Goal: Task Accomplishment & Management: Manage account settings

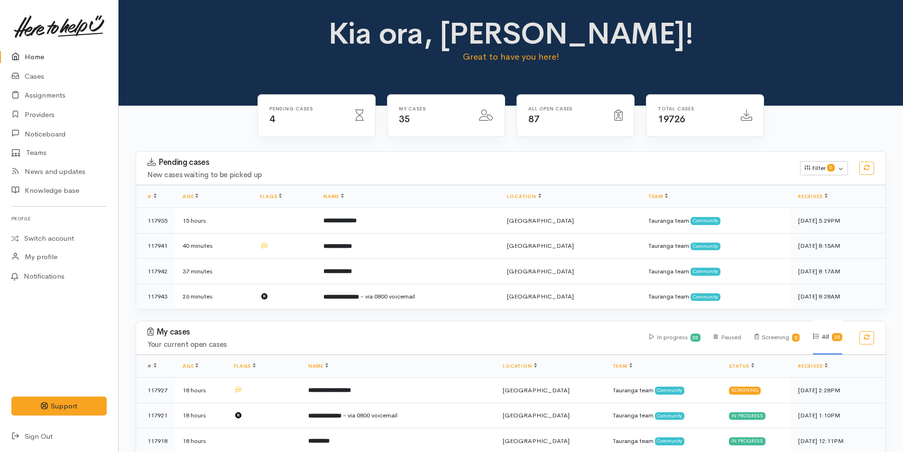
click at [325, 41] on div "Kia ora, Rachel! Great to have you here!" at bounding box center [511, 44] width 381 height 55
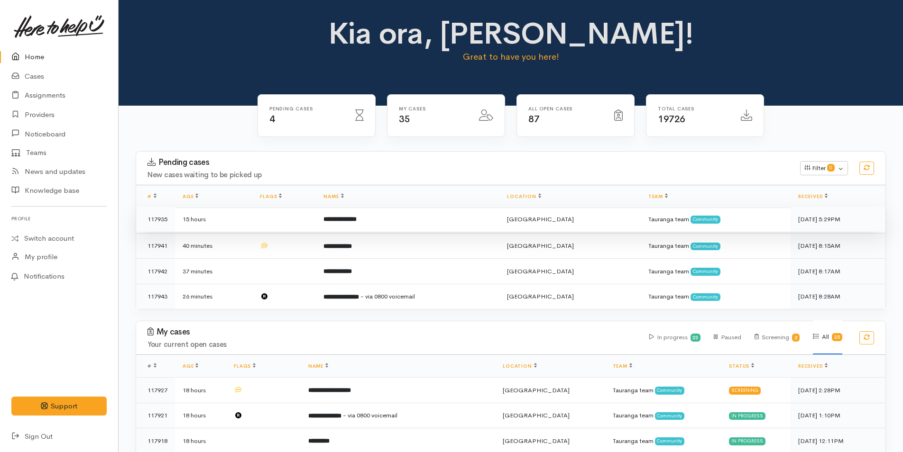
click at [357, 221] on b "**********" at bounding box center [339, 219] width 33 height 6
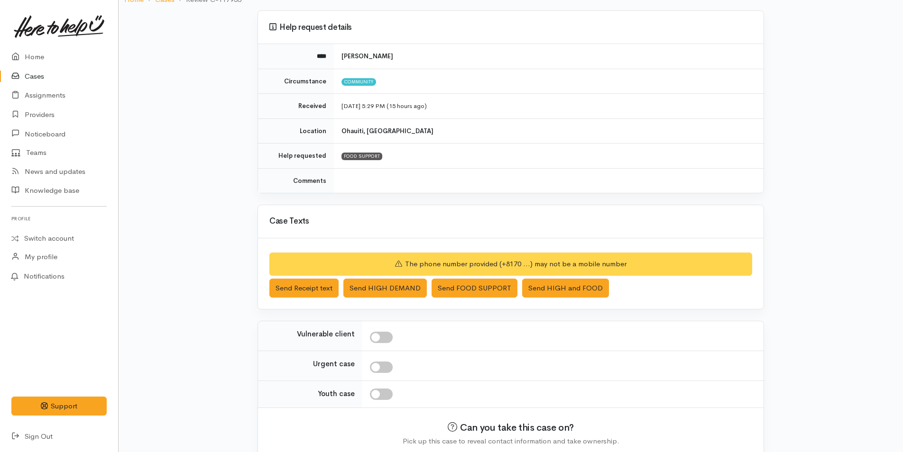
scroll to position [115, 0]
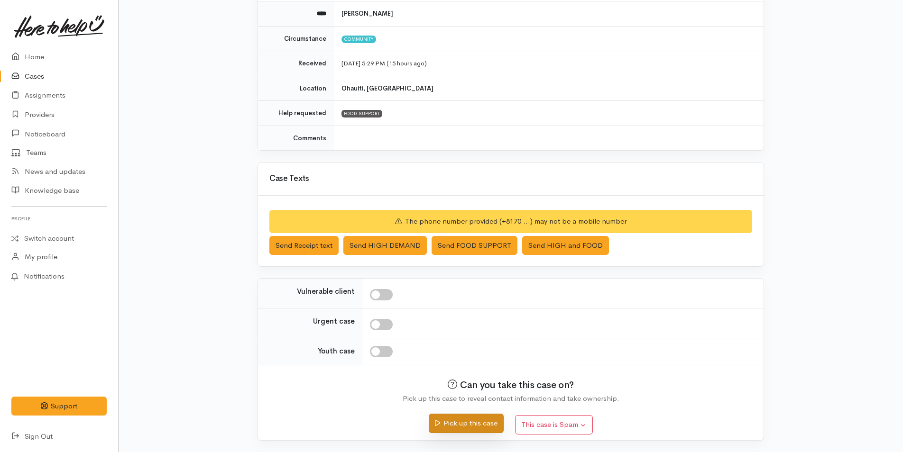
click at [487, 421] on button "Pick up this case" at bounding box center [466, 423] width 74 height 19
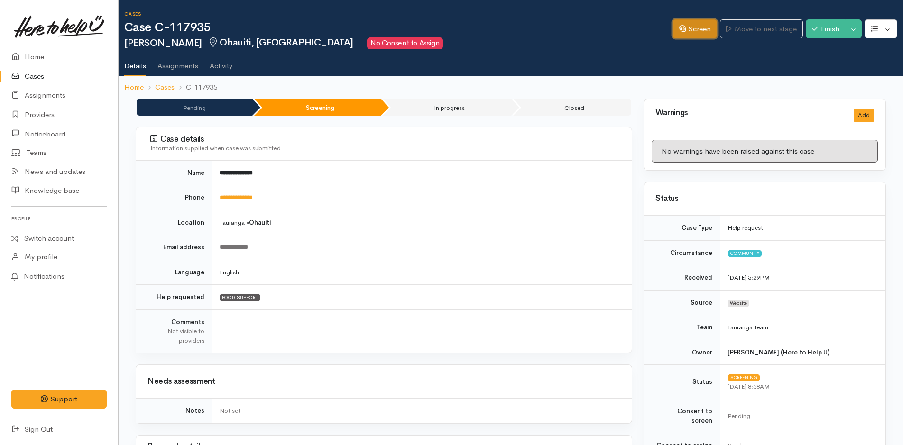
click at [690, 29] on link "Screen" at bounding box center [694, 28] width 45 height 19
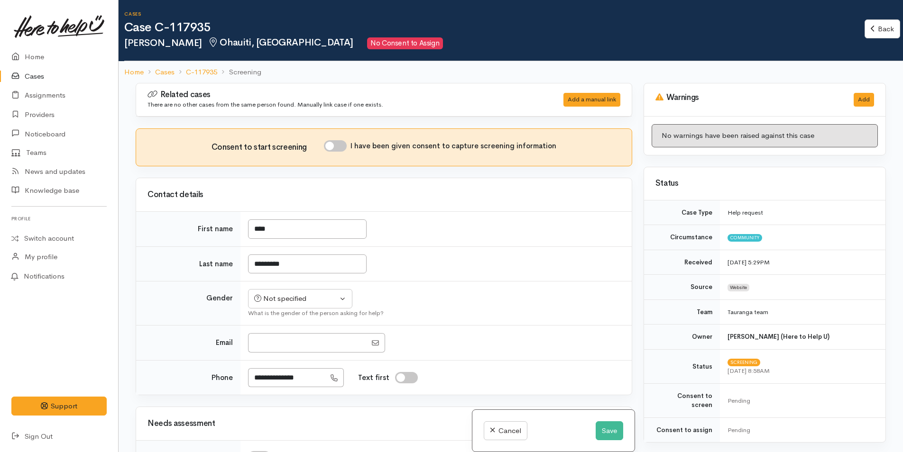
drag, startPoint x: 339, startPoint y: 144, endPoint x: 559, endPoint y: 256, distance: 246.2
click at [342, 144] on input "I have been given consent to capture screening information" at bounding box center [335, 145] width 23 height 11
checkbox input "true"
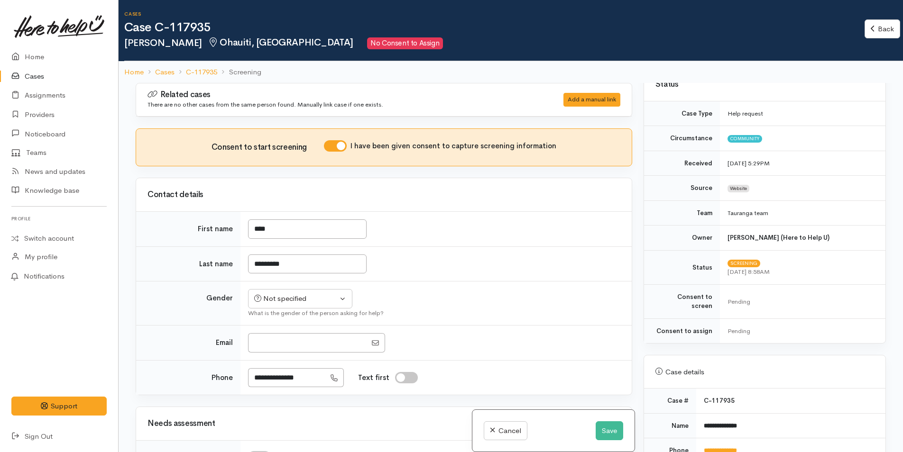
scroll to position [190, 0]
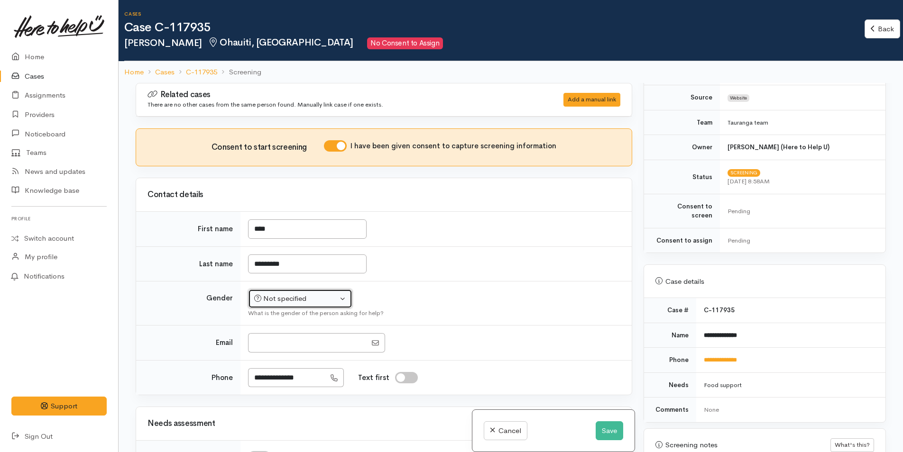
click at [276, 299] on div "Not specified" at bounding box center [295, 299] width 83 height 11
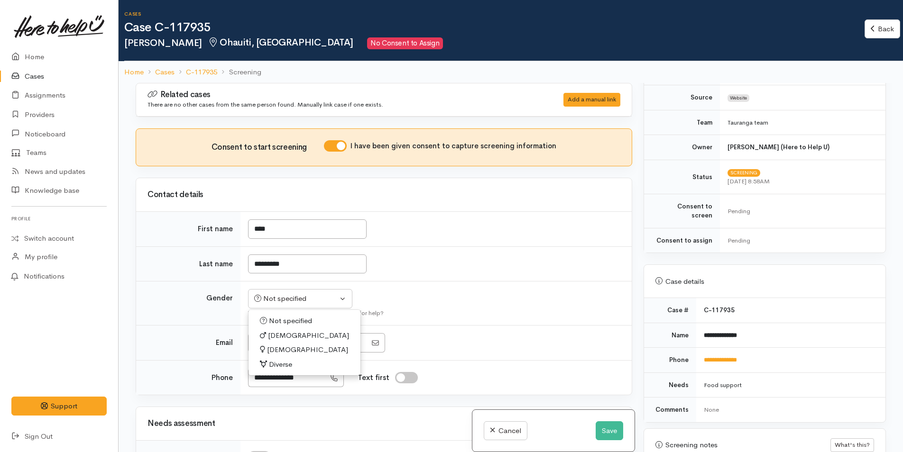
drag, startPoint x: 284, startPoint y: 348, endPoint x: 338, endPoint y: 334, distance: 55.7
click at [284, 347] on span "[DEMOGRAPHIC_DATA]" at bounding box center [307, 350] width 81 height 11
select select "[DEMOGRAPHIC_DATA]"
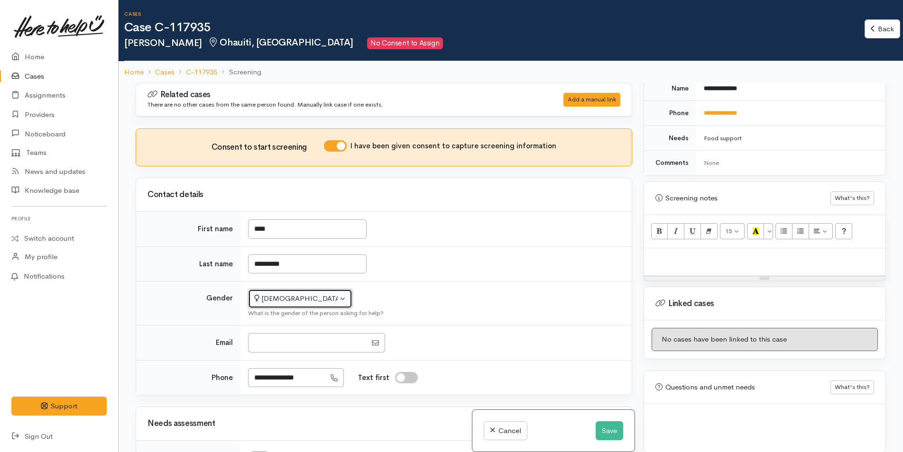
scroll to position [439, 0]
click at [690, 255] on div at bounding box center [764, 261] width 241 height 28
paste div
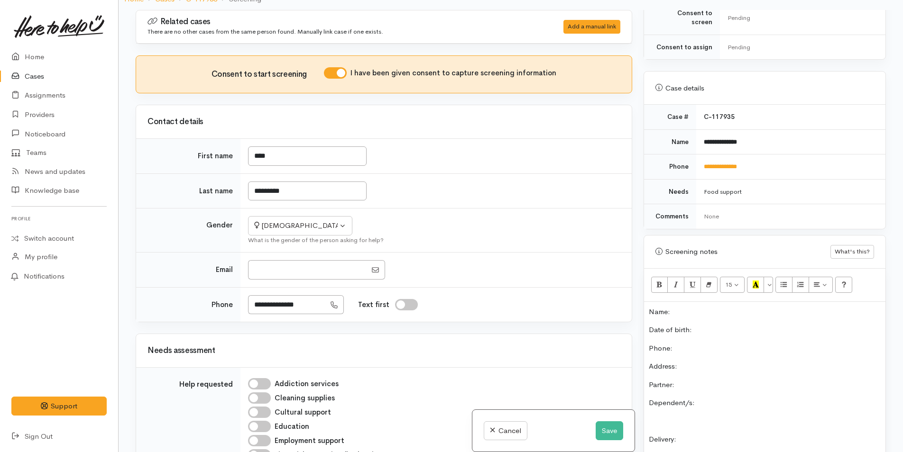
scroll to position [296, 0]
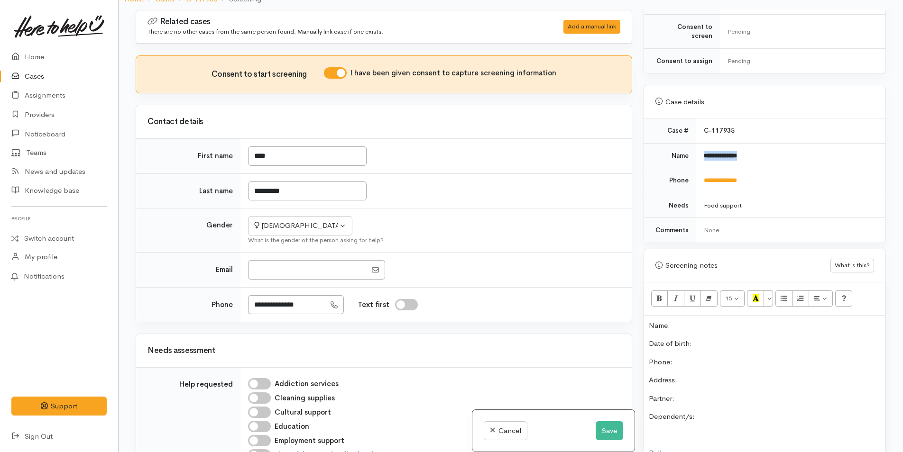
drag, startPoint x: 762, startPoint y: 142, endPoint x: 697, endPoint y: 143, distance: 65.0
click at [697, 143] on td "**********" at bounding box center [790, 155] width 189 height 25
copy b "**********"
click at [689, 321] on p "Name:" at bounding box center [765, 326] width 232 height 11
drag, startPoint x: 759, startPoint y: 171, endPoint x: 695, endPoint y: 170, distance: 64.0
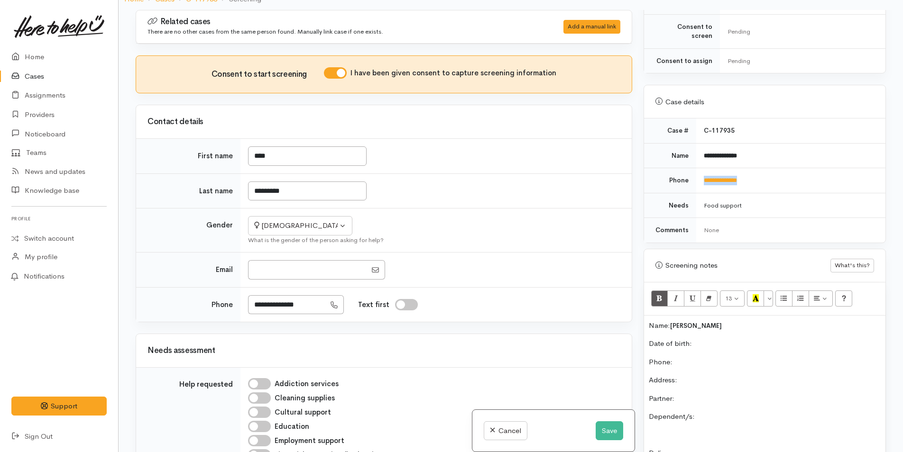
click at [696, 170] on td "**********" at bounding box center [790, 180] width 189 height 25
copy link "**********"
click at [702, 357] on p "Phone:" at bounding box center [765, 362] width 232 height 11
click at [609, 432] on button "Save" at bounding box center [610, 431] width 28 height 19
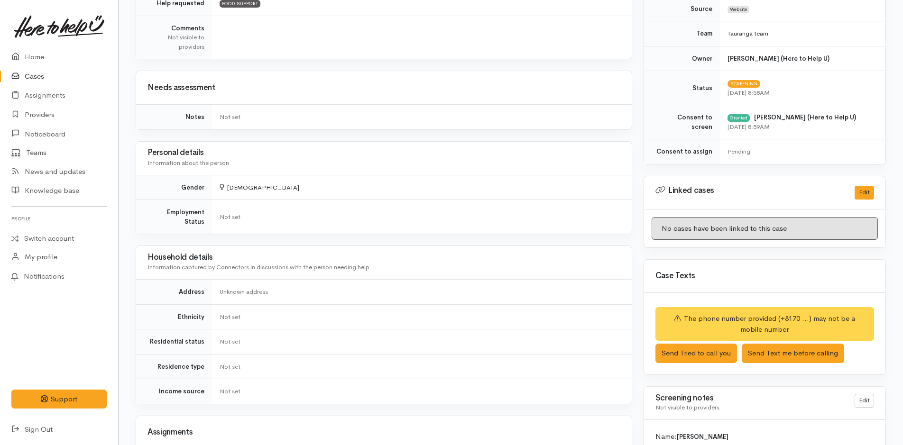
scroll to position [379, 0]
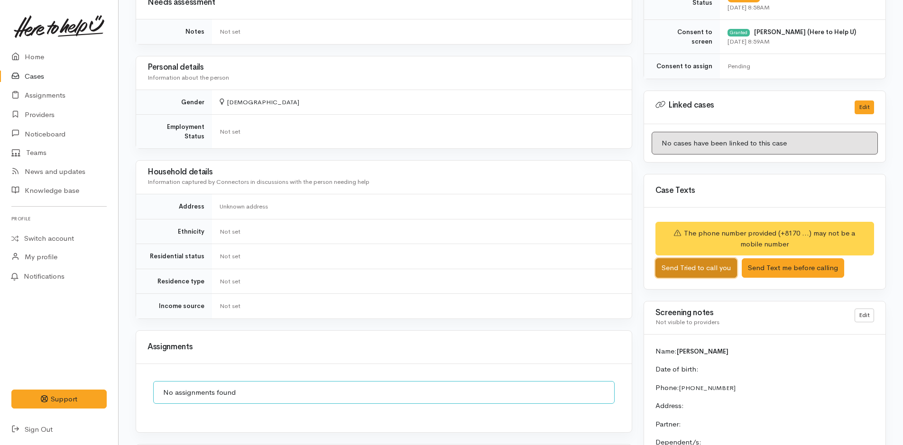
click at [696, 266] on button "Send Tried to call you" at bounding box center [696, 267] width 82 height 19
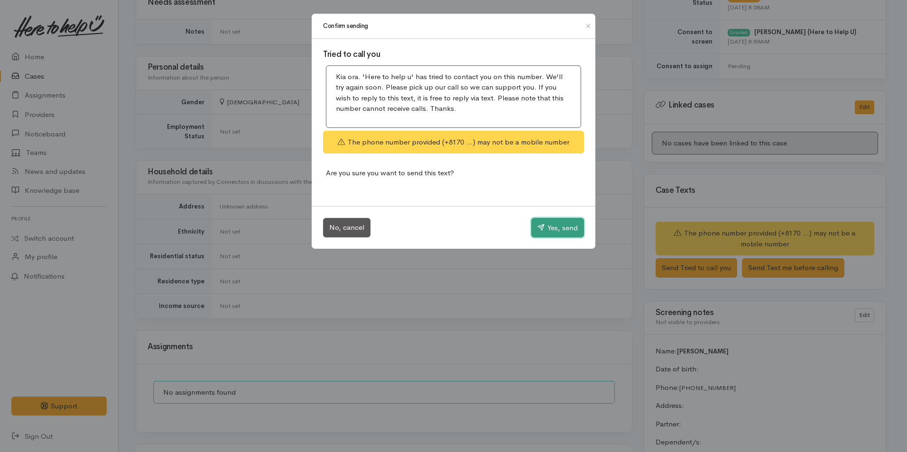
click at [564, 225] on button "Yes, send" at bounding box center [557, 228] width 53 height 20
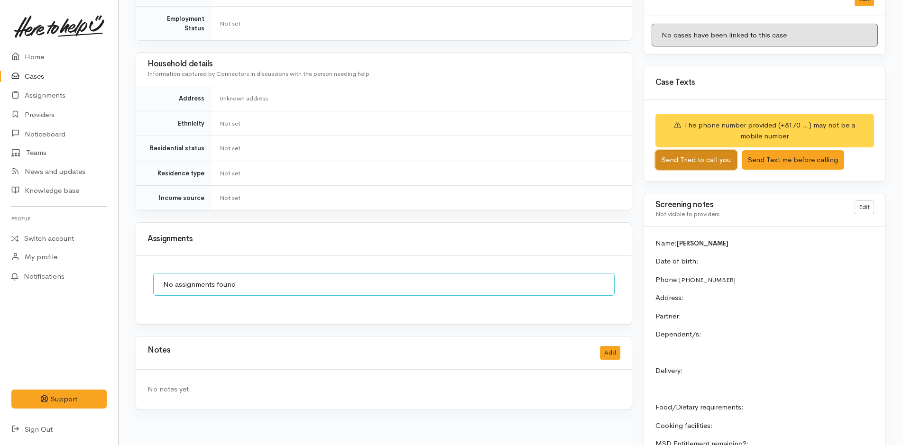
scroll to position [611, 0]
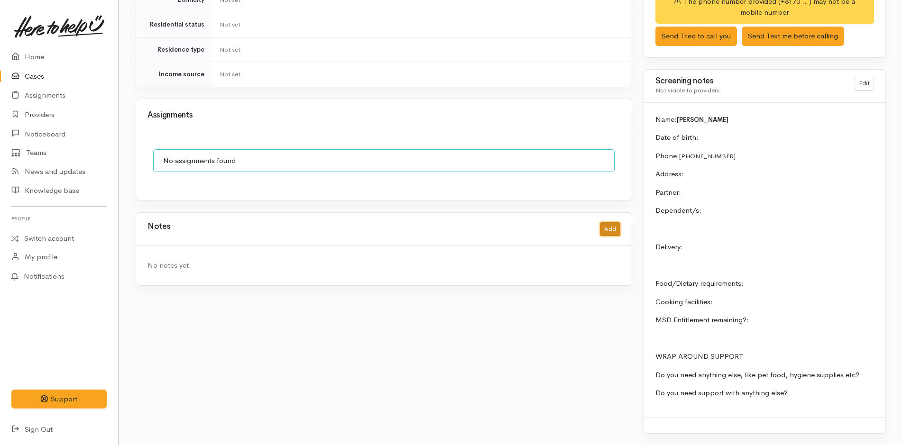
click at [603, 222] on button "Add" at bounding box center [610, 229] width 20 height 14
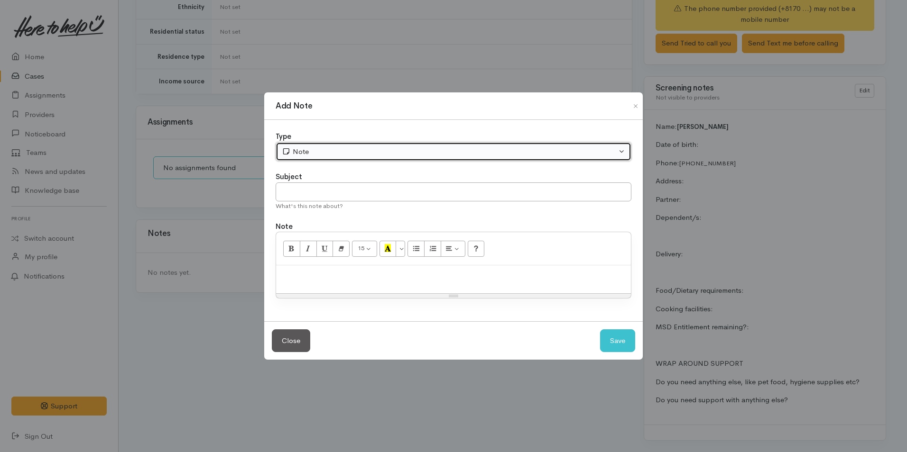
click at [308, 155] on div "Note" at bounding box center [449, 152] width 335 height 11
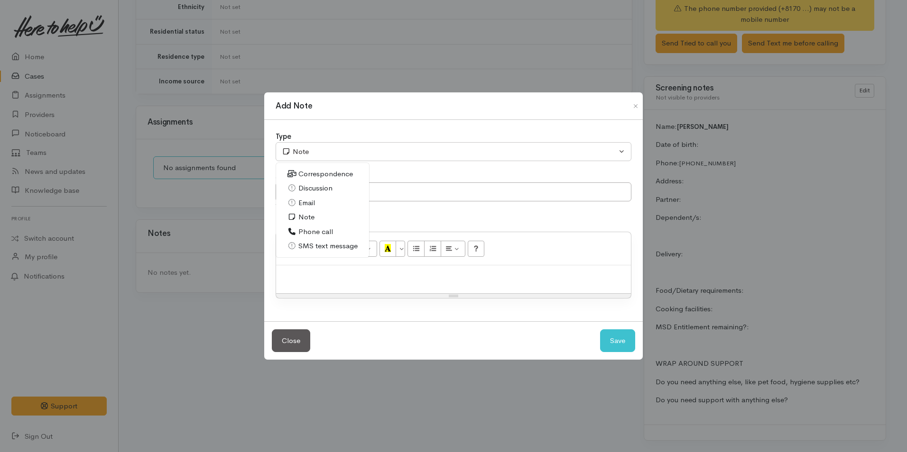
click at [304, 230] on span "Phone call" at bounding box center [315, 232] width 35 height 11
select select "3"
click at [322, 276] on p at bounding box center [453, 275] width 345 height 11
click at [496, 280] on p at bounding box center [453, 275] width 345 height 11
paste div
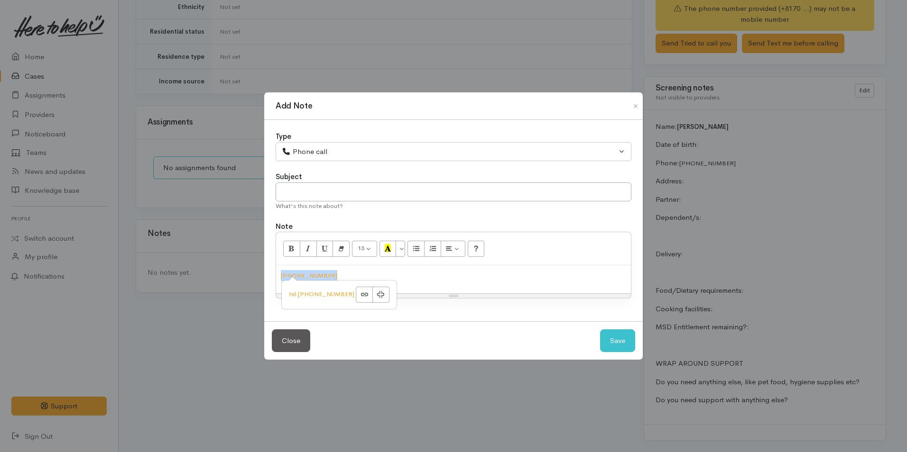
drag, startPoint x: 336, startPoint y: 270, endPoint x: 280, endPoint y: 272, distance: 56.5
click at [280, 272] on div "+8107089667326" at bounding box center [453, 280] width 355 height 28
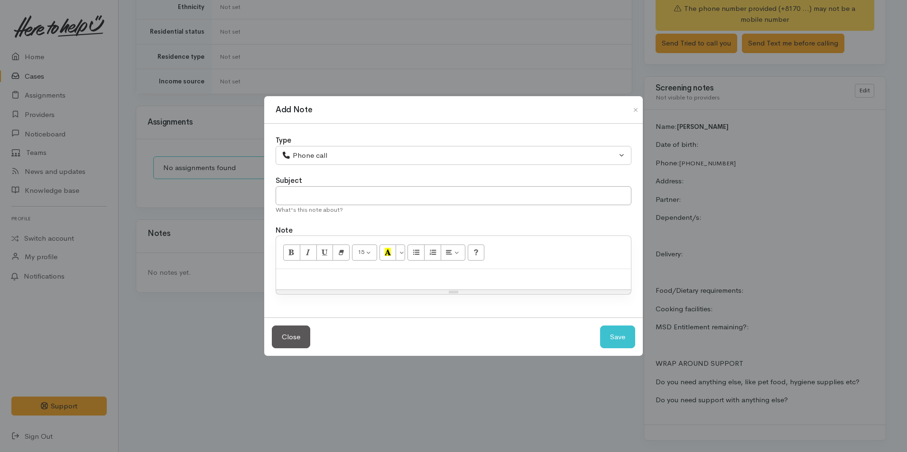
click at [497, 406] on div "Add Note Type Correspondence Discussion Email Note Phone call SMS text message …" at bounding box center [453, 226] width 907 height 452
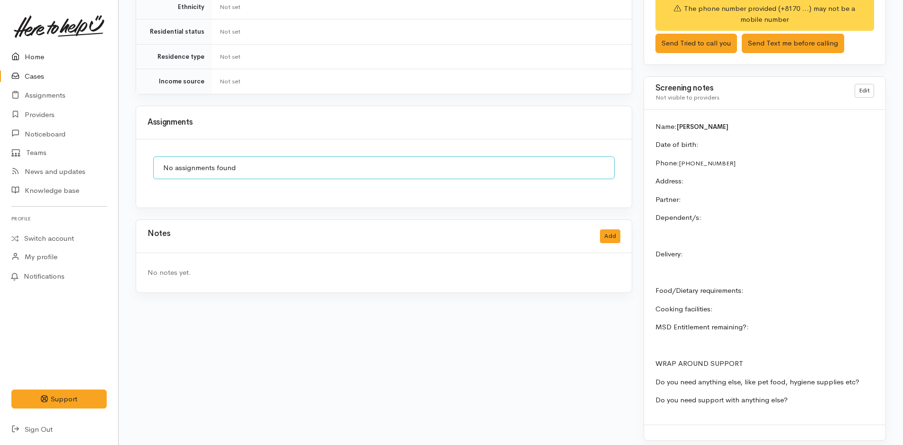
click at [37, 56] on link "Home" at bounding box center [59, 56] width 118 height 19
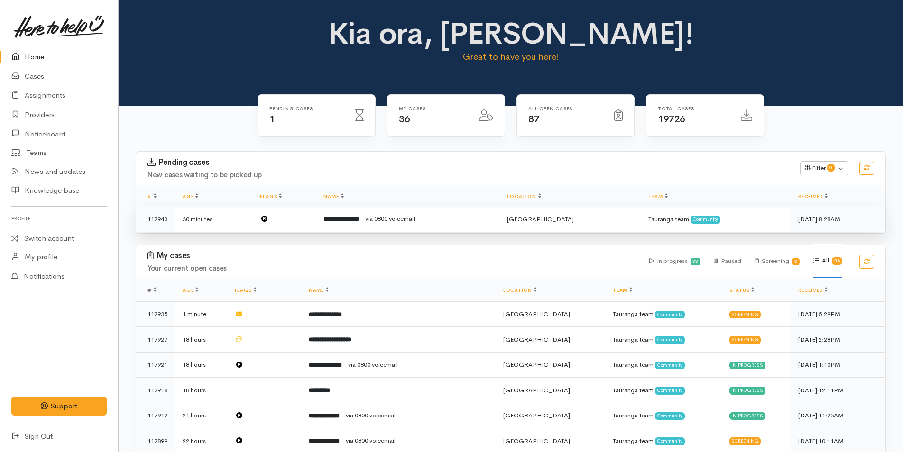
click at [359, 219] on b "**********" at bounding box center [341, 219] width 36 height 6
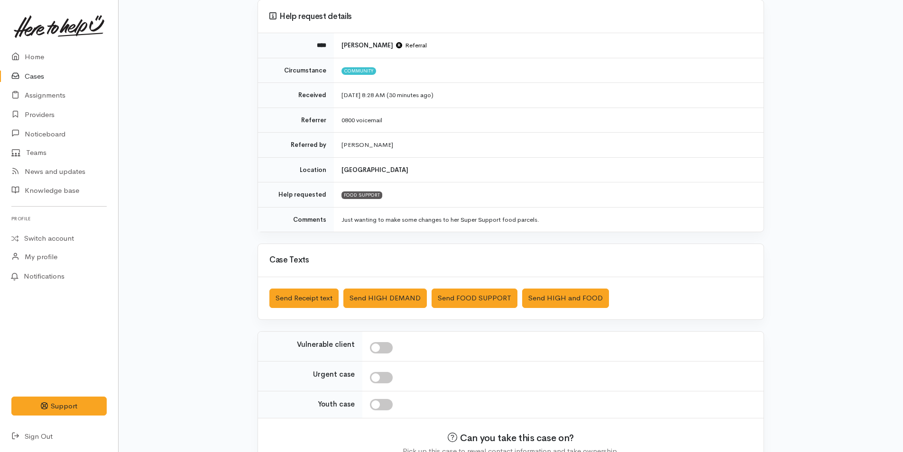
scroll to position [136, 0]
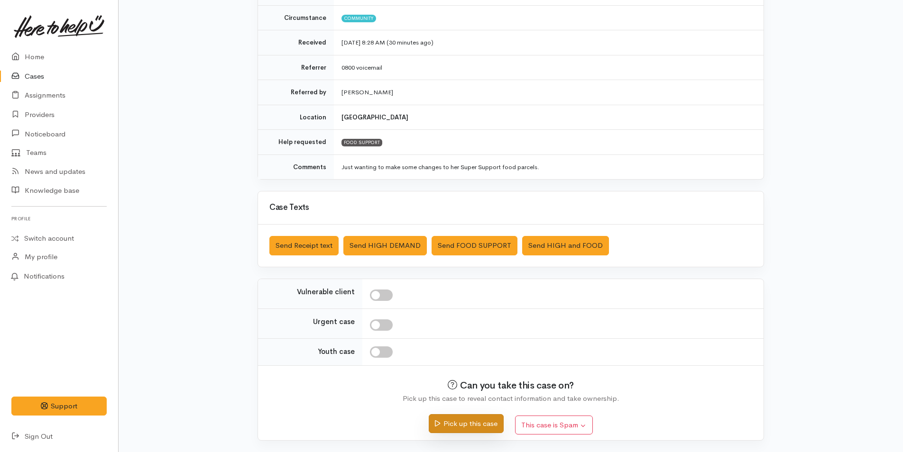
click at [494, 429] on button "Pick up this case" at bounding box center [466, 423] width 74 height 19
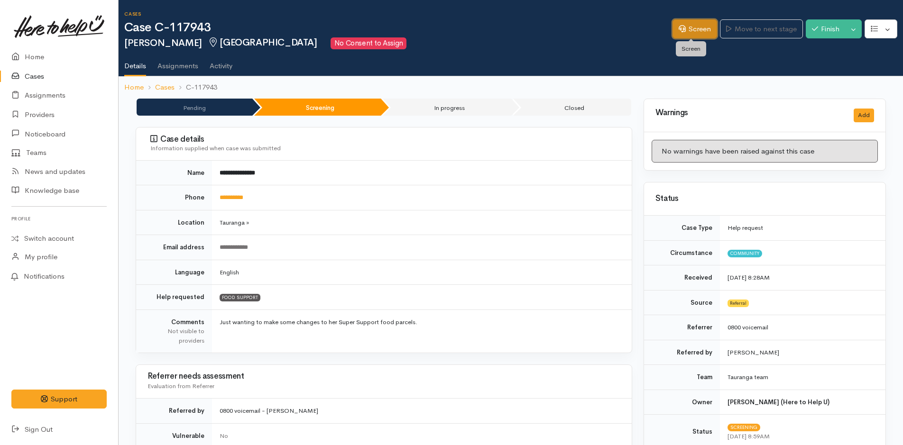
click at [700, 31] on link "Screen" at bounding box center [694, 28] width 45 height 19
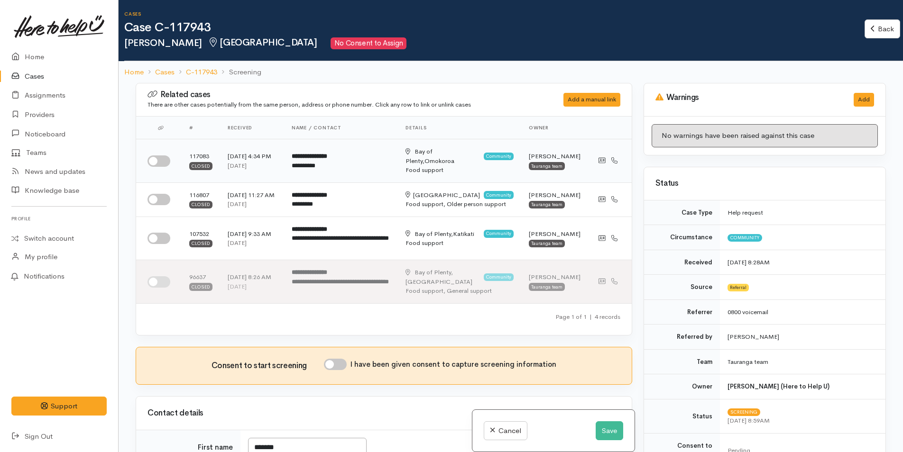
click at [161, 159] on input "checkbox" at bounding box center [158, 161] width 23 height 11
checkbox input "true"
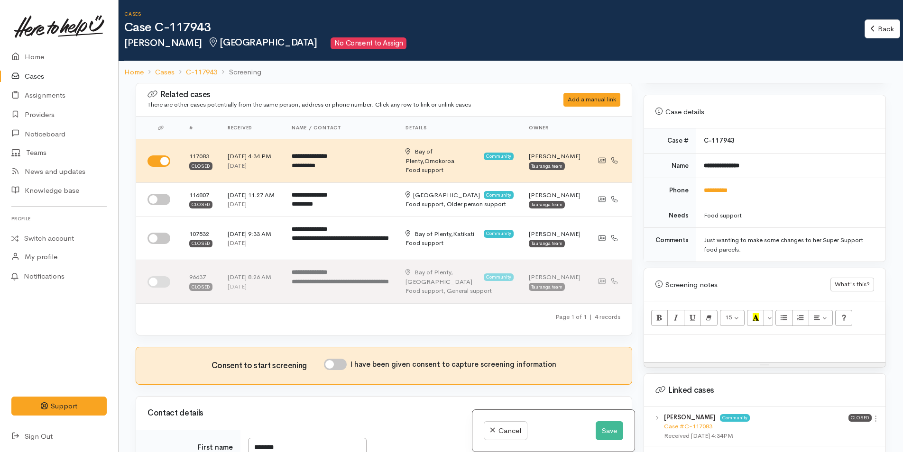
scroll to position [522, 0]
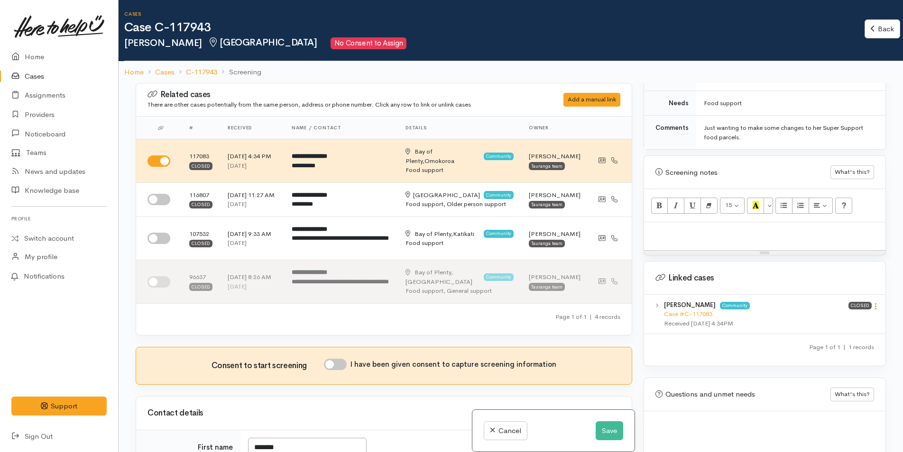
click at [872, 303] on icon at bounding box center [876, 307] width 8 height 8
click at [828, 318] on link "View case" at bounding box center [841, 325] width 75 height 15
click at [672, 230] on div at bounding box center [764, 236] width 241 height 28
paste div
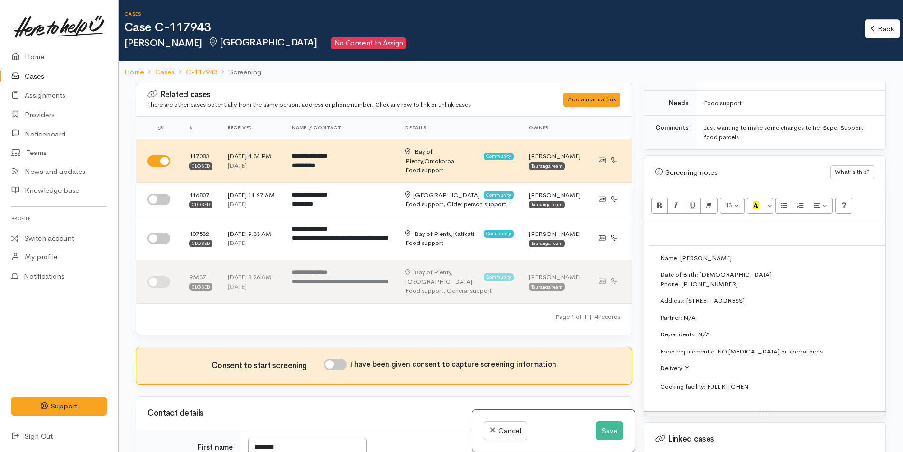
click at [339, 370] on input "I have been given consent to capture screening information" at bounding box center [335, 364] width 23 height 11
checkbox input "true"
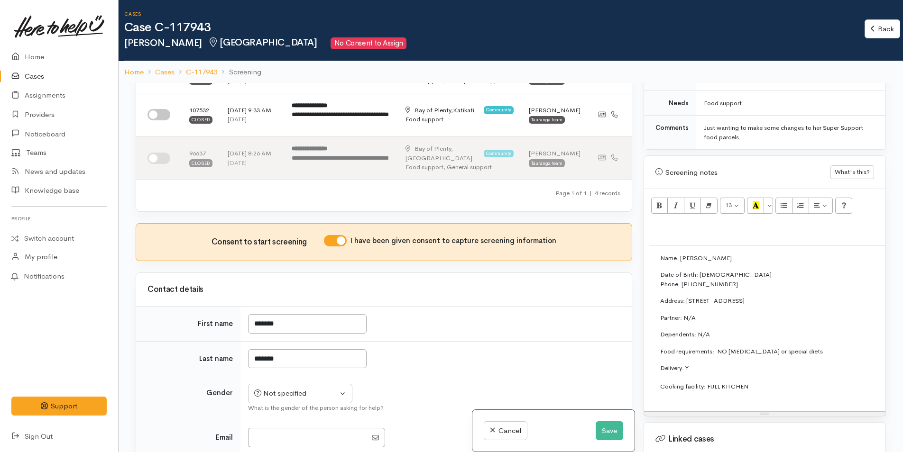
scroll to position [237, 0]
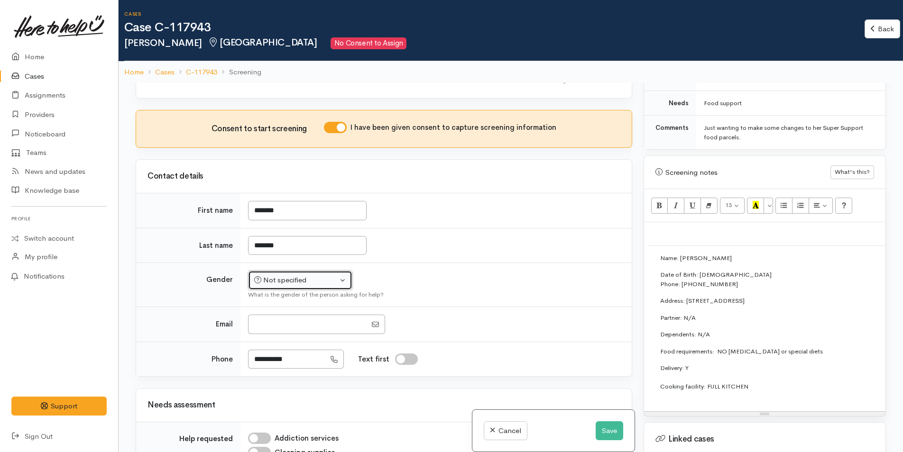
click at [299, 286] on div "Not specified" at bounding box center [295, 280] width 83 height 11
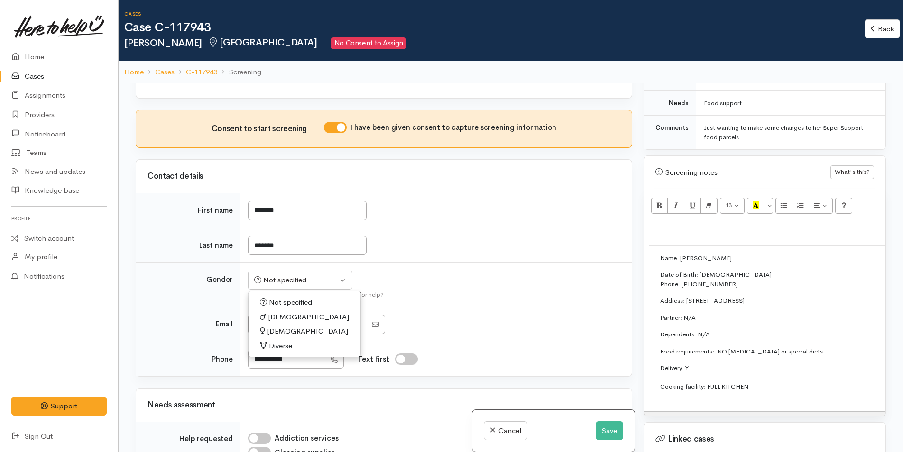
click at [286, 337] on span "[DEMOGRAPHIC_DATA]" at bounding box center [307, 331] width 81 height 11
select select "[DEMOGRAPHIC_DATA]"
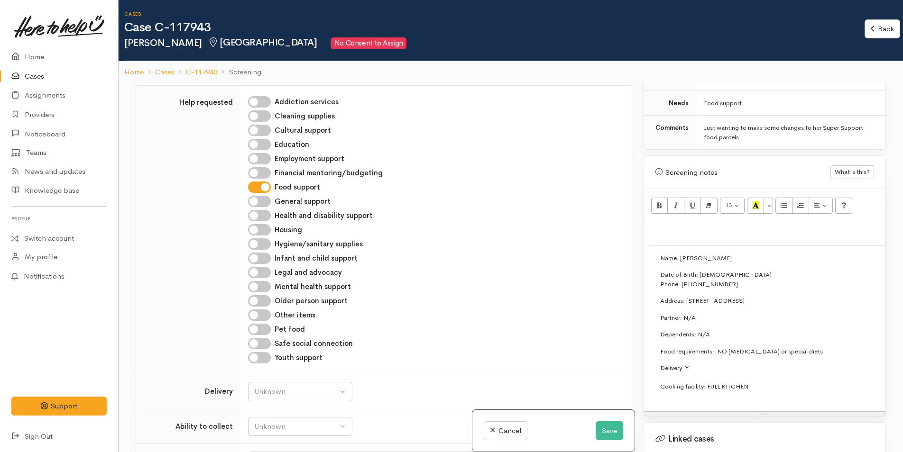
scroll to position [711, 0]
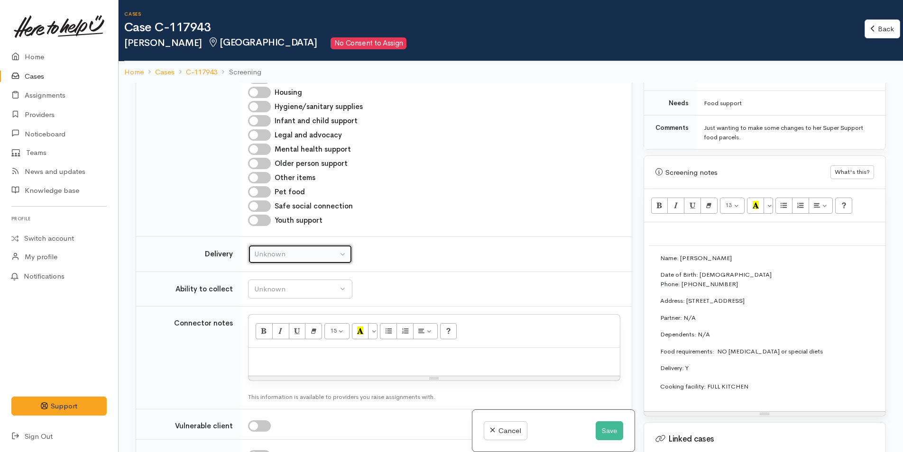
click at [283, 260] on div "Unknown" at bounding box center [295, 254] width 83 height 11
click at [269, 349] on span "No" at bounding box center [265, 343] width 10 height 11
select select "1"
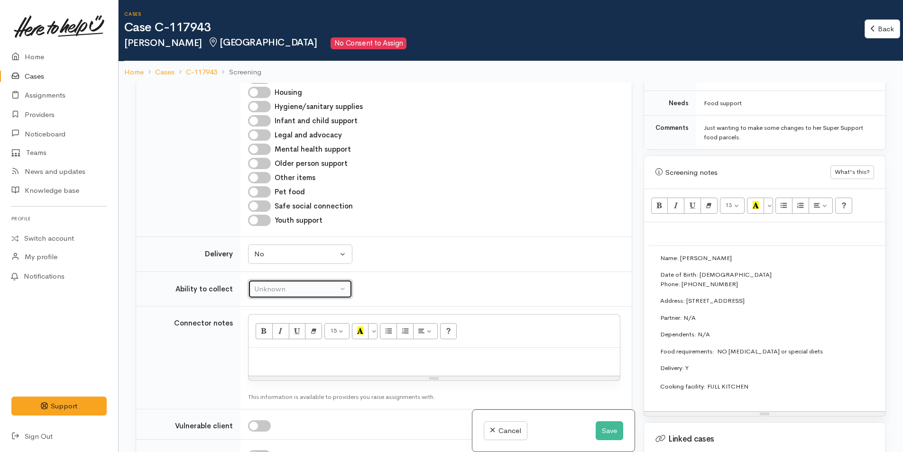
click at [306, 295] on div "Unknown" at bounding box center [295, 289] width 83 height 11
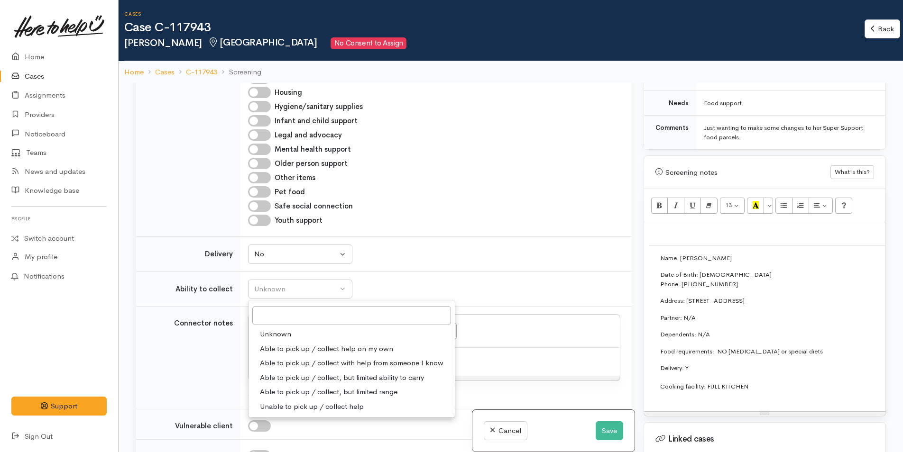
click at [310, 355] on span "Able to pick up / collect help on my own" at bounding box center [326, 349] width 133 height 11
select select "2"
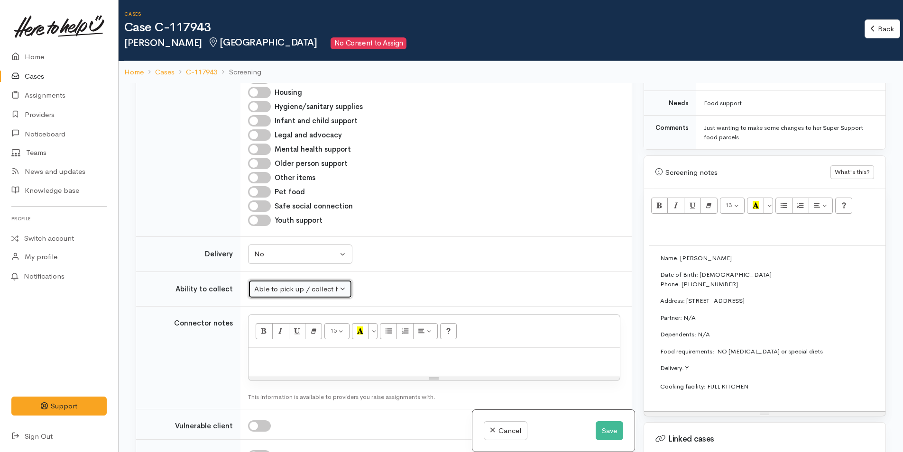
scroll to position [854, 0]
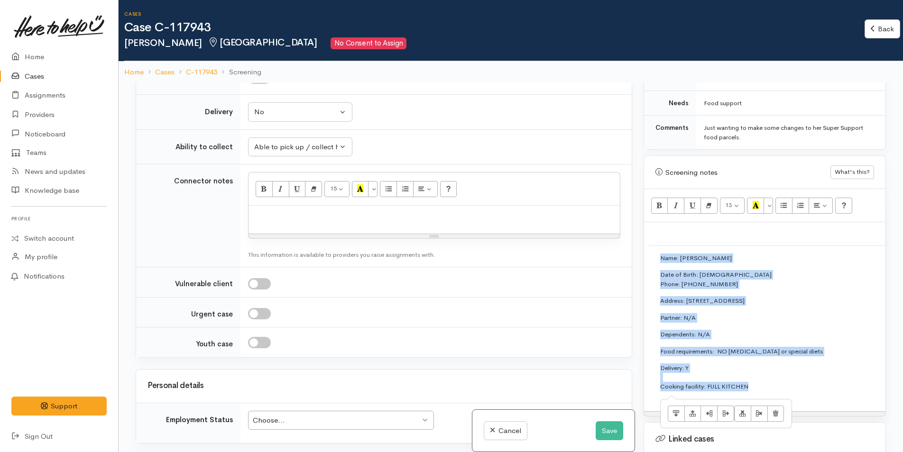
drag, startPoint x: 771, startPoint y: 376, endPoint x: 653, endPoint y: 242, distance: 178.1
click at [653, 246] on td "Name: Gaylene Stewart Date of Birth: 13/8/60 Phone: 0221025227 Address: 313 Pah…" at bounding box center [897, 326] width 496 height 161
copy td "Name: Gaylene Stewart Date of Birth: 13/8/60 Phone: 0221025227 Address: 313 Pah…"
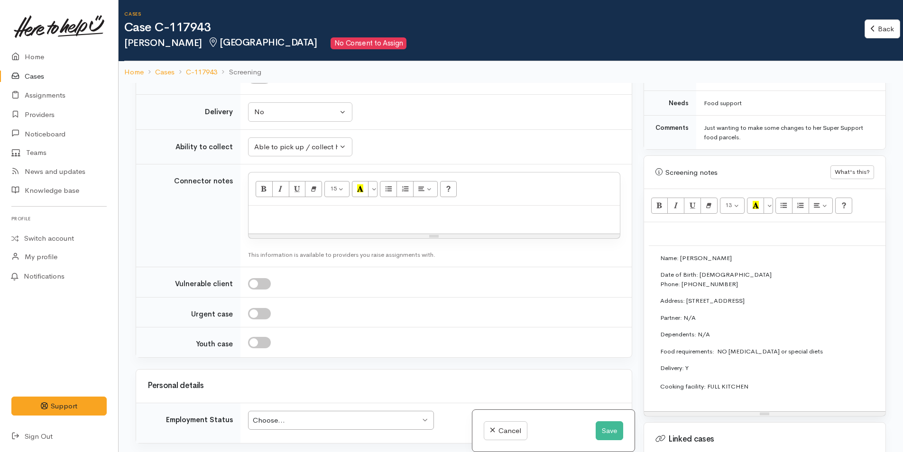
click at [508, 221] on p at bounding box center [434, 216] width 362 height 11
paste div
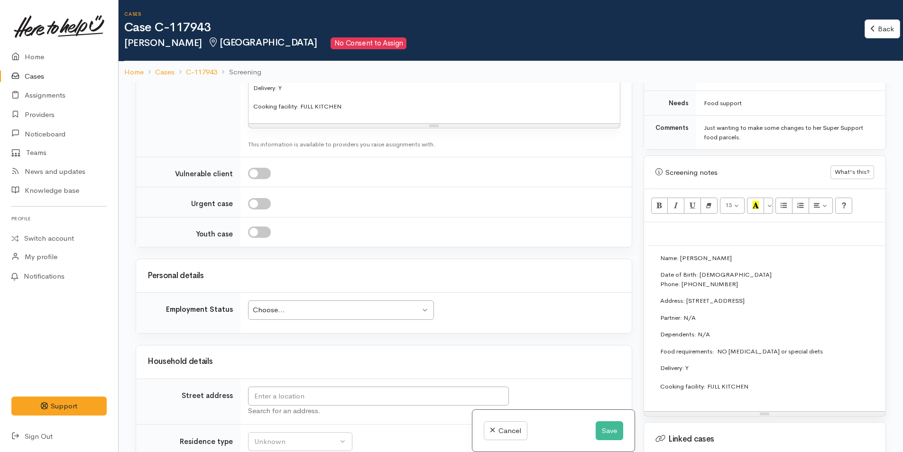
scroll to position [1186, 0]
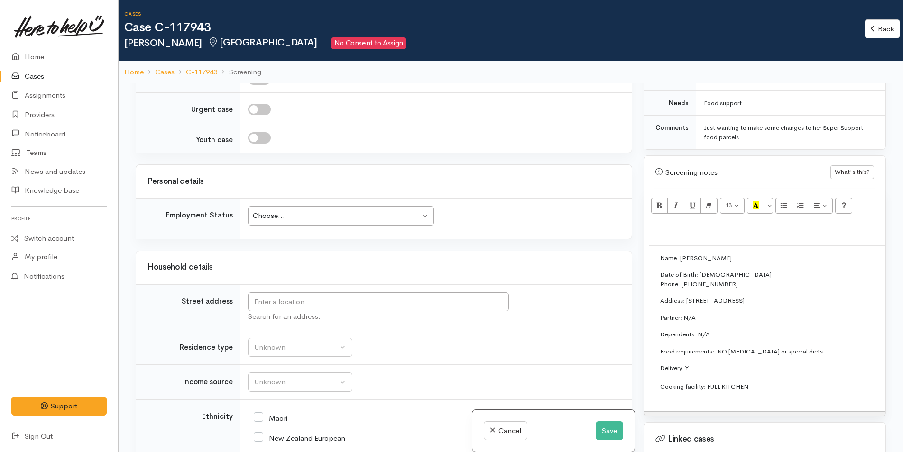
click at [332, 226] on div "Choose... Choose..." at bounding box center [341, 215] width 186 height 19
click at [344, 221] on div "Unemployed" at bounding box center [336, 216] width 167 height 11
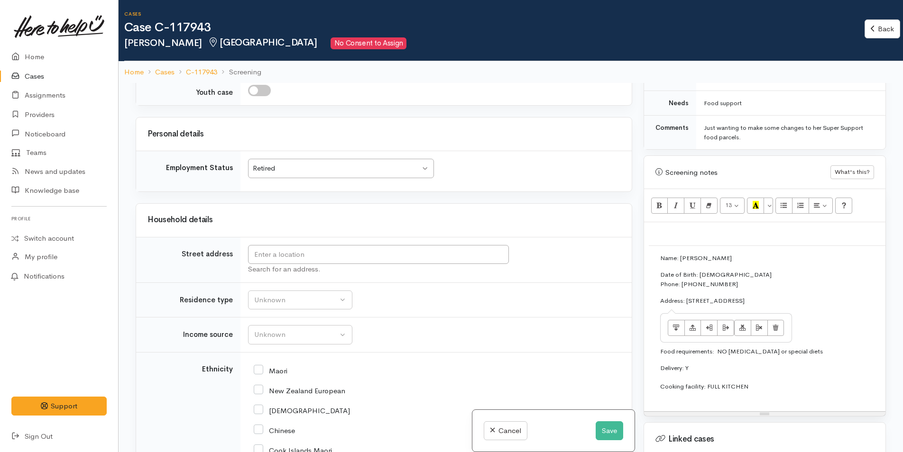
drag, startPoint x: 829, startPoint y: 290, endPoint x: 688, endPoint y: 284, distance: 141.9
click at [688, 284] on td "Name: Gaylene Stewart Date of Birth: 13/8/60 Phone: 0221025227 Address: 313 Pah…" at bounding box center [897, 326] width 496 height 161
copy p "313 Pahoia Road, Whakamārama, New Zealand"
click at [445, 265] on input "text" at bounding box center [378, 254] width 261 height 19
paste input "313 Pahoia Road, Whakamārama, New Zealand"
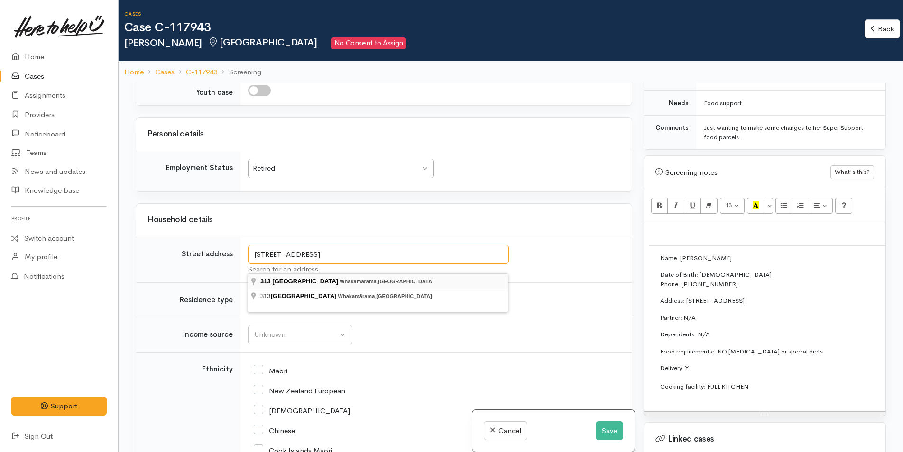
type input "313 Pahoia Road, Whakamārama, New Zealand"
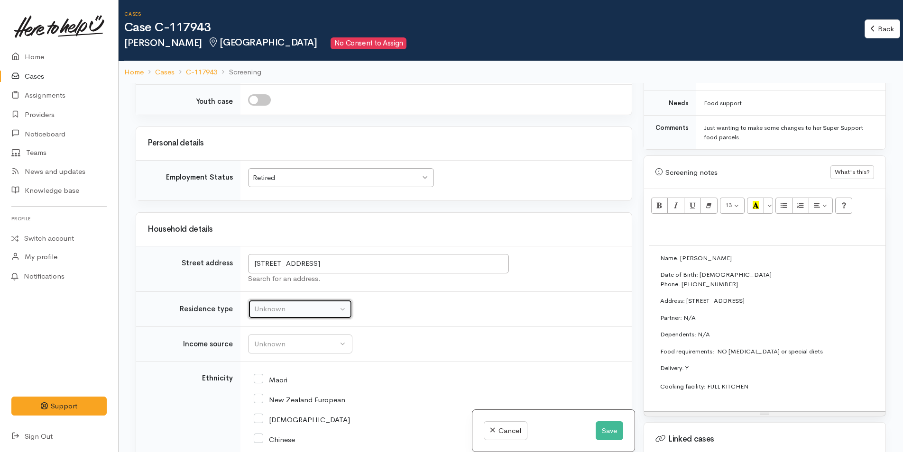
click at [290, 312] on div "Unknown" at bounding box center [295, 309] width 83 height 11
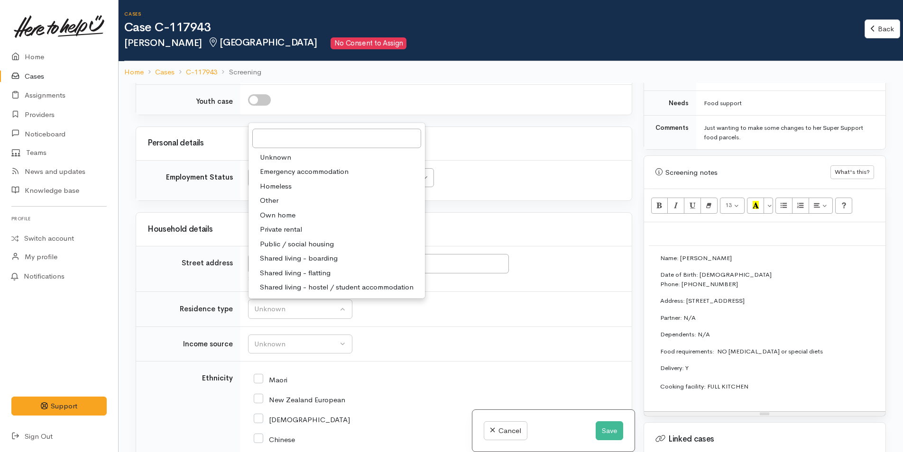
click at [297, 230] on span "Private rental" at bounding box center [281, 229] width 42 height 11
select select "2"
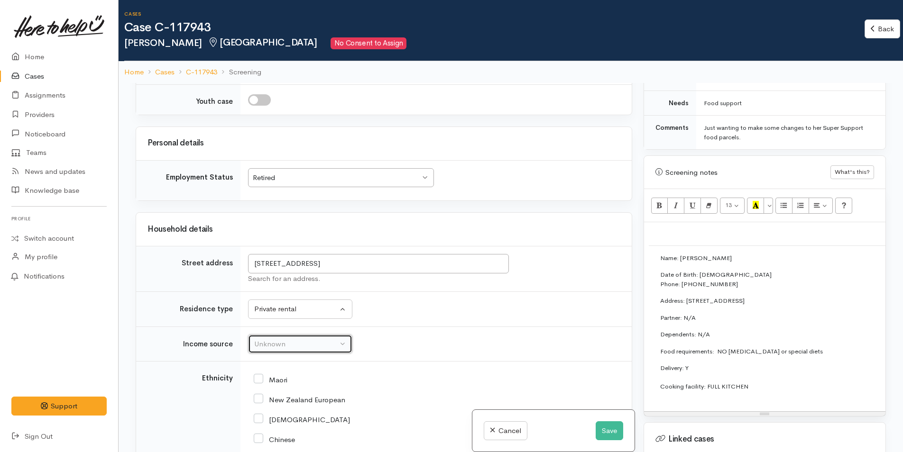
click at [304, 344] on div "Unknown" at bounding box center [295, 344] width 83 height 11
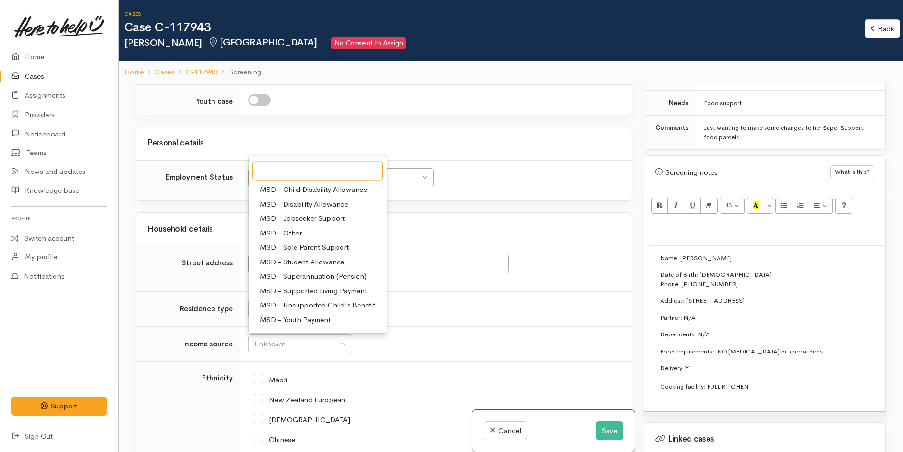
scroll to position [142, 0]
click at [298, 280] on span "Pension / Superannuation" at bounding box center [302, 279] width 84 height 11
select select "19"
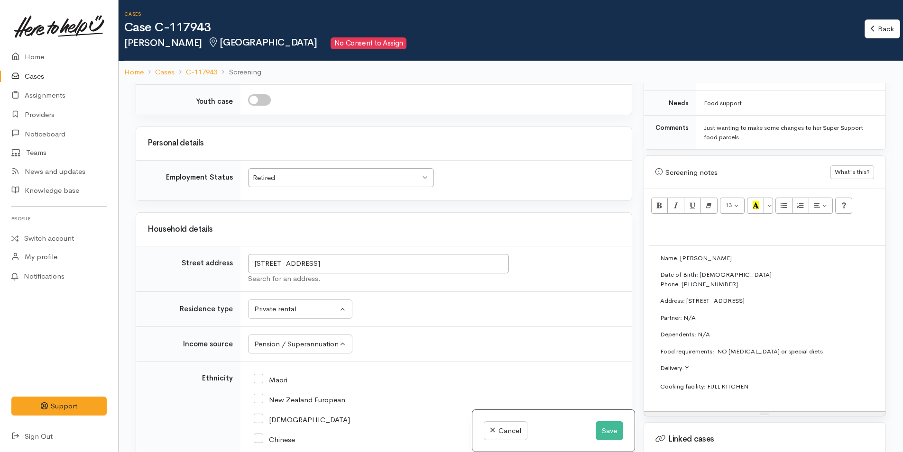
click at [258, 399] on input "New Zealand European" at bounding box center [300, 399] width 92 height 9
checkbox input "true"
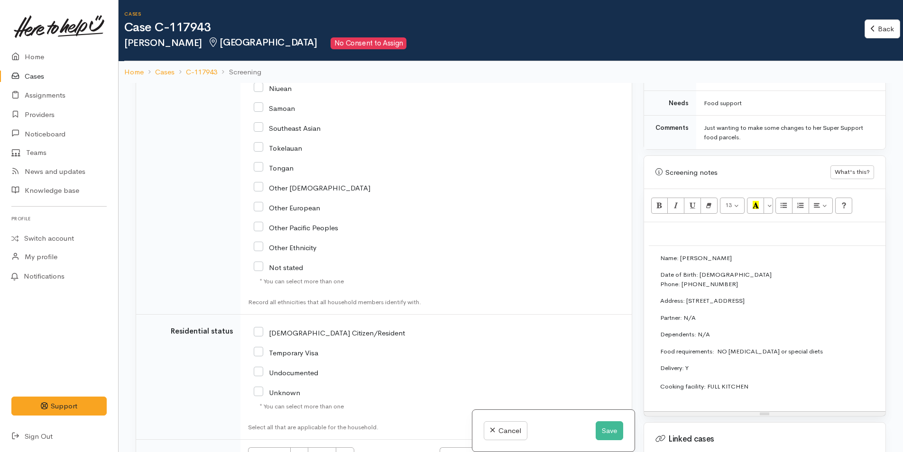
scroll to position [1707, 0]
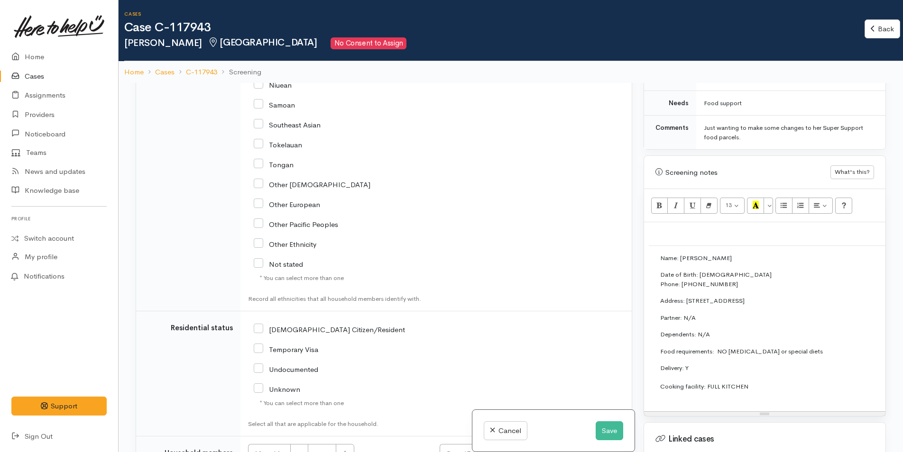
click at [261, 331] on input "NZ Citizen/Resident" at bounding box center [329, 329] width 151 height 9
checkbox input "true"
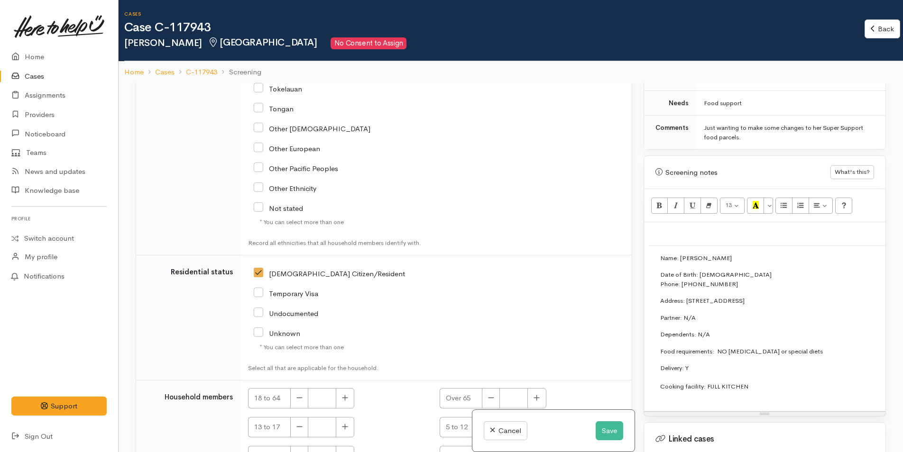
scroll to position [1819, 0]
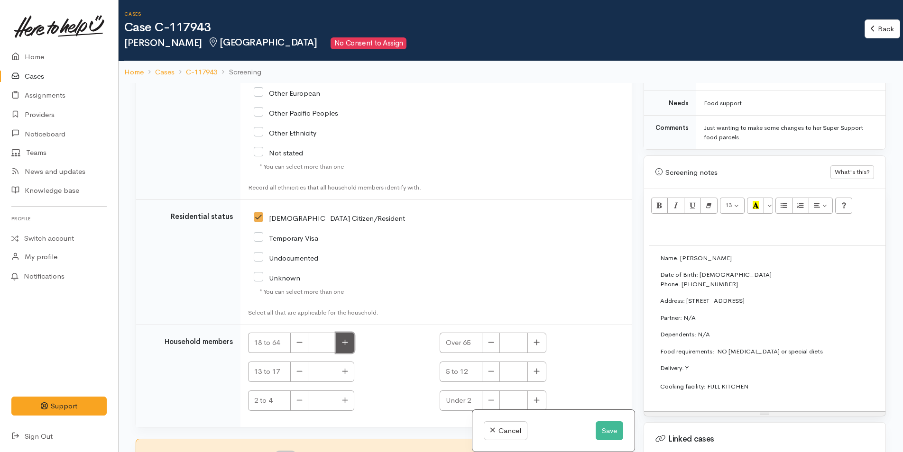
click at [345, 349] on button "button" at bounding box center [345, 343] width 18 height 20
click at [296, 343] on button "button" at bounding box center [299, 343] width 18 height 20
type input "0"
click at [529, 345] on button "button" at bounding box center [536, 343] width 18 height 20
type input "1"
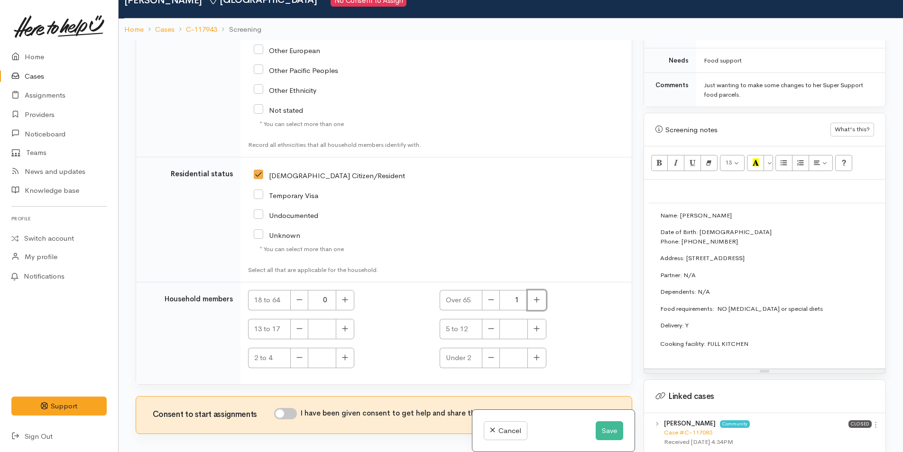
scroll to position [83, 0]
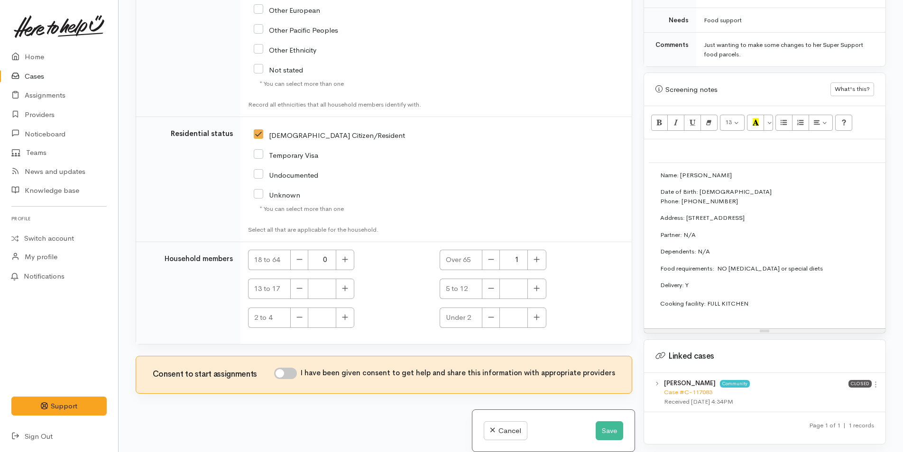
click at [292, 375] on input "I have been given consent to get help and share this information with appropria…" at bounding box center [285, 373] width 23 height 11
checkbox input "true"
click at [605, 431] on button "Save" at bounding box center [610, 431] width 28 height 19
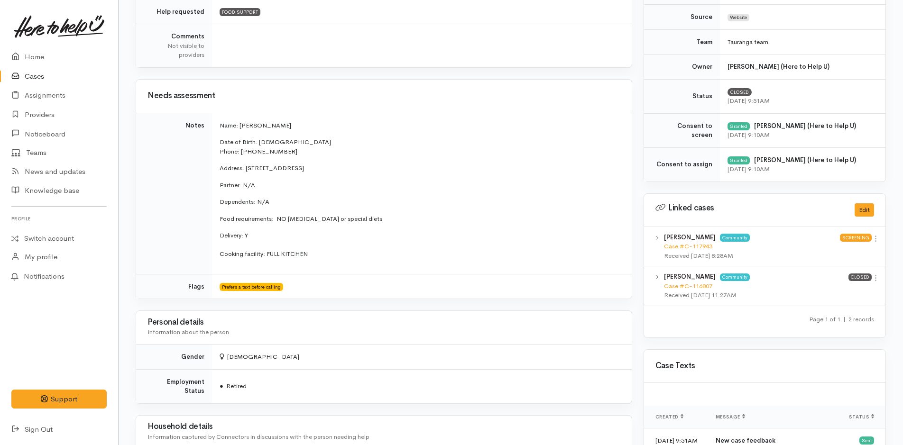
scroll to position [285, 0]
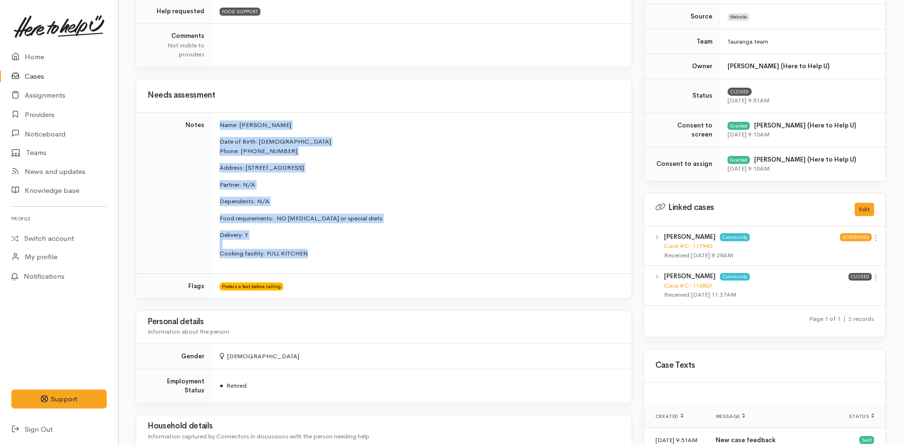
drag, startPoint x: 322, startPoint y: 260, endPoint x: 211, endPoint y: 124, distance: 176.2
click at [211, 124] on tr "Notes Name: [PERSON_NAME] Date of Birth: [DEMOGRAPHIC_DATA] Phone: 0221025227 A…" at bounding box center [384, 192] width 496 height 161
copy tr "Name: [PERSON_NAME] Date of Birth: [DEMOGRAPHIC_DATA] Phone: 0221025227 Address…"
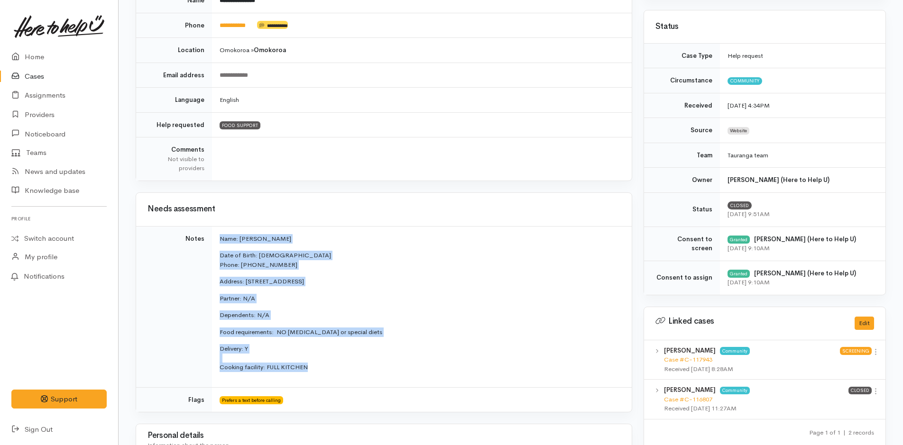
scroll to position [0, 0]
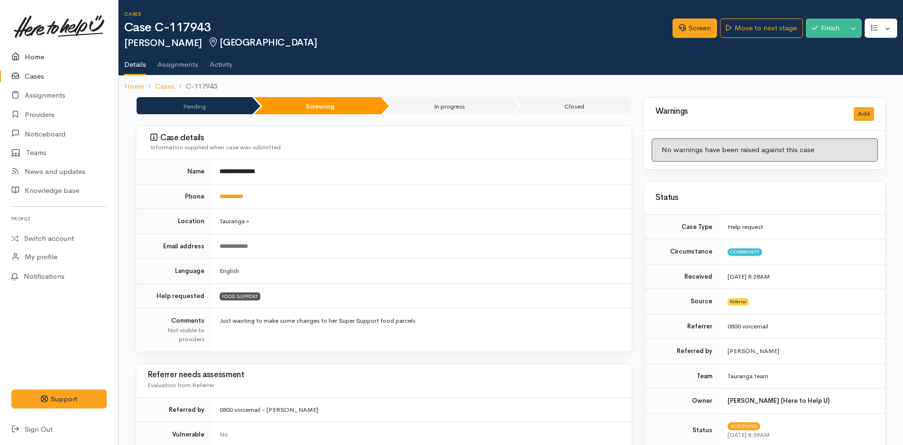
click at [35, 57] on link "Home" at bounding box center [59, 56] width 118 height 19
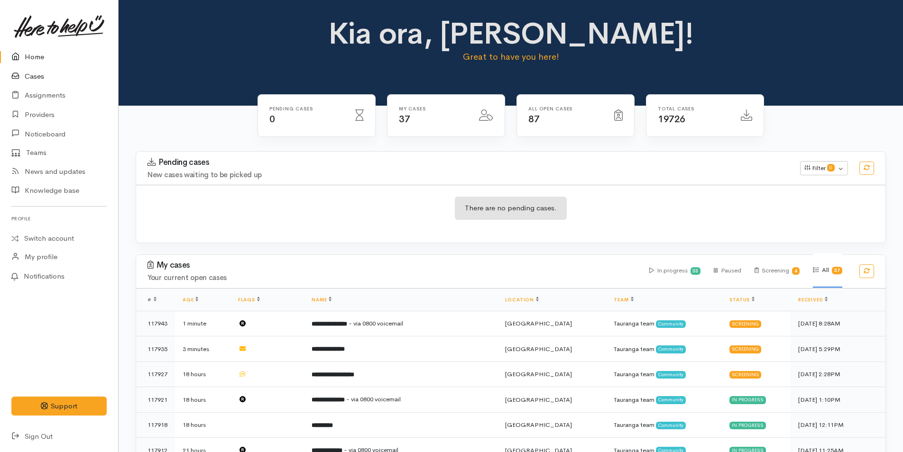
click at [37, 75] on link "Cases" at bounding box center [59, 76] width 118 height 19
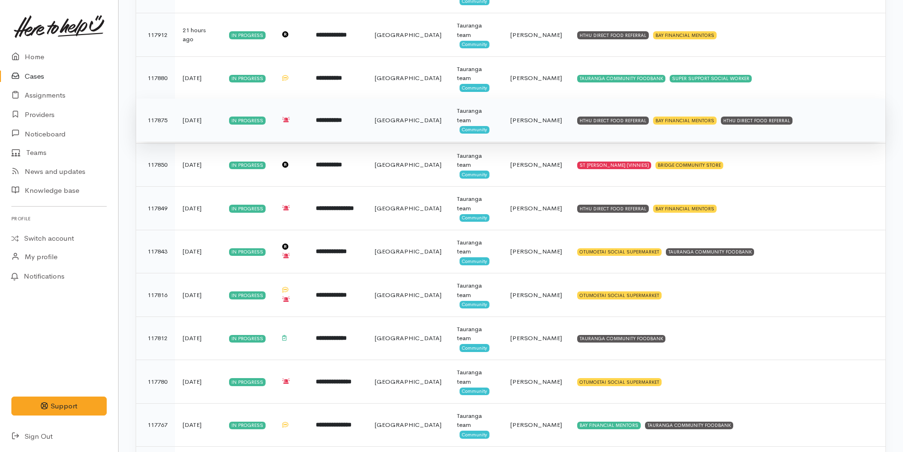
scroll to position [379, 0]
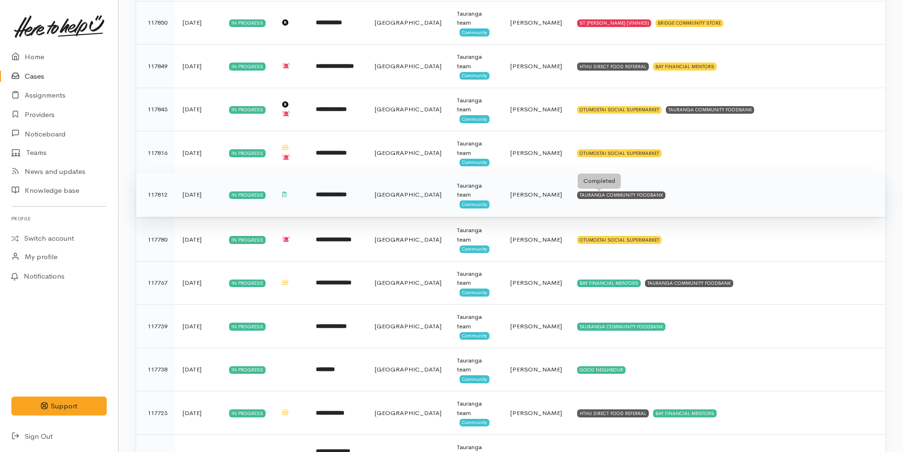
click at [620, 192] on div "TAURANGA COMMUNITY FOODBANK" at bounding box center [621, 196] width 88 height 8
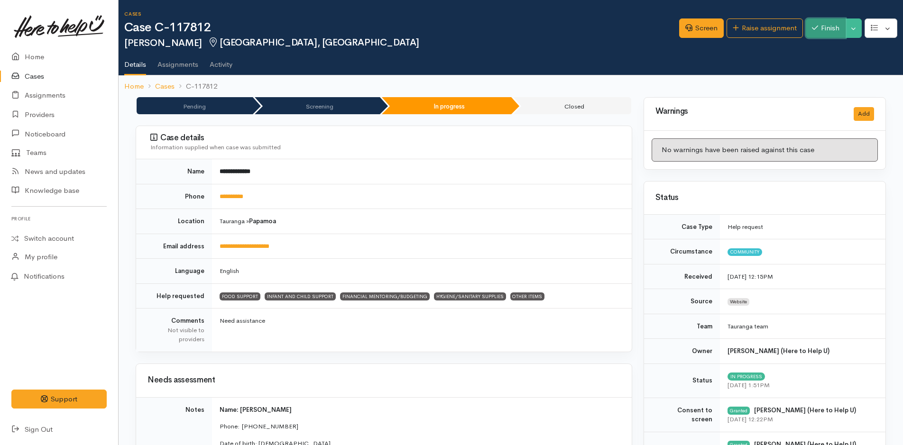
click at [823, 29] on button "Finish" at bounding box center [826, 27] width 40 height 19
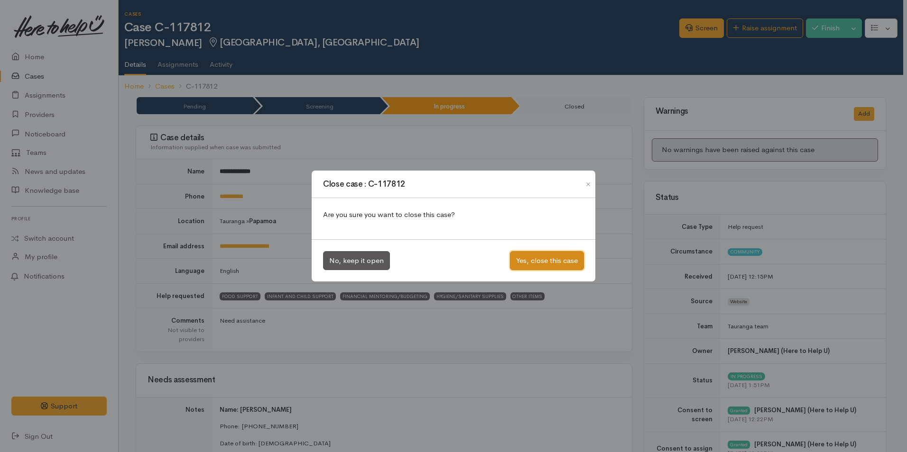
click at [567, 261] on button "Yes, close this case" at bounding box center [547, 260] width 74 height 19
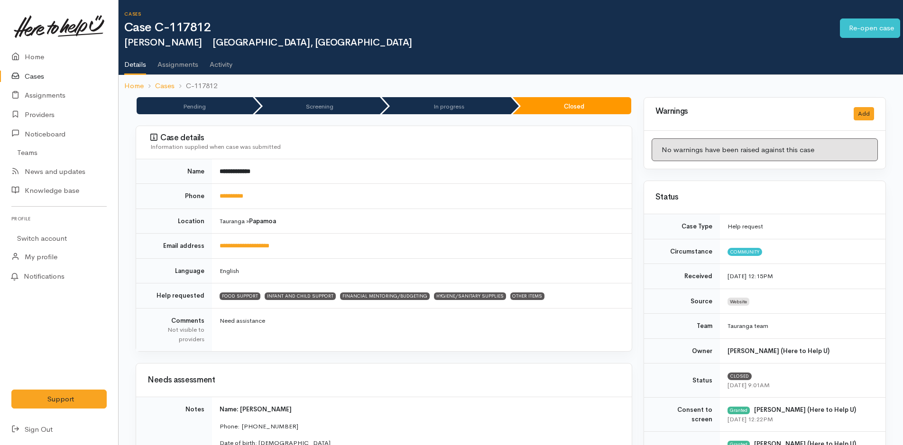
click at [33, 74] on link "Cases" at bounding box center [59, 76] width 118 height 19
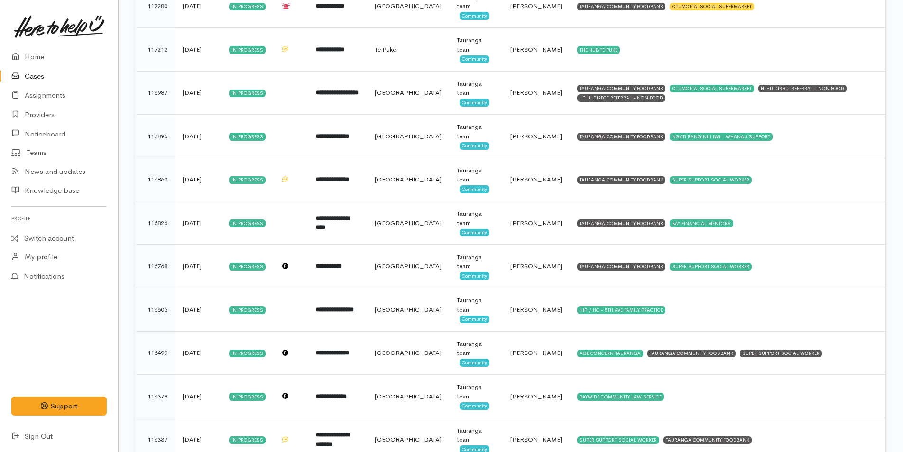
scroll to position [1128, 0]
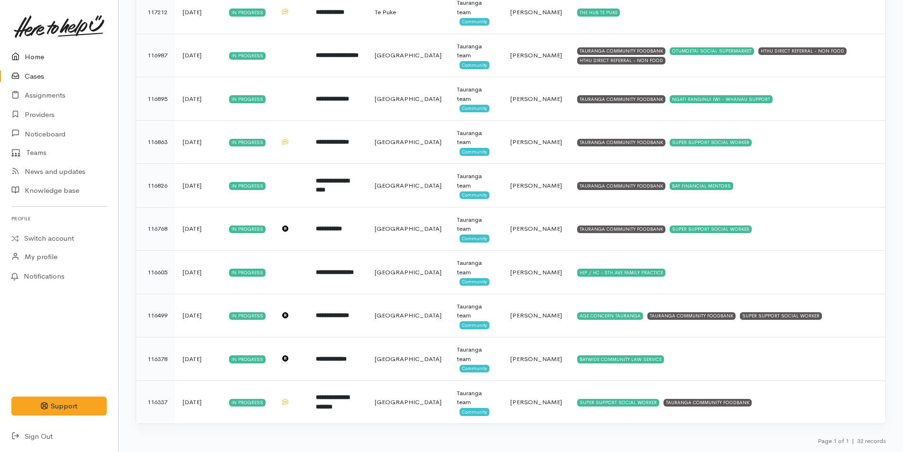
click at [37, 57] on link "Home" at bounding box center [59, 56] width 118 height 19
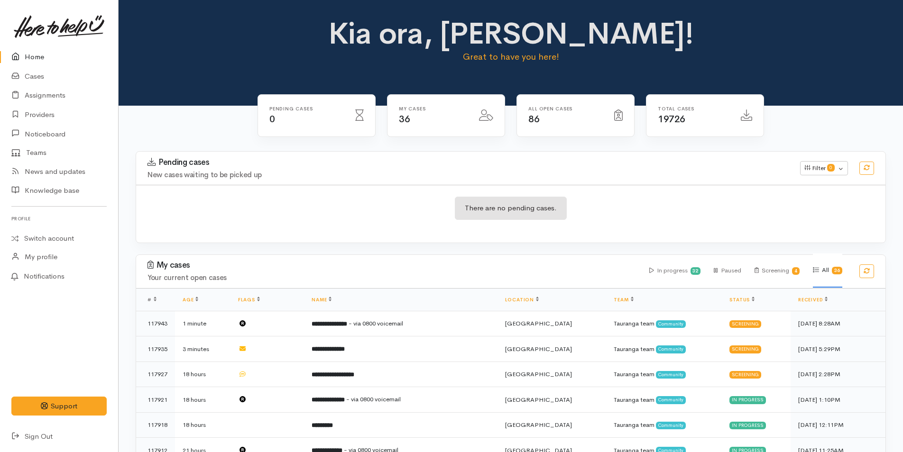
click at [31, 58] on link "Home" at bounding box center [59, 56] width 118 height 19
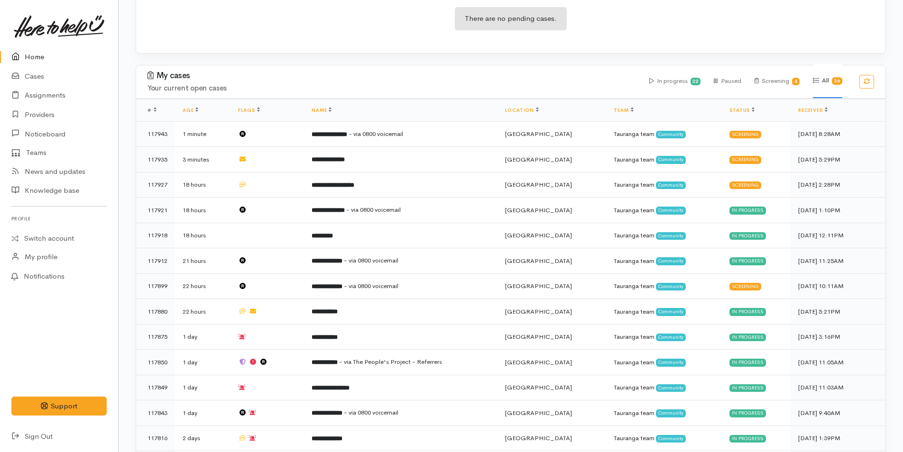
scroll to position [237, 0]
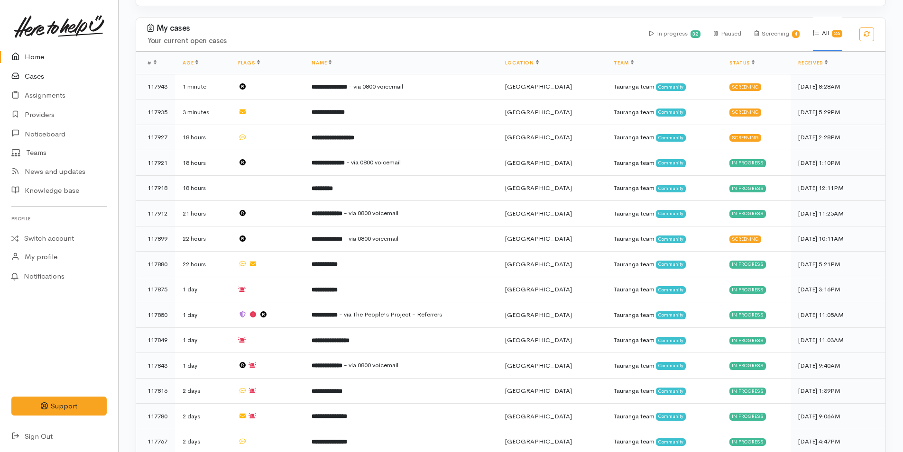
click at [23, 74] on icon at bounding box center [17, 77] width 13 height 12
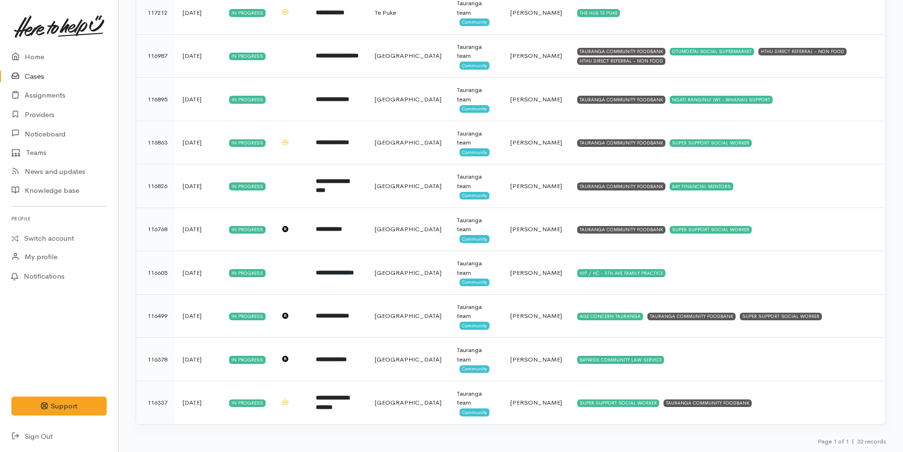
scroll to position [1128, 0]
click at [35, 55] on link "Home" at bounding box center [59, 56] width 118 height 19
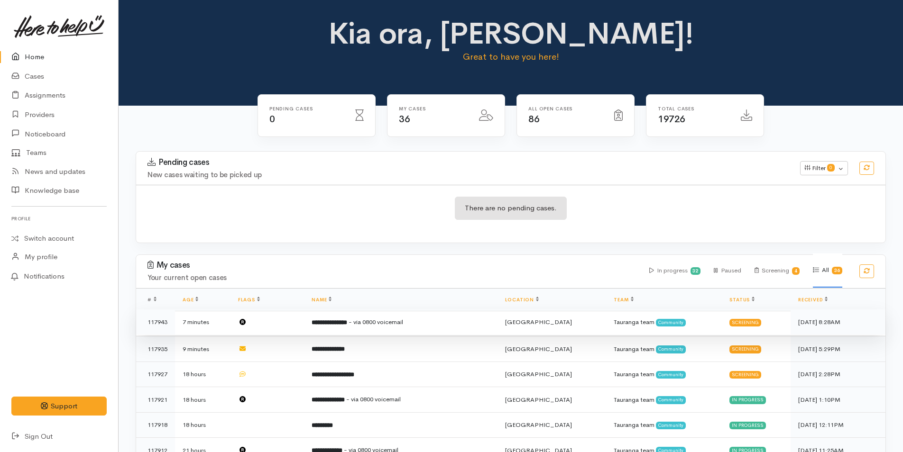
click at [341, 322] on b "**********" at bounding box center [330, 323] width 36 height 6
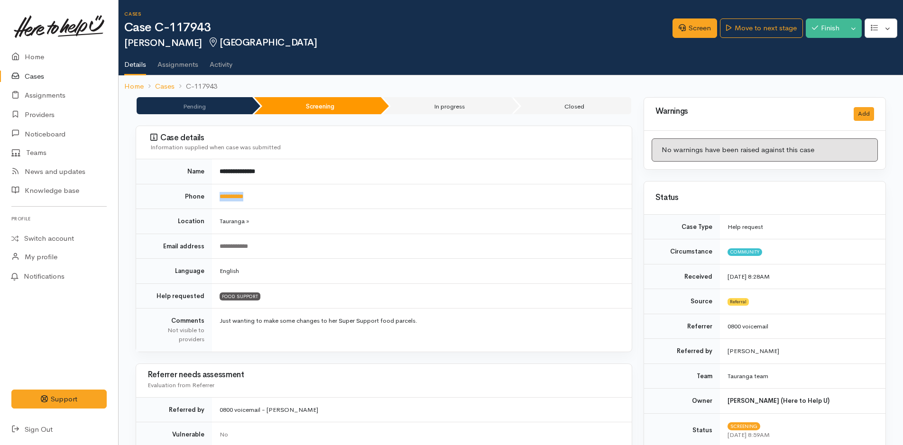
drag, startPoint x: 268, startPoint y: 206, endPoint x: 213, endPoint y: 205, distance: 54.5
click at [213, 205] on td "**********" at bounding box center [422, 196] width 420 height 25
copy link "**********"
click at [694, 30] on link "Screen" at bounding box center [694, 27] width 45 height 19
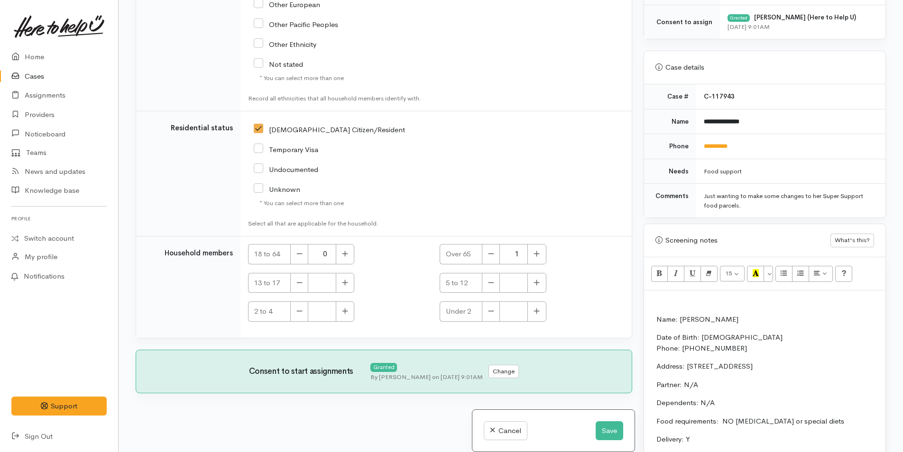
scroll to position [617, 0]
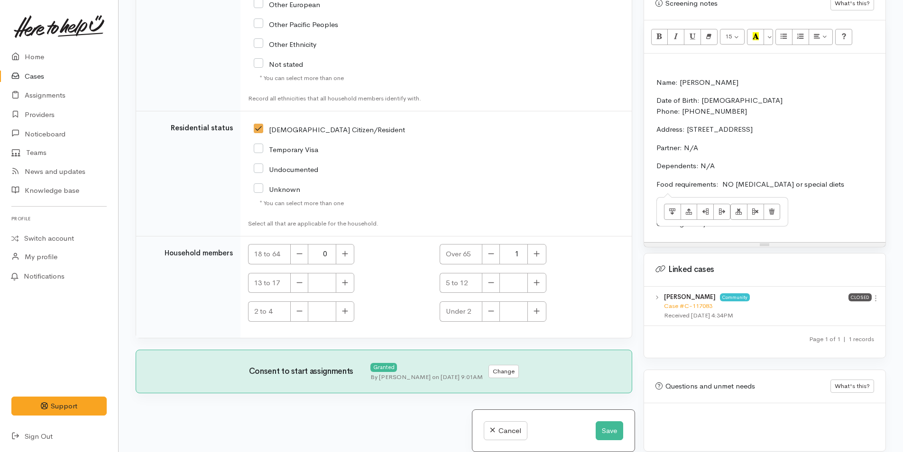
drag, startPoint x: 840, startPoint y: 183, endPoint x: 723, endPoint y: 184, distance: 117.1
click at [723, 184] on p "Food requirements: NO food allergies or special diets" at bounding box center [900, 184] width 488 height 11
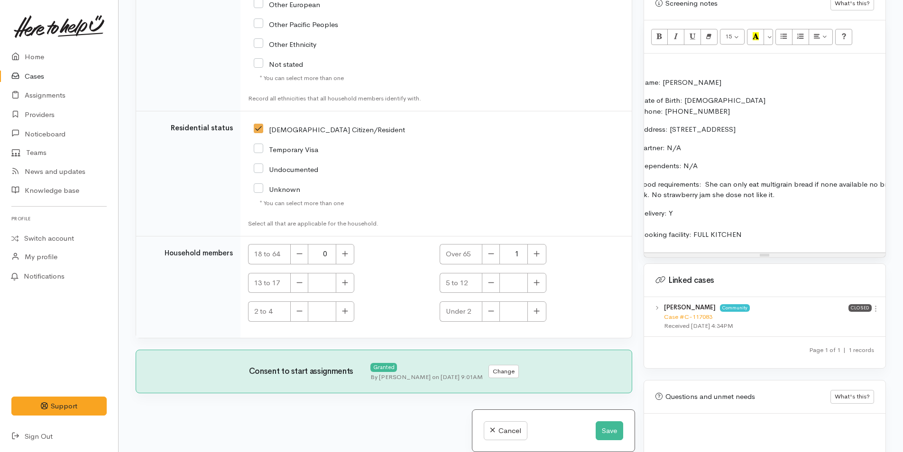
scroll to position [711, 0]
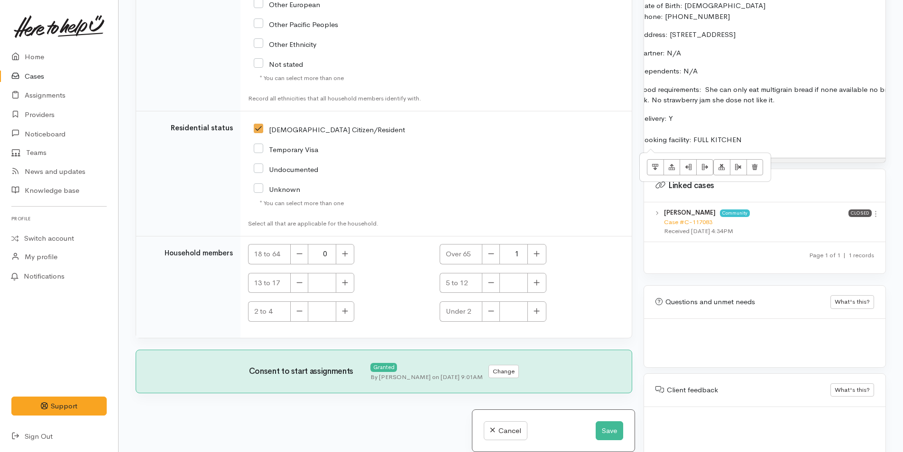
click at [748, 130] on p "Delivery: Y Cooking facility: FULL KITCHEN" at bounding box center [883, 129] width 488 height 32
click at [755, 139] on p "Delivery: Y Cooking facility: FULL KITCHEN" at bounding box center [883, 129] width 488 height 32
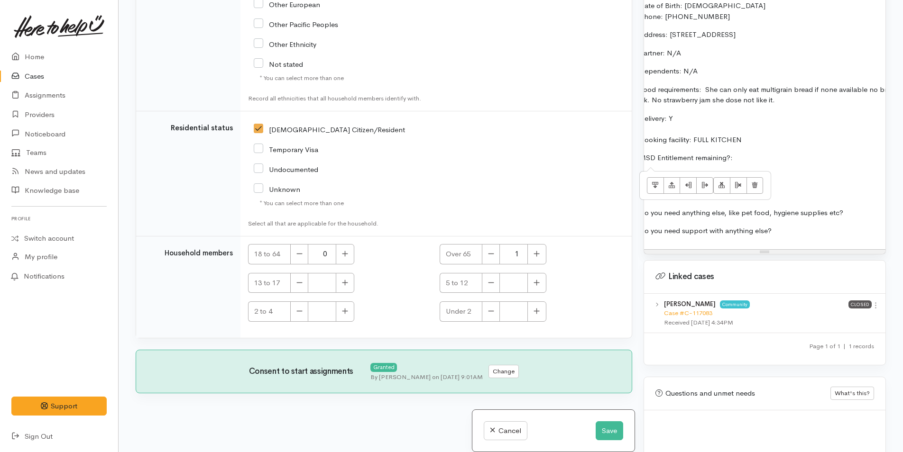
click at [766, 162] on p "MSD Entitlement remaining?:" at bounding box center [883, 158] width 488 height 11
click at [865, 210] on p "Do you need anything else, like pet food, hygiene supplies etc?" at bounding box center [883, 213] width 488 height 11
click at [856, 224] on td "Name: Gaylene Stewart Date of Birth: 13/8/60 Phone: 0221025227 Address: 313 Pah…" at bounding box center [880, 113] width 496 height 263
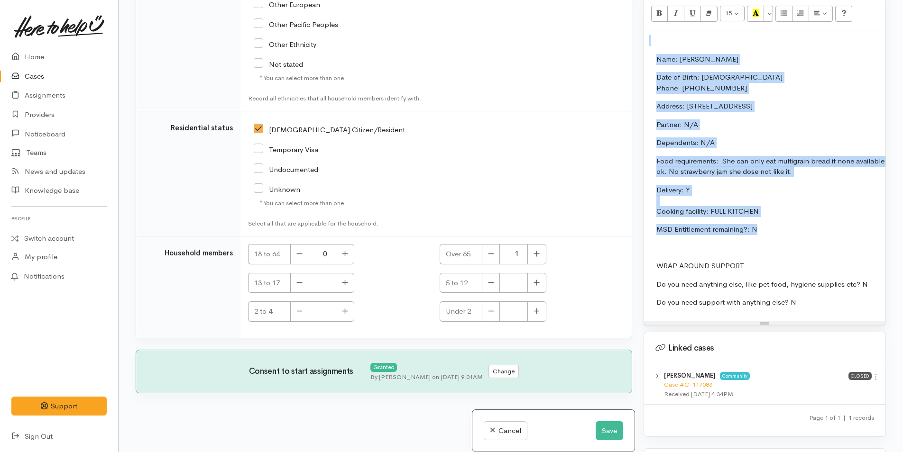
scroll to position [564, 0]
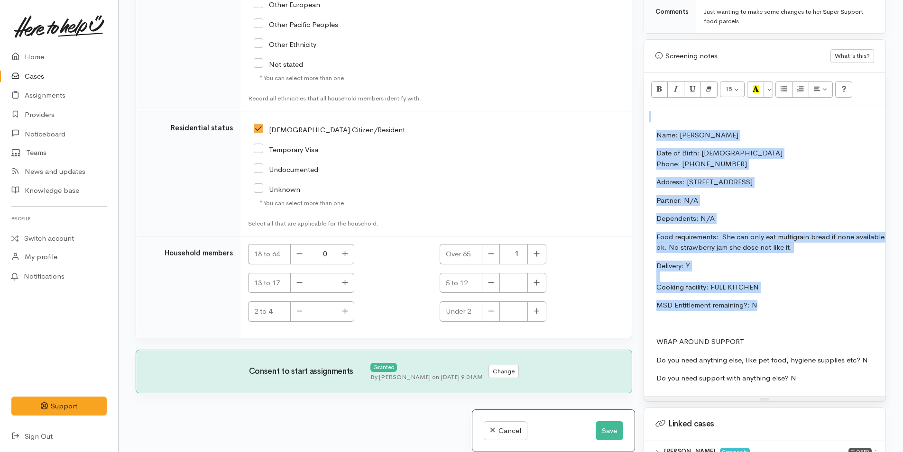
drag, startPoint x: 760, startPoint y: 159, endPoint x: 640, endPoint y: 69, distance: 150.0
click at [640, 69] on div "Warnings Add No warnings have been raised against this case Add Warning Title ●…" at bounding box center [765, 226] width 254 height 452
copy div "Name: Gaylene Stewart Date of Birth: 13/8/60 Phone: 0221025227 Address: 313 Pah…"
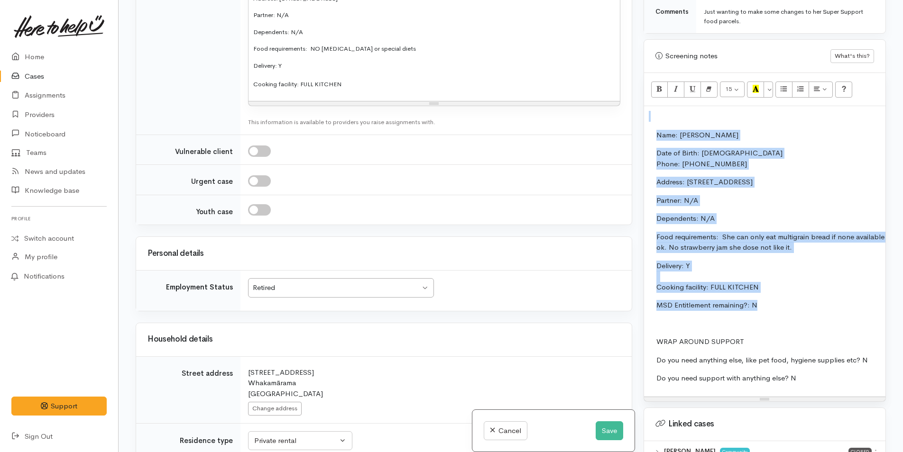
scroll to position [856, 0]
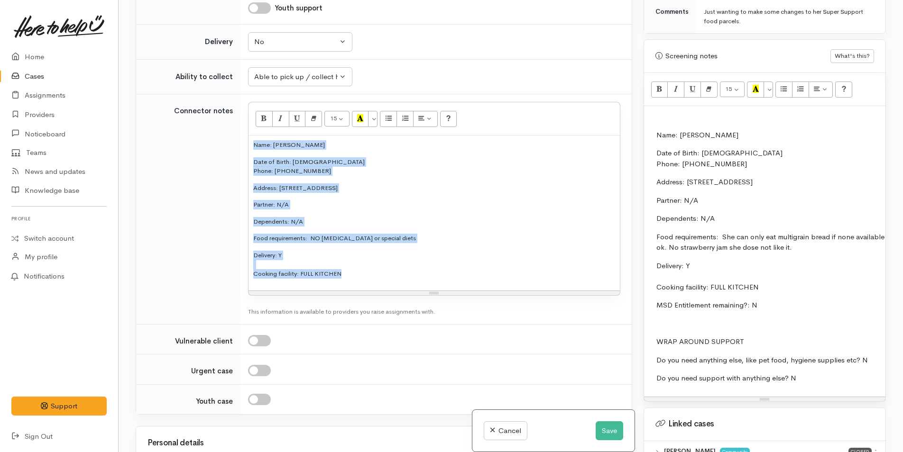
drag, startPoint x: 358, startPoint y: 278, endPoint x: 240, endPoint y: 145, distance: 178.1
click at [240, 145] on tr "Connector notes <p style="font-size: 13px">Name: Gaylene Stewart</p><p style="f…" at bounding box center [384, 209] width 496 height 230
paste div
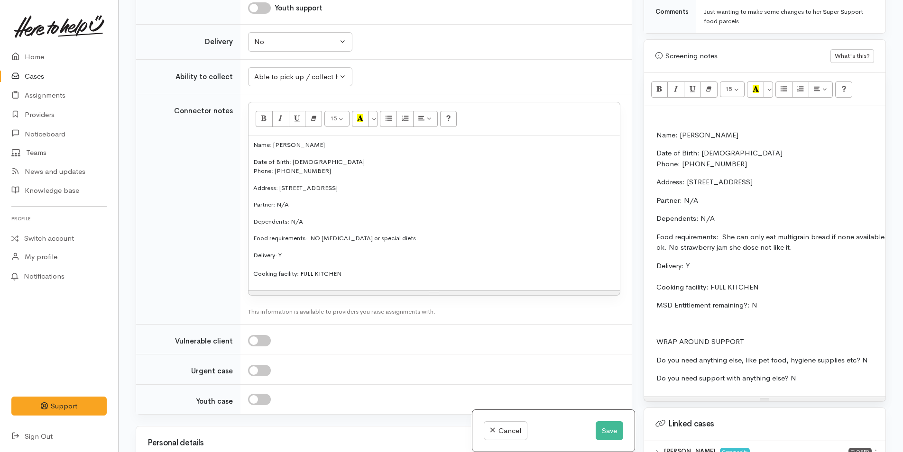
scroll to position [857, 0]
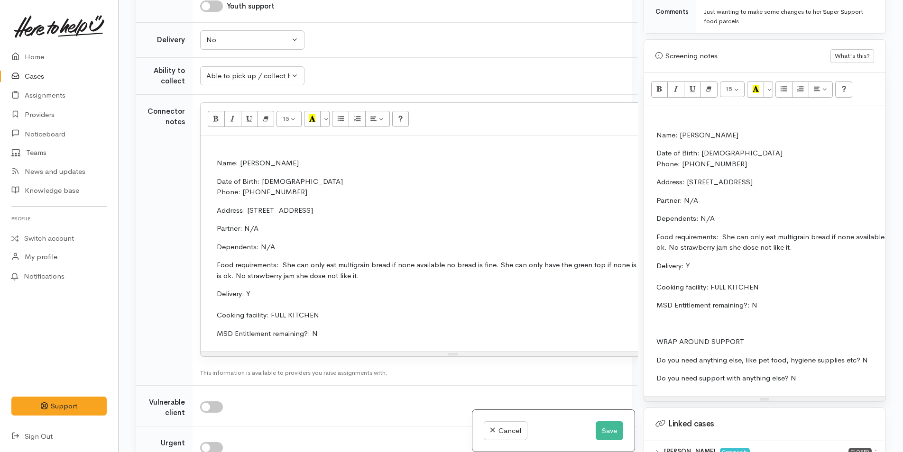
click at [263, 295] on p "Delivery: Y Cooking facility: FULL KITCHEN" at bounding box center [453, 305] width 473 height 32
click at [234, 142] on p at bounding box center [453, 145] width 496 height 9
click at [670, 115] on p at bounding box center [765, 116] width 232 height 11
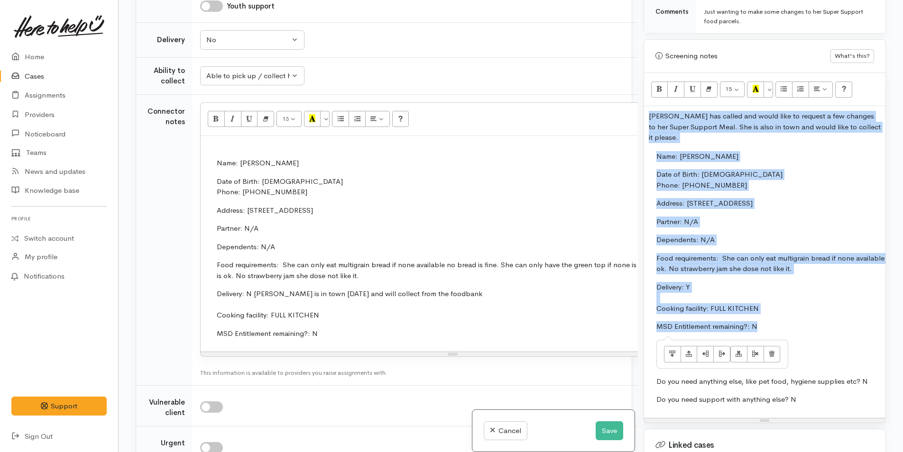
drag, startPoint x: 765, startPoint y: 325, endPoint x: 617, endPoint y: 119, distance: 254.5
click at [617, 119] on div "Related cases There are other cases potentially from the same person, address o…" at bounding box center [511, 226] width 762 height 452
copy div "Gaylene has called and would like to request a few changes to her Super Support…"
click at [607, 439] on button "Save" at bounding box center [610, 431] width 28 height 19
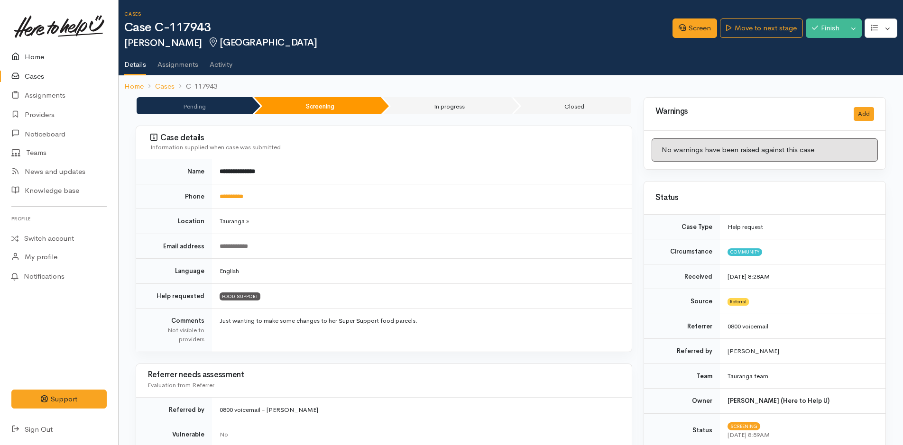
click at [39, 53] on link "Home" at bounding box center [59, 56] width 118 height 19
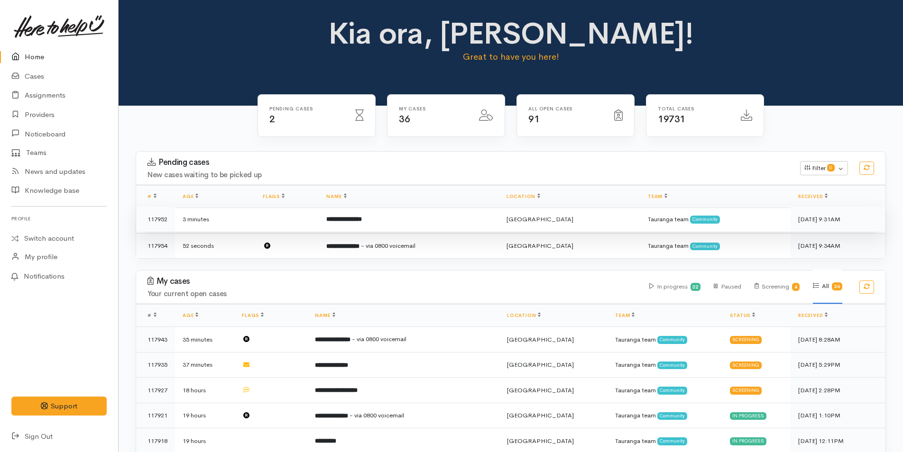
click at [398, 222] on td "**********" at bounding box center [409, 220] width 180 height 26
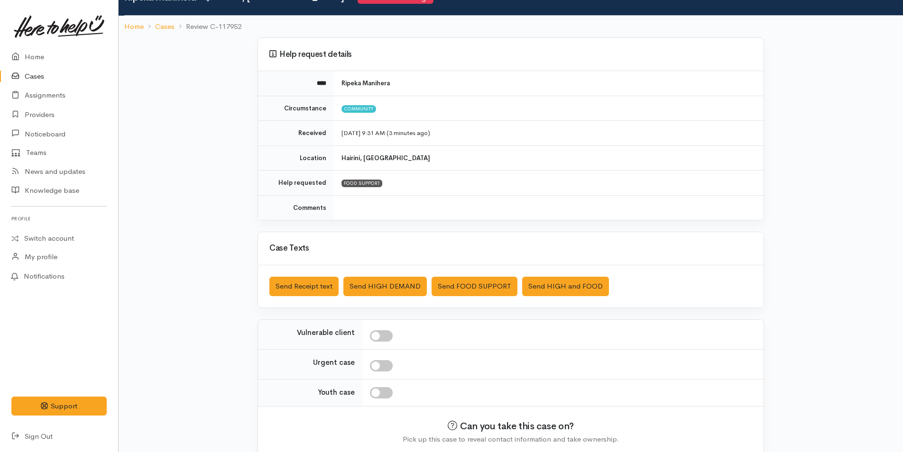
scroll to position [86, 0]
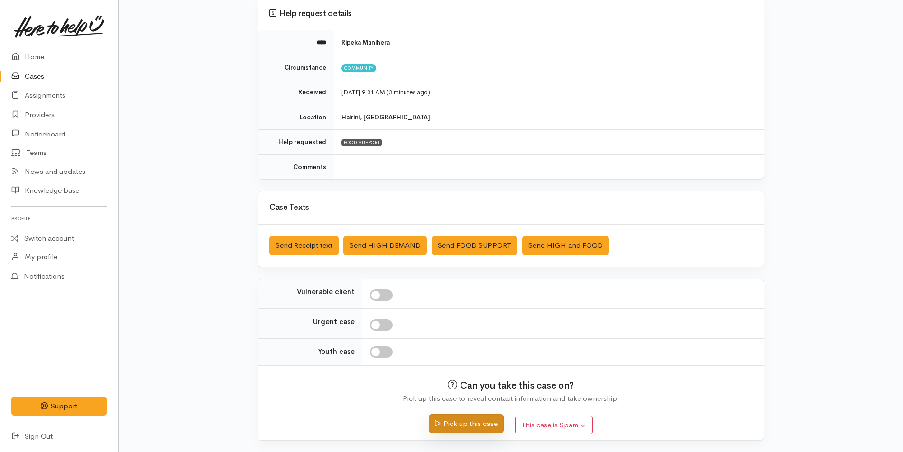
click at [485, 421] on button "Pick up this case" at bounding box center [466, 423] width 74 height 19
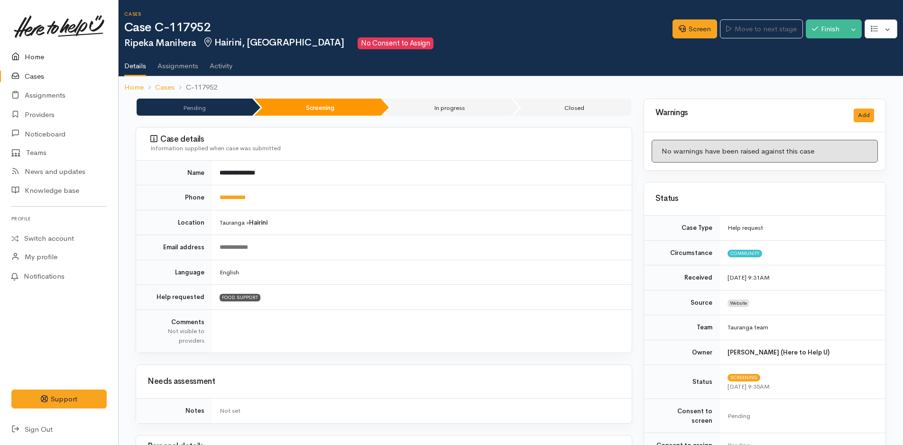
click at [32, 59] on link "Home" at bounding box center [59, 56] width 118 height 19
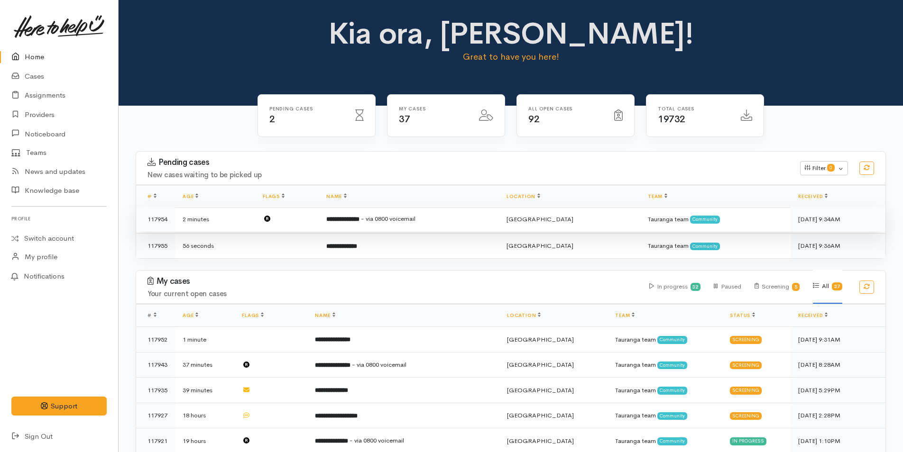
click at [415, 221] on span "- via 0800 voicemail" at bounding box center [388, 219] width 55 height 8
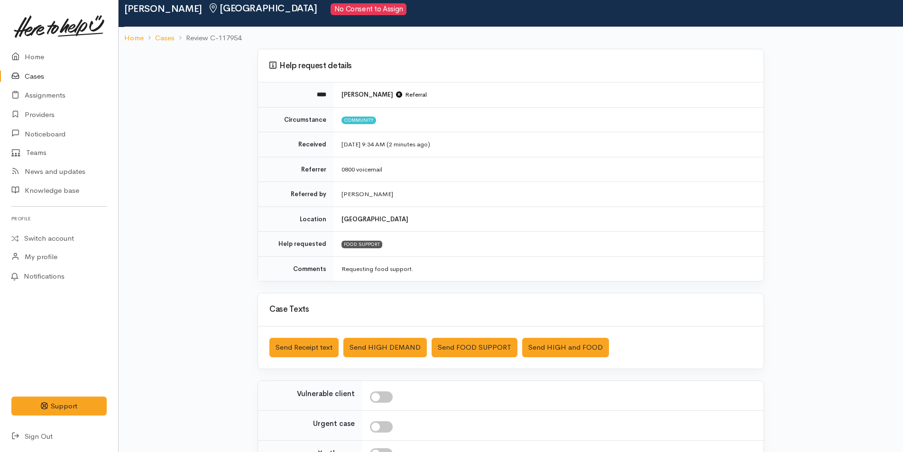
scroll to position [136, 0]
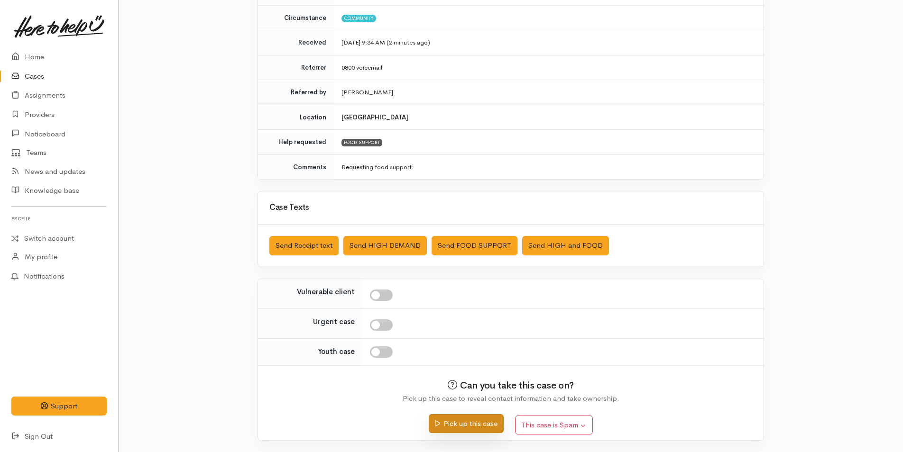
click at [484, 422] on button "Pick up this case" at bounding box center [466, 423] width 74 height 19
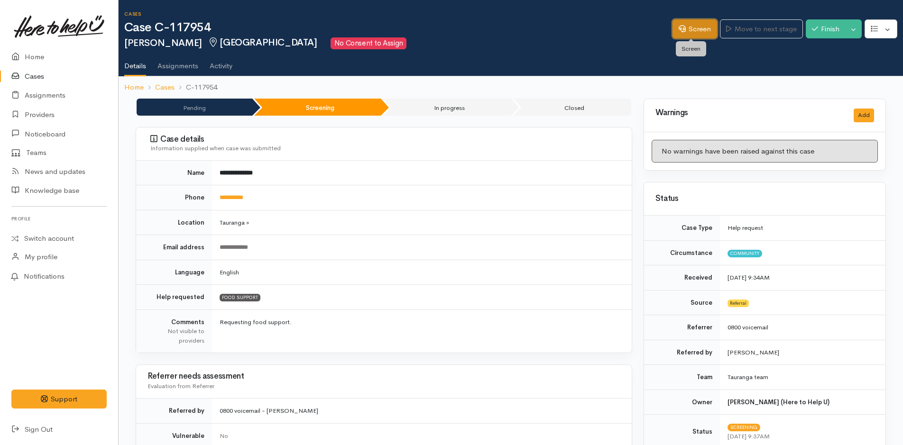
click at [698, 28] on link "Screen" at bounding box center [694, 28] width 45 height 19
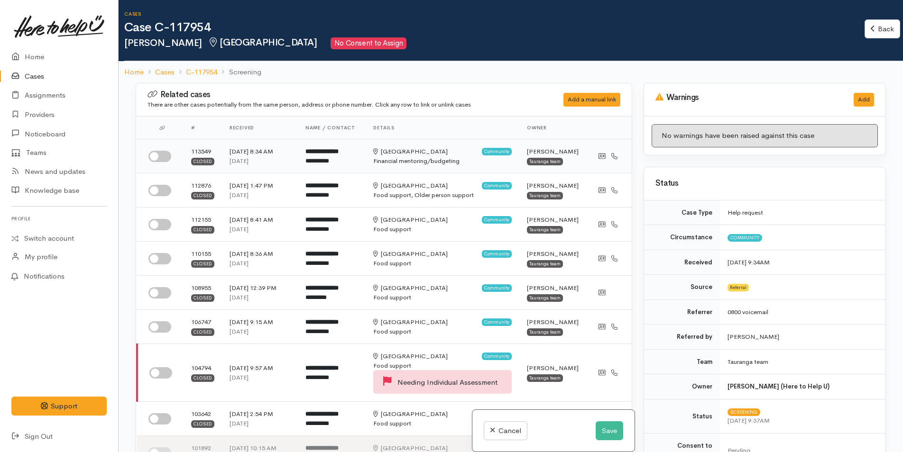
click at [166, 154] on input "checkbox" at bounding box center [159, 156] width 23 height 11
checkbox input "true"
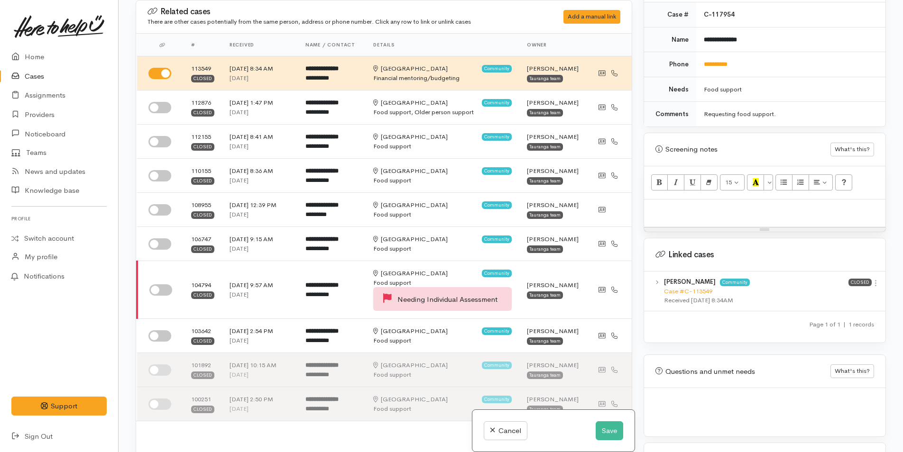
scroll to position [522, 0]
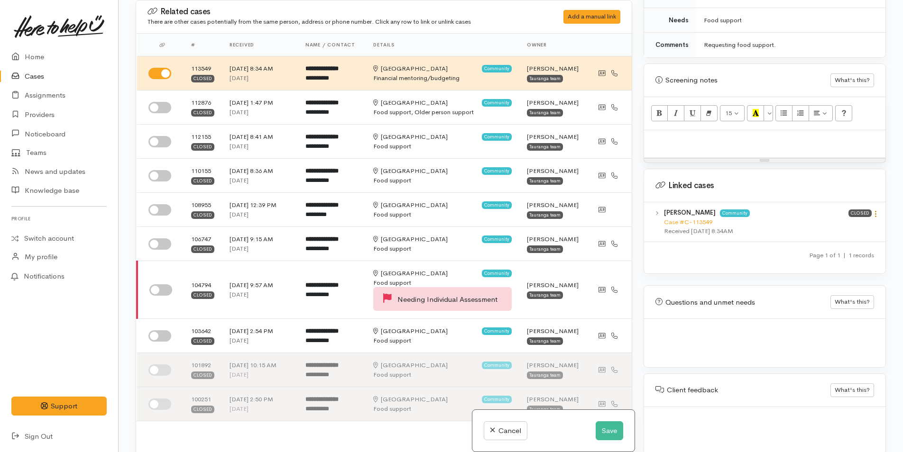
click at [872, 210] on icon at bounding box center [876, 214] width 8 height 8
click at [820, 225] on link "View case" at bounding box center [841, 232] width 75 height 15
click at [666, 138] on div at bounding box center [764, 144] width 241 height 28
paste div
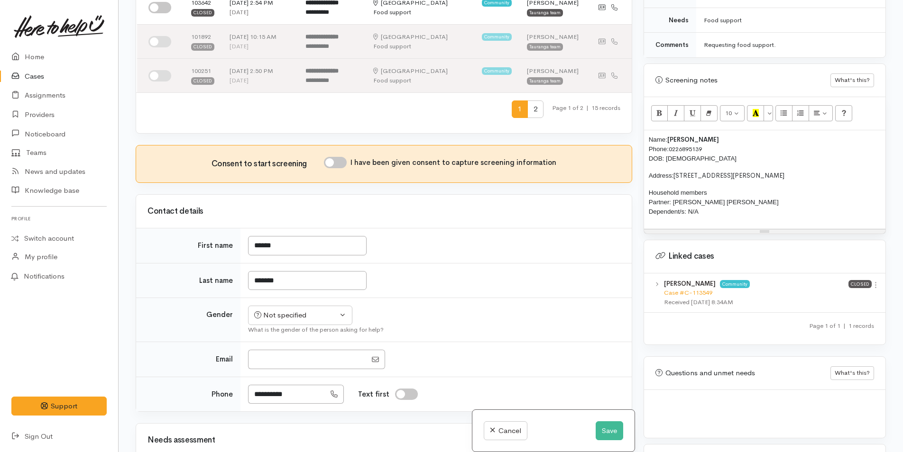
scroll to position [332, 0]
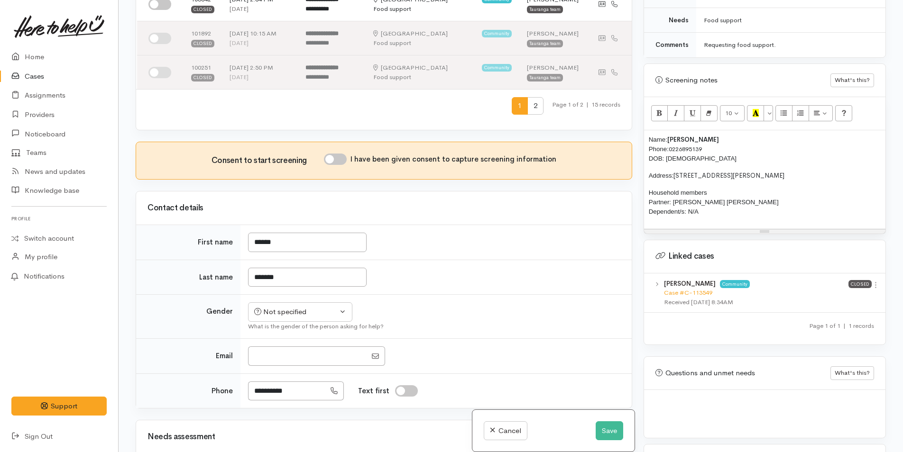
click at [345, 159] on input "I have been given consent to capture screening information" at bounding box center [335, 159] width 23 height 11
checkbox input "true"
click at [295, 310] on div "Not specified" at bounding box center [295, 312] width 83 height 11
click at [278, 348] on span "Male" at bounding box center [308, 349] width 81 height 11
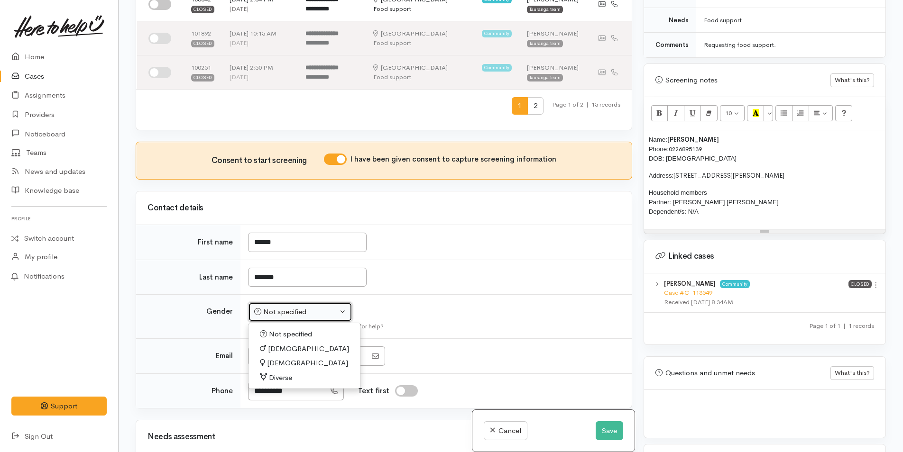
select select "Male"
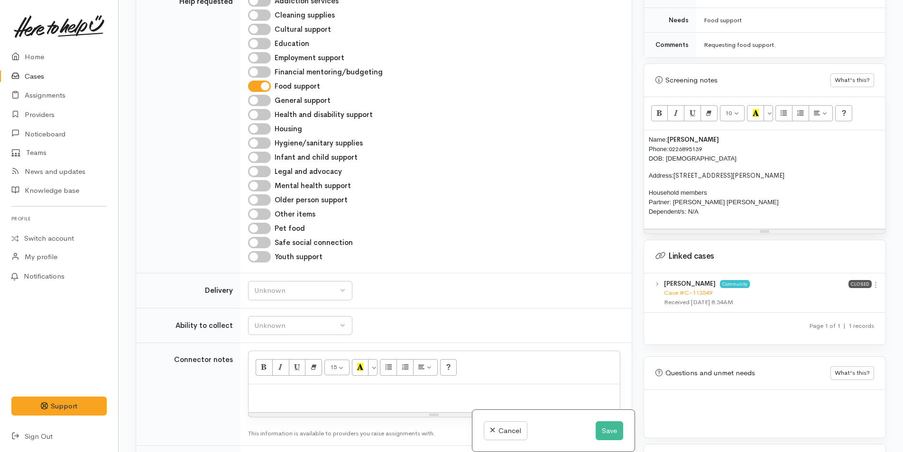
scroll to position [806, 0]
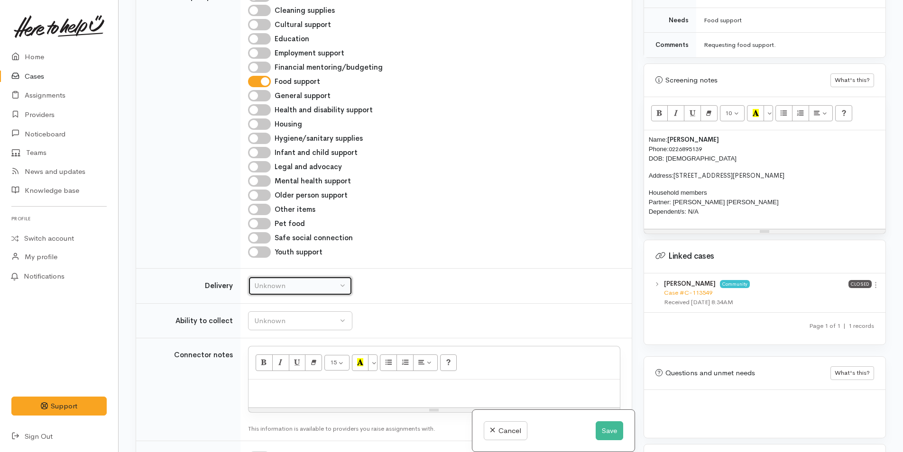
click at [273, 283] on div "Unknown" at bounding box center [295, 286] width 83 height 11
click at [267, 377] on span "No" at bounding box center [265, 374] width 10 height 11
click at [297, 289] on div "No" at bounding box center [295, 286] width 83 height 11
click at [286, 344] on span "Delivery needed" at bounding box center [285, 346] width 51 height 11
select select "3"
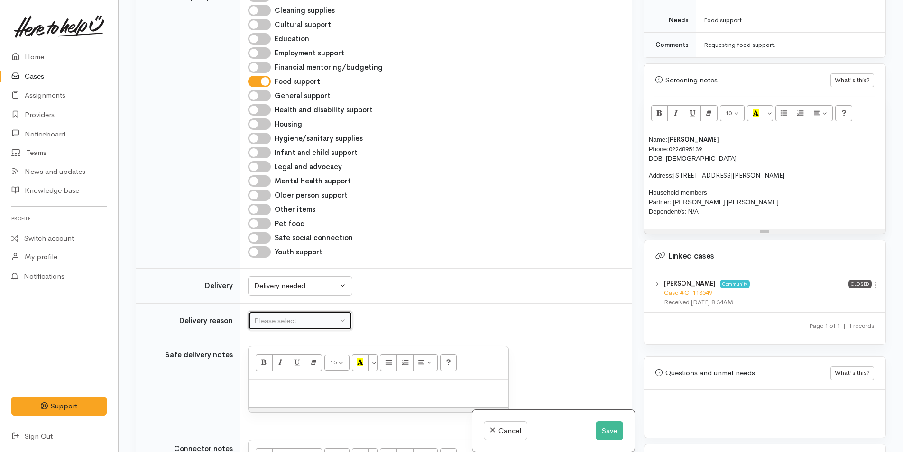
click at [307, 320] on div "Please select" at bounding box center [295, 321] width 83 height 11
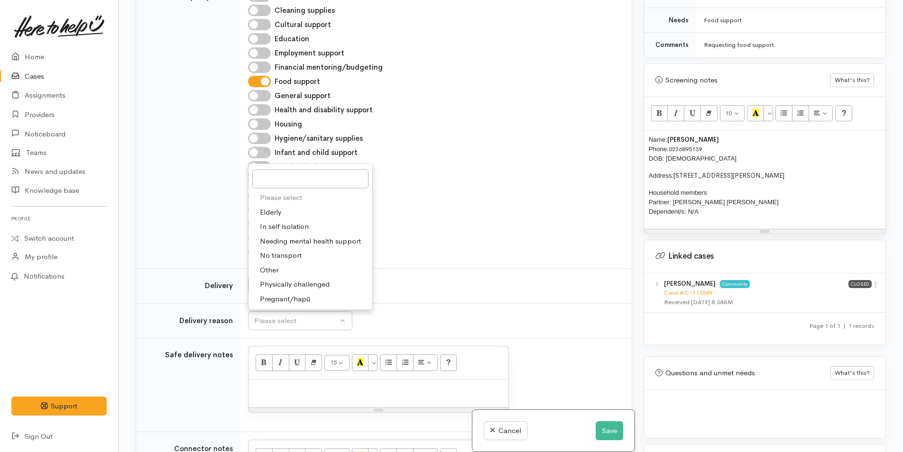
click at [268, 212] on span "Elderly" at bounding box center [270, 212] width 21 height 11
select select "6"
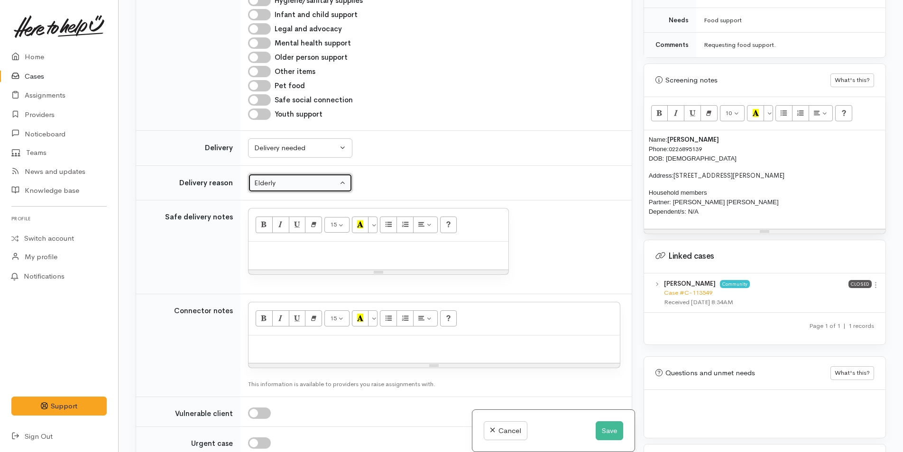
scroll to position [948, 0]
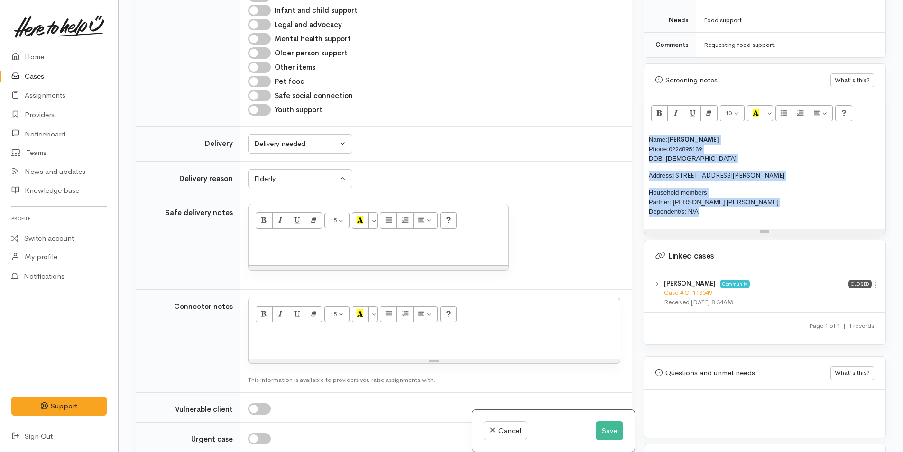
drag, startPoint x: 715, startPoint y: 204, endPoint x: 632, endPoint y: 123, distance: 115.7
click at [632, 123] on div "Related cases There are other cases potentially from the same person, address o…" at bounding box center [511, 226] width 762 height 452
copy div "Name: Victor Narruhn Phone: 0226895139 DOB: 04/07/1952 Address: 124A Dickson Ro…"
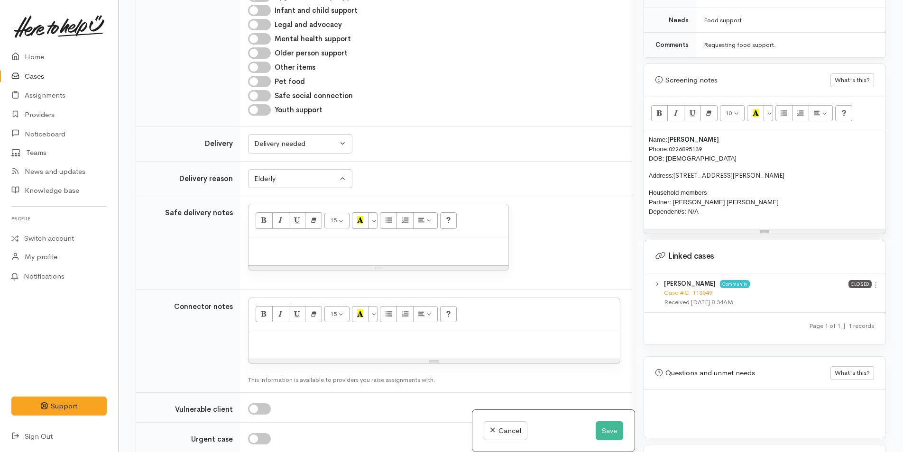
click at [286, 343] on p at bounding box center [434, 341] width 362 height 11
paste div
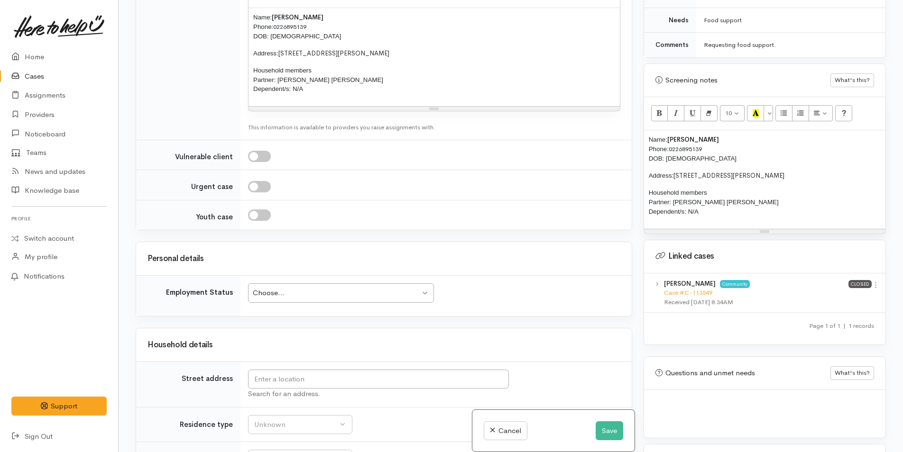
scroll to position [1375, 0]
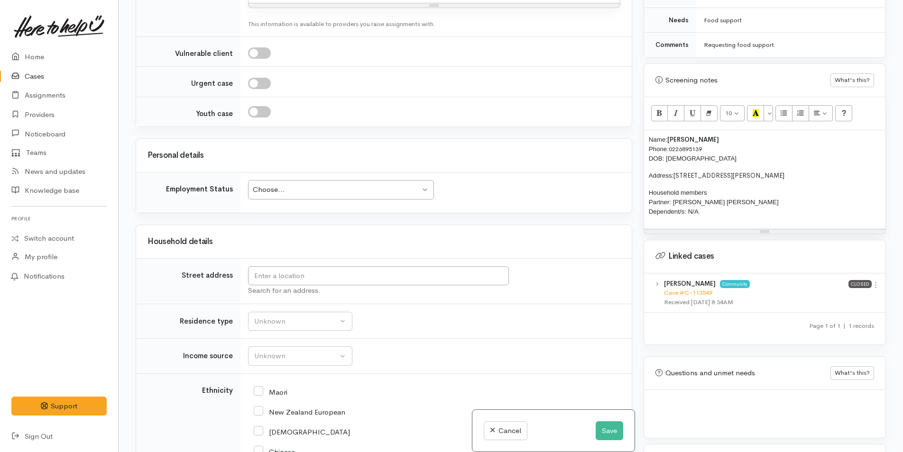
click at [303, 190] on div "Choose..." at bounding box center [336, 189] width 167 height 11
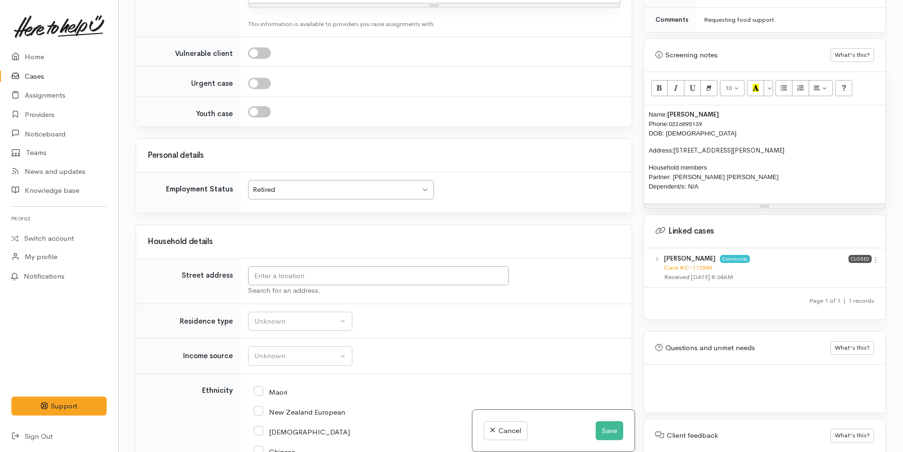
scroll to position [569, 0]
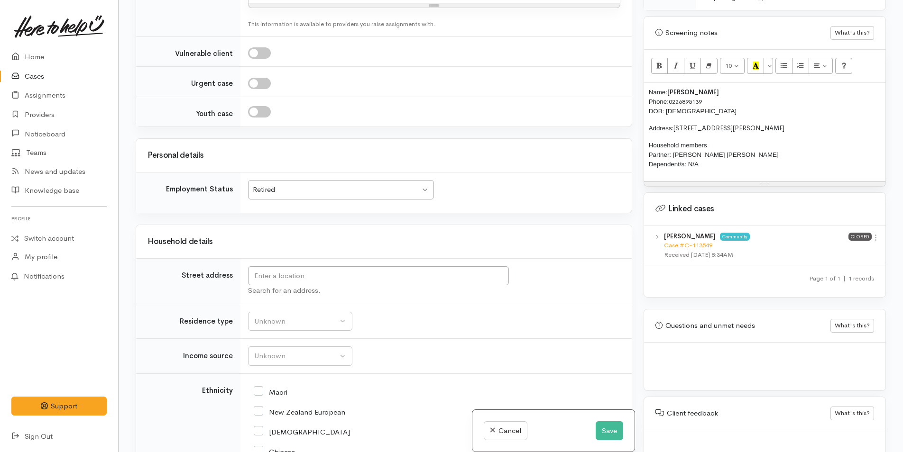
drag, startPoint x: 797, startPoint y: 115, endPoint x: 675, endPoint y: 111, distance: 122.4
click at [675, 111] on div "Name: Victor Narruhn Phone: 0226895139 DOB: 04/07/1952 Address: 124A Dickson Ro…" at bounding box center [764, 132] width 241 height 99
copy span "124A Dickson Road, Papamoa Beach"
click at [357, 274] on input "text" at bounding box center [378, 276] width 261 height 19
paste input "124A Dickson Road, Papamoa Beach"
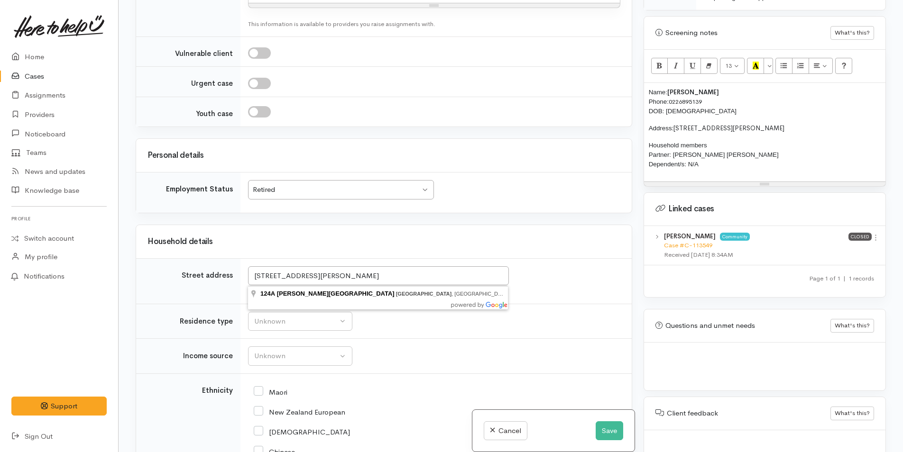
type input "124A Dickson Road, Papamoa Beach, Tauranga, New Zealand"
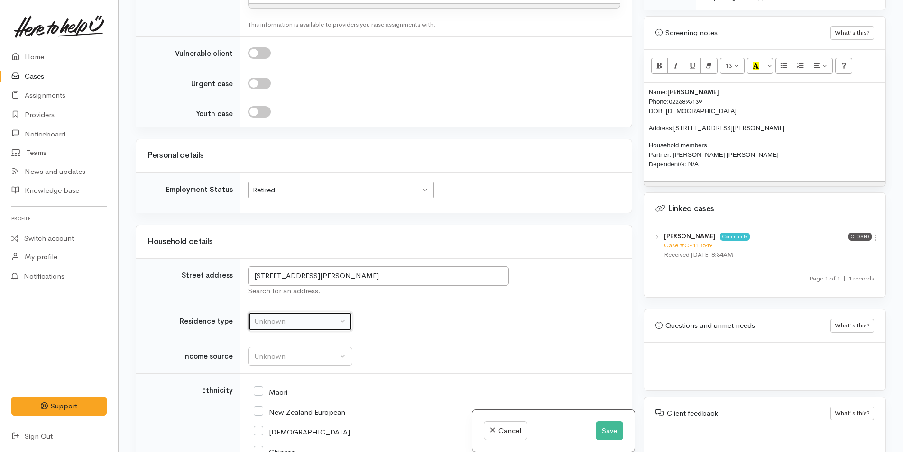
click at [268, 322] on div "Unknown" at bounding box center [295, 321] width 83 height 11
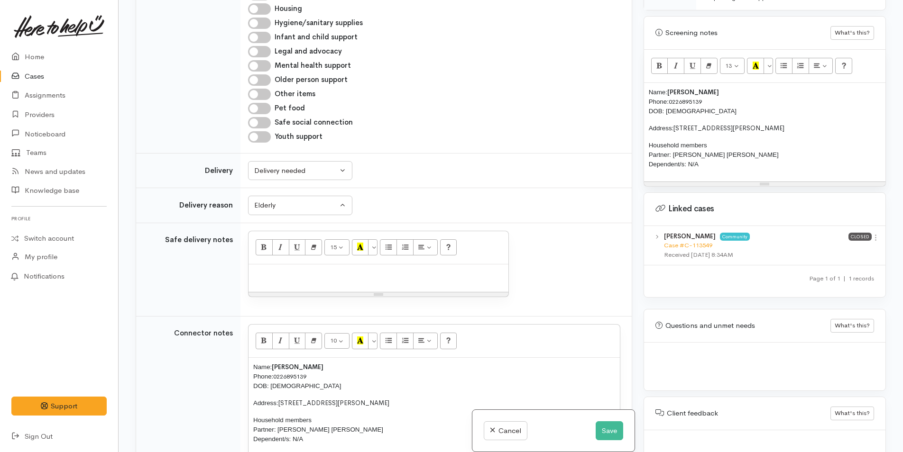
scroll to position [1375, 0]
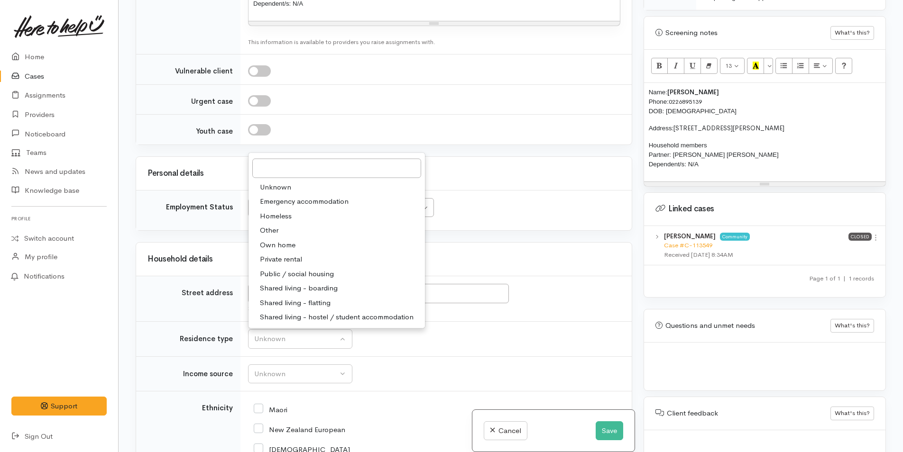
click at [294, 254] on span "Private rental" at bounding box center [281, 259] width 42 height 11
select select "2"
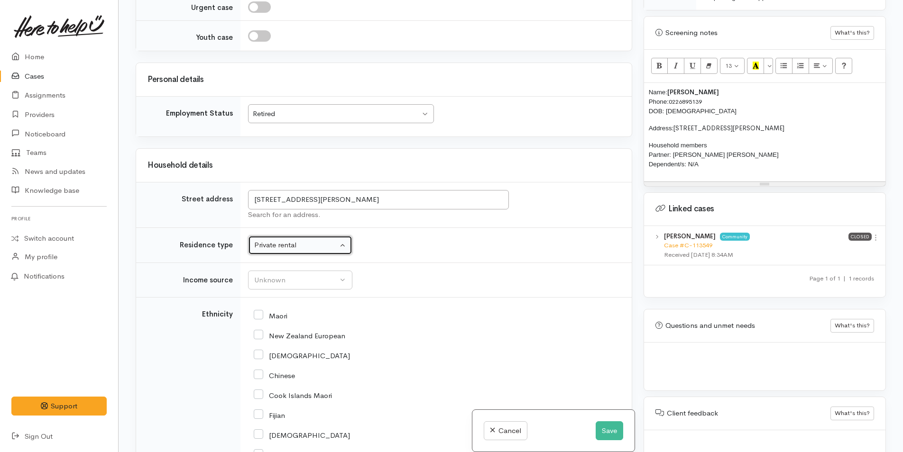
scroll to position [1470, 0]
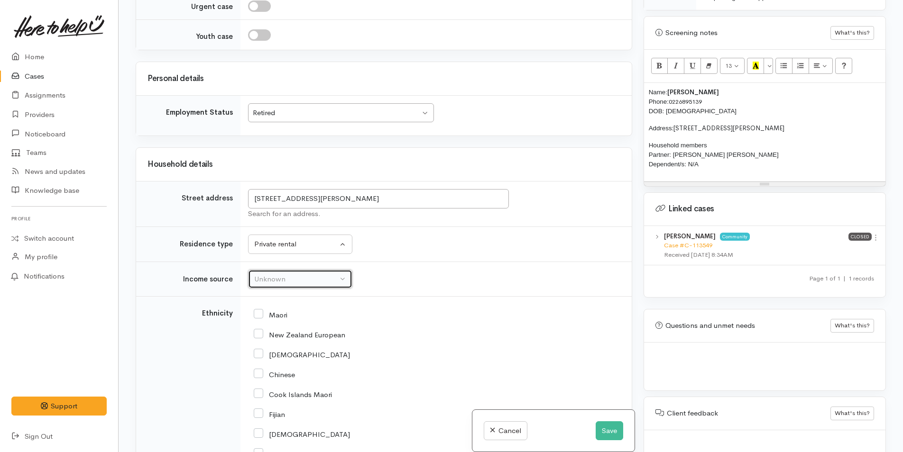
click at [297, 274] on div "Unknown" at bounding box center [295, 279] width 83 height 11
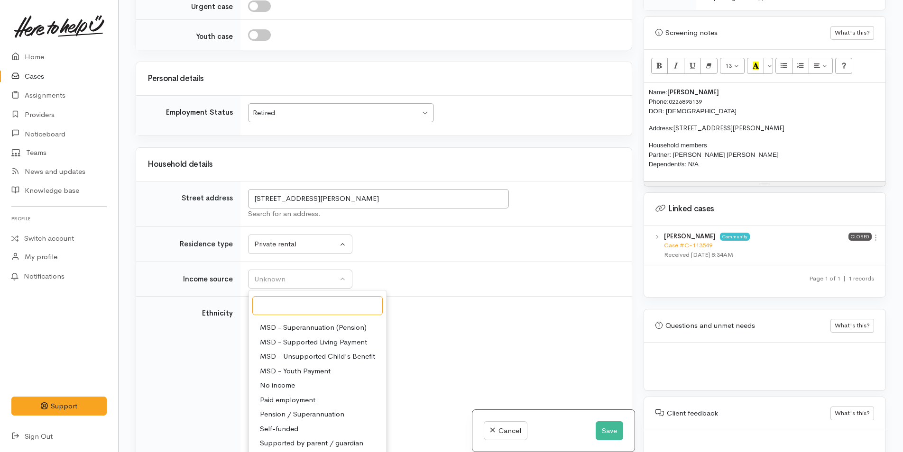
scroll to position [142, 0]
click at [295, 408] on span "Pension / Superannuation" at bounding box center [302, 413] width 84 height 11
select select "19"
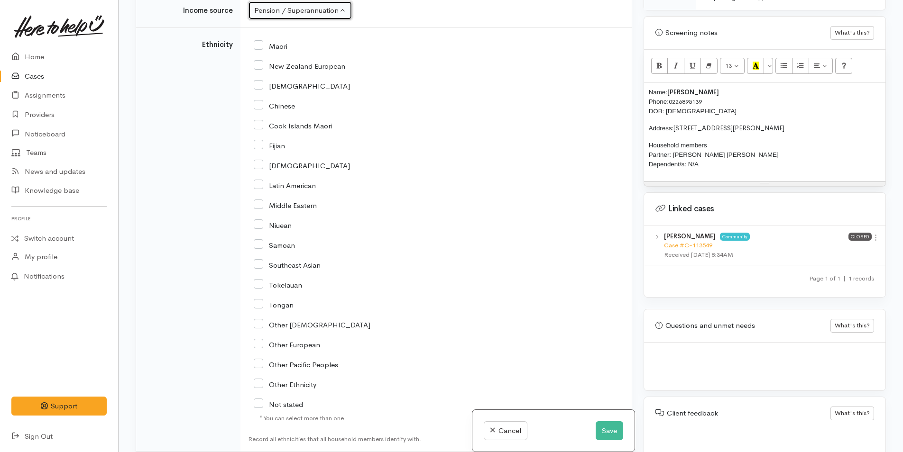
scroll to position [1802, 0]
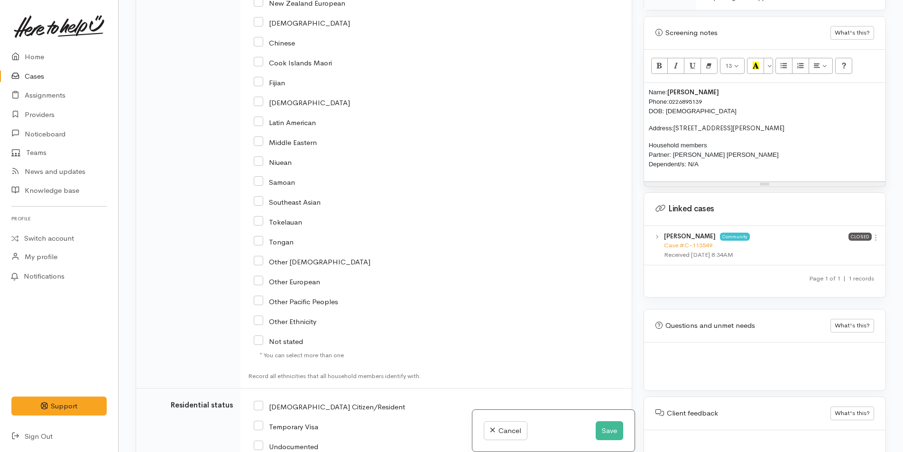
click at [262, 317] on input "Other Ethnicity" at bounding box center [285, 321] width 63 height 9
checkbox input "true"
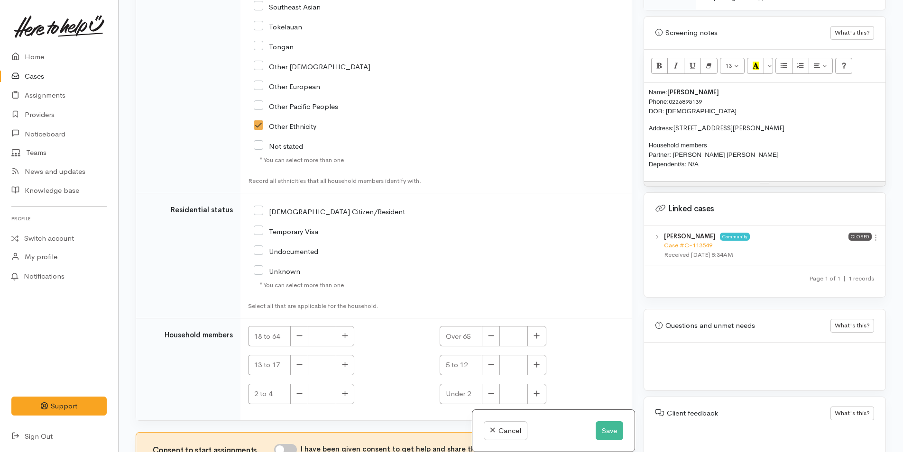
scroll to position [2039, 0]
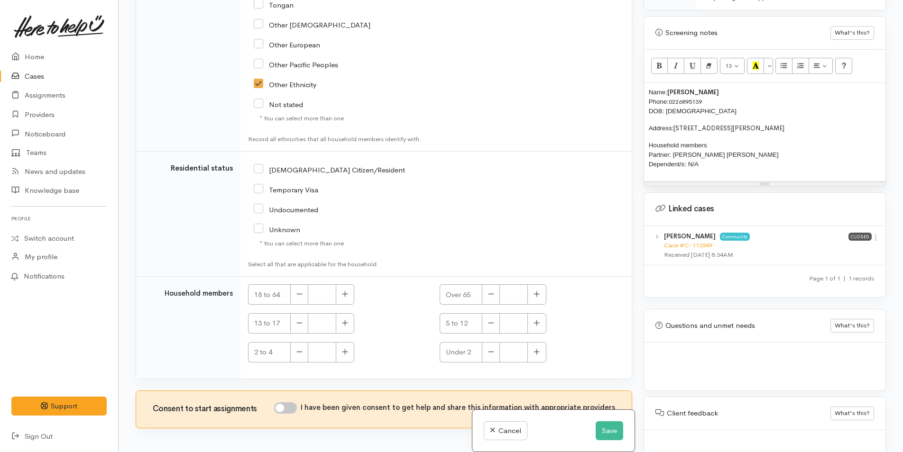
click at [259, 165] on input "[DEMOGRAPHIC_DATA] Citizen/Resident" at bounding box center [329, 169] width 151 height 9
checkbox input "true"
click at [534, 291] on icon "button" at bounding box center [537, 294] width 6 height 7
type input "2"
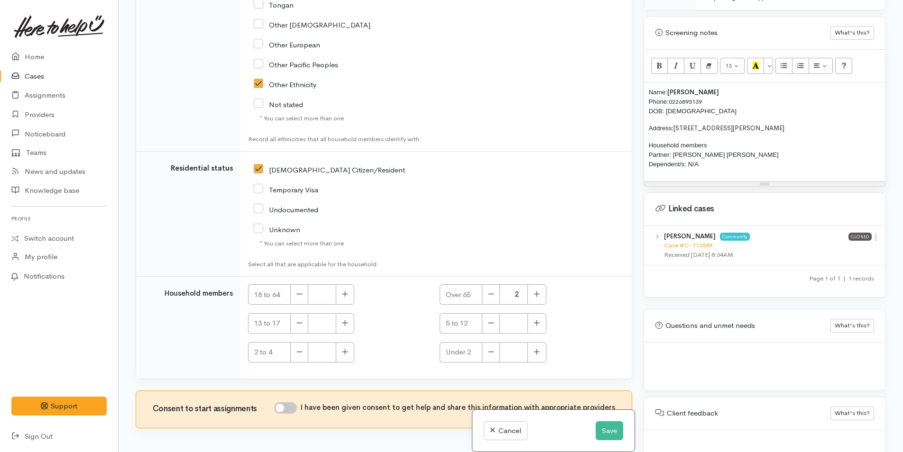
click at [295, 403] on input "I have been given consent to get help and share this information with appropria…" at bounding box center [285, 408] width 23 height 11
checkbox input "true"
click at [647, 83] on div "Name: Victor Narruhn Phone: 0226895139 DOB: 04/07/1952 Address: 124A Dickson Ro…" at bounding box center [764, 132] width 241 height 99
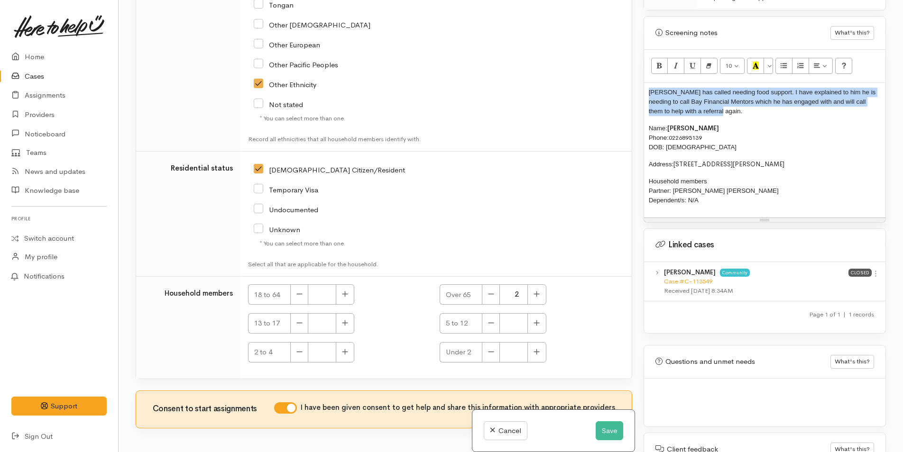
drag, startPoint x: 731, startPoint y: 101, endPoint x: 639, endPoint y: 84, distance: 93.6
click at [639, 84] on div "Warnings Add No warnings have been raised against this case Add Warning Title ●…" at bounding box center [765, 226] width 254 height 452
copy span "Victor has called needing food support. I have explained to him he is needing t…"
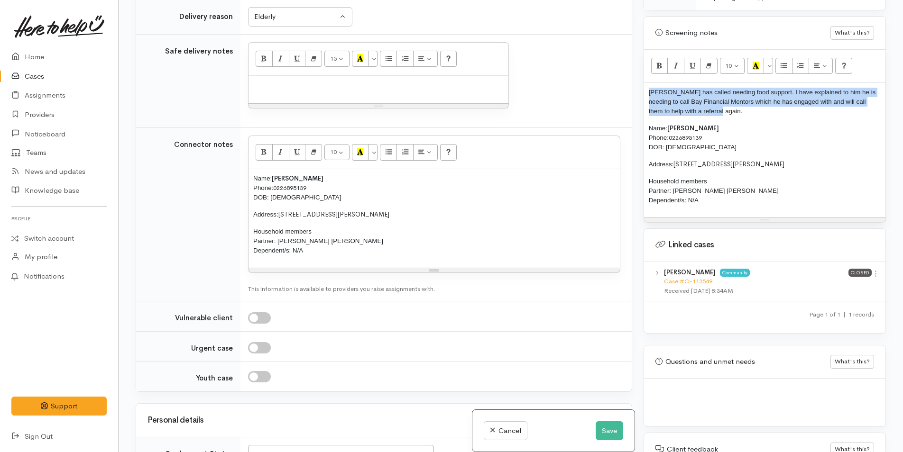
scroll to position [1233, 0]
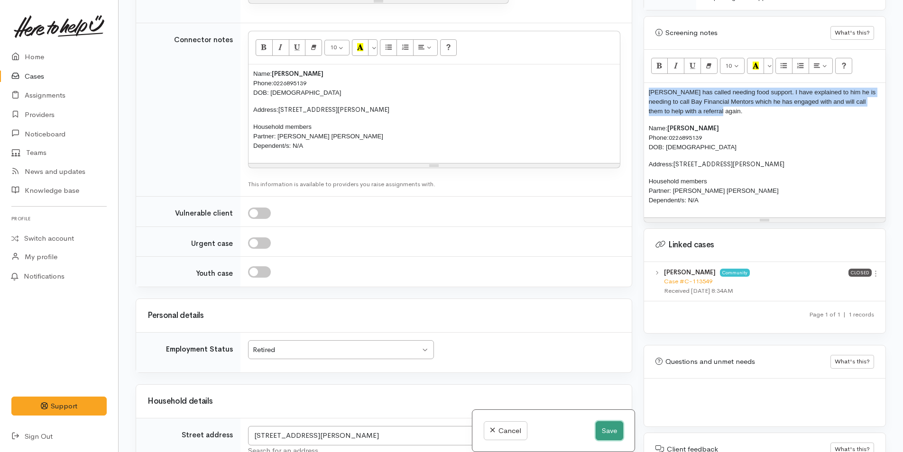
click at [611, 432] on button "Save" at bounding box center [610, 431] width 28 height 19
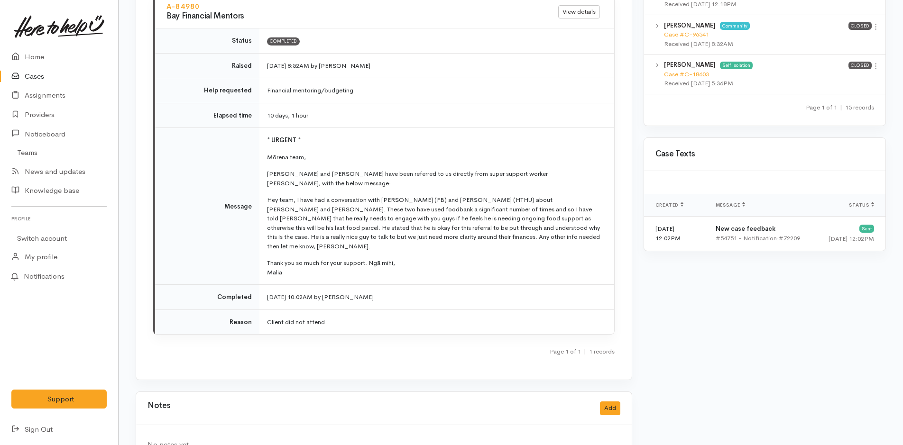
scroll to position [1091, 0]
click at [37, 53] on link "Home" at bounding box center [59, 56] width 118 height 19
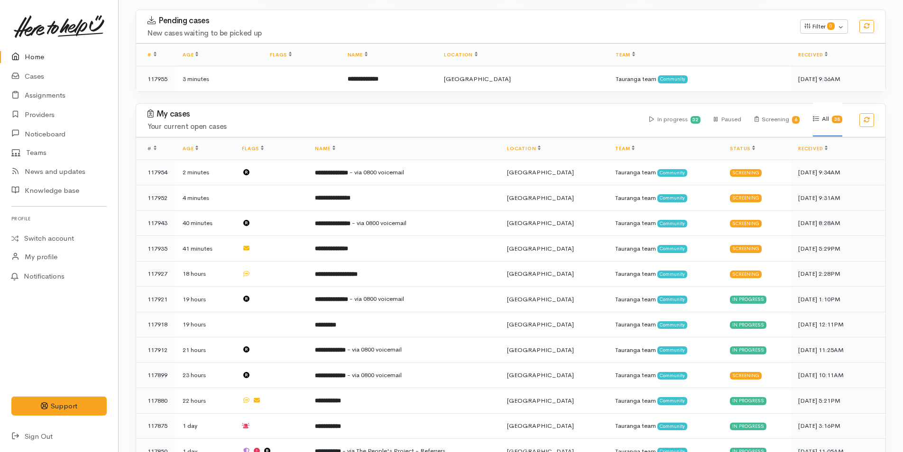
scroll to position [142, 0]
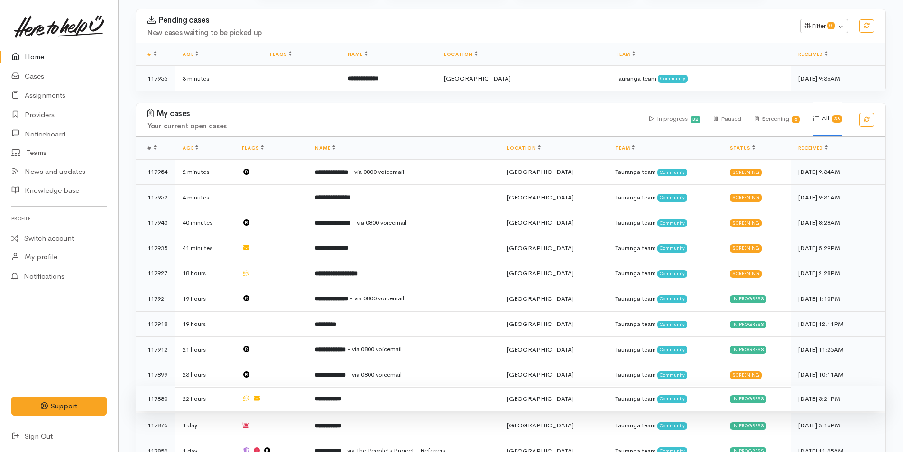
click at [362, 396] on td "**********" at bounding box center [403, 400] width 192 height 26
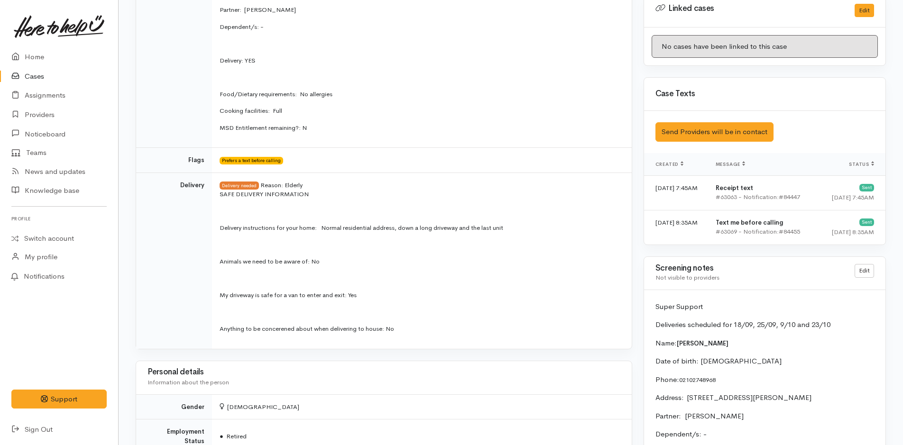
scroll to position [617, 0]
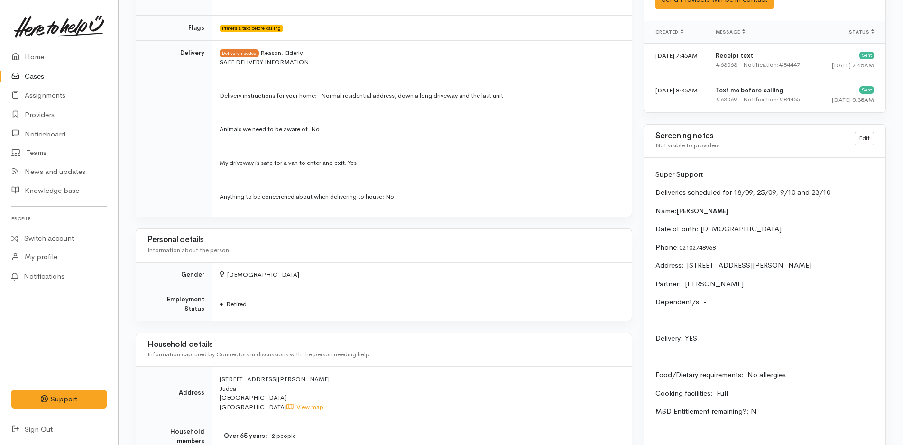
drag, startPoint x: 861, startPoint y: 262, endPoint x: 694, endPoint y: 292, distance: 169.1
click at [681, 266] on p "Address:  [STREET_ADDRESS][PERSON_NAME]" at bounding box center [764, 265] width 219 height 11
click at [736, 278] on div "Super Support Deliveries scheduled for 18/09, 25/09, 9/10 and 23/10 Name: [PERS…" at bounding box center [764, 333] width 241 height 351
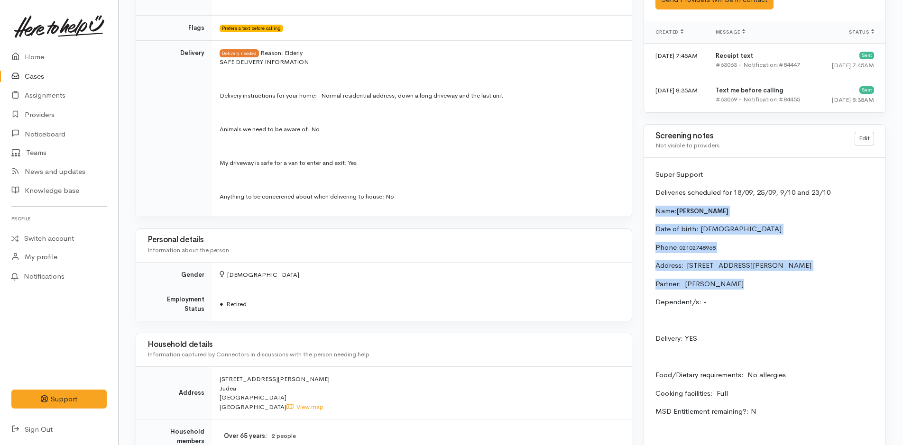
drag, startPoint x: 736, startPoint y: 287, endPoint x: 647, endPoint y: 209, distance: 118.3
click at [647, 209] on div "Super Support Deliveries scheduled for 18/09, 25/09, 9/10 and 23/10 Name: [PERS…" at bounding box center [764, 333] width 241 height 351
copy div "Name: Mary Takiri Date of birth: 28/12/1956 Phone:  02102748968 Address:  7A Re…"
click at [749, 274] on div "Super Support Deliveries scheduled for 18/09, 25/09, 9/10 and 23/10 Name: [PERS…" at bounding box center [764, 333] width 241 height 351
drag, startPoint x: 728, startPoint y: 284, endPoint x: 644, endPoint y: 170, distance: 141.7
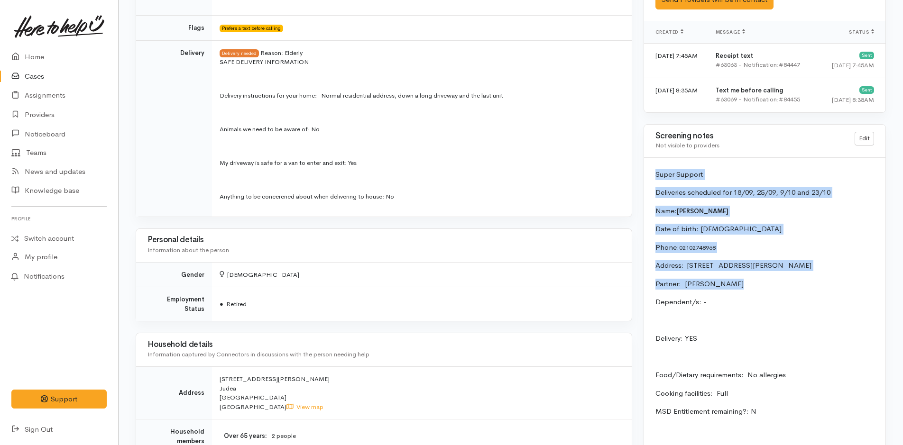
click at [644, 170] on div "Super Support Deliveries scheduled for 18/09, 25/09, 9/10 and 23/10 Name: [PERS…" at bounding box center [764, 333] width 241 height 351
copy div "Super Support Deliveries scheduled for 18/09, 25/09, 9/10 and 23/10 Name: Mary …"
click at [867, 140] on link "Edit" at bounding box center [864, 139] width 19 height 14
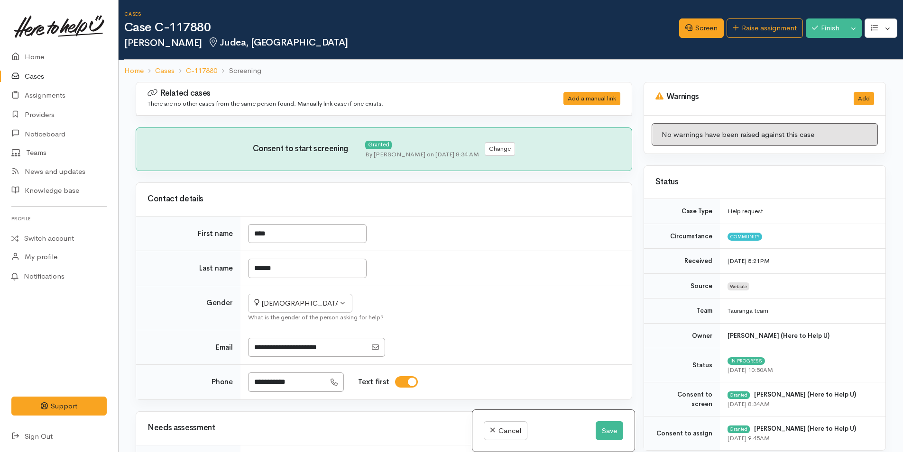
select select "6"
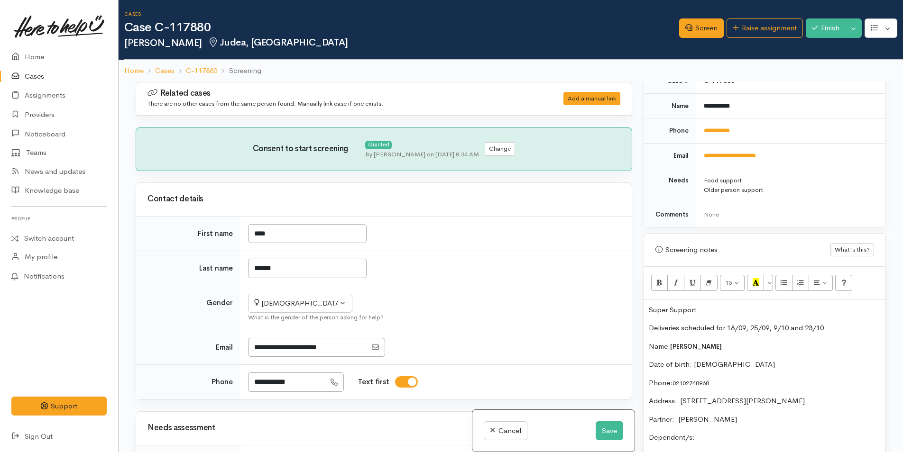
scroll to position [522, 0]
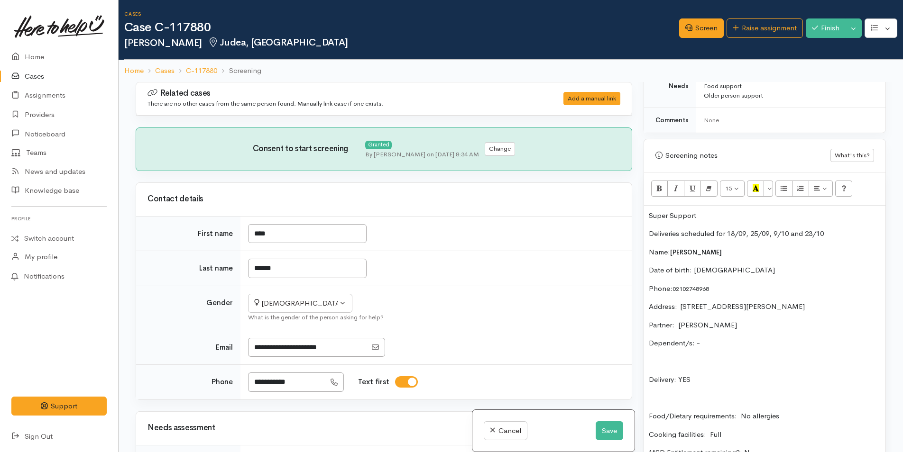
click at [649, 217] on p "Super Support" at bounding box center [765, 216] width 232 height 11
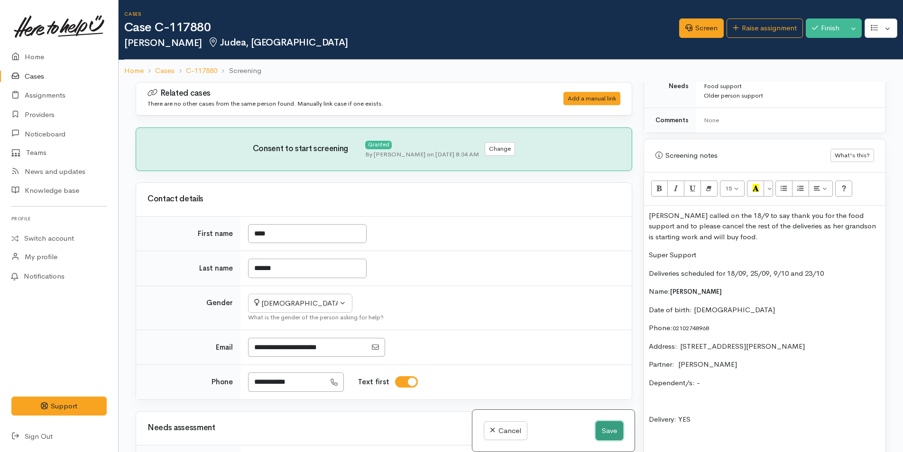
click at [612, 430] on button "Save" at bounding box center [610, 431] width 28 height 19
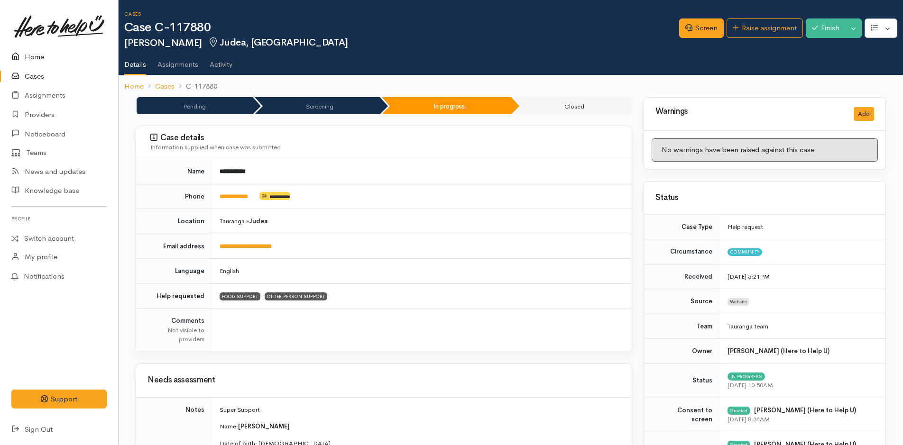
click at [39, 54] on link "Home" at bounding box center [59, 56] width 118 height 19
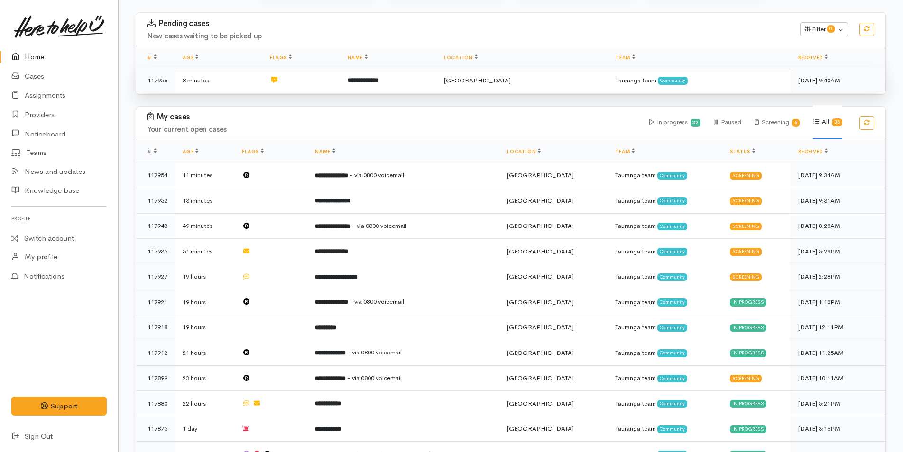
scroll to position [142, 0]
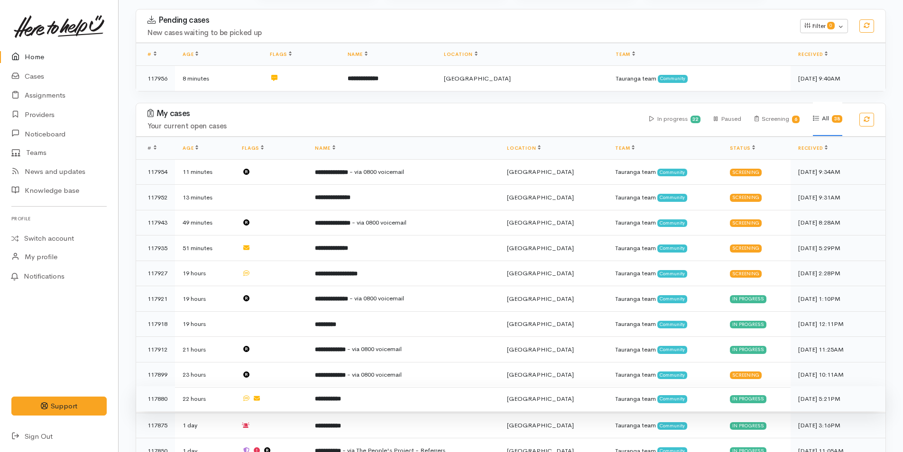
click at [378, 394] on td "**********" at bounding box center [403, 400] width 192 height 26
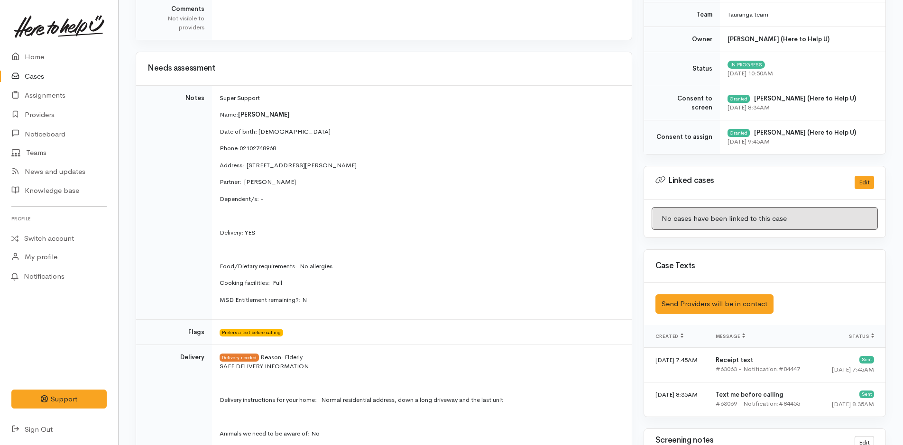
scroll to position [522, 0]
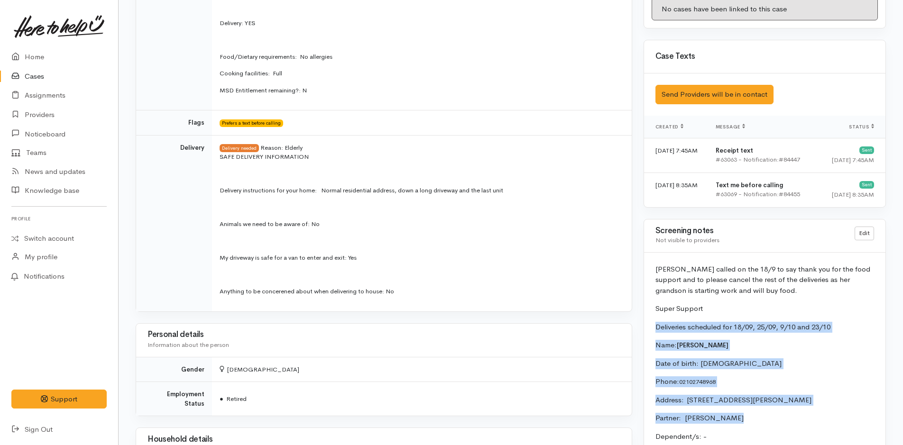
drag, startPoint x: 736, startPoint y: 418, endPoint x: 649, endPoint y: 324, distance: 127.9
click at [649, 324] on div "Mary called on the 18/9 to say thank you for the food support and to please can…" at bounding box center [764, 448] width 241 height 391
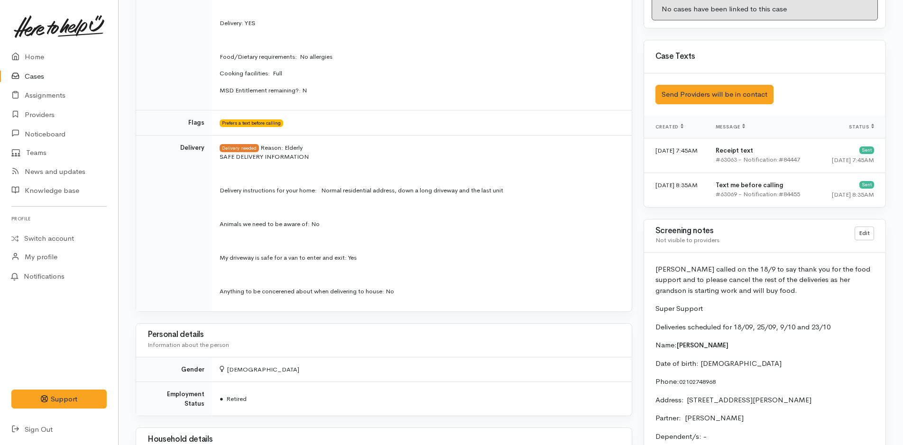
click at [656, 308] on p "Super Support" at bounding box center [764, 309] width 219 height 11
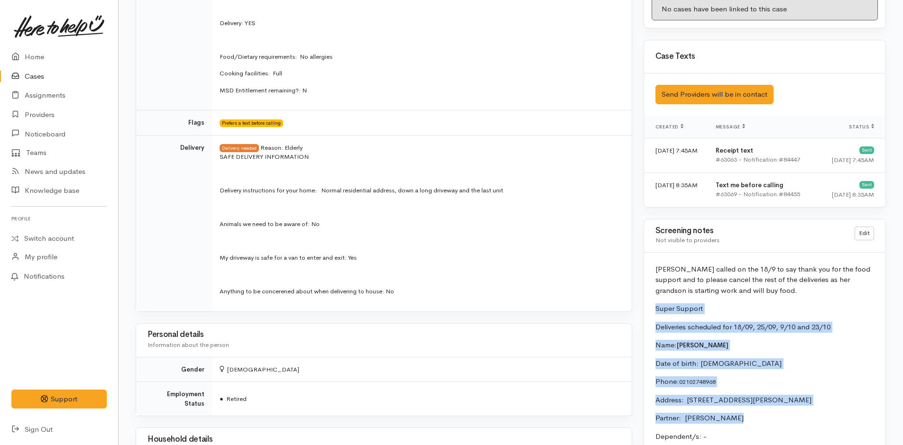
drag, startPoint x: 656, startPoint y: 308, endPoint x: 746, endPoint y: 422, distance: 145.5
click at [746, 422] on div "Mary called on the 18/9 to say thank you for the food support and to please can…" at bounding box center [764, 448] width 241 height 391
copy div "Super Support Deliveries scheduled for 18/09, 25/09, 9/10 and 23/10 Name: Mary …"
click at [39, 54] on link "Home" at bounding box center [59, 56] width 118 height 19
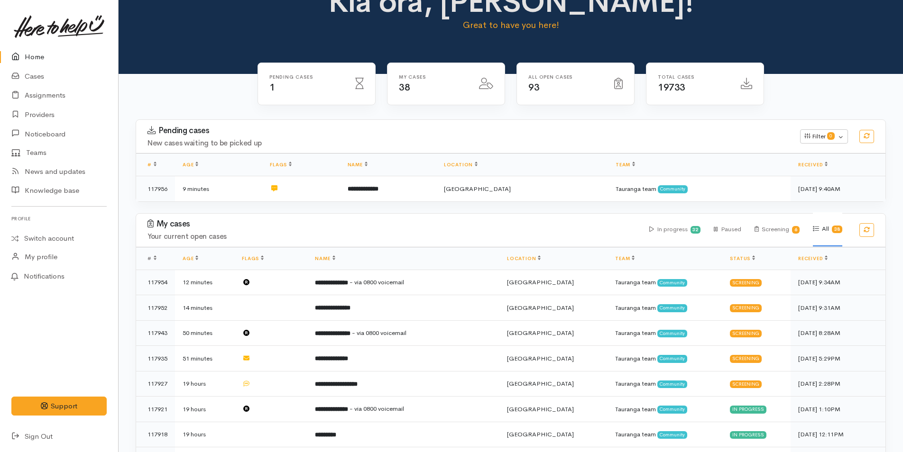
scroll to position [95, 0]
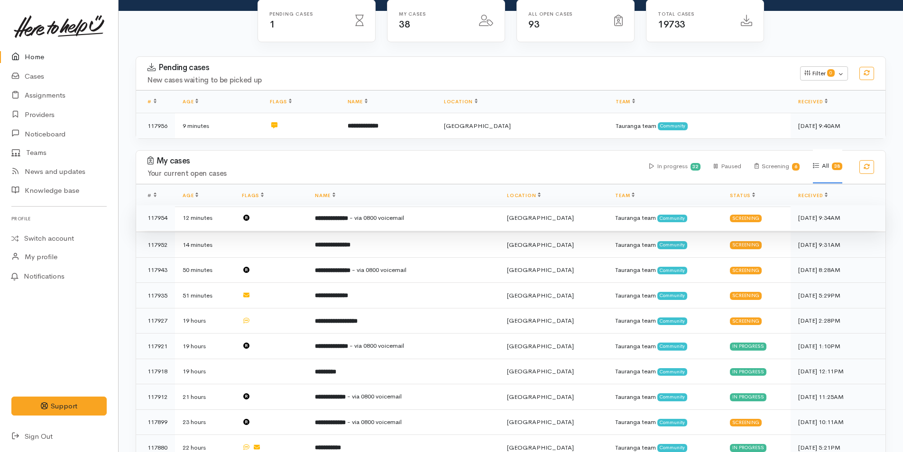
click at [372, 218] on span "- via 0800 voicemail" at bounding box center [377, 218] width 55 height 8
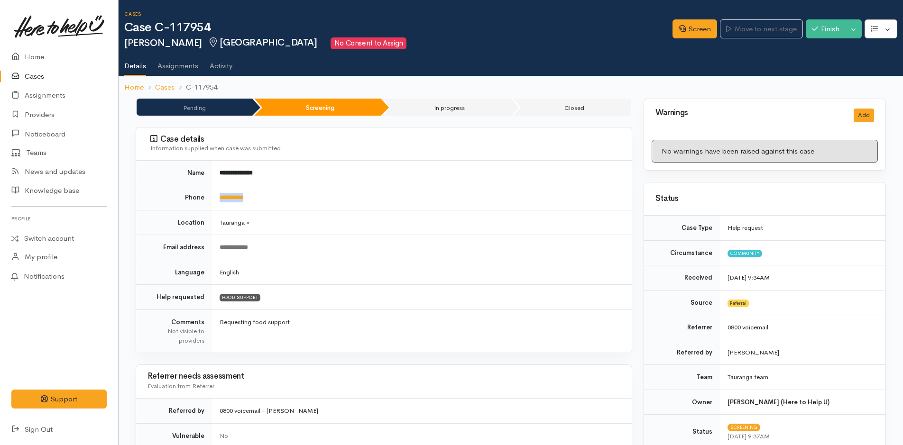
drag, startPoint x: 267, startPoint y: 198, endPoint x: 219, endPoint y: 201, distance: 48.9
click at [219, 201] on td "**********" at bounding box center [422, 197] width 420 height 25
copy link "**********"
click at [694, 27] on link "Screen" at bounding box center [694, 28] width 45 height 19
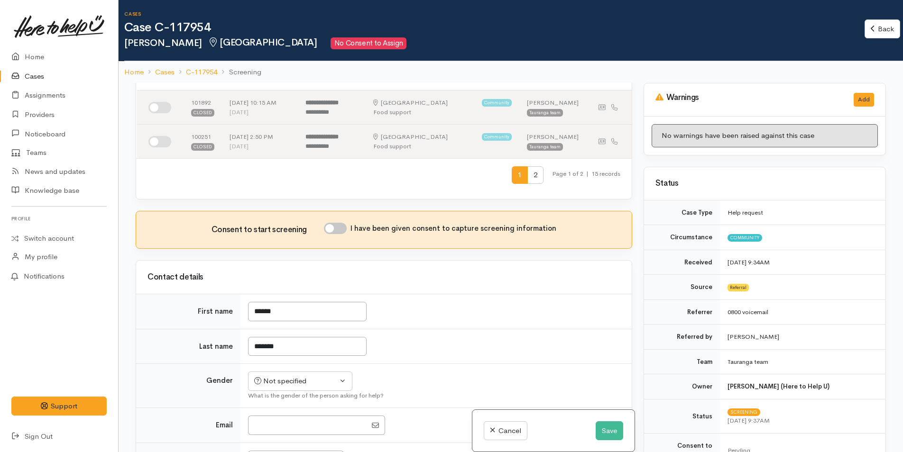
scroll to position [474, 0]
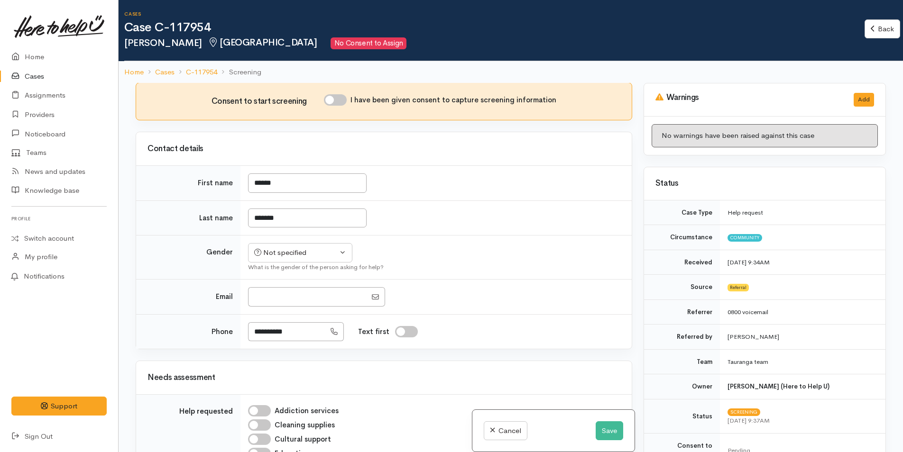
click at [341, 99] on input "I have been given consent to capture screening information" at bounding box center [335, 99] width 23 height 11
checkbox input "true"
click at [294, 252] on div "Not specified" at bounding box center [295, 253] width 83 height 11
click at [279, 287] on span "Male" at bounding box center [308, 290] width 81 height 11
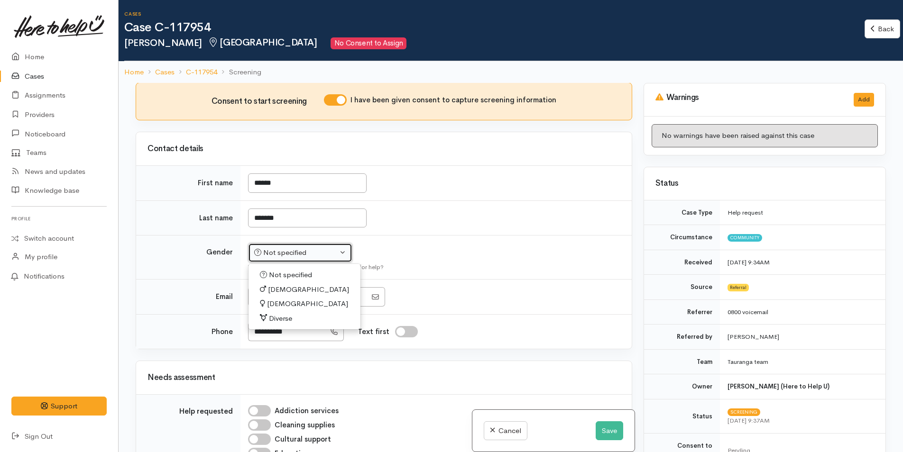
select select "Male"
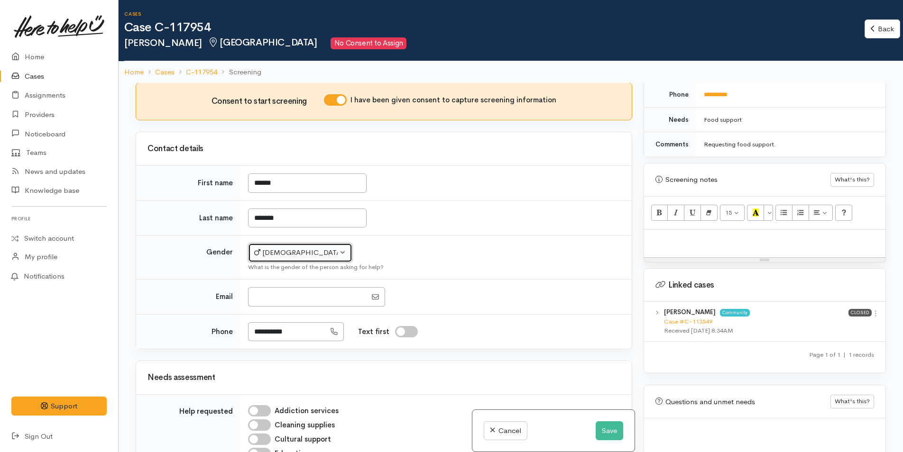
scroll to position [522, 0]
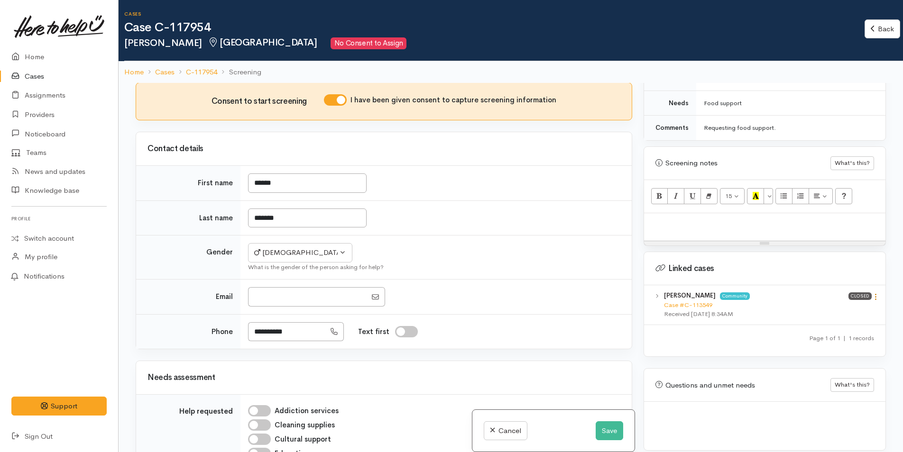
click at [872, 293] on icon at bounding box center [876, 297] width 8 height 8
click at [837, 308] on link "View case" at bounding box center [841, 315] width 75 height 15
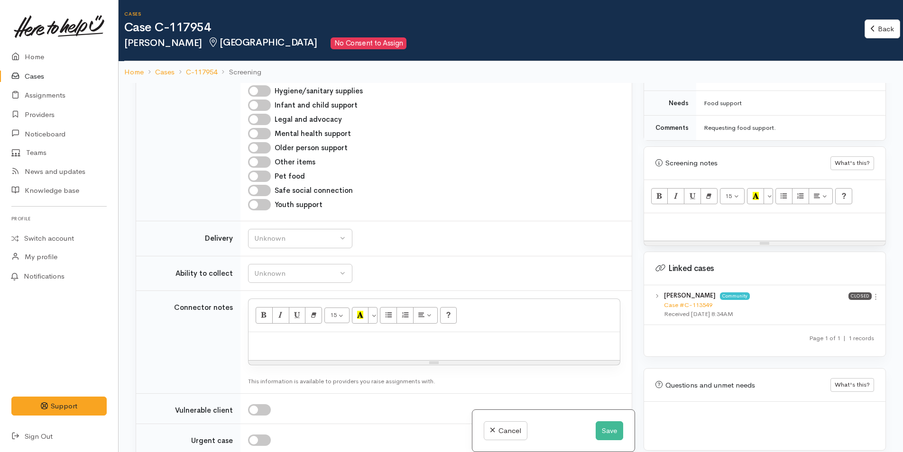
scroll to position [806, 0]
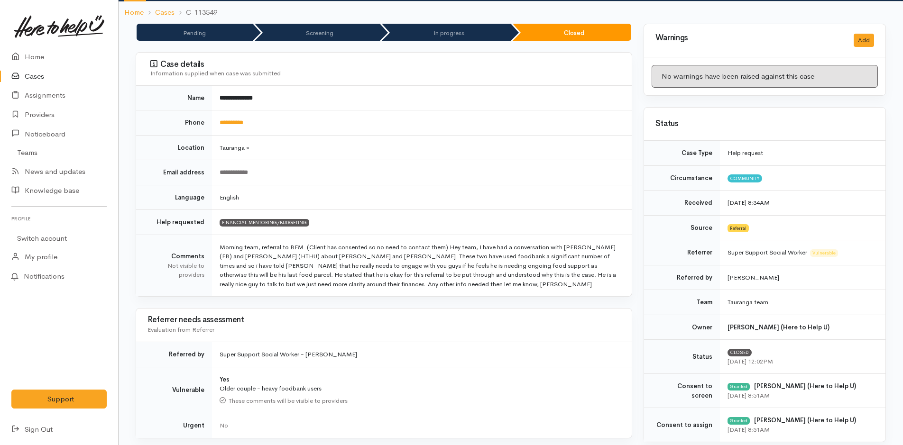
scroll to position [285, 0]
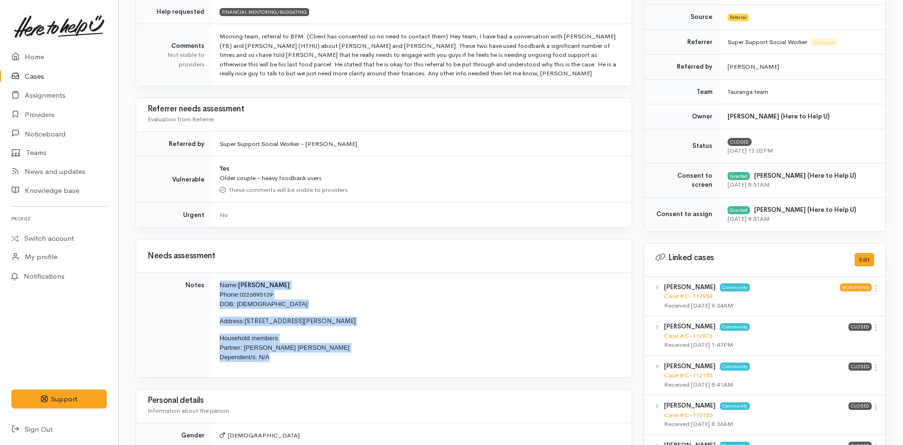
drag, startPoint x: 293, startPoint y: 360, endPoint x: 217, endPoint y: 286, distance: 106.3
click at [217, 286] on td "Name: [PERSON_NAME] Phone: [PHONE_NUMBER] DOB: [DEMOGRAPHIC_DATA] Address: [STR…" at bounding box center [422, 325] width 420 height 104
copy td "Name: [PERSON_NAME] Phone: [PHONE_NUMBER] DOB: [DEMOGRAPHIC_DATA] Address: [STR…"
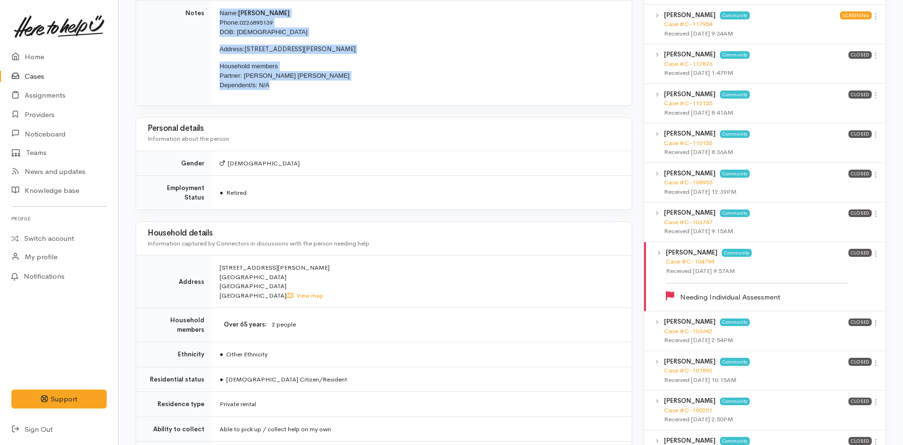
scroll to position [379, 0]
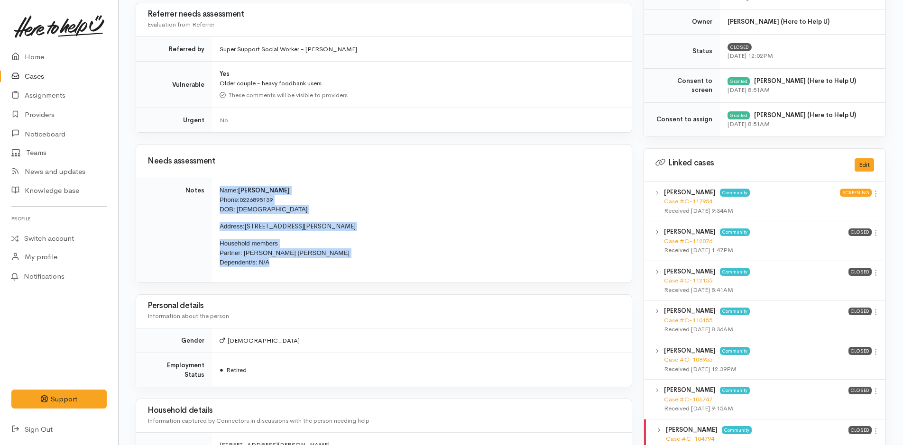
copy td "Name: [PERSON_NAME] Phone: [PHONE_NUMBER] DOB: [DEMOGRAPHIC_DATA] Address: [STR…"
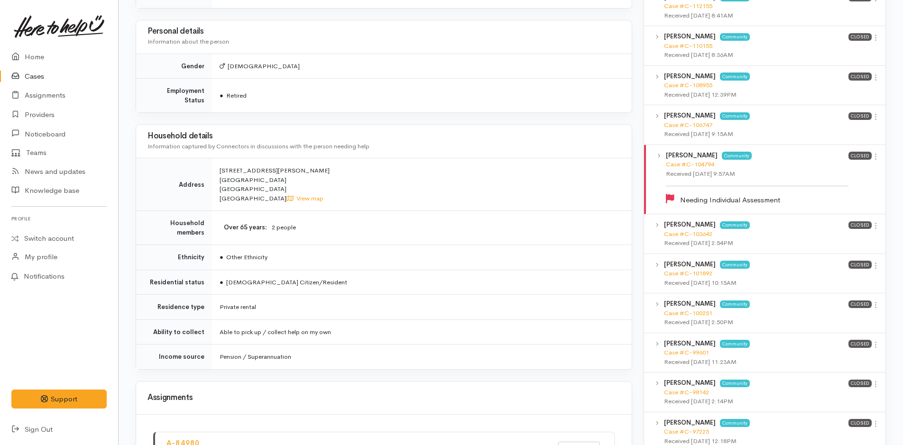
scroll to position [664, 0]
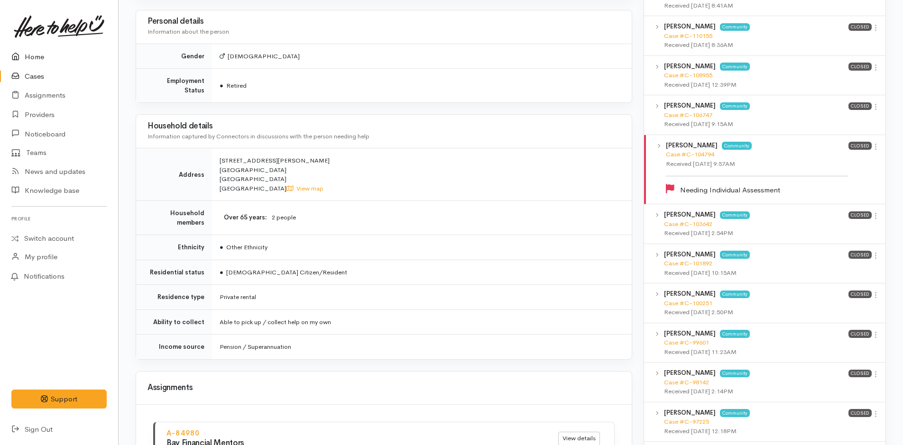
click at [35, 52] on link "Home" at bounding box center [59, 56] width 118 height 19
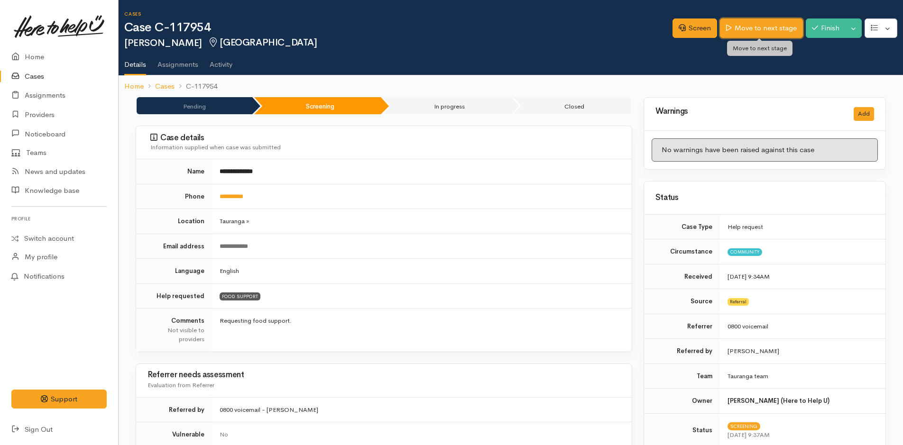
click at [749, 24] on link "Move to next stage" at bounding box center [761, 27] width 83 height 19
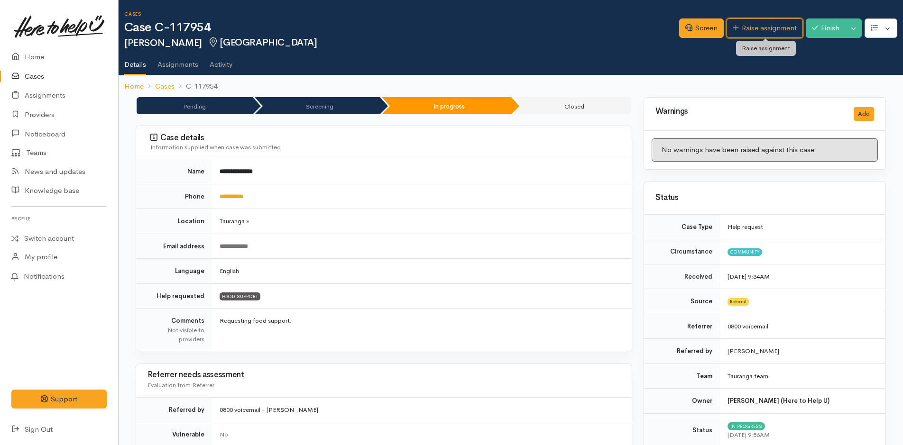
click at [749, 24] on link "Raise assignment" at bounding box center [765, 27] width 76 height 19
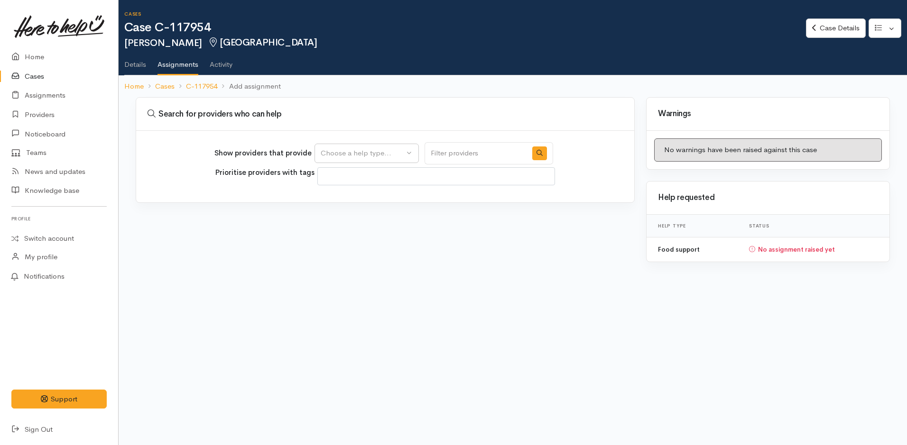
select select
click at [375, 150] on div "Choose a help type..." at bounding box center [362, 153] width 83 height 11
click at [360, 202] on span "Food support" at bounding box center [348, 198] width 44 height 11
select select "3"
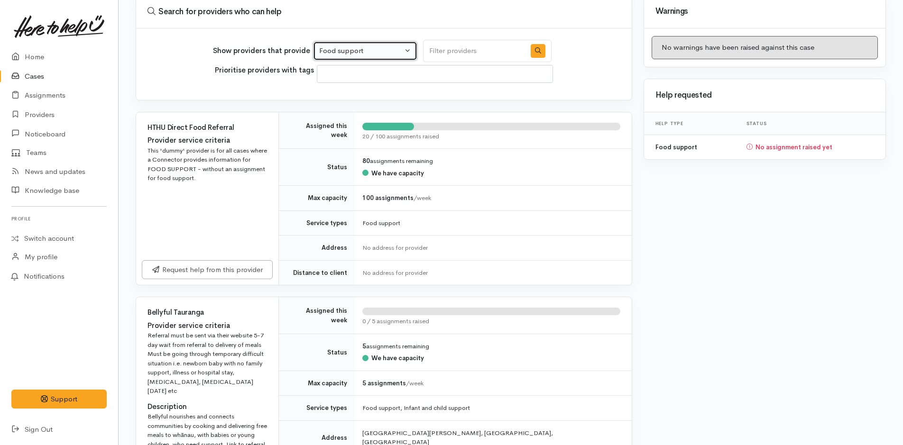
scroll to position [142, 0]
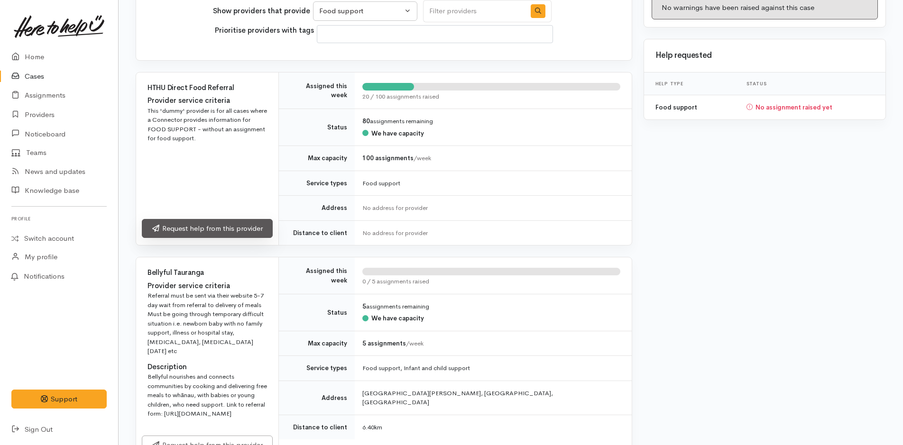
click at [230, 231] on link "Request help from this provider" at bounding box center [207, 228] width 131 height 19
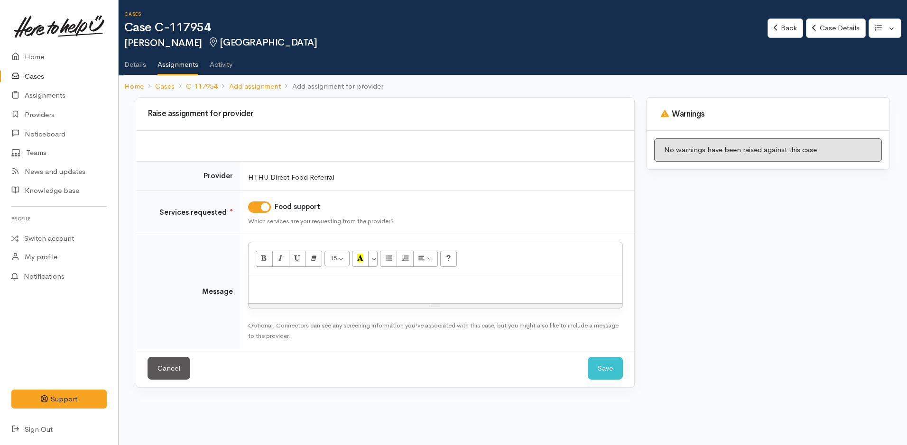
click at [296, 283] on p at bounding box center [435, 285] width 364 height 11
paste div
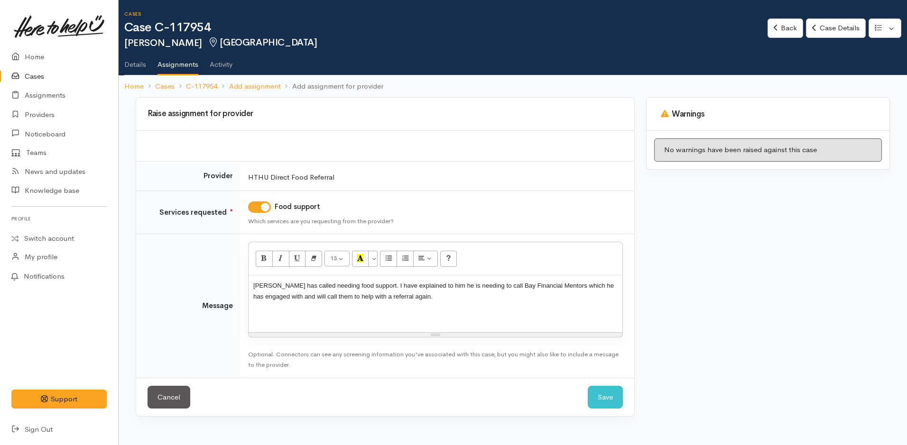
click at [254, 309] on div "Victor has called needing food support. I have explained to him he is needing t…" at bounding box center [436, 304] width 374 height 57
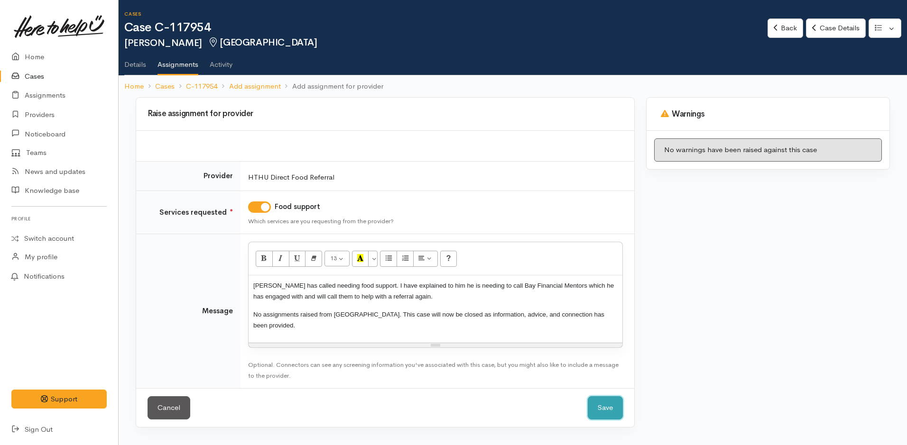
click at [605, 401] on button "Save" at bounding box center [605, 407] width 35 height 23
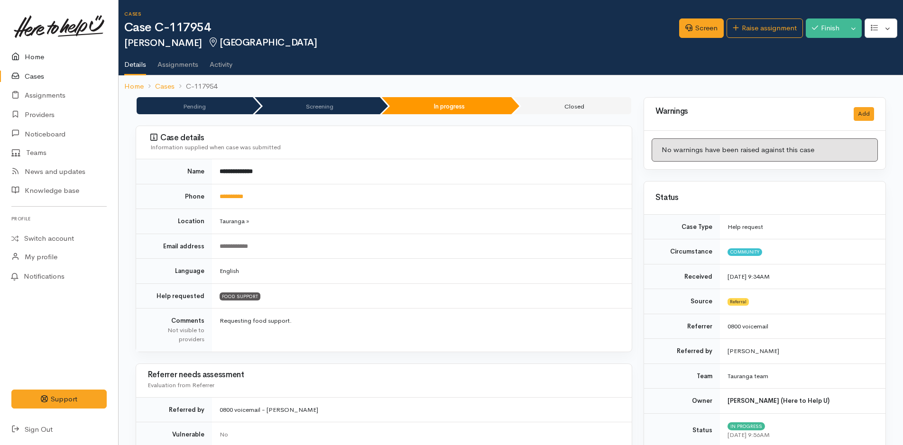
click at [31, 55] on link "Home" at bounding box center [59, 56] width 118 height 19
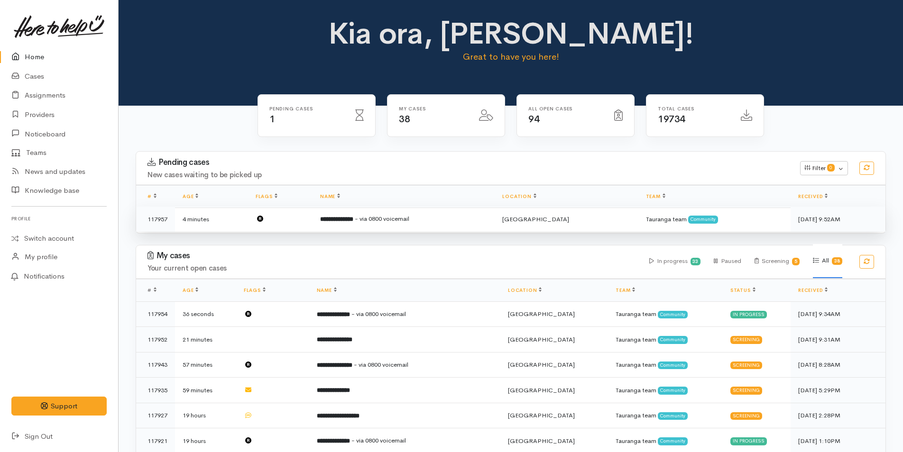
click at [353, 217] on b "**********" at bounding box center [336, 219] width 33 height 6
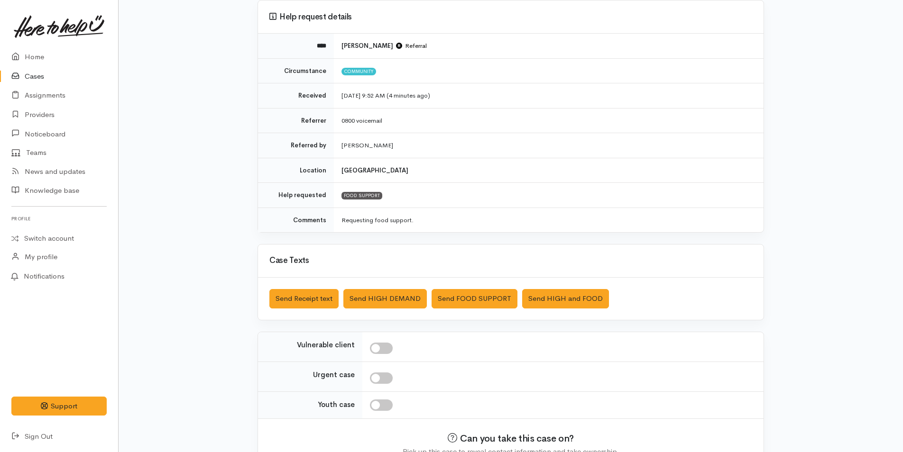
scroll to position [136, 0]
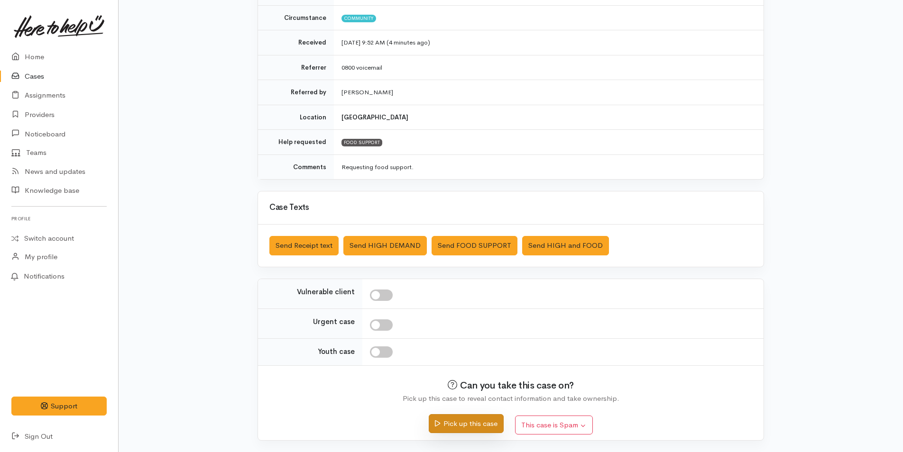
click at [479, 423] on button "Pick up this case" at bounding box center [466, 423] width 74 height 19
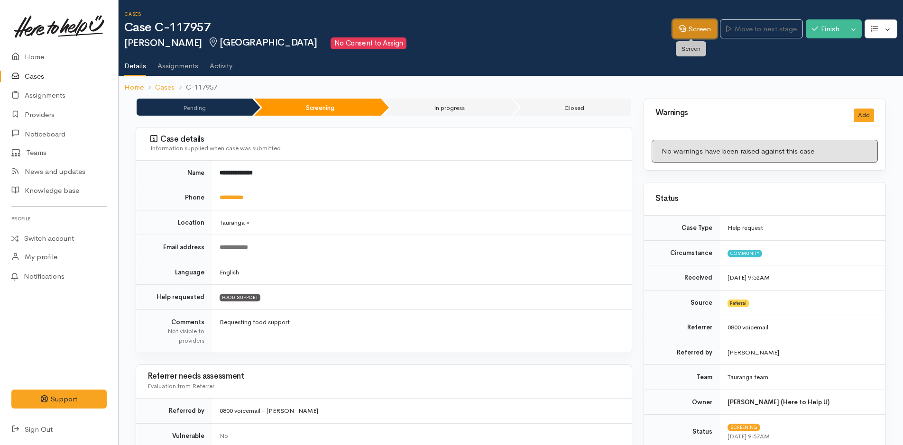
click at [700, 24] on link "Screen" at bounding box center [694, 28] width 45 height 19
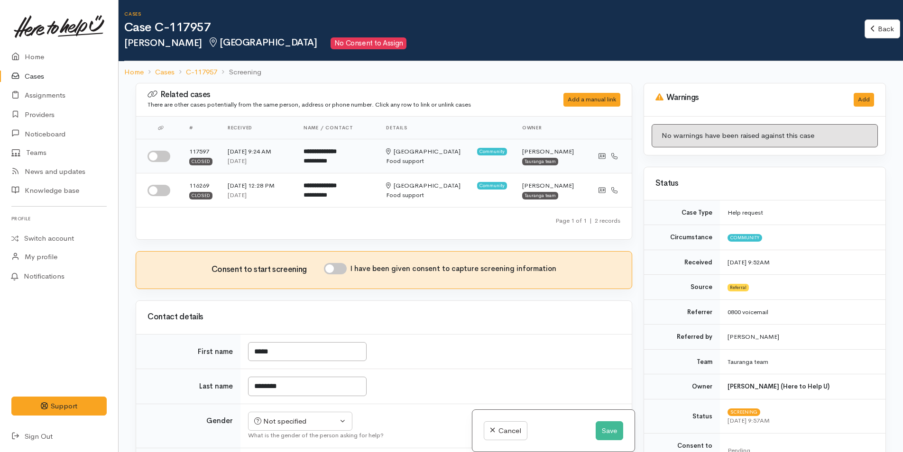
drag, startPoint x: 162, startPoint y: 154, endPoint x: 538, endPoint y: 239, distance: 385.2
click at [163, 154] on input "checkbox" at bounding box center [158, 156] width 23 height 11
checkbox input "true"
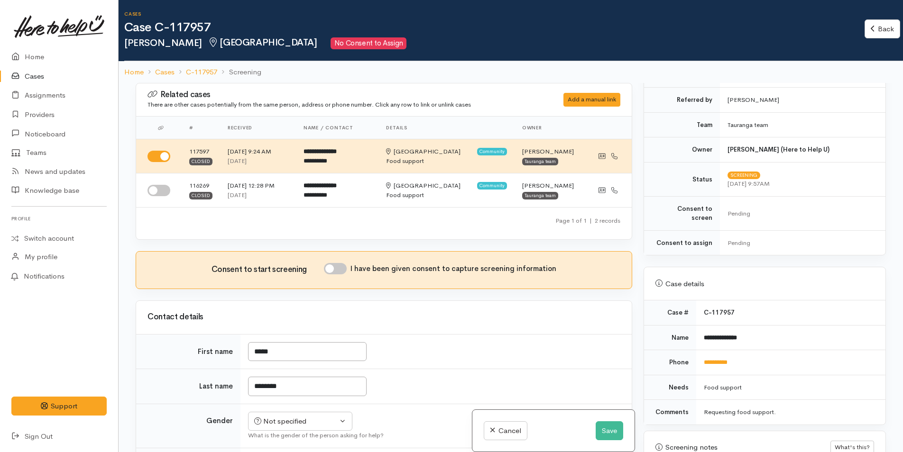
scroll to position [427, 0]
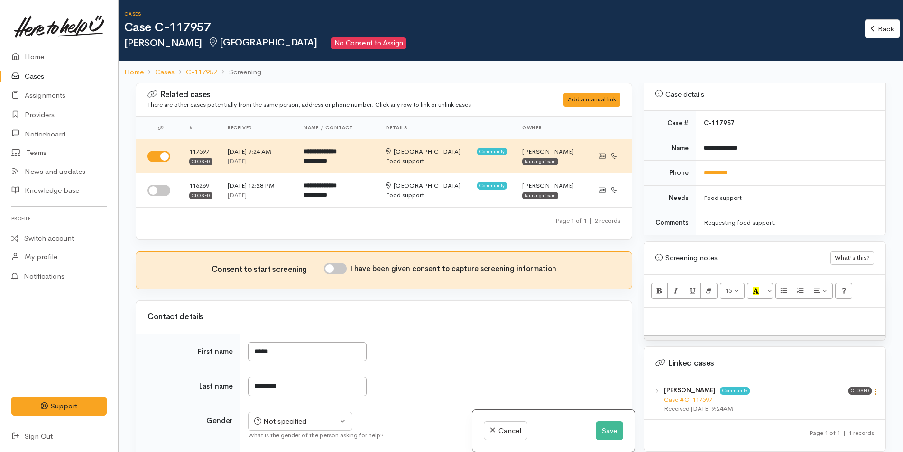
click at [872, 388] on icon at bounding box center [876, 392] width 8 height 8
click at [835, 403] on link "View case" at bounding box center [841, 410] width 75 height 15
click at [709, 313] on p at bounding box center [765, 318] width 232 height 11
paste div
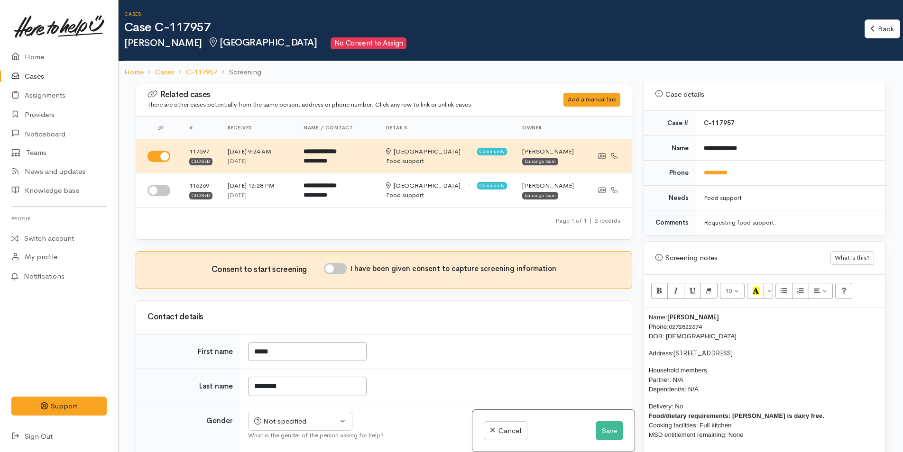
click at [338, 268] on input "I have been given consent to capture screening information" at bounding box center [335, 268] width 23 height 11
checkbox input "true"
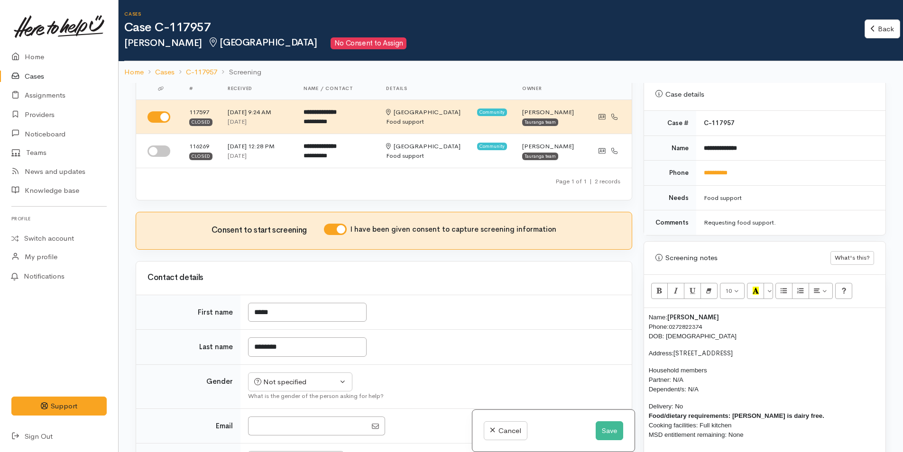
scroll to position [142, 0]
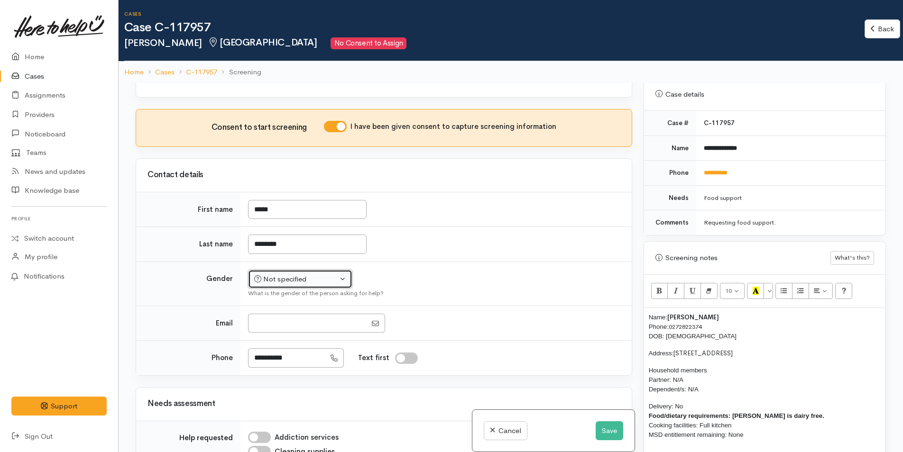
click at [276, 283] on div "Not specified" at bounding box center [295, 279] width 83 height 11
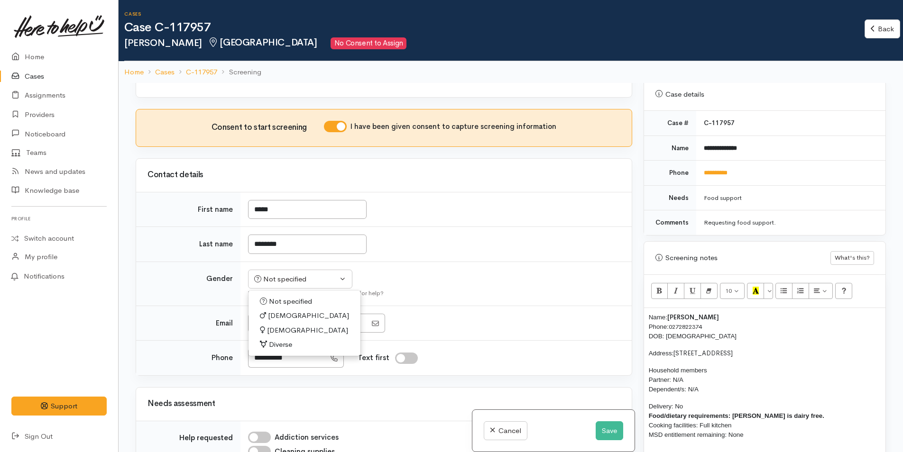
click at [288, 314] on link "Male" at bounding box center [305, 316] width 112 height 15
select select "Male"
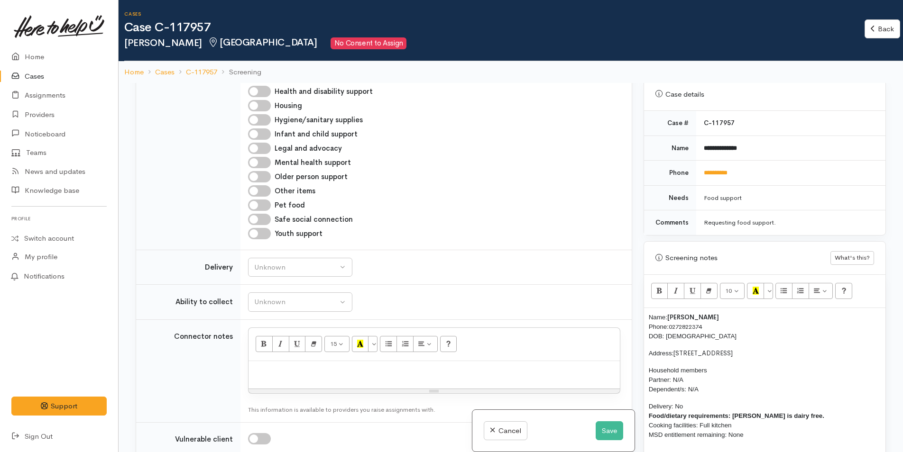
scroll to position [617, 0]
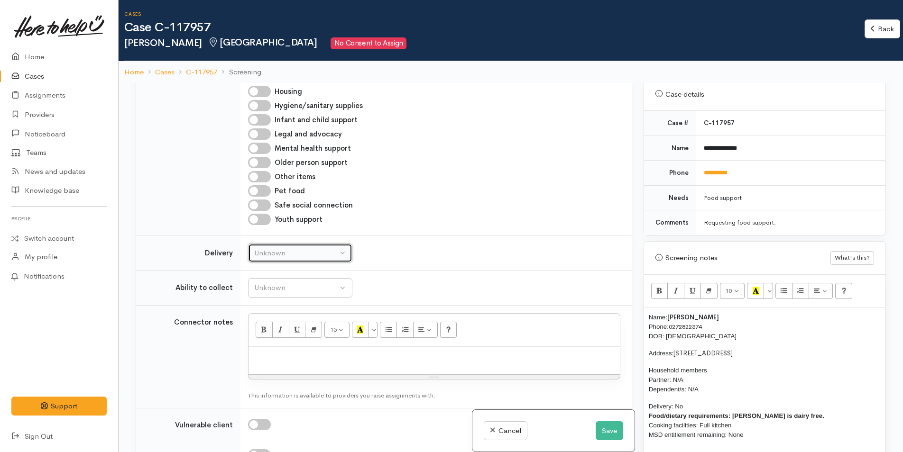
click at [282, 256] on div "Unknown" at bounding box center [295, 253] width 83 height 11
click at [268, 344] on span "No" at bounding box center [265, 342] width 10 height 11
select select "1"
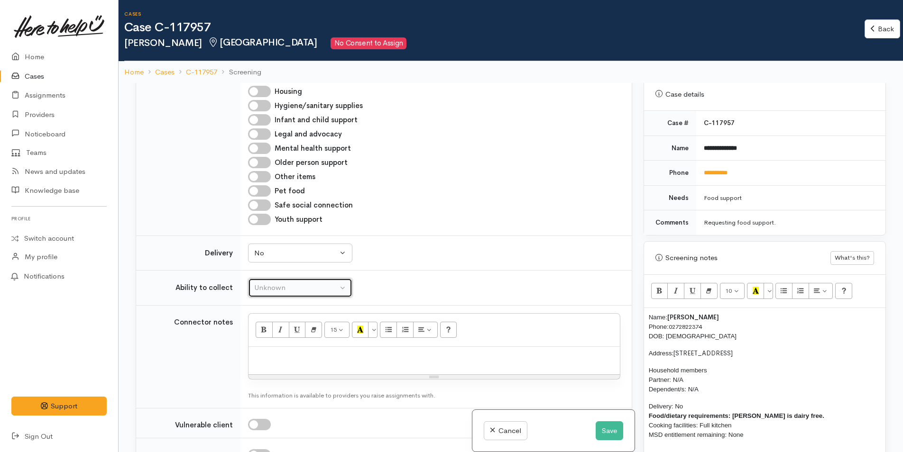
click at [294, 287] on div "Unknown" at bounding box center [295, 288] width 83 height 11
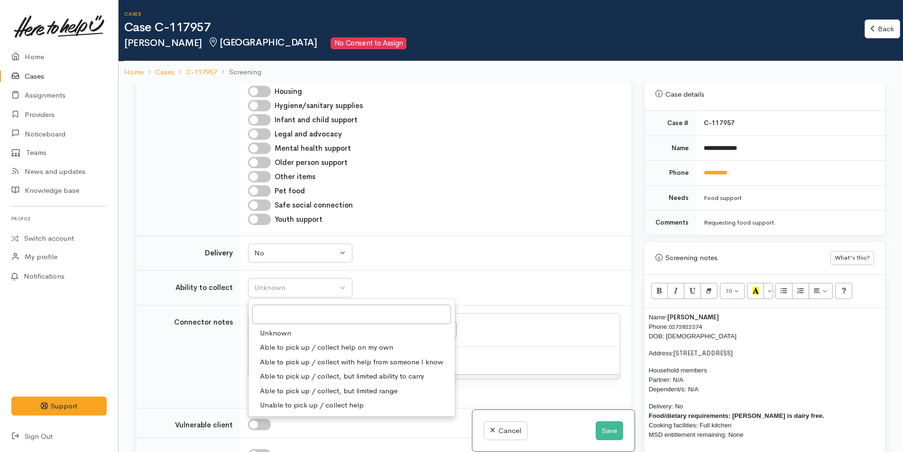
click at [311, 345] on span "Able to pick up / collect help on my own" at bounding box center [326, 347] width 133 height 11
select select "2"
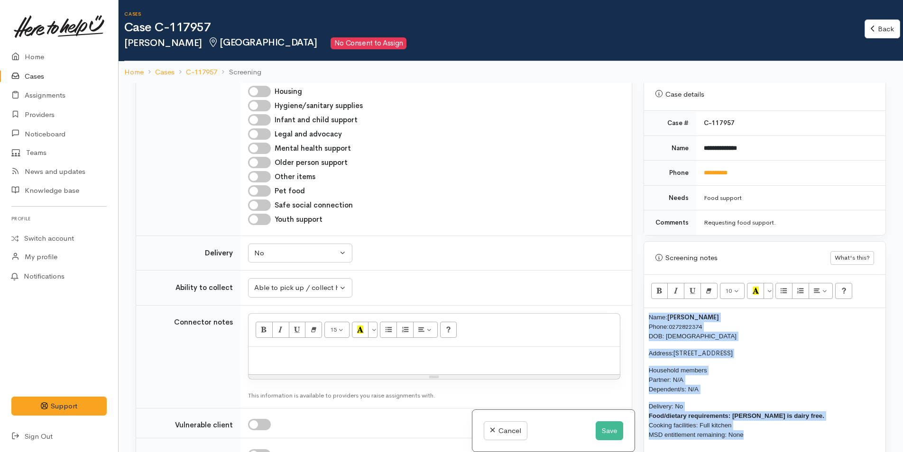
drag, startPoint x: 756, startPoint y: 425, endPoint x: 639, endPoint y: 308, distance: 165.3
click at [639, 308] on div "Warnings Add No warnings have been raised against this case Add Warning Title ●…" at bounding box center [765, 309] width 254 height 452
copy div "Name: Brett Williams Phone: 0272822374 DOB: 23/03/1967 Address: 3 Westminster D…"
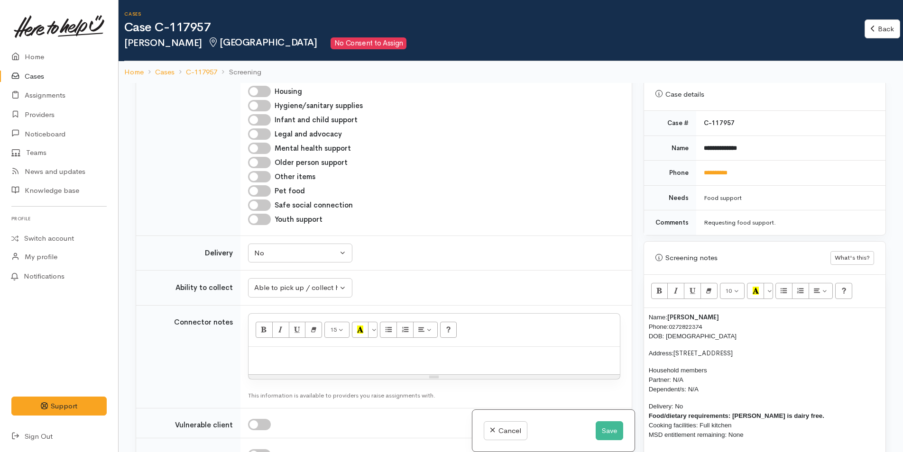
click at [318, 353] on p at bounding box center [434, 357] width 362 height 11
paste div
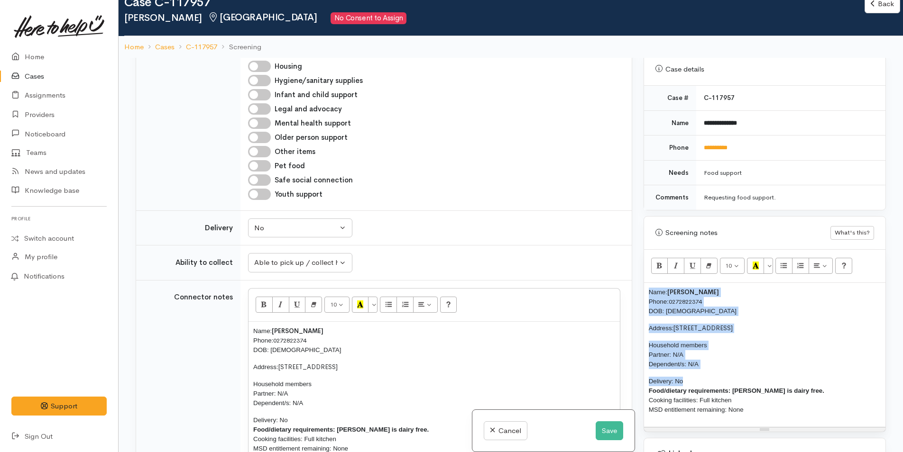
drag, startPoint x: 694, startPoint y: 367, endPoint x: 634, endPoint y: 285, distance: 101.7
click at [634, 285] on div "Related cases There are other cases potentially from the same person, address o…" at bounding box center [511, 284] width 762 height 452
copy div "Name: Brett Williams Phone: 0272822374 DOB: 23/03/1967 Address: 3 Westminster D…"
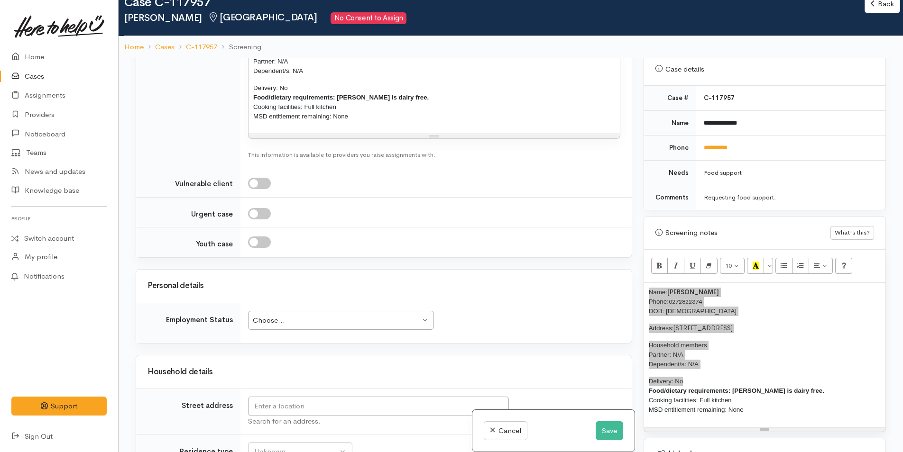
scroll to position [1091, 0]
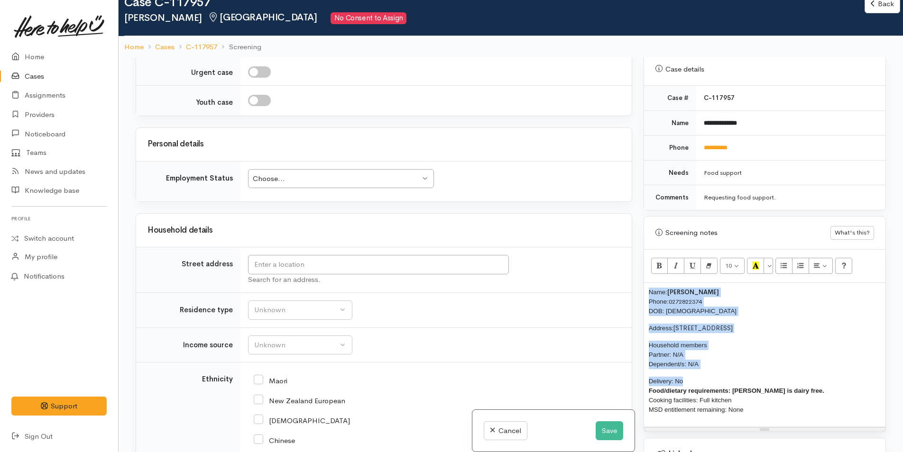
click at [304, 182] on div "Choose..." at bounding box center [336, 179] width 167 height 11
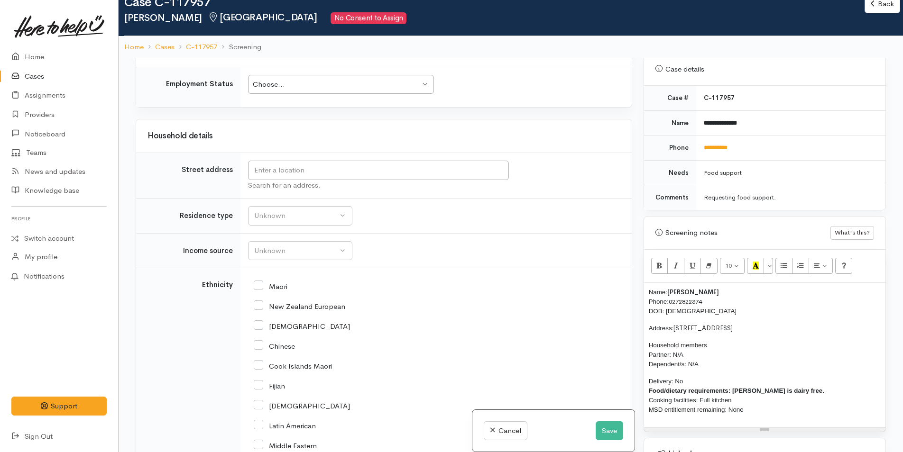
scroll to position [1186, 0]
click at [306, 86] on div "Choose..." at bounding box center [336, 84] width 167 height 11
drag, startPoint x: 774, startPoint y: 314, endPoint x: 676, endPoint y: 320, distance: 98.3
click at [676, 324] on p "Address: 3 Westminster Drive, Bethlehem" at bounding box center [765, 328] width 232 height 9
copy span "3 Westminster Drive, Bethlehem"
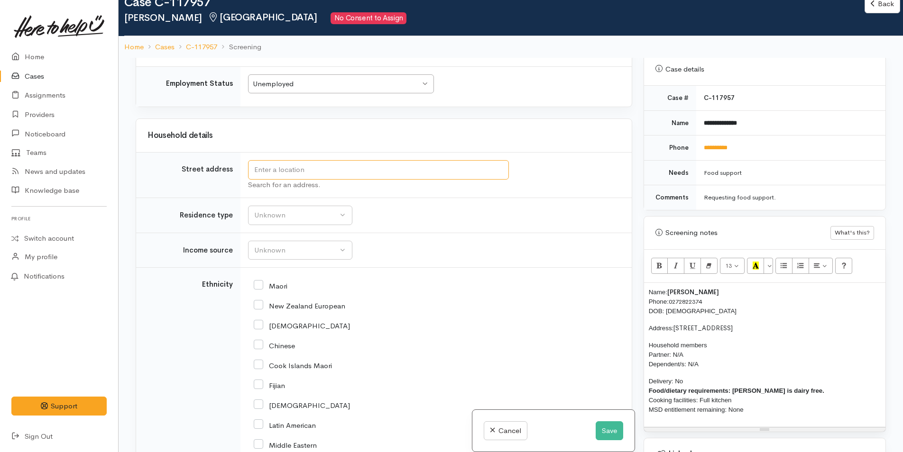
click at [348, 176] on input "text" at bounding box center [378, 169] width 261 height 19
paste input "3 Westminster Drive, Bethlehem"
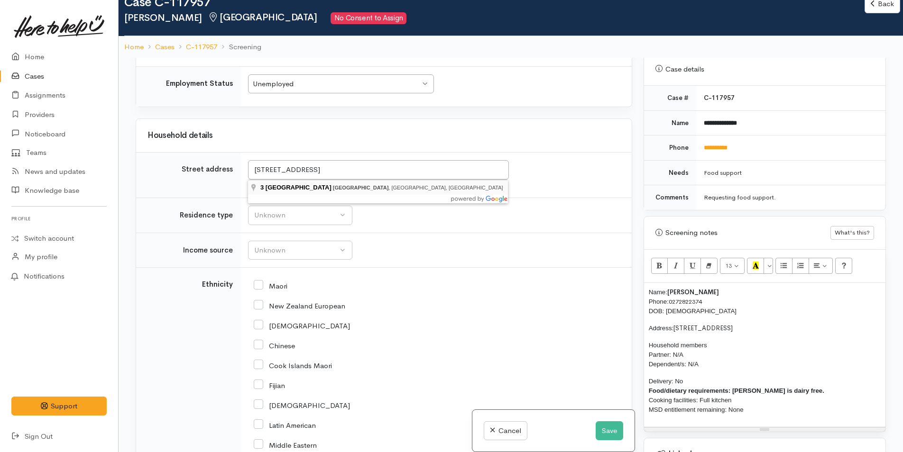
type input "3 Westminster Drive, Bethlehem, Tauranga, New Zealand"
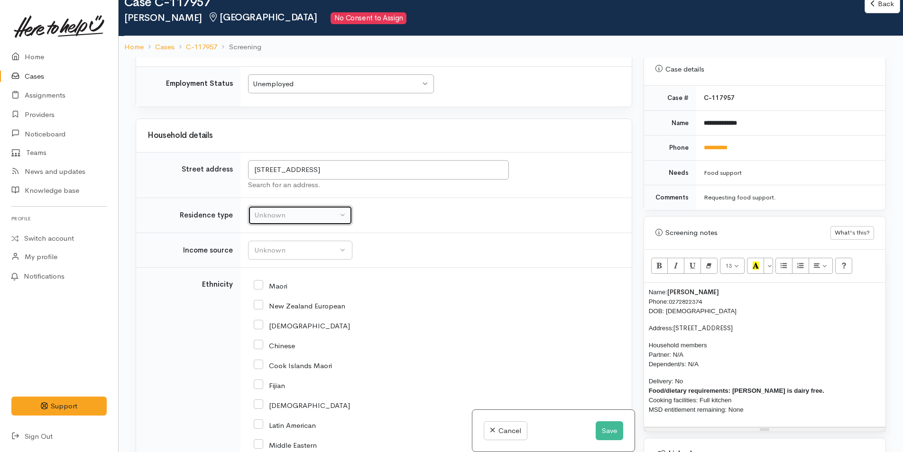
click at [299, 219] on div "Unknown" at bounding box center [295, 215] width 83 height 11
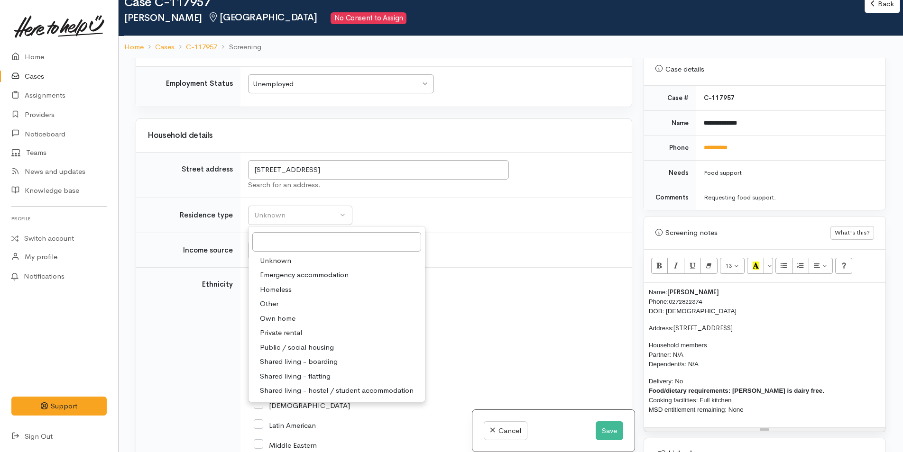
click at [297, 338] on span "Private rental" at bounding box center [281, 333] width 42 height 11
select select "2"
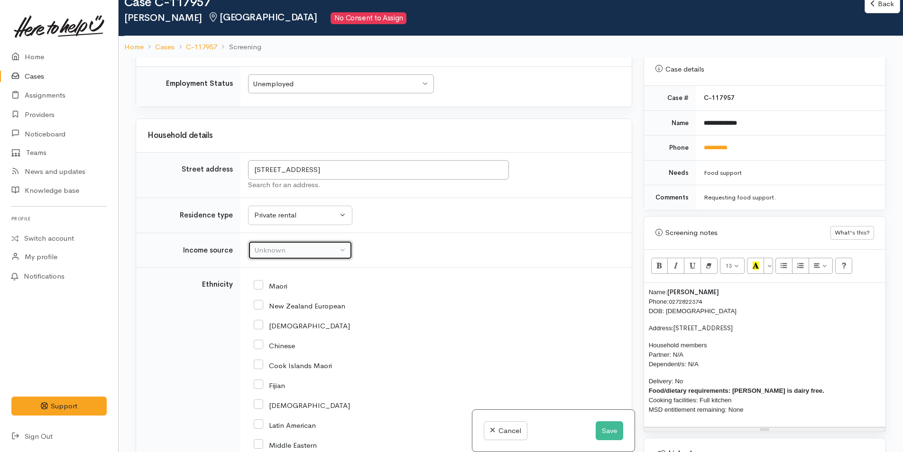
click at [267, 252] on div "Unknown" at bounding box center [295, 250] width 83 height 11
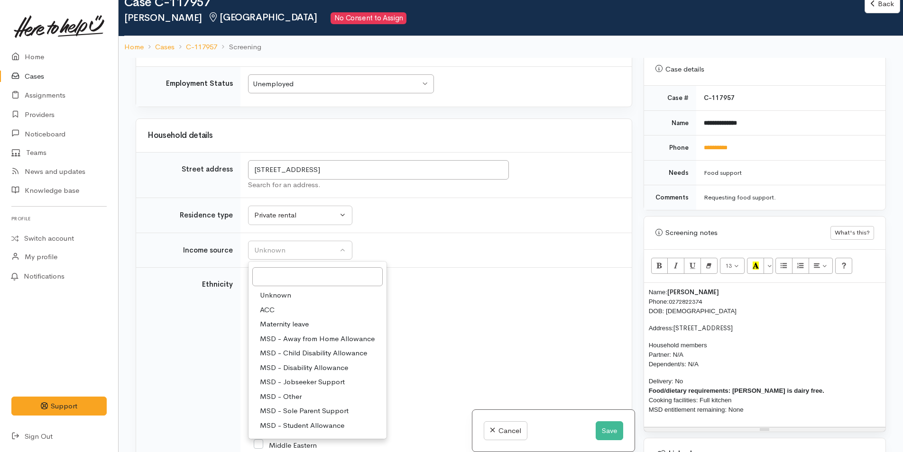
click at [314, 383] on span "MSD - Jobseeker Support" at bounding box center [302, 382] width 85 height 11
select select "4"
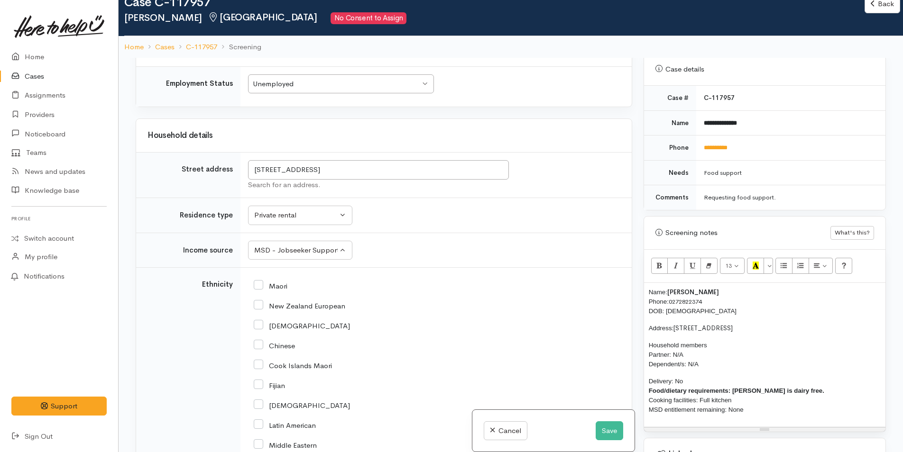
click at [264, 307] on input "New Zealand European" at bounding box center [300, 305] width 92 height 9
checkbox input "true"
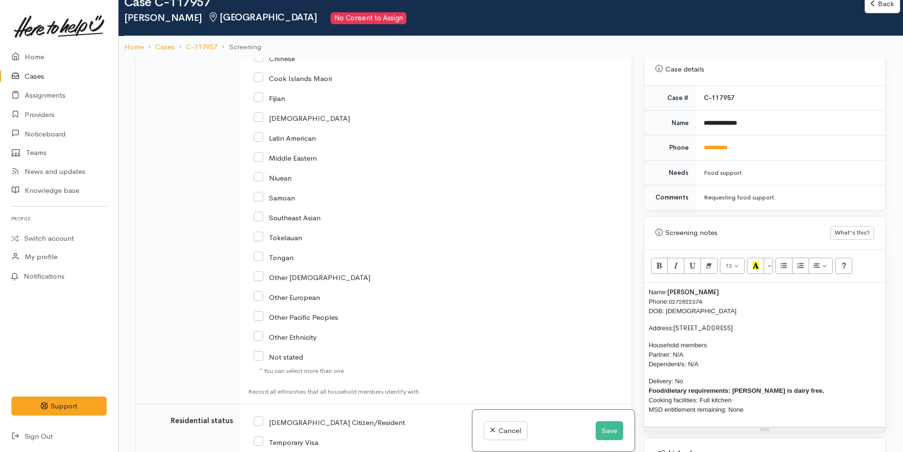
scroll to position [1565, 0]
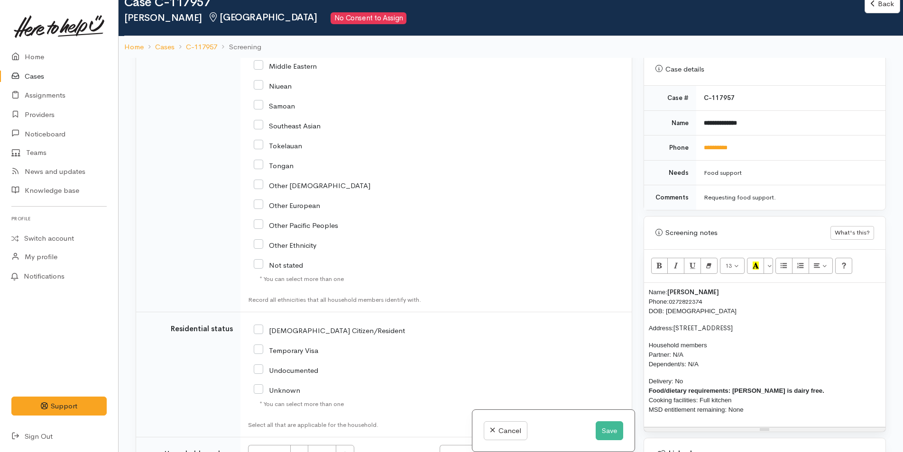
click at [255, 333] on input "NZ Citizen/Resident" at bounding box center [329, 330] width 151 height 9
checkbox input "true"
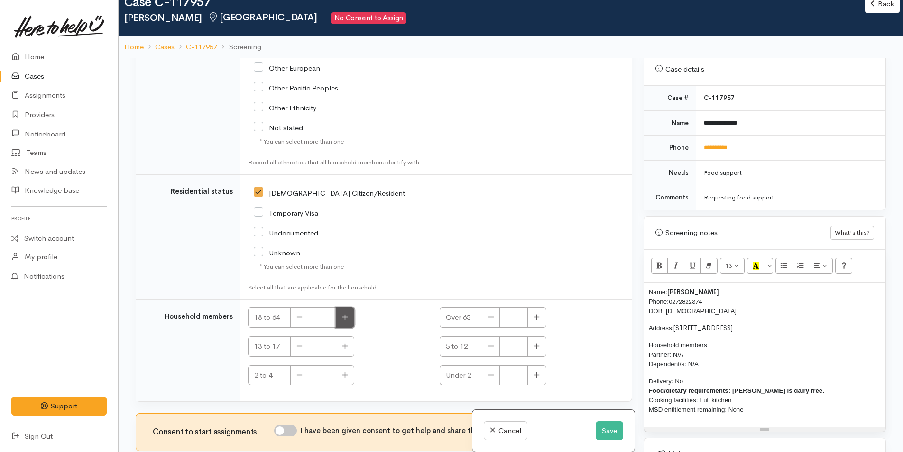
click at [346, 314] on icon "button" at bounding box center [345, 317] width 6 height 7
type input "1"
click at [293, 434] on input "I have been given consent to get help and share this information with appropria…" at bounding box center [285, 430] width 23 height 11
checkbox input "true"
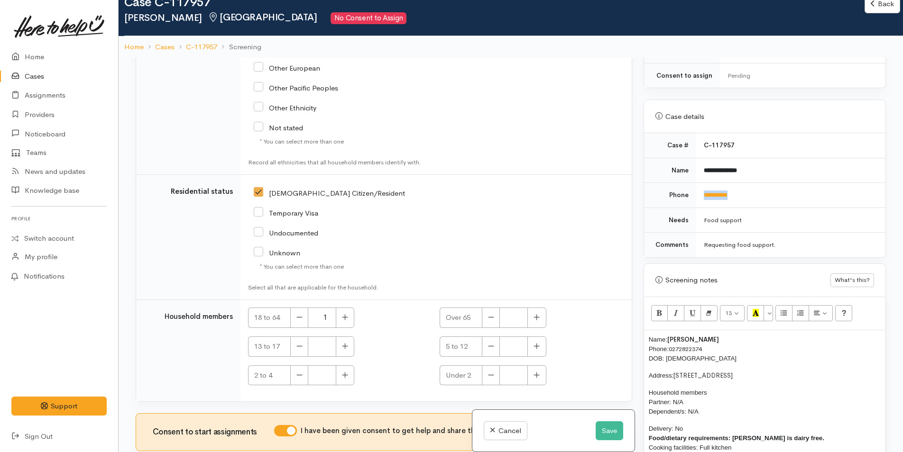
drag, startPoint x: 749, startPoint y: 186, endPoint x: 698, endPoint y: 184, distance: 51.8
click at [698, 184] on td "**********" at bounding box center [790, 195] width 189 height 25
copy link "**********"
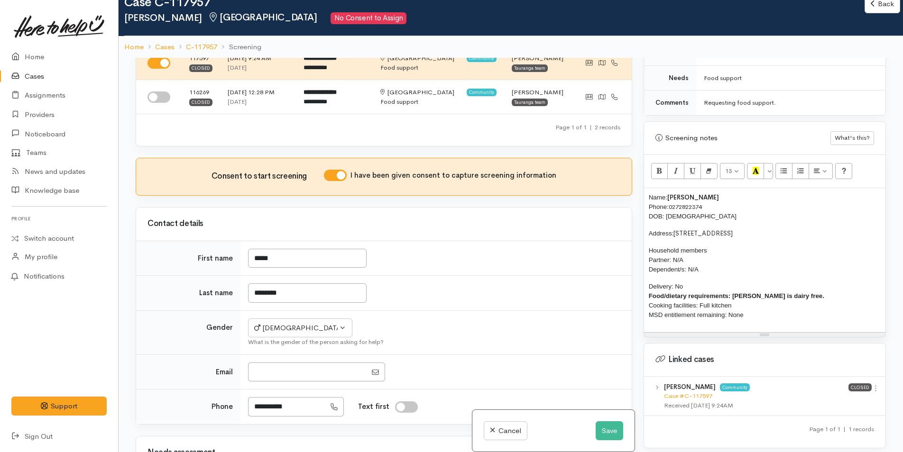
scroll to position [0, 0]
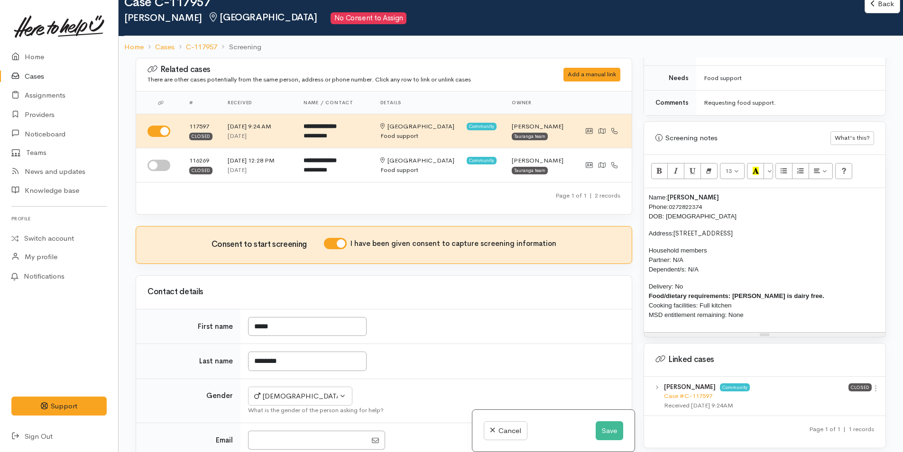
click at [649, 194] on span "Name:" at bounding box center [658, 197] width 18 height 7
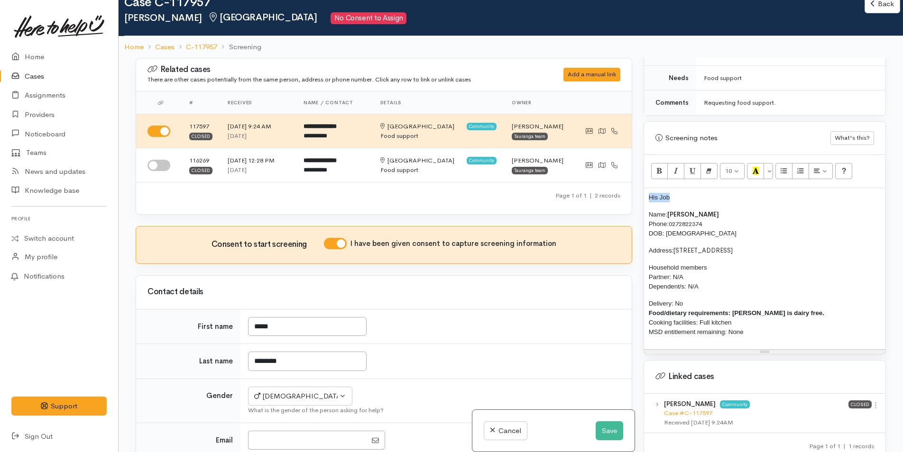
drag, startPoint x: 687, startPoint y: 187, endPoint x: 650, endPoint y: 189, distance: 36.6
click at [650, 193] on p "His Job" at bounding box center [765, 197] width 232 height 9
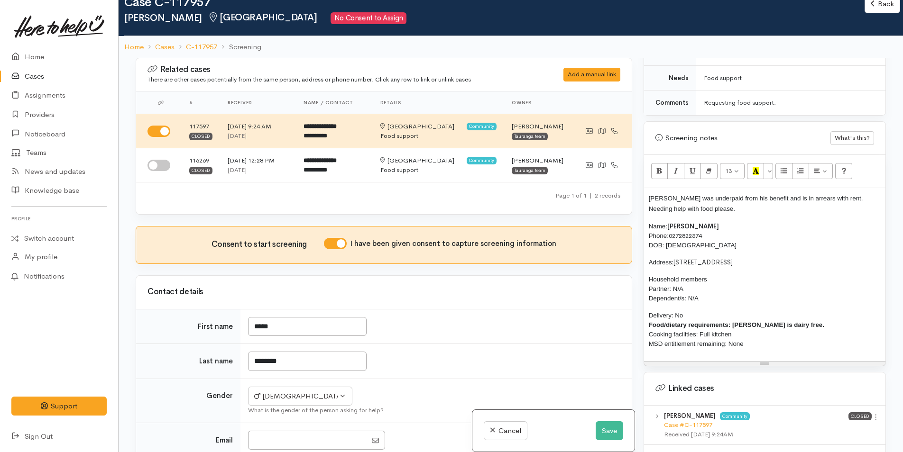
click at [820, 313] on p "Delivery: No Food/dietary requirements: Brett is dairy free. Cooking facilities…" at bounding box center [765, 330] width 232 height 38
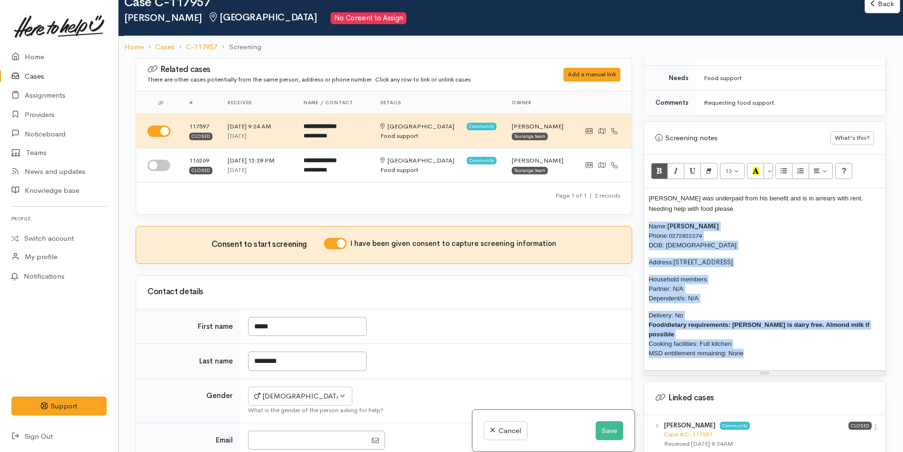
drag, startPoint x: 774, startPoint y: 332, endPoint x: 636, endPoint y: 213, distance: 182.2
click at [636, 213] on div "Related cases There are other cases potentially from the same person, address o…" at bounding box center [511, 284] width 762 height 452
copy div "Name: Brett Williams Phone: 0272822374 DOB: 23/03/1967 Address: 3 Westminster D…"
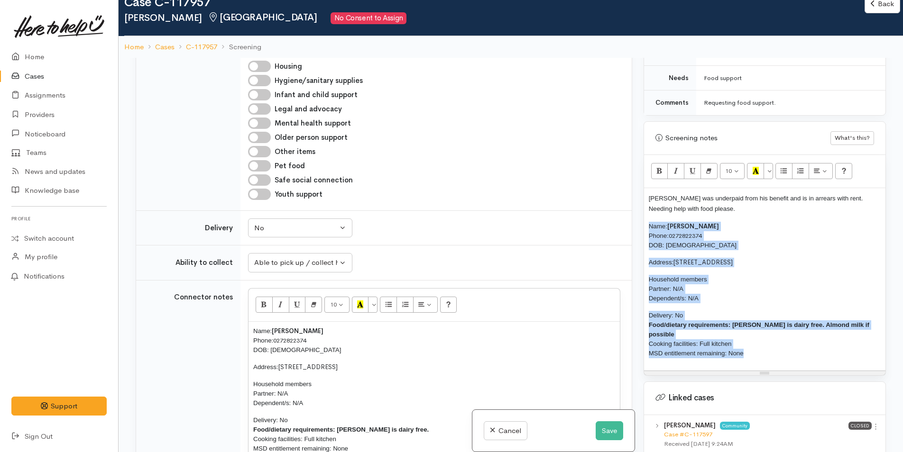
scroll to position [759, 0]
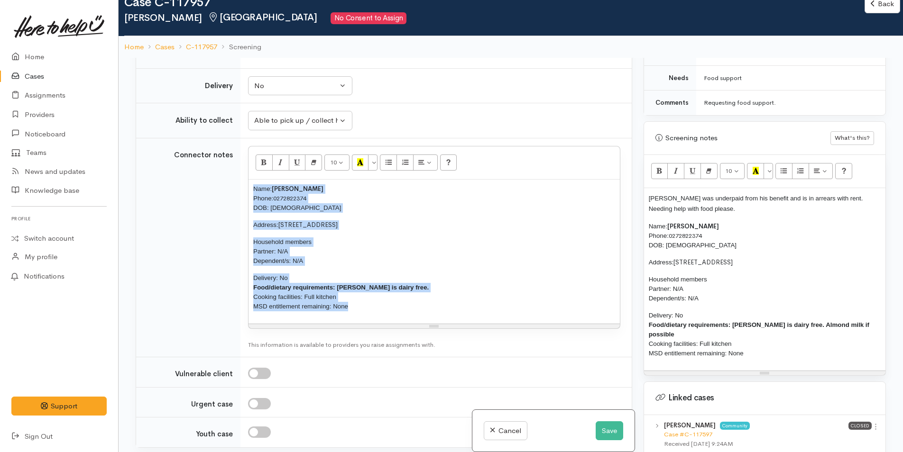
drag, startPoint x: 350, startPoint y: 309, endPoint x: 240, endPoint y: 184, distance: 166.3
click at [240, 184] on tr "Connector notes 10 8 9 10 11 12 14 18 24 36 Background Color Transparent Select…" at bounding box center [384, 247] width 496 height 219
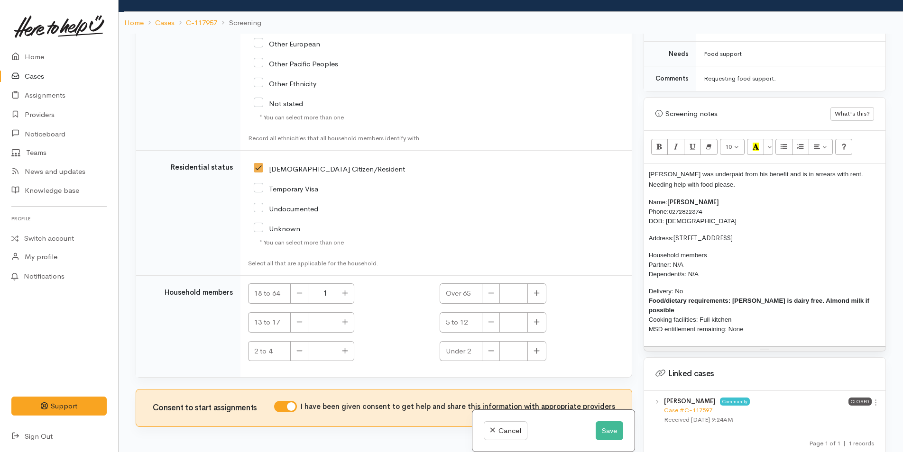
scroll to position [83, 0]
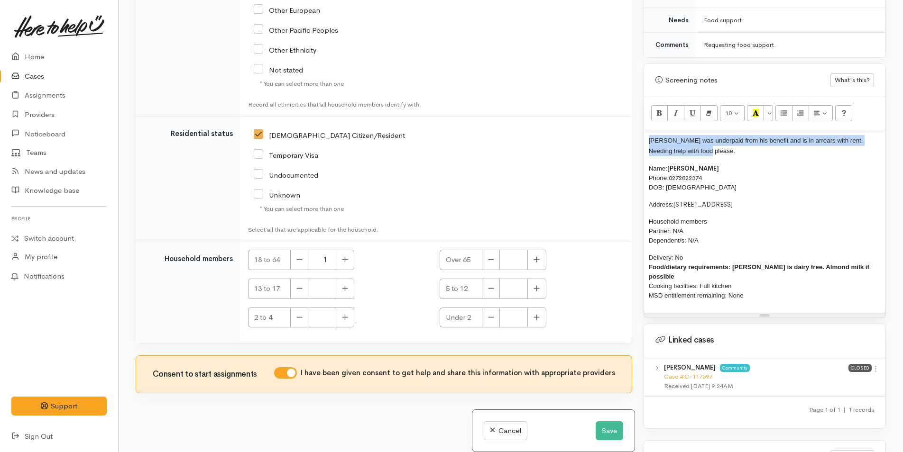
drag, startPoint x: 686, startPoint y: 140, endPoint x: 643, endPoint y: 126, distance: 45.9
click at [643, 126] on div "Warnings Add No warnings have been raised against this case Add Warning Title ●…" at bounding box center [765, 226] width 254 height 452
copy span "Brett was underpaid from his benefit and is in arrears with rent. Needing help …"
click at [607, 429] on button "Save" at bounding box center [610, 431] width 28 height 19
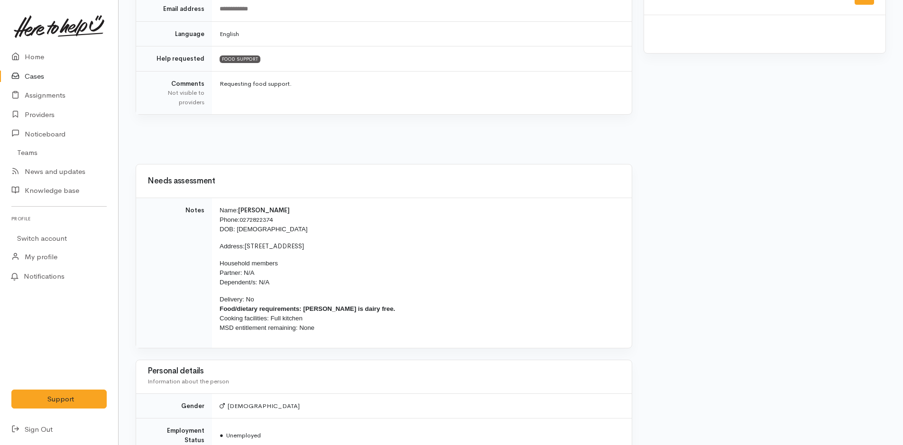
scroll to position [509, 0]
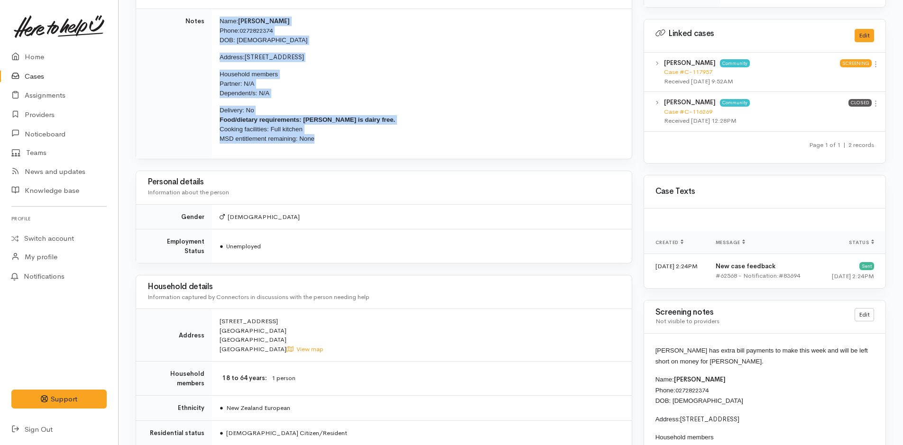
drag, startPoint x: 318, startPoint y: 143, endPoint x: 221, endPoint y: 26, distance: 152.0
click at [221, 26] on td "Name: Brett Williams Phone: 0272822374 DOB: 23/03/1967 Address: 3 Westminster D…" at bounding box center [422, 84] width 420 height 150
copy td "Name: Brett Williams Phone: 0272822374 DOB: 23/03/1967 Address: 3 Westminster D…"
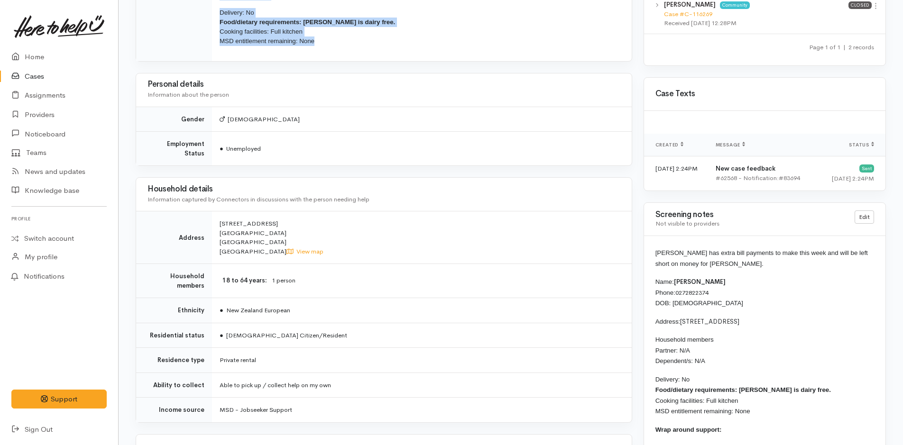
scroll to position [699, 0]
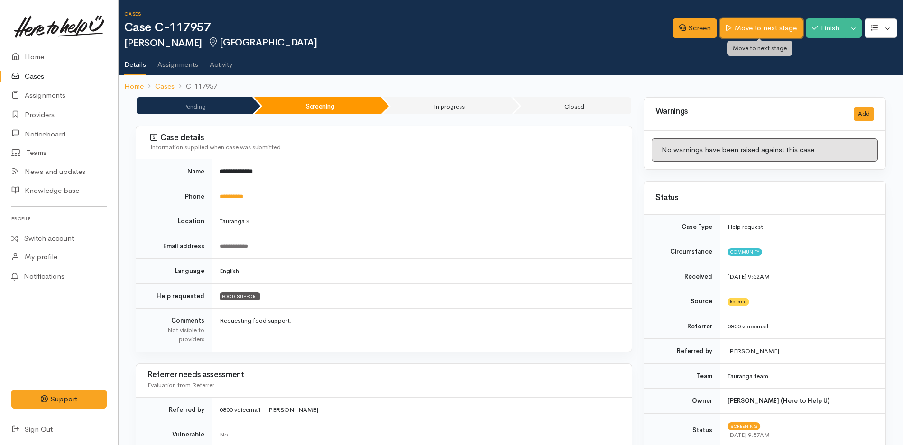
click at [777, 24] on link "Move to next stage" at bounding box center [761, 27] width 83 height 19
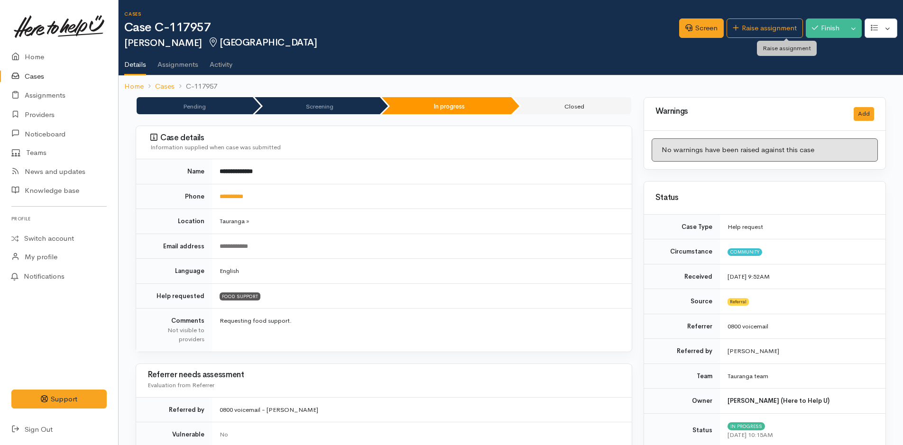
click at [777, 24] on link "Raise assignment" at bounding box center [765, 27] width 76 height 19
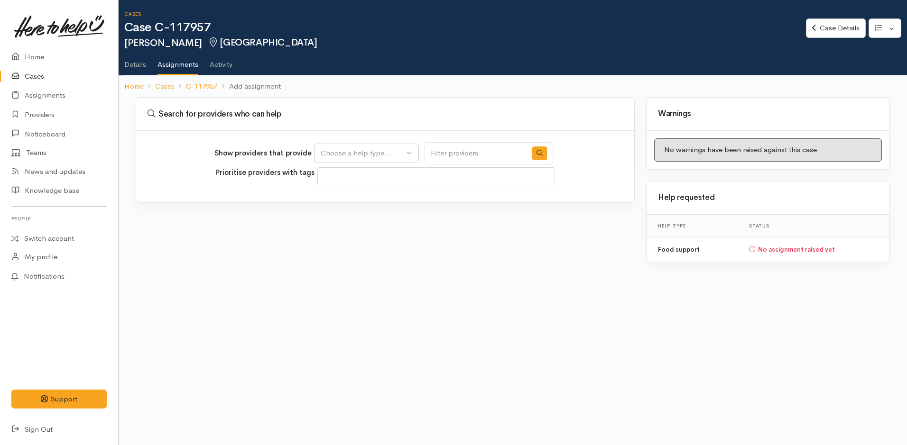
select select
click at [376, 155] on div "Choose a help type..." at bounding box center [362, 153] width 83 height 11
click at [368, 201] on span "Food support" at bounding box center [348, 198] width 44 height 11
select select "3"
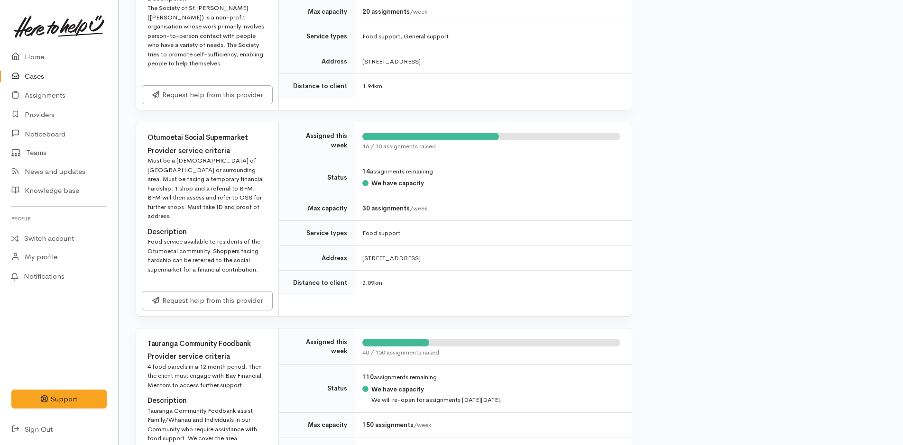
scroll to position [617, 0]
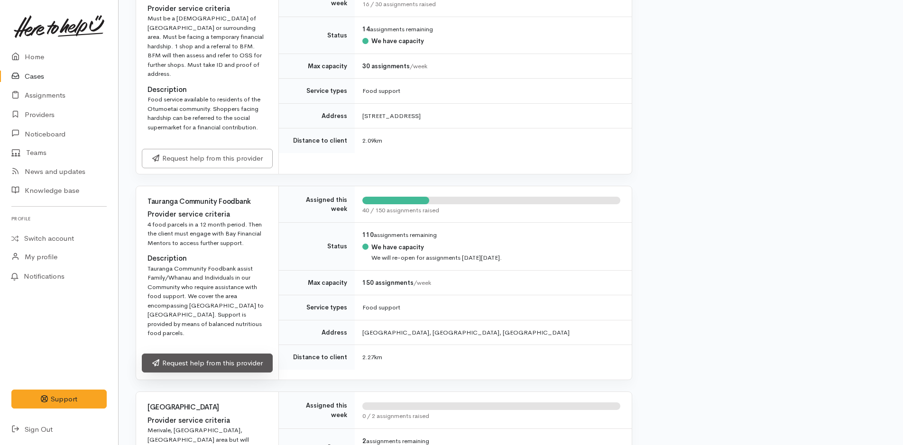
click at [251, 354] on link "Request help from this provider" at bounding box center [207, 363] width 131 height 19
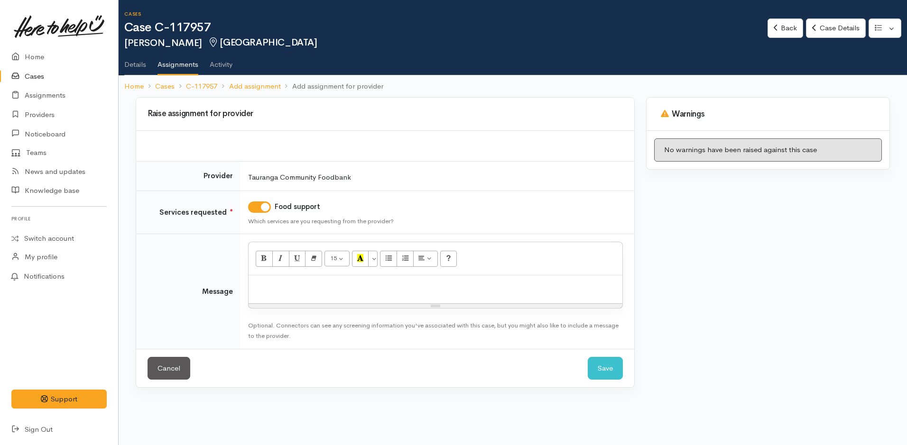
drag, startPoint x: 327, startPoint y: 283, endPoint x: 331, endPoint y: 278, distance: 5.4
click at [328, 281] on p at bounding box center [435, 285] width 364 height 11
paste div
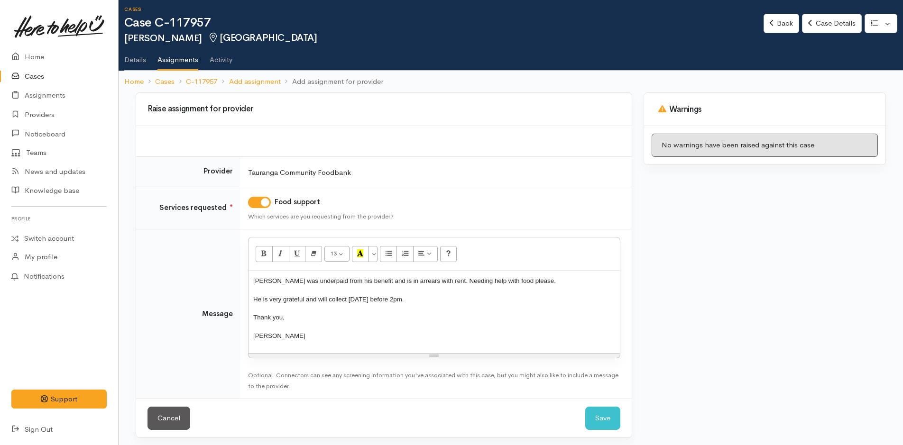
scroll to position [9, 0]
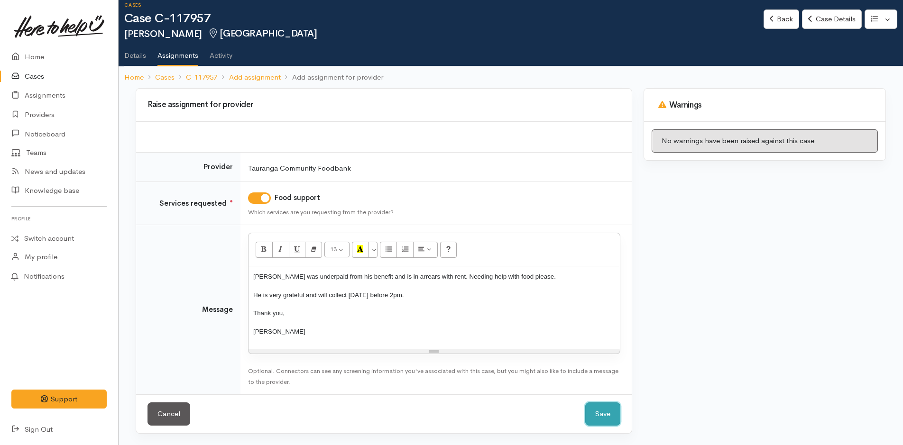
click at [601, 414] on button "Save" at bounding box center [602, 414] width 35 height 23
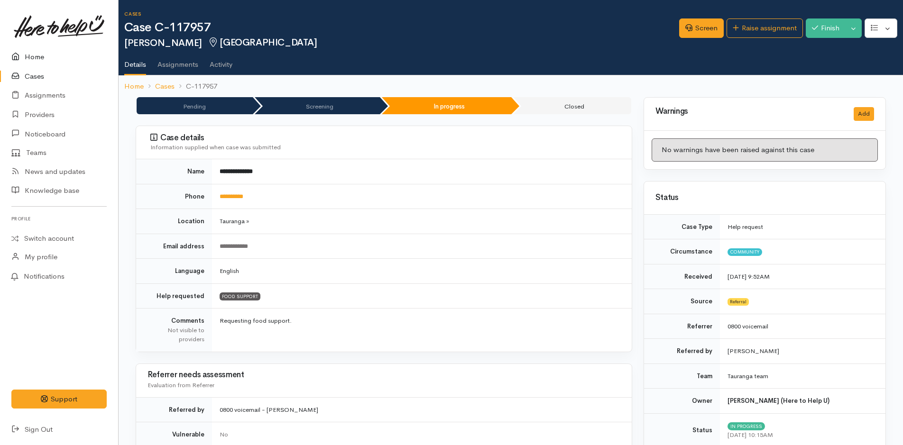
click at [37, 53] on link "Home" at bounding box center [59, 56] width 118 height 19
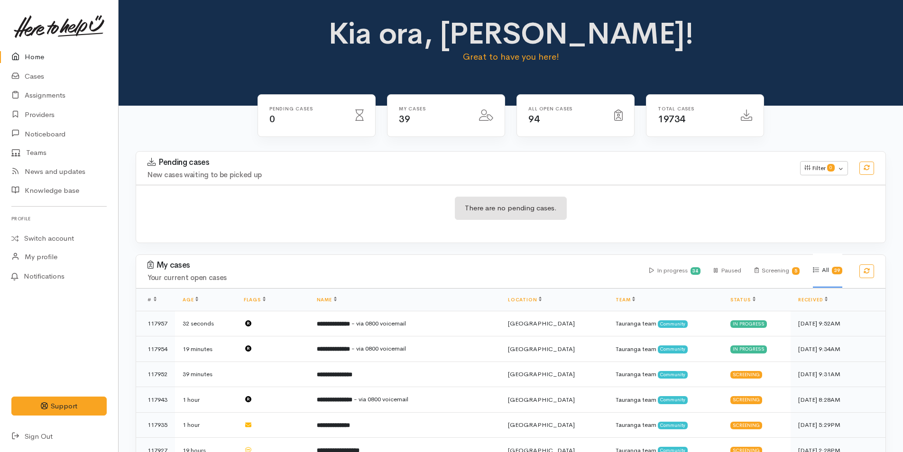
scroll to position [95, 0]
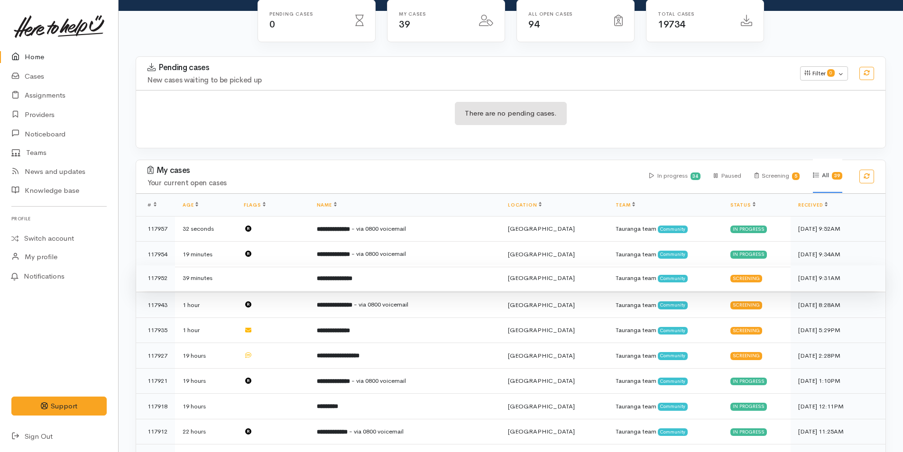
click at [352, 277] on b "**********" at bounding box center [335, 279] width 36 height 6
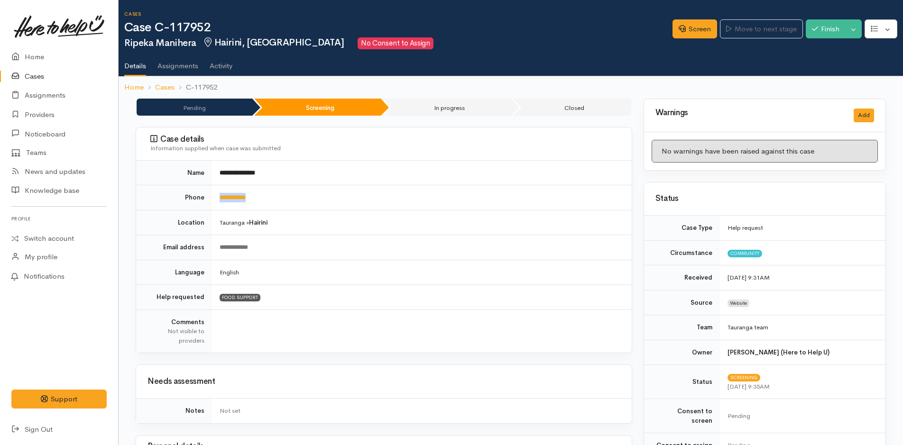
drag, startPoint x: 267, startPoint y: 195, endPoint x: 210, endPoint y: 199, distance: 57.5
click at [210, 199] on tr "**********" at bounding box center [384, 197] width 496 height 25
copy tr "**********"
click at [698, 30] on link "Screen" at bounding box center [694, 28] width 45 height 19
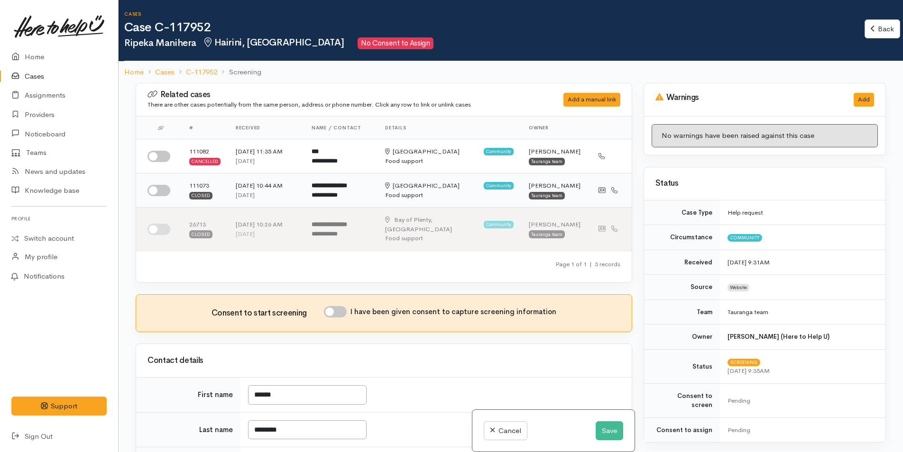
drag, startPoint x: 165, startPoint y: 190, endPoint x: 188, endPoint y: 191, distance: 23.7
click at [165, 190] on input "checkbox" at bounding box center [158, 190] width 23 height 11
checkbox input "true"
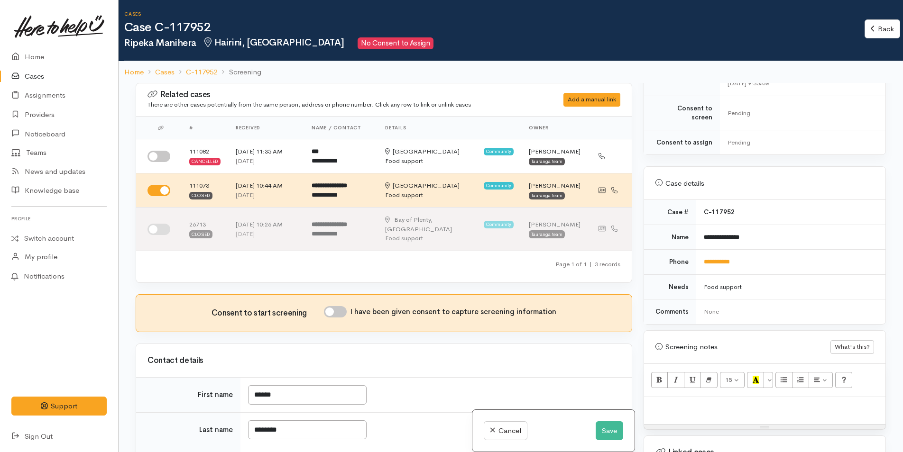
scroll to position [427, 0]
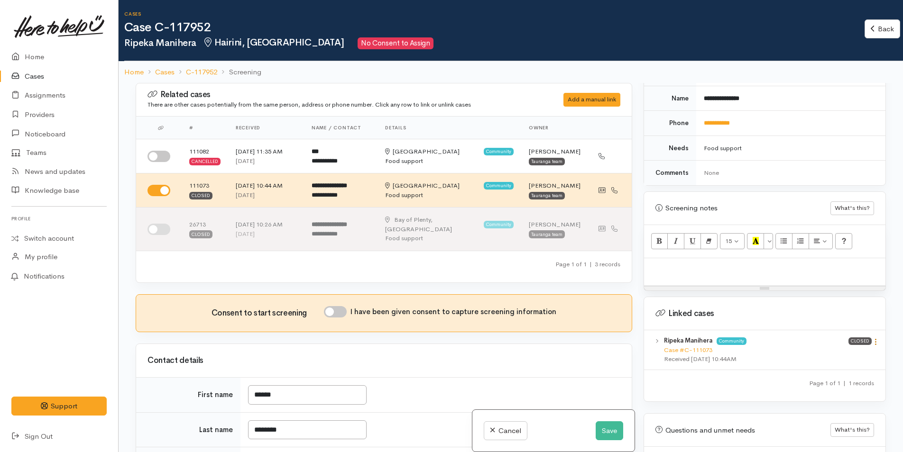
click at [873, 338] on icon at bounding box center [876, 342] width 8 height 8
click at [836, 353] on link "View case" at bounding box center [841, 360] width 75 height 15
click at [669, 265] on div at bounding box center [764, 272] width 241 height 28
paste div
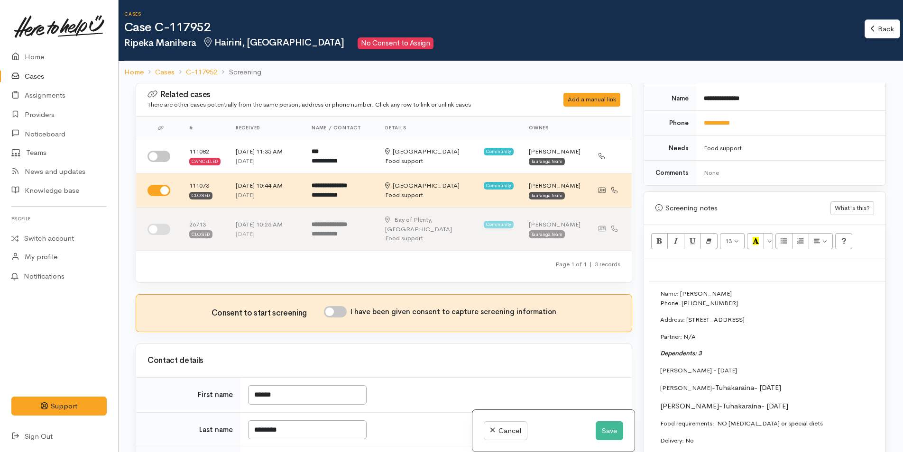
scroll to position [2, 0]
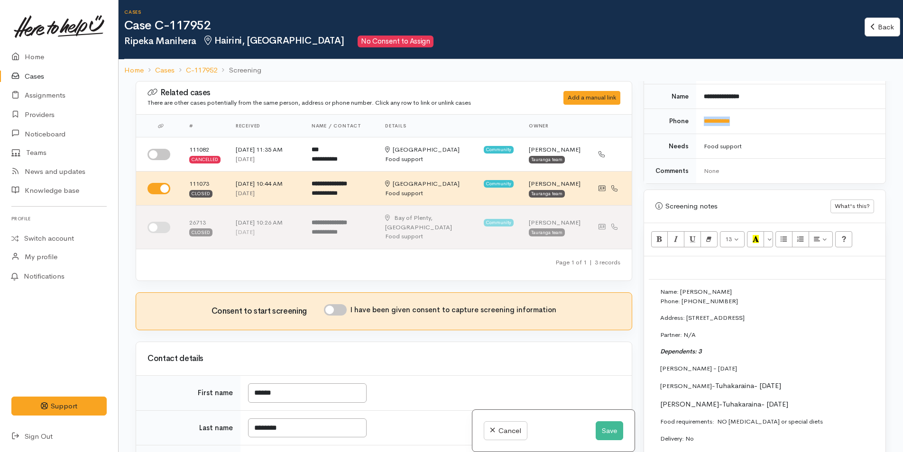
drag, startPoint x: 768, startPoint y: 106, endPoint x: 701, endPoint y: 118, distance: 67.9
click at [701, 118] on td "**********" at bounding box center [790, 121] width 189 height 25
copy link "**********"
drag, startPoint x: 338, startPoint y: 300, endPoint x: 348, endPoint y: 303, distance: 10.5
click at [338, 304] on input "I have been given consent to capture screening information" at bounding box center [335, 309] width 23 height 11
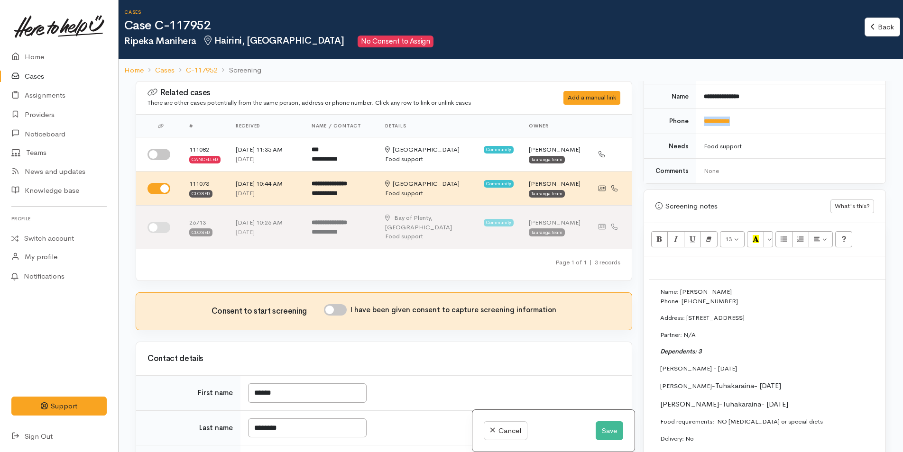
checkbox input "true"
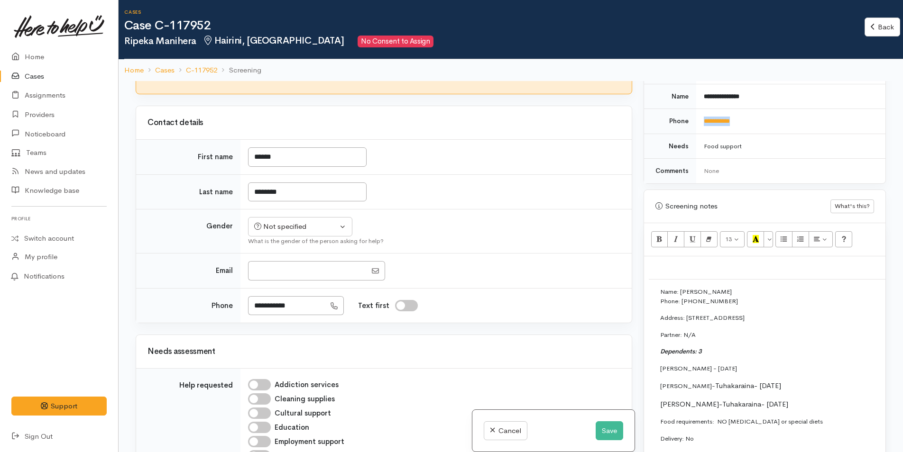
scroll to position [237, 0]
click at [286, 221] on div "Not specified" at bounding box center [295, 226] width 83 height 11
click at [280, 272] on span "Female" at bounding box center [307, 277] width 81 height 11
select select "Female"
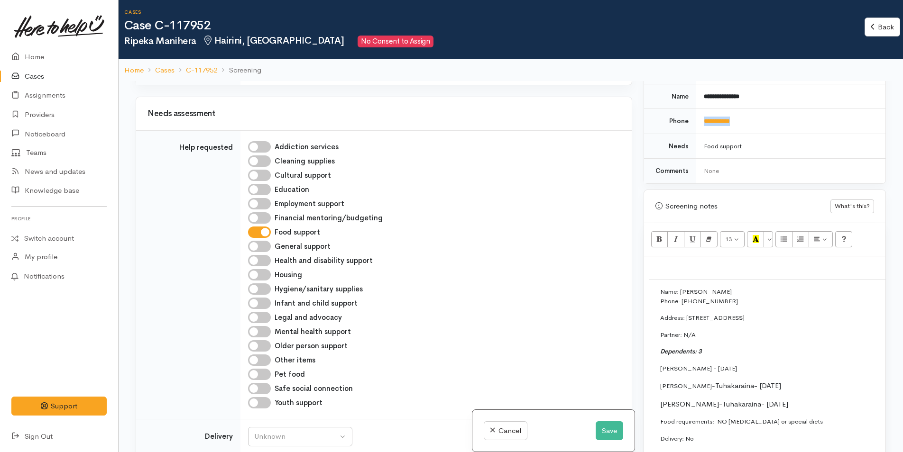
scroll to position [664, 0]
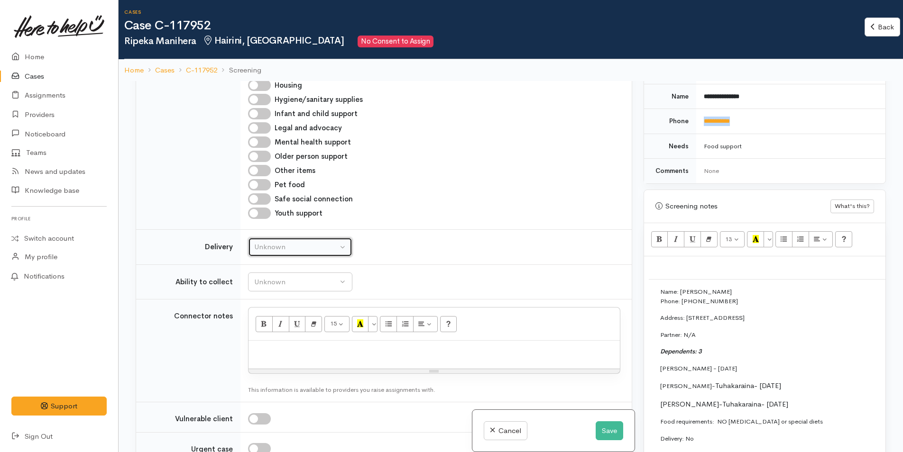
click at [307, 242] on div "Unknown" at bounding box center [295, 247] width 83 height 11
click at [270, 329] on link "No" at bounding box center [300, 336] width 103 height 15
select select "1"
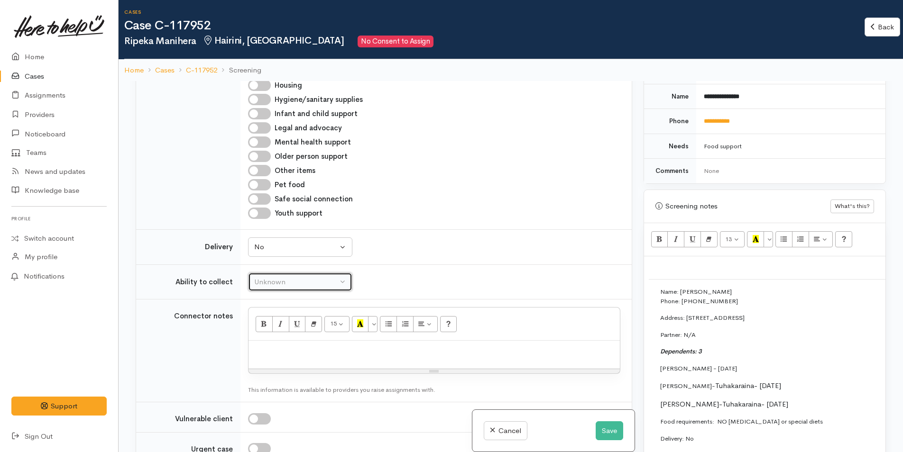
click at [277, 277] on div "Unknown" at bounding box center [295, 282] width 83 height 11
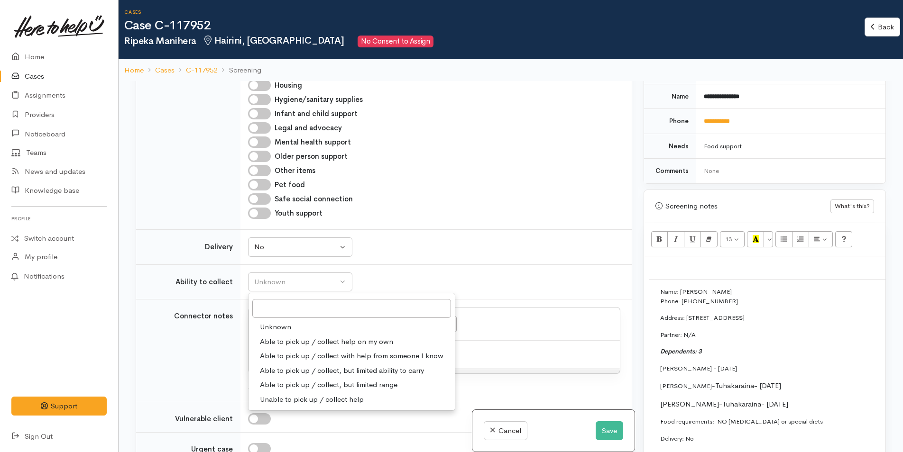
click at [300, 337] on span "Able to pick up / collect help on my own" at bounding box center [326, 342] width 133 height 11
select select "2"
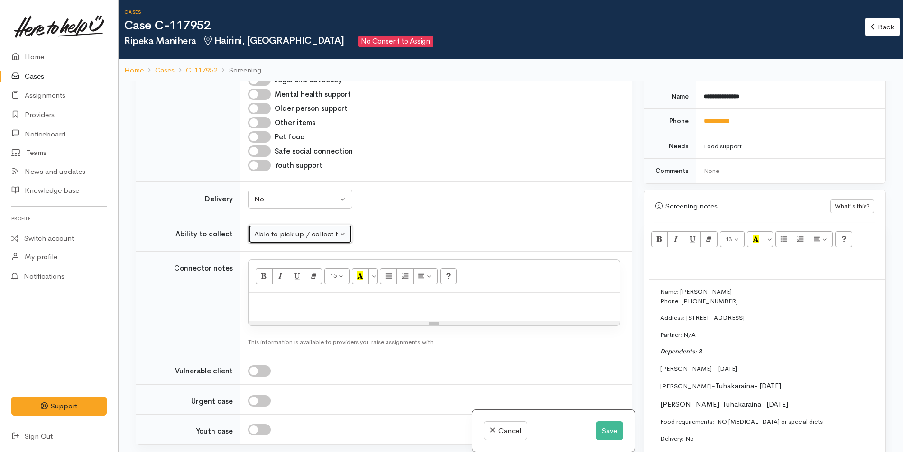
scroll to position [806, 0]
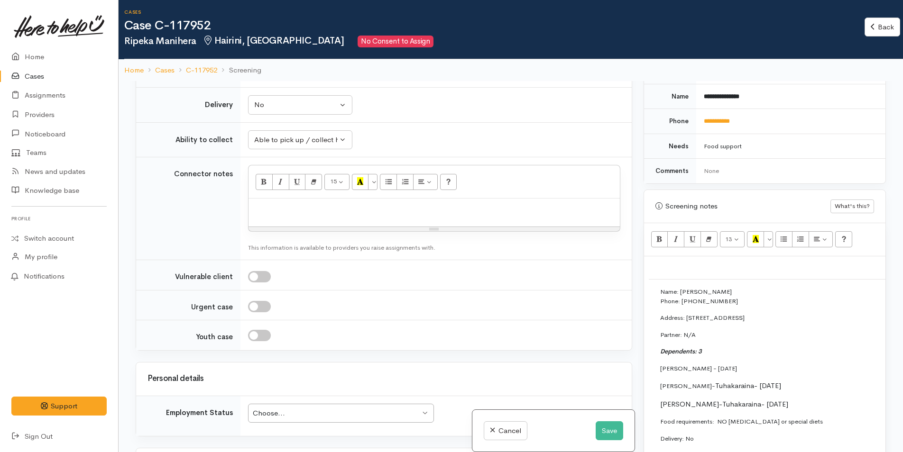
click at [732, 287] on p "Name: Ripeka Manihera Phone: 02041174190" at bounding box center [896, 296] width 473 height 18
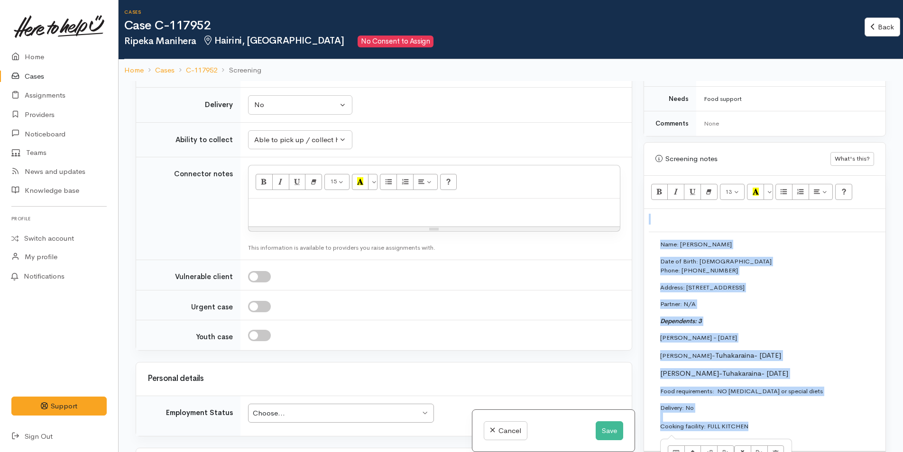
drag, startPoint x: 759, startPoint y: 417, endPoint x: 640, endPoint y: 241, distance: 212.8
click at [640, 241] on div "Warnings Add No warnings have been raised against this case Add Warning Title ●…" at bounding box center [765, 307] width 254 height 452
copy div "Name: Ripeka Manihera Date of Birth: 27/7/1993 Phone: 02041174190 Address: 8A K…"
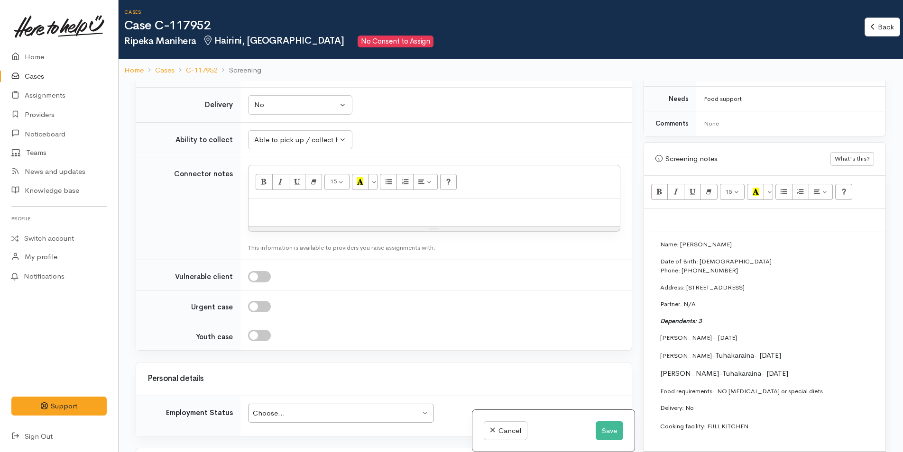
click at [274, 203] on p at bounding box center [434, 208] width 362 height 11
paste div
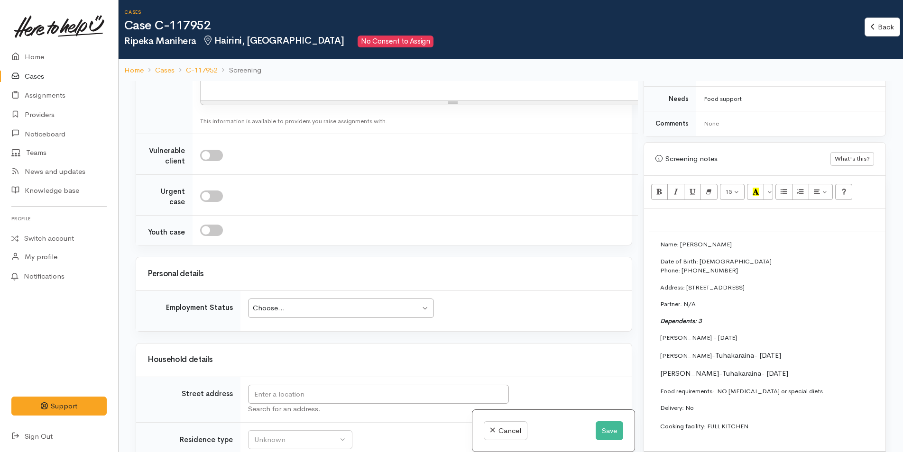
scroll to position [1140, 0]
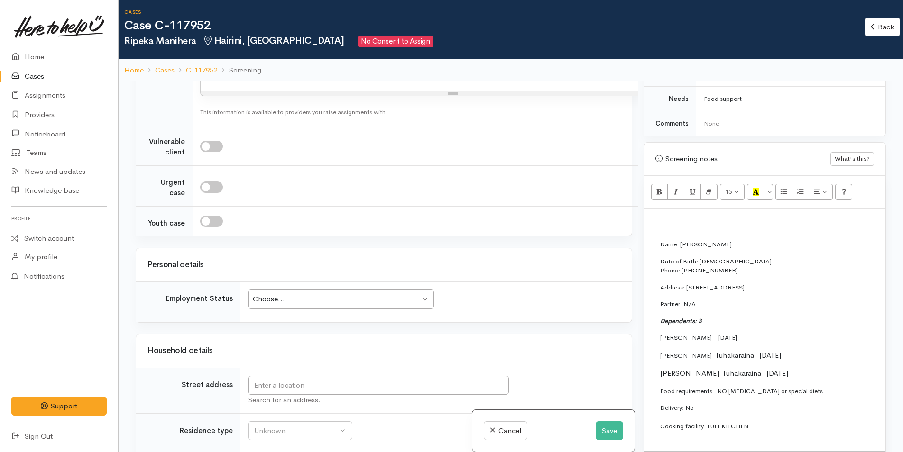
click at [319, 303] on div "Choose..." at bounding box center [336, 299] width 167 height 11
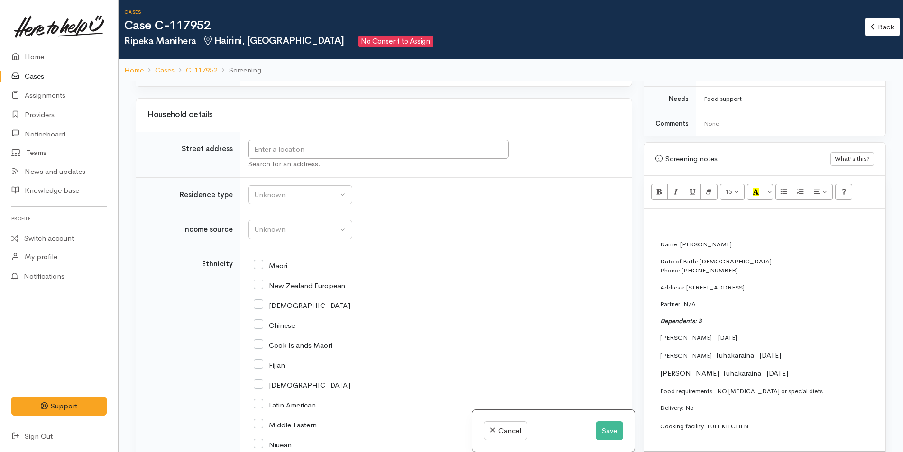
scroll to position [1377, 0]
drag, startPoint x: 832, startPoint y: 275, endPoint x: 688, endPoint y: 275, distance: 144.6
click at [688, 283] on p "Address: 8A Kaimai Place, Hairini, Tauranga, New Zealand" at bounding box center [896, 287] width 473 height 9
copy p "8A Kaimai Place, Hairini, Tauranga, New Zealand"
click at [306, 152] on input "text" at bounding box center [378, 148] width 261 height 19
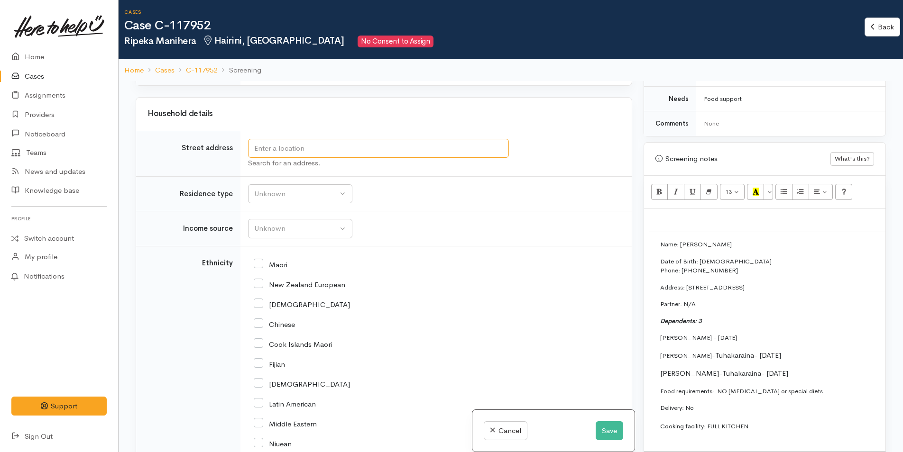
paste input "8A Kaimai Place, Hairini, Tauranga, New Zealand"
type input "8A Kaimai Place, Hairini, Tauranga, New Zealand"
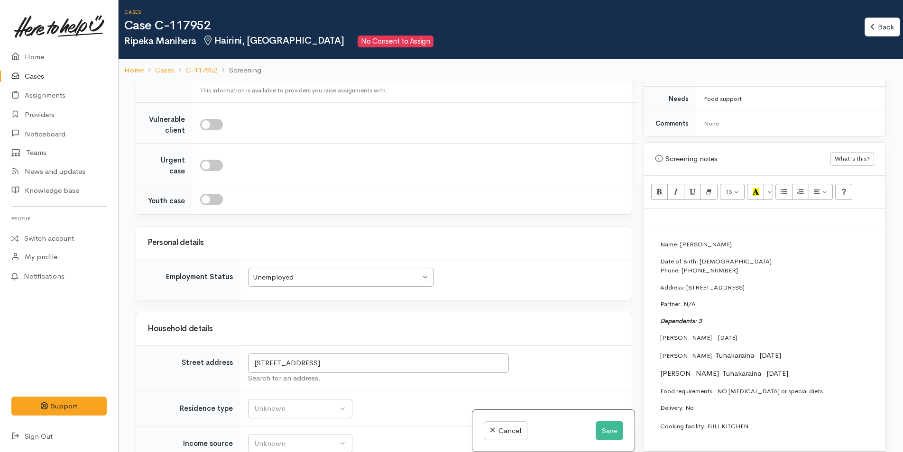
scroll to position [1411, 0]
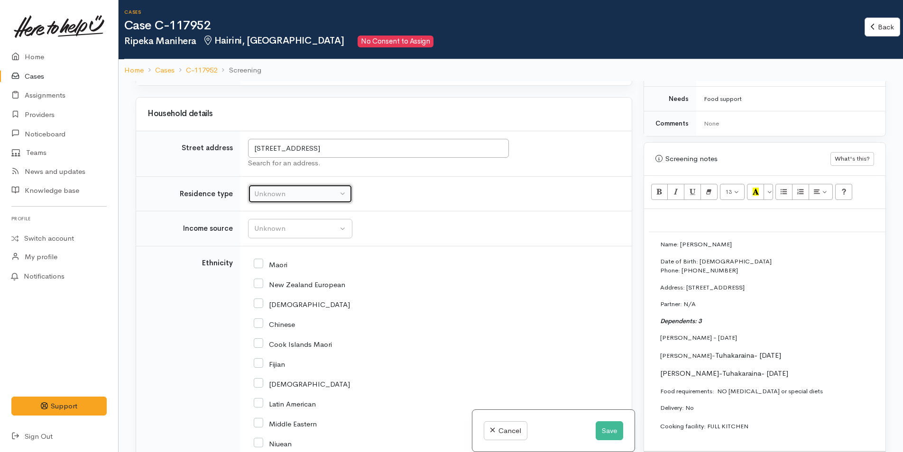
click at [299, 194] on div "Unknown" at bounding box center [295, 194] width 83 height 11
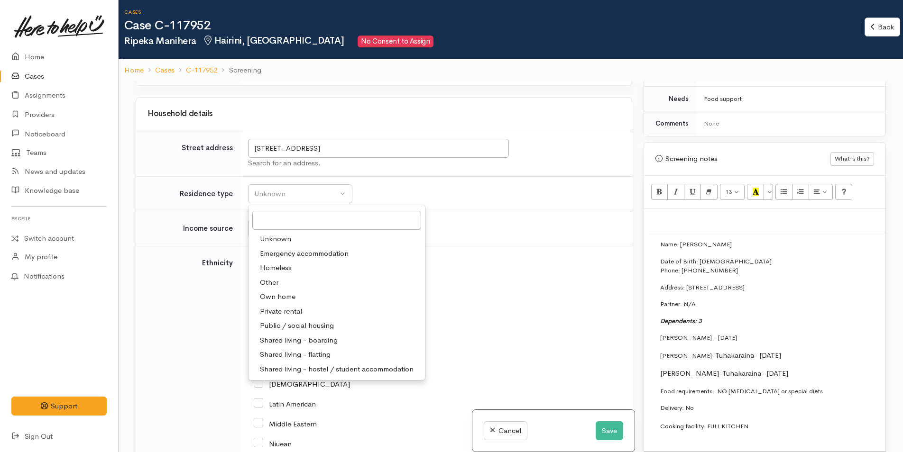
click at [297, 309] on span "Private rental" at bounding box center [281, 311] width 42 height 11
select select "2"
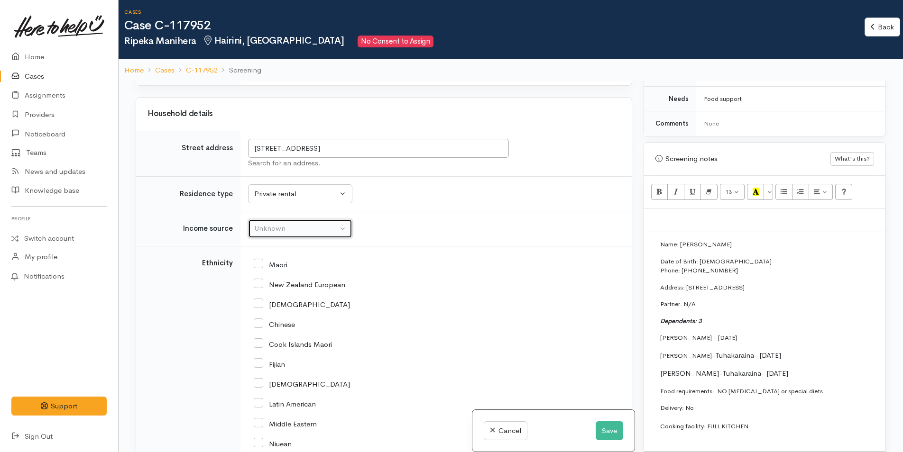
click at [289, 229] on div "Unknown" at bounding box center [295, 228] width 83 height 11
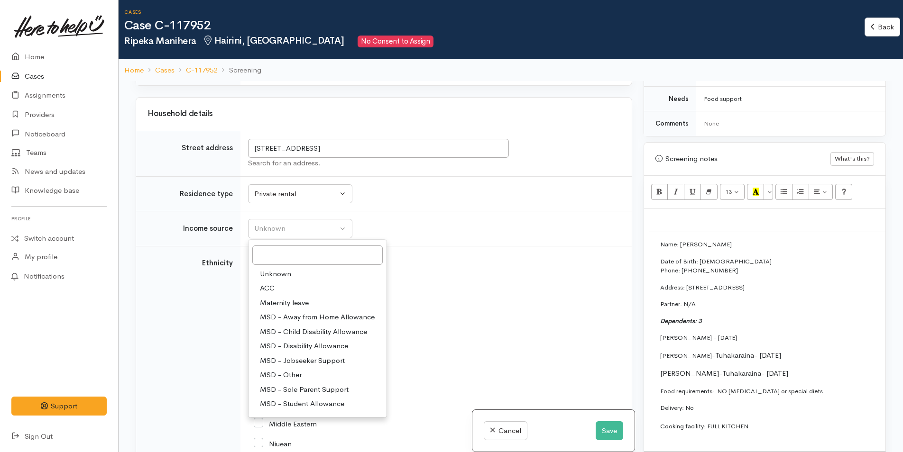
click at [310, 388] on span "MSD - Sole Parent Support" at bounding box center [304, 390] width 89 height 11
select select "7"
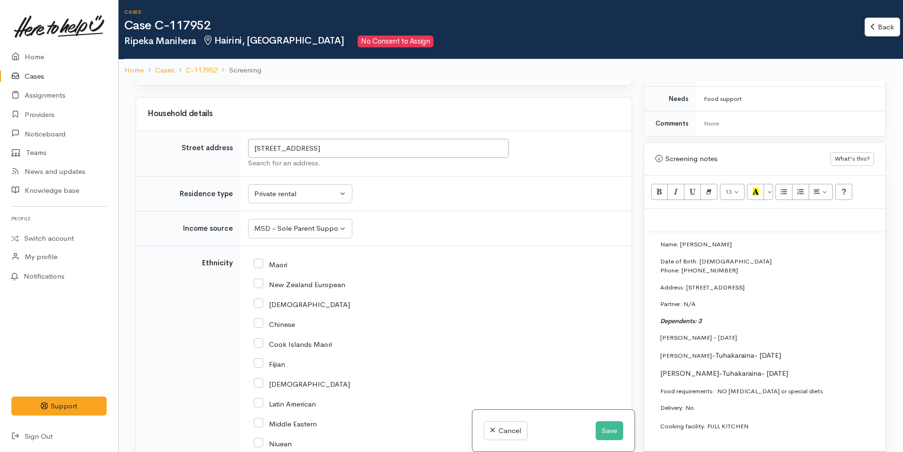
click at [258, 268] on input "Maori" at bounding box center [271, 264] width 34 height 9
checkbox input "true"
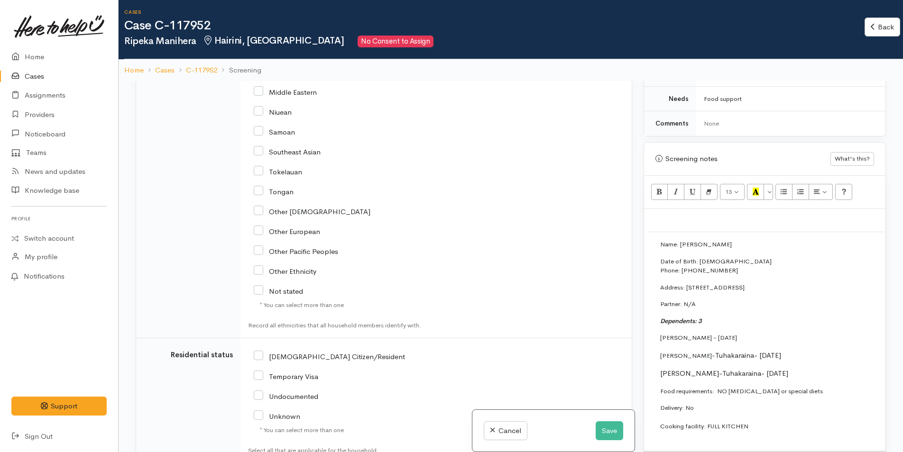
scroll to position [1886, 0]
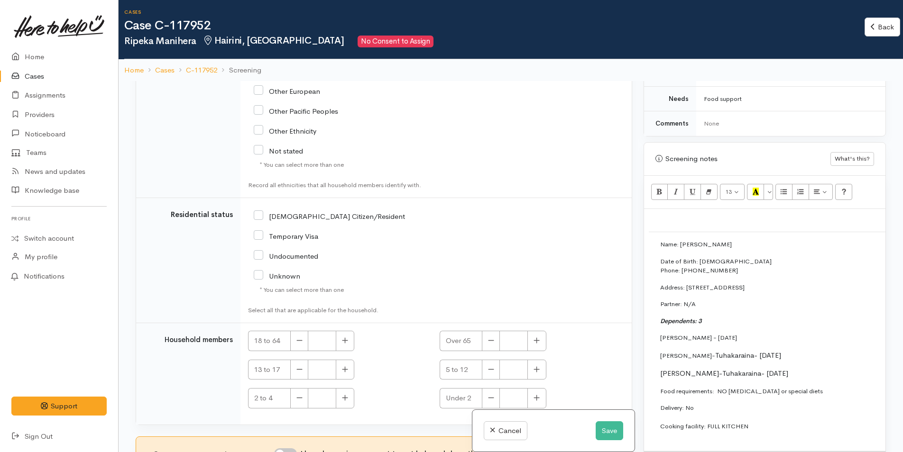
click at [259, 217] on input "[DEMOGRAPHIC_DATA] Citizen/Resident" at bounding box center [329, 216] width 151 height 9
checkbox input "true"
click at [341, 344] on button "button" at bounding box center [345, 341] width 18 height 20
type input "1"
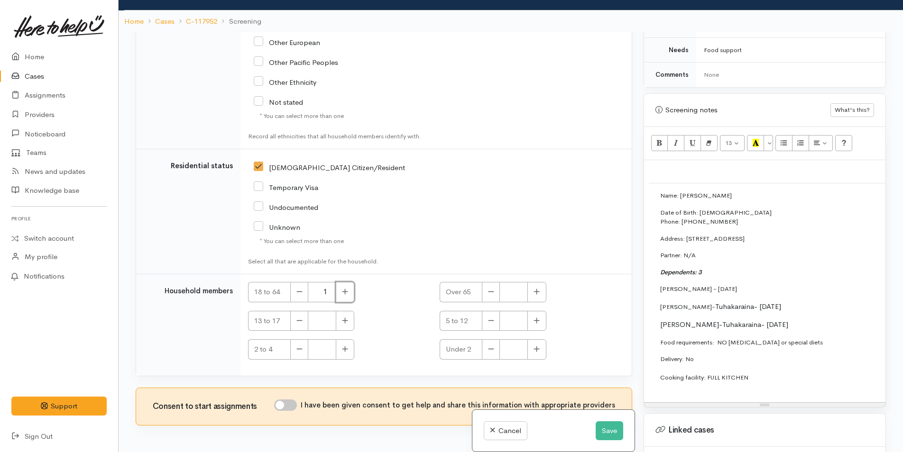
scroll to position [83, 0]
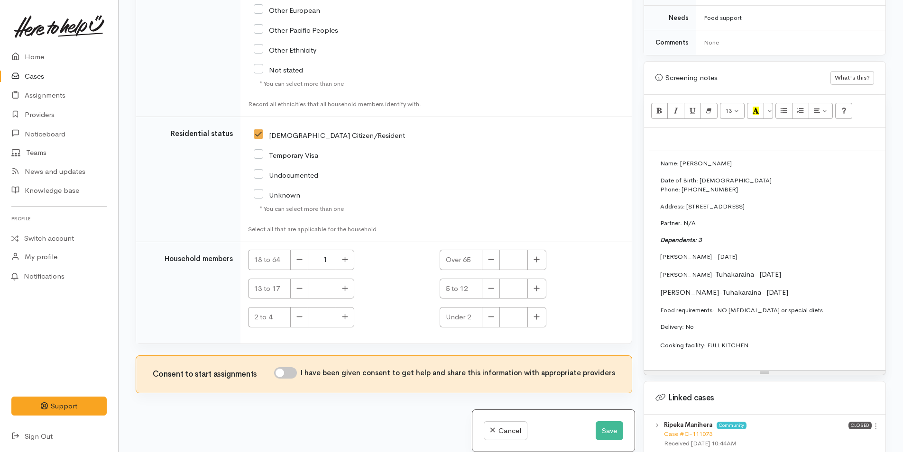
click at [294, 368] on input "I have been given consent to get help and share this information with appropria…" at bounding box center [285, 373] width 23 height 11
checkbox input "true"
click at [535, 285] on icon "button" at bounding box center [537, 288] width 6 height 6
type input "2"
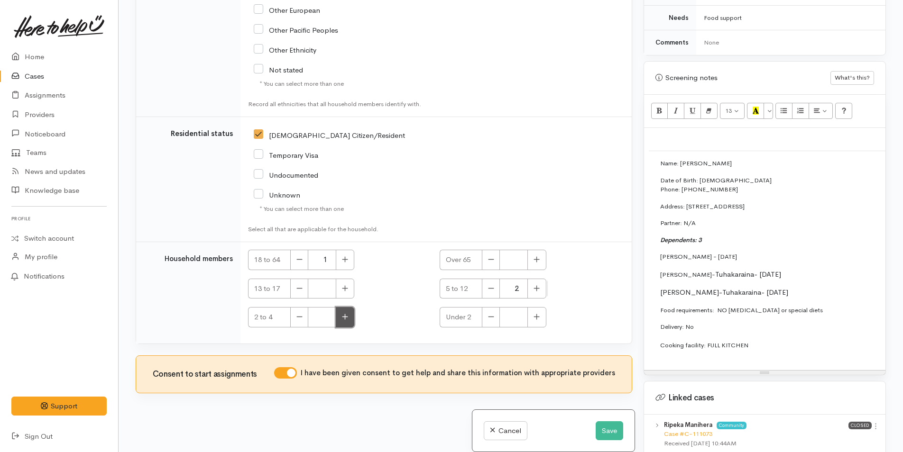
click at [344, 313] on icon "button" at bounding box center [345, 316] width 6 height 7
type input "1"
drag, startPoint x: 702, startPoint y: 316, endPoint x: 650, endPoint y: 152, distance: 171.9
click at [650, 152] on td "Name: Ripeka Manihera Date of Birth: 27/7/1993 Phone: 02041174190 Address: 8A K…" at bounding box center [897, 258] width 496 height 214
copy td "Name: Ripeka Manihera Date of Birth: 27/7/1993 Phone: 02041174190 Address: 8A K…"
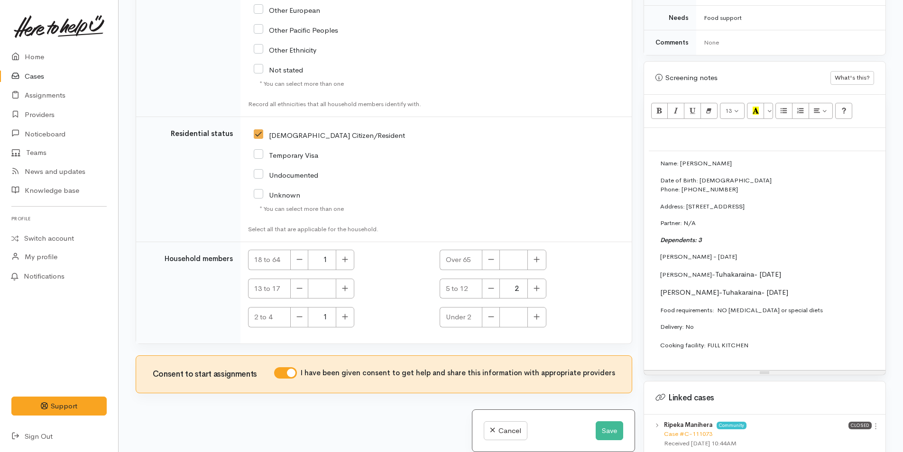
click at [691, 136] on div "Name: Ripeka Manihera Date of Birth: 27/7/1993 Phone: 02041174190 Address: 8A K…" at bounding box center [764, 249] width 241 height 242
click at [691, 133] on p at bounding box center [765, 138] width 232 height 11
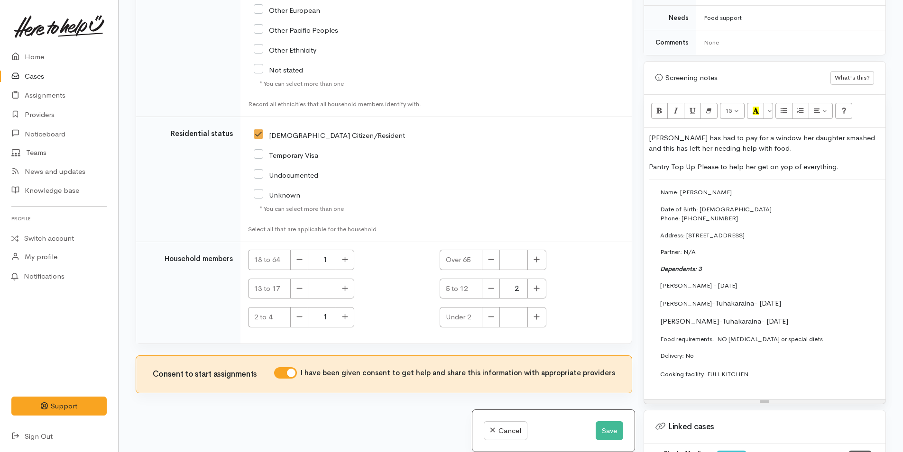
drag, startPoint x: 782, startPoint y: 158, endPoint x: 849, endPoint y: 133, distance: 71.3
click at [849, 133] on p "Ripeka has had to pay for a window her daughter smashed and this has left her n…" at bounding box center [765, 143] width 232 height 21
click at [786, 162] on p "Pantry Top Up Please to help her get on yop of everything." at bounding box center [765, 167] width 232 height 11
click at [795, 162] on p "Pantry Top Up Please to help her get on on of everything." at bounding box center [765, 167] width 232 height 11
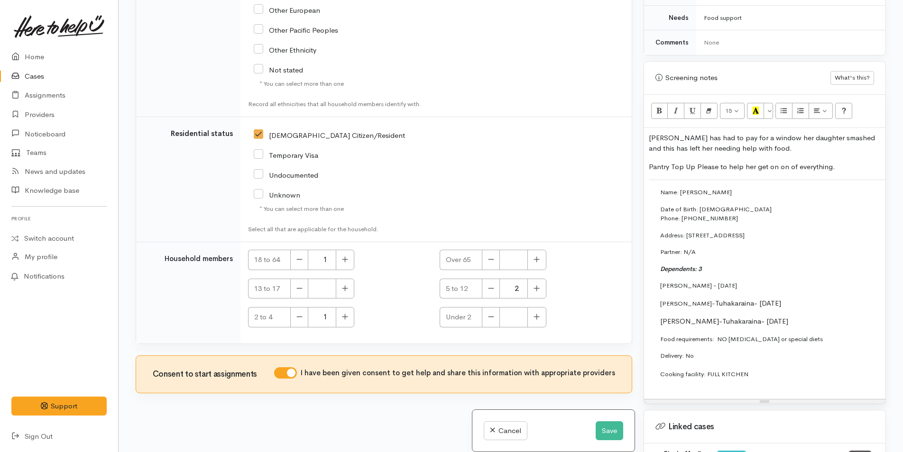
click at [777, 162] on p "Pantry Top Up Please to help her get on on of everything." at bounding box center [765, 167] width 232 height 11
click at [783, 162] on p "Pantry Top Up Please to help her get on on of everything." at bounding box center [765, 167] width 232 height 11
drag, startPoint x: 718, startPoint y: 157, endPoint x: 649, endPoint y: 154, distance: 68.8
click at [649, 162] on p "Pantry Top Up Please to help her get on top of everything." at bounding box center [765, 167] width 232 height 11
click at [663, 107] on icon "Bold (CTRL+B)" at bounding box center [659, 111] width 6 height 8
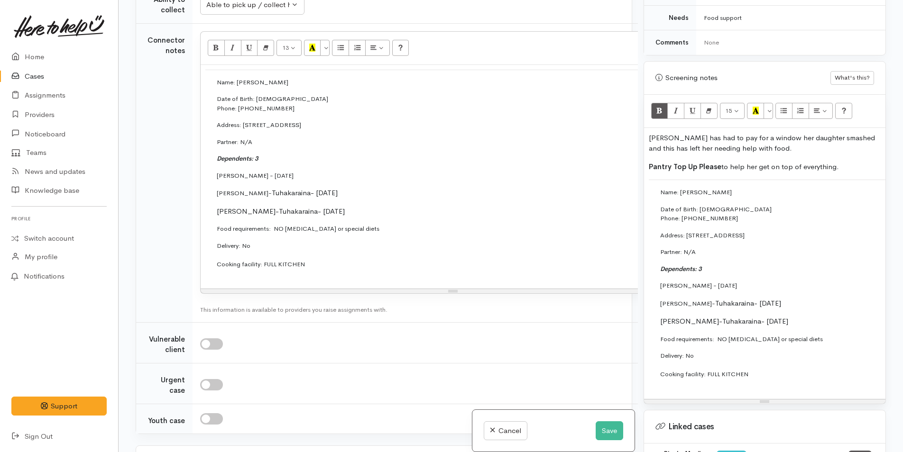
scroll to position [754, 0]
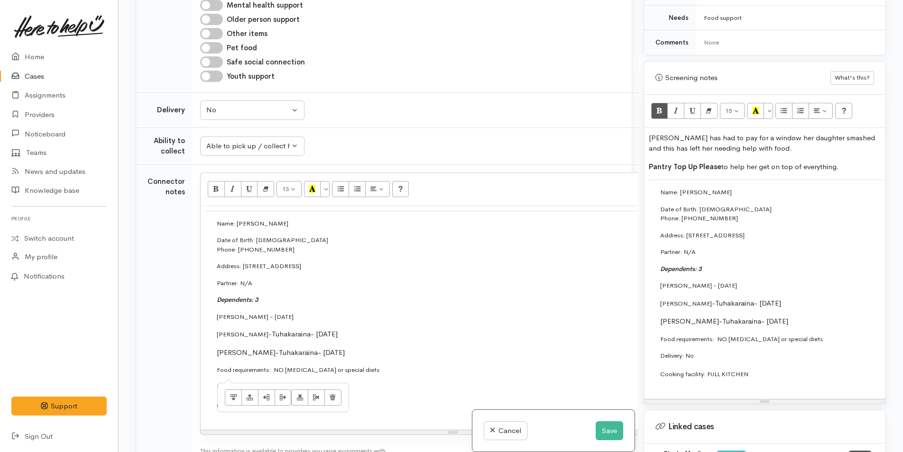
click at [387, 366] on p "Food requirements: NO food allergies or special diets" at bounding box center [453, 370] width 473 height 9
drag, startPoint x: 290, startPoint y: 378, endPoint x: 208, endPoint y: 375, distance: 82.1
click at [208, 375] on td "Name: Ripeka Manihera Date of Birth: 27/7/1993 Phone: 02041174190 Address: 8A K…" at bounding box center [453, 326] width 496 height 231
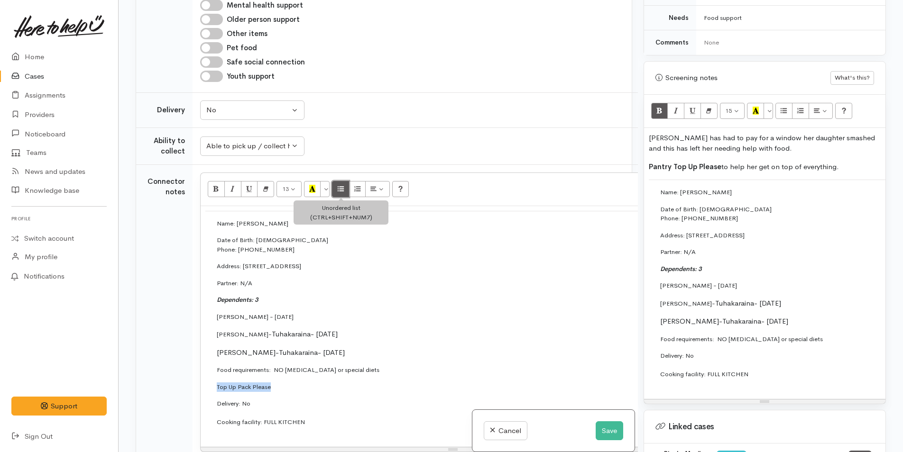
click at [338, 185] on icon "Unordered list (CTRL+SHIFT+NUM7)" at bounding box center [341, 189] width 6 height 8
click at [602, 431] on button "Save" at bounding box center [610, 431] width 28 height 19
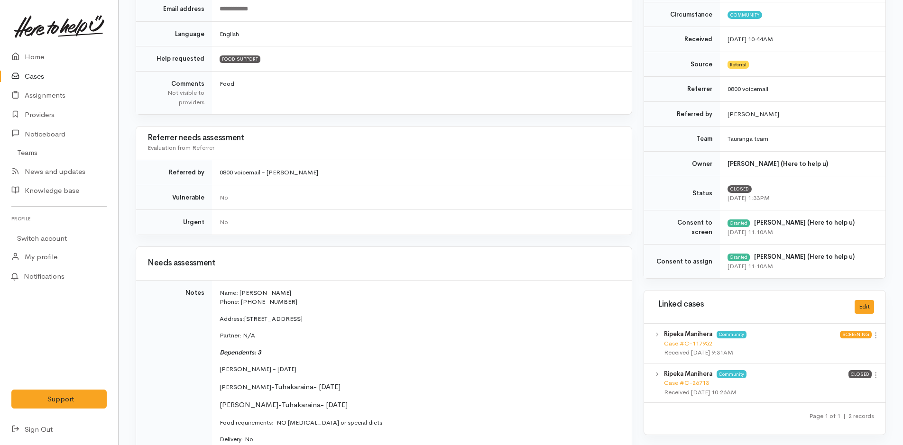
scroll to position [427, 0]
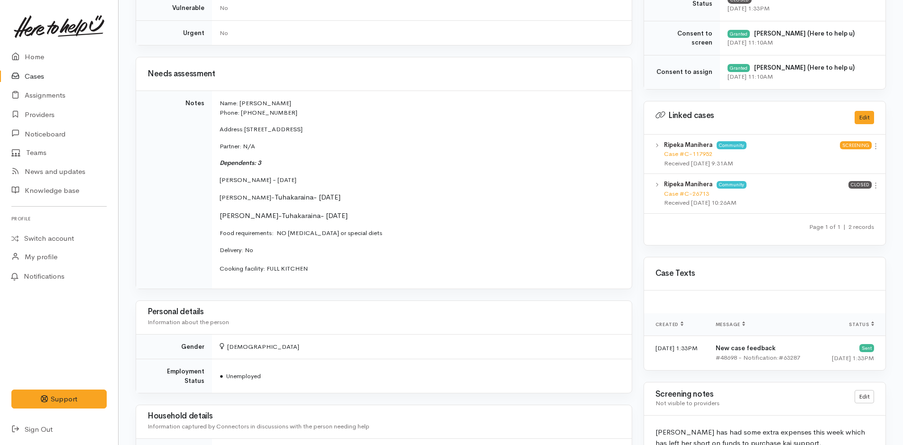
drag, startPoint x: 325, startPoint y: 272, endPoint x: 211, endPoint y: 106, distance: 201.5
click at [211, 106] on tr "Notes Name: Ripeka Manihera Phone: 02041174190 Address: [STREET_ADDRESS] Partne…" at bounding box center [384, 190] width 496 height 198
copy tr "Name: [PERSON_NAME] Phone: 02041174190 Address: [STREET_ADDRESS] Partner: N/A D…"
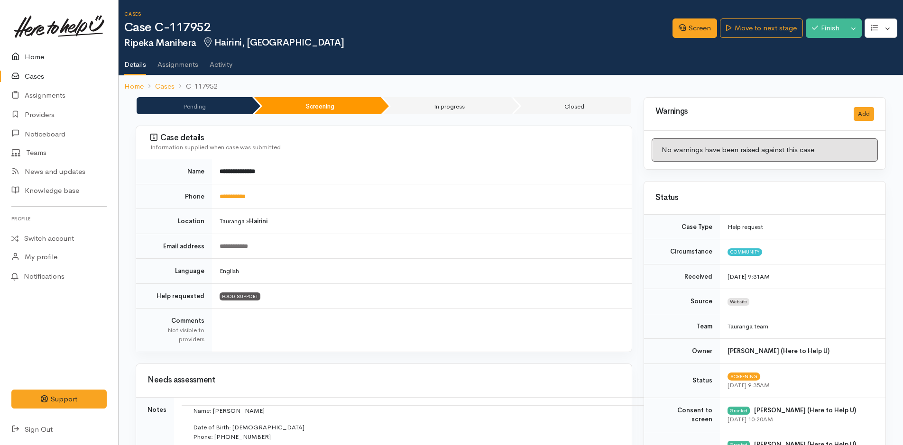
click at [30, 56] on link "Home" at bounding box center [59, 56] width 118 height 19
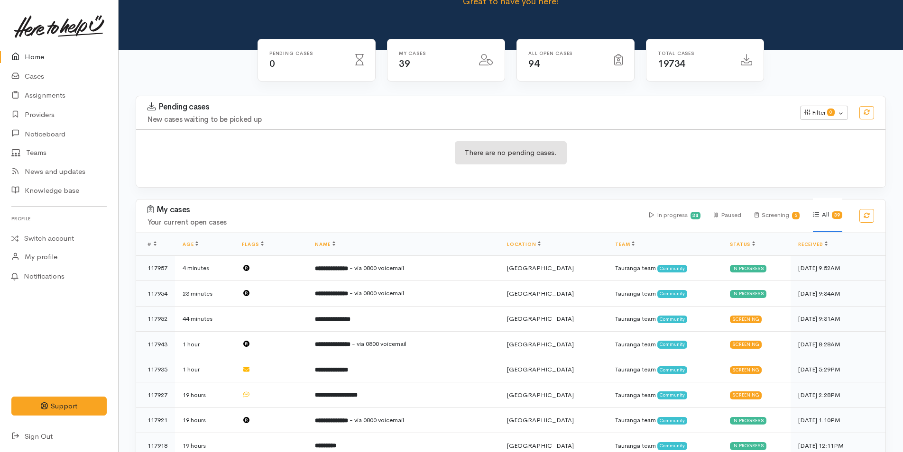
scroll to position [142, 0]
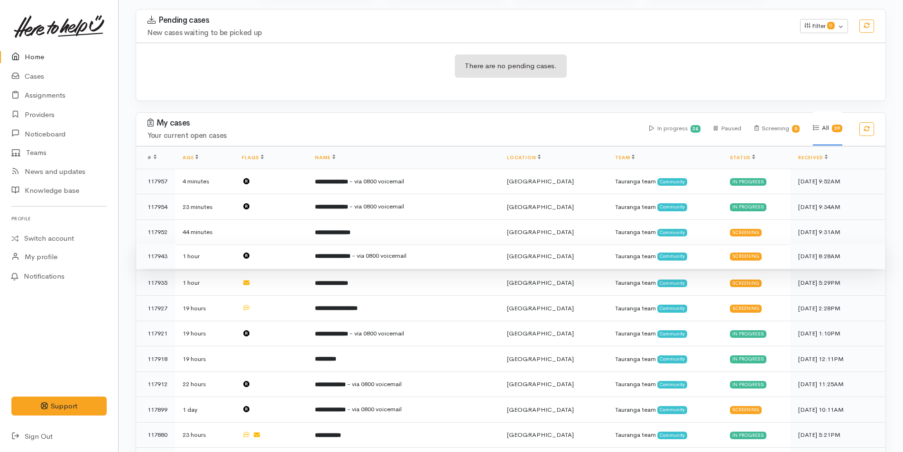
click at [350, 255] on b "**********" at bounding box center [333, 256] width 36 height 6
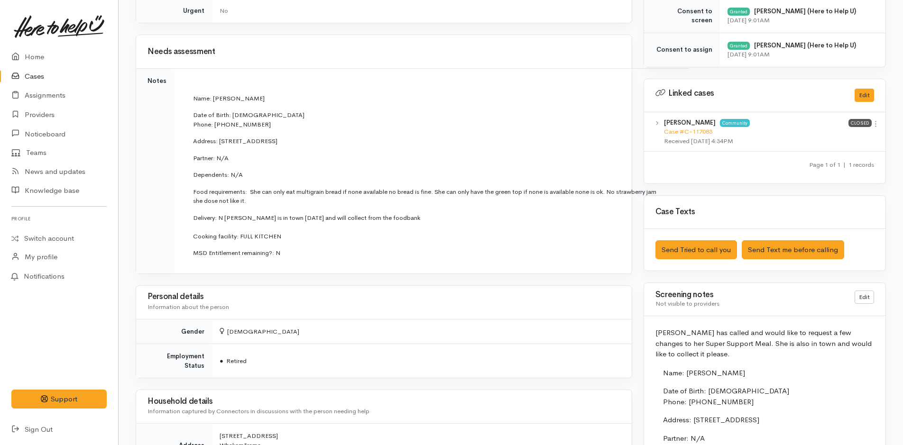
scroll to position [569, 0]
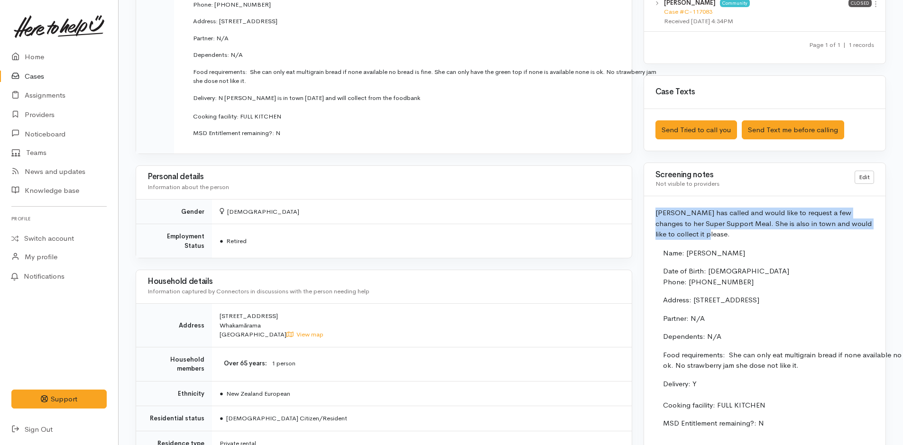
drag, startPoint x: 686, startPoint y: 231, endPoint x: 654, endPoint y: 218, distance: 33.8
click at [654, 218] on div "[PERSON_NAME] has called and would like to request a few changes to her Super S…" at bounding box center [764, 358] width 241 height 325
copy p "[PERSON_NAME] has called and would like to request a few changes to her Super S…"
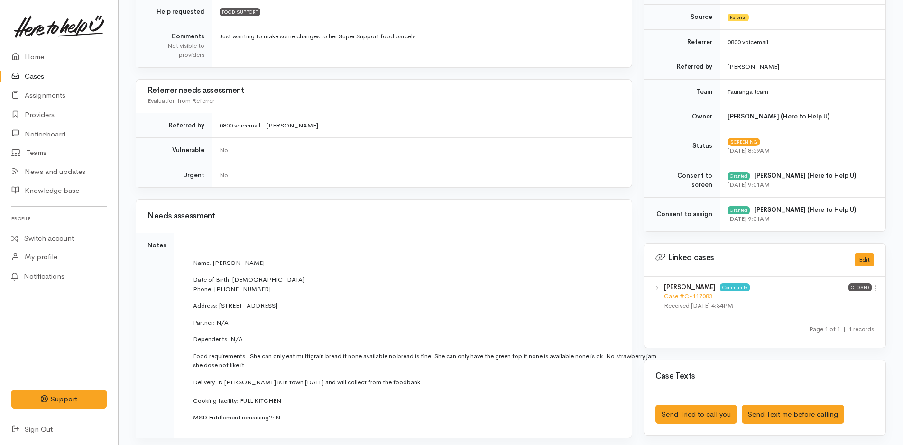
scroll to position [0, 0]
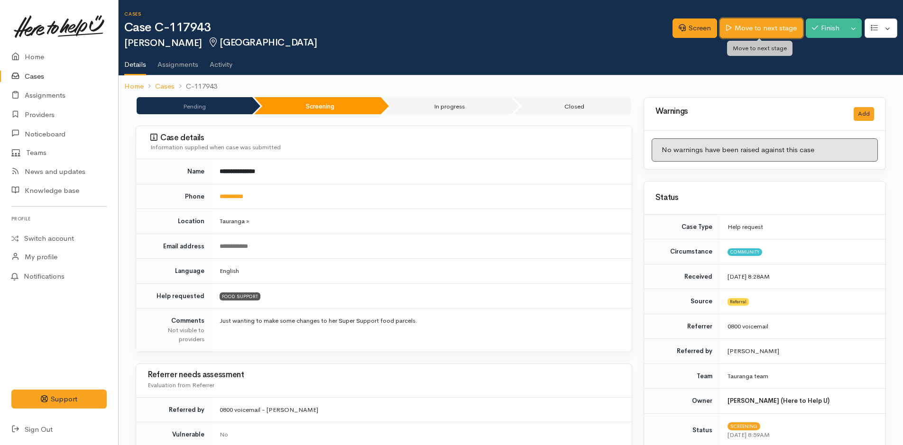
click at [770, 23] on link "Move to next stage" at bounding box center [761, 27] width 83 height 19
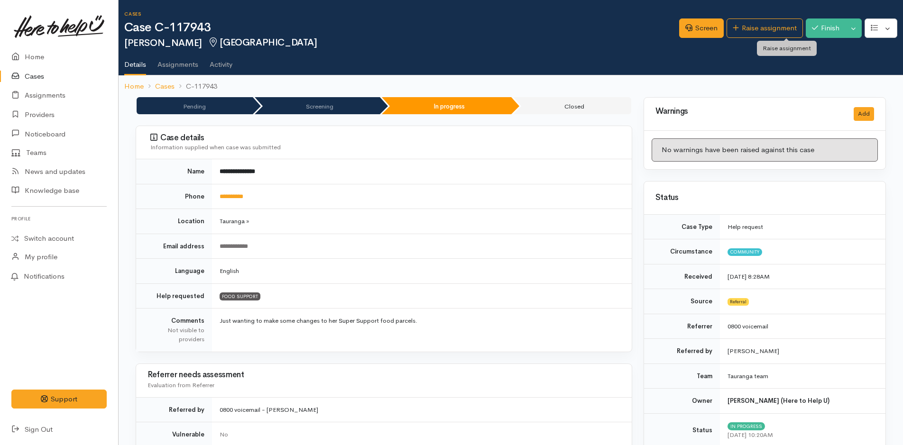
click at [768, 27] on link "Raise assignment" at bounding box center [765, 27] width 76 height 19
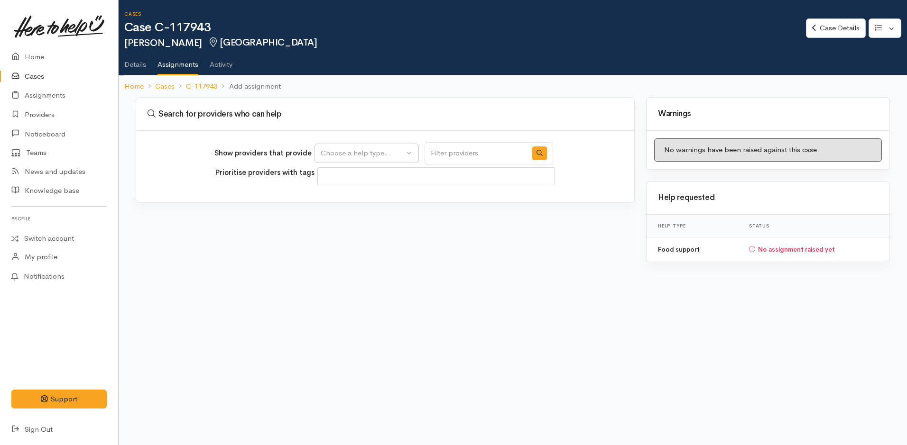
select select
click at [341, 156] on div "Choose a help type..." at bounding box center [362, 153] width 83 height 11
click at [353, 198] on span "Food support" at bounding box center [348, 198] width 44 height 11
select select "3"
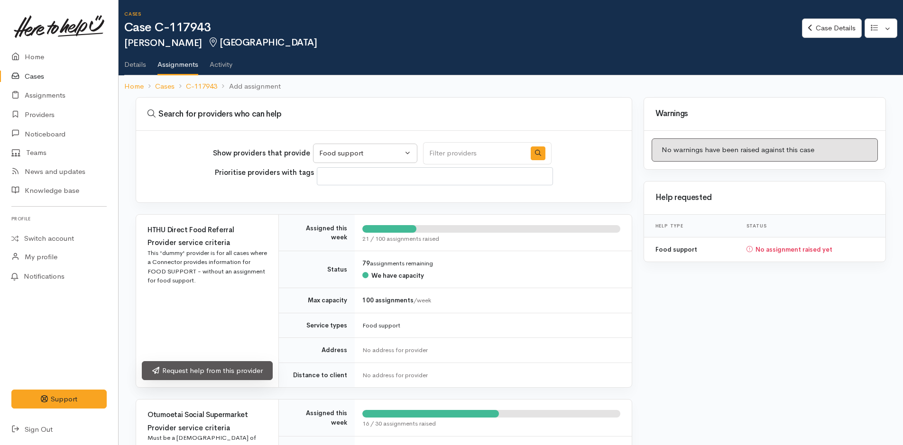
click at [256, 370] on link "Request help from this provider" at bounding box center [207, 370] width 131 height 19
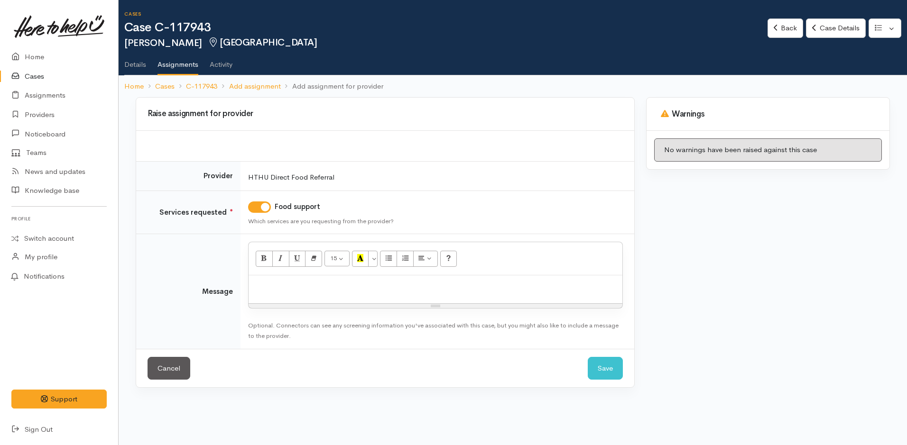
click at [328, 285] on p at bounding box center [435, 285] width 364 height 11
paste div
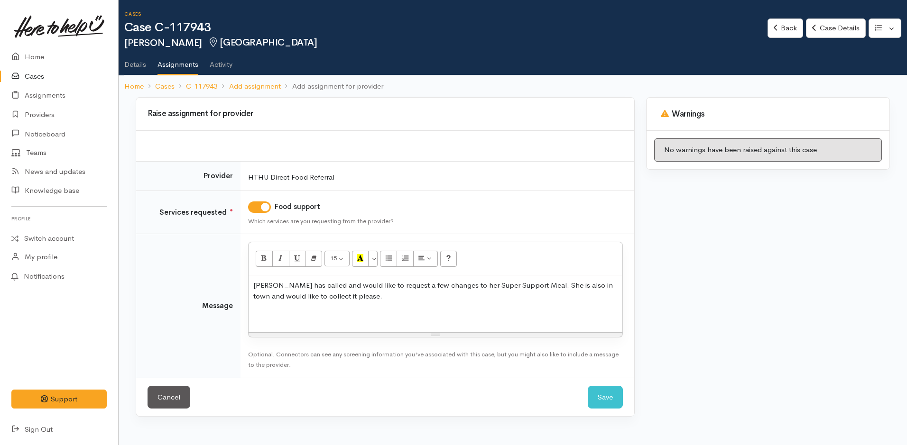
click at [262, 307] on div "Gaylene has called and would like to request a few changes to her Super Support…" at bounding box center [436, 304] width 374 height 57
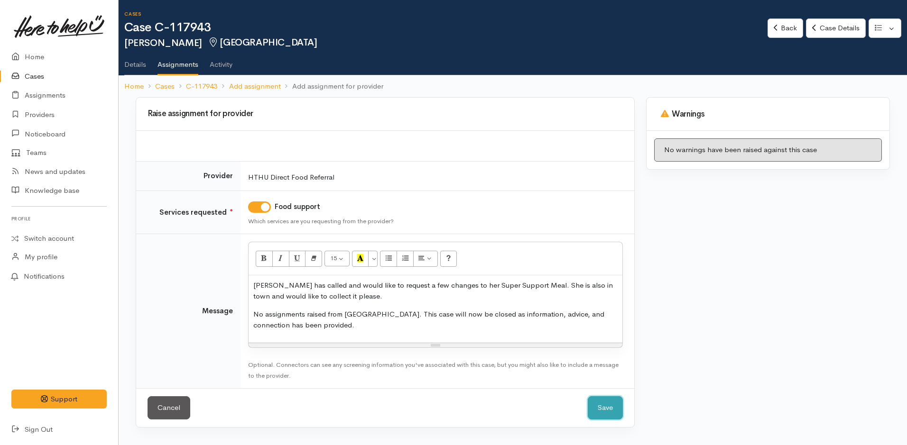
click at [608, 404] on button "Save" at bounding box center [605, 407] width 35 height 23
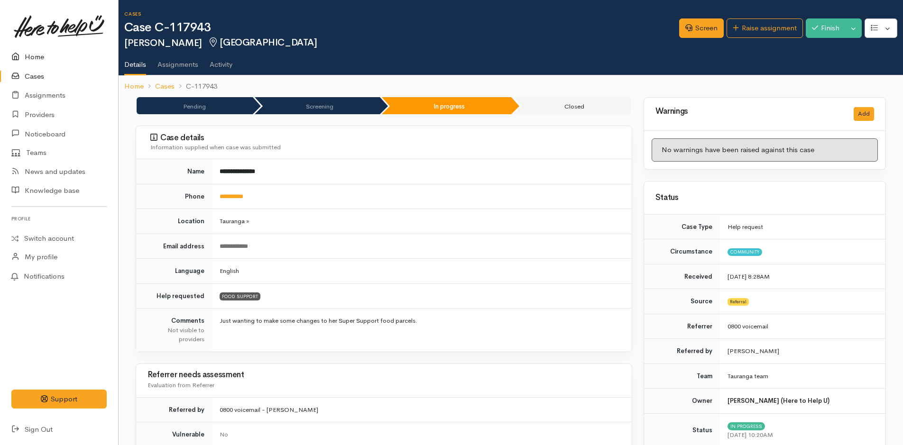
click at [35, 55] on link "Home" at bounding box center [59, 56] width 118 height 19
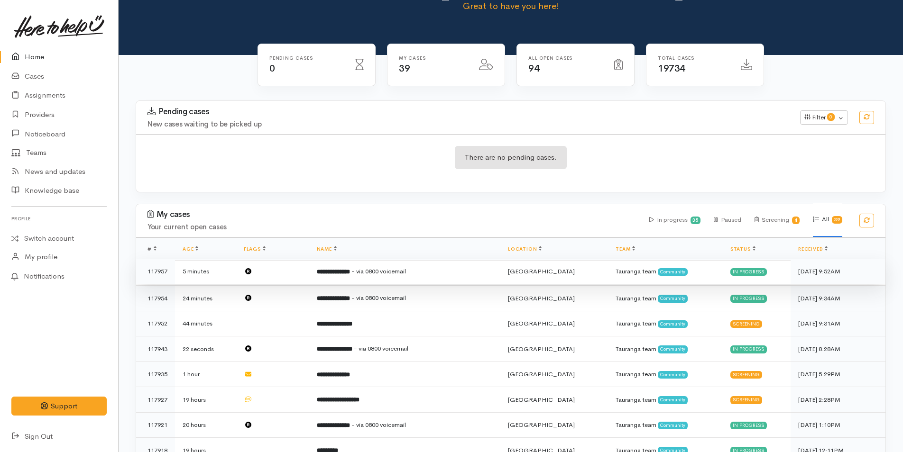
scroll to position [142, 0]
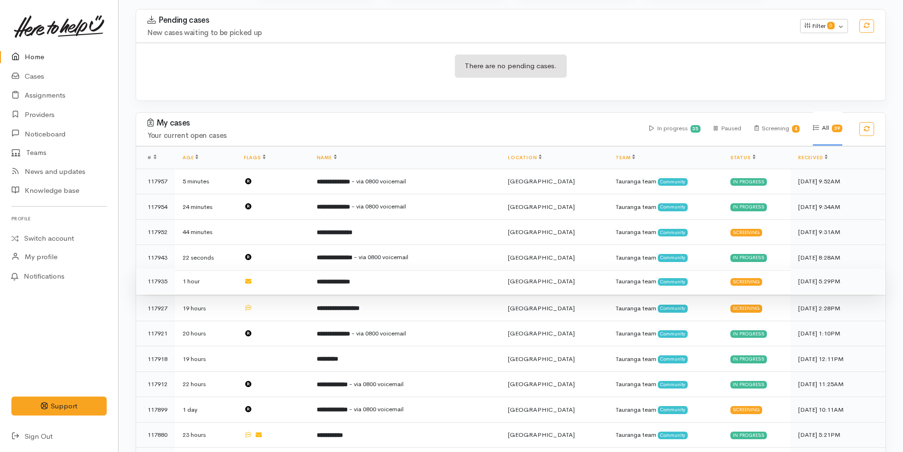
click at [350, 280] on b "**********" at bounding box center [333, 282] width 33 height 6
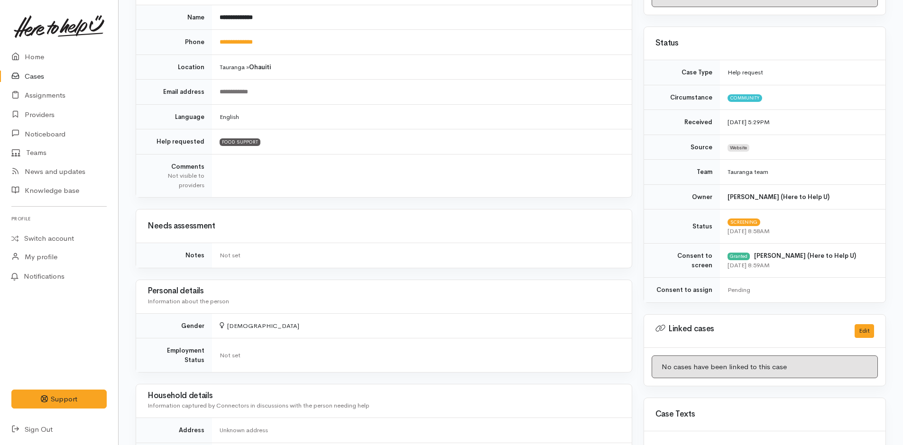
scroll to position [47, 0]
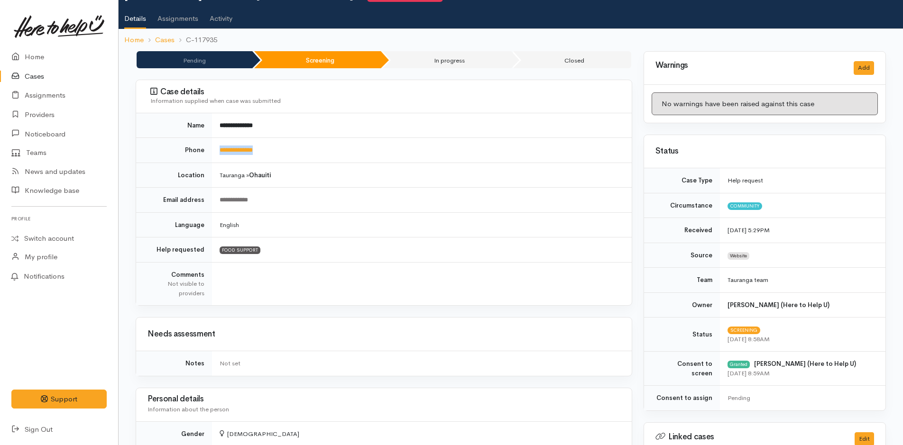
drag, startPoint x: 288, startPoint y: 152, endPoint x: 212, endPoint y: 154, distance: 76.4
click at [212, 154] on tr "**********" at bounding box center [384, 150] width 496 height 25
copy tr "**********"
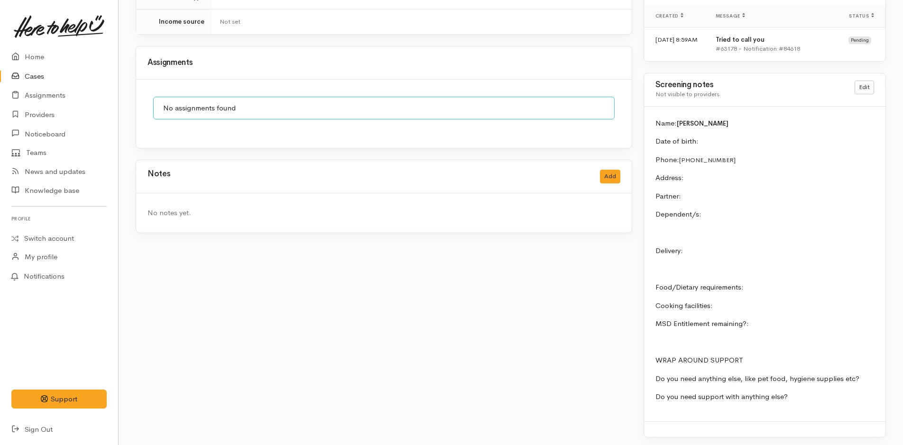
scroll to position [668, 0]
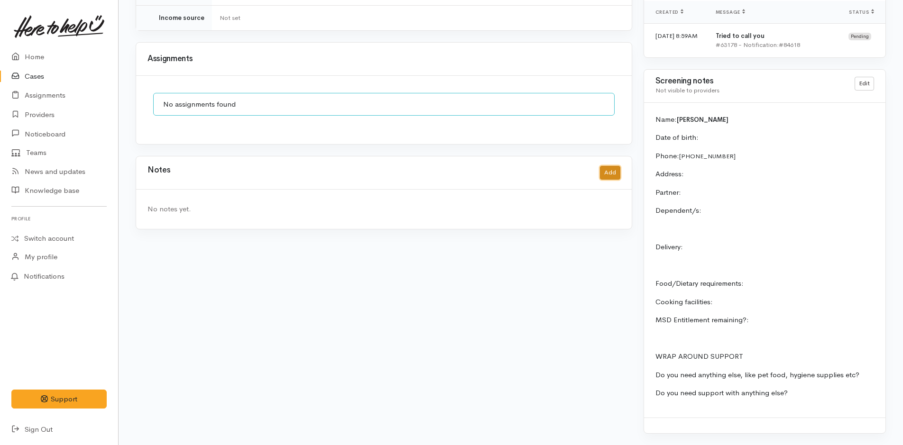
click at [607, 166] on button "Add" at bounding box center [610, 173] width 20 height 14
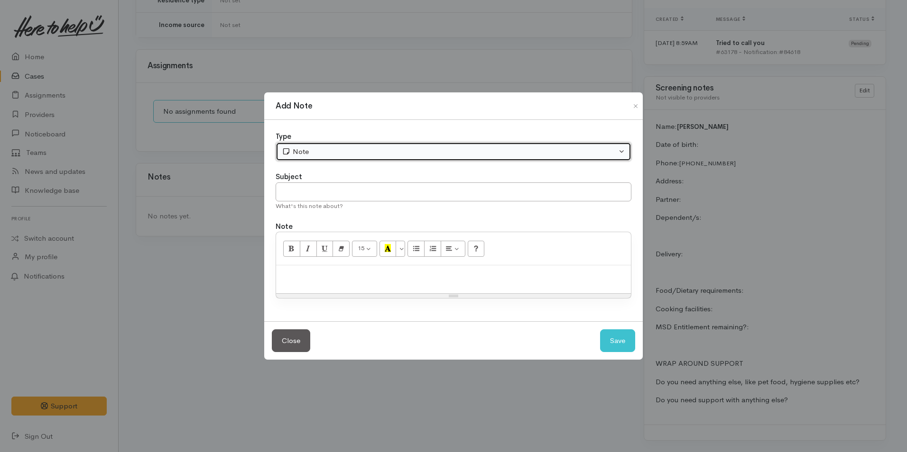
click at [318, 153] on div "Note" at bounding box center [449, 152] width 335 height 11
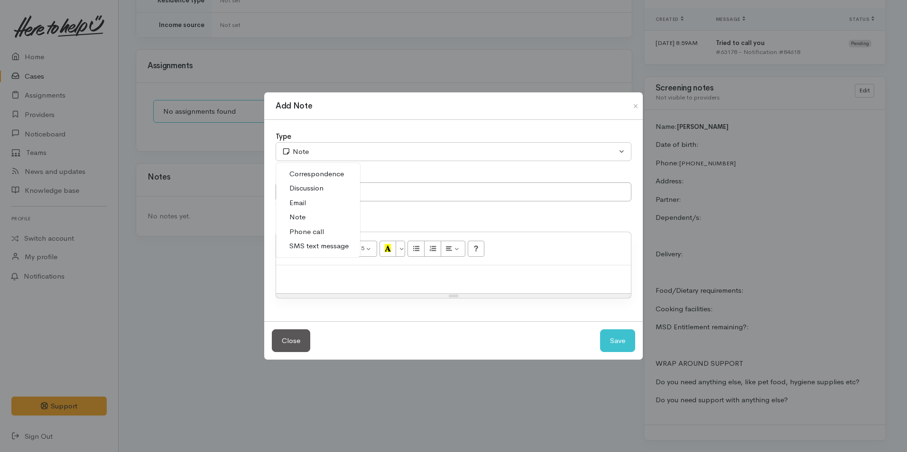
click at [324, 231] on link "Phone call" at bounding box center [318, 232] width 84 height 15
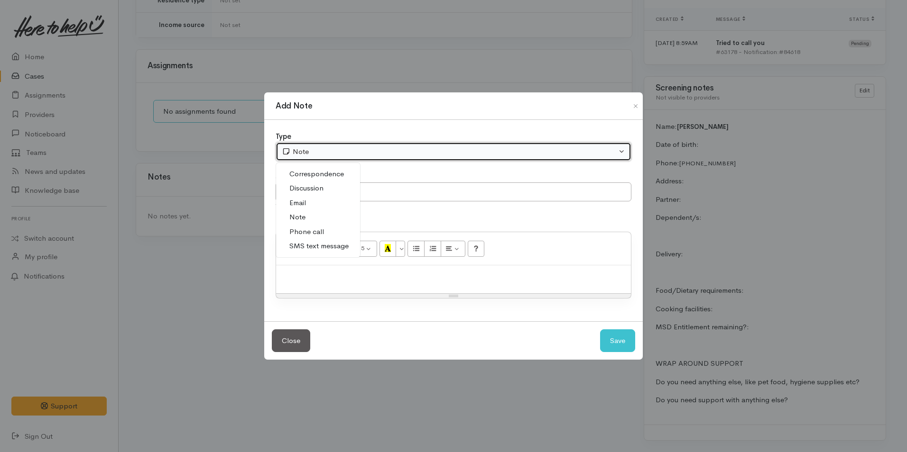
select select "3"
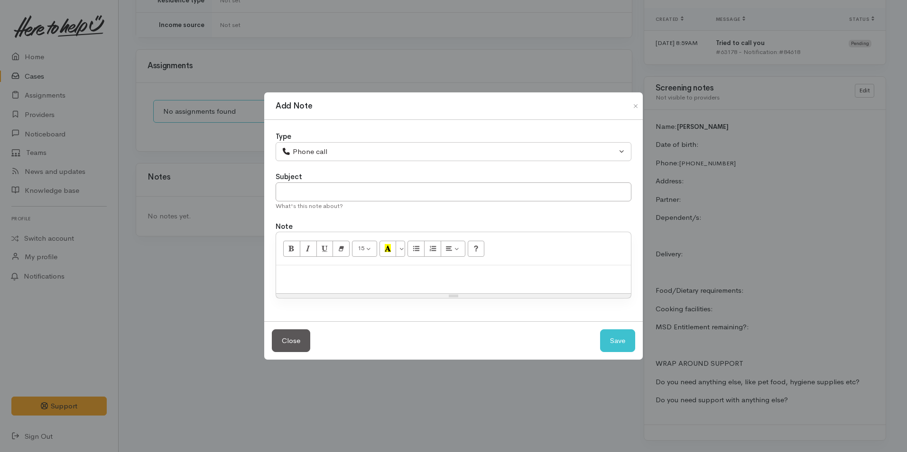
click at [405, 282] on div at bounding box center [453, 280] width 355 height 28
click at [365, 46] on div "Add Note Type Correspondence Discussion Email Note Phone call SMS text message …" at bounding box center [453, 226] width 907 height 452
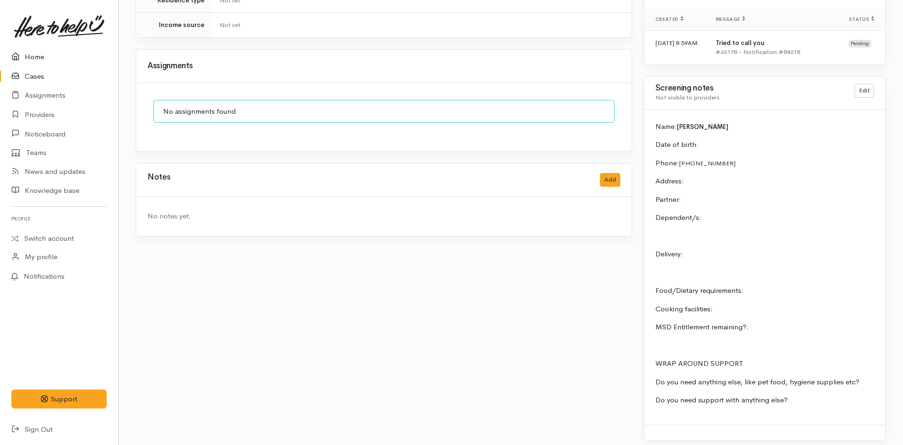
click at [40, 58] on link "Home" at bounding box center [59, 56] width 118 height 19
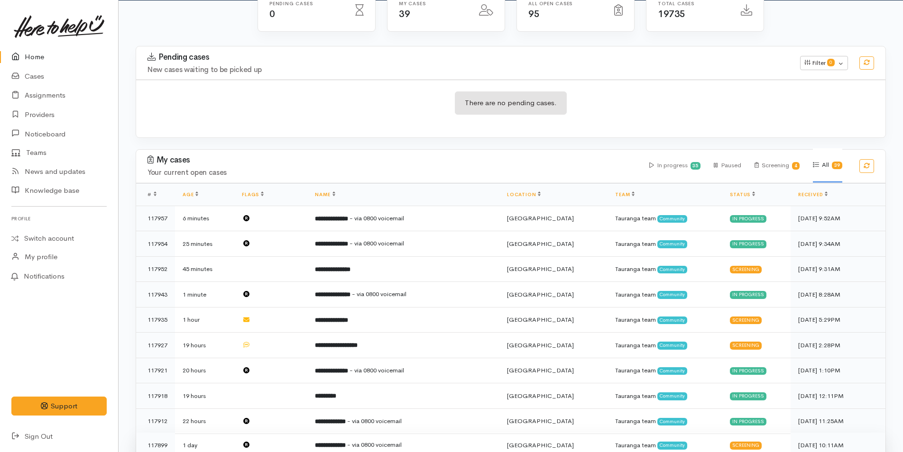
scroll to position [190, 0]
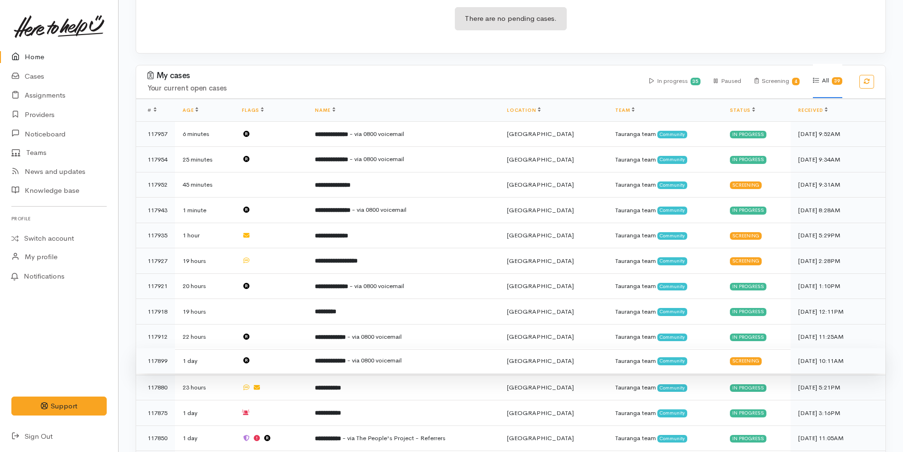
click at [400, 359] on span "- via 0800 voicemail" at bounding box center [374, 361] width 55 height 8
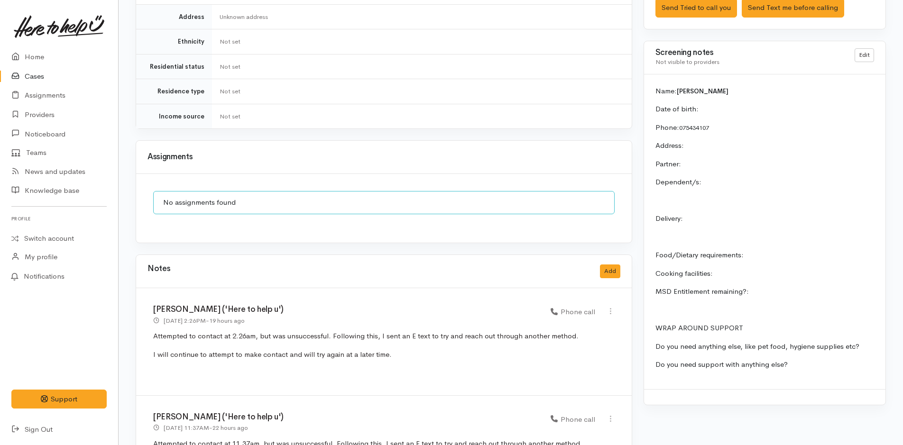
scroll to position [768, 0]
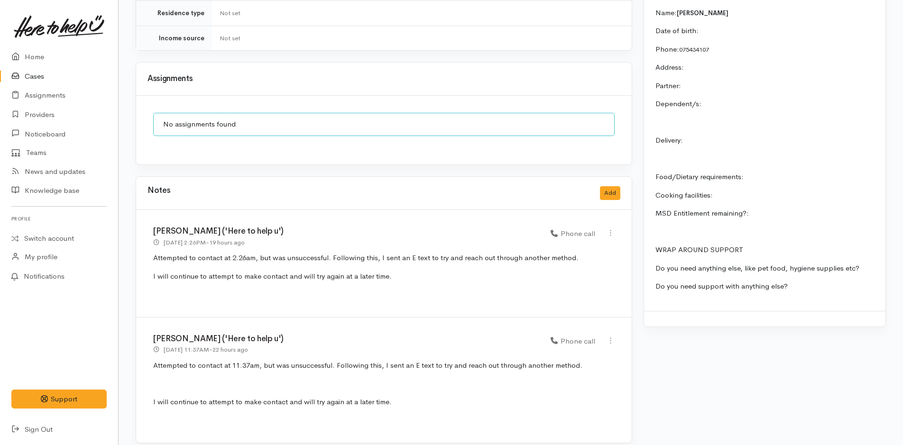
drag, startPoint x: 400, startPoint y: 269, endPoint x: 153, endPoint y: 246, distance: 248.6
click at [153, 246] on div "[PERSON_NAME] ('Here to help u') [DATE] 2:26PM - 19 hours ago Phone call" at bounding box center [384, 264] width 496 height 108
copy div "Attempted to contact at 2.26am, but was unsuccessful. Following this, I sent an…"
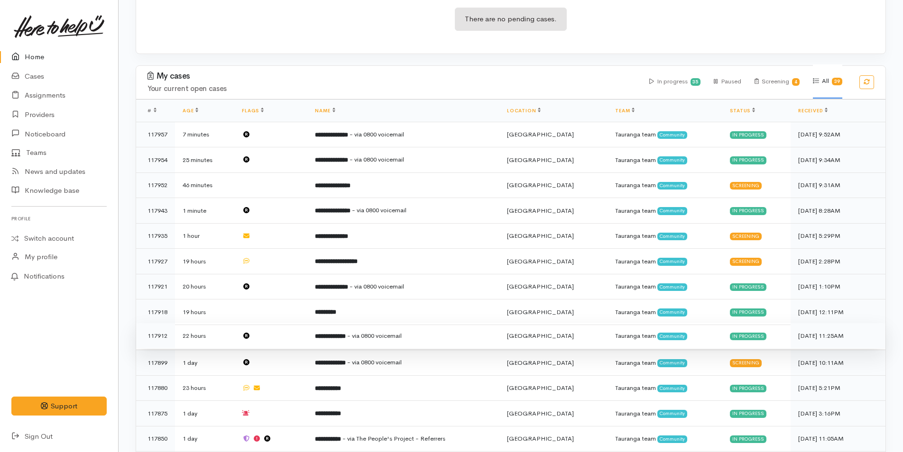
scroll to position [190, 0]
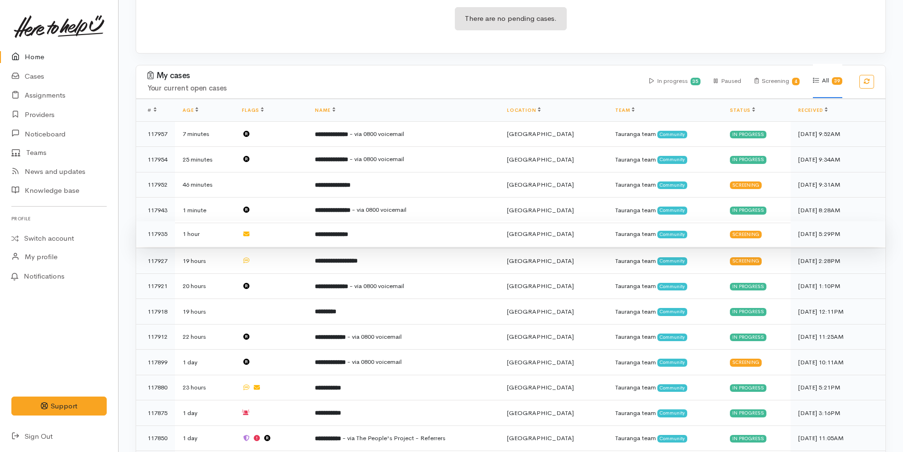
click at [378, 231] on td "**********" at bounding box center [403, 234] width 192 height 26
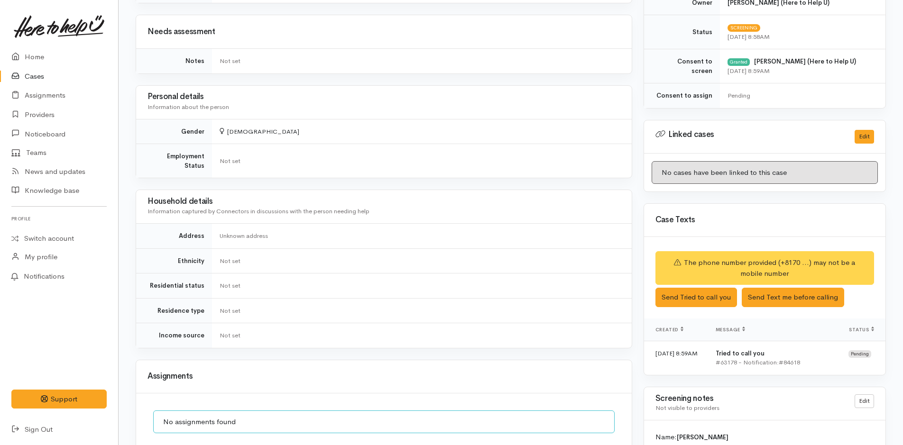
scroll to position [427, 0]
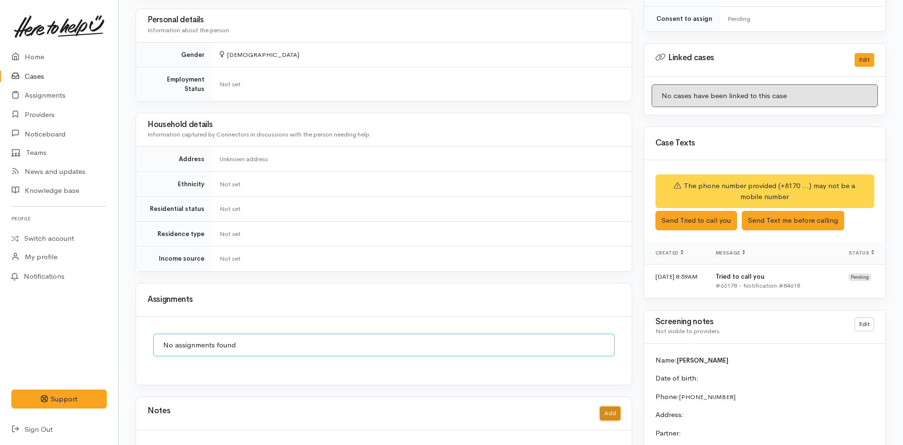
click at [612, 407] on button "Add" at bounding box center [610, 414] width 20 height 14
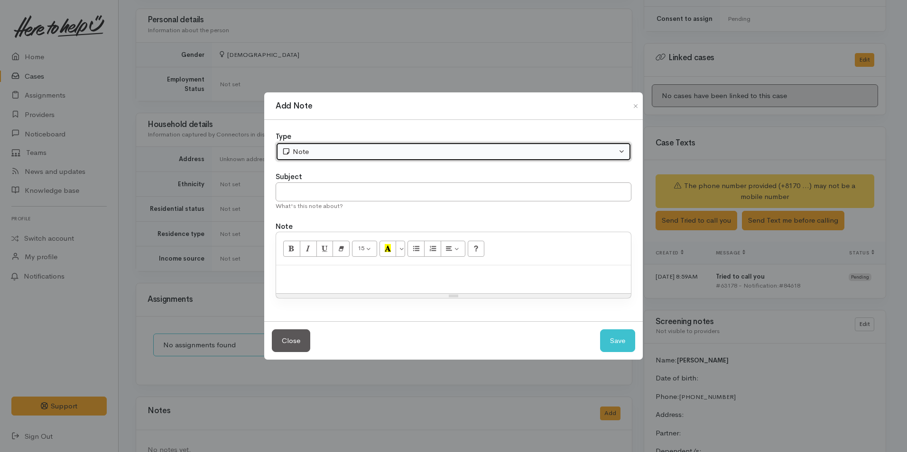
click at [324, 150] on div "Note" at bounding box center [449, 152] width 335 height 11
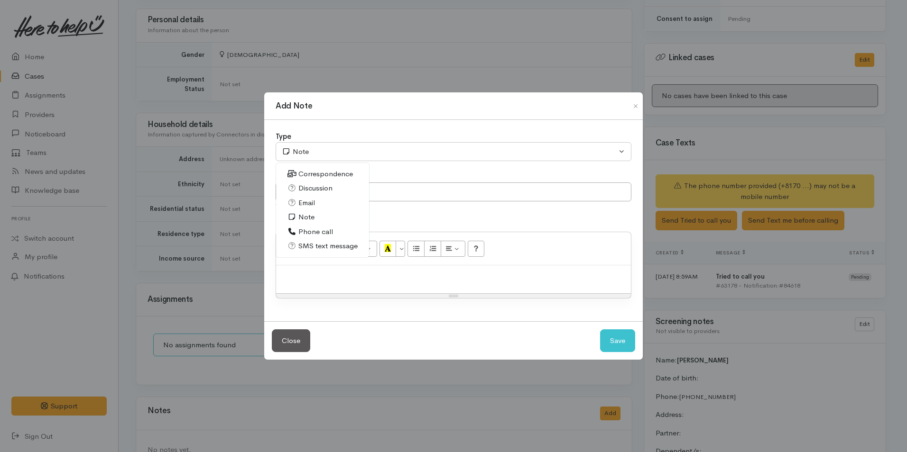
click at [316, 231] on span "Phone call" at bounding box center [315, 232] width 35 height 11
select select "3"
click at [329, 278] on p at bounding box center [453, 275] width 345 height 11
paste div
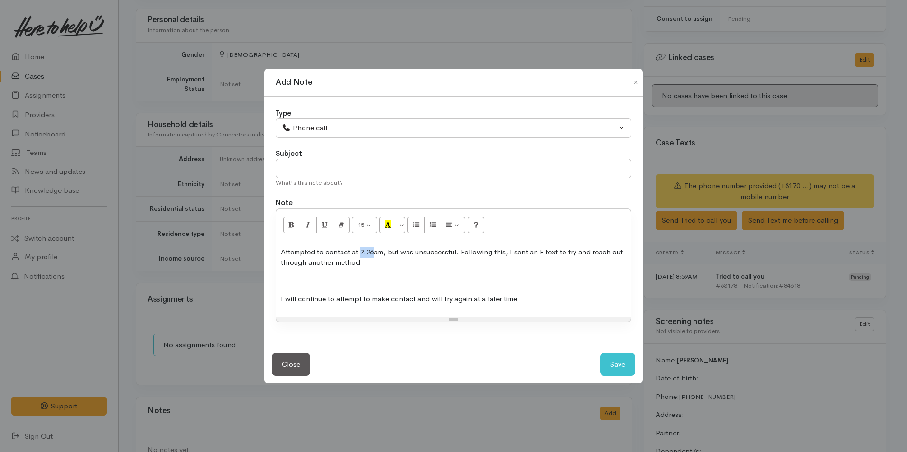
drag, startPoint x: 374, startPoint y: 254, endPoint x: 360, endPoint y: 252, distance: 13.4
click at [360, 252] on p "Attempted to contact at 2.26am, but was unsuccessful. Following this, I sent an…" at bounding box center [453, 257] width 345 height 21
click at [629, 371] on button "Save" at bounding box center [617, 364] width 35 height 23
select select "1"
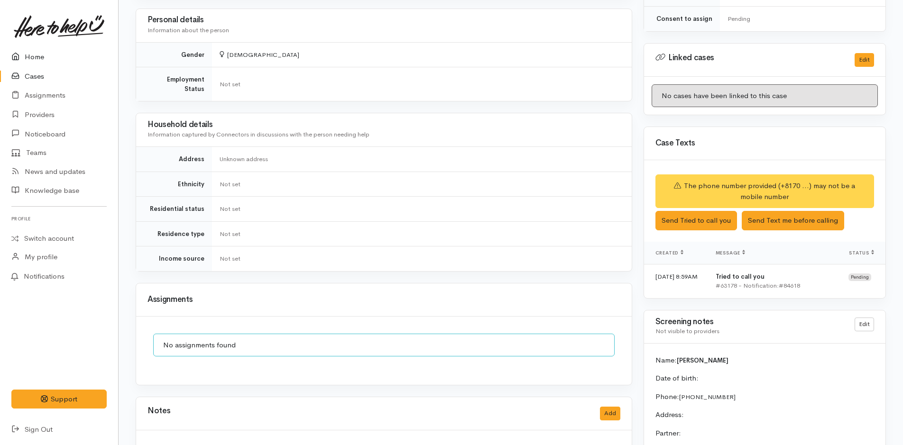
click at [29, 54] on link "Home" at bounding box center [59, 56] width 118 height 19
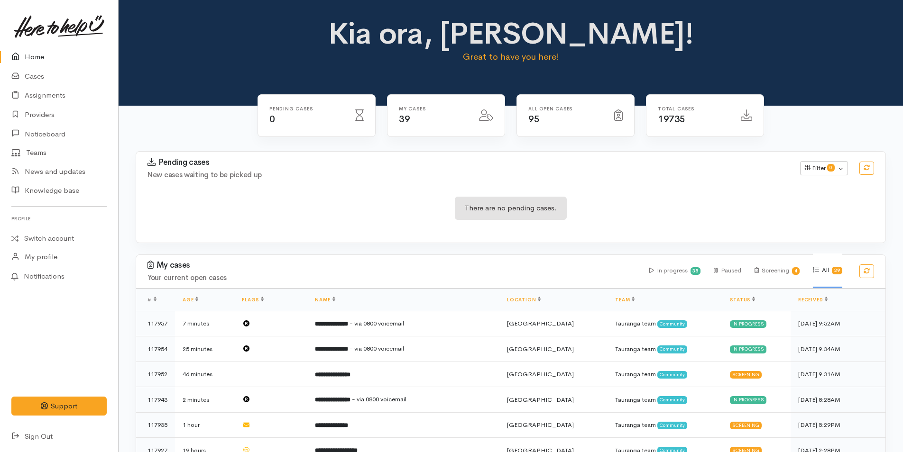
scroll to position [142, 0]
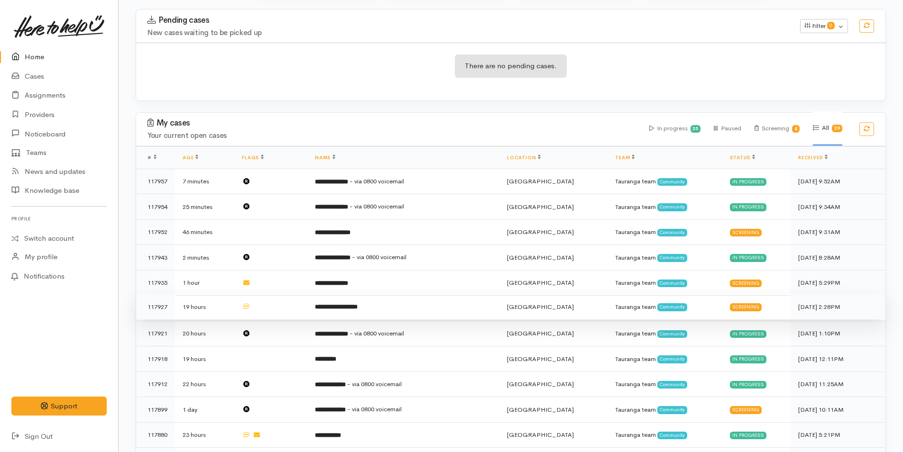
click at [344, 304] on b "**********" at bounding box center [336, 307] width 43 height 6
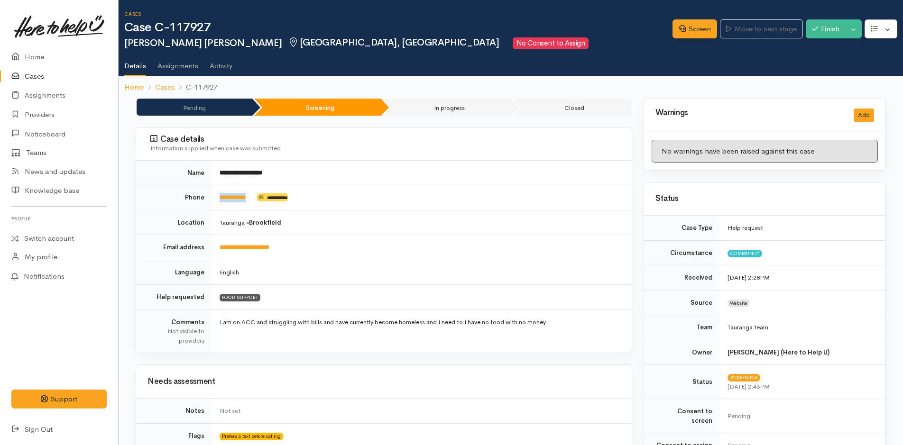
drag, startPoint x: 259, startPoint y: 195, endPoint x: 212, endPoint y: 199, distance: 47.6
click at [212, 199] on td "**********" at bounding box center [422, 197] width 420 height 25
copy td "**********"
click at [685, 30] on link "Screen" at bounding box center [694, 28] width 45 height 19
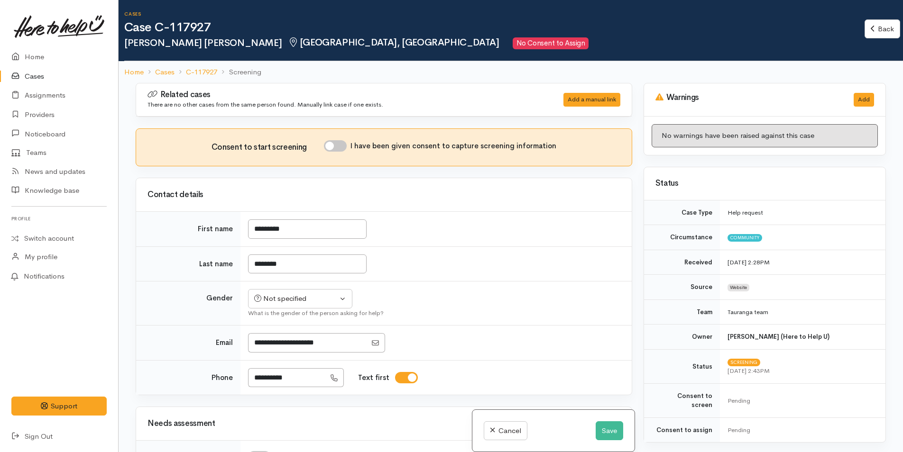
click at [341, 143] on input "I have been given consent to capture screening information" at bounding box center [335, 145] width 23 height 11
checkbox input "true"
drag, startPoint x: 283, startPoint y: 298, endPoint x: 289, endPoint y: 291, distance: 9.1
click at [284, 298] on div "Not specified" at bounding box center [295, 299] width 83 height 11
click at [277, 334] on span "[DEMOGRAPHIC_DATA]" at bounding box center [308, 336] width 81 height 11
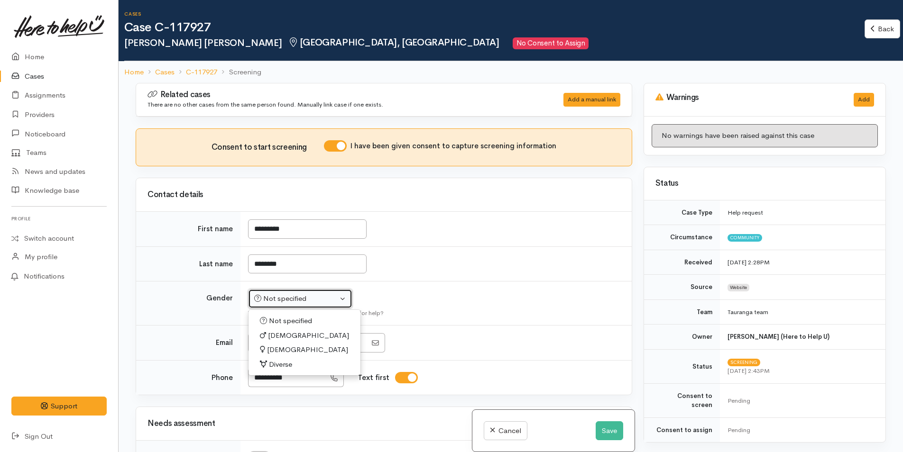
select select "[DEMOGRAPHIC_DATA]"
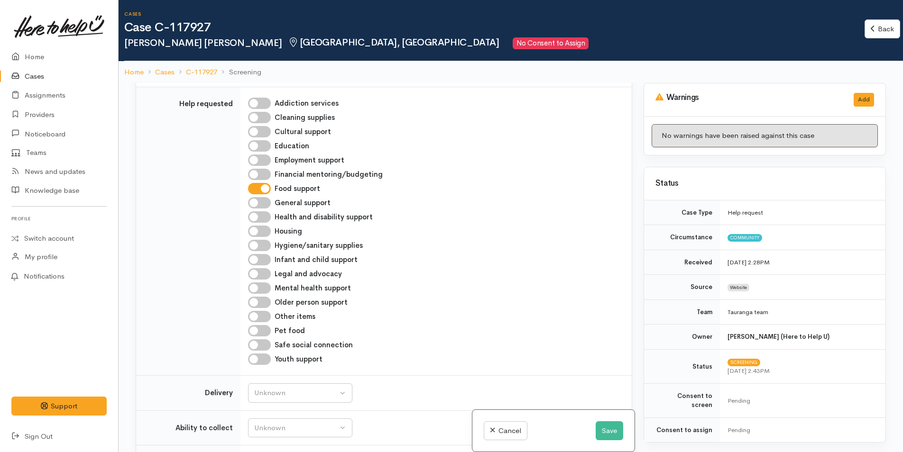
scroll to position [474, 0]
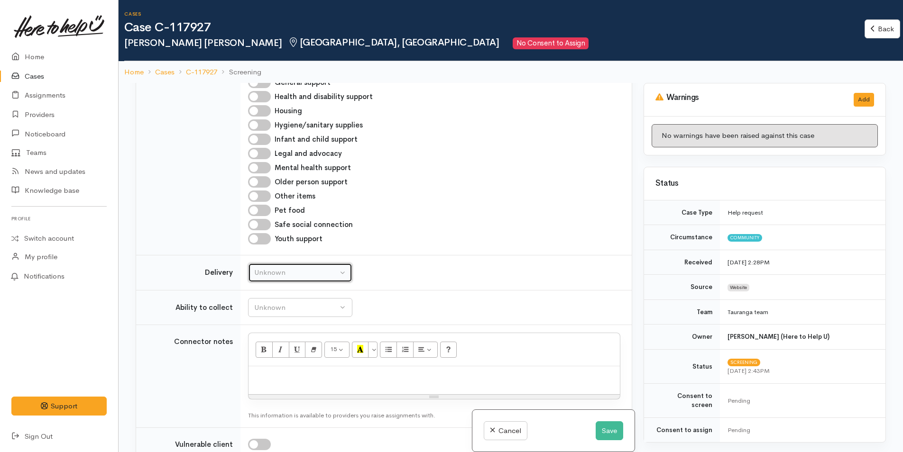
click at [274, 279] on button "Unknown" at bounding box center [300, 272] width 104 height 19
click at [266, 361] on span "No" at bounding box center [265, 361] width 10 height 11
select select "1"
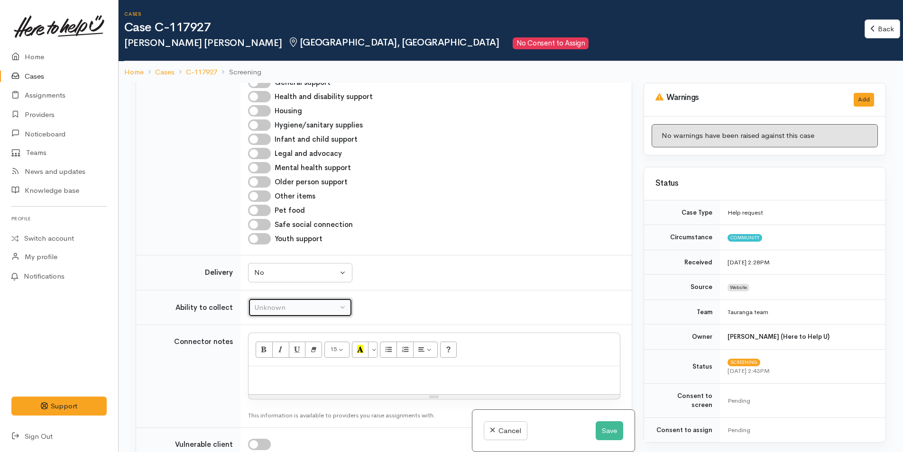
click at [280, 308] on div "Unknown" at bounding box center [295, 308] width 83 height 11
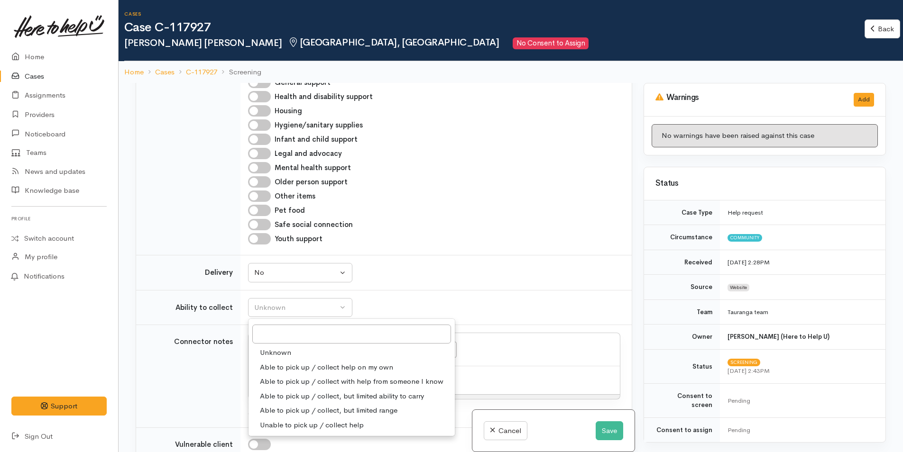
click at [302, 364] on span "Able to pick up / collect help on my own" at bounding box center [326, 367] width 133 height 11
select select "2"
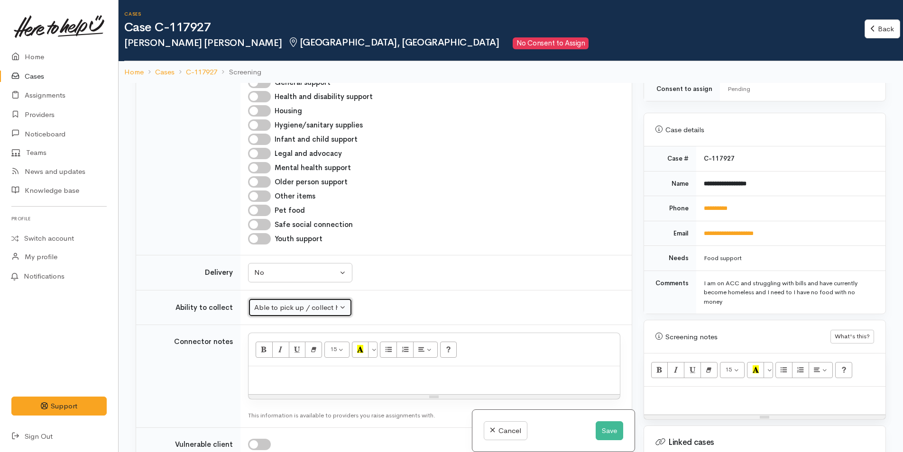
scroll to position [427, 0]
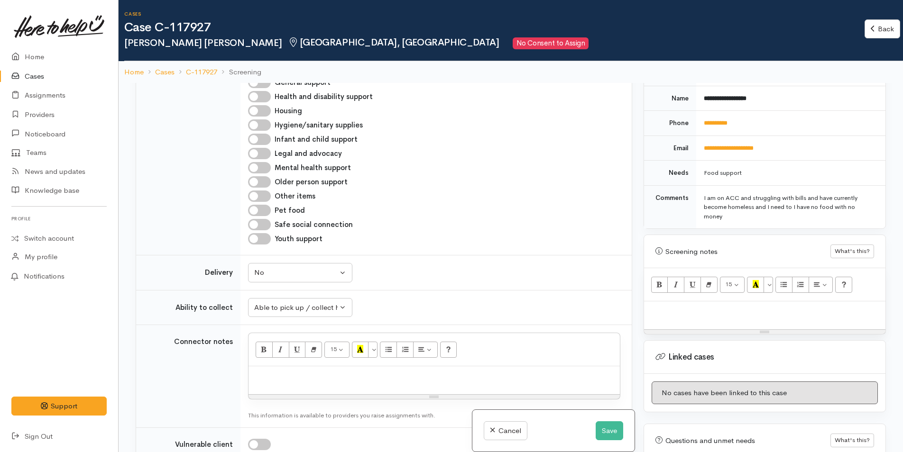
click at [669, 306] on p at bounding box center [765, 311] width 232 height 11
paste div
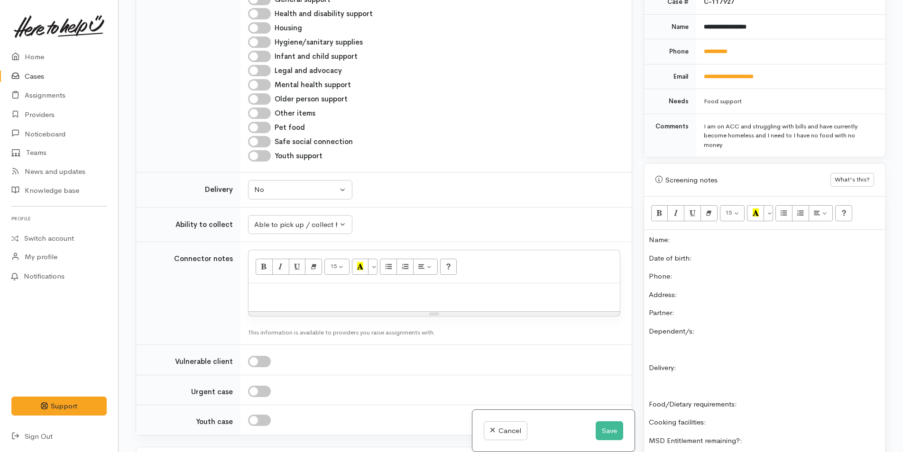
scroll to position [330, 0]
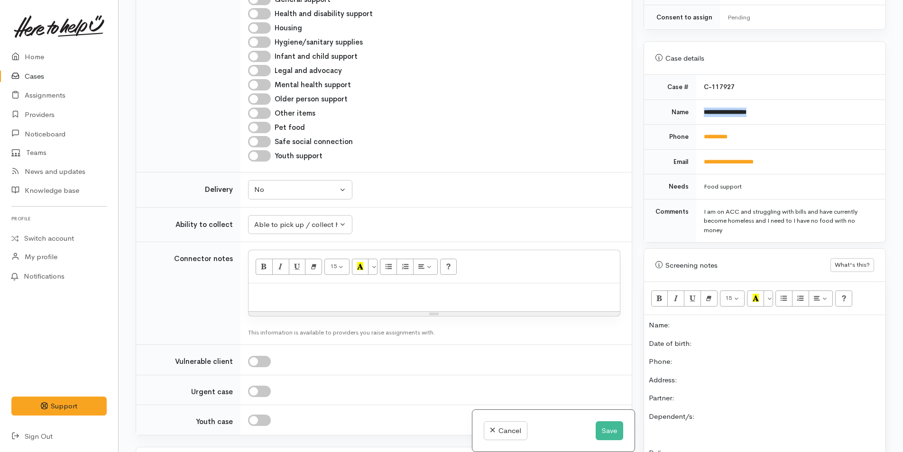
drag, startPoint x: 769, startPoint y: 101, endPoint x: 699, endPoint y: 102, distance: 70.7
click at [699, 102] on td "**********" at bounding box center [790, 112] width 189 height 25
copy b "**********"
click at [679, 320] on p "Name:" at bounding box center [765, 325] width 232 height 11
click at [736, 339] on p "Date of birth:" at bounding box center [765, 344] width 232 height 11
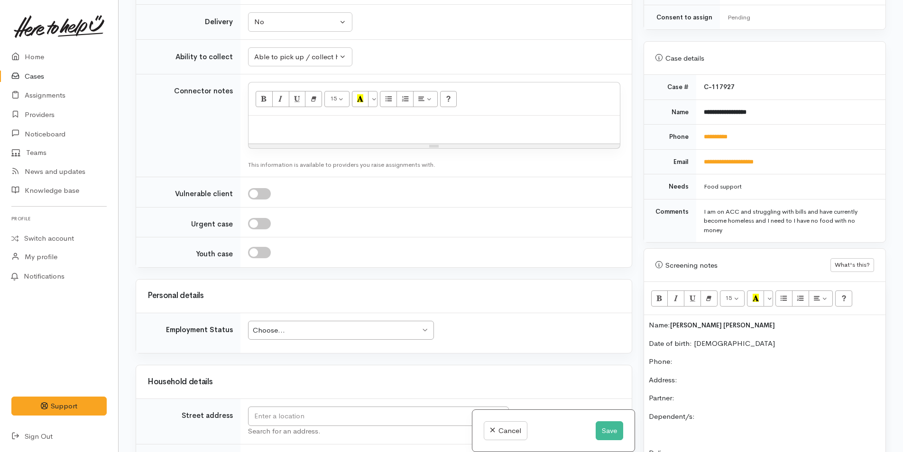
scroll to position [664, 0]
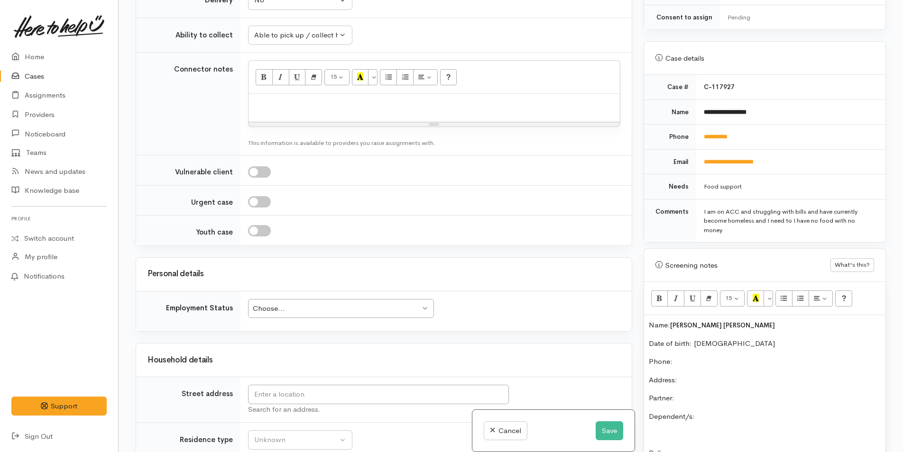
click at [365, 312] on div "Choose..." at bounding box center [336, 309] width 167 height 11
click at [716, 375] on p "Address:" at bounding box center [765, 380] width 232 height 11
drag, startPoint x: 764, startPoint y: 127, endPoint x: 693, endPoint y: 128, distance: 70.2
click at [693, 128] on tr "**********" at bounding box center [764, 137] width 241 height 25
copy tr "**********"
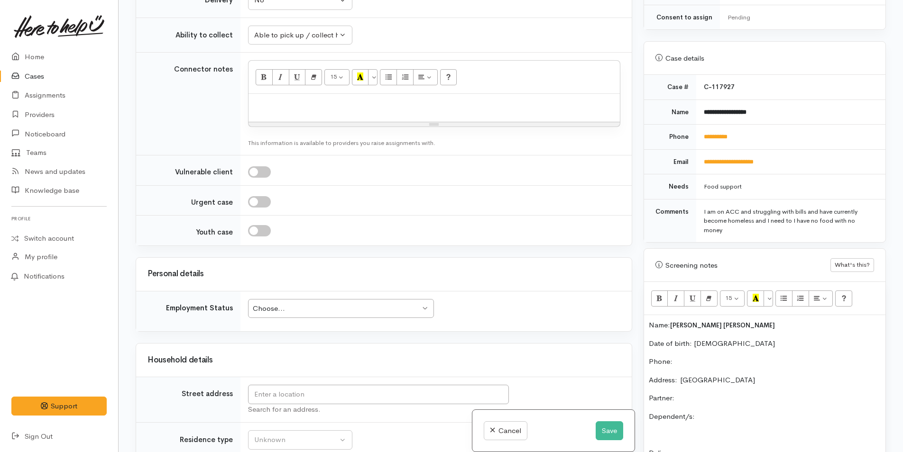
click at [700, 357] on p "Phone:" at bounding box center [765, 362] width 232 height 11
click at [313, 299] on div "Choose... Choose..." at bounding box center [341, 308] width 186 height 19
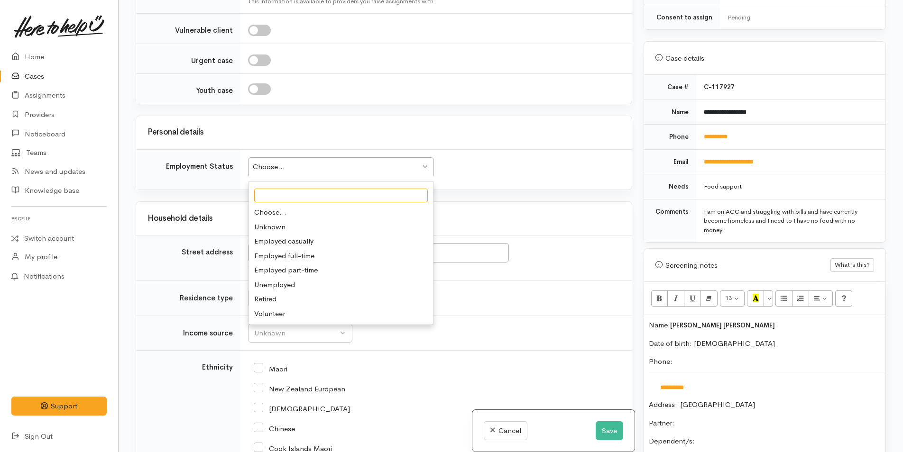
scroll to position [806, 0]
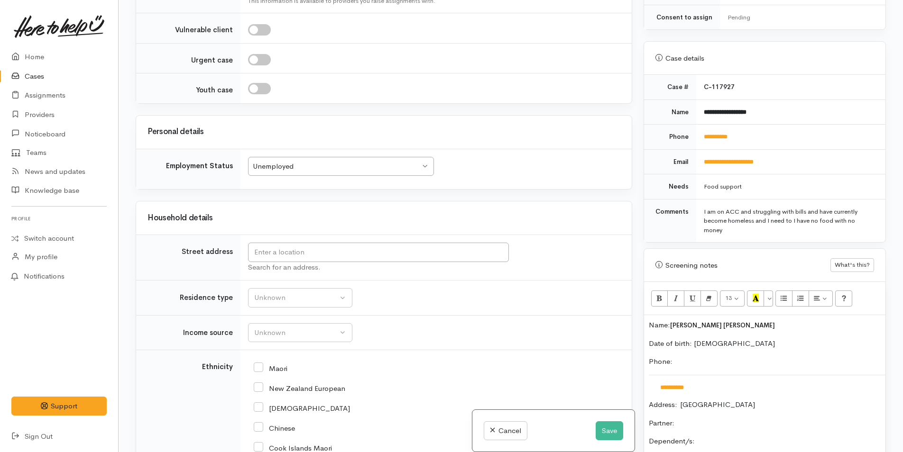
drag, startPoint x: 759, startPoint y: 399, endPoint x: 749, endPoint y: 389, distance: 14.1
click at [395, 254] on input "text" at bounding box center [378, 252] width 261 height 19
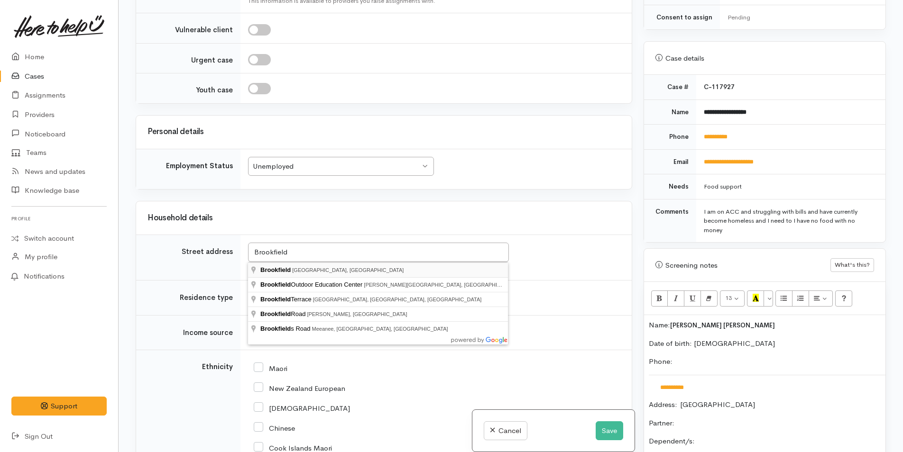
type input "Brookfield, Tauranga, New Zealand"
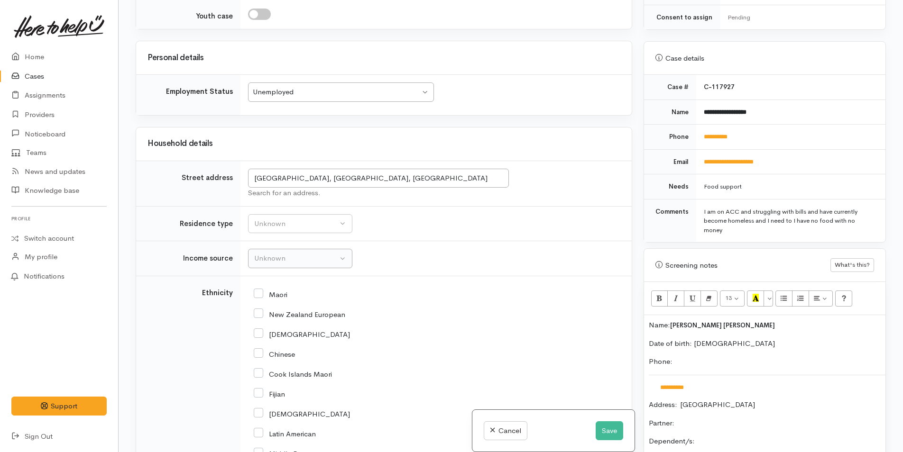
scroll to position [1181, 0]
click at [275, 217] on div "Unknown" at bounding box center [295, 222] width 83 height 11
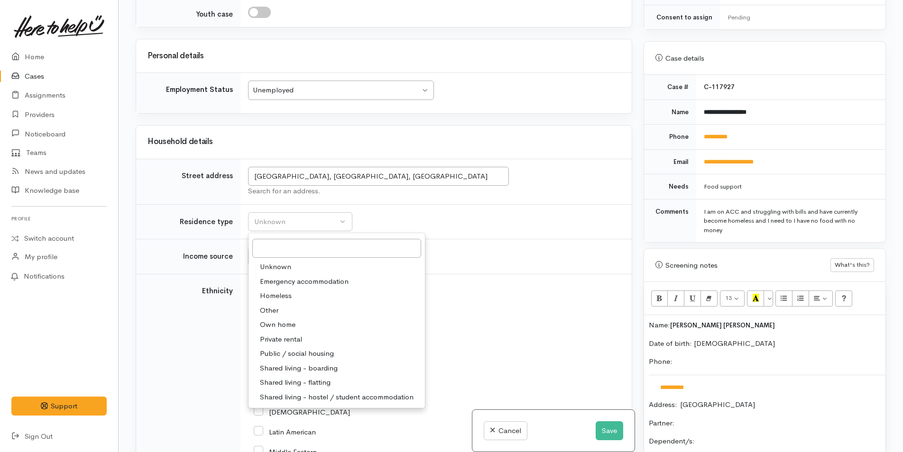
click at [270, 291] on span "Homeless" at bounding box center [276, 296] width 32 height 11
select select "9"
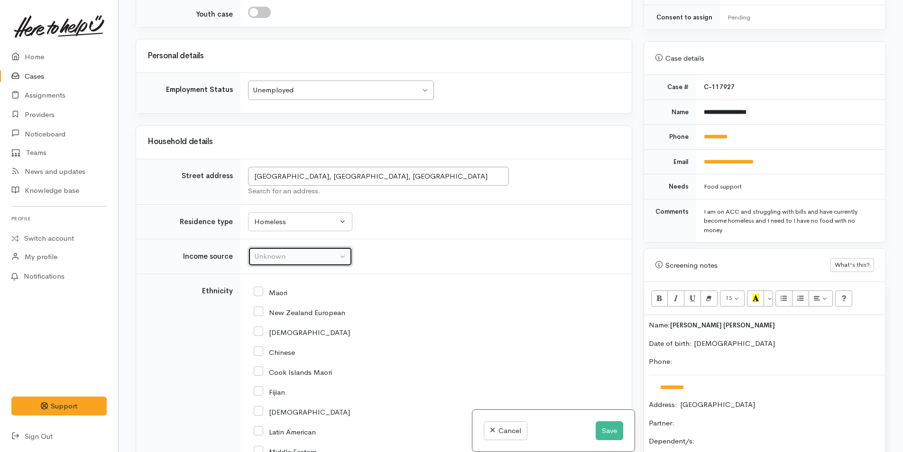
click at [285, 251] on div "Unknown" at bounding box center [295, 256] width 83 height 11
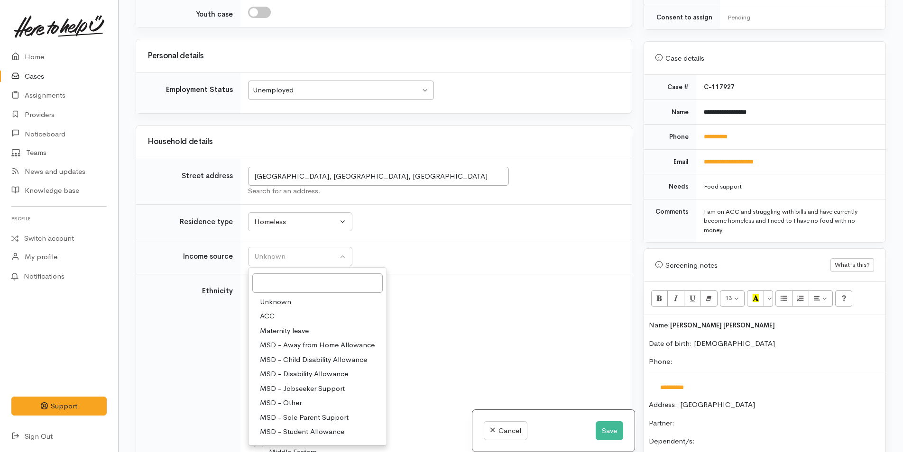
click at [274, 311] on span "ACC" at bounding box center [267, 316] width 15 height 11
select select "8"
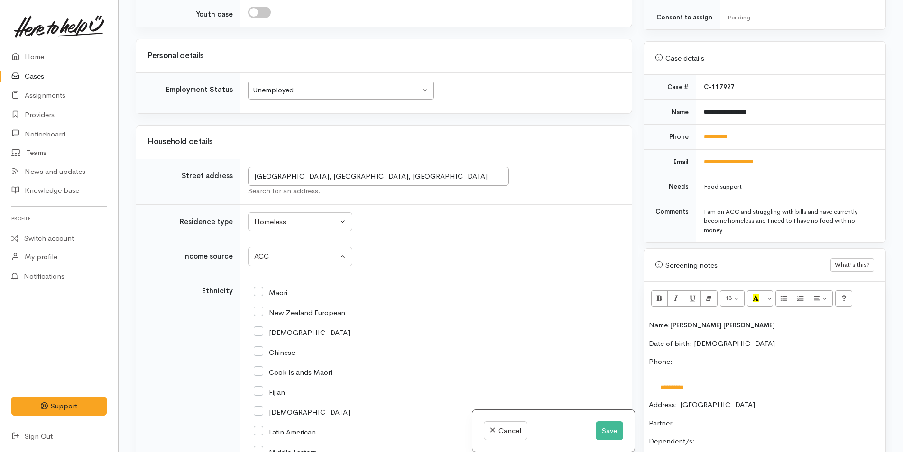
click at [259, 308] on input "New Zealand European" at bounding box center [300, 312] width 92 height 9
checkbox input "true"
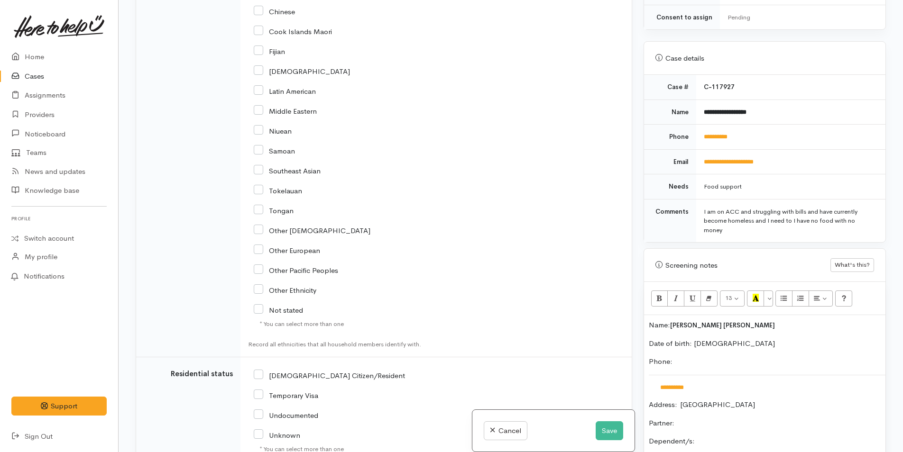
scroll to position [1608, 0]
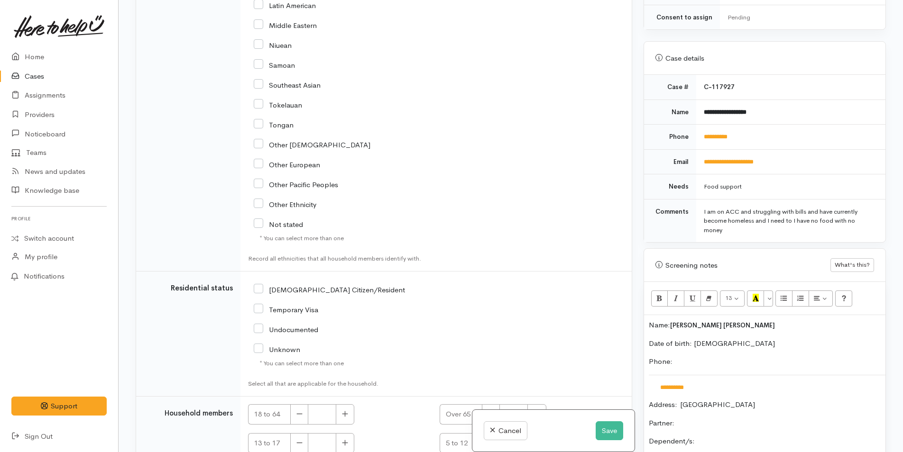
drag, startPoint x: 258, startPoint y: 273, endPoint x: 300, endPoint y: 265, distance: 42.4
click at [260, 285] on input "NZ Citizen/Resident" at bounding box center [329, 289] width 151 height 9
checkbox input "true"
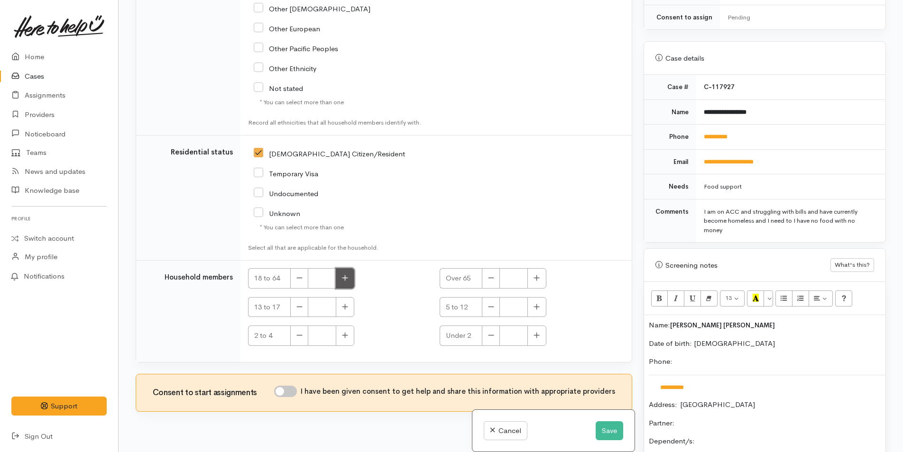
click at [350, 268] on button "button" at bounding box center [345, 278] width 18 height 20
type input "1"
drag, startPoint x: 289, startPoint y: 376, endPoint x: 298, endPoint y: 370, distance: 10.7
click at [292, 386] on input "I have been given consent to get help and share this information with appropria…" at bounding box center [285, 391] width 23 height 11
checkbox input "true"
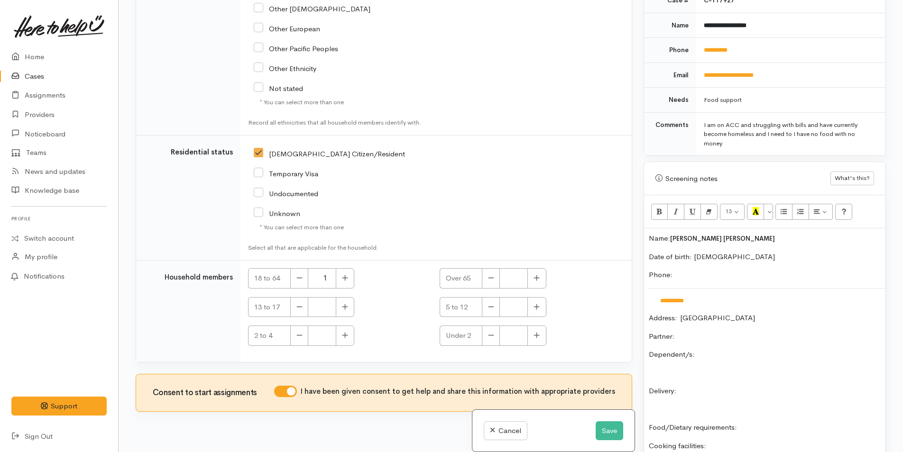
scroll to position [520, 0]
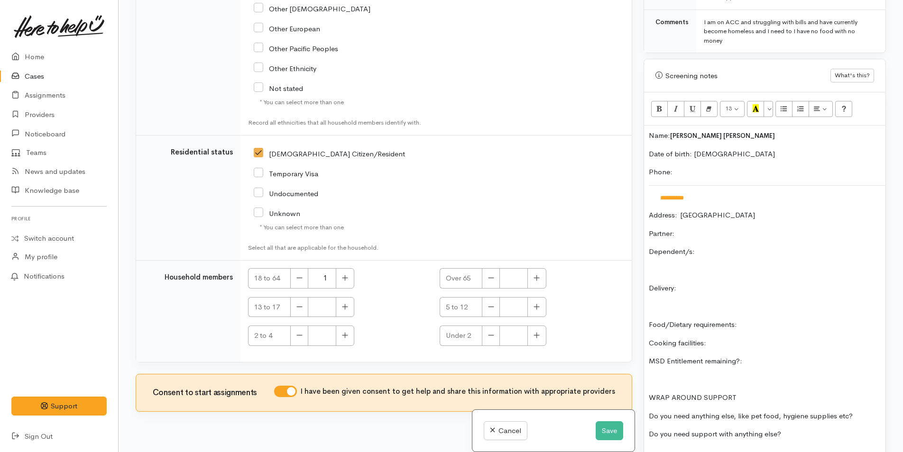
click at [705, 229] on p "Partner:" at bounding box center [765, 234] width 232 height 11
click at [722, 247] on p "Dependent/s:" at bounding box center [765, 252] width 232 height 11
click at [722, 283] on p "Delivery:" at bounding box center [765, 288] width 232 height 11
click at [815, 320] on p "Food/Dietary requirements:" at bounding box center [765, 325] width 232 height 11
click at [780, 338] on p "Cooking facilities:" at bounding box center [765, 343] width 232 height 11
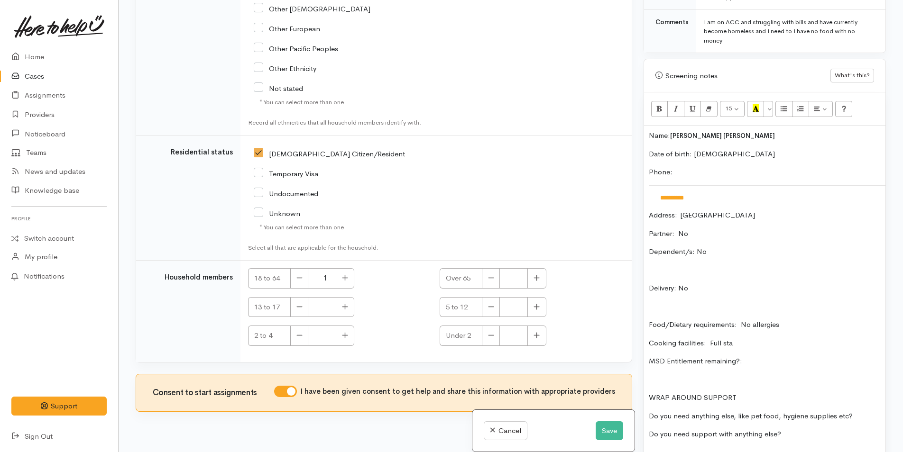
click at [872, 399] on div "**********" at bounding box center [764, 289] width 241 height 327
click at [855, 429] on p "Do you need support with anything else?" at bounding box center [765, 434] width 232 height 11
click at [740, 338] on p "Cooking facilities: Full sta" at bounding box center [765, 343] width 232 height 11
click at [787, 210] on p "Address:  Homeless Brookfield" at bounding box center [765, 215] width 232 height 11
click at [824, 320] on p "Food/Dietary requirements: No allergies" at bounding box center [765, 325] width 232 height 11
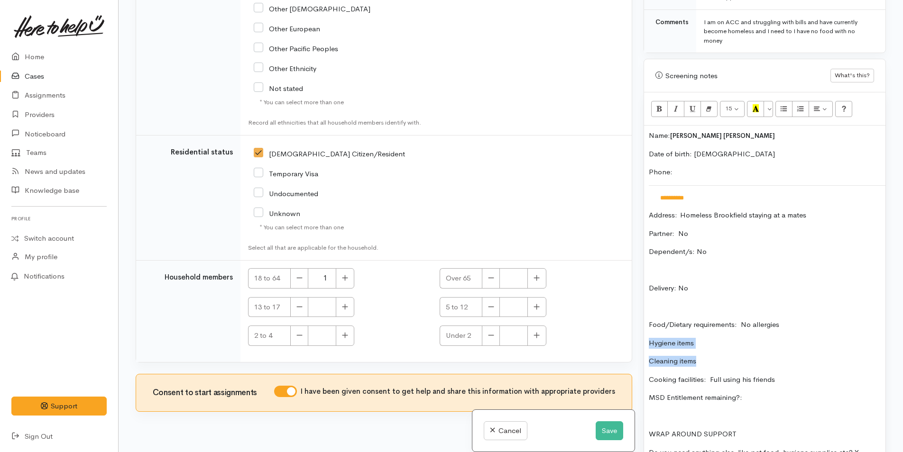
drag, startPoint x: 708, startPoint y: 353, endPoint x: 644, endPoint y: 325, distance: 69.0
click at [644, 325] on div "**********" at bounding box center [764, 307] width 241 height 363
click at [782, 104] on icon "Unordered list (CTRL+SHIFT+NUM7)" at bounding box center [784, 108] width 6 height 8
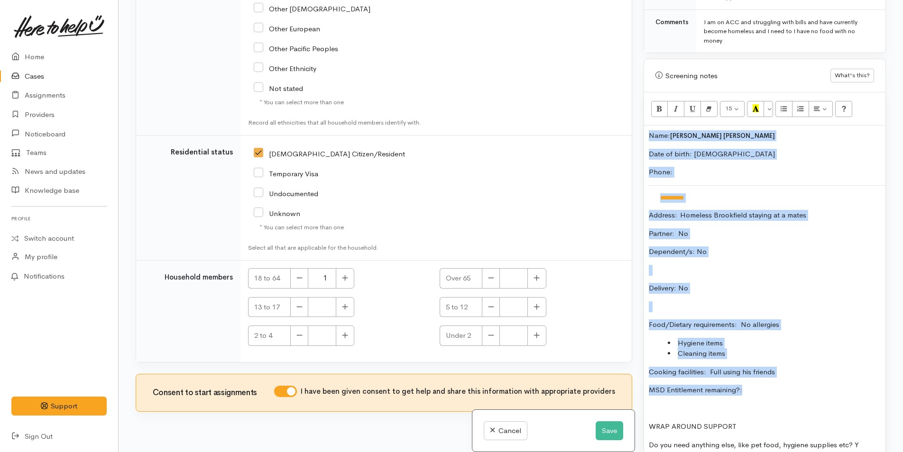
drag, startPoint x: 749, startPoint y: 385, endPoint x: 633, endPoint y: 129, distance: 281.2
click at [633, 129] on div "Related cases There are other cases potentially from the same person, address o…" at bounding box center [511, 226] width 762 height 452
copy div "**********"
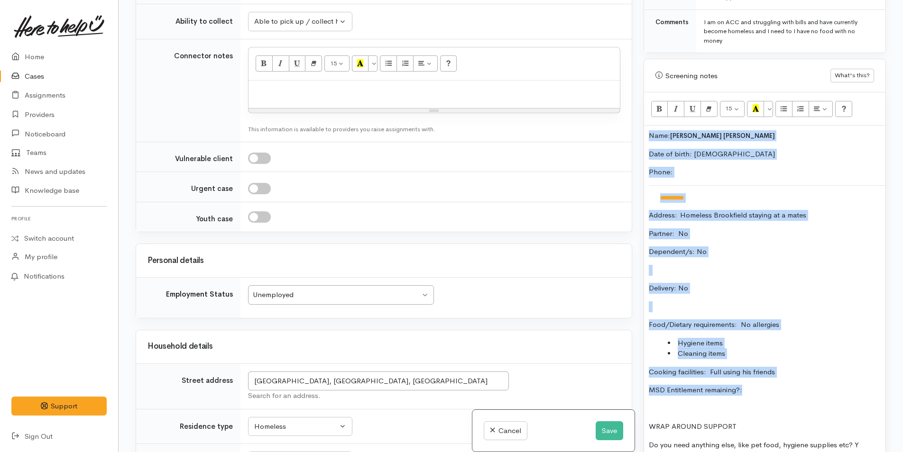
scroll to position [891, 0]
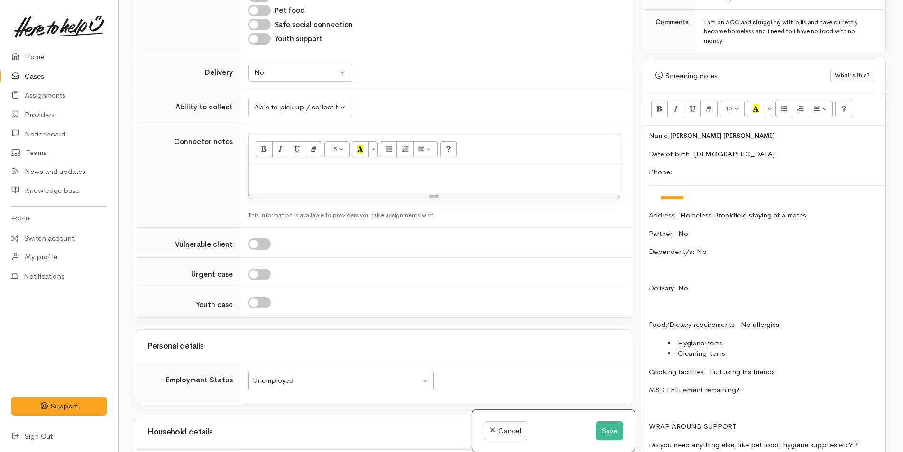
click at [308, 171] on p at bounding box center [434, 176] width 362 height 11
paste div
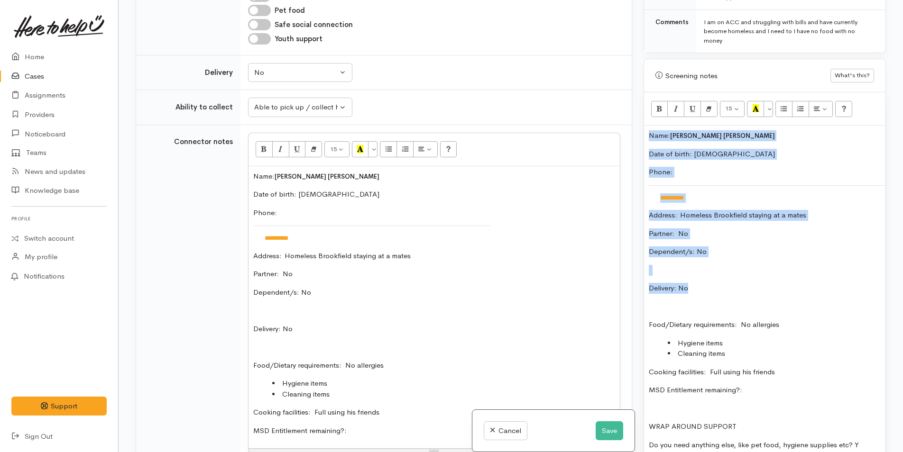
drag, startPoint x: 706, startPoint y: 275, endPoint x: 644, endPoint y: 122, distance: 164.5
click at [644, 126] on div "**********" at bounding box center [764, 304] width 241 height 356
copy div "**********"
click at [608, 430] on button "Save" at bounding box center [610, 431] width 28 height 19
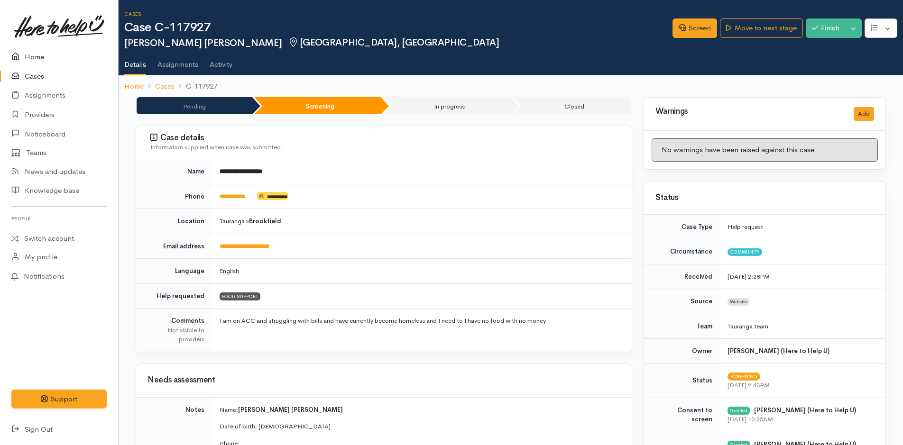
click at [32, 55] on link "Home" at bounding box center [59, 56] width 118 height 19
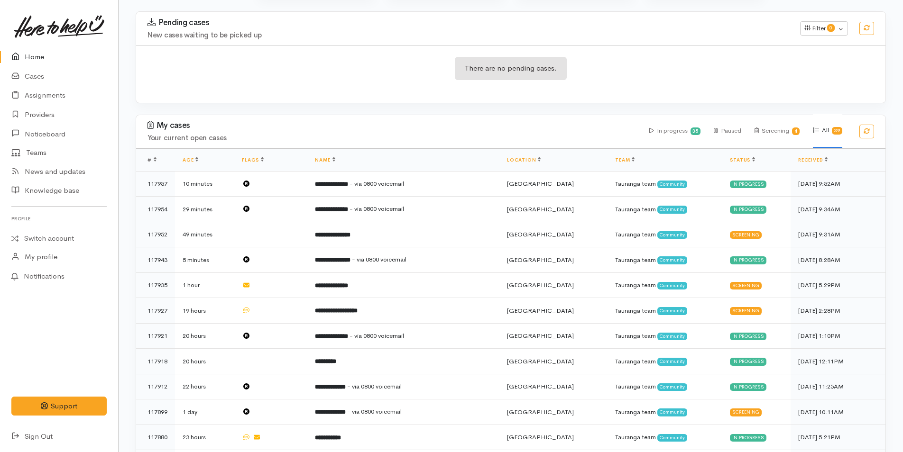
scroll to position [142, 0]
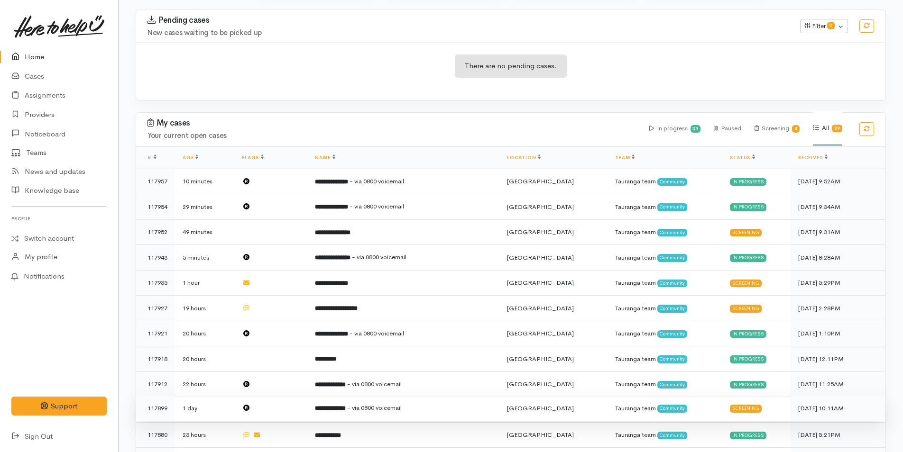
click at [402, 406] on span "- via 0800 voicemail" at bounding box center [374, 408] width 55 height 8
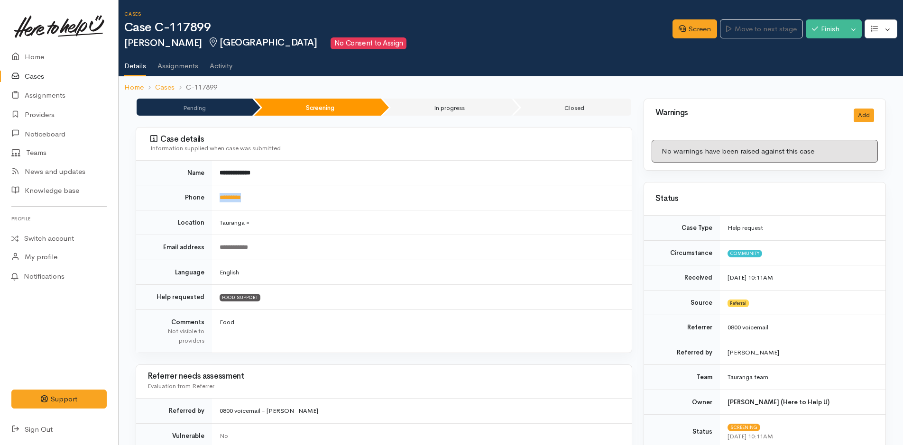
drag, startPoint x: 295, startPoint y: 197, endPoint x: 204, endPoint y: 195, distance: 90.1
click at [204, 195] on tr "Phone *********" at bounding box center [384, 197] width 496 height 25
copy tr "*********"
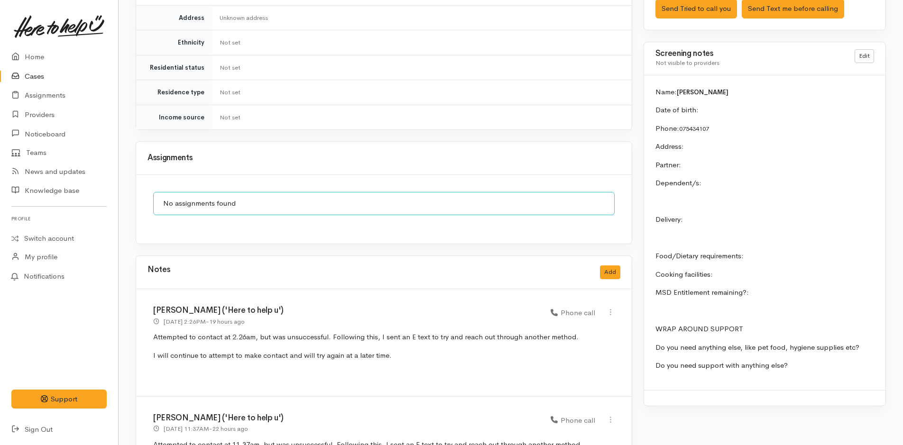
scroll to position [768, 0]
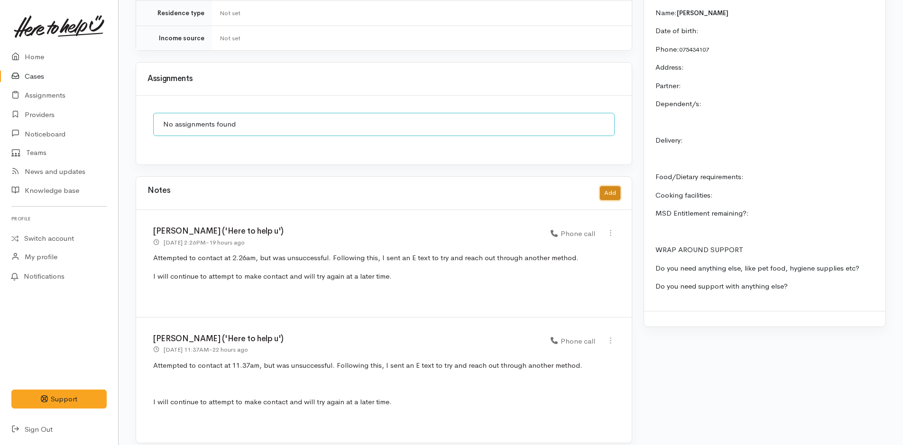
click at [609, 186] on button "Add" at bounding box center [610, 193] width 20 height 14
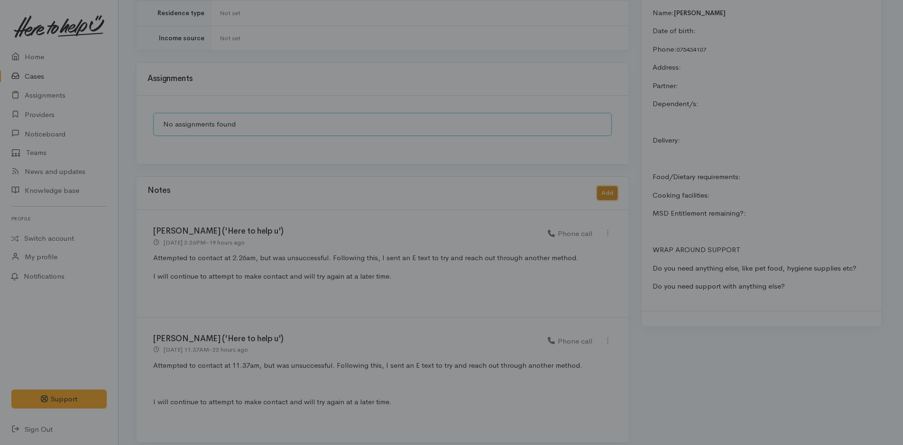
scroll to position [761, 0]
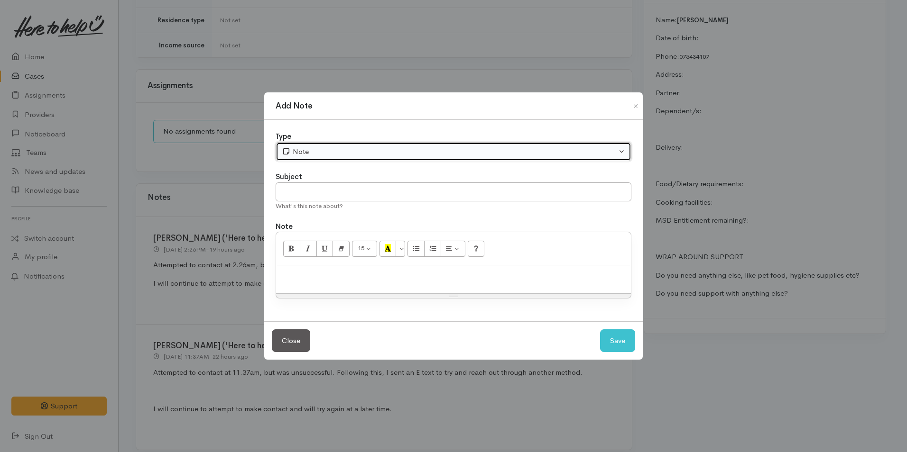
click at [350, 147] on div "Note" at bounding box center [449, 152] width 335 height 11
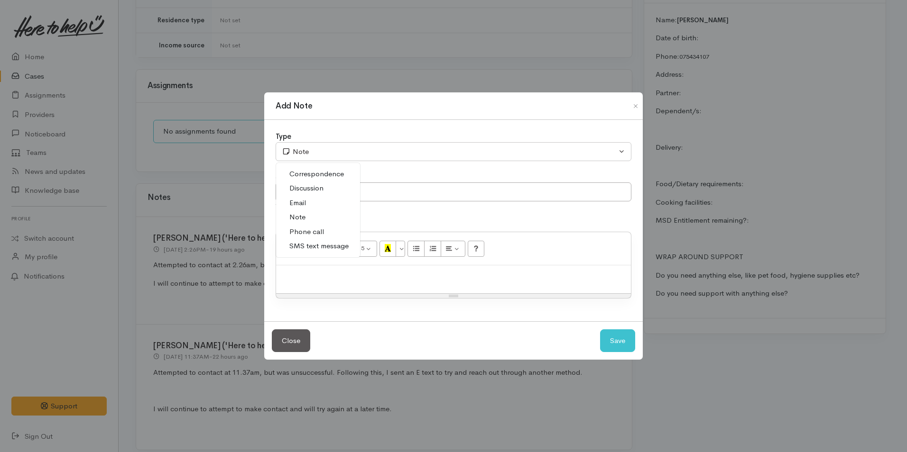
click at [327, 234] on link "Phone call" at bounding box center [318, 232] width 84 height 15
select select "3"
click at [359, 289] on div at bounding box center [453, 280] width 355 height 28
click at [315, 275] on p at bounding box center [453, 275] width 345 height 11
paste div
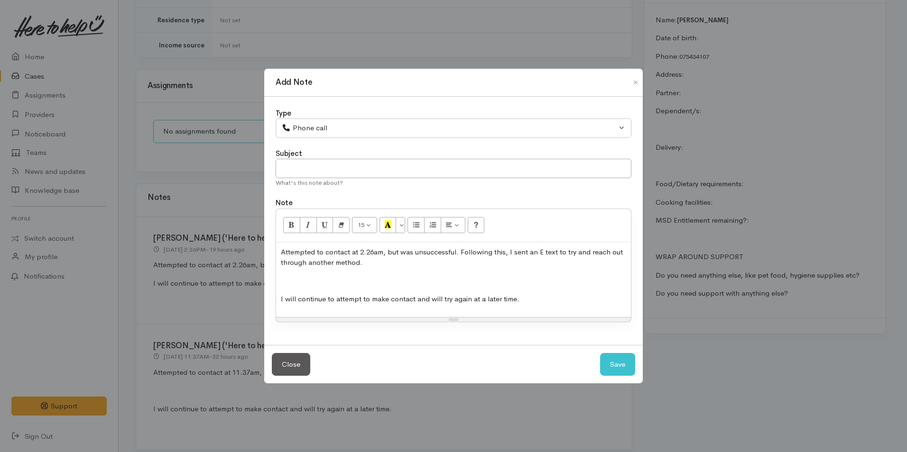
click at [374, 252] on p "Attempted to contact at 2.26am, but was unsuccessful. Following this, I sent an…" at bounding box center [453, 257] width 345 height 21
click at [619, 367] on button "Save" at bounding box center [617, 364] width 35 height 23
select select "1"
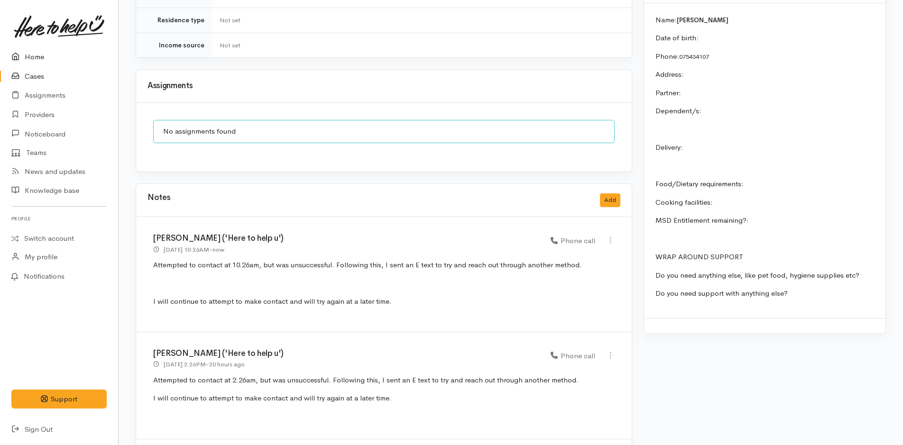
click at [34, 56] on link "Home" at bounding box center [59, 56] width 118 height 19
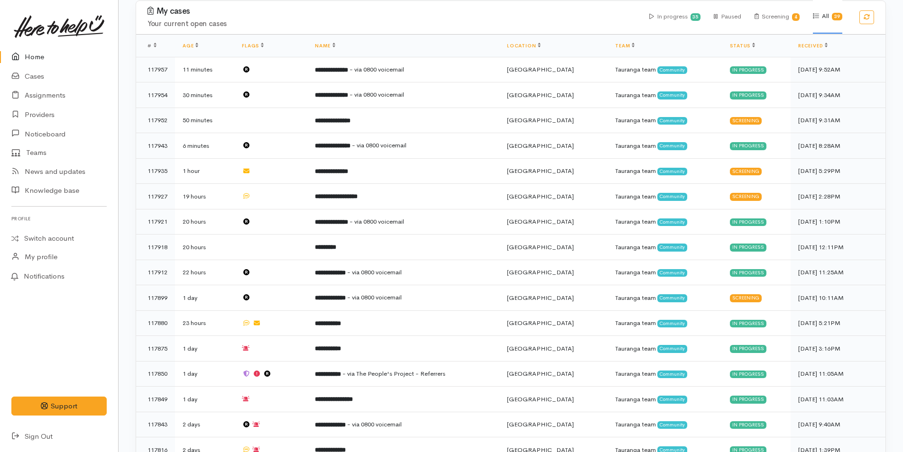
scroll to position [95, 0]
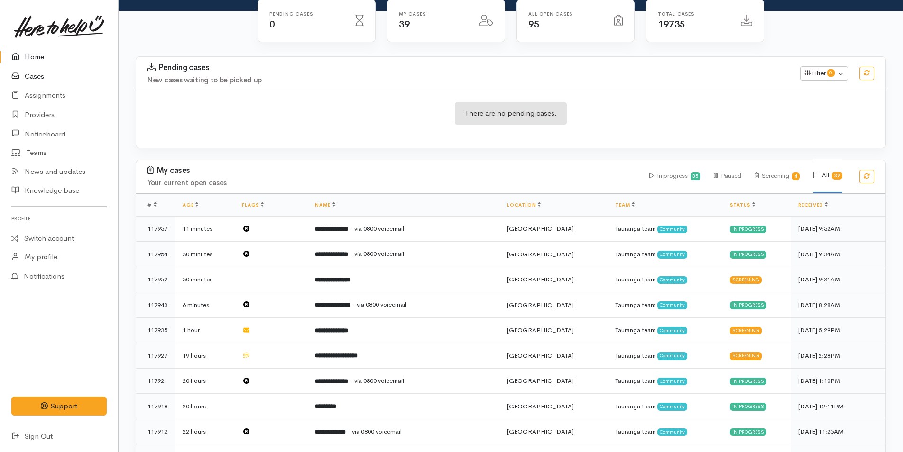
click at [33, 74] on link "Cases" at bounding box center [59, 76] width 118 height 19
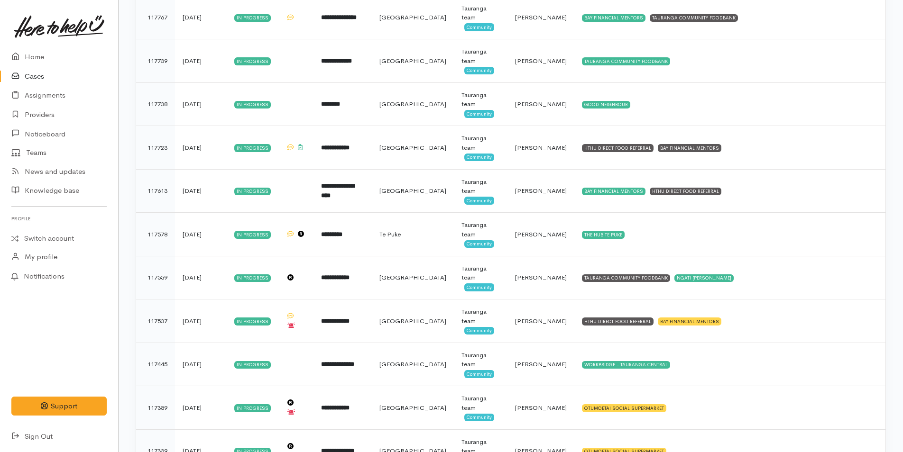
scroll to position [759, 0]
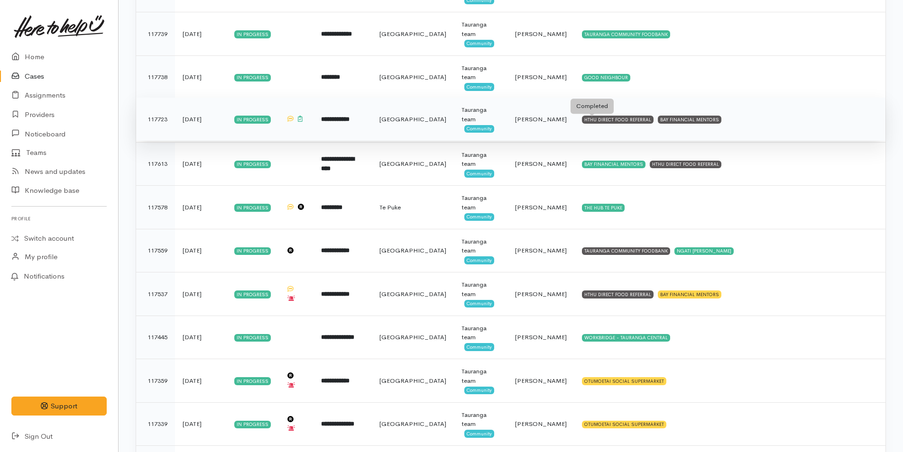
click at [583, 120] on div "HTHU DIRECT FOOD REFERRAL" at bounding box center [618, 120] width 72 height 8
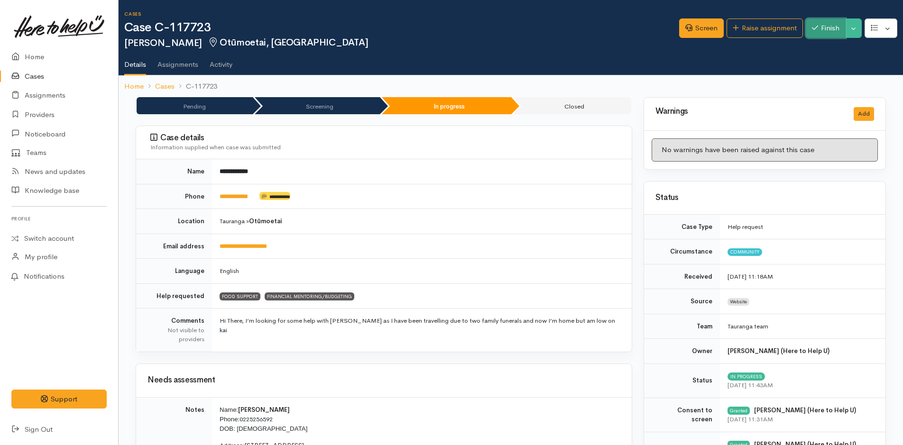
click at [827, 26] on button "Finish" at bounding box center [826, 27] width 40 height 19
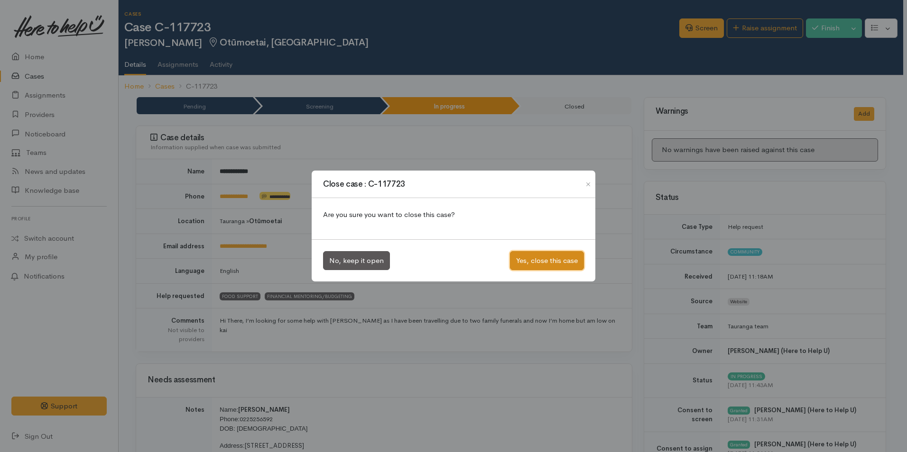
click at [565, 264] on button "Yes, close this case" at bounding box center [547, 260] width 74 height 19
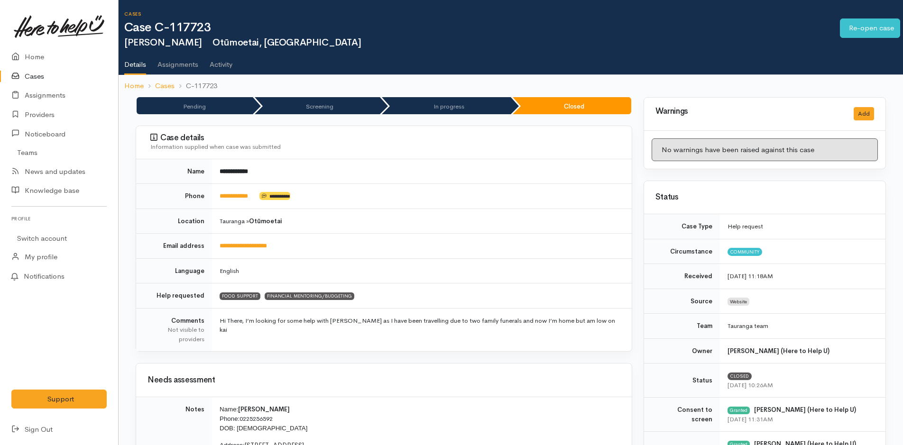
click at [37, 76] on link "Cases" at bounding box center [59, 76] width 118 height 19
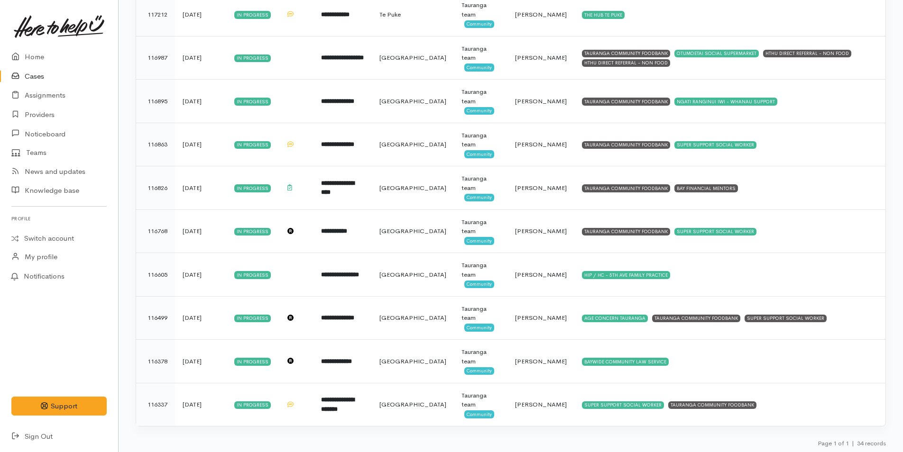
scroll to position [1215, 0]
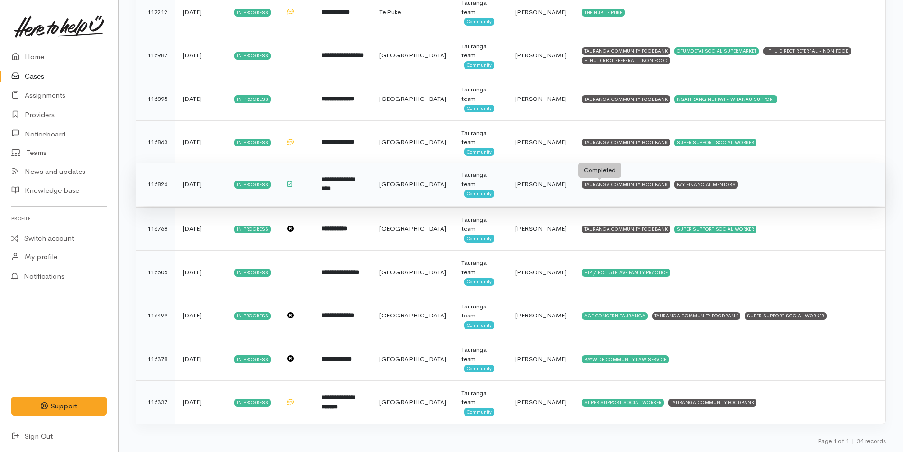
click at [611, 183] on div "TAURANGA COMMUNITY FOODBANK" at bounding box center [626, 185] width 88 height 8
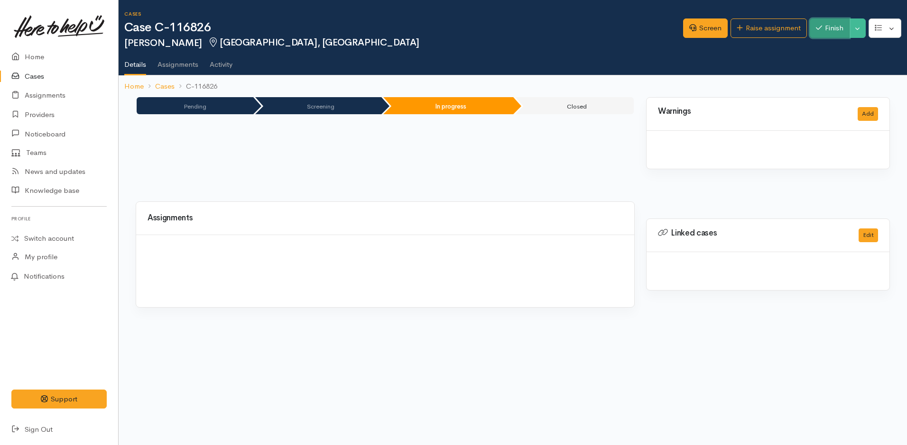
click at [836, 31] on button "Finish" at bounding box center [830, 27] width 40 height 19
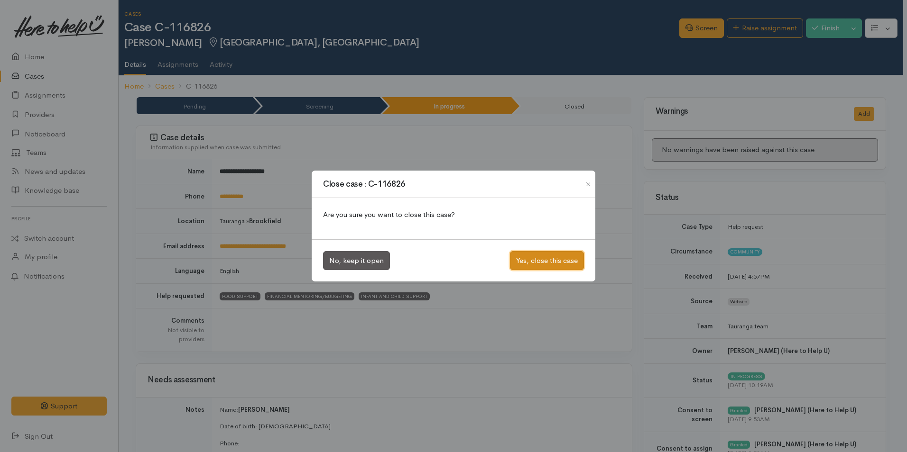
click at [561, 253] on button "Yes, close this case" at bounding box center [547, 260] width 74 height 19
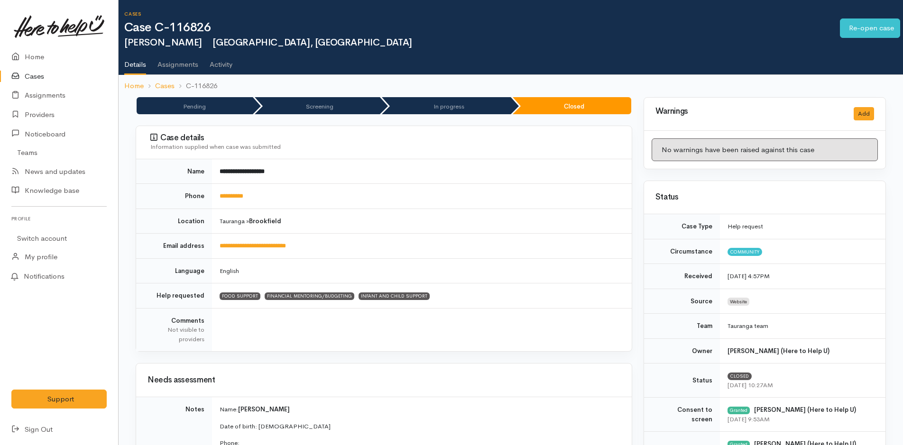
click at [28, 69] on link "Cases" at bounding box center [59, 76] width 118 height 19
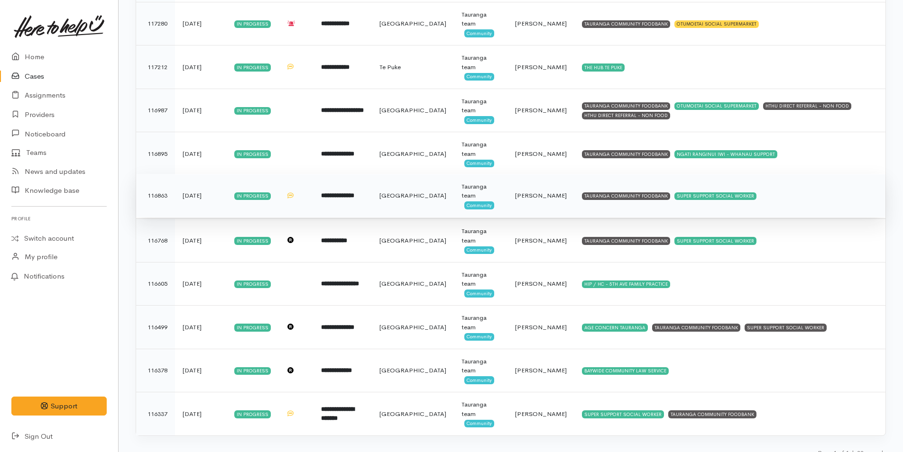
scroll to position [1171, 0]
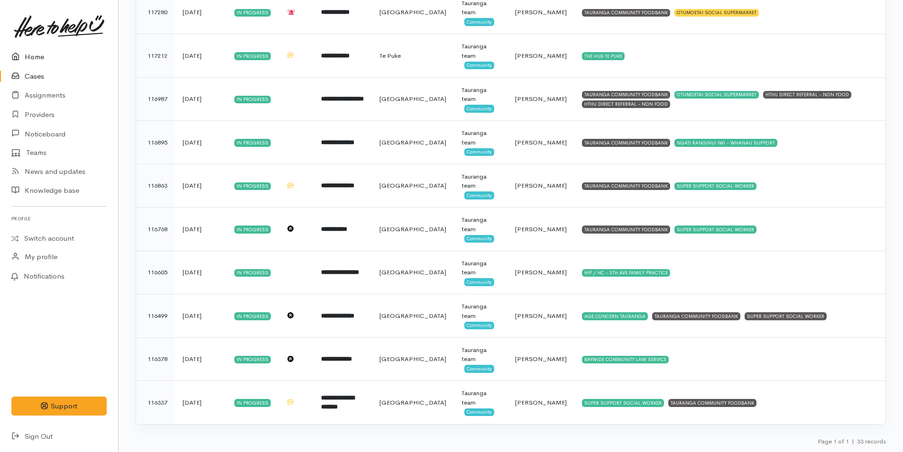
click at [34, 56] on link "Home" at bounding box center [59, 56] width 118 height 19
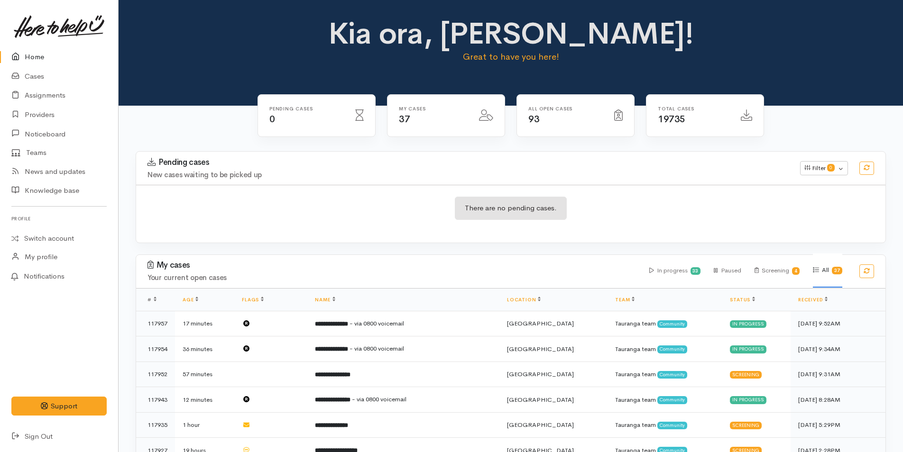
click at [37, 56] on link "Home" at bounding box center [59, 56] width 118 height 19
click at [38, 75] on link "Cases" at bounding box center [59, 76] width 118 height 19
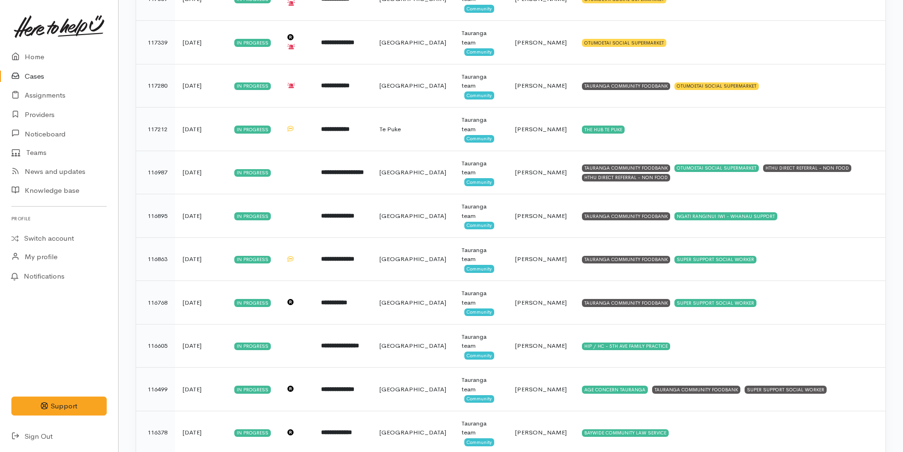
scroll to position [1171, 0]
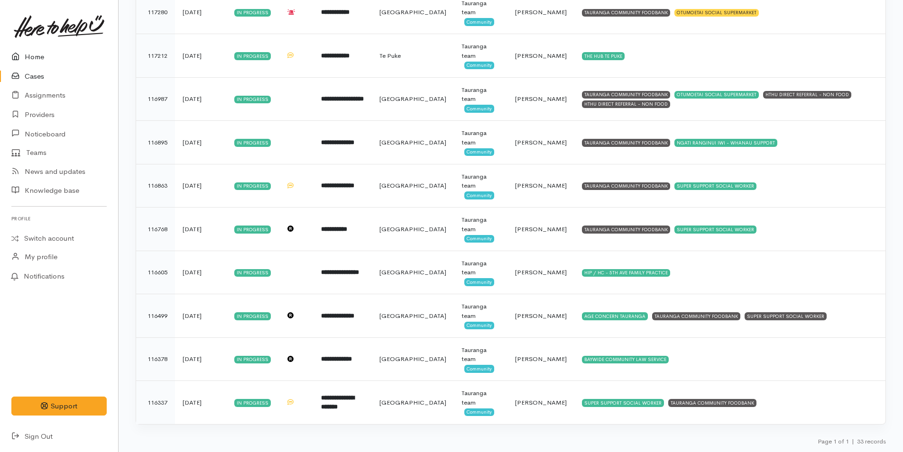
click at [31, 53] on link "Home" at bounding box center [59, 56] width 118 height 19
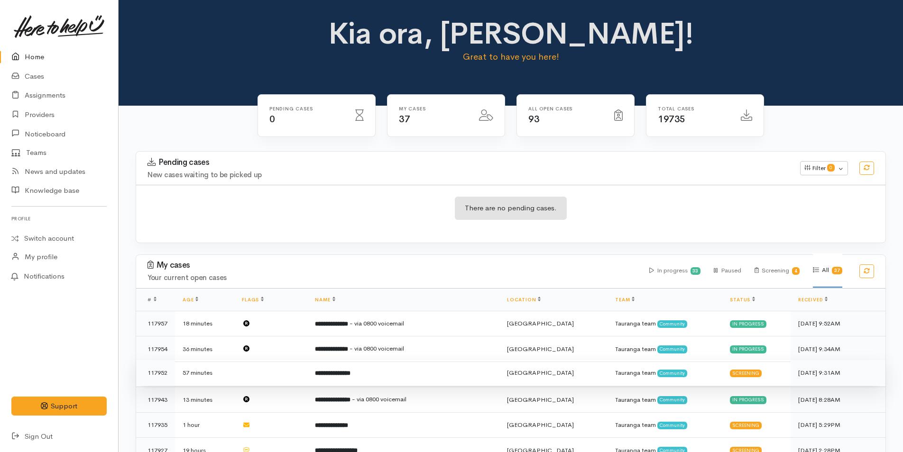
click at [375, 371] on td "**********" at bounding box center [403, 373] width 192 height 26
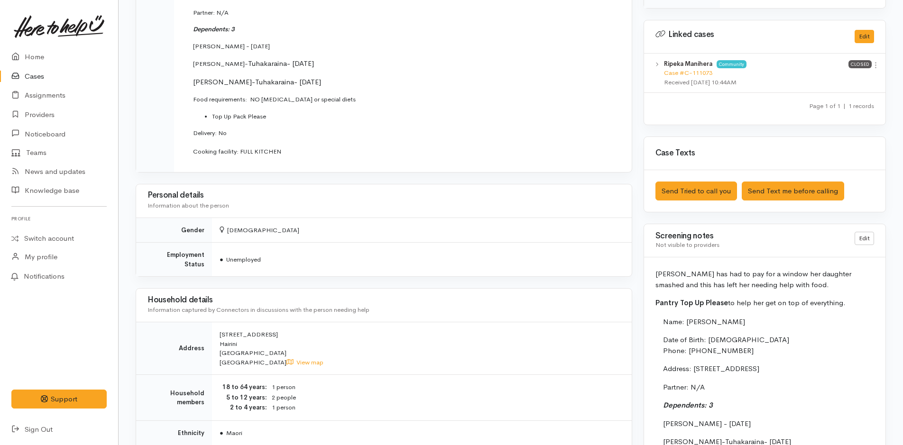
scroll to position [474, 0]
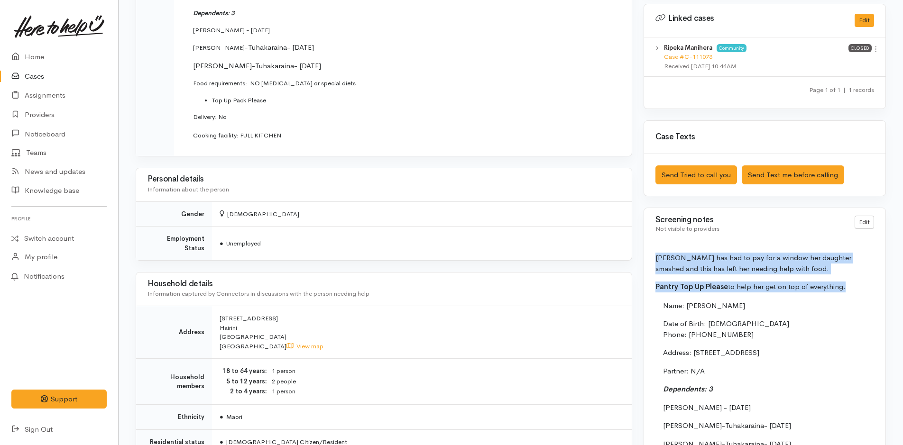
drag, startPoint x: 845, startPoint y: 285, endPoint x: 652, endPoint y: 256, distance: 194.7
click at [652, 256] on div "Ripeka has had to pay for a window her daughter smashed and this has left her n…" at bounding box center [764, 383] width 241 height 285
copy div "Ripeka has had to pay for a window her daughter smashed and this has left her n…"
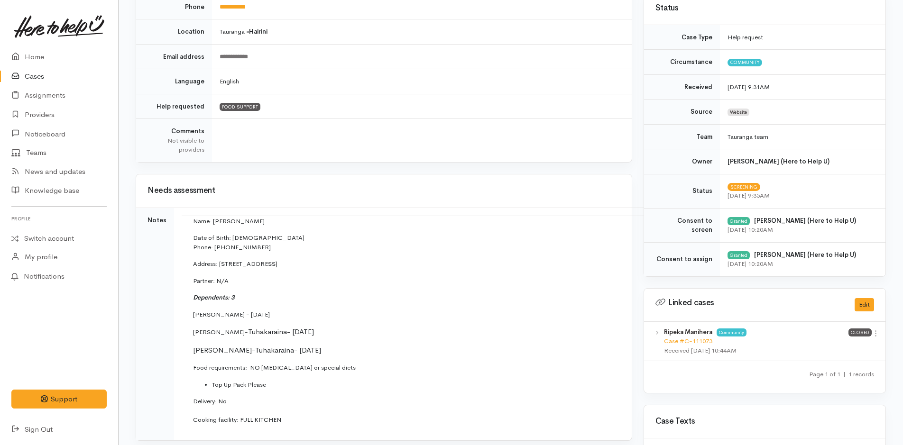
scroll to position [0, 0]
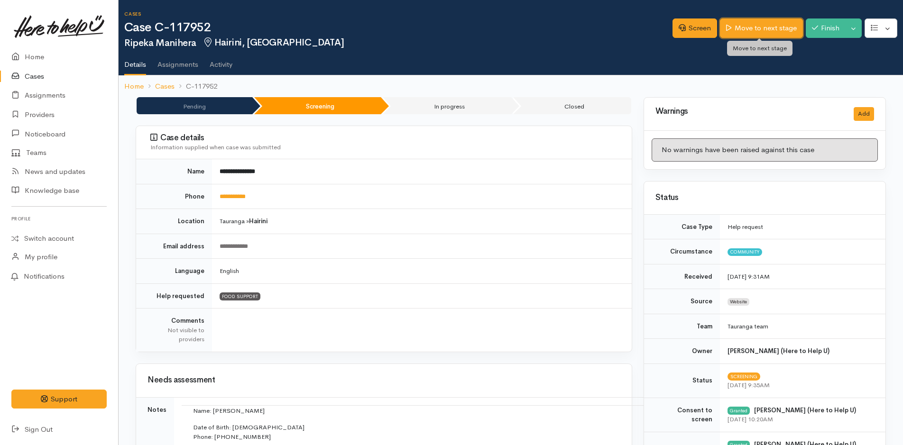
click at [765, 23] on link "Move to next stage" at bounding box center [761, 27] width 83 height 19
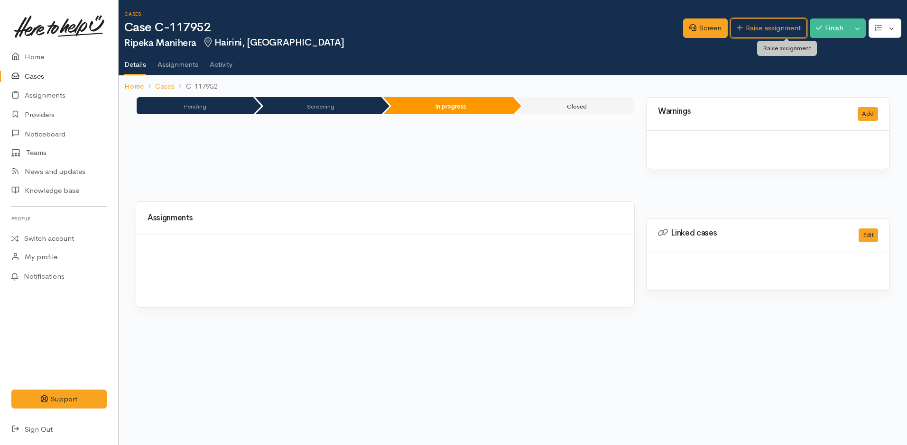
click at [768, 26] on link "Raise assignment" at bounding box center [768, 27] width 76 height 19
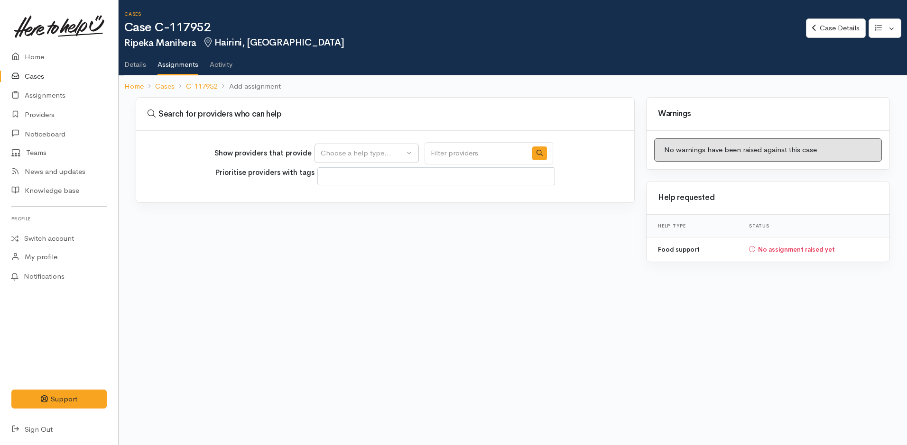
select select
click at [329, 150] on div "Choose a help type..." at bounding box center [362, 153] width 83 height 11
click at [333, 194] on span "Food support" at bounding box center [348, 198] width 44 height 11
select select "3"
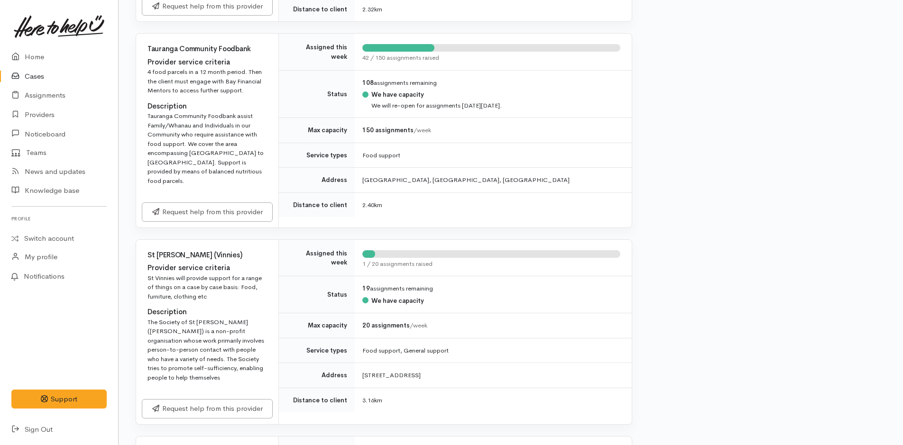
scroll to position [759, 0]
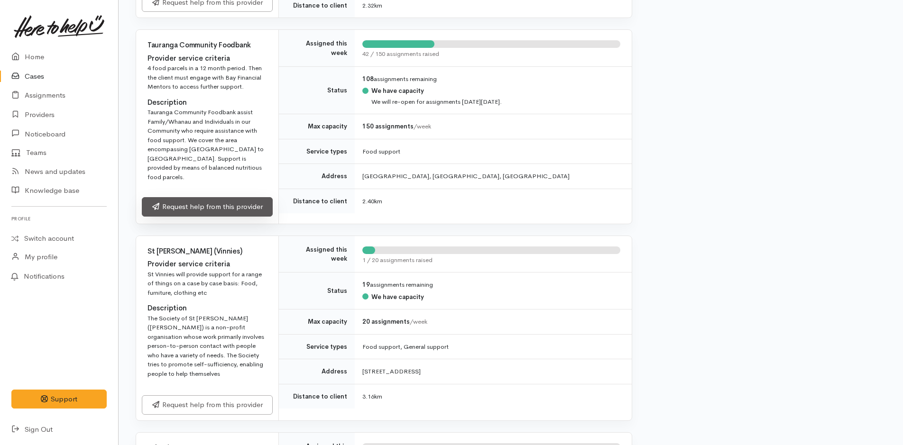
click at [251, 197] on link "Request help from this provider" at bounding box center [207, 206] width 131 height 19
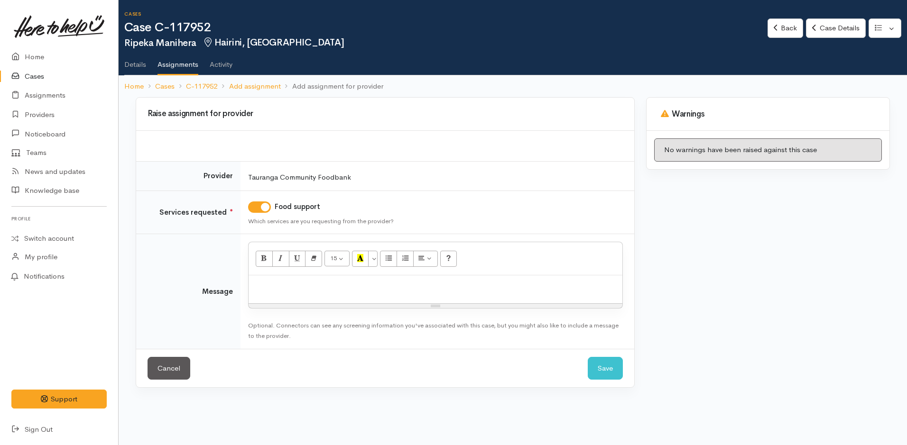
click at [347, 295] on div at bounding box center [436, 290] width 374 height 28
paste div
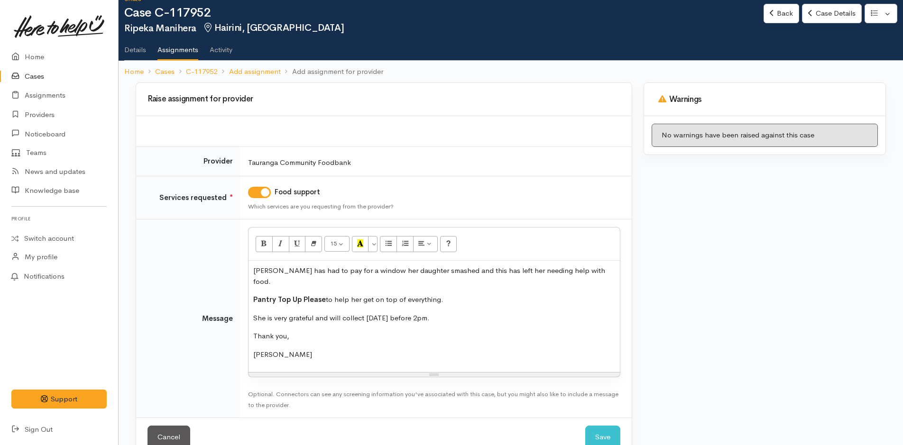
scroll to position [27, 0]
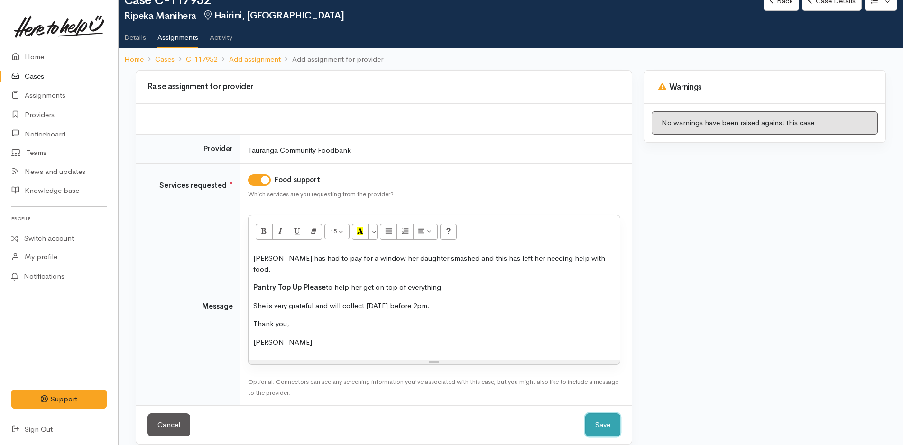
click at [606, 415] on button "Save" at bounding box center [602, 425] width 35 height 23
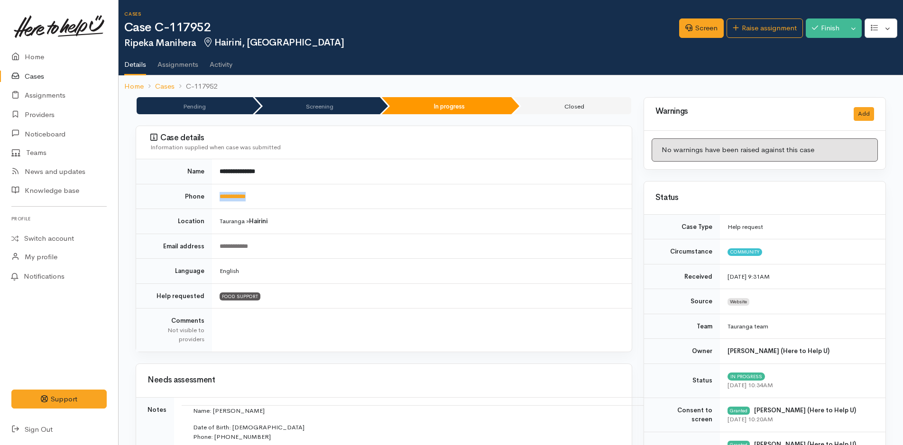
drag, startPoint x: 276, startPoint y: 200, endPoint x: 216, endPoint y: 202, distance: 60.7
click at [216, 202] on td "**********" at bounding box center [422, 196] width 420 height 25
copy link "**********"
click at [32, 51] on link "Home" at bounding box center [59, 56] width 118 height 19
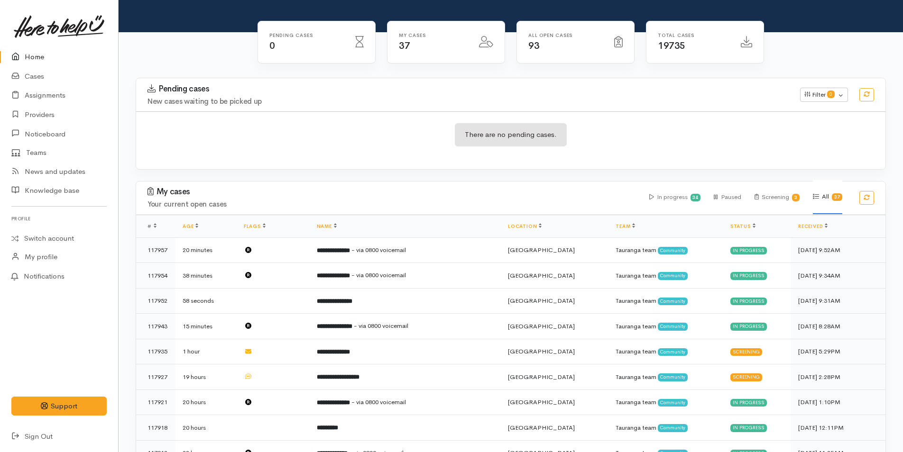
scroll to position [237, 0]
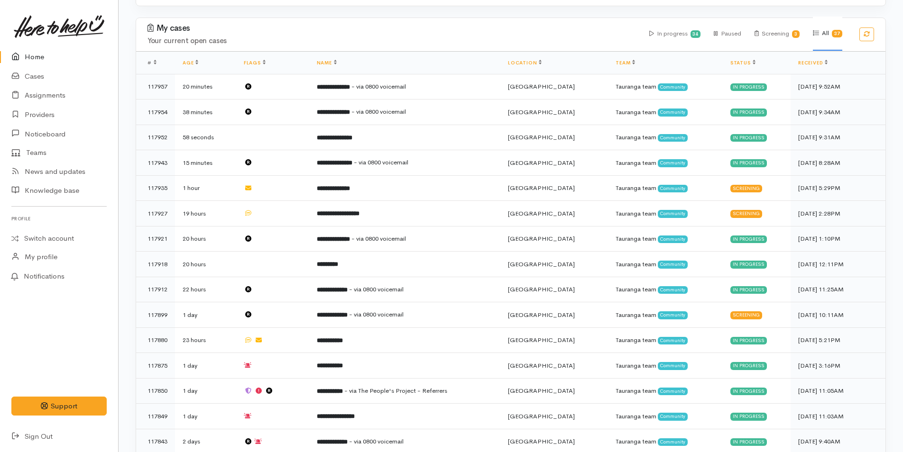
click at [41, 55] on link "Home" at bounding box center [59, 56] width 118 height 19
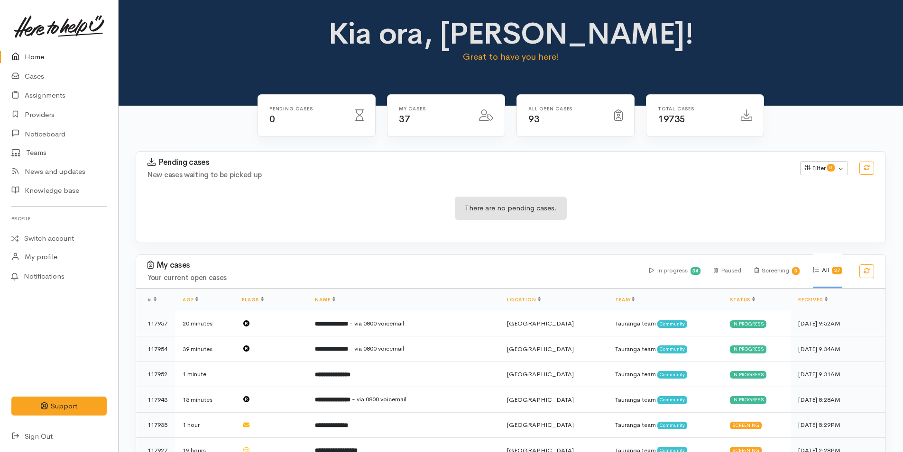
click at [33, 57] on link "Home" at bounding box center [59, 56] width 118 height 19
click at [42, 77] on link "Cases" at bounding box center [59, 76] width 118 height 19
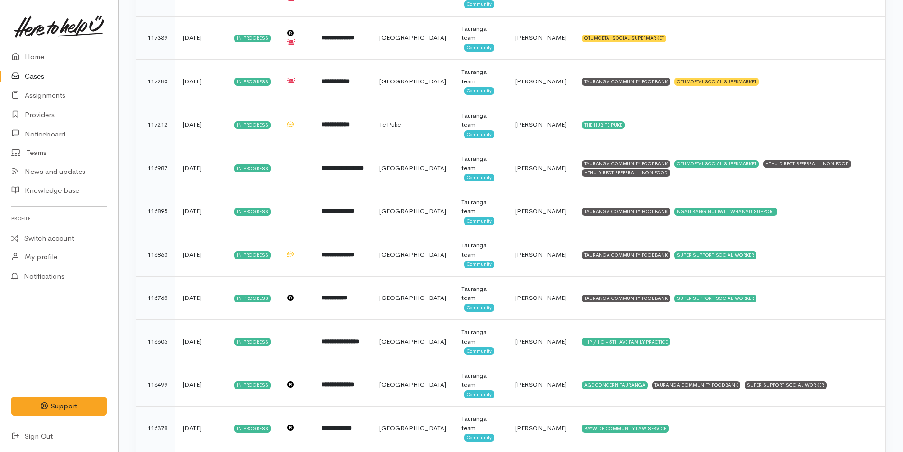
scroll to position [1215, 0]
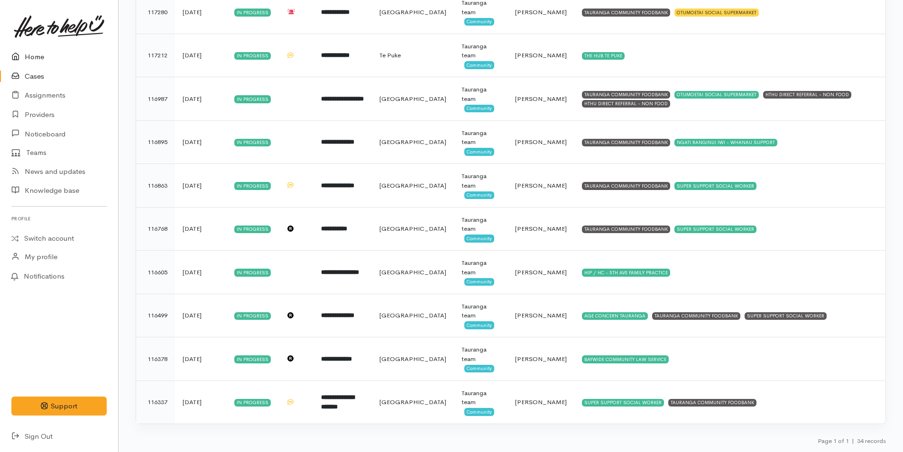
click at [28, 53] on link "Home" at bounding box center [59, 56] width 118 height 19
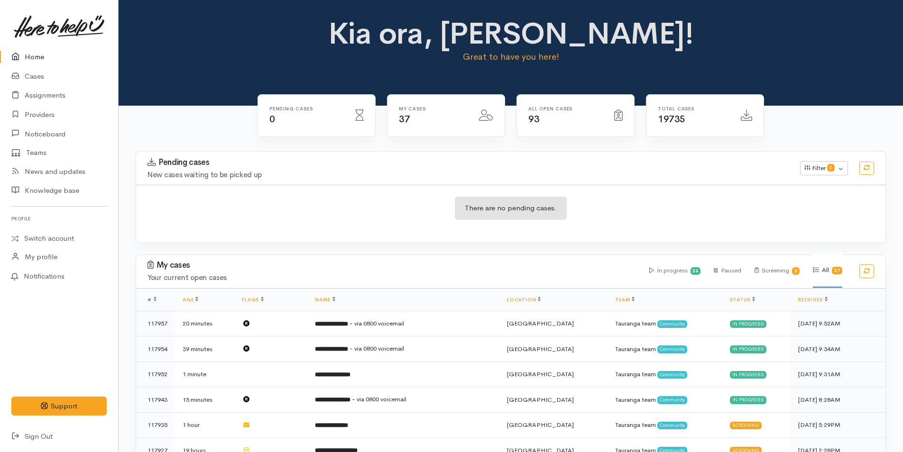
click at [33, 57] on link "Home" at bounding box center [59, 56] width 118 height 19
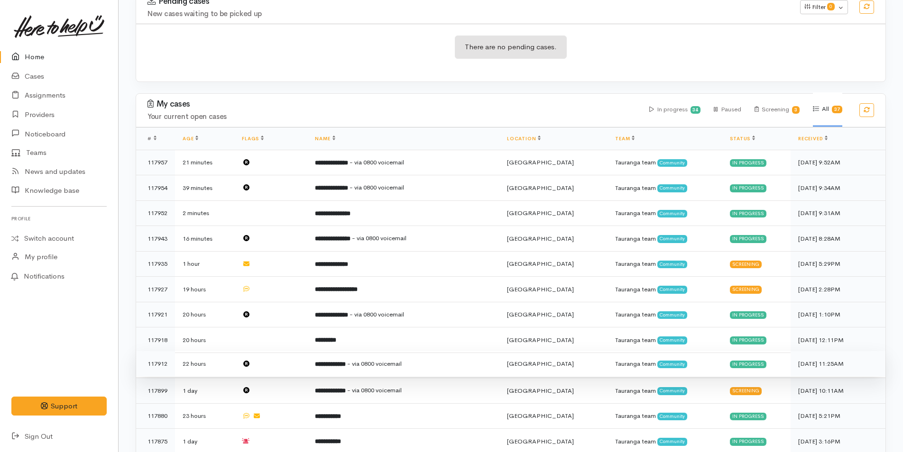
scroll to position [190, 0]
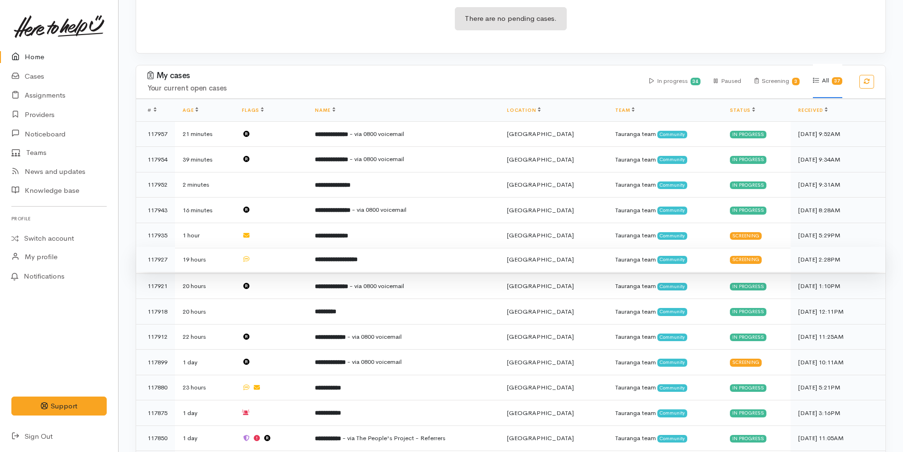
click at [346, 258] on b "**********" at bounding box center [336, 260] width 43 height 6
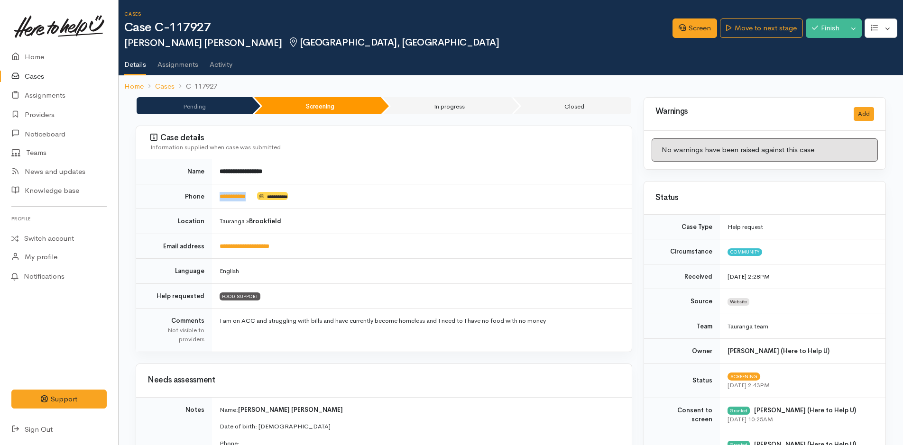
drag, startPoint x: 260, startPoint y: 199, endPoint x: 218, endPoint y: 205, distance: 42.2
click at [218, 205] on td "**********" at bounding box center [422, 196] width 420 height 25
copy td "**********"
click at [699, 27] on link "Screen" at bounding box center [694, 27] width 45 height 19
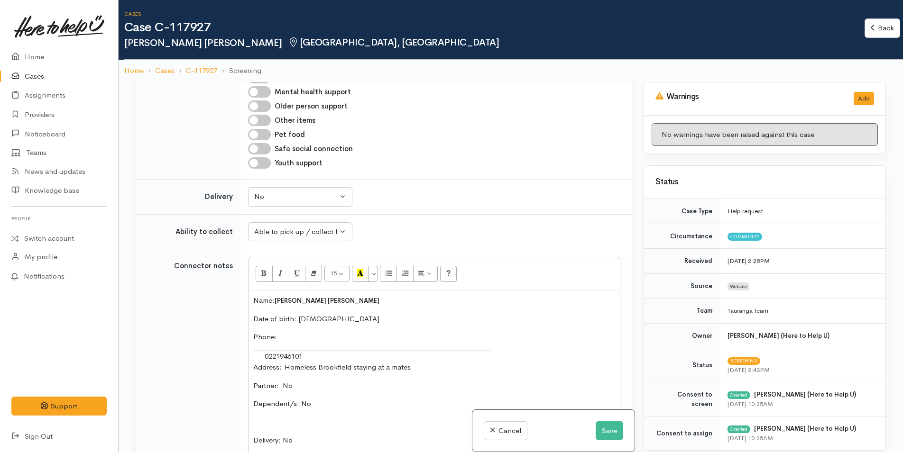
scroll to position [617, 0]
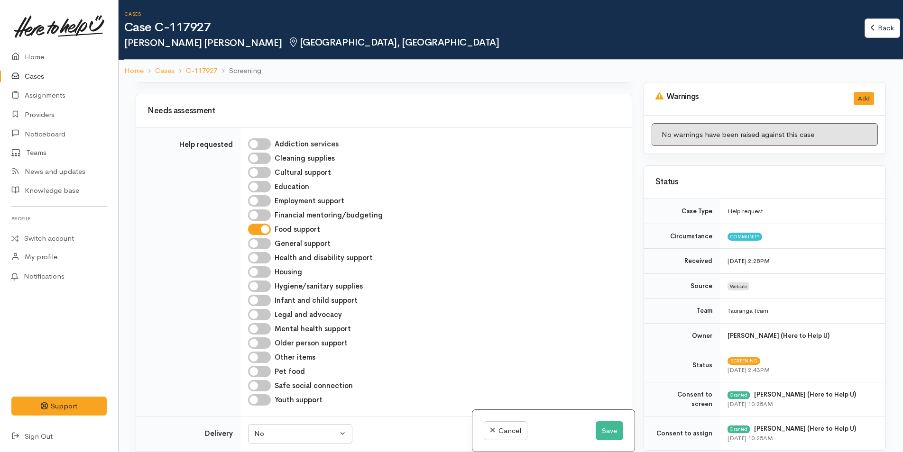
click at [267, 281] on input "Hygiene/sanitary supplies" at bounding box center [259, 286] width 23 height 11
checkbox input "true"
click at [263, 352] on input "Other items" at bounding box center [259, 357] width 23 height 11
checkbox input "true"
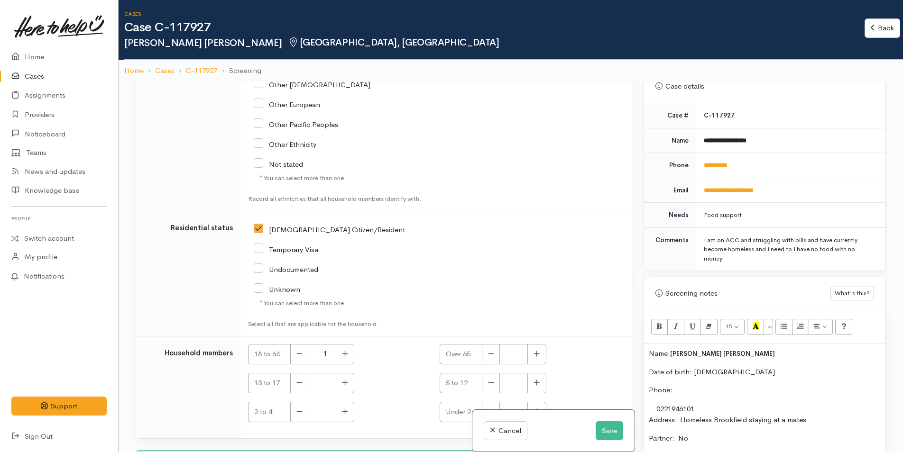
scroll to position [522, 0]
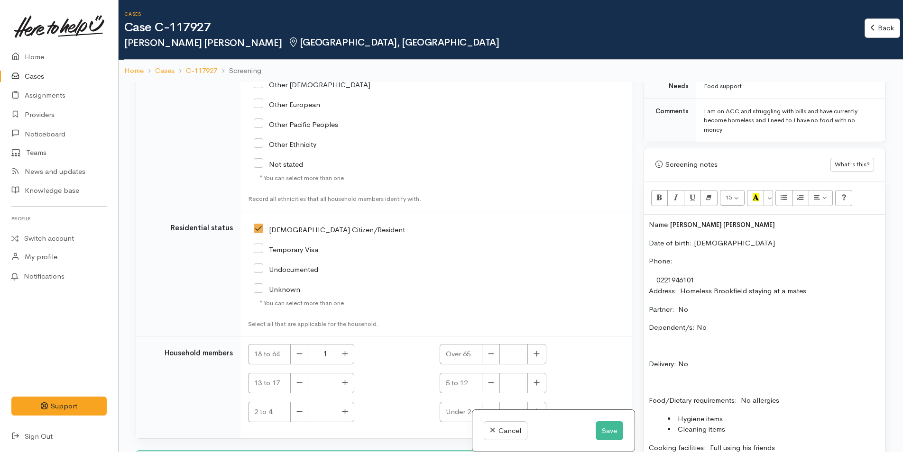
click at [646, 227] on div "Name: Toby John Sinclair Date of birth: 18/1/1983 Phone:  0221946101 Address:  …" at bounding box center [764, 386] width 241 height 342
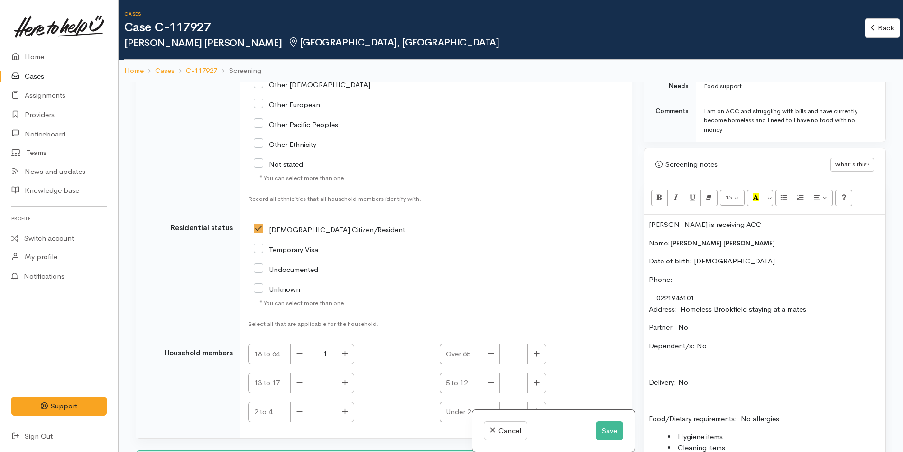
click at [741, 230] on p "Toby is receiving ACC" at bounding box center [765, 225] width 232 height 11
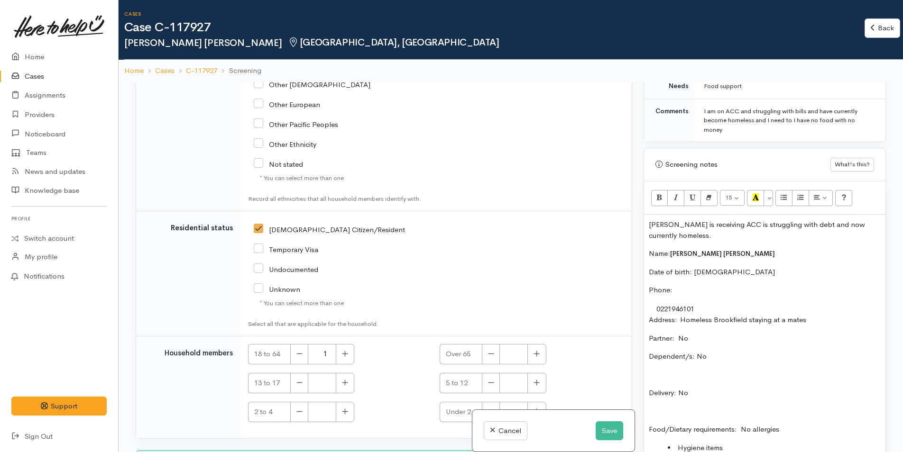
click at [722, 237] on p "[PERSON_NAME] is receiving ACC is struggling with debt and now currently homele…" at bounding box center [765, 230] width 232 height 21
drag, startPoint x: 693, startPoint y: 240, endPoint x: 642, endPoint y: 228, distance: 52.2
click at [642, 228] on div "Warnings Add No warnings have been raised against this case Add Warning Title ●…" at bounding box center [765, 308] width 254 height 452
copy p "[PERSON_NAME] is receiving ACC is struggling with debt and now currently homele…"
click at [608, 428] on button "Save" at bounding box center [610, 431] width 28 height 19
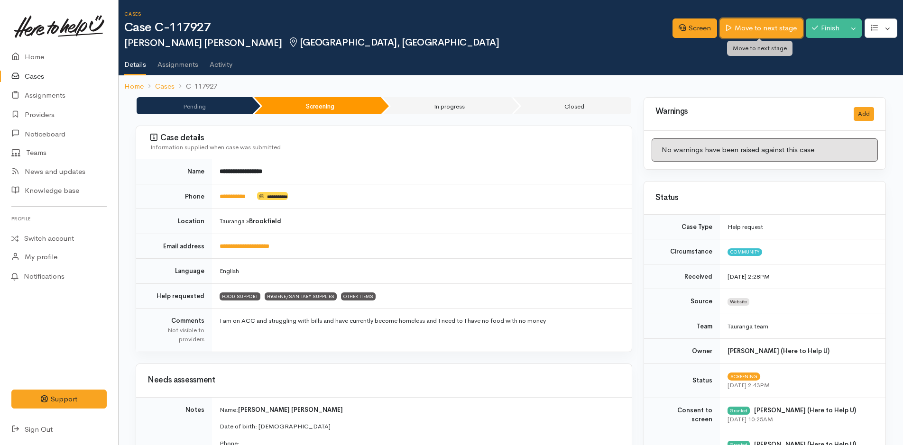
click at [766, 31] on link "Move to next stage" at bounding box center [761, 27] width 83 height 19
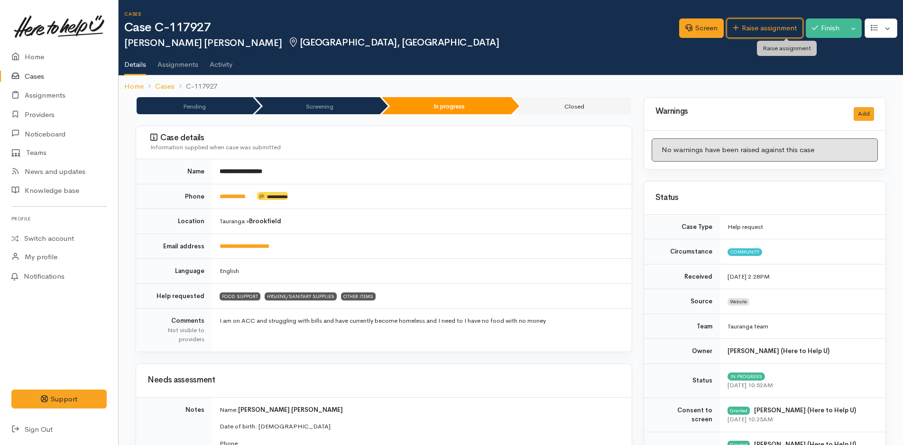
click at [766, 31] on link "Raise assignment" at bounding box center [765, 27] width 76 height 19
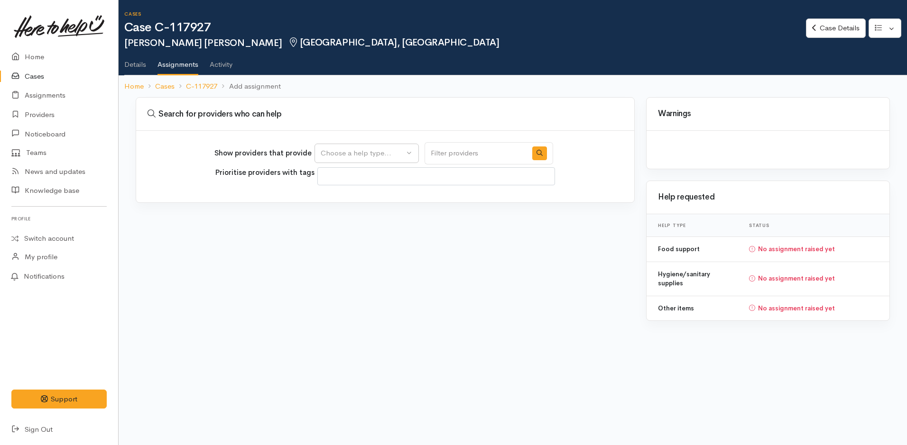
select select
click at [364, 151] on div "Choose a help type..." at bounding box center [362, 153] width 83 height 11
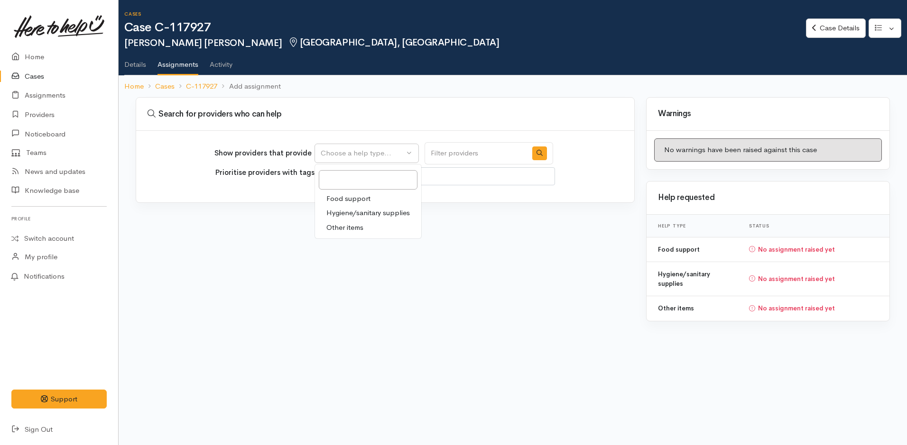
click at [359, 200] on span "Food support" at bounding box center [348, 198] width 44 height 11
select select "3"
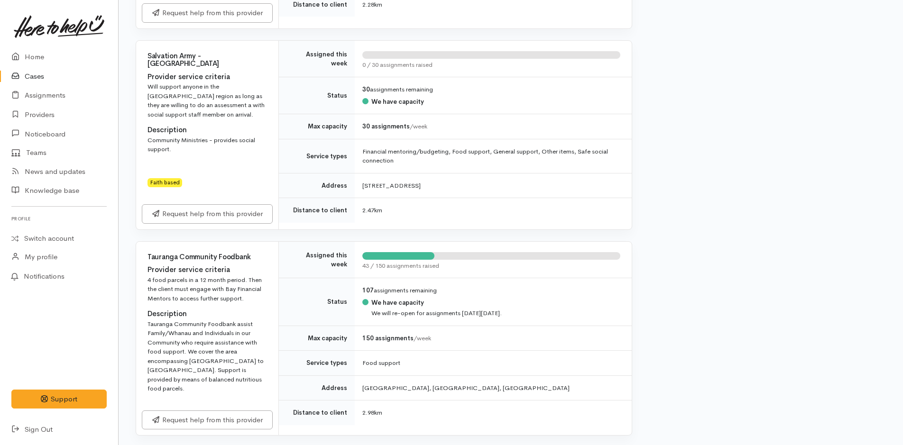
scroll to position [854, 0]
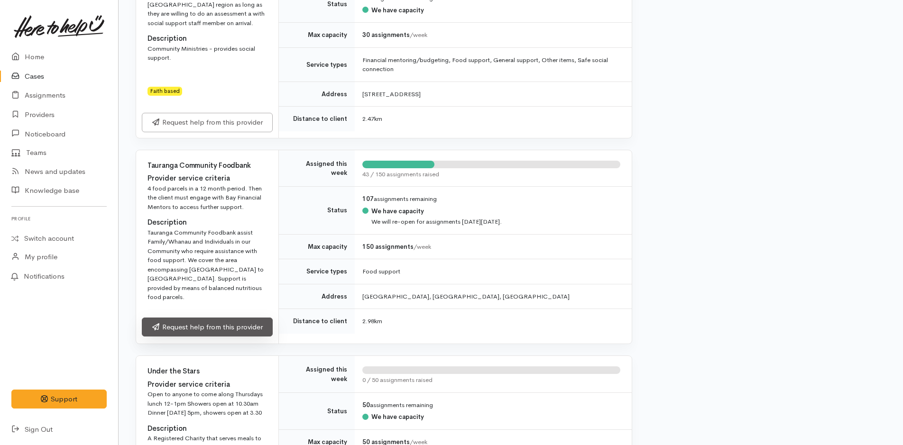
click at [233, 318] on link "Request help from this provider" at bounding box center [207, 327] width 131 height 19
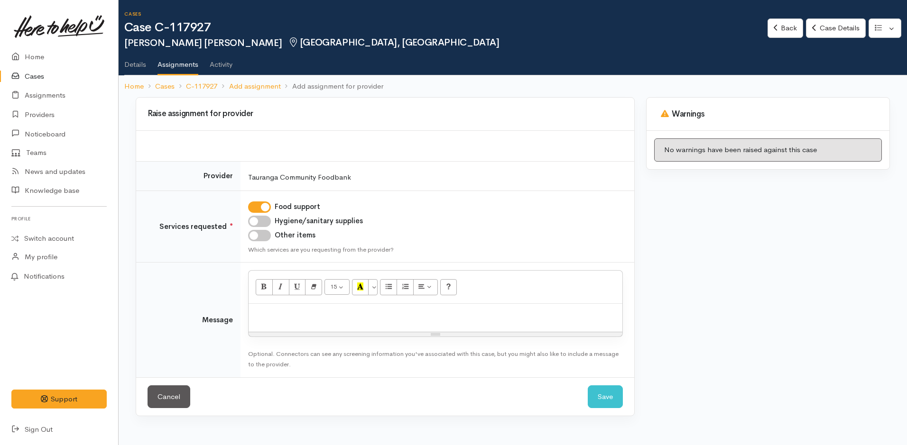
click at [263, 217] on input "Hygiene/sanitary supplies" at bounding box center [259, 221] width 23 height 11
checkbox input "true"
click at [259, 233] on input "Other items" at bounding box center [259, 235] width 23 height 11
checkbox input "true"
click at [294, 317] on p at bounding box center [435, 314] width 364 height 11
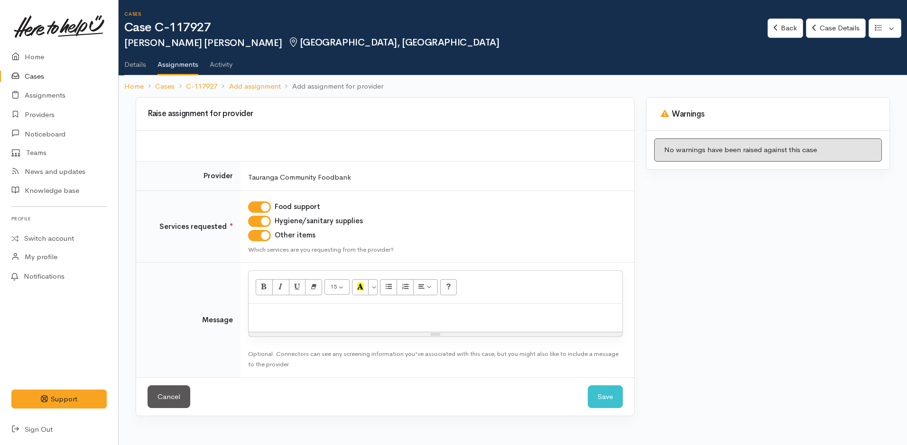
paste div
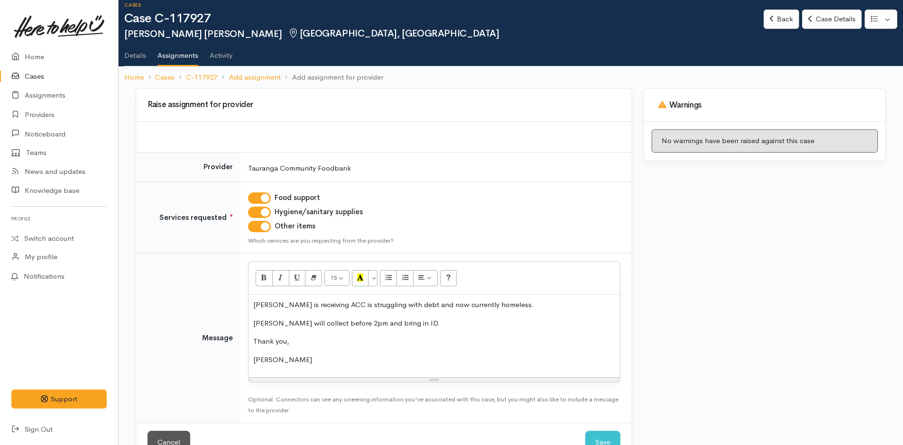
scroll to position [37, 0]
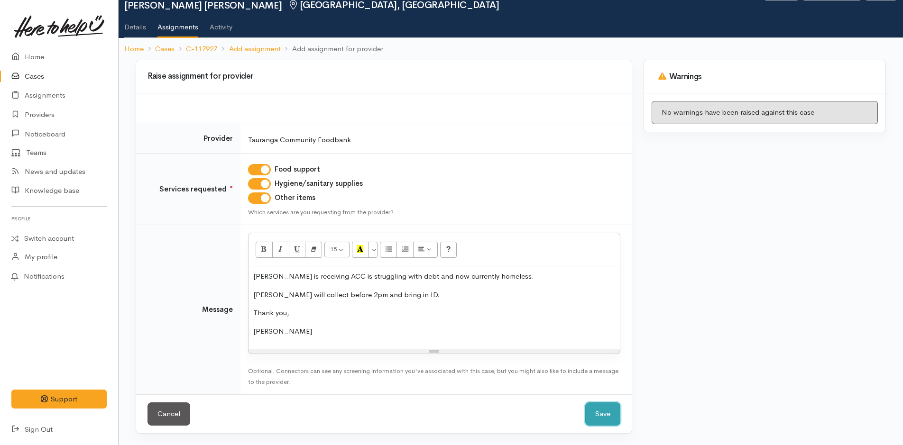
click at [606, 422] on button "Save" at bounding box center [602, 414] width 35 height 23
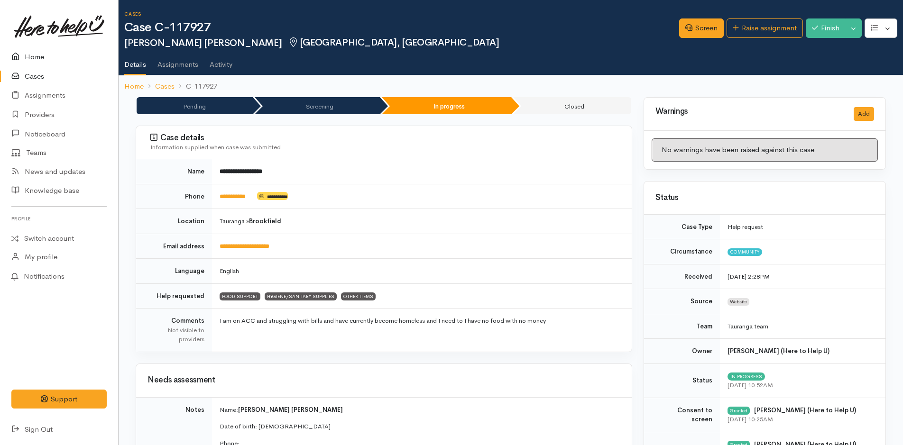
click at [37, 55] on link "Home" at bounding box center [59, 56] width 118 height 19
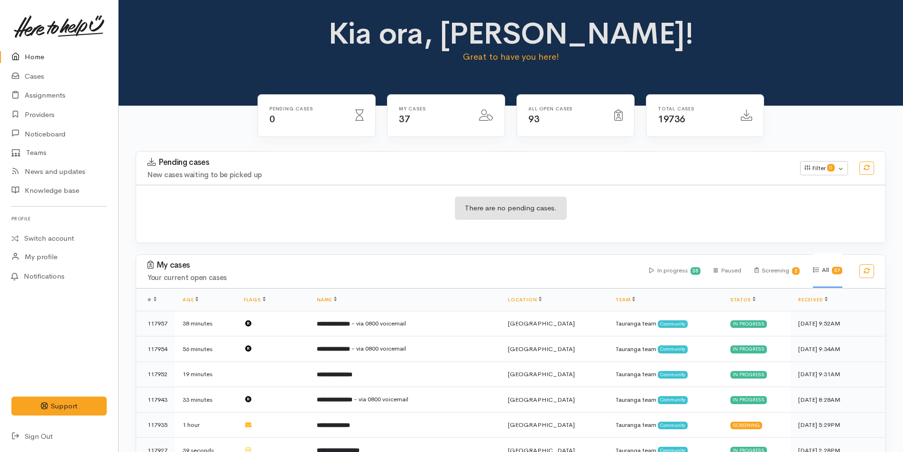
click at [38, 54] on link "Home" at bounding box center [59, 56] width 118 height 19
click at [34, 79] on link "Cases" at bounding box center [59, 76] width 118 height 19
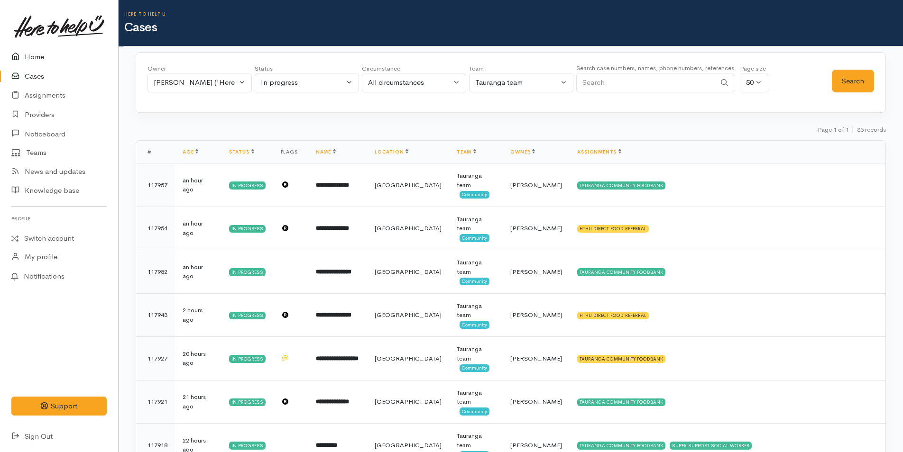
click at [30, 55] on link "Home" at bounding box center [59, 56] width 118 height 19
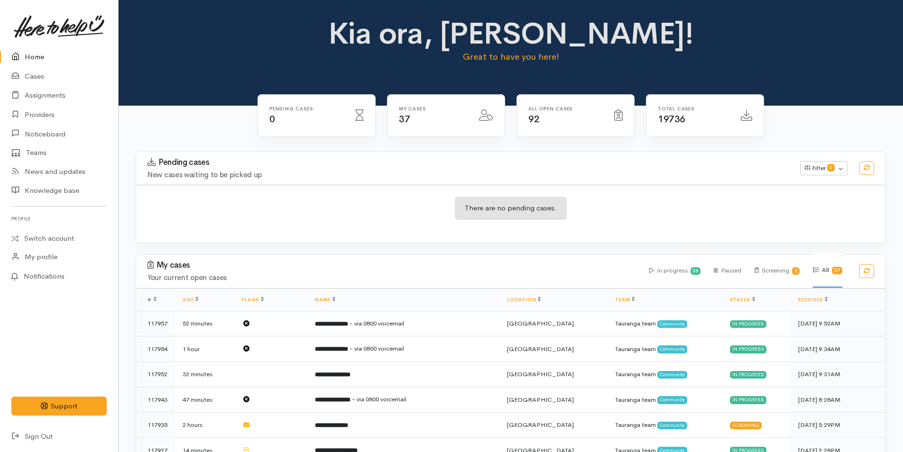
click at [31, 56] on link "Home" at bounding box center [59, 56] width 118 height 19
click at [36, 58] on link "Home" at bounding box center [59, 56] width 118 height 19
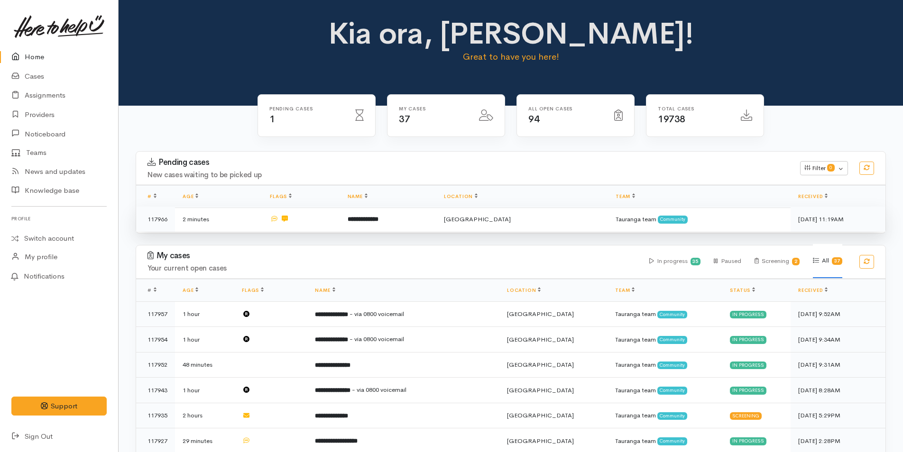
click at [378, 220] on b "**********" at bounding box center [363, 219] width 31 height 6
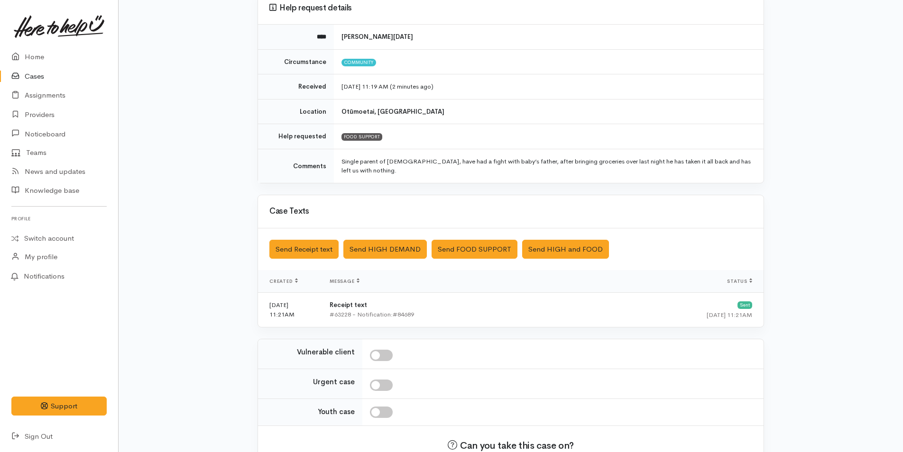
scroll to position [143, 0]
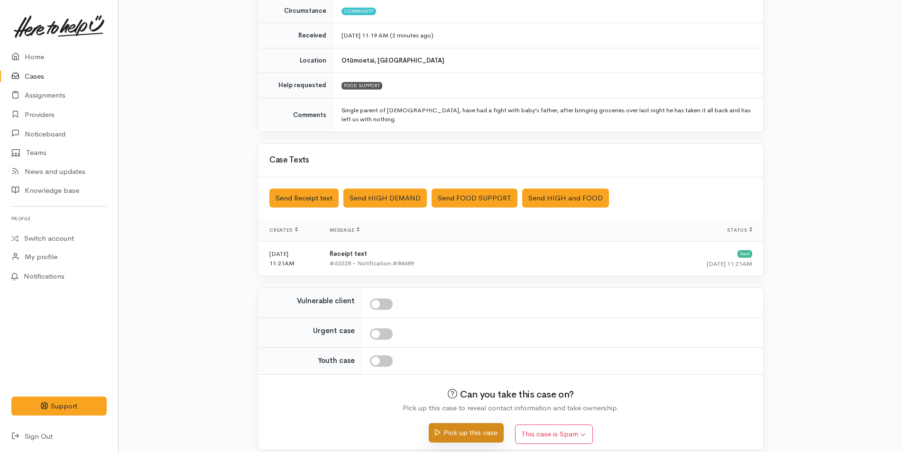
click at [463, 423] on button "Pick up this case" at bounding box center [466, 432] width 74 height 19
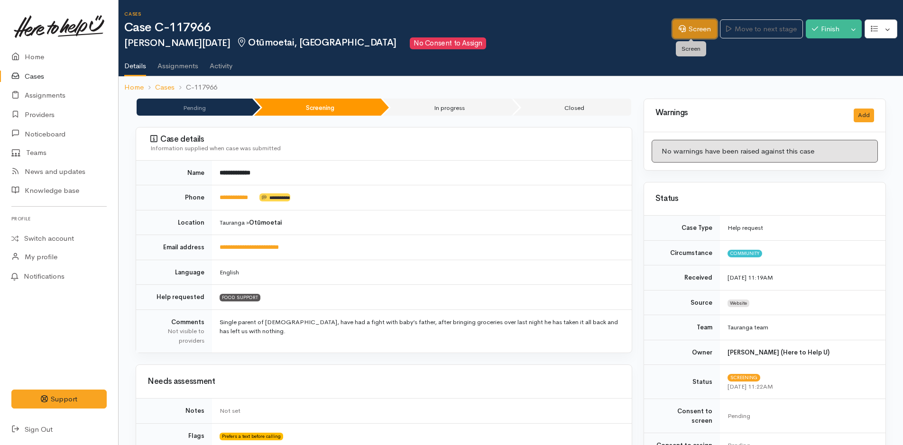
click at [691, 30] on link "Screen" at bounding box center [694, 28] width 45 height 19
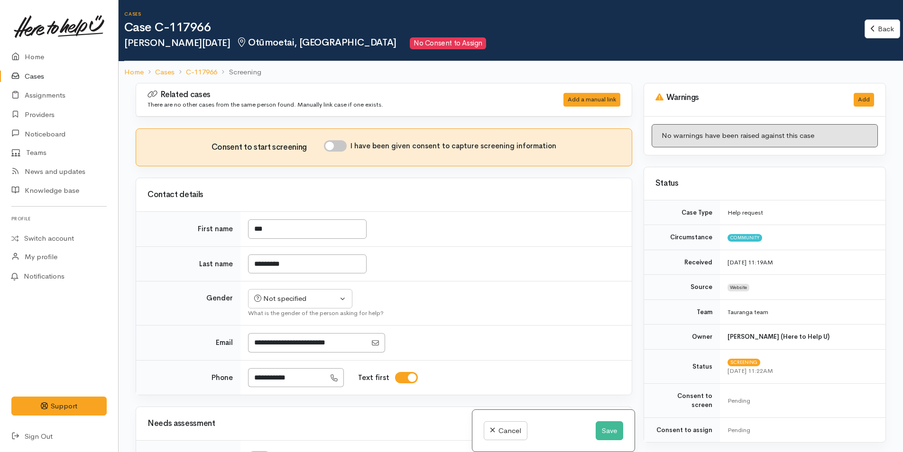
click at [342, 149] on input "I have been given consent to capture screening information" at bounding box center [335, 145] width 23 height 11
checkbox input "true"
click at [303, 300] on div "Not specified" at bounding box center [295, 299] width 83 height 11
click at [285, 348] on span "[DEMOGRAPHIC_DATA]" at bounding box center [307, 350] width 81 height 11
select select "[DEMOGRAPHIC_DATA]"
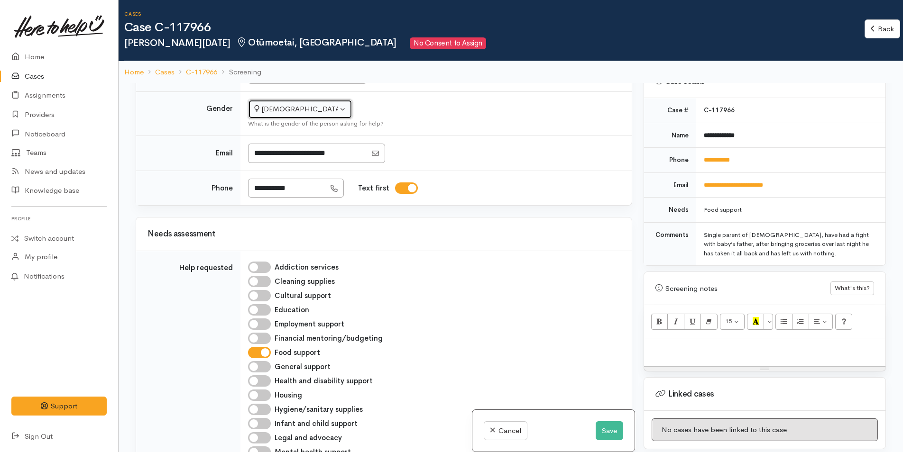
scroll to position [427, 0]
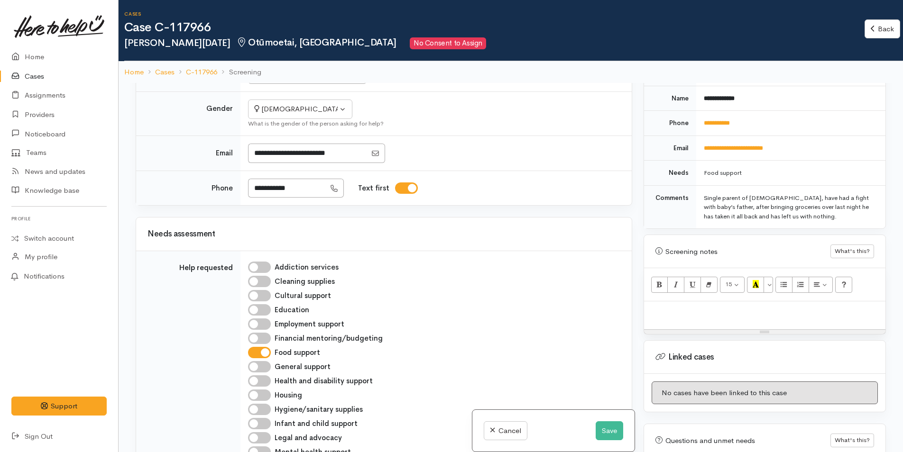
click at [710, 306] on p at bounding box center [765, 311] width 232 height 11
paste div
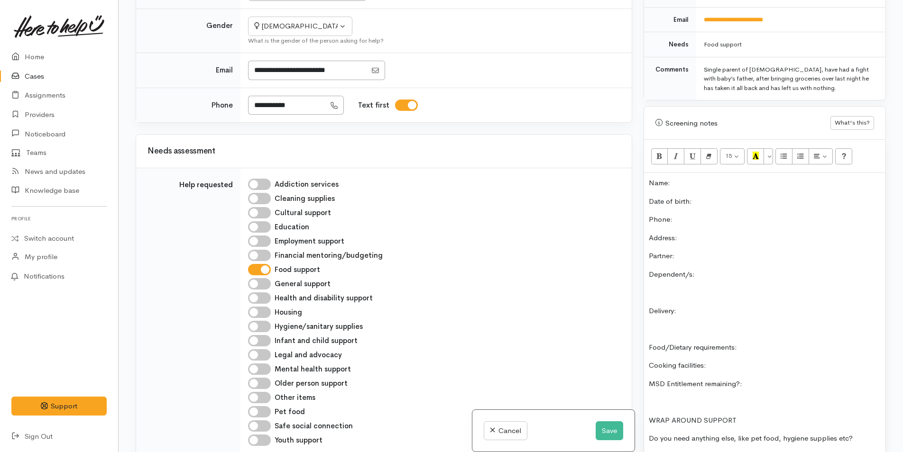
scroll to position [330, 0]
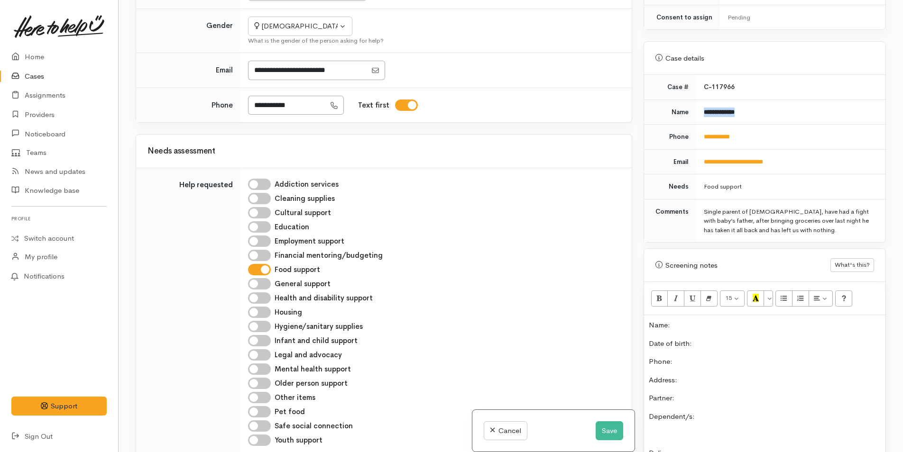
drag, startPoint x: 746, startPoint y: 100, endPoint x: 697, endPoint y: 107, distance: 49.8
click at [697, 107] on td "**********" at bounding box center [790, 112] width 189 height 25
copy b "**********"
click at [720, 320] on p "Name:" at bounding box center [765, 325] width 232 height 11
drag, startPoint x: 754, startPoint y: 128, endPoint x: 696, endPoint y: 133, distance: 57.7
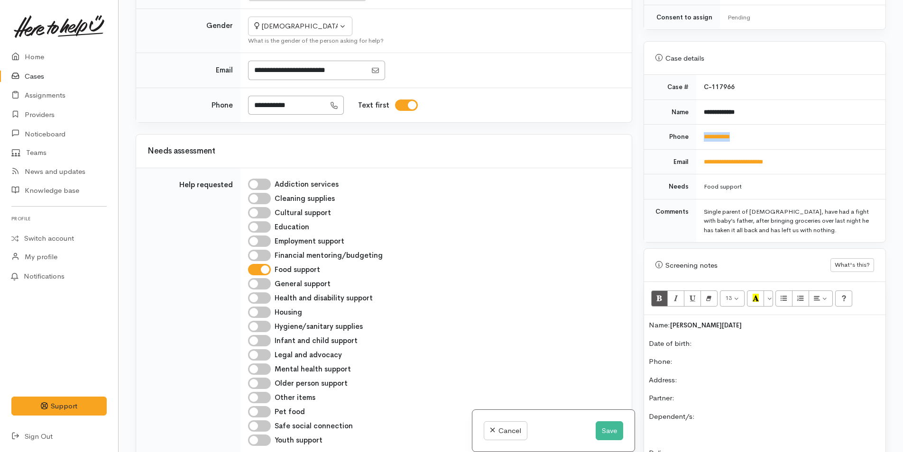
click at [696, 133] on td "**********" at bounding box center [790, 137] width 189 height 25
copy link "**********"
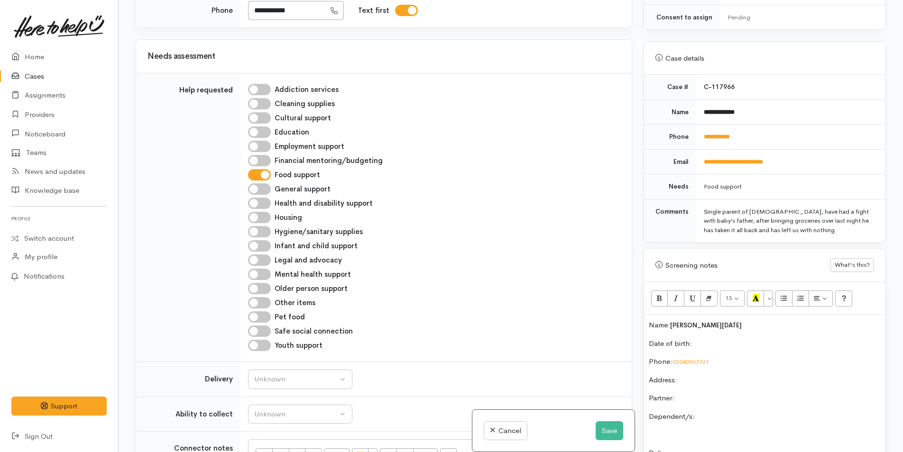
scroll to position [427, 0]
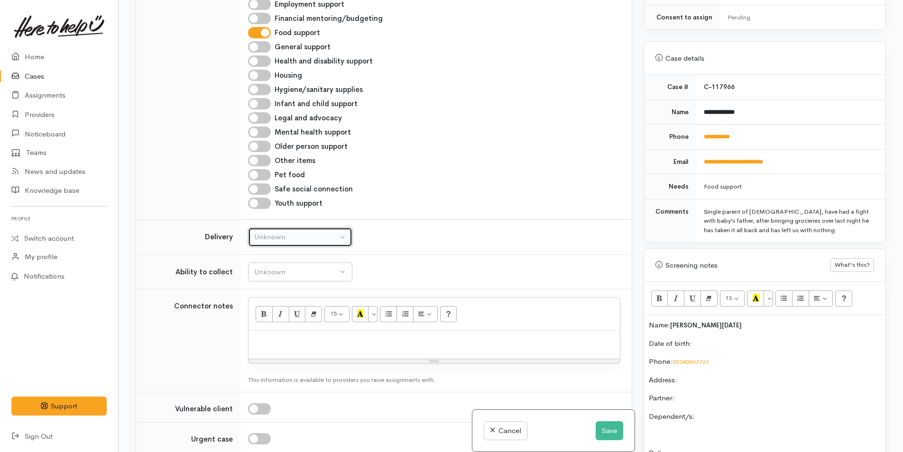
click at [285, 243] on button "Unknown" at bounding box center [300, 237] width 104 height 19
click at [258, 325] on link "No" at bounding box center [300, 326] width 103 height 15
select select "1"
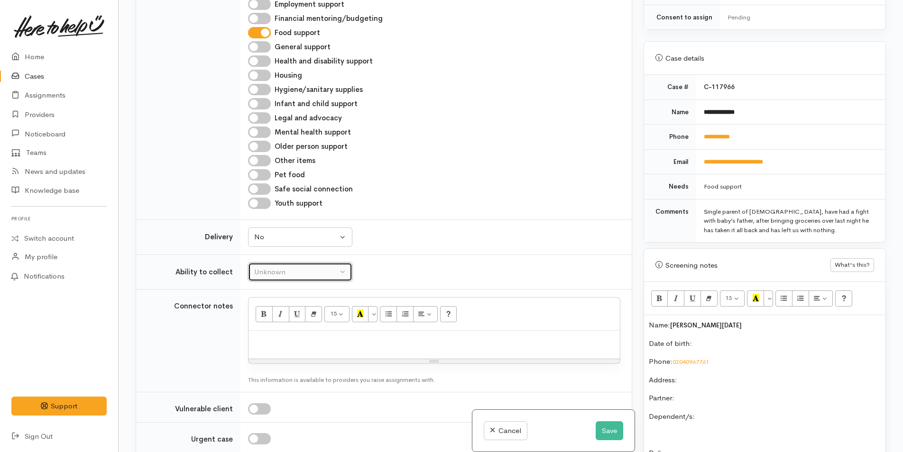
click at [274, 271] on div "Unknown" at bounding box center [295, 272] width 83 height 11
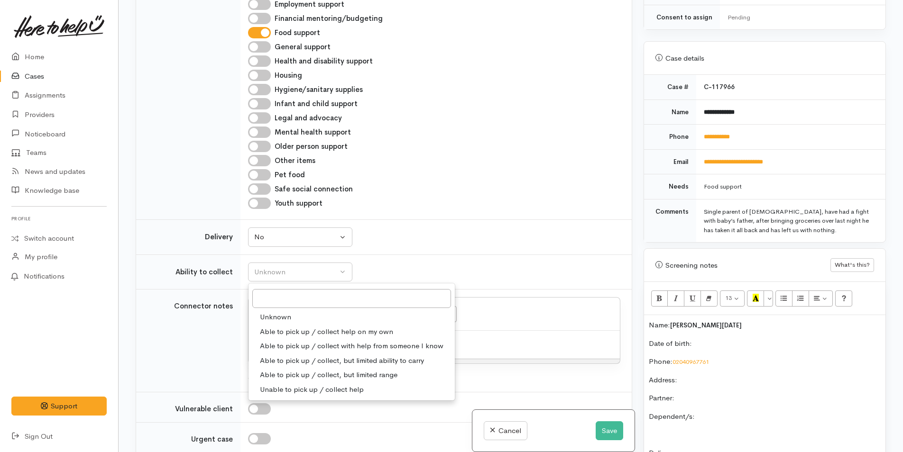
click at [295, 331] on span "Able to pick up / collect help on my own" at bounding box center [326, 332] width 133 height 11
select select "2"
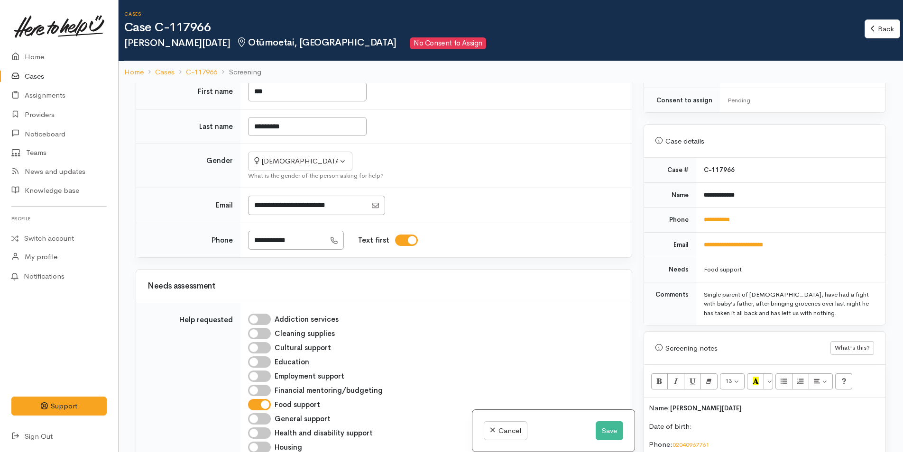
scroll to position [237, 0]
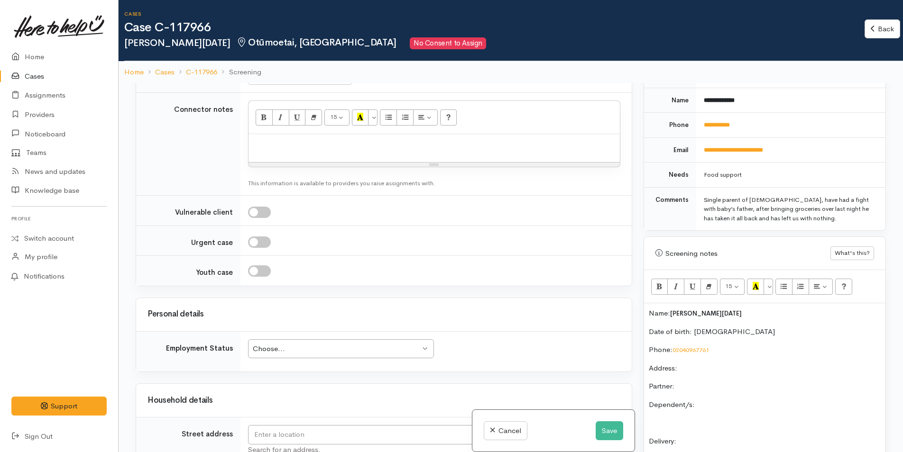
scroll to position [711, 0]
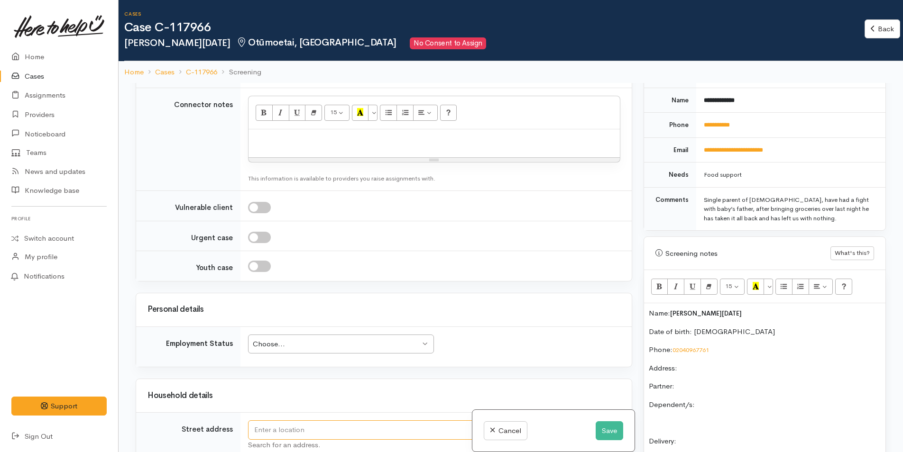
click at [343, 433] on input "text" at bounding box center [378, 430] width 261 height 19
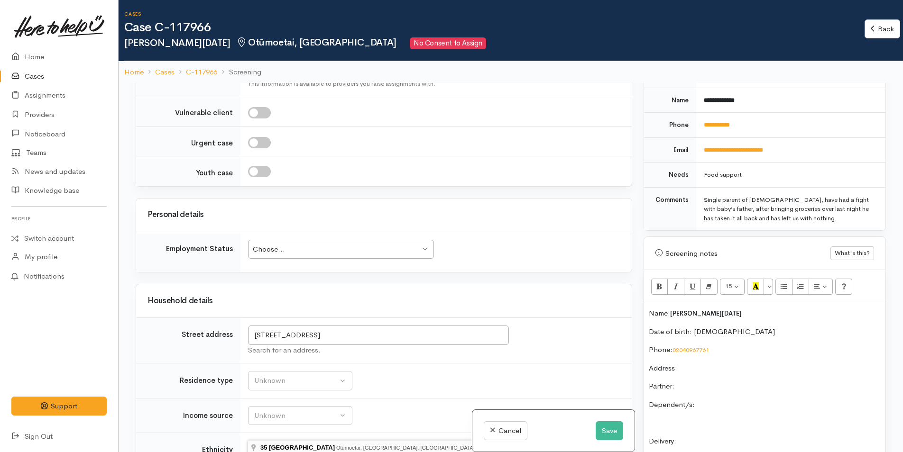
type input "35 Ngatai Road, Otūmoetai, Tauranga, New Zealand"
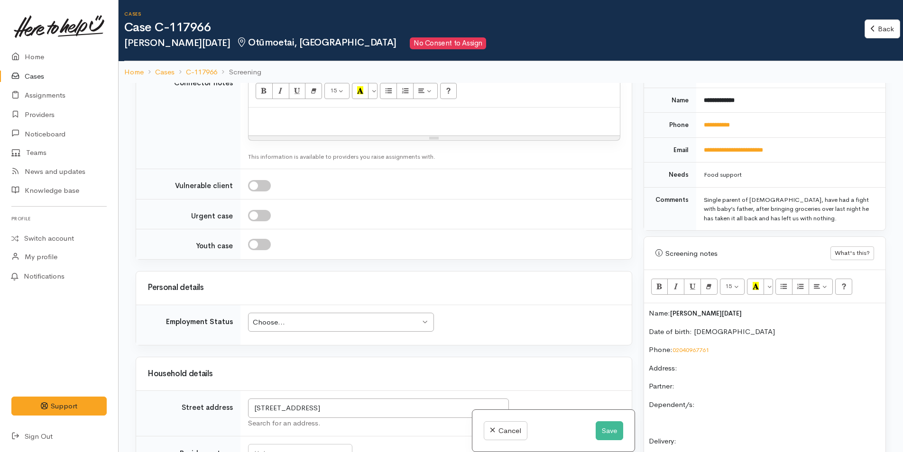
scroll to position [806, 0]
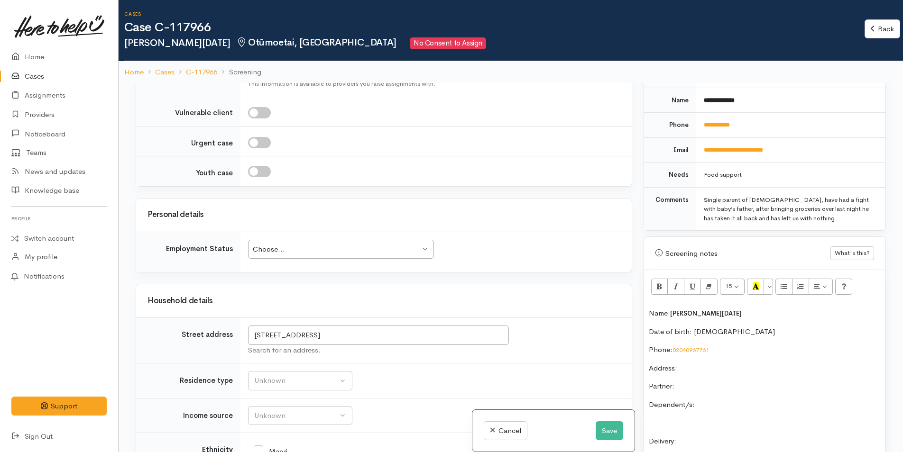
click at [319, 253] on div "Choose..." at bounding box center [336, 249] width 167 height 11
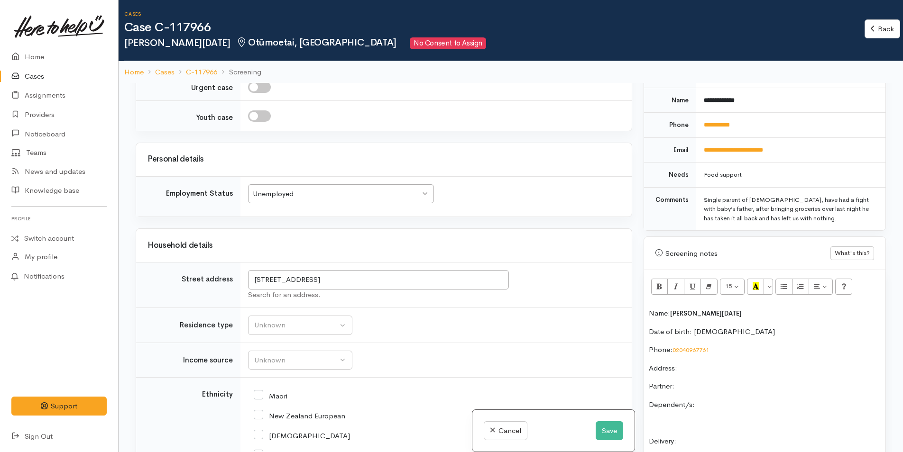
scroll to position [948, 0]
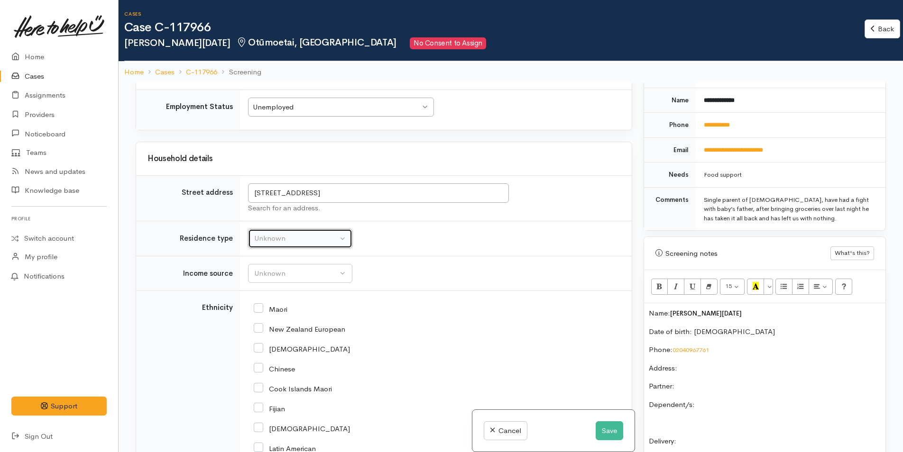
click at [300, 239] on div "Unknown" at bounding box center [295, 238] width 83 height 11
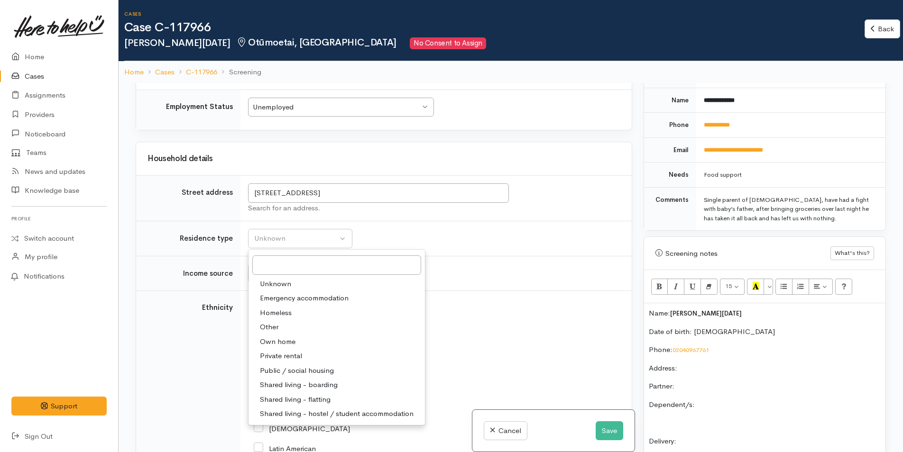
drag, startPoint x: 295, startPoint y: 354, endPoint x: 331, endPoint y: 294, distance: 70.2
click at [298, 351] on span "Private rental" at bounding box center [281, 356] width 42 height 11
select select "2"
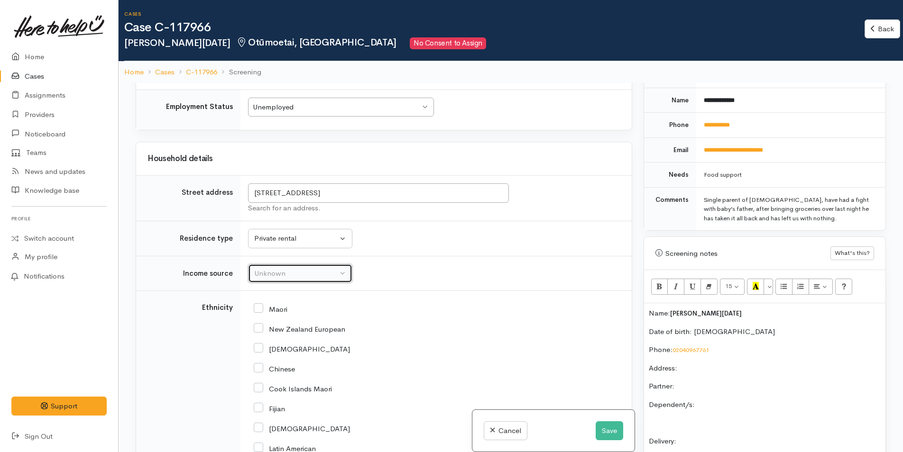
click at [283, 273] on div "Unknown" at bounding box center [295, 273] width 83 height 11
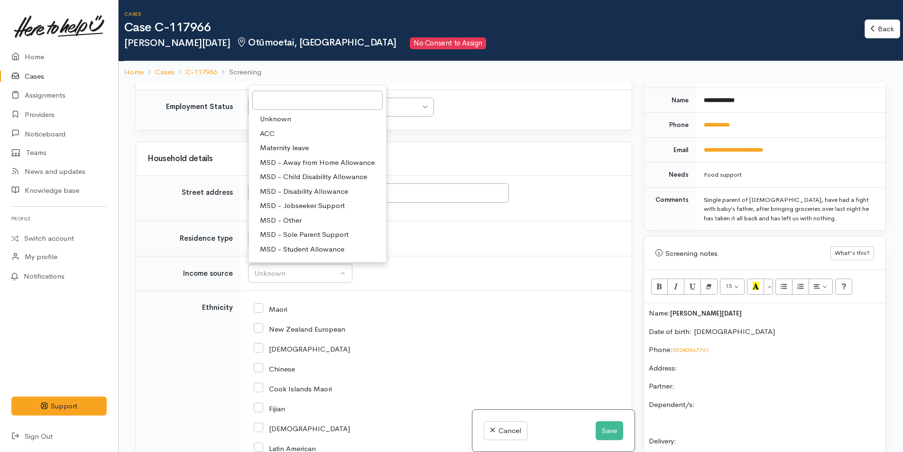
click at [309, 233] on span "MSD - Sole Parent Support" at bounding box center [304, 235] width 89 height 11
select select "7"
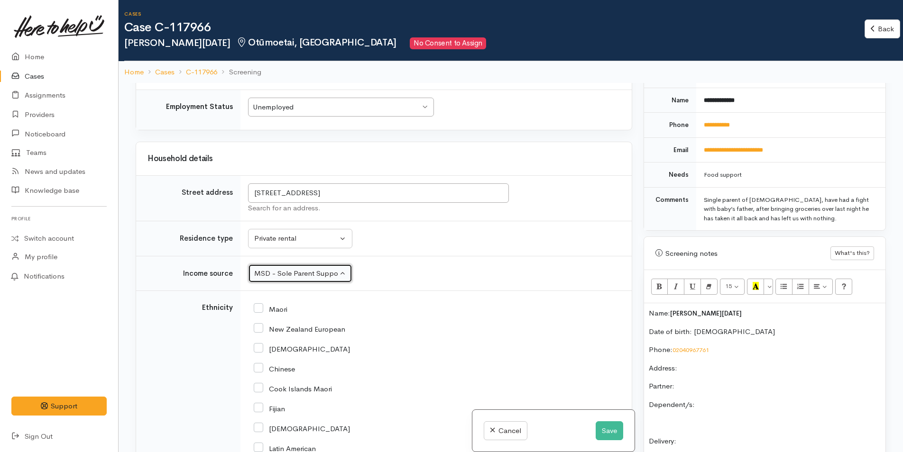
scroll to position [996, 0]
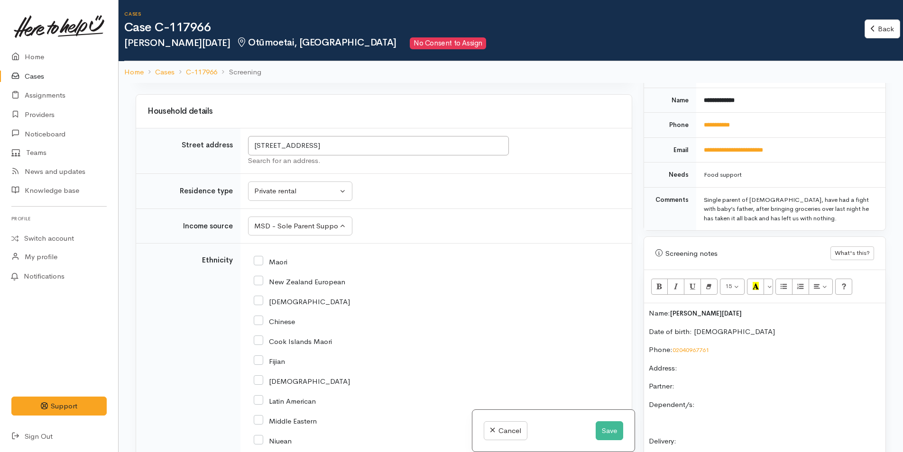
click at [259, 281] on input "New Zealand European" at bounding box center [300, 281] width 92 height 9
checkbox input "true"
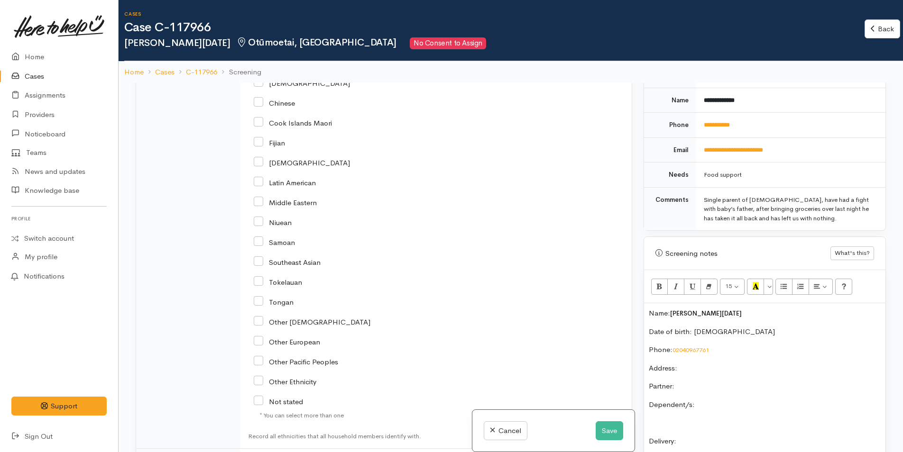
scroll to position [1328, 0]
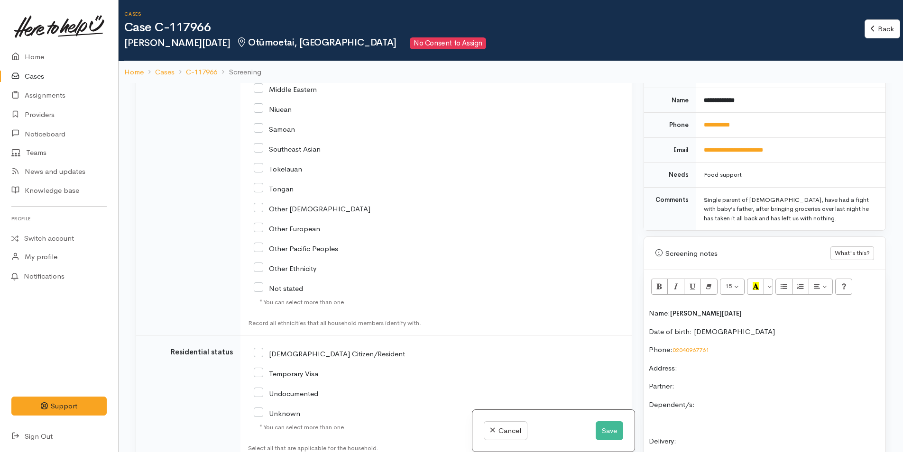
click at [262, 349] on icon at bounding box center [258, 352] width 9 height 9
click at [262, 352] on input "NZ Citizen/Resident" at bounding box center [329, 353] width 151 height 9
checkbox input "true"
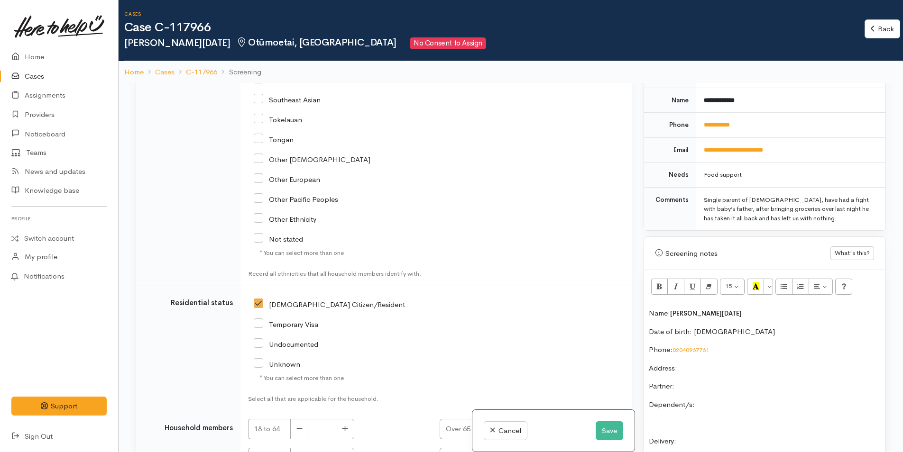
scroll to position [1464, 0]
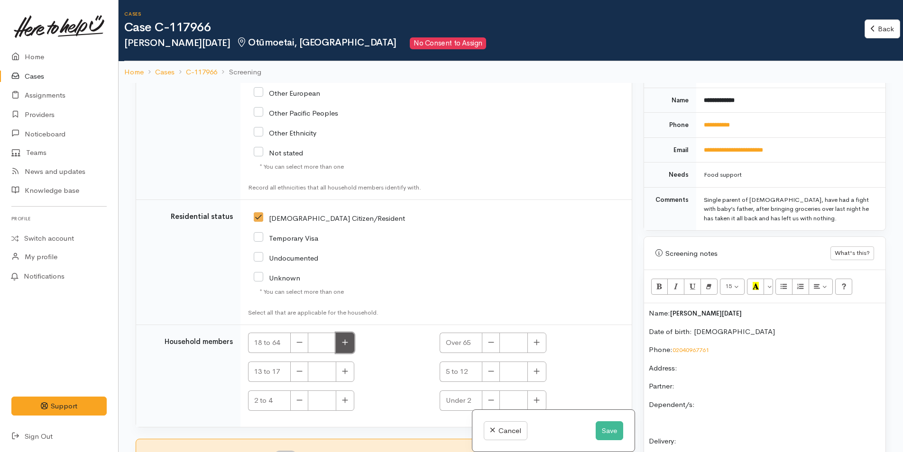
click at [347, 344] on icon "button" at bounding box center [345, 342] width 6 height 7
type input "1"
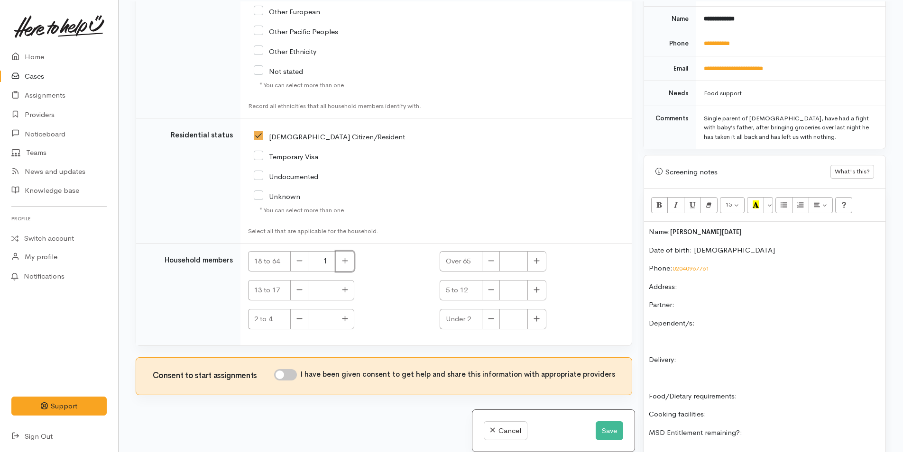
scroll to position [83, 0]
click at [294, 372] on input "I have been given consent to get help and share this information with appropria…" at bounding box center [285, 373] width 23 height 11
checkbox input "true"
click at [700, 298] on p "Partner:" at bounding box center [765, 303] width 232 height 11
click at [737, 317] on p "Dependent/s:" at bounding box center [765, 322] width 232 height 11
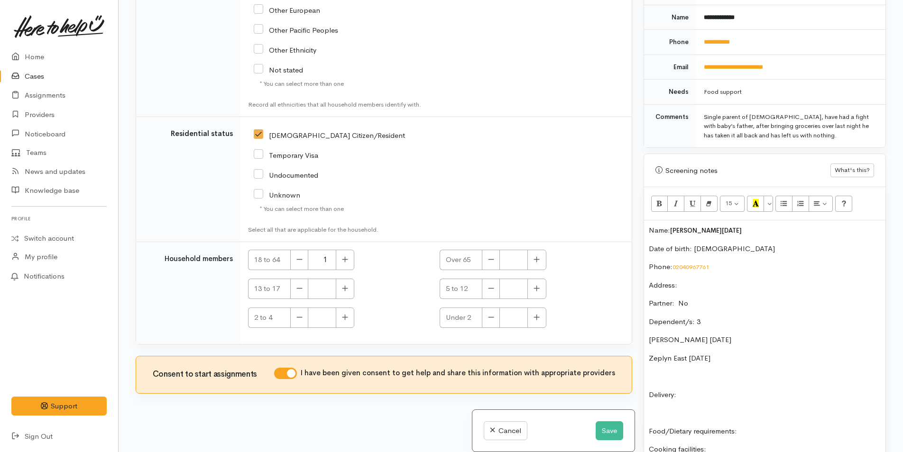
click at [733, 335] on p "Dakon Sylvester 29/12/2012" at bounding box center [765, 340] width 232 height 11
click at [773, 335] on p "Dakon Sylvester 29/12/12" at bounding box center [765, 340] width 232 height 11
click at [745, 336] on p "[PERSON_NAME] [DATE] 12yr" at bounding box center [765, 340] width 232 height 11
click at [745, 353] on p "Zeplyn East 13/11/15" at bounding box center [765, 358] width 232 height 11
click at [668, 371] on p "Ziggy 19/7/23 2yr" at bounding box center [765, 376] width 232 height 11
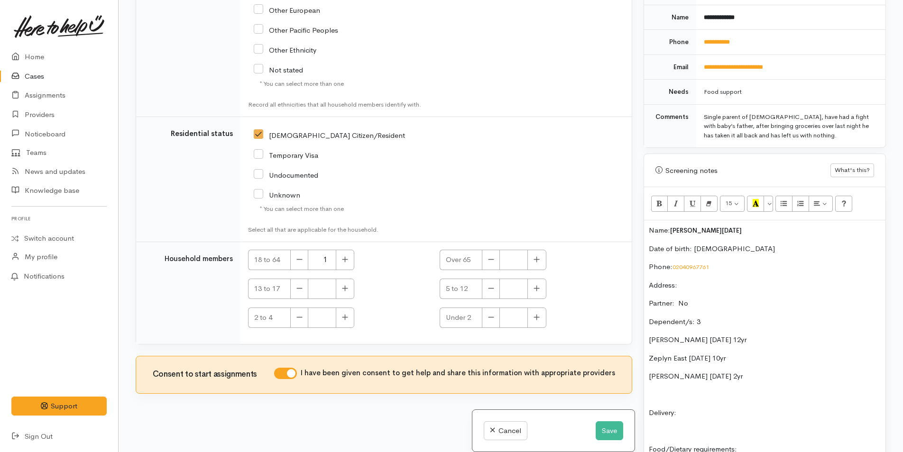
click at [723, 390] on p at bounding box center [765, 395] width 232 height 11
click at [724, 395] on div "Name: Zoe Silvester Date of birth: 29/11/89 Phone:  02040967761 Address:  Partn…" at bounding box center [764, 399] width 241 height 357
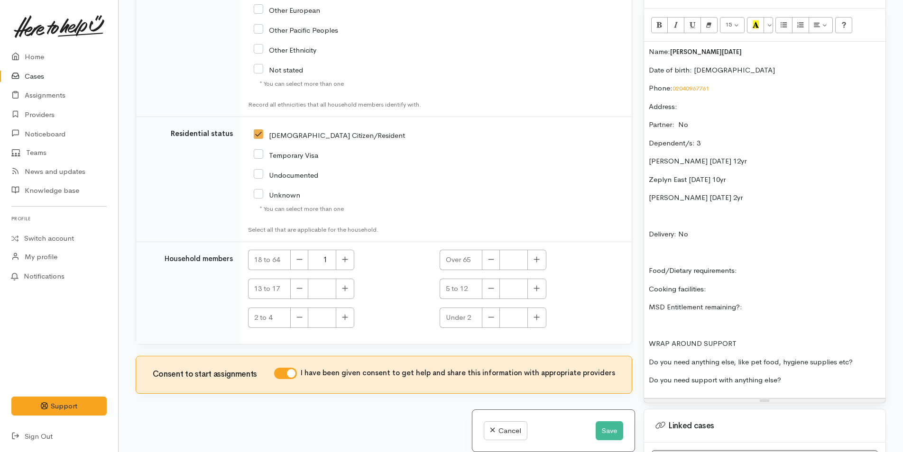
scroll to position [615, 0]
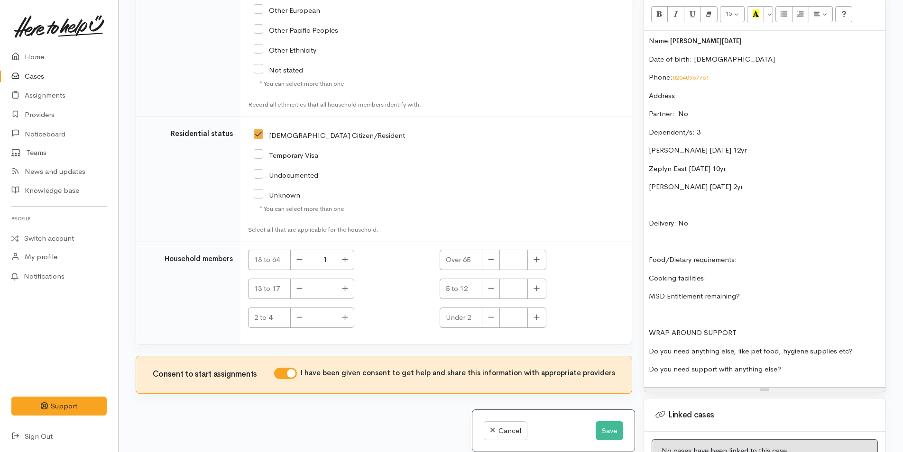
click at [781, 255] on p "Food/Dietary requirements:" at bounding box center [765, 260] width 232 height 11
click at [822, 291] on p "MSD Entitlement remaining?:" at bounding box center [765, 296] width 232 height 11
click at [760, 273] on p "Cooking facilities:" at bounding box center [765, 278] width 232 height 11
click at [868, 346] on p "Do you need anything else, like pet food, hygiene supplies etc?" at bounding box center [765, 351] width 232 height 11
click at [839, 364] on p "Do you need support with anything else?" at bounding box center [765, 369] width 232 height 11
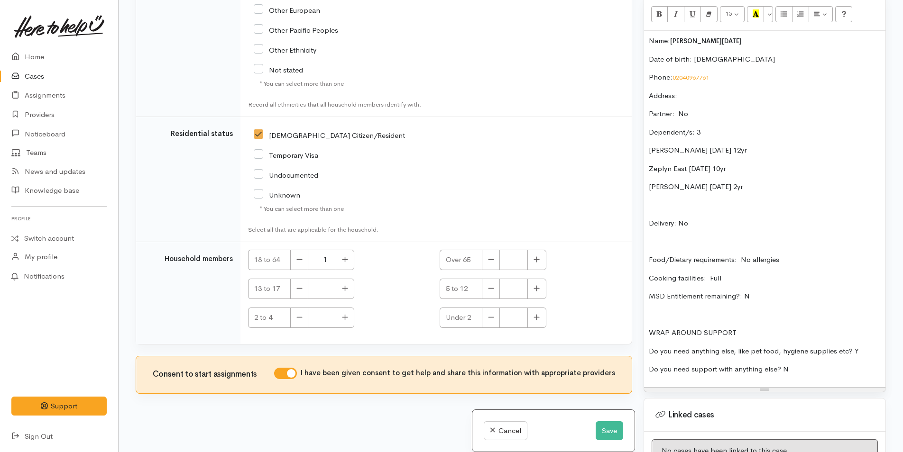
click at [806, 255] on p "Food/Dietary requirements: No allergies" at bounding box center [765, 260] width 232 height 11
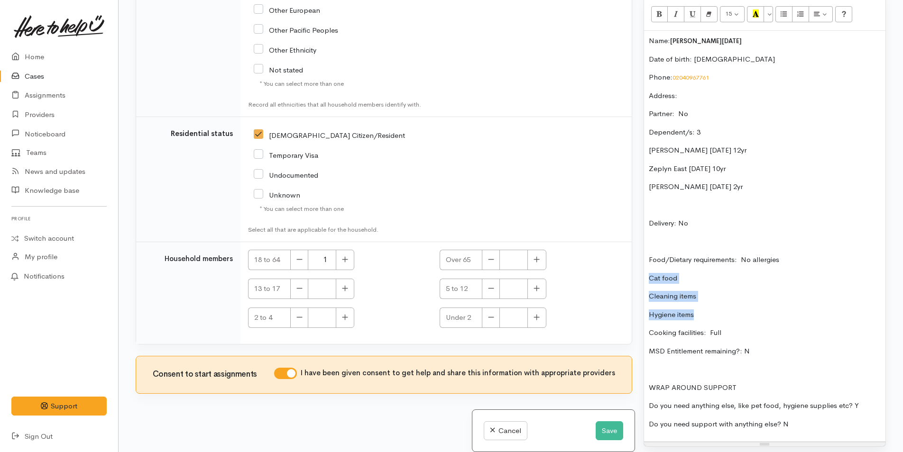
drag, startPoint x: 693, startPoint y: 301, endPoint x: 651, endPoint y: 269, distance: 53.1
click at [651, 269] on div "Name: Zoe Silvester Date of birth: 29/11/89 Phone:  02040967761 Address:  Partn…" at bounding box center [764, 236] width 241 height 411
copy div "Cat food Cleaning items Hygiene items"
click at [782, 9] on icon "Unordered list (CTRL+SHIFT+NUM7)" at bounding box center [784, 13] width 6 height 8
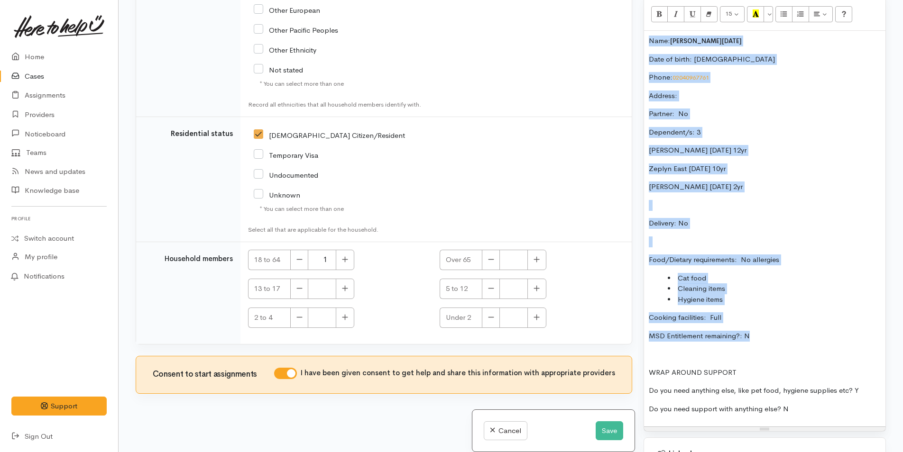
drag, startPoint x: 755, startPoint y: 328, endPoint x: 627, endPoint y: 31, distance: 323.5
click at [627, 31] on div "Related cases There are no other cases from the same person found. Manually lin…" at bounding box center [511, 226] width 762 height 452
copy div "Name: Zoe Silvester Date of birth: 29/11/89 Phone:  02040967761 Address:  Partn…"
click at [534, 285] on icon "button" at bounding box center [537, 288] width 6 height 7
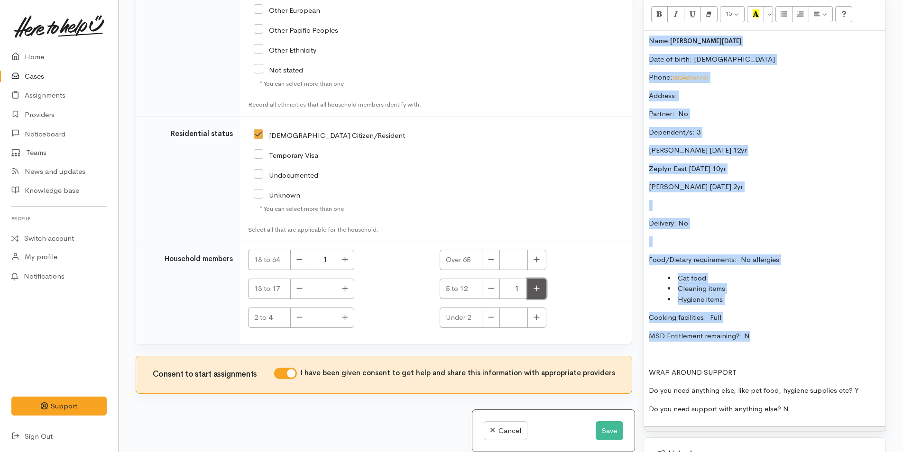
type input "2"
click at [347, 318] on icon "button" at bounding box center [345, 317] width 6 height 6
type input "1"
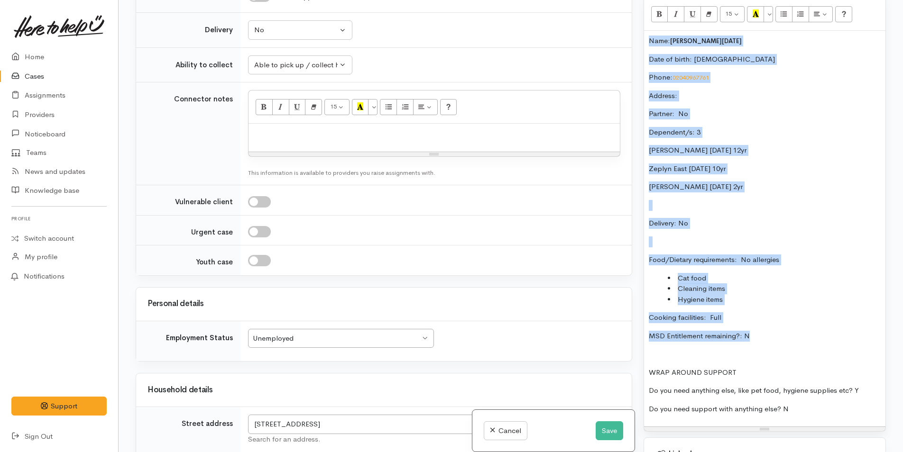
scroll to position [515, 0]
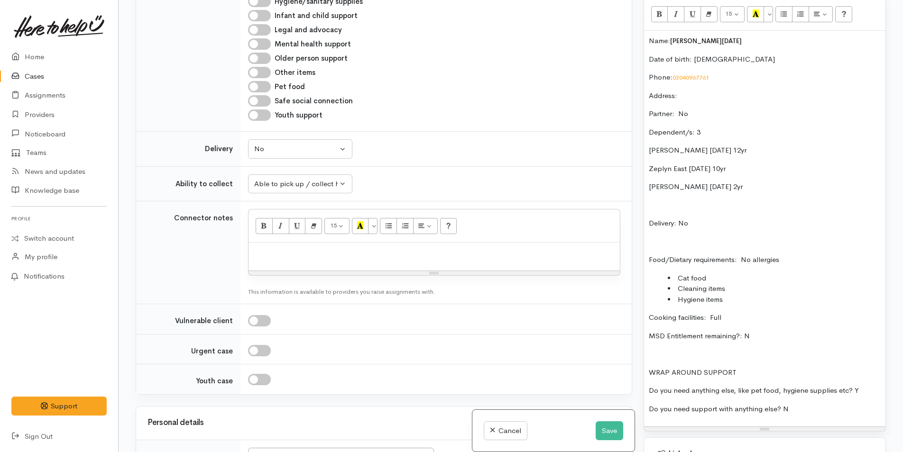
click at [302, 262] on div at bounding box center [434, 257] width 371 height 28
paste div
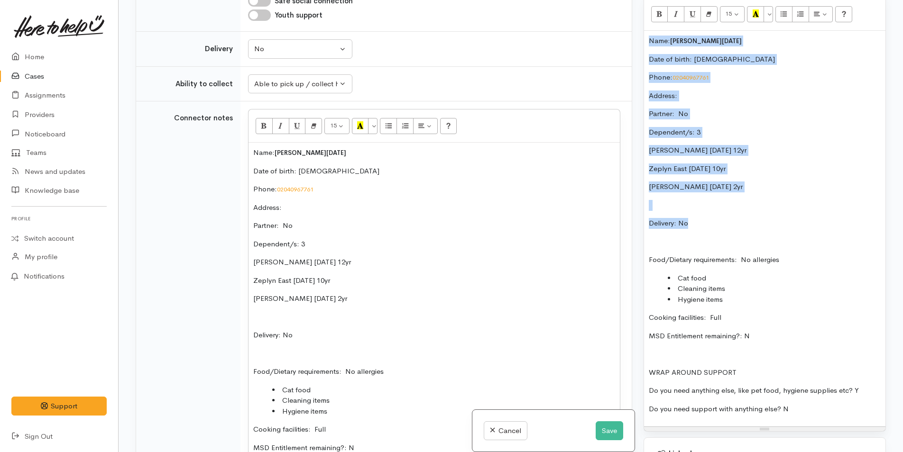
drag, startPoint x: 697, startPoint y: 220, endPoint x: 636, endPoint y: 26, distance: 202.9
click at [636, 26] on div "Related cases There are no other cases from the same person found. Manually lin…" at bounding box center [511, 226] width 762 height 452
copy div "Name: Zoe Silvester Date of birth: 29/11/89 Phone:  02040967761 Address:  Partn…"
click at [605, 424] on button "Save" at bounding box center [610, 431] width 28 height 19
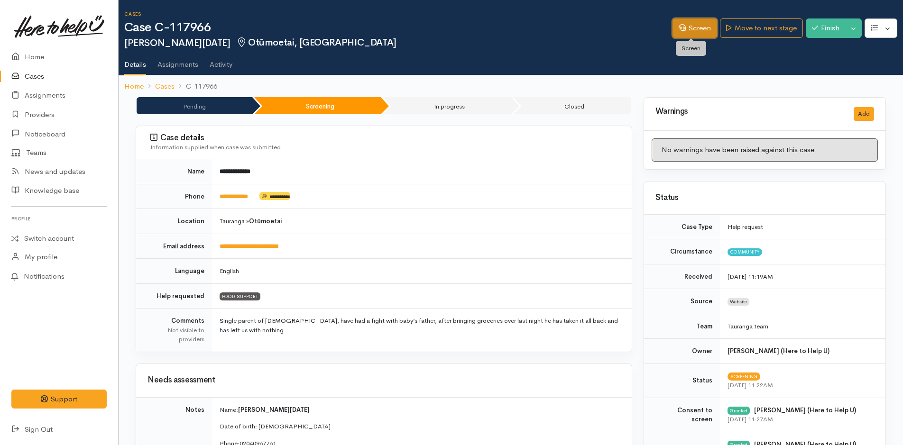
click at [694, 24] on link "Screen" at bounding box center [694, 27] width 45 height 19
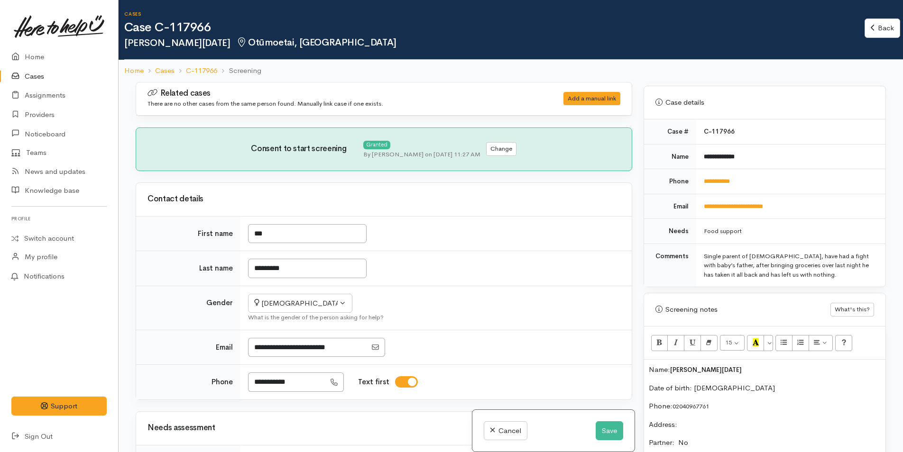
scroll to position [474, 0]
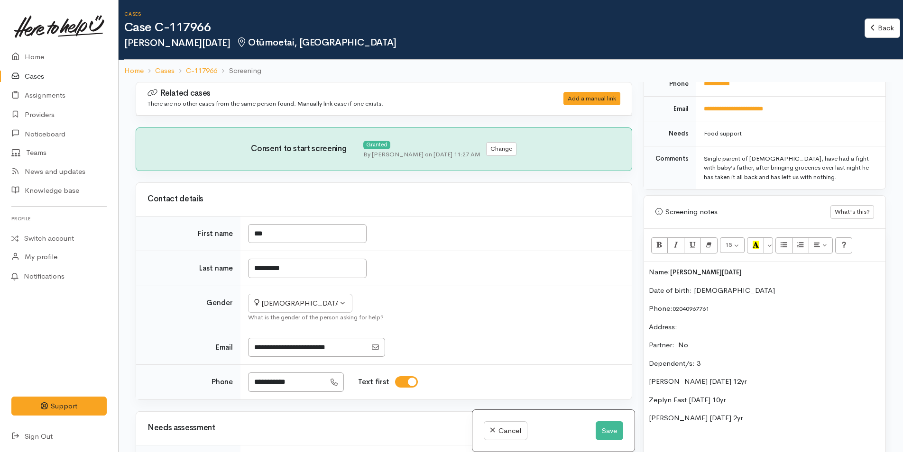
click at [649, 267] on div "Name: [PERSON_NAME][DATE] Date of birth: [DEMOGRAPHIC_DATA] Phone:  02040967761…" at bounding box center [764, 460] width 241 height 396
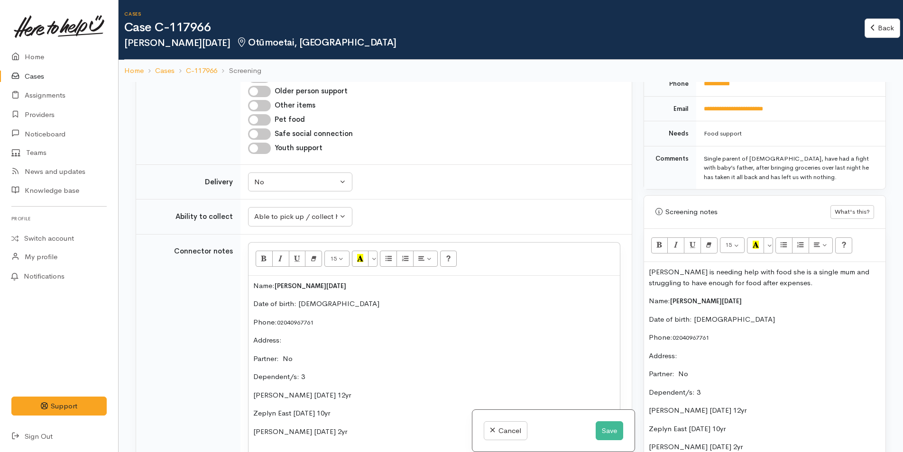
scroll to position [427, 0]
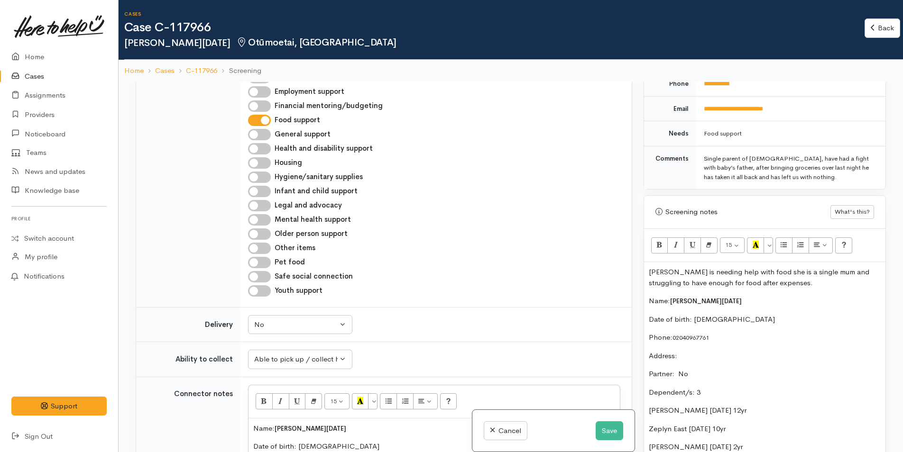
click at [266, 263] on input "Pet food" at bounding box center [259, 262] width 23 height 11
checkbox input "true"
click at [265, 175] on input "Hygiene/sanitary supplies" at bounding box center [259, 177] width 23 height 11
checkbox input "true"
click at [263, 230] on input "Older person support" at bounding box center [259, 234] width 23 height 11
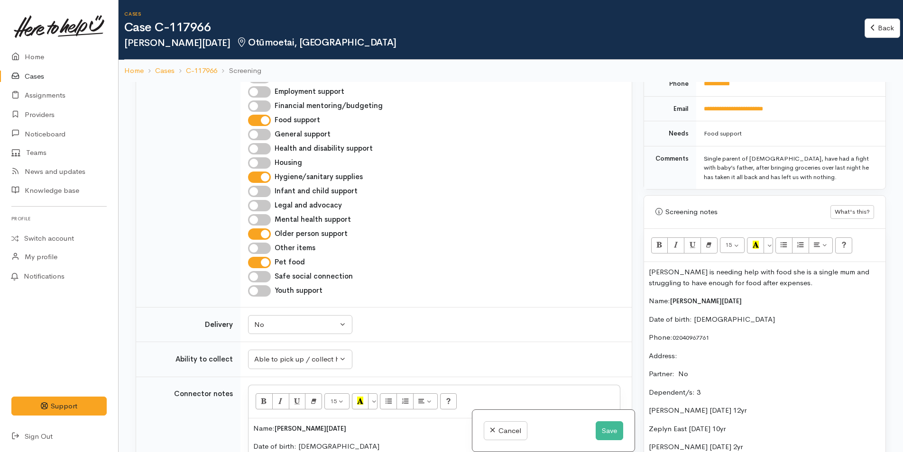
click at [263, 230] on input "Older person support" at bounding box center [259, 234] width 23 height 11
checkbox input "false"
click at [265, 249] on input "Other items" at bounding box center [259, 248] width 23 height 11
checkbox input "true"
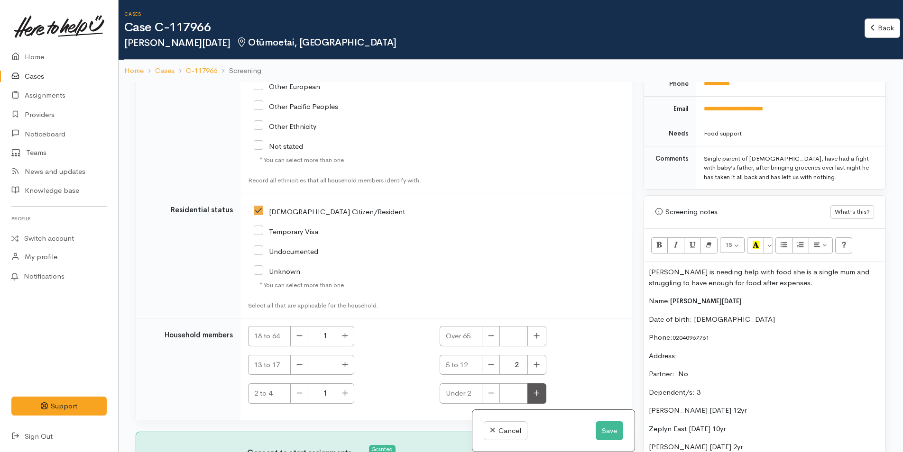
scroll to position [82, 0]
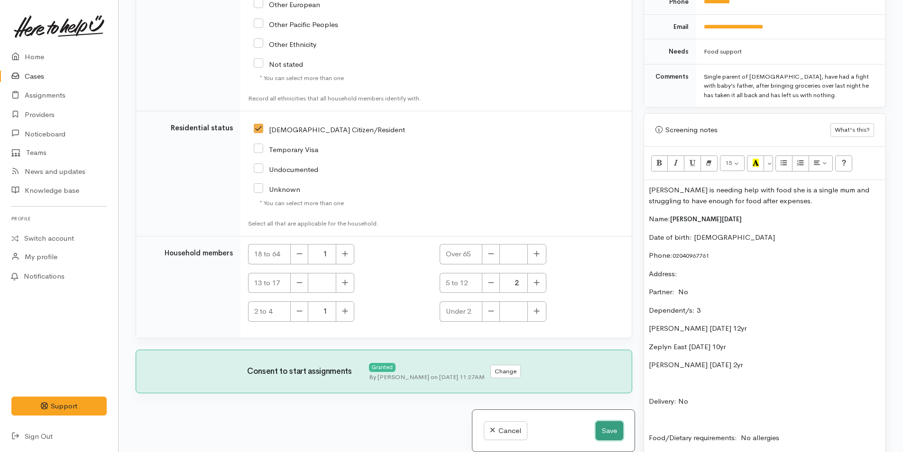
click at [604, 426] on button "Save" at bounding box center [610, 431] width 28 height 19
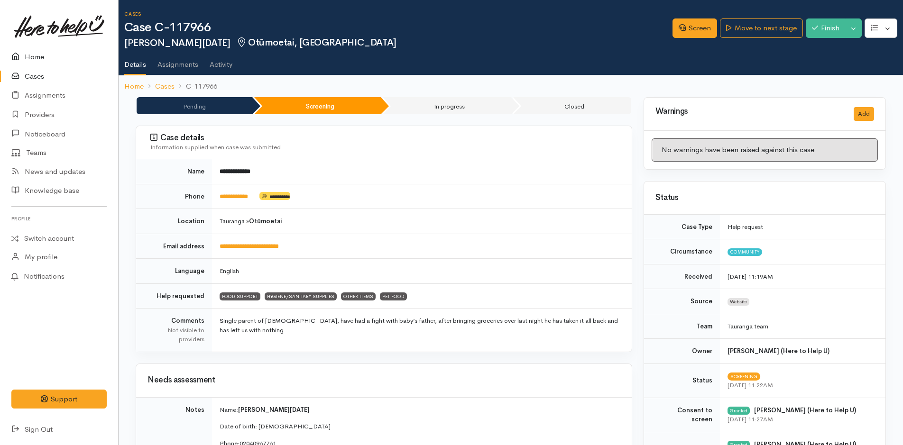
click at [35, 58] on link "Home" at bounding box center [59, 56] width 118 height 19
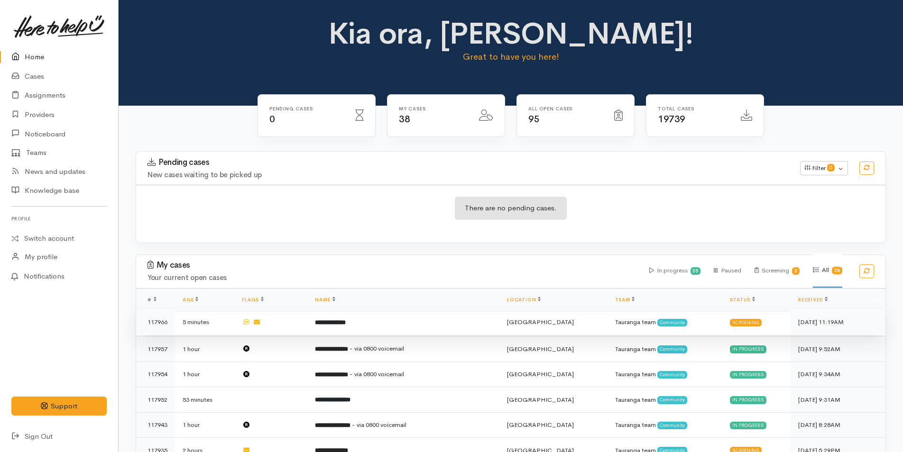
click at [346, 324] on b "**********" at bounding box center [330, 323] width 31 height 6
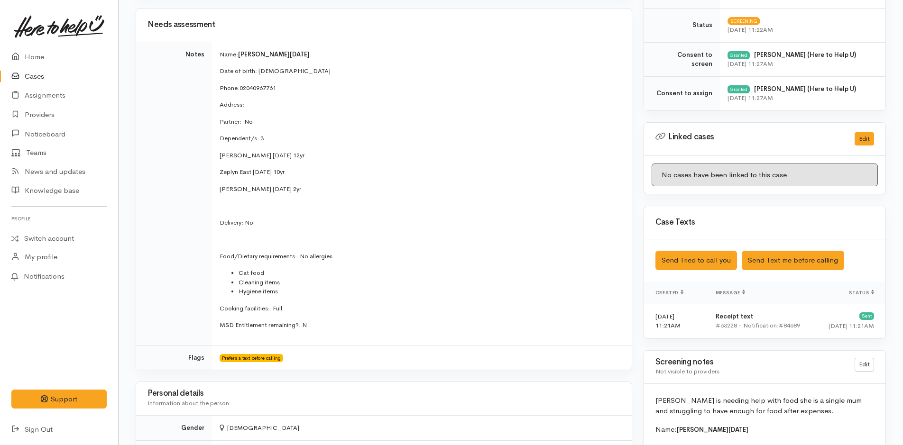
scroll to position [427, 0]
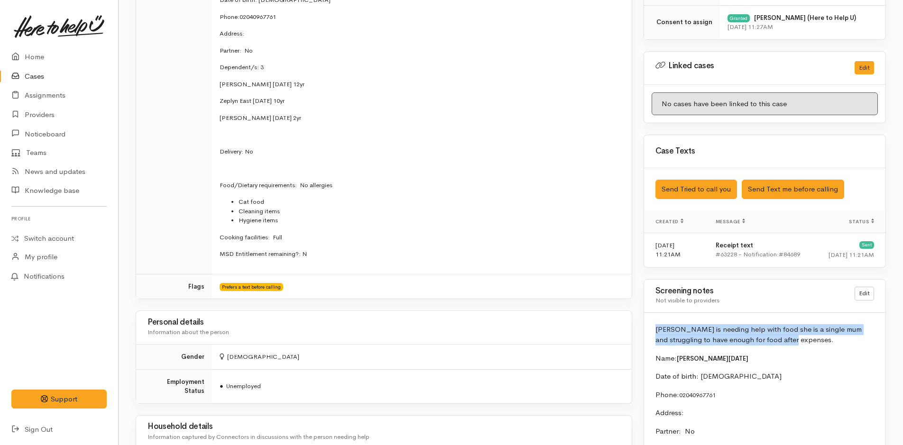
drag, startPoint x: 780, startPoint y: 343, endPoint x: 644, endPoint y: 331, distance: 137.1
copy p "[PERSON_NAME] is needing help with food she is a single mum and struggling to h…"
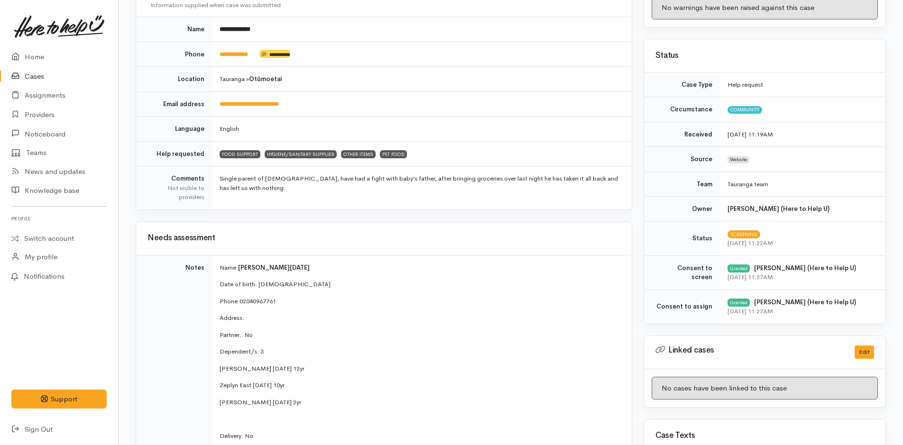
scroll to position [0, 0]
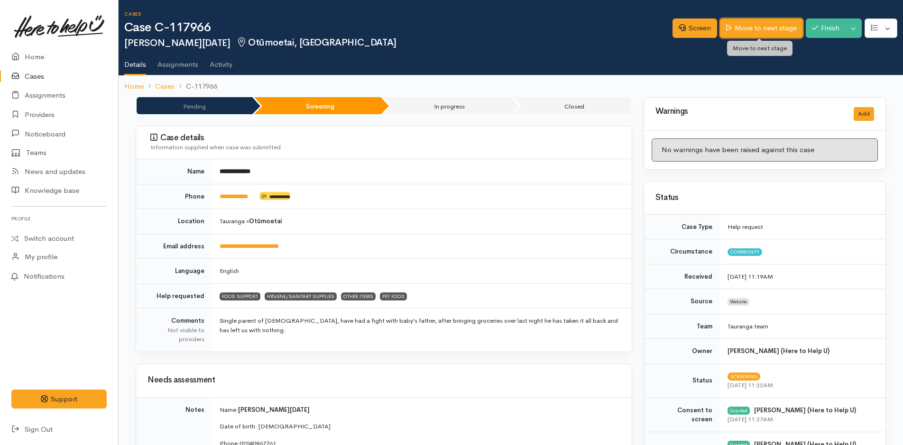
click at [734, 30] on link "Move to next stage" at bounding box center [761, 27] width 83 height 19
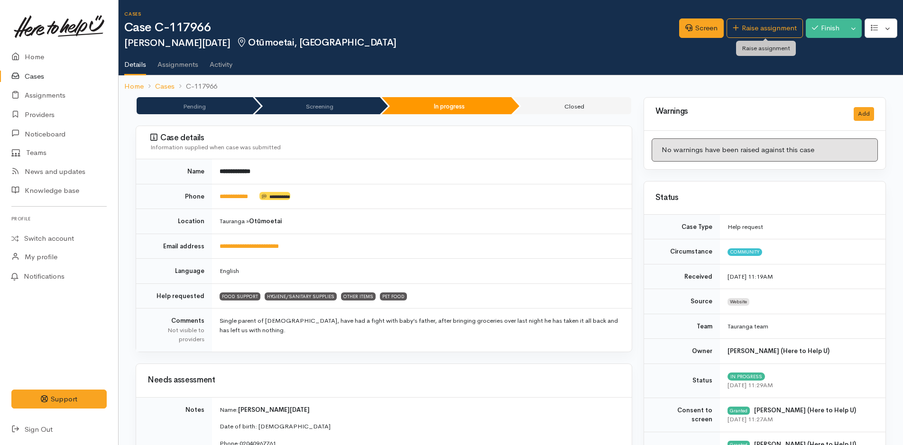
click at [763, 31] on link "Raise assignment" at bounding box center [765, 27] width 76 height 19
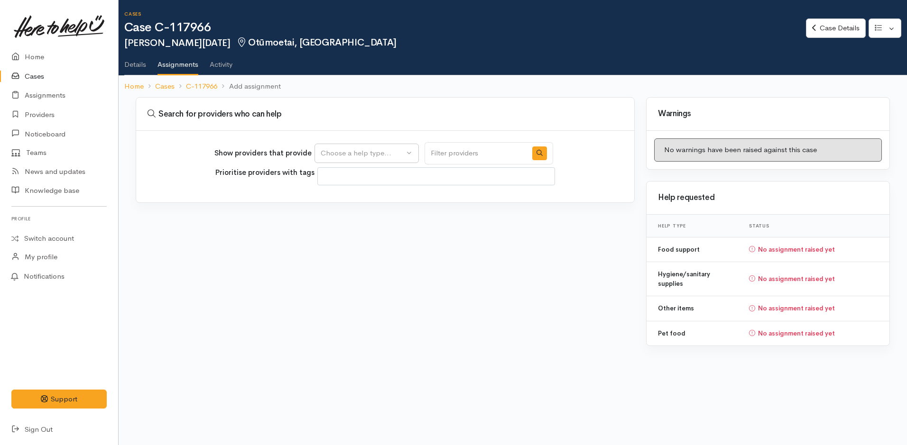
select select
drag, startPoint x: 343, startPoint y: 161, endPoint x: 346, endPoint y: 156, distance: 5.5
click at [343, 160] on button "Choose a help type..." at bounding box center [366, 153] width 104 height 19
click at [343, 200] on span "Food support" at bounding box center [348, 198] width 44 height 11
select select "3"
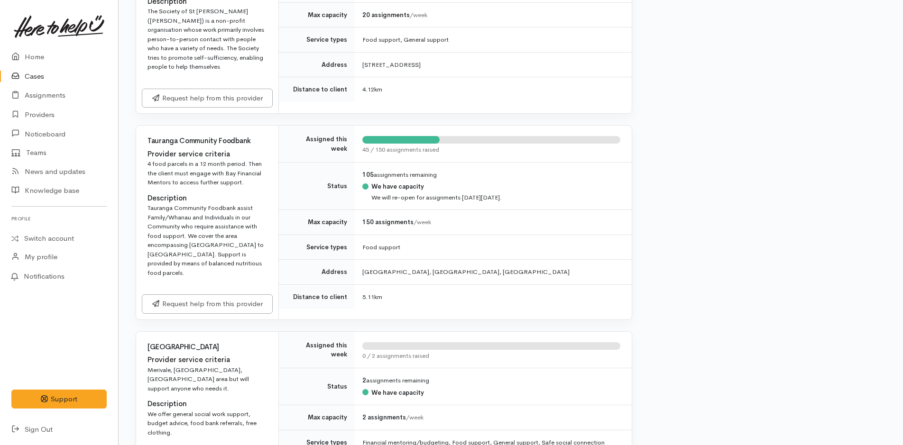
scroll to position [1138, 0]
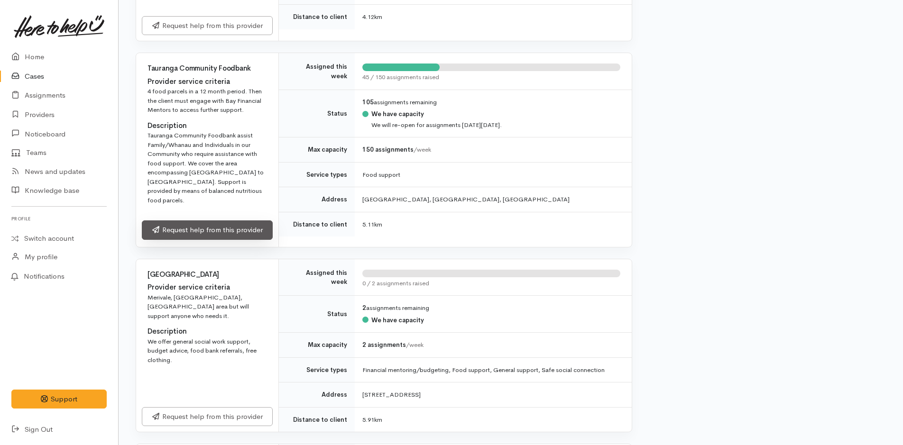
click at [244, 221] on link "Request help from this provider" at bounding box center [207, 230] width 131 height 19
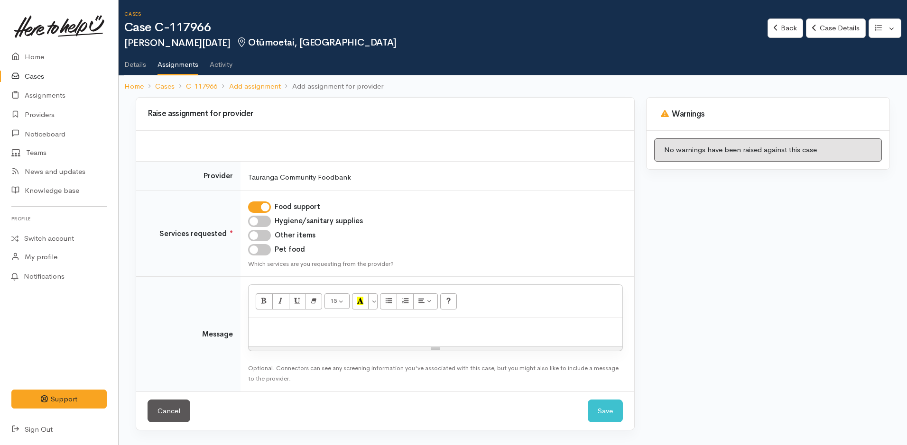
click at [258, 219] on input "Hygiene/sanitary supplies" at bounding box center [259, 221] width 23 height 11
checkbox input "true"
click at [260, 236] on input "Other items" at bounding box center [259, 235] width 23 height 11
checkbox input "true"
click at [265, 253] on input "Pet food" at bounding box center [259, 249] width 23 height 11
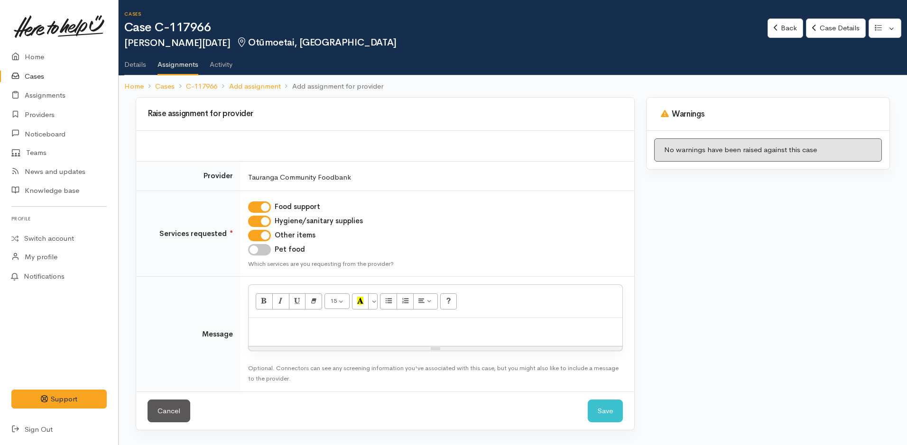
checkbox input "true"
drag, startPoint x: 303, startPoint y: 332, endPoint x: 326, endPoint y: 328, distance: 23.5
click at [308, 333] on p at bounding box center [435, 328] width 364 height 11
paste div
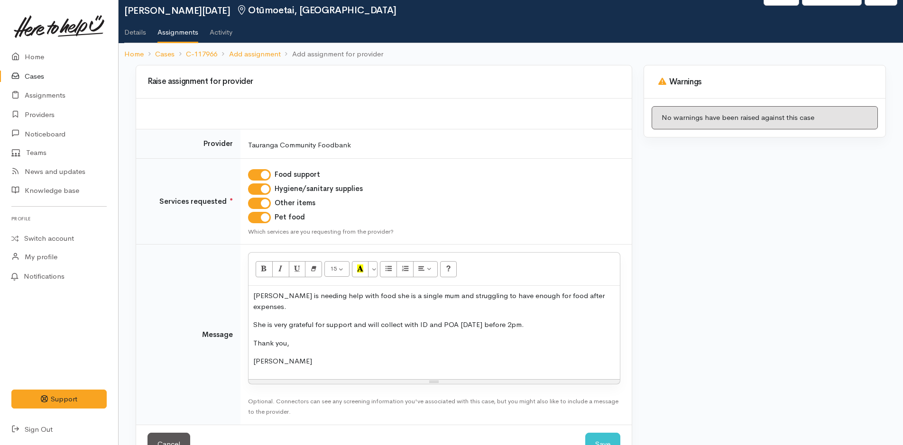
scroll to position [52, 0]
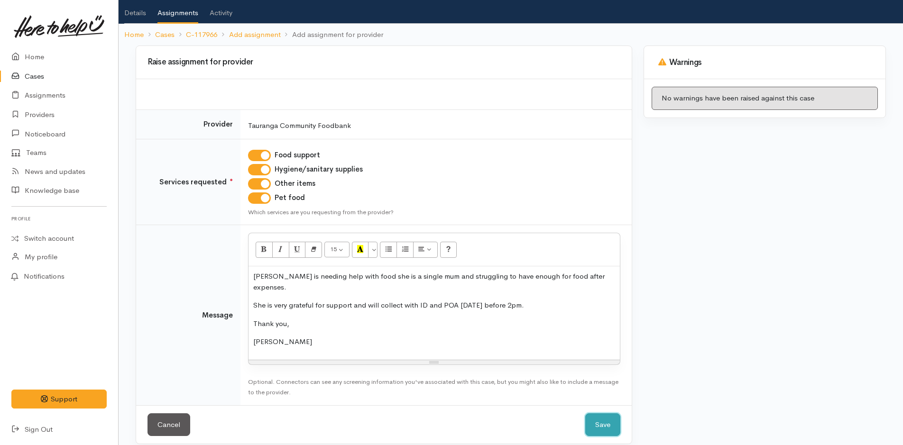
click at [611, 414] on button "Save" at bounding box center [602, 425] width 35 height 23
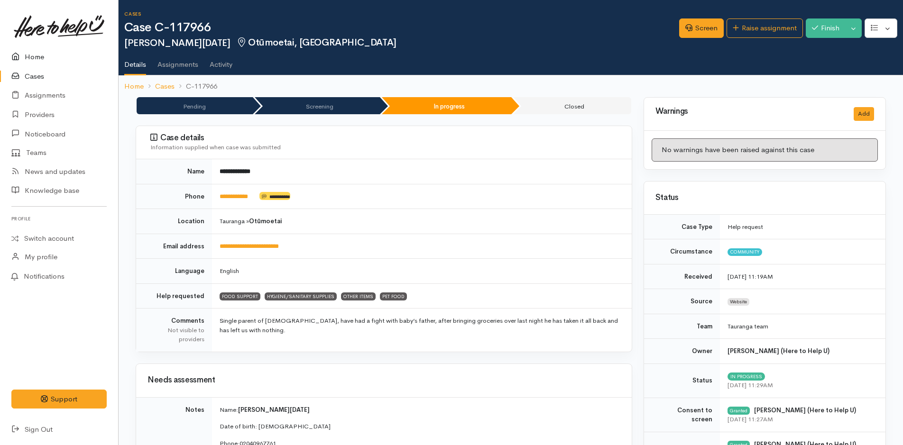
click at [34, 51] on link "Home" at bounding box center [59, 56] width 118 height 19
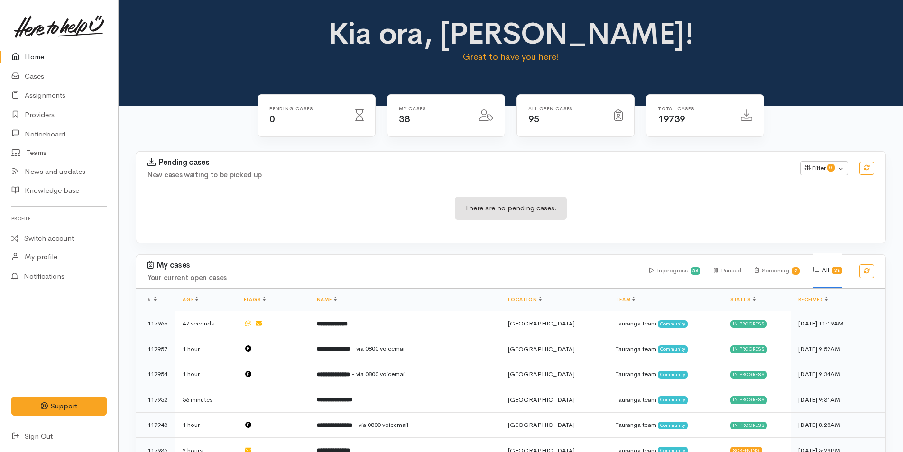
click at [36, 57] on link "Home" at bounding box center [59, 56] width 118 height 19
click at [29, 73] on link "Cases" at bounding box center [59, 76] width 118 height 19
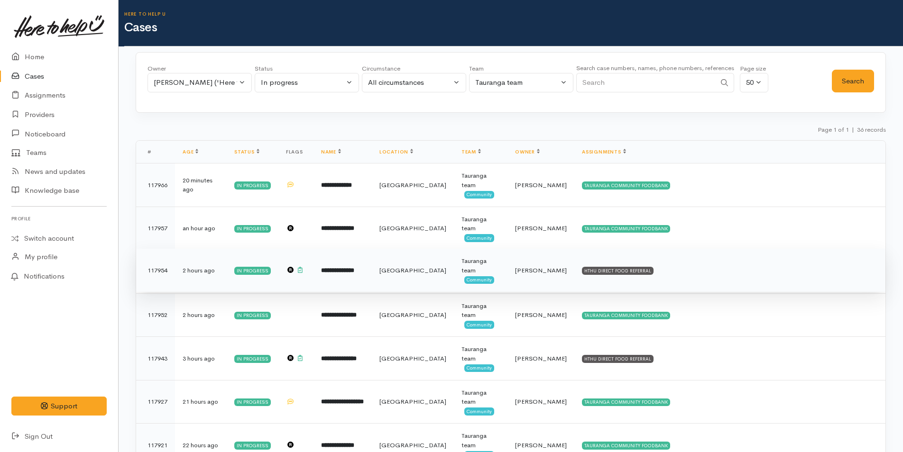
click at [574, 264] on td "HTHU DIRECT FOOD REFERRAL" at bounding box center [729, 271] width 311 height 44
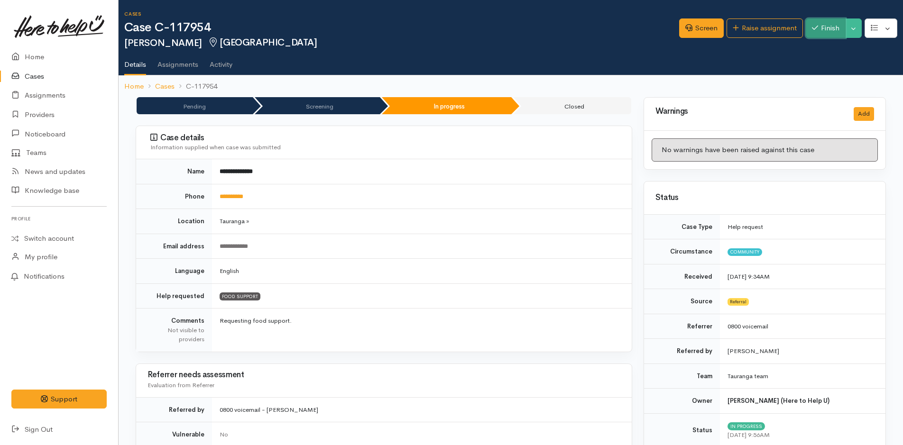
click at [826, 27] on button "Finish" at bounding box center [826, 27] width 40 height 19
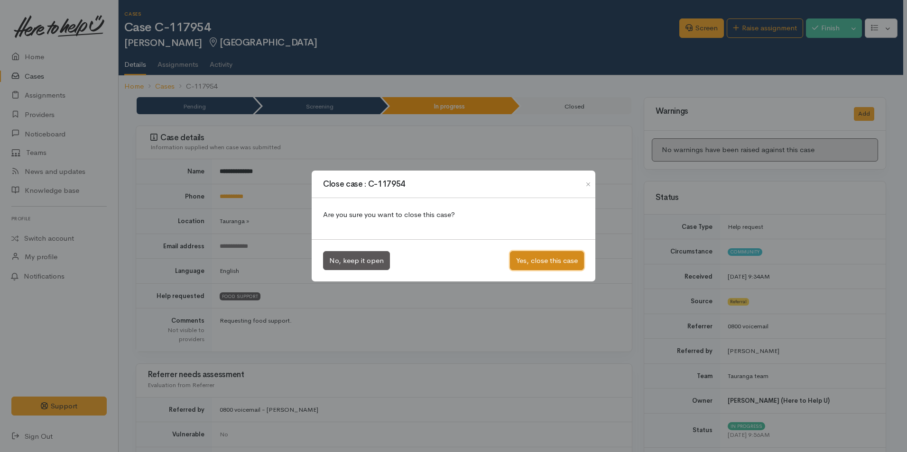
click at [564, 261] on button "Yes, close this case" at bounding box center [547, 260] width 74 height 19
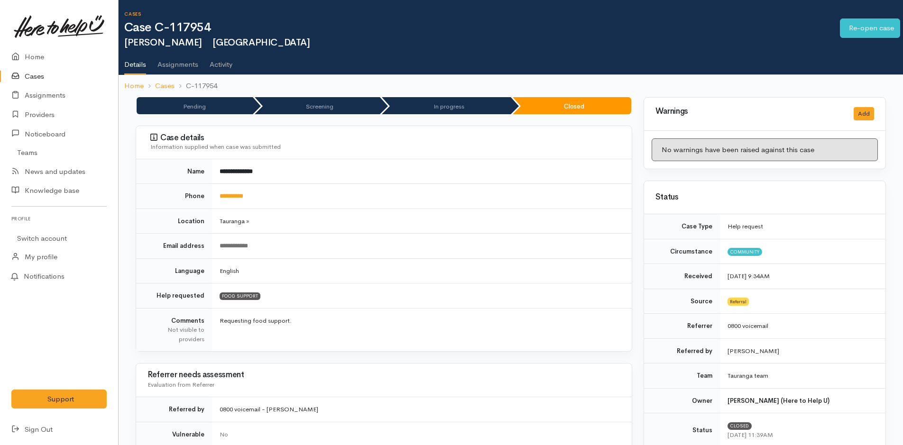
click at [42, 77] on link "Cases" at bounding box center [59, 76] width 118 height 19
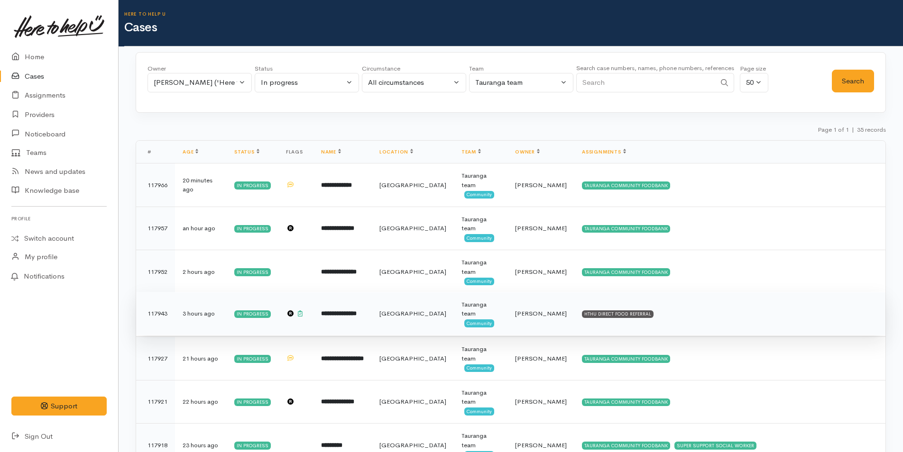
click at [605, 308] on td "HTHU DIRECT FOOD REFERRAL" at bounding box center [729, 314] width 311 height 44
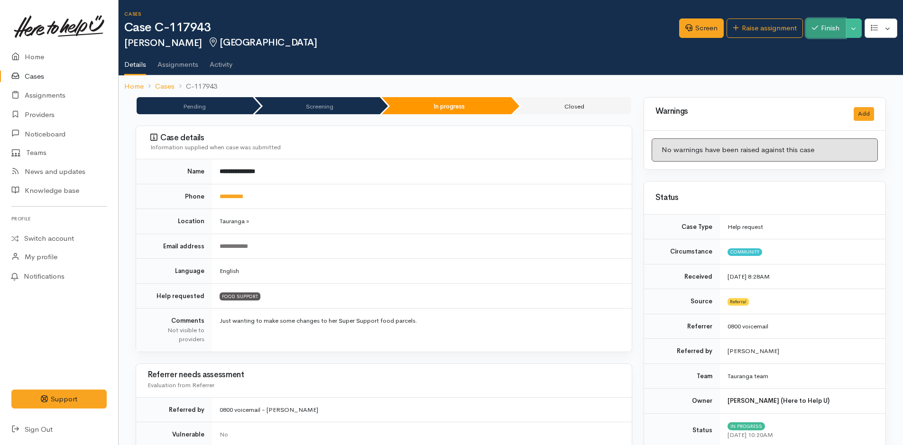
click at [833, 28] on button "Finish" at bounding box center [826, 27] width 40 height 19
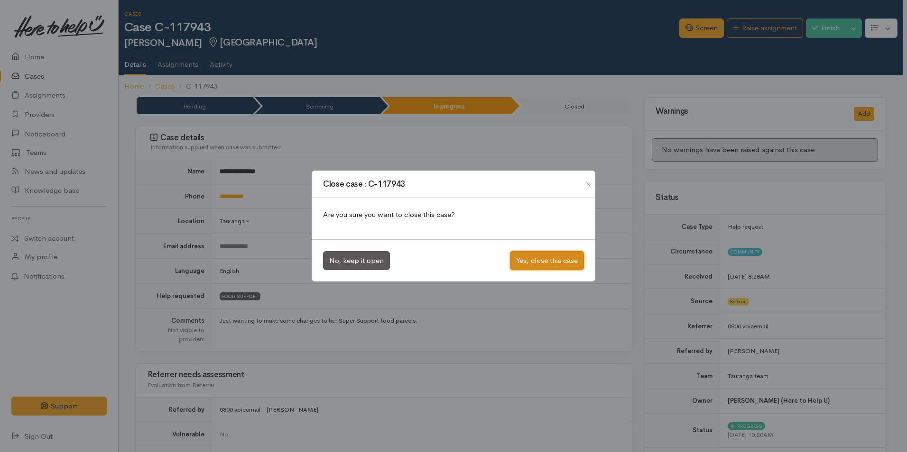
click at [554, 265] on button "Yes, close this case" at bounding box center [547, 260] width 74 height 19
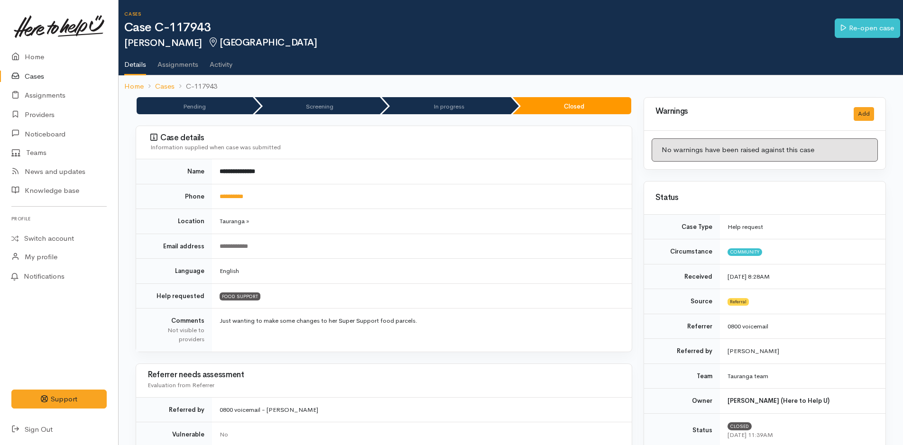
click at [32, 76] on link "Cases" at bounding box center [59, 76] width 118 height 19
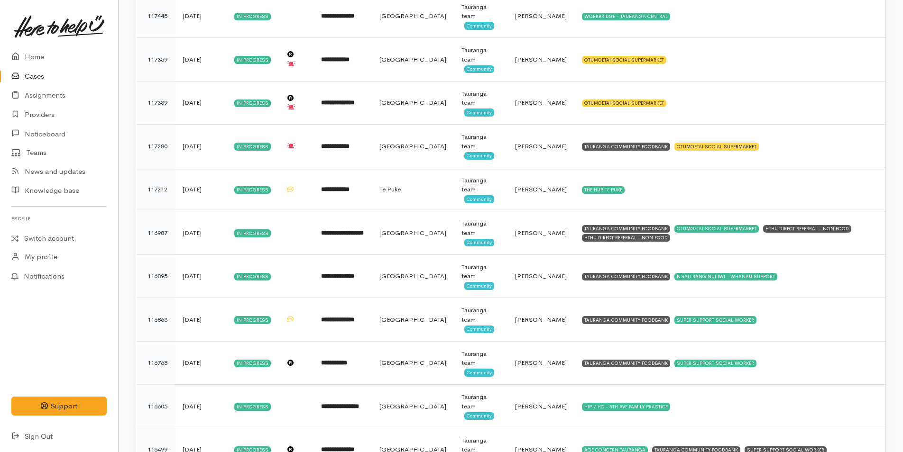
scroll to position [1215, 0]
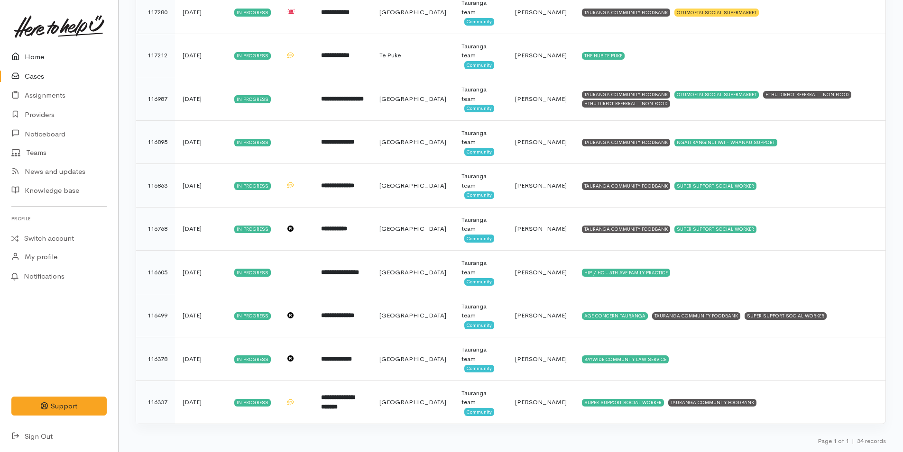
click at [36, 56] on link "Home" at bounding box center [59, 56] width 118 height 19
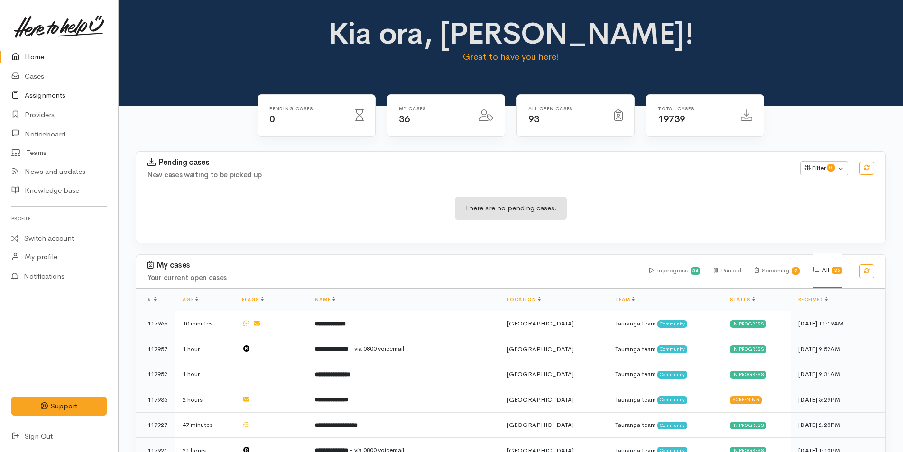
click at [44, 97] on link "Assignments" at bounding box center [59, 95] width 118 height 19
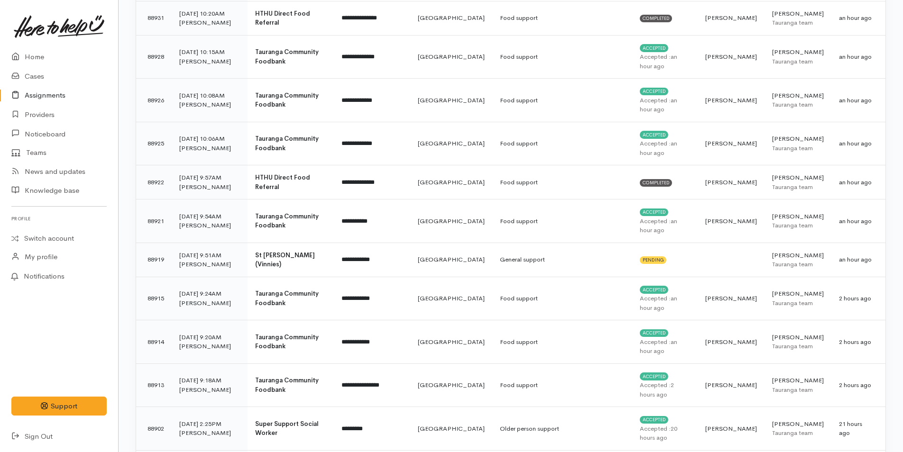
scroll to position [427, 0]
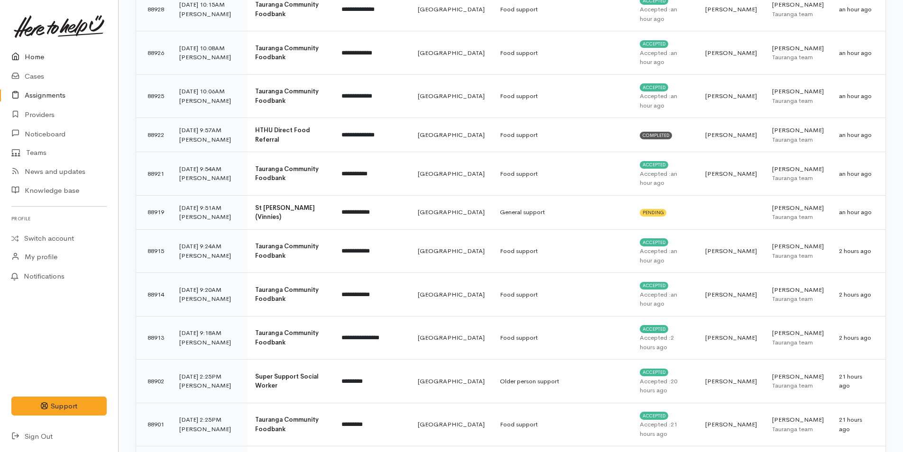
click at [31, 59] on link "Home" at bounding box center [59, 56] width 118 height 19
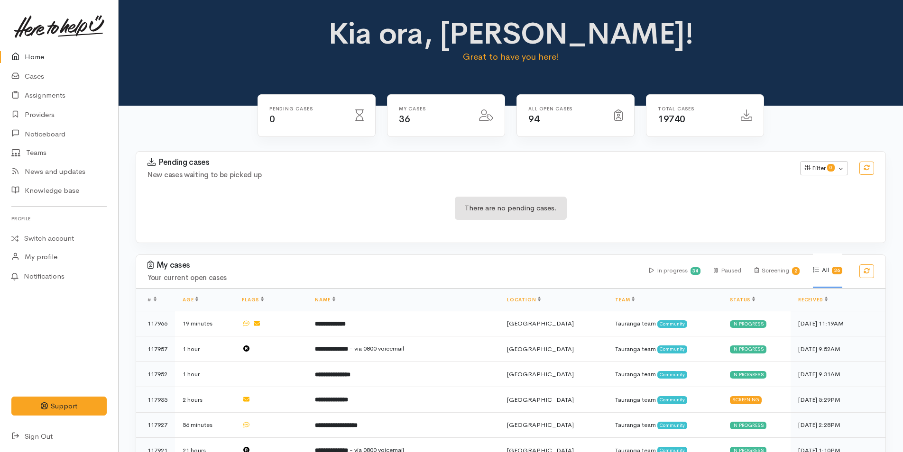
click at [195, 65] on div "Kia ora, [PERSON_NAME]! Great to have you here!" at bounding box center [511, 44] width 762 height 55
click at [34, 53] on link "Home" at bounding box center [59, 56] width 118 height 19
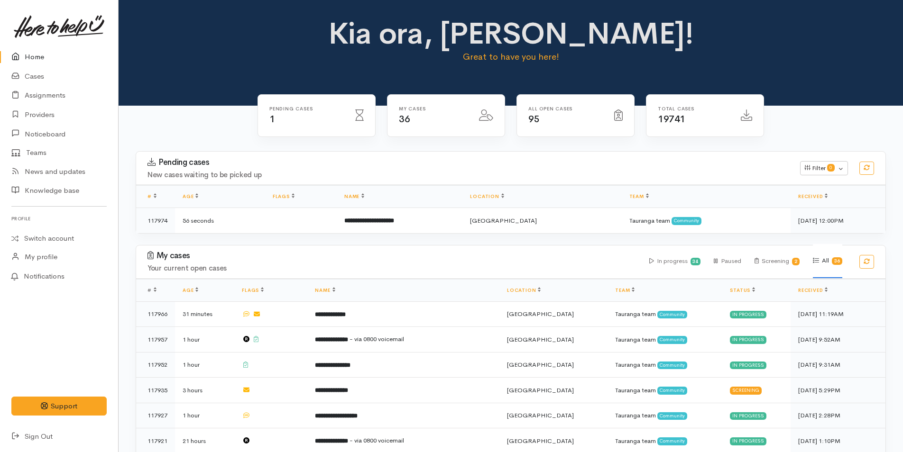
click at [386, 204] on th "Name" at bounding box center [400, 196] width 126 height 23
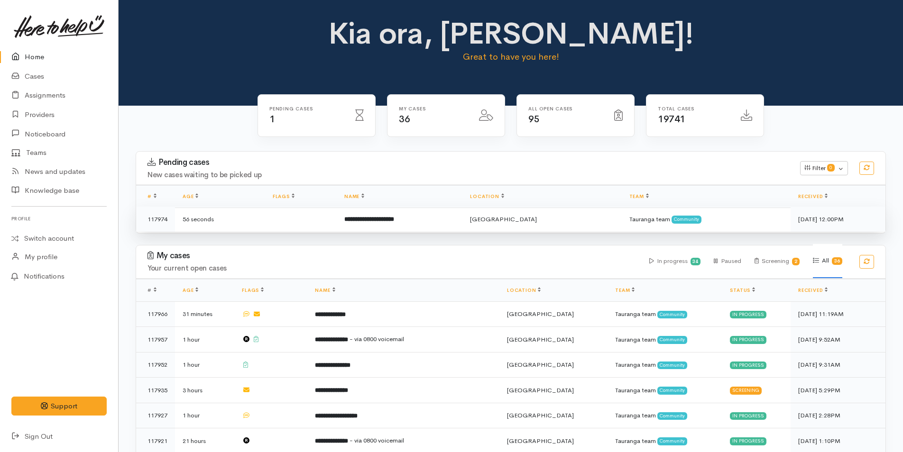
click at [394, 219] on b "**********" at bounding box center [369, 219] width 50 height 6
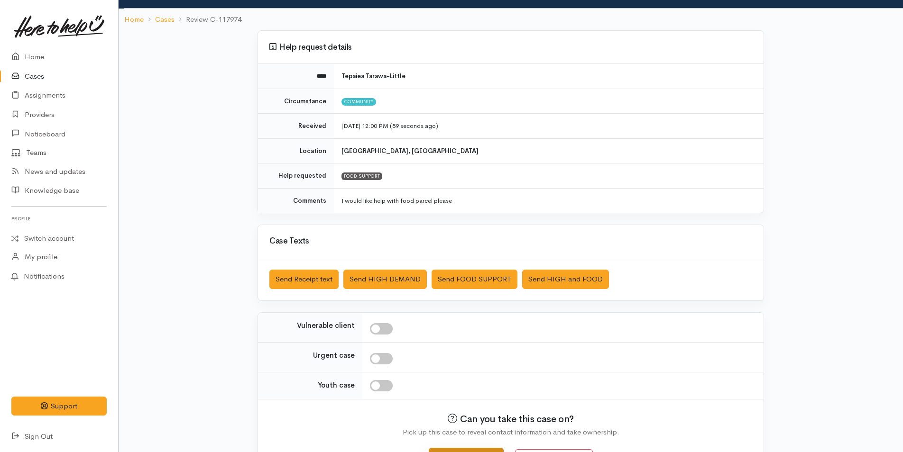
scroll to position [86, 0]
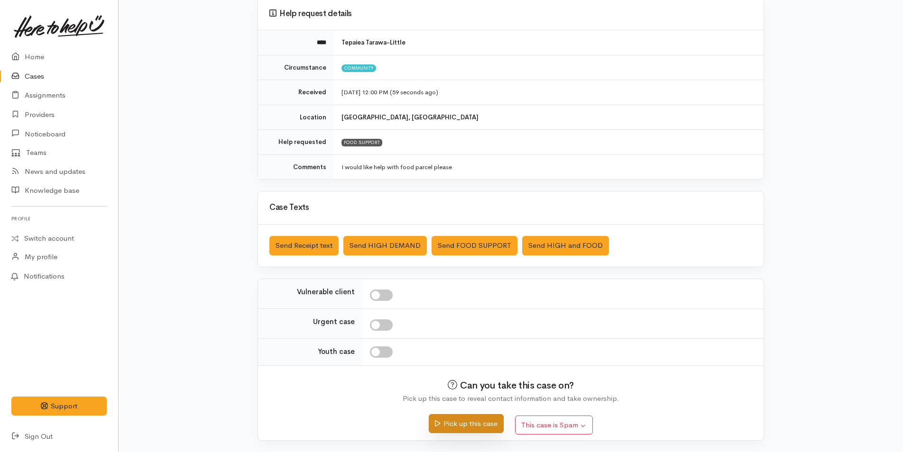
click at [460, 417] on button "Pick up this case" at bounding box center [466, 423] width 74 height 19
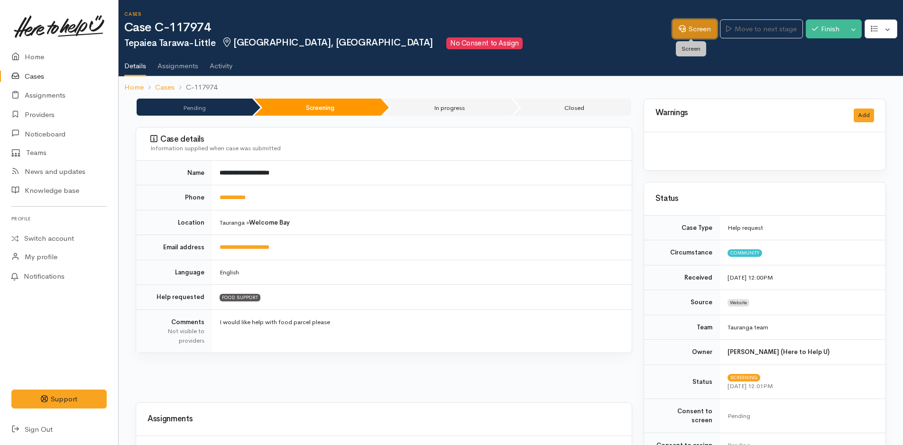
click at [690, 36] on link "Screen" at bounding box center [694, 28] width 45 height 19
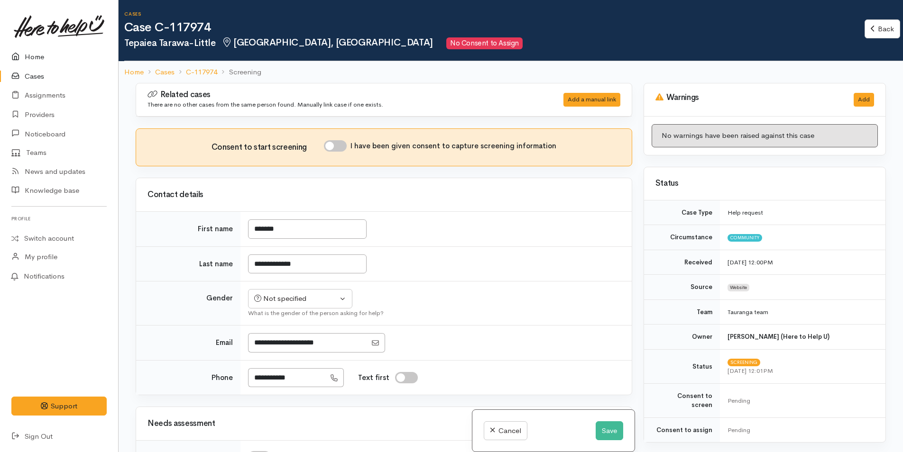
click at [39, 56] on link "Home" at bounding box center [59, 56] width 118 height 19
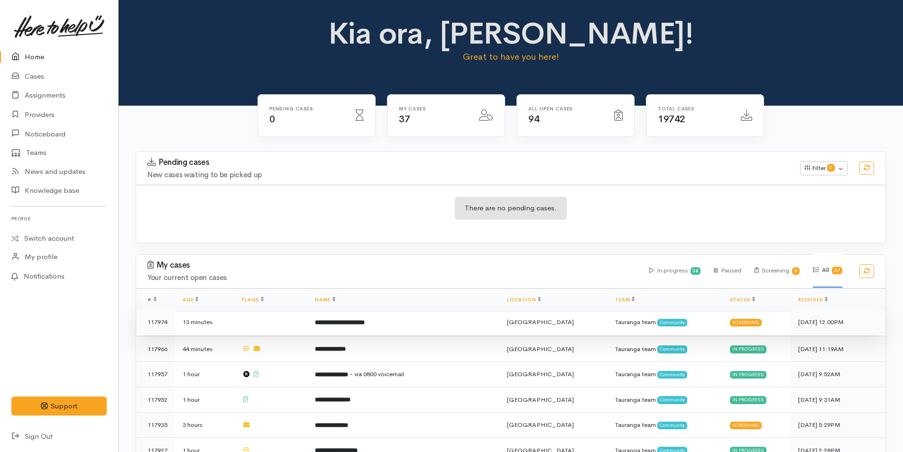
click at [400, 322] on td "**********" at bounding box center [403, 323] width 192 height 26
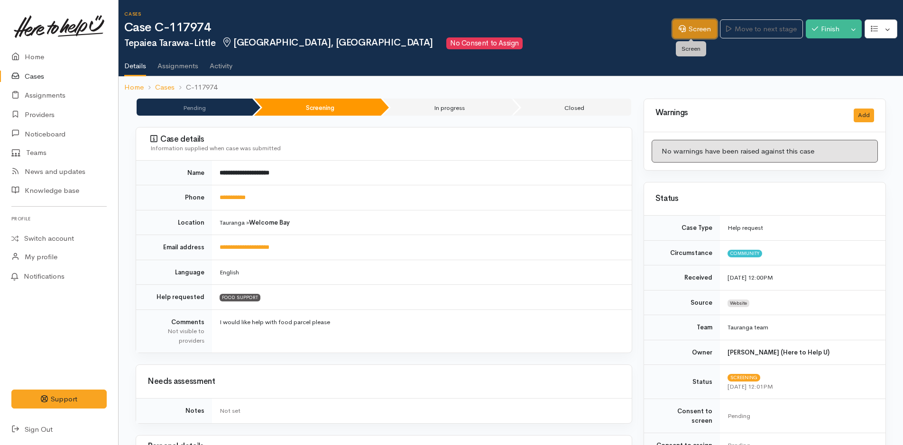
click at [702, 32] on link "Screen" at bounding box center [694, 28] width 45 height 19
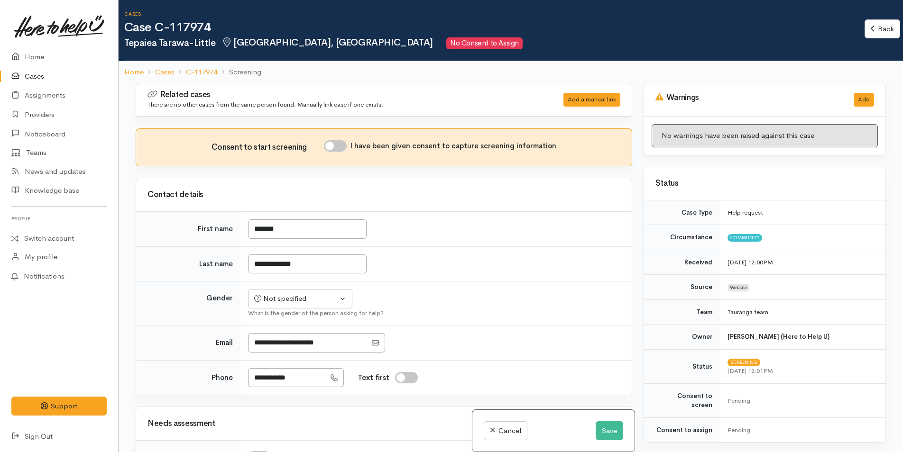
click at [340, 146] on input "I have been given consent to capture screening information" at bounding box center [335, 145] width 23 height 11
checkbox input "true"
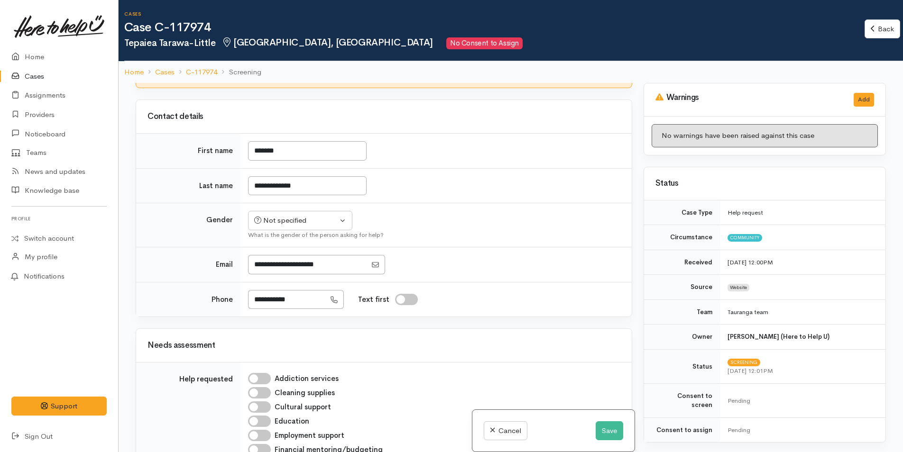
scroll to position [190, 0]
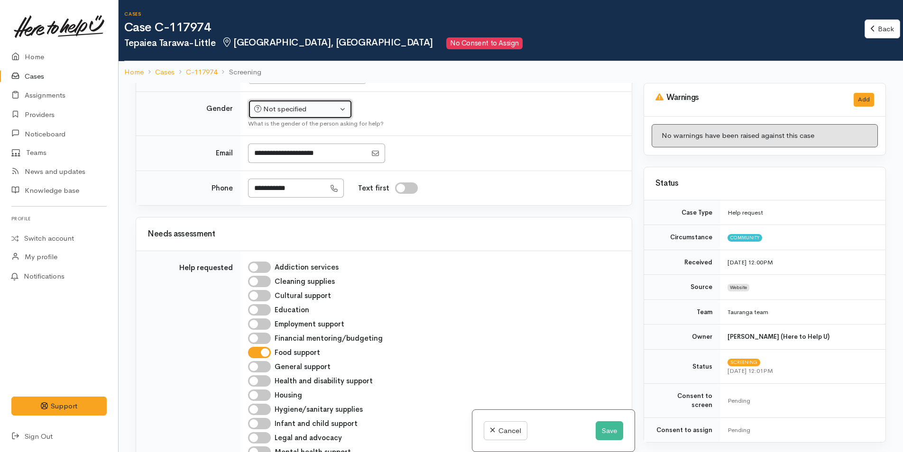
click at [294, 106] on div "Not specified" at bounding box center [295, 109] width 83 height 11
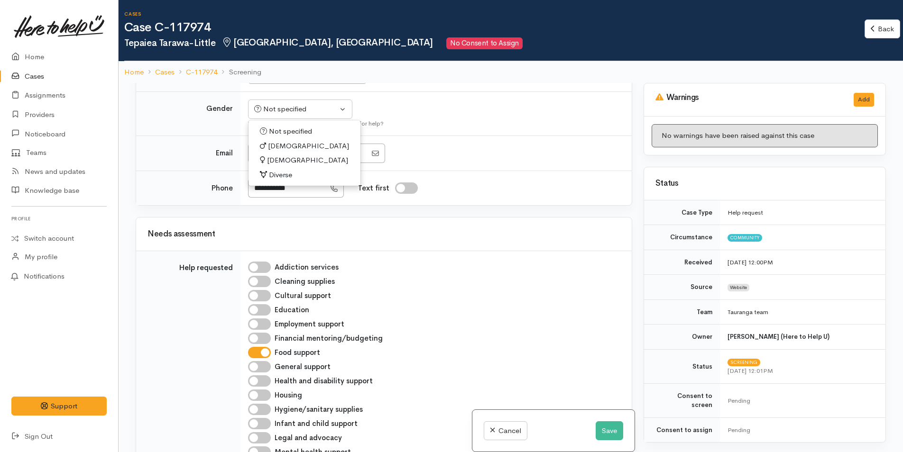
click at [276, 144] on span "Male" at bounding box center [308, 146] width 81 height 11
select select "Male"
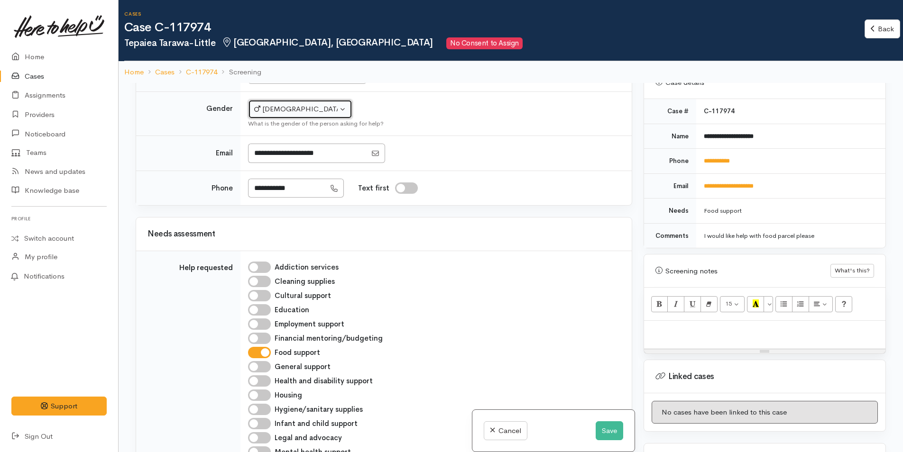
scroll to position [427, 0]
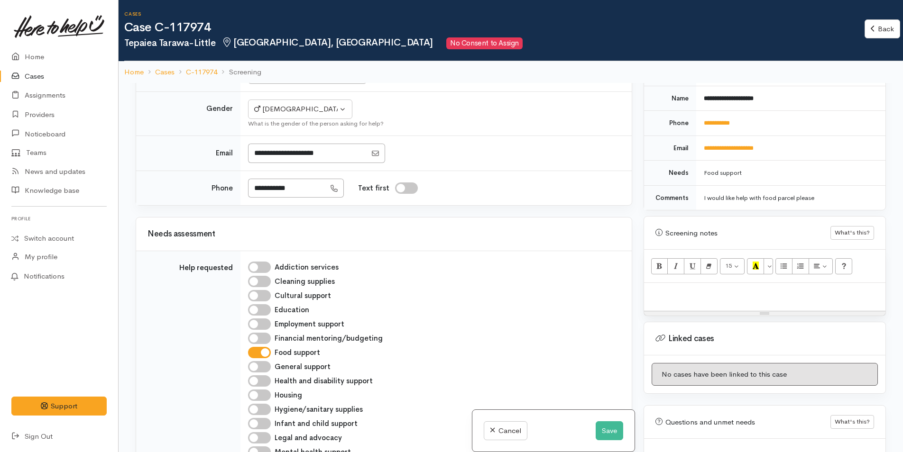
click at [755, 288] on p at bounding box center [765, 293] width 232 height 11
paste div
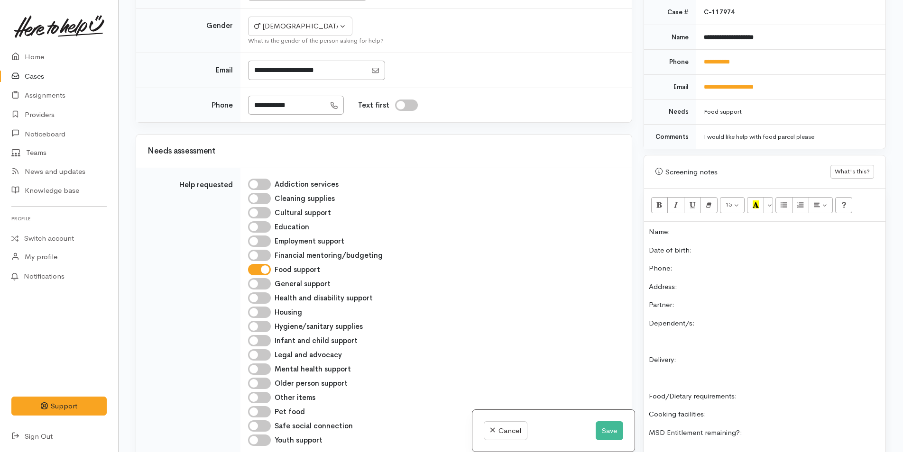
scroll to position [359, 0]
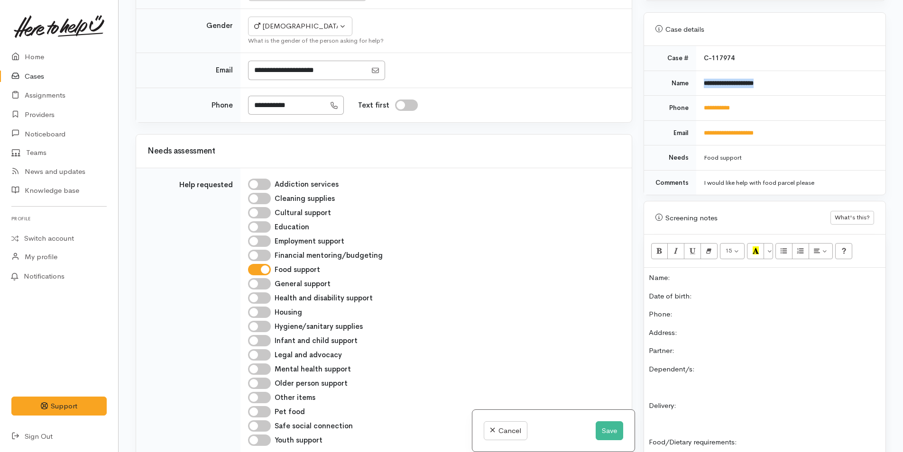
drag, startPoint x: 771, startPoint y: 69, endPoint x: 693, endPoint y: 66, distance: 77.8
click at [693, 71] on tr "**********" at bounding box center [764, 83] width 241 height 25
copy tr "**********"
click at [688, 273] on p "Name:" at bounding box center [765, 278] width 232 height 11
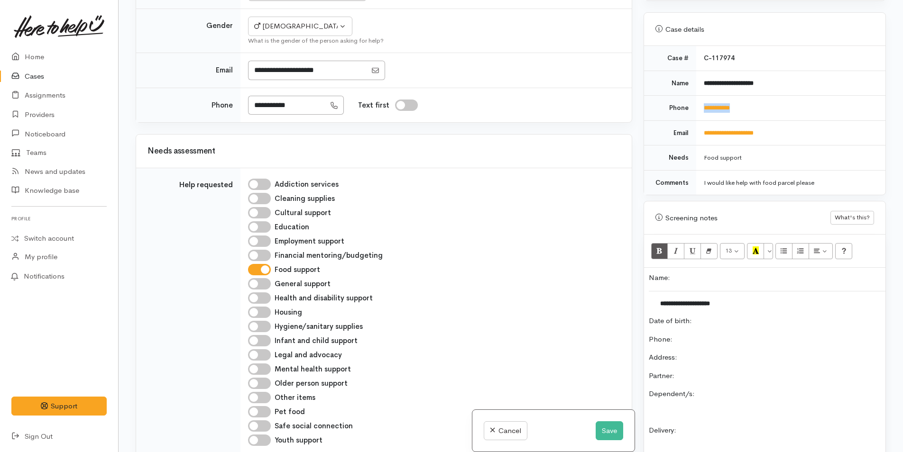
drag, startPoint x: 736, startPoint y: 105, endPoint x: 703, endPoint y: 108, distance: 32.8
click at [703, 108] on td "**********" at bounding box center [790, 108] width 189 height 25
copy link "**********"
click at [706, 334] on p "Phone:" at bounding box center [765, 339] width 232 height 11
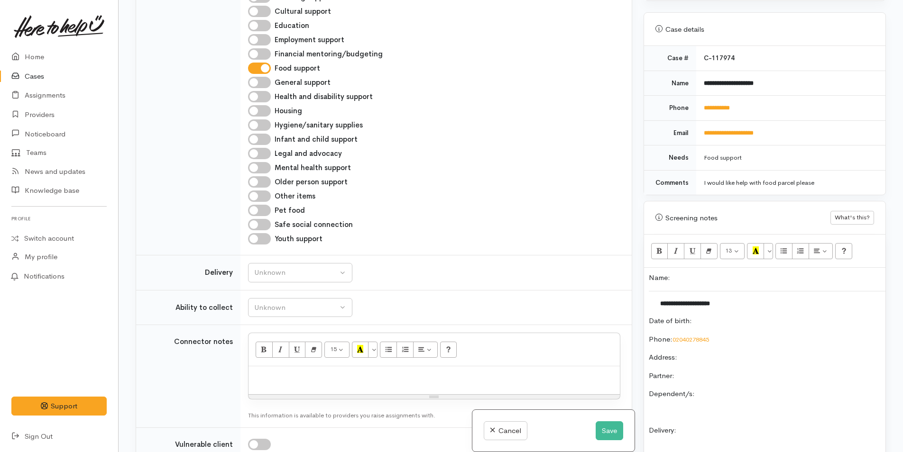
scroll to position [427, 0]
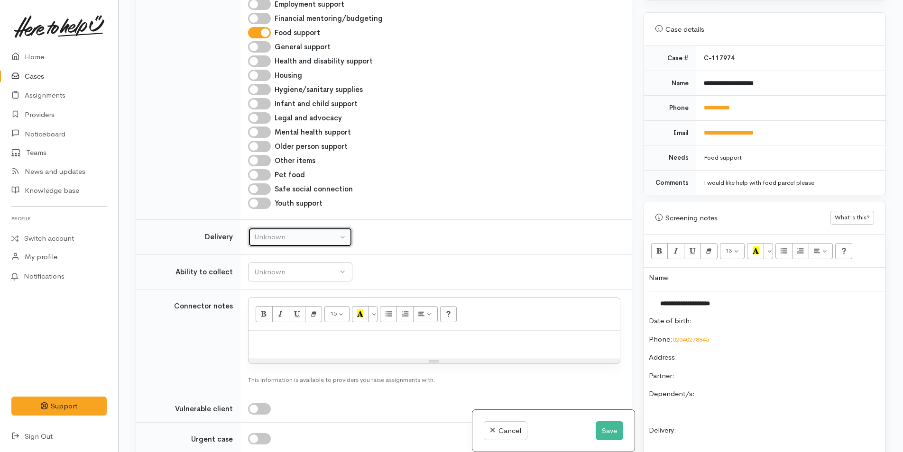
click at [274, 243] on button "Unknown" at bounding box center [300, 237] width 104 height 19
click at [267, 328] on span "No" at bounding box center [265, 326] width 10 height 11
select select "1"
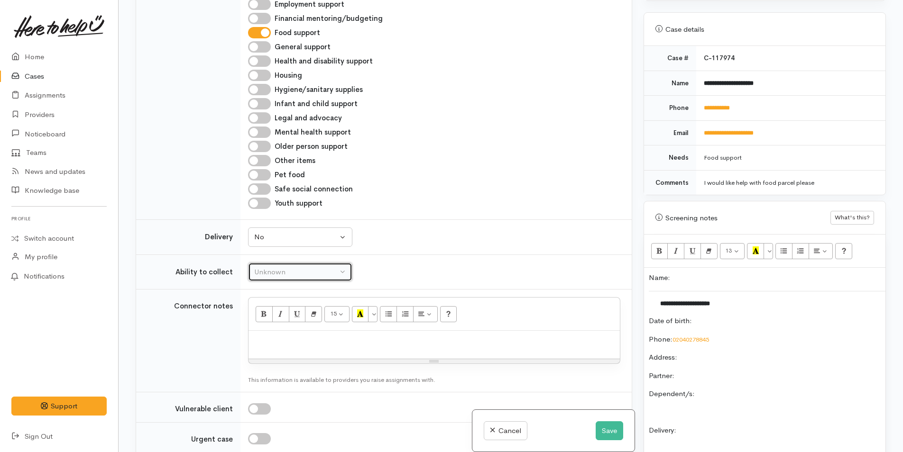
click at [276, 271] on div "Unknown" at bounding box center [295, 272] width 83 height 11
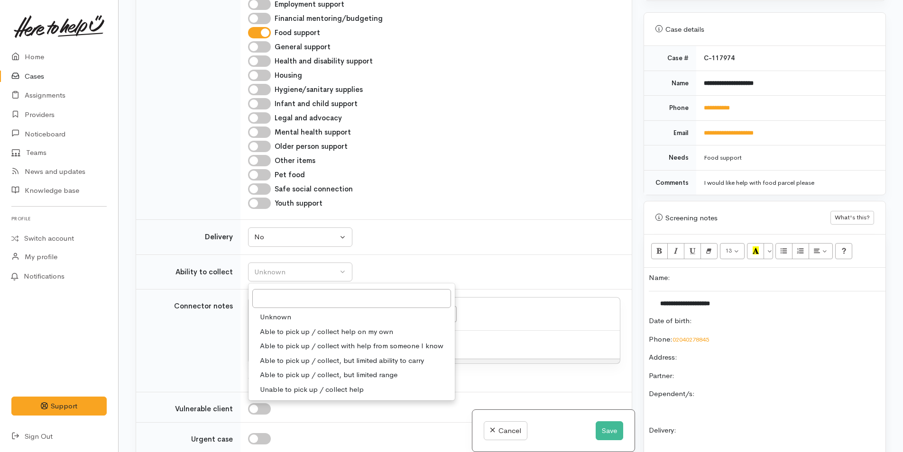
click at [283, 334] on span "Able to pick up / collect help on my own" at bounding box center [326, 332] width 133 height 11
select select "2"
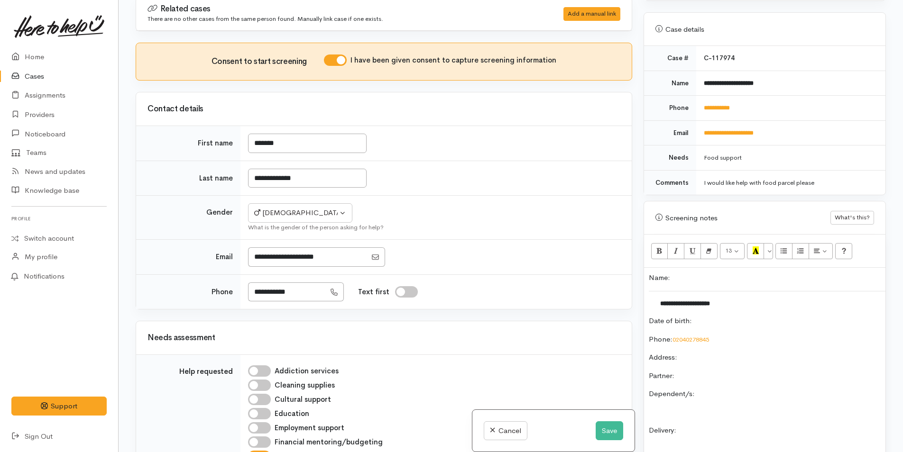
scroll to position [0, 0]
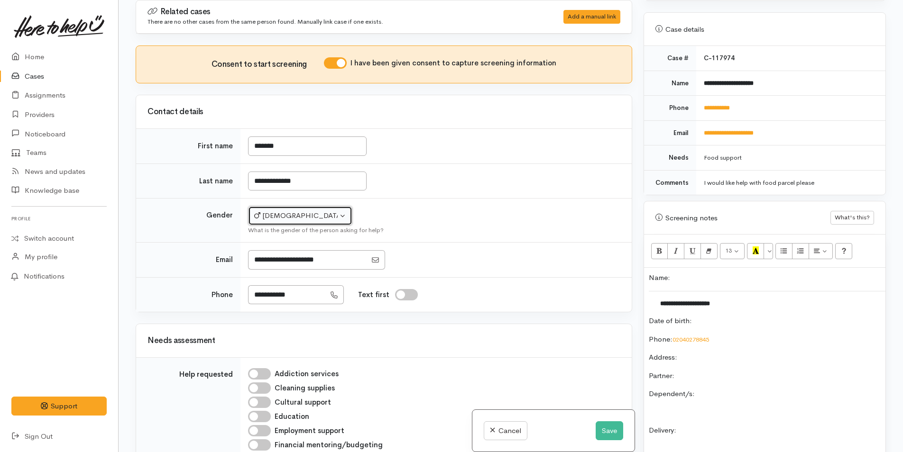
click at [296, 216] on div "Male" at bounding box center [295, 216] width 83 height 11
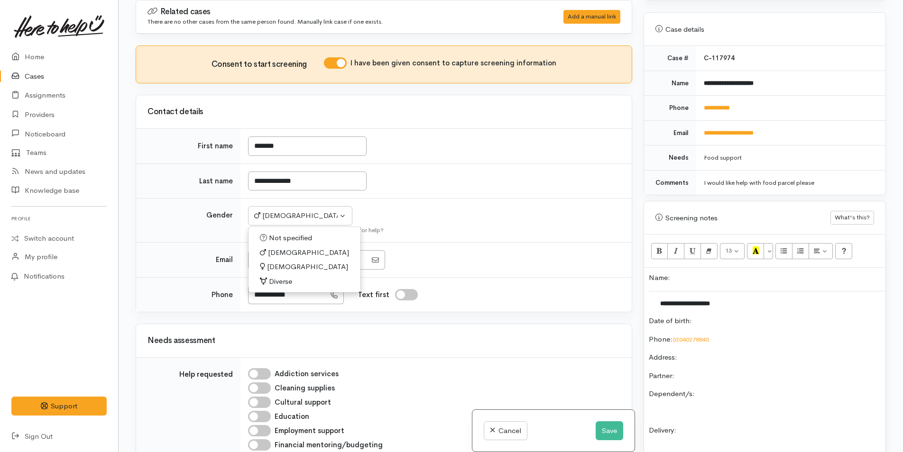
click at [288, 266] on span "[DEMOGRAPHIC_DATA]" at bounding box center [307, 267] width 81 height 11
select select "[DEMOGRAPHIC_DATA]"
drag, startPoint x: 715, startPoint y: 317, endPoint x: 718, endPoint y: 314, distance: 5.0
click at [716, 317] on p "Date of birth:" at bounding box center [765, 321] width 232 height 11
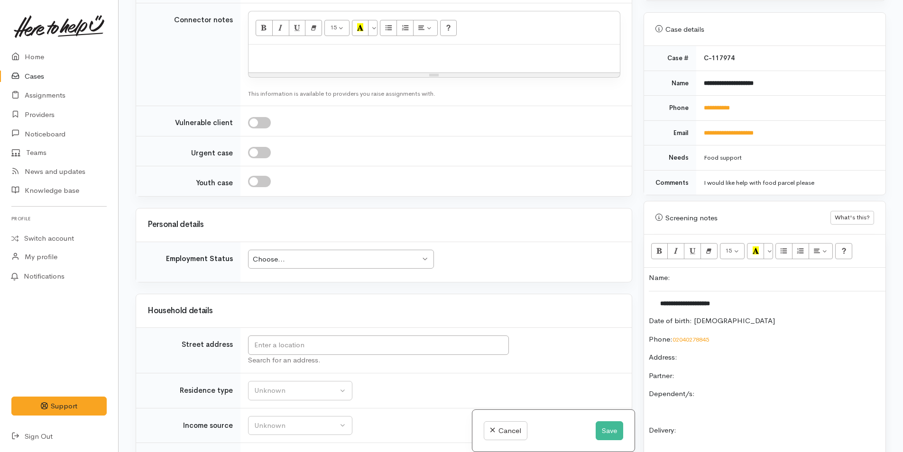
scroll to position [759, 0]
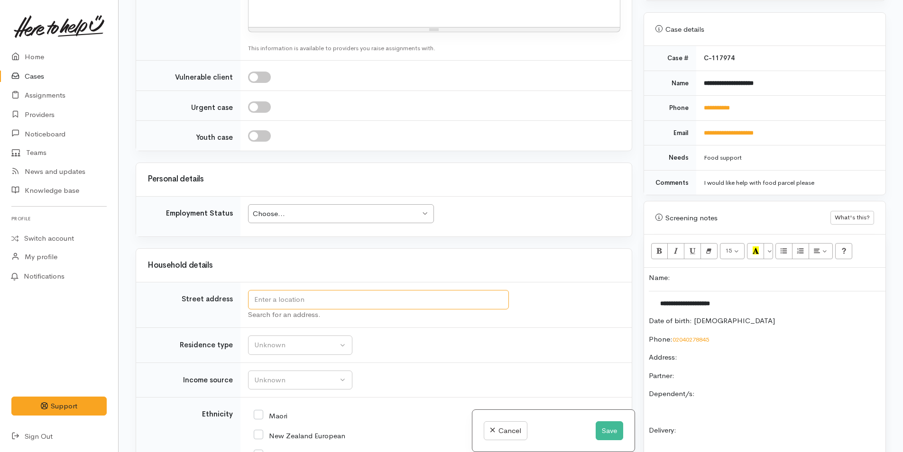
click at [352, 298] on input "text" at bounding box center [378, 299] width 261 height 19
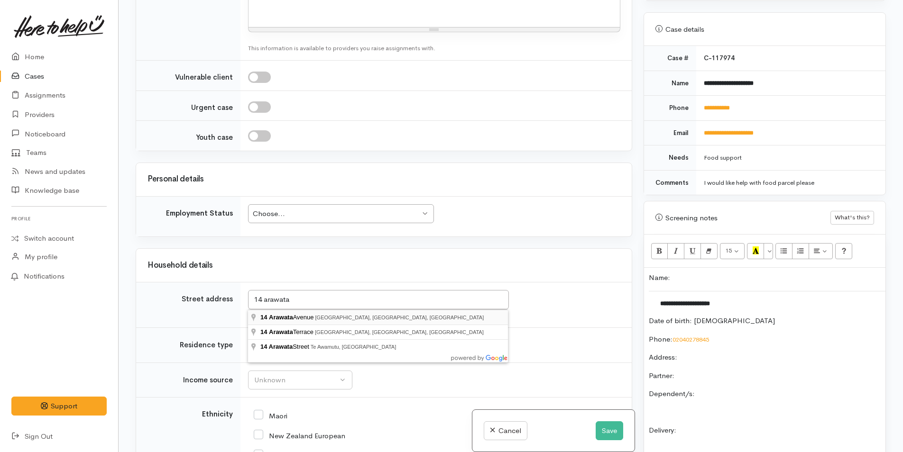
type input "14 Arawata Avenue, Welcome Bay, Tauranga, New Zealand"
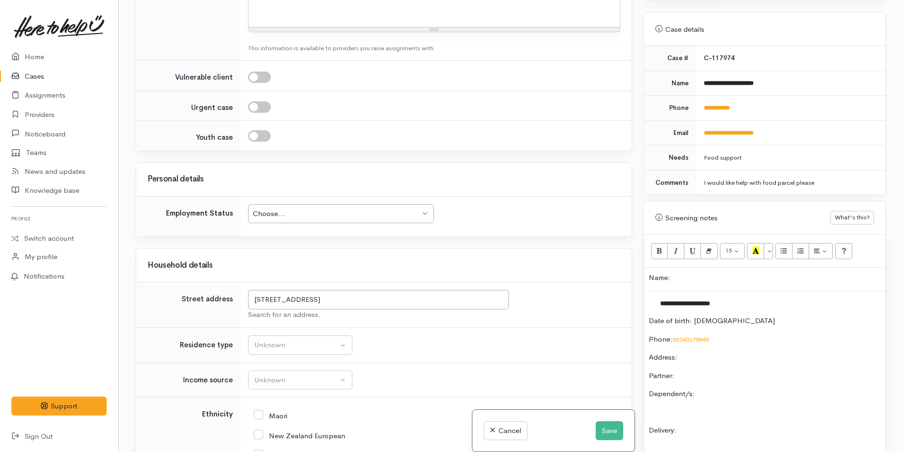
scroll to position [1255, 0]
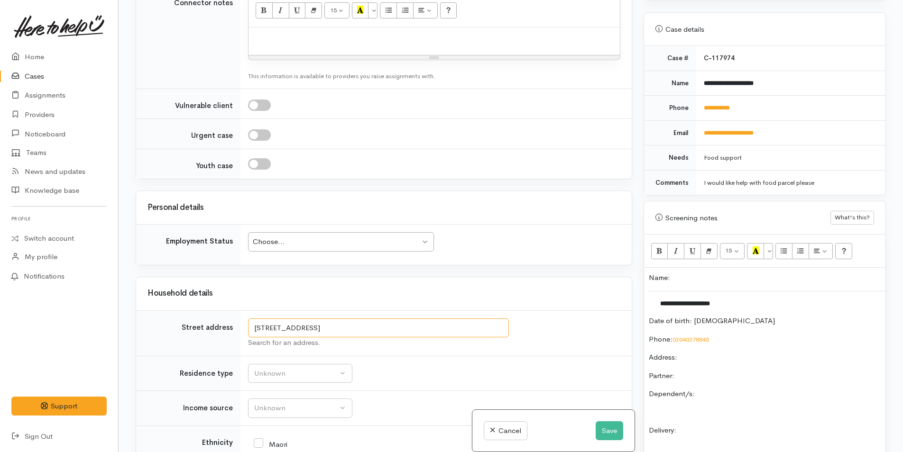
drag, startPoint x: 450, startPoint y: 301, endPoint x: 243, endPoint y: 297, distance: 206.8
click at [243, 311] on td "14 Arawata Avenue, Welcome Bay, Tauranga, New Zealand Search for an address." at bounding box center [435, 334] width 391 height 46
click at [727, 352] on p "Address:" at bounding box center [765, 357] width 232 height 11
click at [732, 371] on p "Partner:" at bounding box center [765, 376] width 232 height 11
click at [749, 377] on div "**********" at bounding box center [764, 431] width 241 height 327
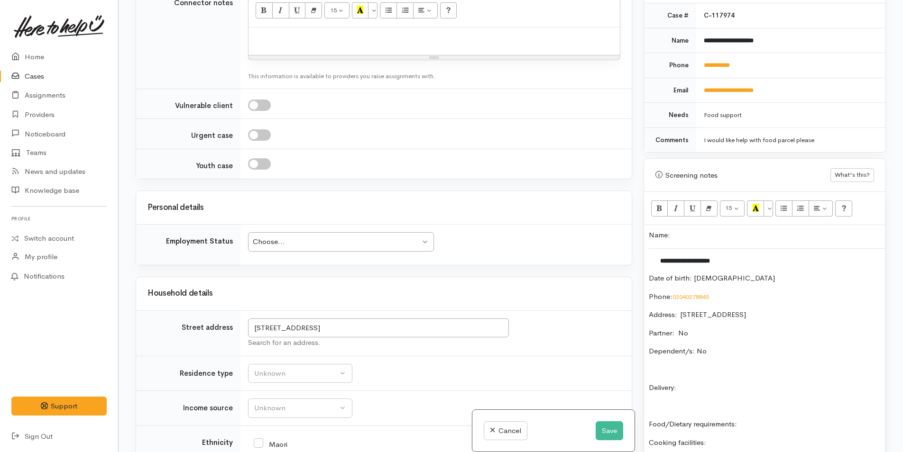
scroll to position [454, 0]
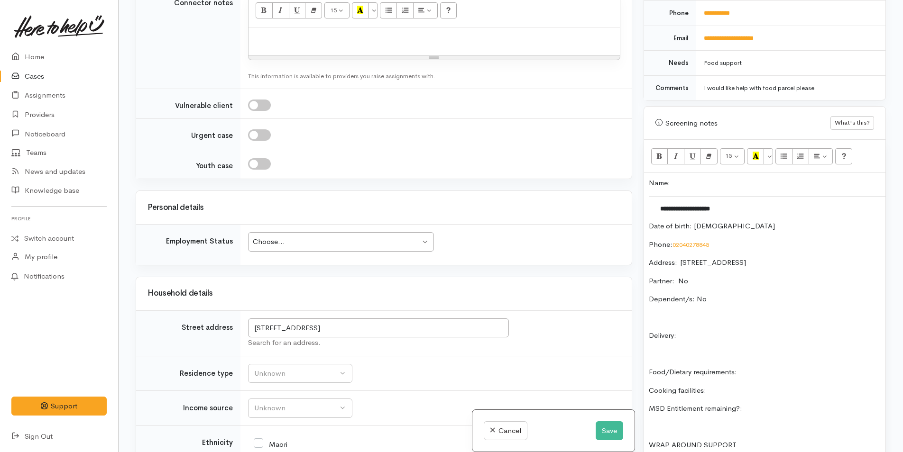
click at [706, 349] on p at bounding box center [765, 354] width 232 height 11
click at [707, 331] on p "Delivery:" at bounding box center [765, 336] width 232 height 11
click at [814, 367] on p "Food/Dietary requirements:" at bounding box center [765, 372] width 232 height 11
click at [746, 374] on div "**********" at bounding box center [764, 336] width 241 height 327
click at [802, 404] on p "MSD Entitlement remaining?:" at bounding box center [765, 409] width 232 height 11
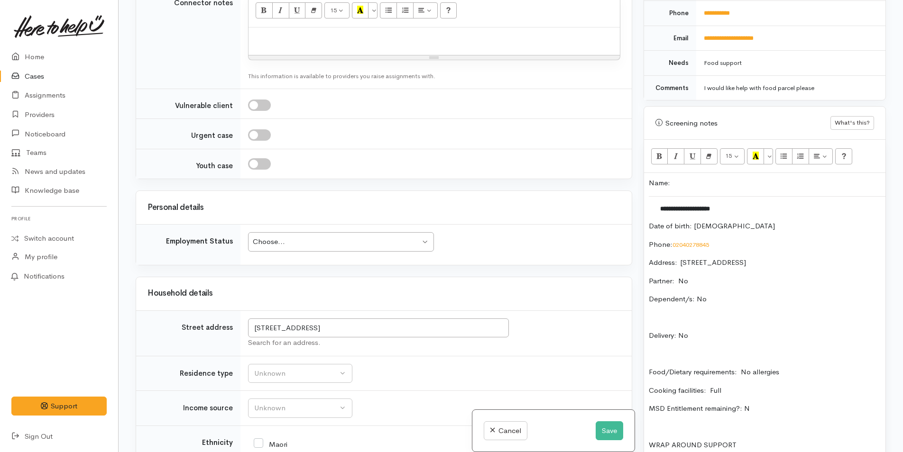
scroll to position [596, 0]
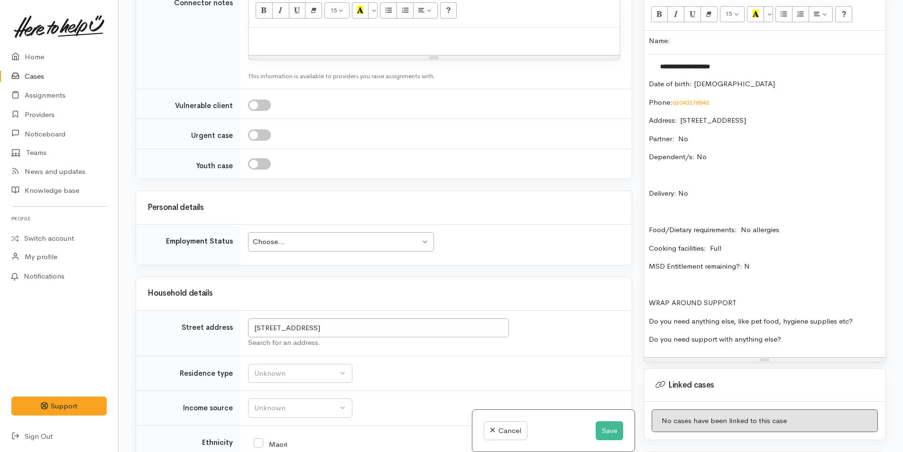
click at [861, 316] on p "Do you need anything else, like pet food, hygiene supplies etc?" at bounding box center [765, 321] width 232 height 11
click at [845, 334] on p "Do you need support with anything else?" at bounding box center [765, 339] width 232 height 11
click at [818, 225] on p "Food/Dietary requirements: No allergies" at bounding box center [765, 230] width 232 height 11
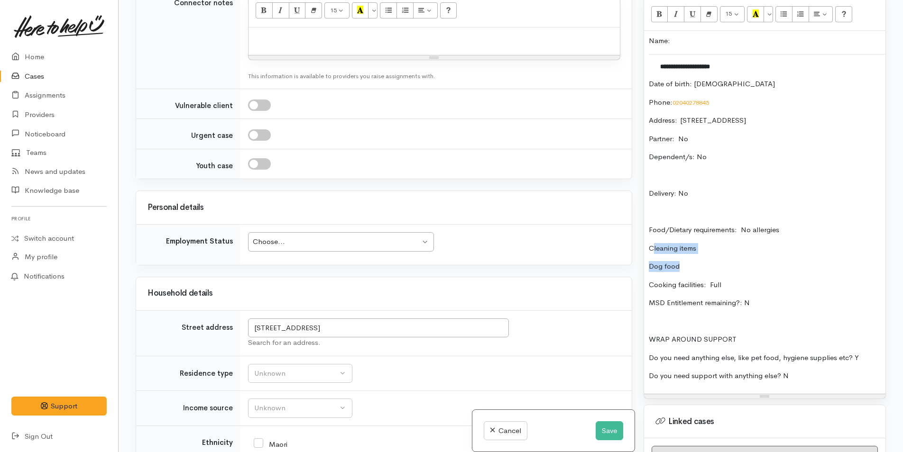
drag, startPoint x: 694, startPoint y: 252, endPoint x: 652, endPoint y: 235, distance: 46.1
click at [652, 235] on div "**********" at bounding box center [764, 212] width 241 height 363
click at [704, 251] on div "**********" at bounding box center [764, 212] width 241 height 363
click at [678, 261] on p "Dog food" at bounding box center [765, 266] width 232 height 11
drag, startPoint x: 681, startPoint y: 255, endPoint x: 646, endPoint y: 238, distance: 38.0
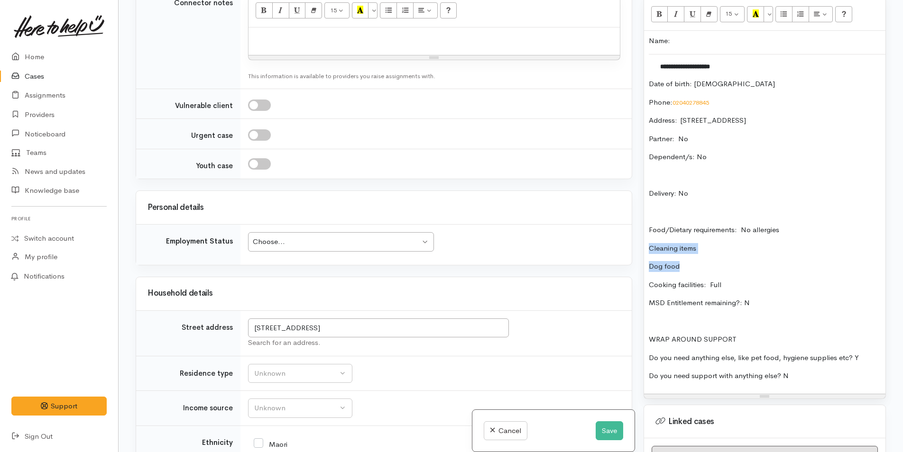
click at [646, 238] on div "**********" at bounding box center [764, 212] width 241 height 363
click at [786, 9] on icon "Unordered list (CTRL+SHIFT+NUM7)" at bounding box center [784, 13] width 6 height 8
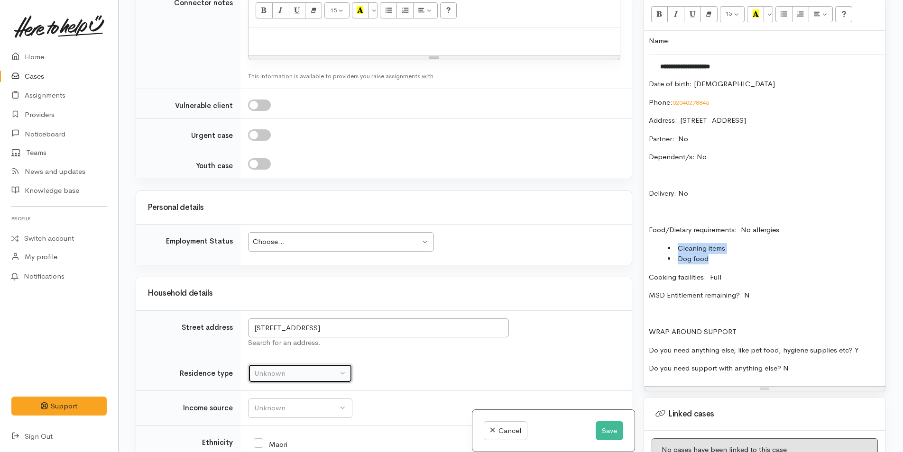
click at [307, 368] on div "Unknown" at bounding box center [295, 373] width 83 height 11
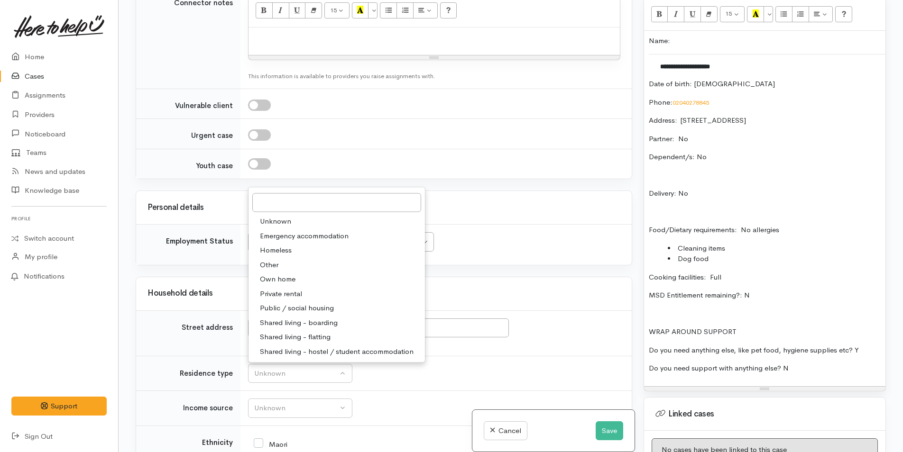
click at [295, 288] on span "Private rental" at bounding box center [281, 293] width 42 height 11
select select "2"
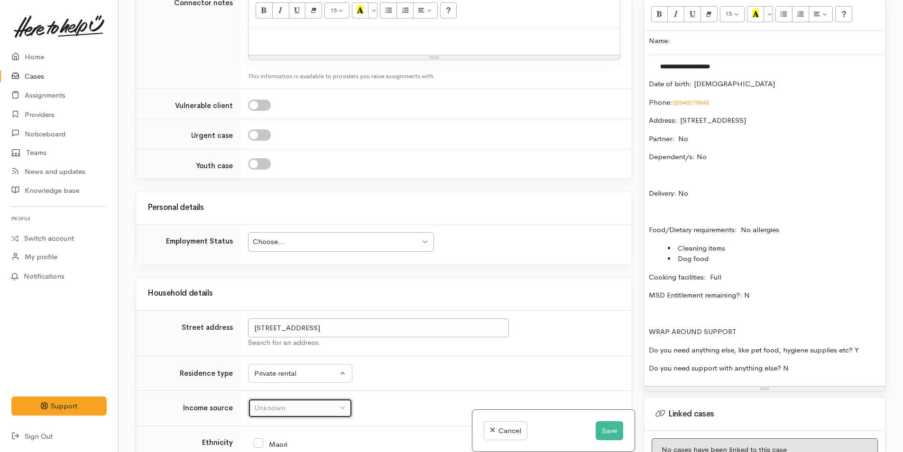
click at [294, 403] on div "Unknown" at bounding box center [295, 408] width 83 height 11
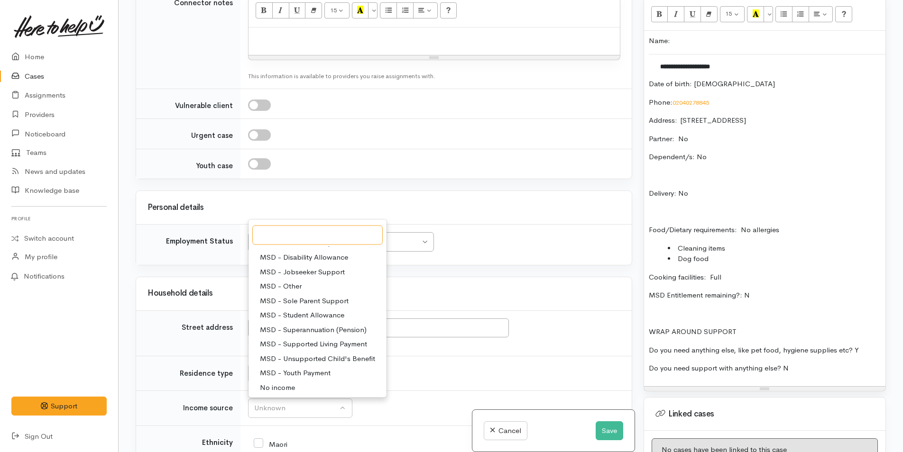
scroll to position [142, 0]
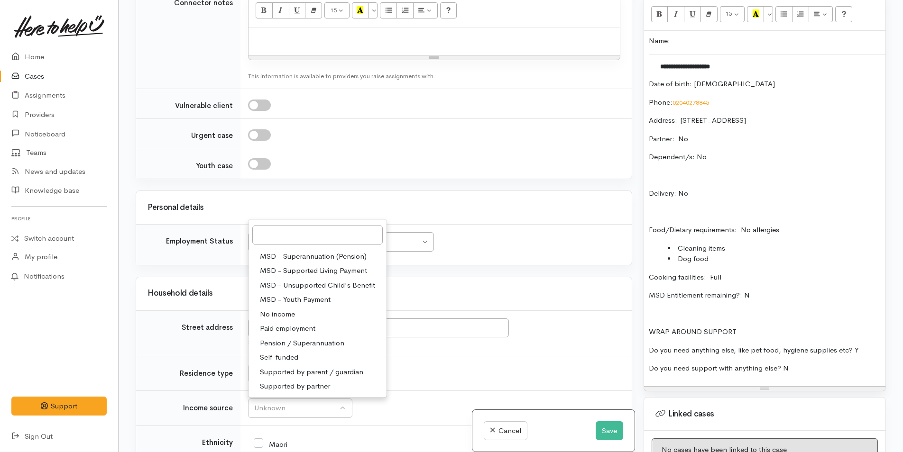
click at [297, 323] on span "Paid employment" at bounding box center [287, 328] width 55 height 11
select select "1"
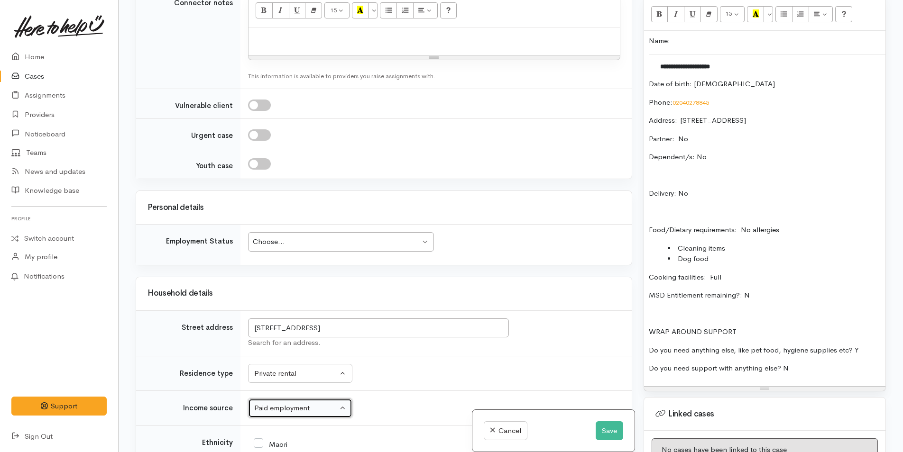
click at [320, 237] on div "Choose..." at bounding box center [336, 242] width 167 height 11
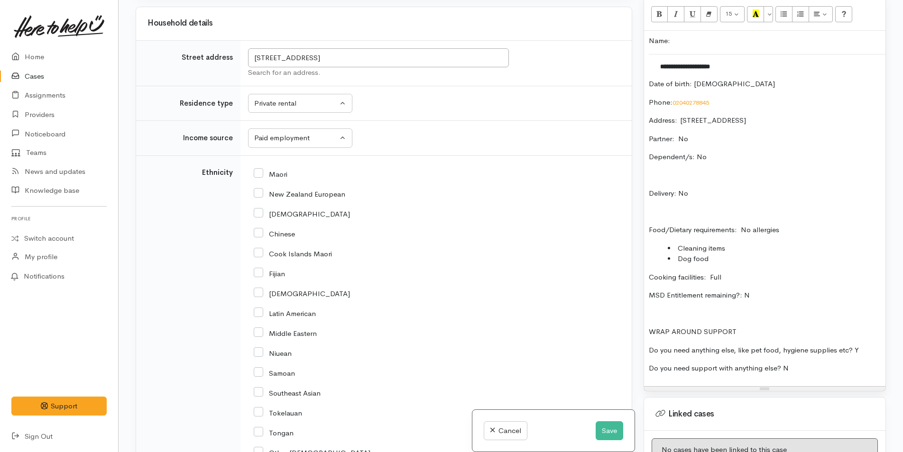
scroll to position [1540, 0]
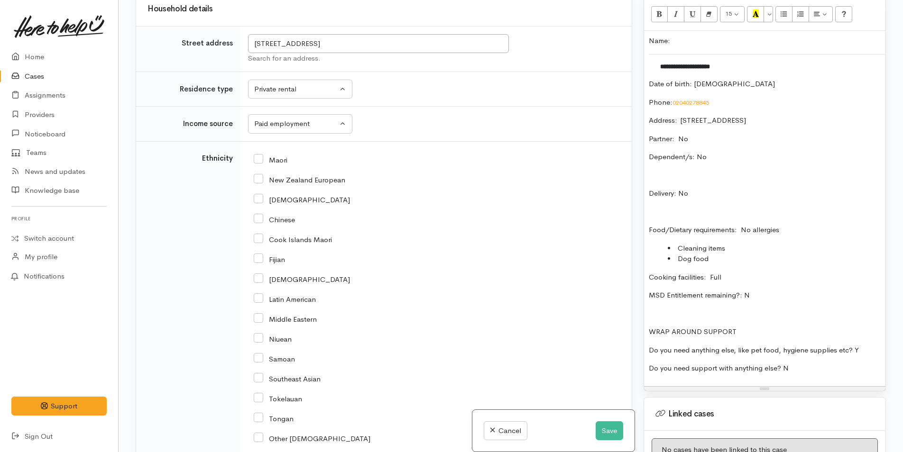
click at [258, 155] on input "Maori" at bounding box center [271, 159] width 34 height 9
checkbox input "true"
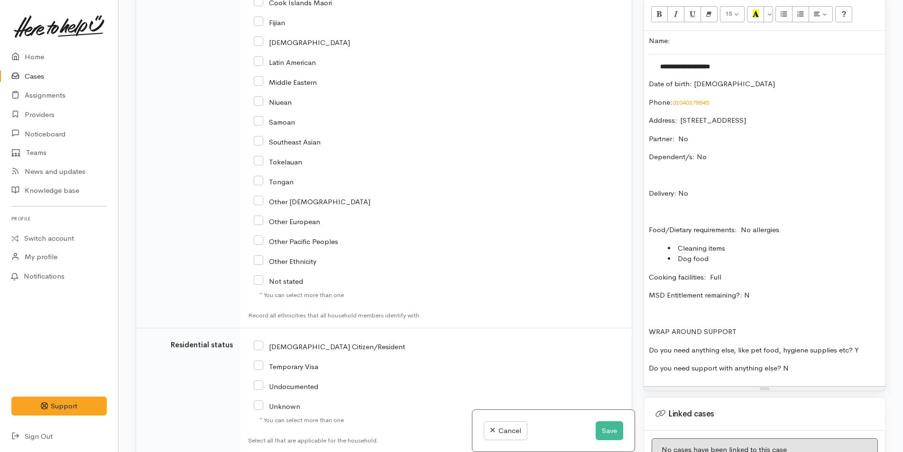
scroll to position [1961, 0]
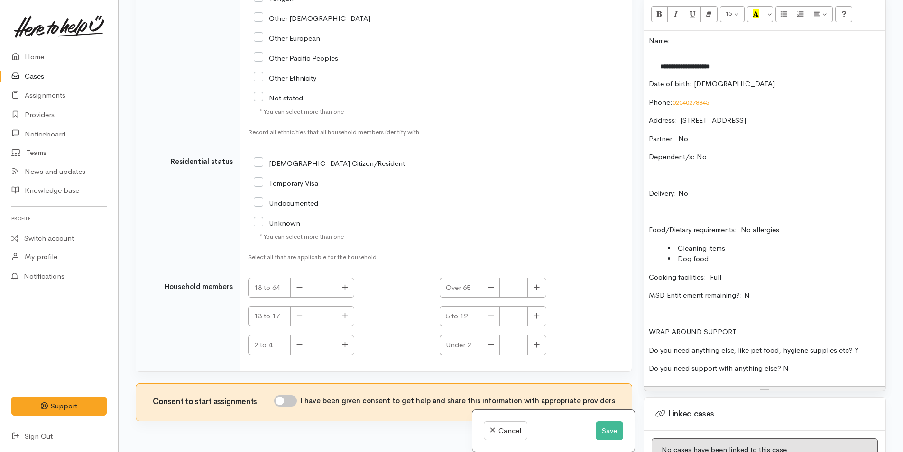
click at [258, 158] on input "[DEMOGRAPHIC_DATA] Citizen/Resident" at bounding box center [329, 162] width 151 height 9
checkbox input "true"
click at [348, 284] on icon "button" at bounding box center [345, 287] width 6 height 7
type input "1"
click at [291, 396] on input "I have been given consent to get help and share this information with appropria…" at bounding box center [285, 401] width 23 height 11
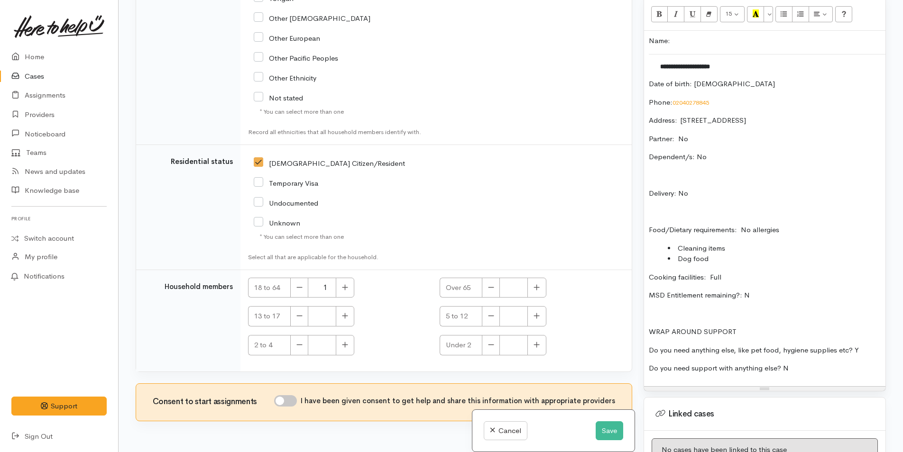
checkbox input "true"
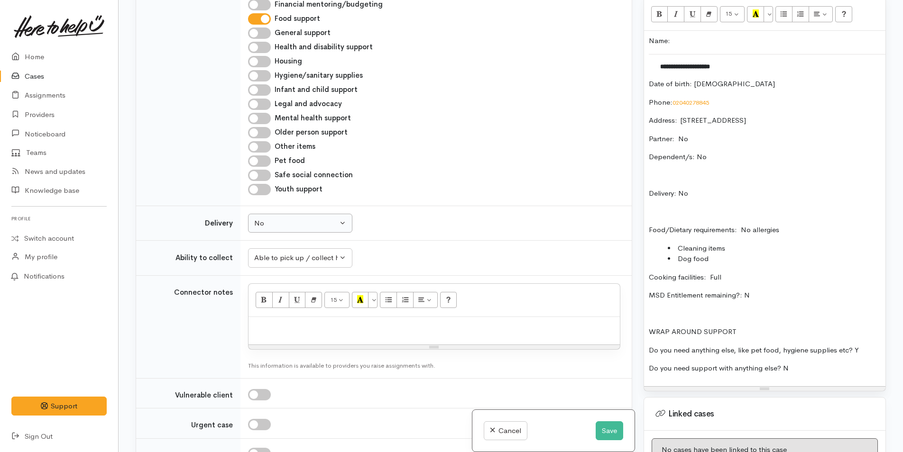
scroll to position [965, 0]
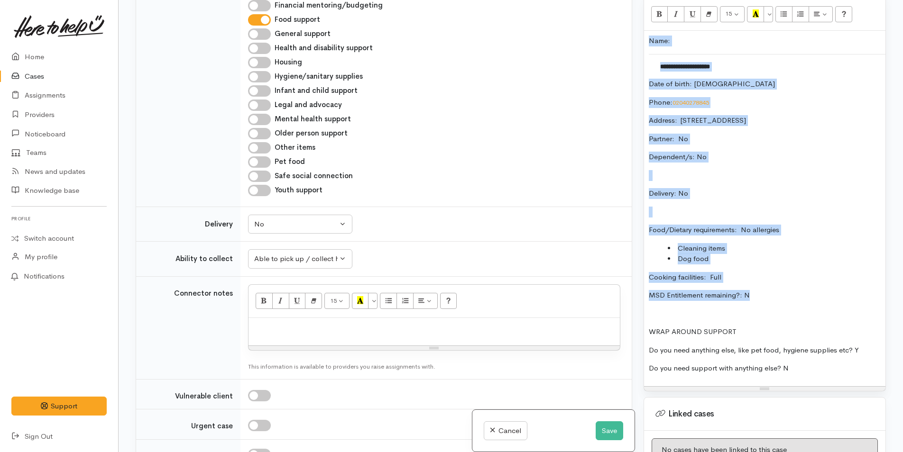
drag, startPoint x: 753, startPoint y: 289, endPoint x: 632, endPoint y: 28, distance: 287.5
click at [632, 28] on div "Related cases There are other cases potentially from the same person, address o…" at bounding box center [511, 226] width 762 height 452
copy div "**********"
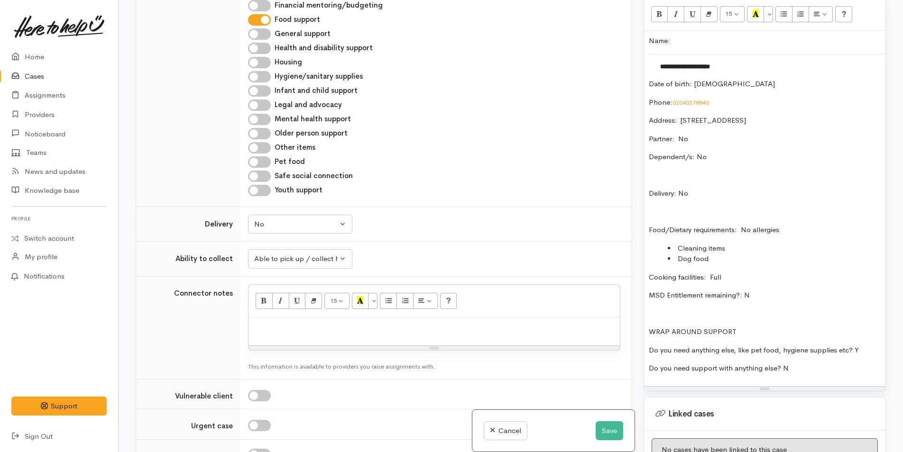
click at [334, 318] on div at bounding box center [434, 332] width 371 height 28
paste div
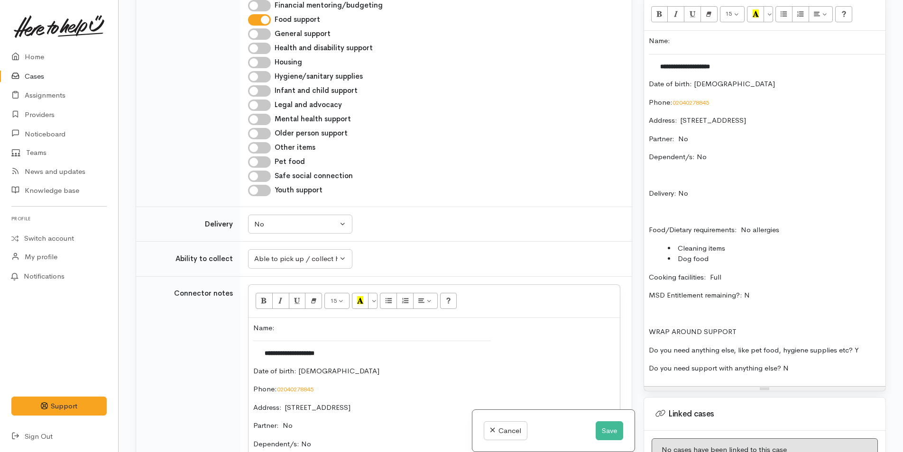
scroll to position [1072, 0]
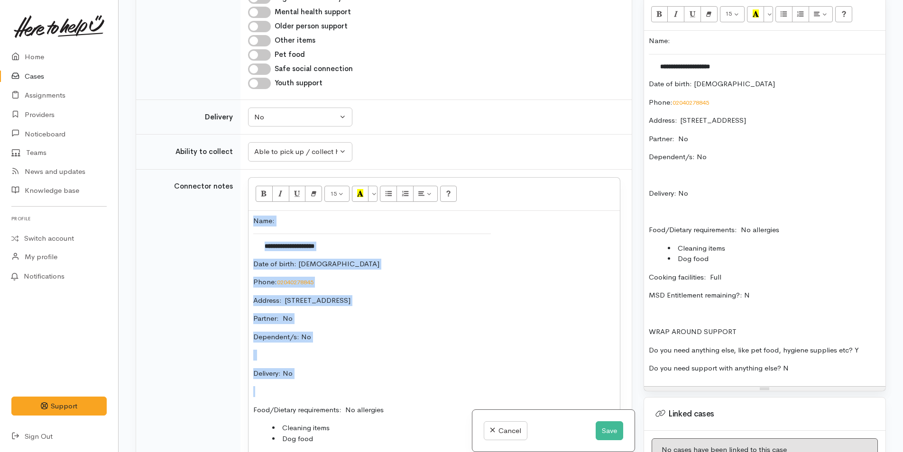
drag, startPoint x: 303, startPoint y: 345, endPoint x: 245, endPoint y: 196, distance: 159.8
click at [245, 196] on td "<p>Name:&nbsp;&nbsp;</p><table class="table card-table table-sm" style="--bs-ta…" at bounding box center [435, 348] width 391 height 358
click at [648, 31] on div "**********" at bounding box center [764, 209] width 241 height 356
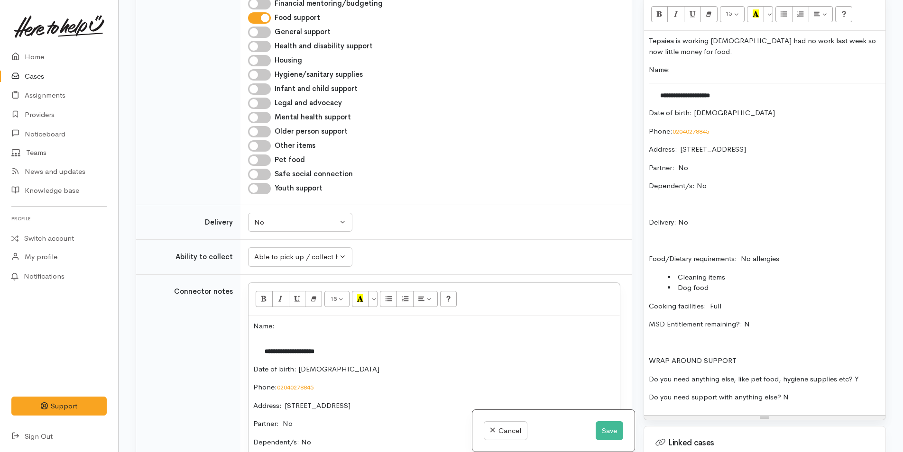
scroll to position [882, 0]
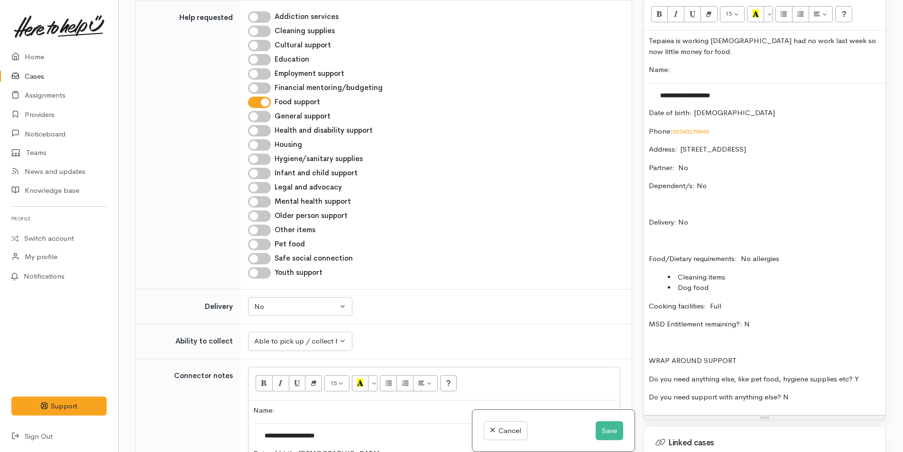
click at [259, 239] on input "Pet food" at bounding box center [259, 244] width 23 height 11
checkbox input "true"
click at [261, 225] on input "Other items" at bounding box center [259, 230] width 23 height 11
checkbox input "true"
click at [267, 154] on input "Hygiene/sanitary supplies" at bounding box center [259, 159] width 23 height 11
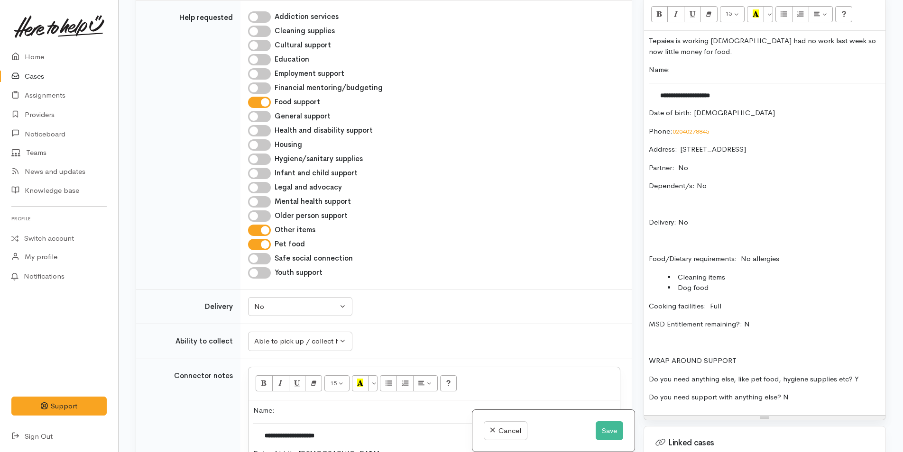
checkbox input "true"
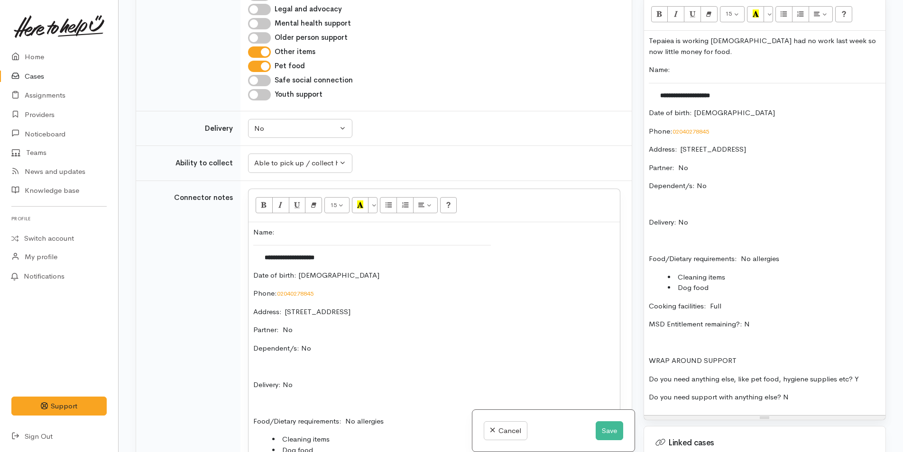
scroll to position [1119, 0]
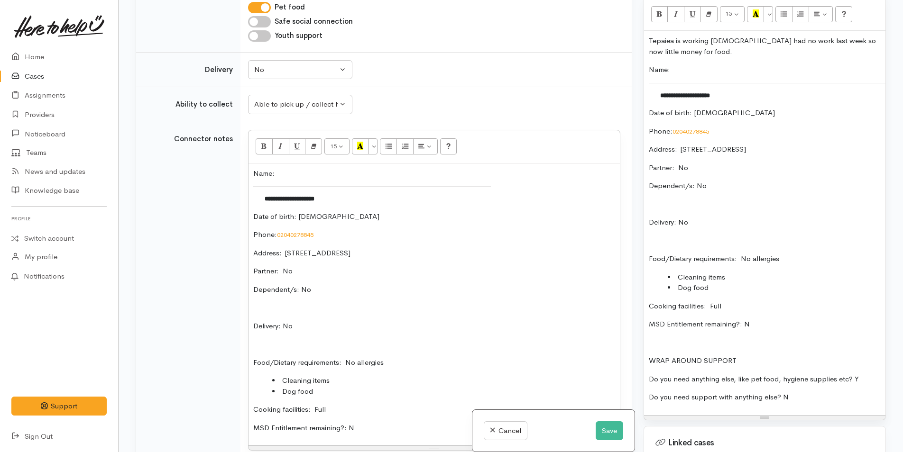
click at [377, 387] on li "Dog food" at bounding box center [443, 392] width 343 height 11
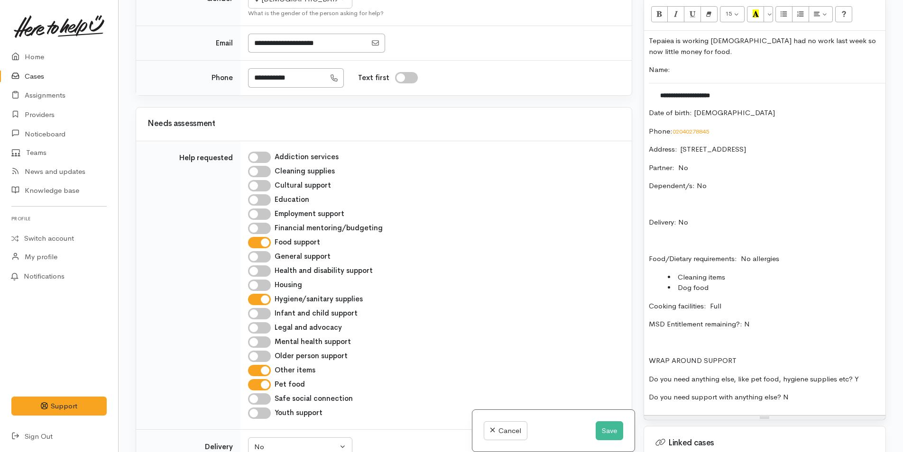
scroll to position [645, 0]
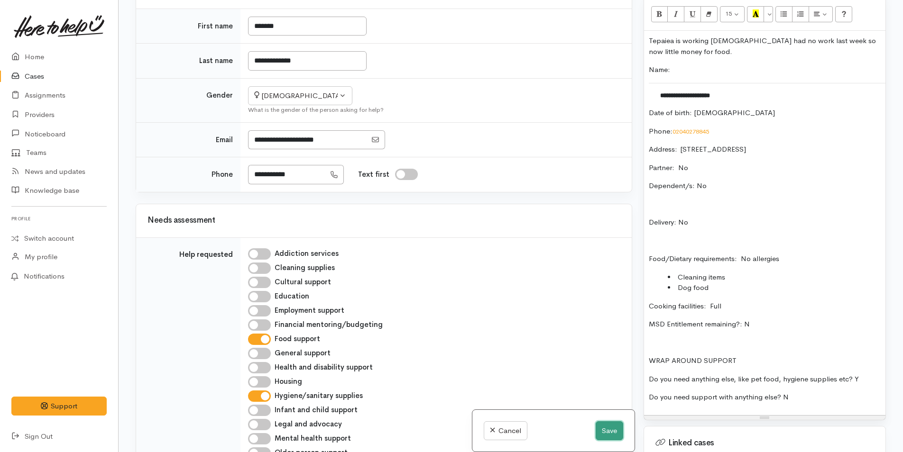
click at [609, 430] on button "Save" at bounding box center [610, 431] width 28 height 19
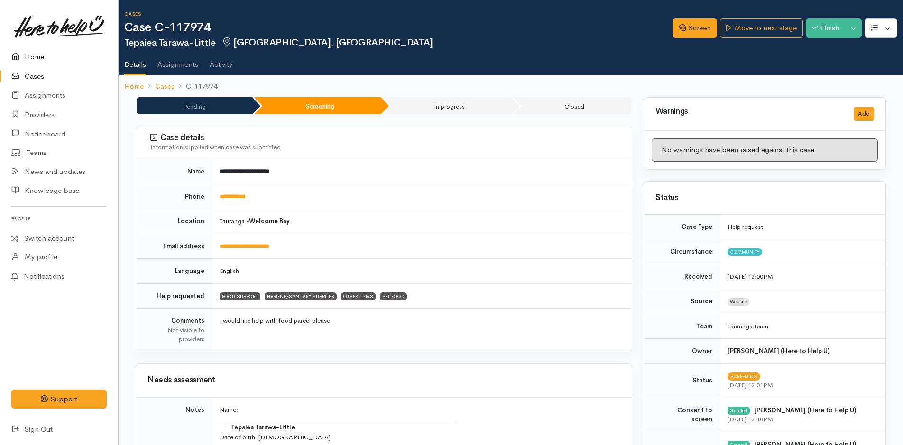
click at [35, 54] on link "Home" at bounding box center [59, 56] width 118 height 19
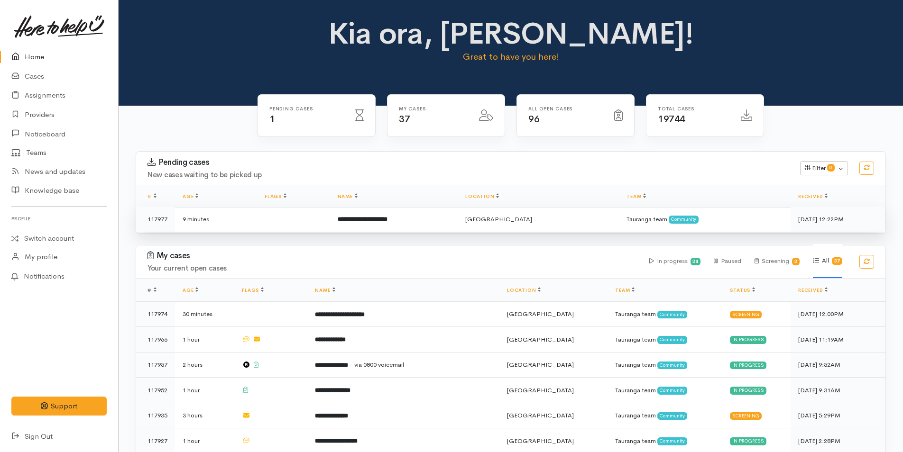
click at [387, 216] on b "**********" at bounding box center [363, 219] width 50 height 6
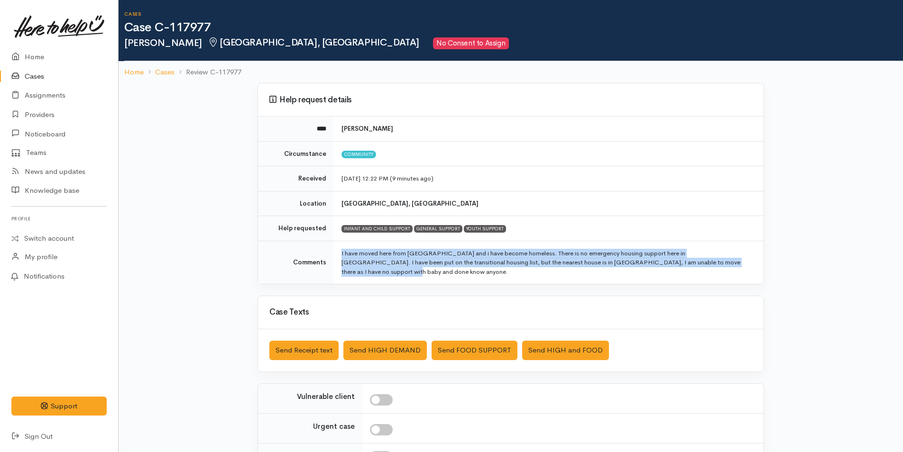
drag, startPoint x: 724, startPoint y: 264, endPoint x: 334, endPoint y: 253, distance: 389.5
click at [334, 253] on td "I have moved here from Rotorua and i have become homeless. There is no emergenc…" at bounding box center [549, 262] width 430 height 43
copy td "I have moved here from Rotorua and i have become homeless. There is no emergenc…"
click at [40, 57] on link "Home" at bounding box center [59, 56] width 118 height 19
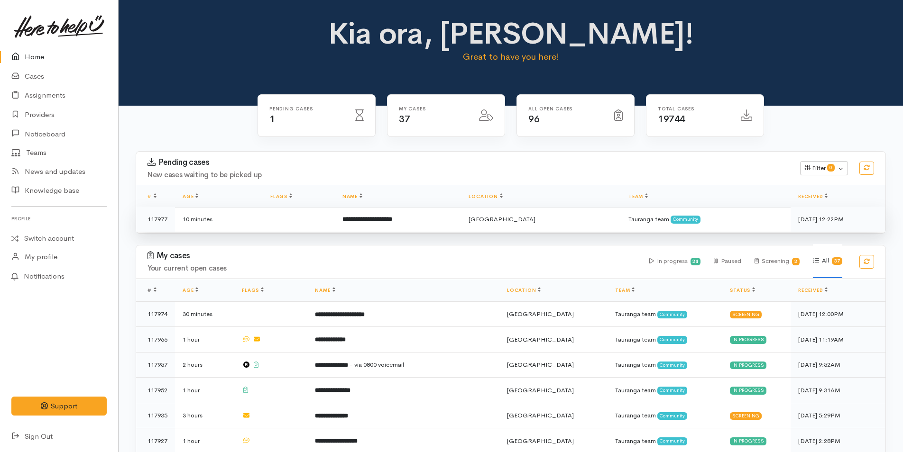
click at [392, 218] on b "**********" at bounding box center [367, 219] width 50 height 6
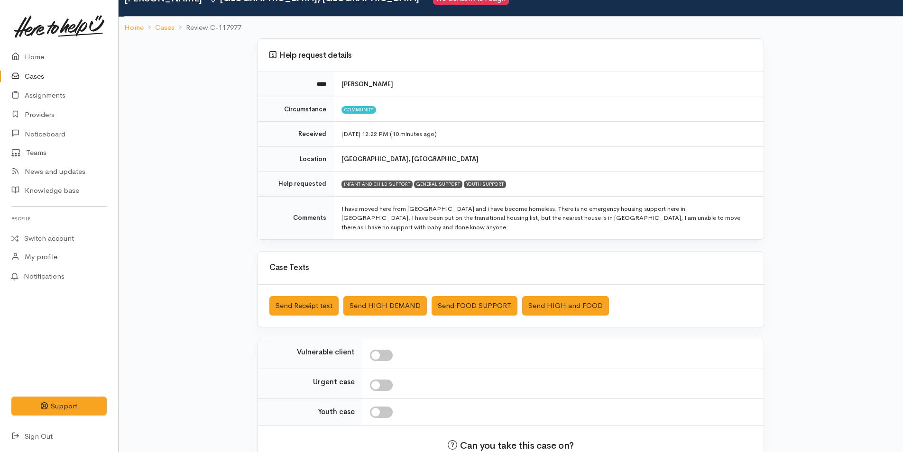
scroll to position [96, 0]
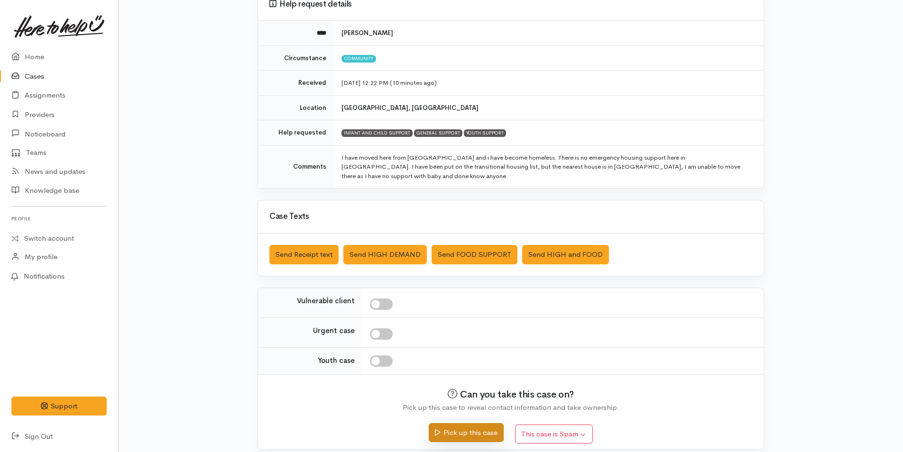
click at [476, 426] on button "Pick up this case" at bounding box center [466, 432] width 74 height 19
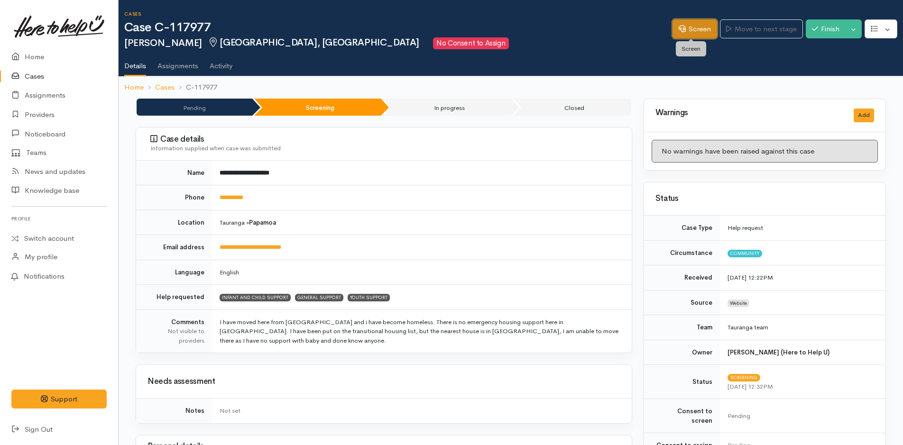
click at [699, 27] on link "Screen" at bounding box center [694, 28] width 45 height 19
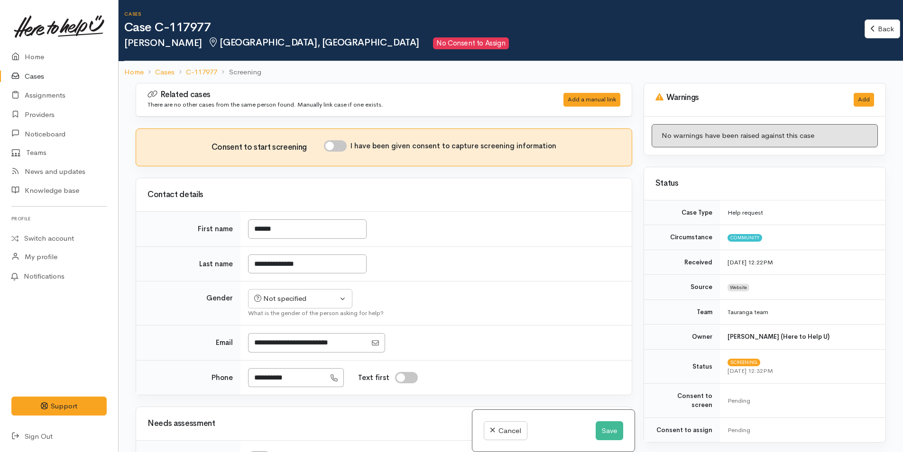
click at [344, 145] on input "I have been given consent to capture screening information" at bounding box center [335, 145] width 23 height 11
checkbox input "true"
click at [277, 296] on div "Not specified" at bounding box center [295, 299] width 83 height 11
click at [275, 350] on span "[DEMOGRAPHIC_DATA]" at bounding box center [307, 350] width 81 height 11
select select "[DEMOGRAPHIC_DATA]"
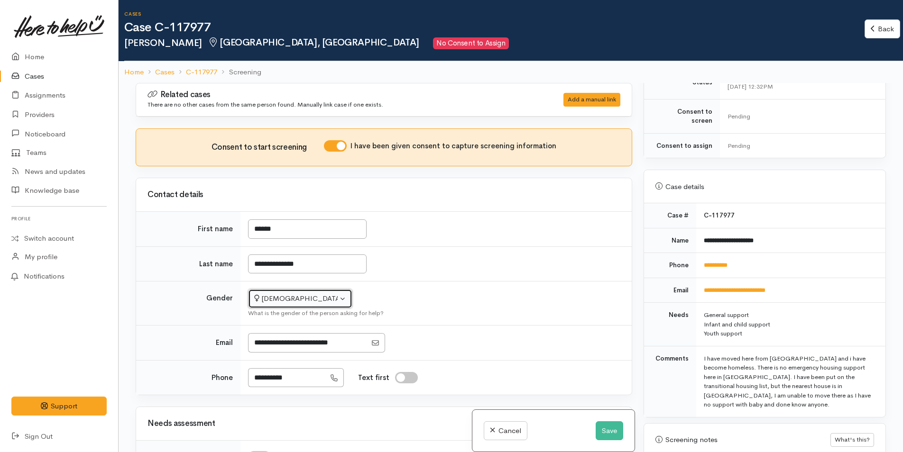
scroll to position [427, 0]
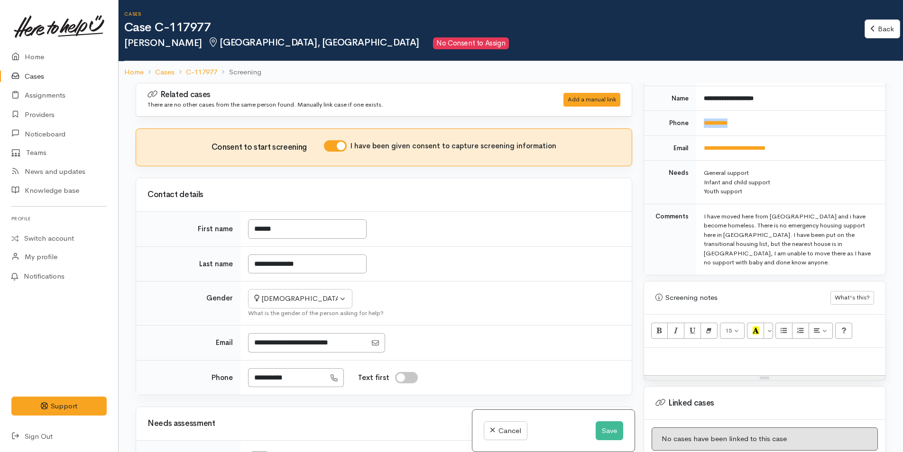
drag, startPoint x: 751, startPoint y: 114, endPoint x: 694, endPoint y: 111, distance: 57.5
click at [694, 111] on tr "**********" at bounding box center [764, 123] width 241 height 25
copy tr "**********"
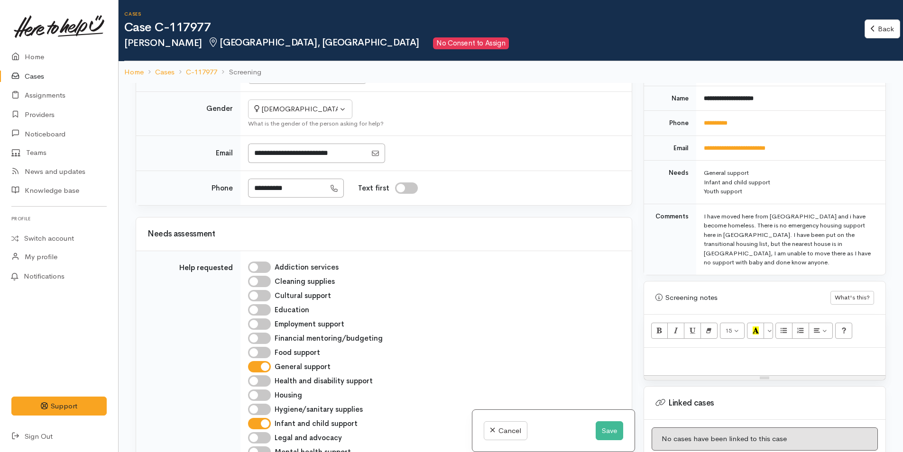
click at [681, 353] on p at bounding box center [765, 358] width 232 height 11
paste div
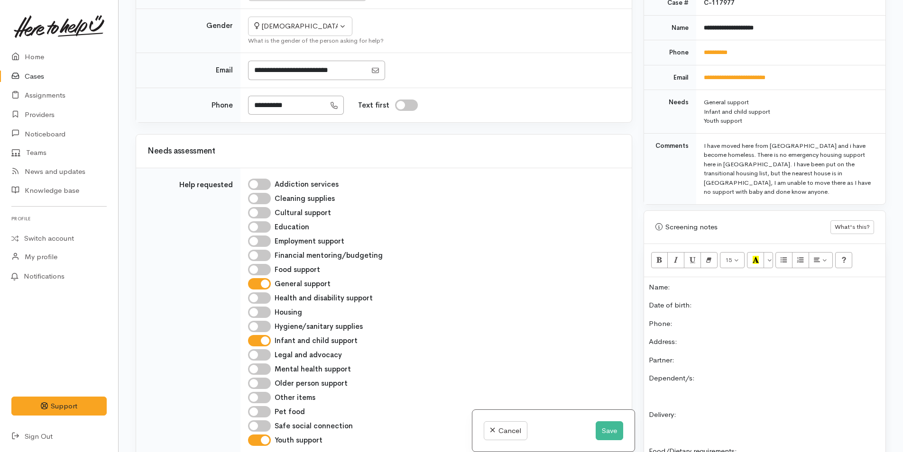
scroll to position [367, 0]
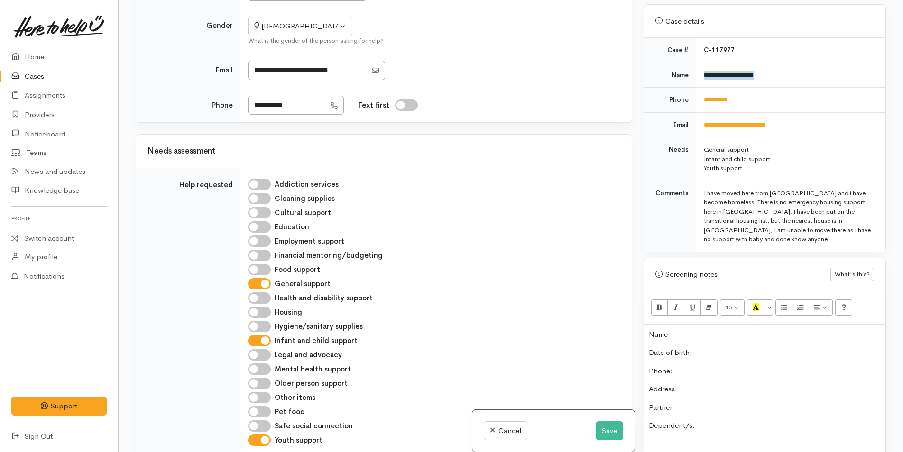
drag, startPoint x: 802, startPoint y: 62, endPoint x: 696, endPoint y: 72, distance: 106.7
click at [696, 72] on td "**********" at bounding box center [790, 75] width 189 height 25
copy b "**********"
click at [690, 330] on p "Name:" at bounding box center [765, 335] width 232 height 11
drag, startPoint x: 770, startPoint y: 91, endPoint x: 695, endPoint y: 92, distance: 74.9
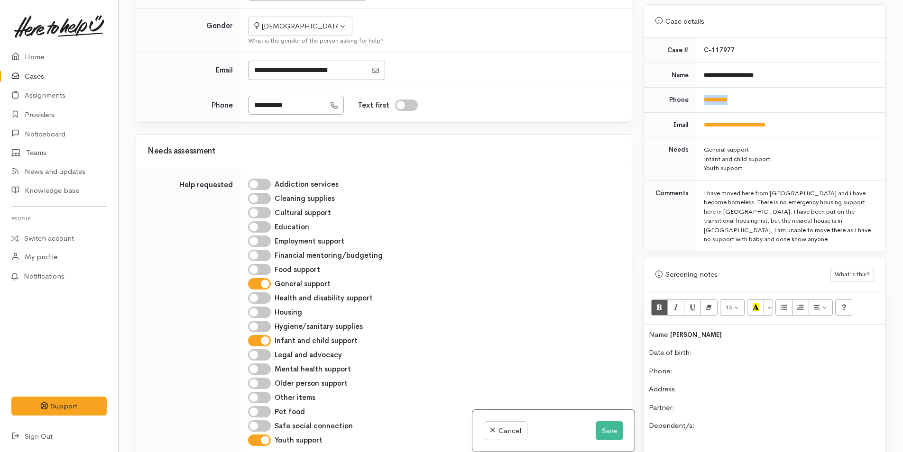
click at [696, 92] on td "**********" at bounding box center [790, 100] width 189 height 25
copy link "**********"
click at [698, 366] on p "Phone:" at bounding box center [765, 371] width 232 height 11
click at [727, 348] on p "Date of birth:" at bounding box center [765, 353] width 232 height 11
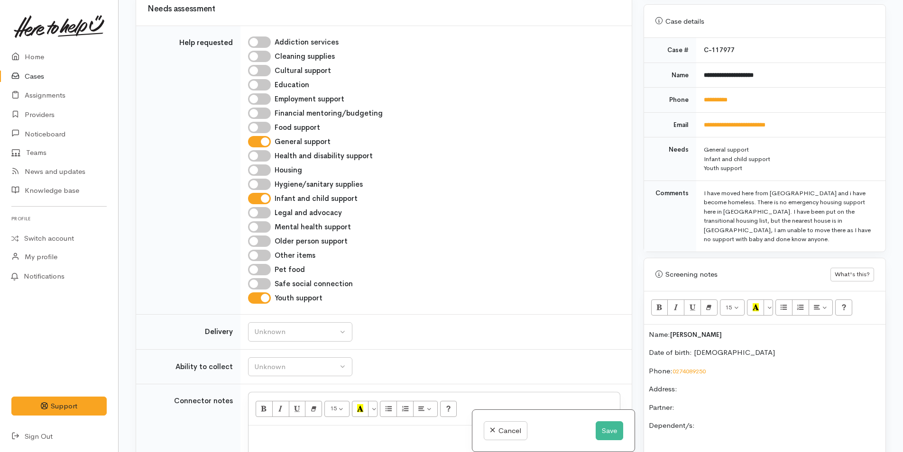
scroll to position [427, 0]
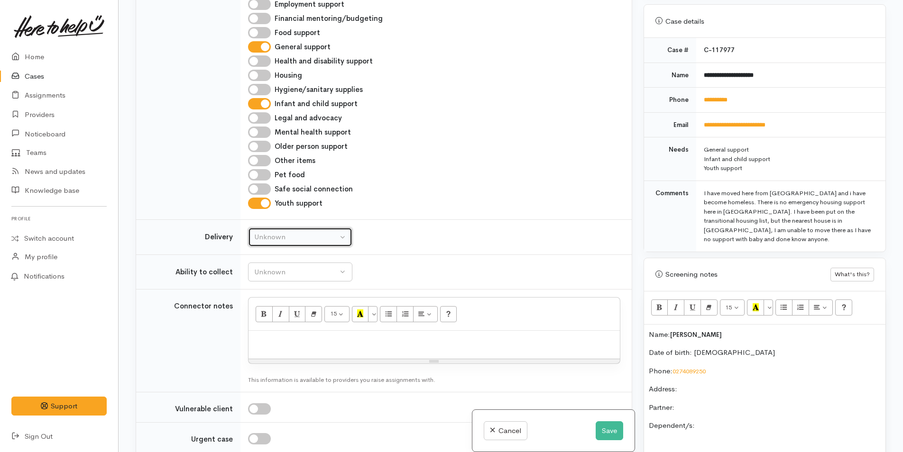
click at [288, 242] on div "Unknown" at bounding box center [295, 237] width 83 height 11
click at [268, 325] on span "No" at bounding box center [265, 326] width 10 height 11
select select "1"
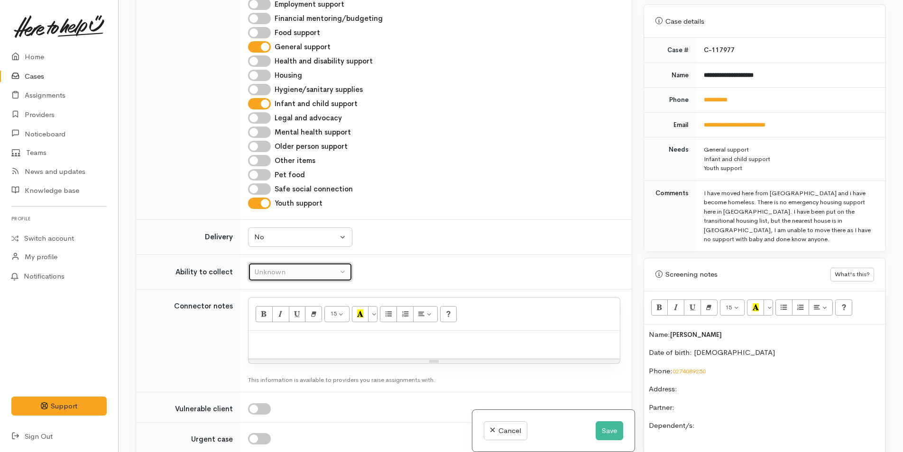
click at [291, 267] on div "Unknown" at bounding box center [295, 272] width 83 height 11
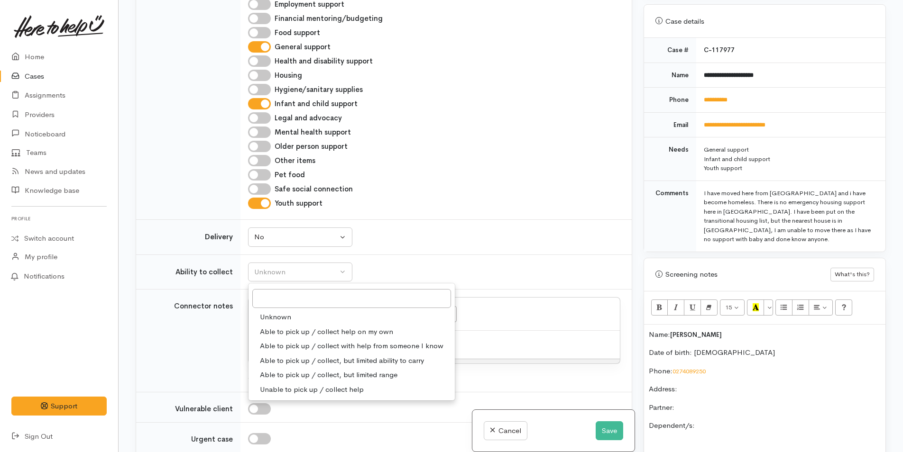
click at [310, 327] on span "Able to pick up / collect help on my own" at bounding box center [326, 332] width 133 height 11
select select "2"
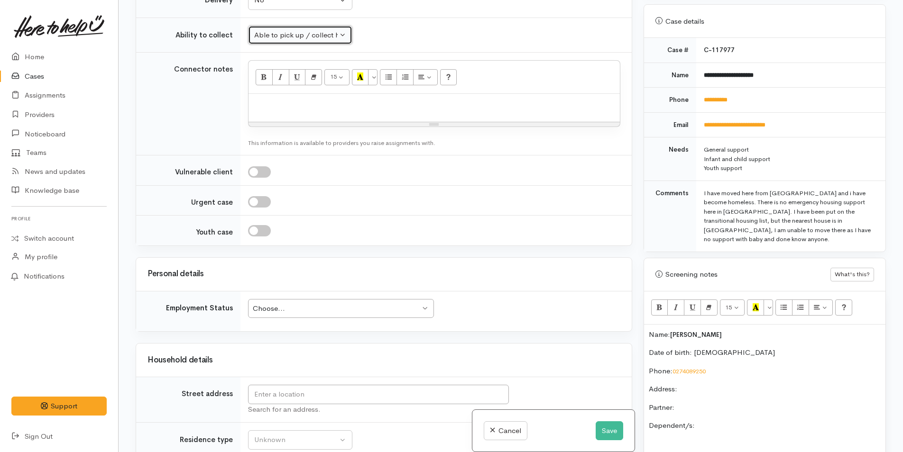
scroll to position [806, 0]
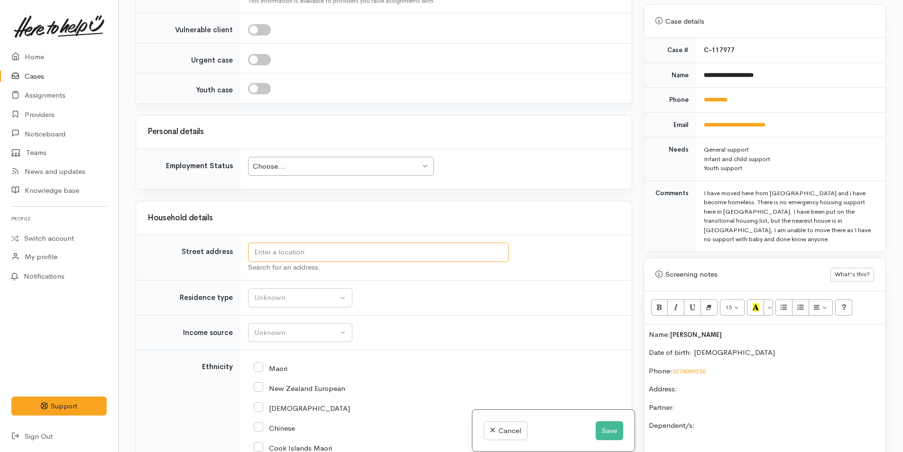
click at [339, 255] on input "text" at bounding box center [378, 252] width 261 height 19
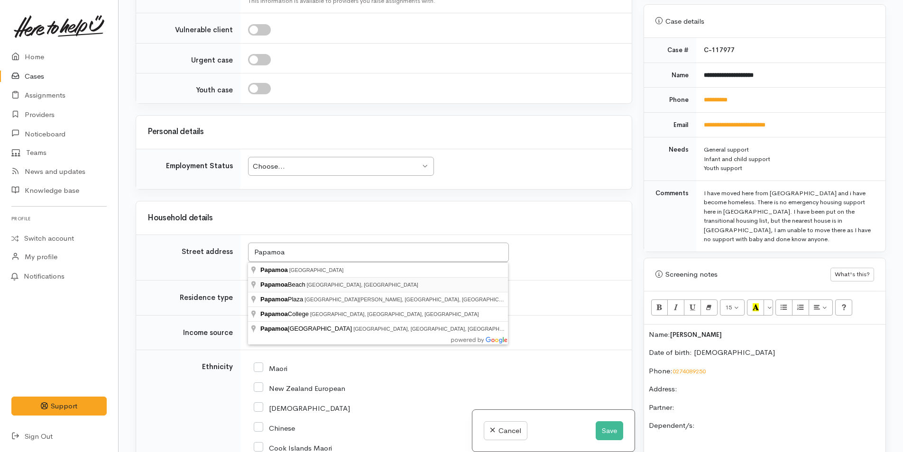
type input "Papamoa Beach, Papamoa, New Zealand"
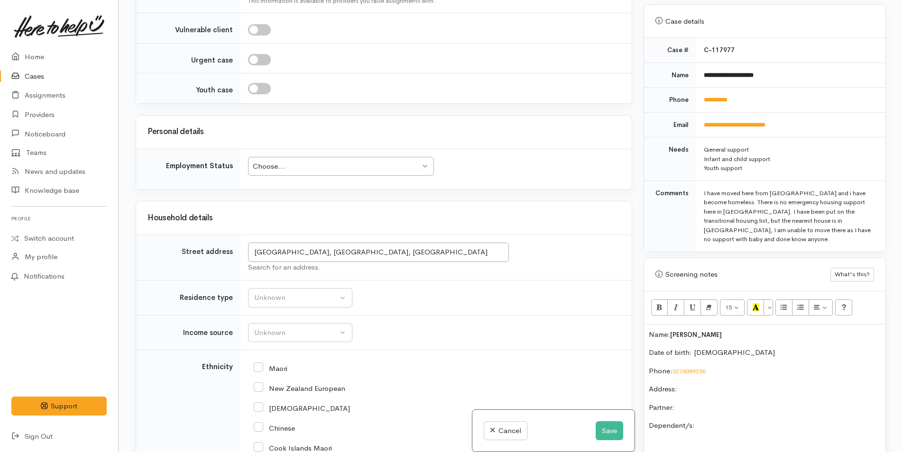
click at [324, 168] on div "Choose..." at bounding box center [336, 166] width 167 height 11
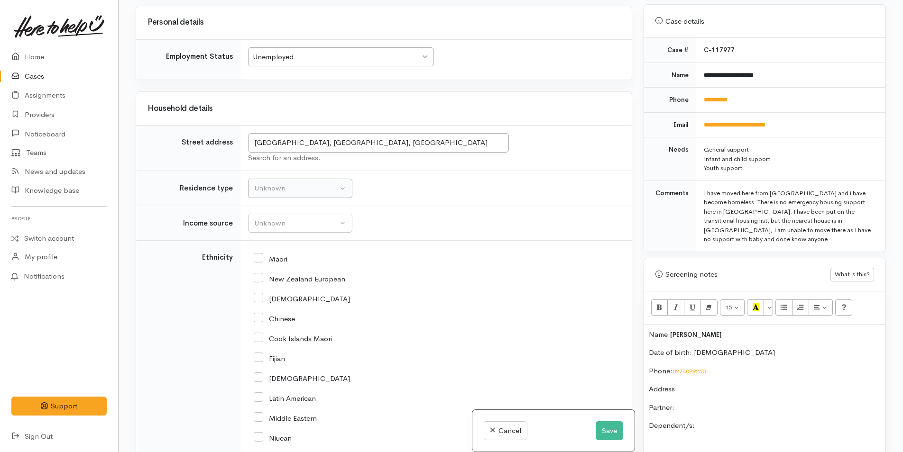
scroll to position [948, 0]
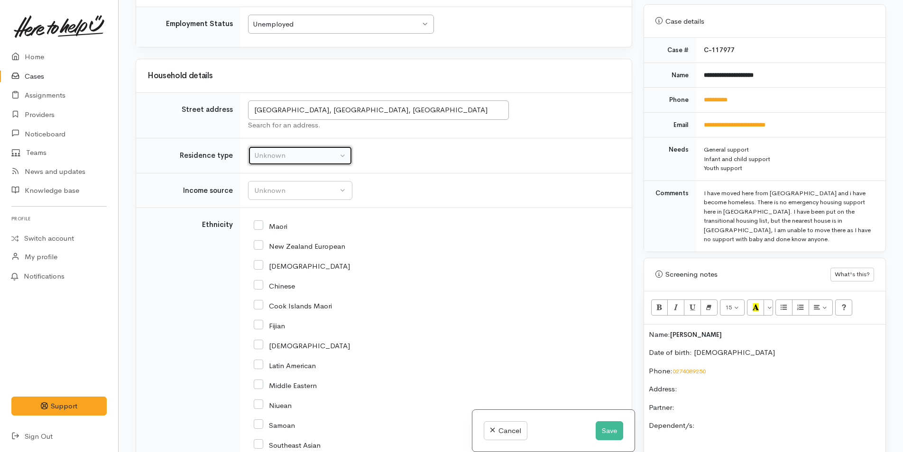
click at [286, 153] on div "Unknown" at bounding box center [295, 155] width 83 height 11
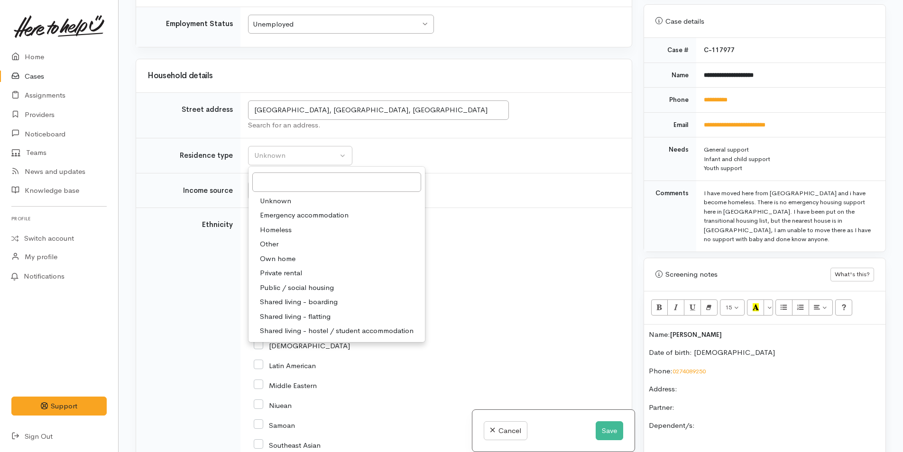
click at [280, 226] on span "Homeless" at bounding box center [276, 230] width 32 height 11
select select "9"
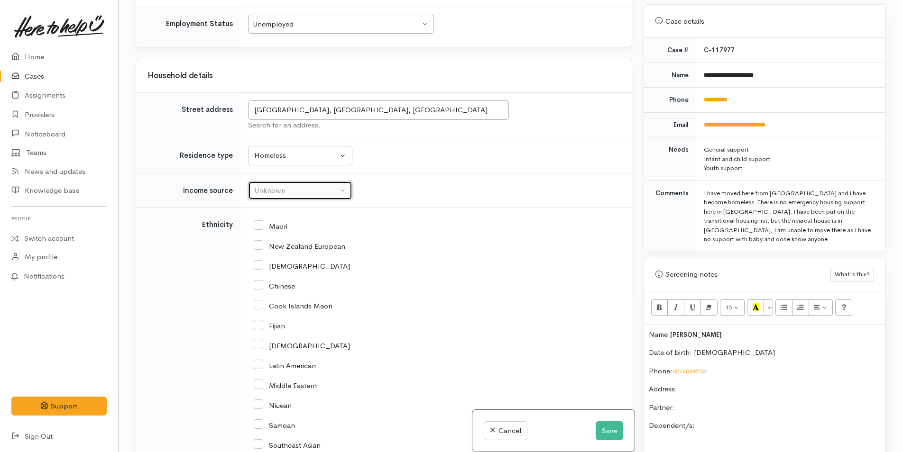
click at [309, 188] on div "Unknown" at bounding box center [295, 190] width 83 height 11
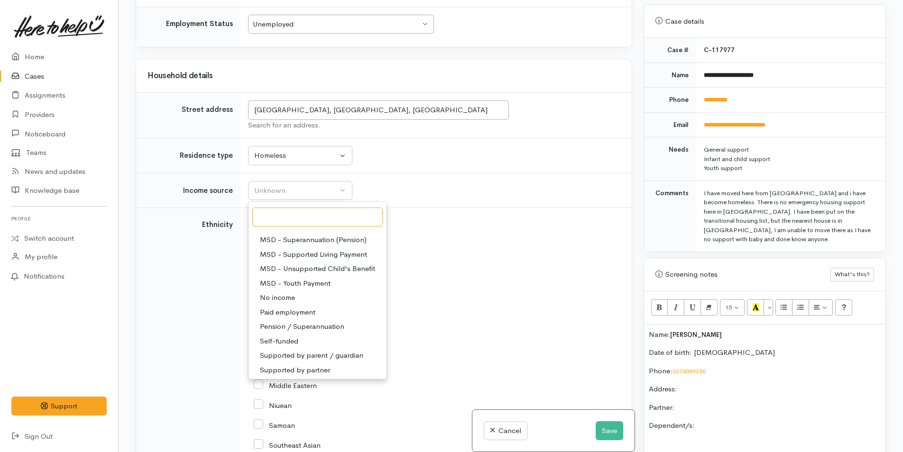
scroll to position [142, 0]
click at [304, 282] on span "MSD - Youth Payment" at bounding box center [295, 281] width 71 height 11
select select "14"
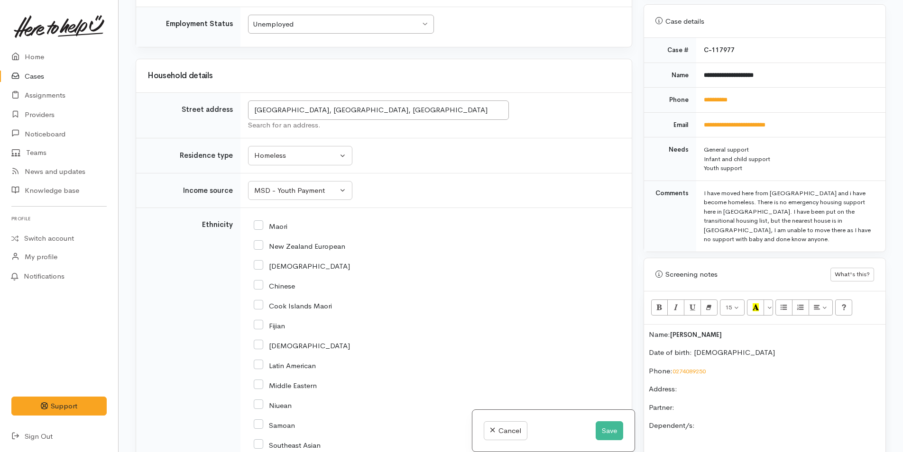
click at [257, 225] on input "Maori" at bounding box center [271, 225] width 34 height 9
checkbox input "true"
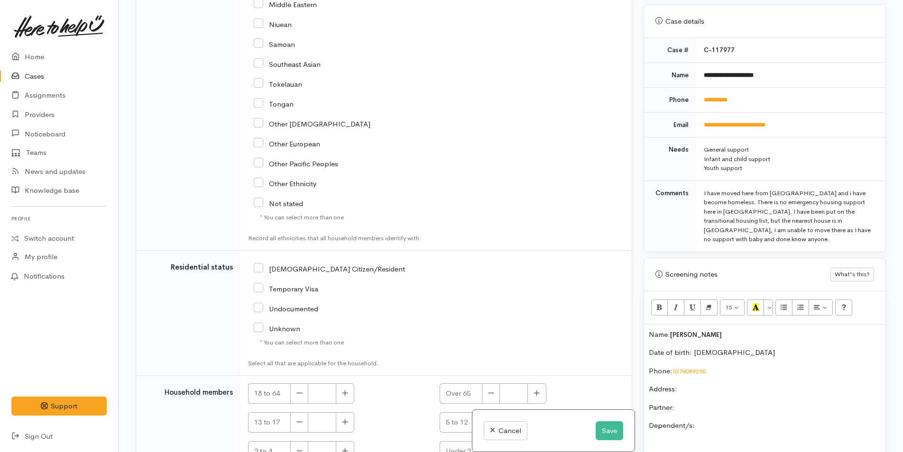
scroll to position [1375, 0]
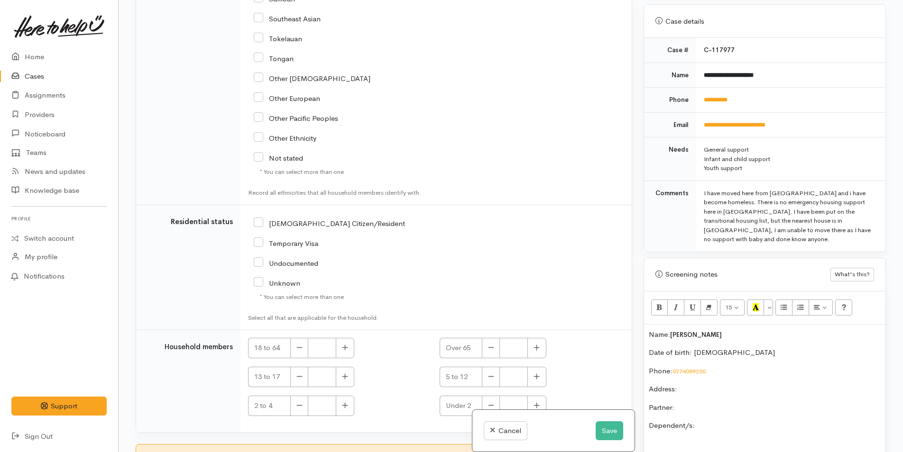
drag, startPoint x: 255, startPoint y: 220, endPoint x: 342, endPoint y: 364, distance: 168.1
click at [256, 221] on input "[DEMOGRAPHIC_DATA] Citizen/Resident" at bounding box center [329, 223] width 151 height 9
checkbox input "true"
click at [342, 343] on button "button" at bounding box center [345, 348] width 18 height 20
type input "1"
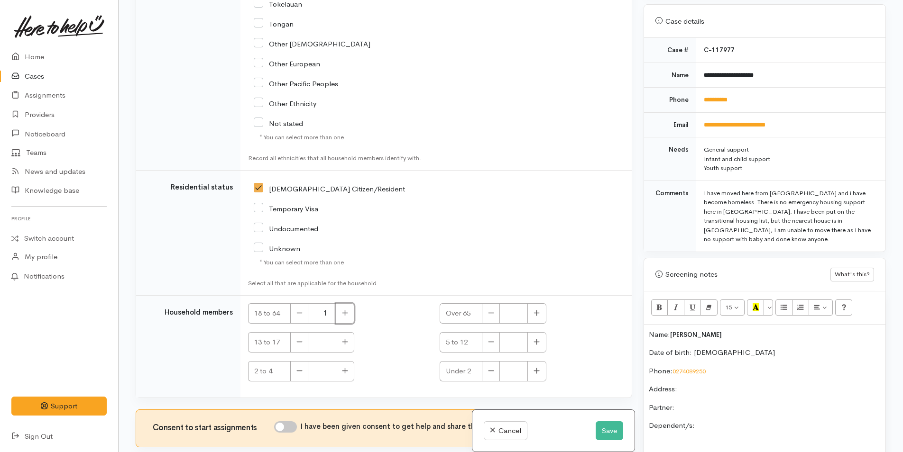
scroll to position [1464, 0]
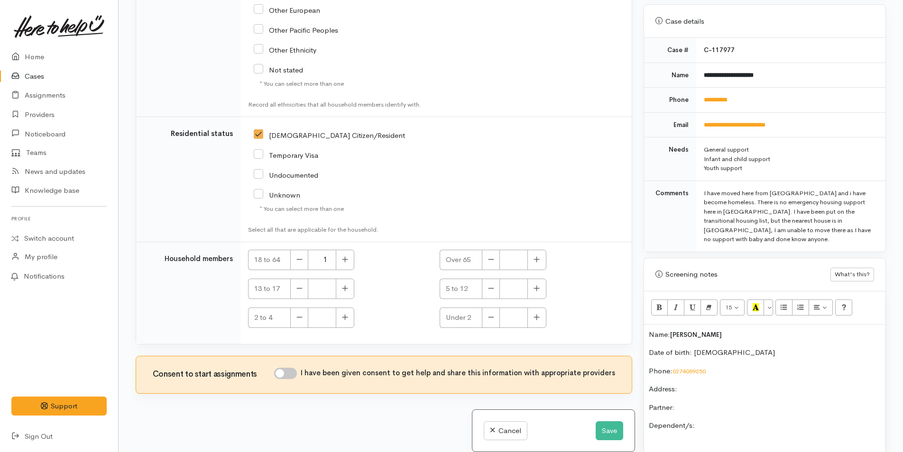
click at [294, 373] on input "I have been given consent to get help and share this information with appropria…" at bounding box center [285, 373] width 23 height 11
checkbox input "true"
click at [732, 403] on p "Partner:" at bounding box center [765, 408] width 232 height 11
click at [763, 421] on p "Dependent/s:" at bounding box center [765, 426] width 232 height 11
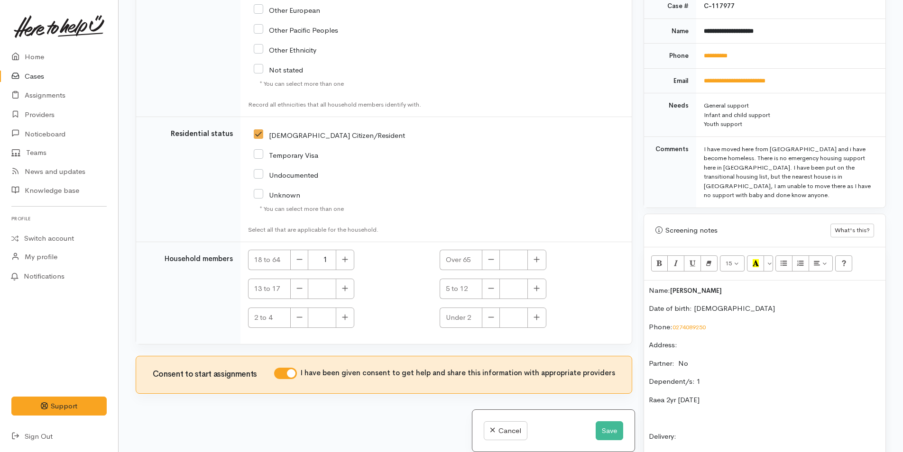
scroll to position [462, 0]
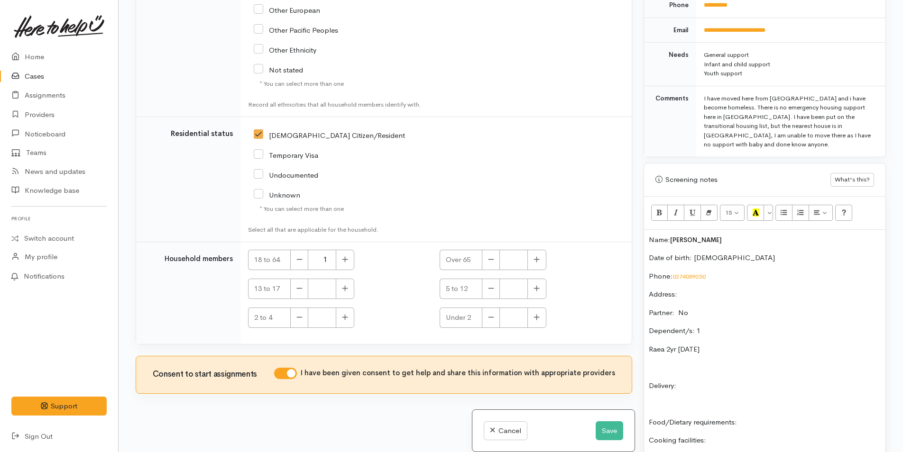
click at [716, 375] on div "Name: Paige- Manning-Morehu Date of birth: 24/3/2006 Phone:  0274089250 Address…" at bounding box center [764, 390] width 241 height 320
click at [719, 381] on p "Delivery:" at bounding box center [765, 386] width 232 height 11
click at [793, 397] on div "Name: Paige- Manning-Morehu Date of birth: 24/3/2006 Phone:  0274089250 Address…" at bounding box center [764, 390] width 241 height 320
click at [772, 435] on p "Cooking facilities:" at bounding box center [765, 440] width 232 height 11
click at [349, 318] on button "button" at bounding box center [345, 318] width 18 height 20
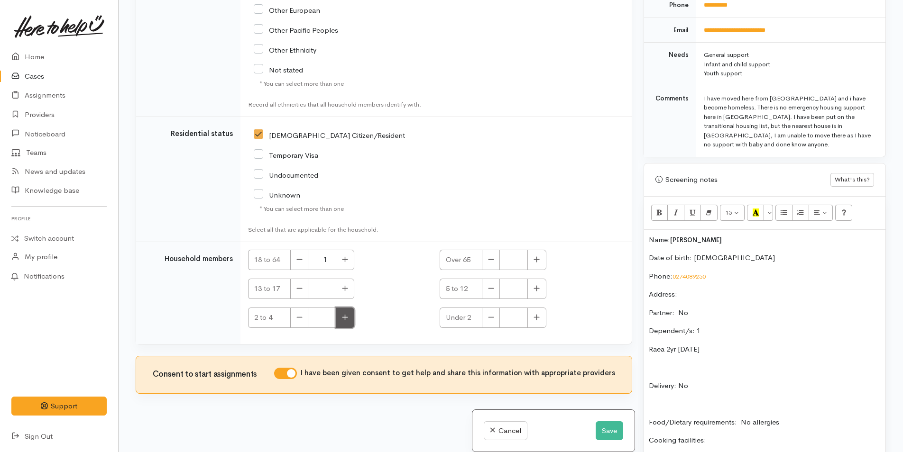
type input "1"
click at [610, 427] on button "Save" at bounding box center [610, 431] width 28 height 19
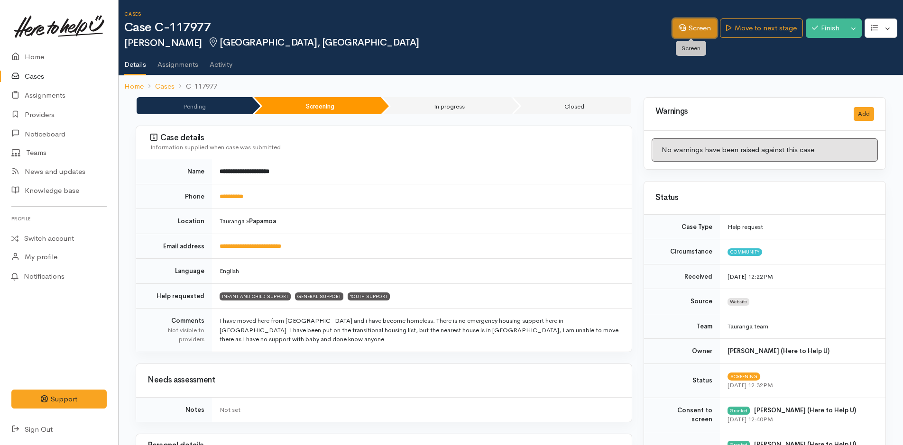
click at [701, 28] on link "Screen" at bounding box center [694, 27] width 45 height 19
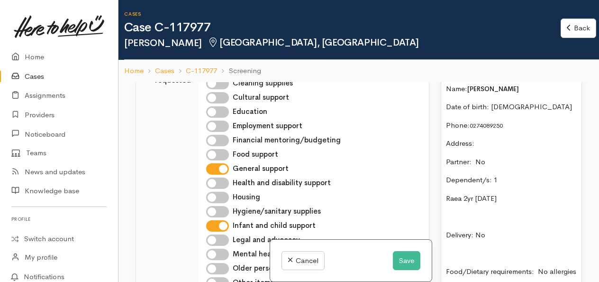
scroll to position [522, 0]
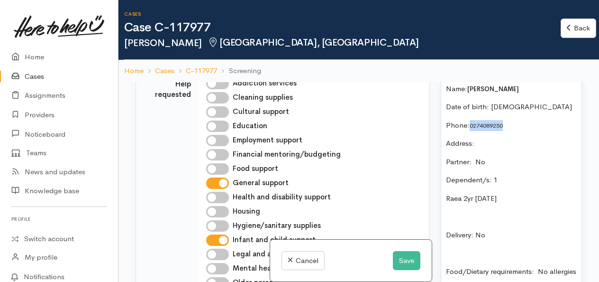
drag, startPoint x: 509, startPoint y: 128, endPoint x: 469, endPoint y: 134, distance: 40.8
click at [469, 131] on p "Phone:  0274089250" at bounding box center [511, 125] width 131 height 11
copy link "0274089250"
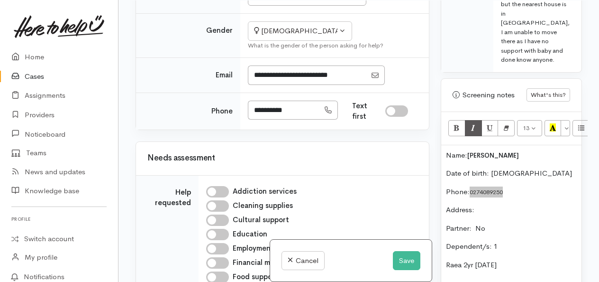
scroll to position [691, 0]
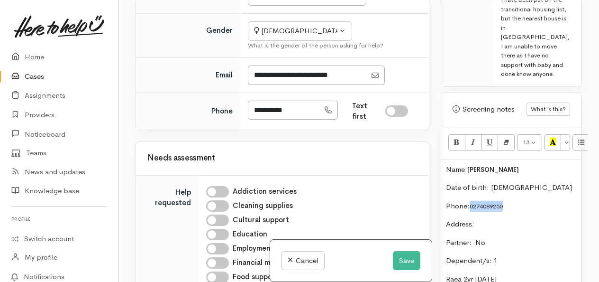
click at [447, 175] on p "Name: Paige- Manning-Morehu" at bounding box center [511, 169] width 131 height 11
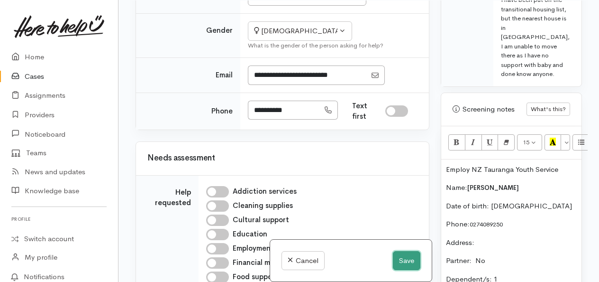
click at [405, 262] on button "Save" at bounding box center [407, 260] width 28 height 19
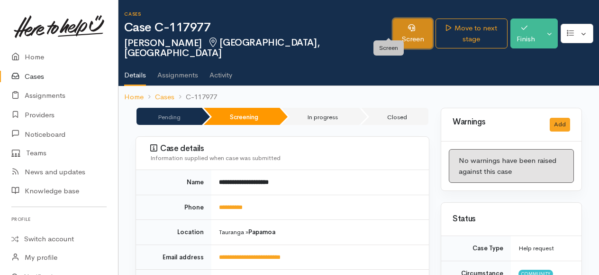
click at [397, 29] on link "Screen" at bounding box center [413, 33] width 40 height 30
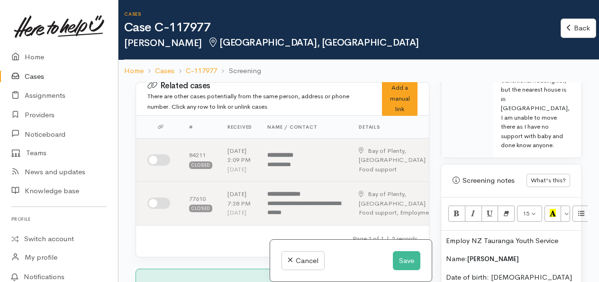
scroll to position [759, 0]
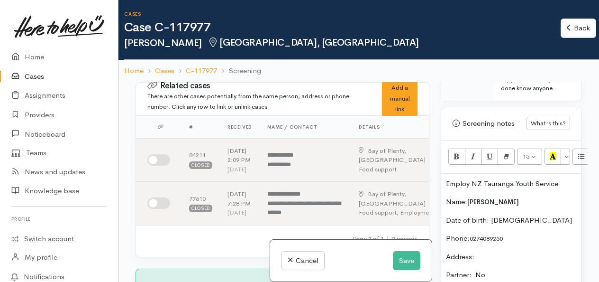
paste div
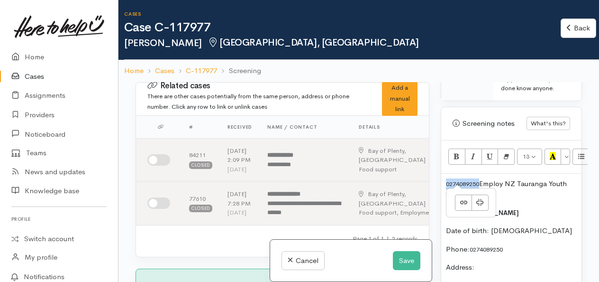
drag, startPoint x: 480, startPoint y: 188, endPoint x: 444, endPoint y: 190, distance: 36.1
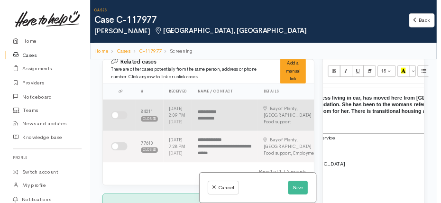
scroll to position [0, 0]
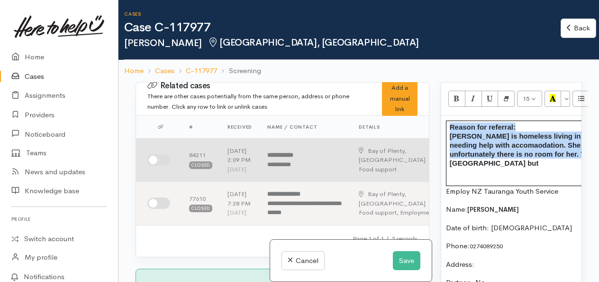
drag, startPoint x: 534, startPoint y: 163, endPoint x: 396, endPoint y: 169, distance: 137.6
click at [396, 169] on div "Related cases There are other cases potentially from the same person, address o…" at bounding box center [359, 223] width 458 height 282
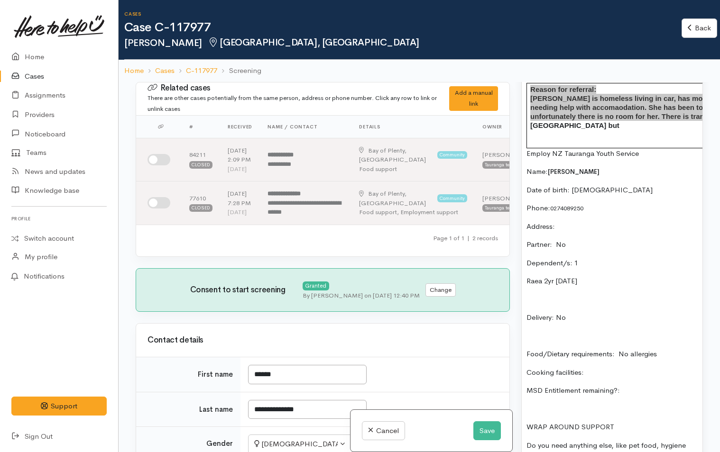
scroll to position [655, 0]
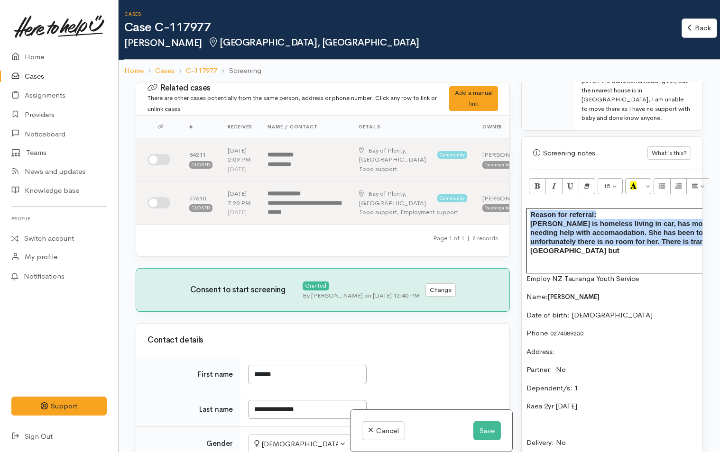
click at [565, 220] on span "Paige is homeless living in car, has moved here from Rotorua needing help with …" at bounding box center [678, 237] width 297 height 35
drag, startPoint x: 527, startPoint y: 213, endPoint x: 601, endPoint y: 251, distance: 82.7
click at [599, 251] on td "Reason for referral: Paige is homeless living in car, has moved here from Rotor…" at bounding box center [681, 240] width 309 height 65
copy td "Paige is homeless living in car, has moved here from Rotorua needing help with …"
click at [587, 255] on p at bounding box center [680, 259] width 301 height 9
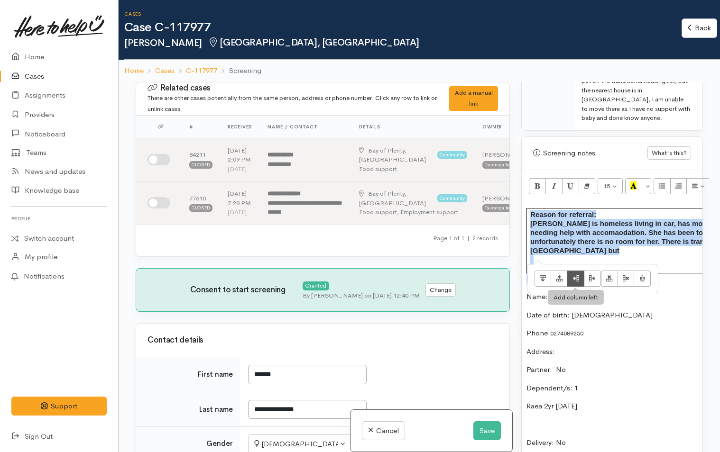
drag, startPoint x: 529, startPoint y: 203, endPoint x: 574, endPoint y: 262, distance: 74.5
click at [574, 262] on div "15 8 9 10 11 12 14 18 24 36 Background Color Transparent Select #ffff00 Text Co…" at bounding box center [612, 396] width 181 height 452
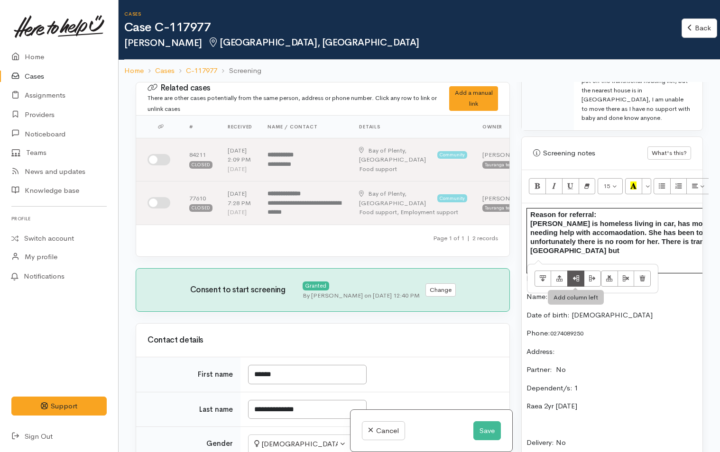
scroll to position [598, 0]
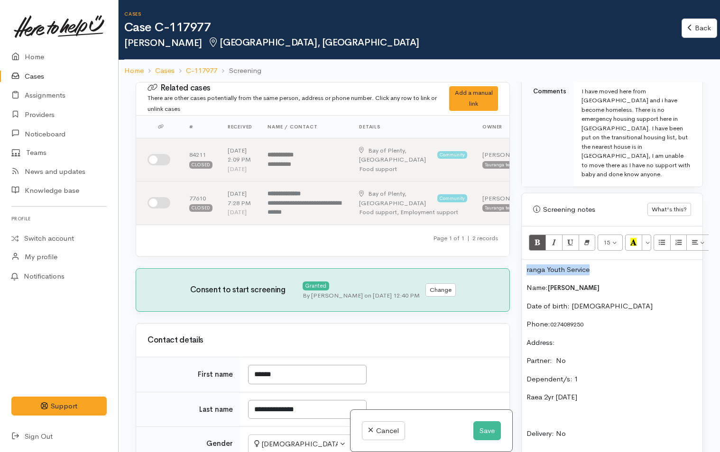
drag, startPoint x: 613, startPoint y: 260, endPoint x: 514, endPoint y: 265, distance: 99.2
click at [514, 265] on div "Related cases There are other cases potentially from the same person, address o…" at bounding box center [419, 308] width 579 height 452
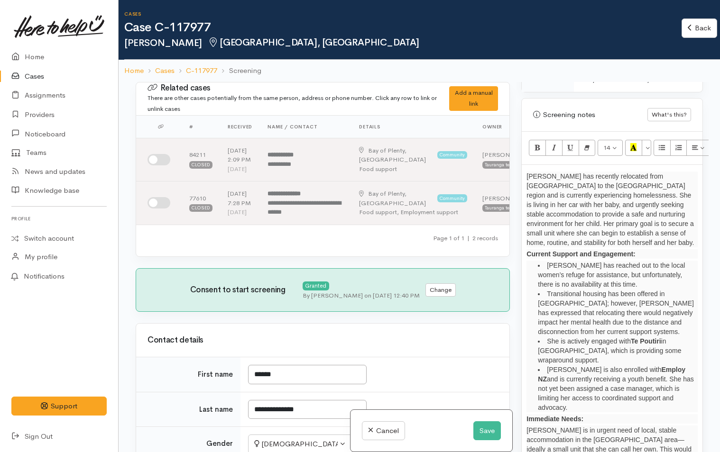
scroll to position [741, 0]
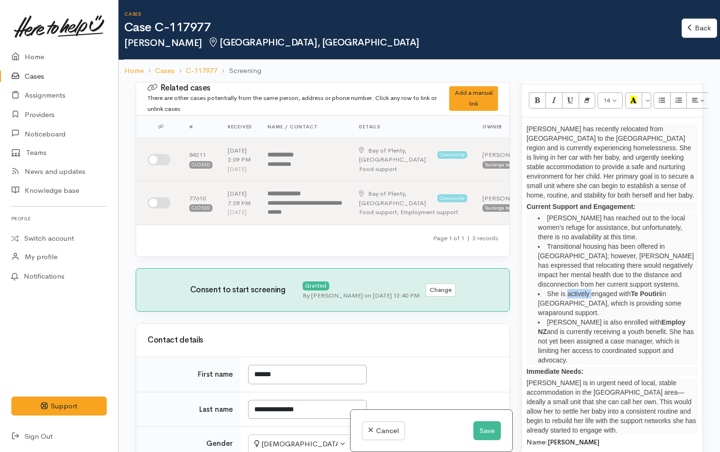
drag, startPoint x: 590, startPoint y: 288, endPoint x: 568, endPoint y: 286, distance: 22.8
click at [568, 281] on li "She is actively engaged with Te Poutiri in Te Puke, which is providing some wra…" at bounding box center [618, 303] width 160 height 28
drag, startPoint x: 671, startPoint y: 282, endPoint x: 676, endPoint y: 293, distance: 12.1
click at [599, 281] on li "She is engaged with Te Poutiri in Te Puke, which is providing some wraparound s…" at bounding box center [618, 303] width 160 height 28
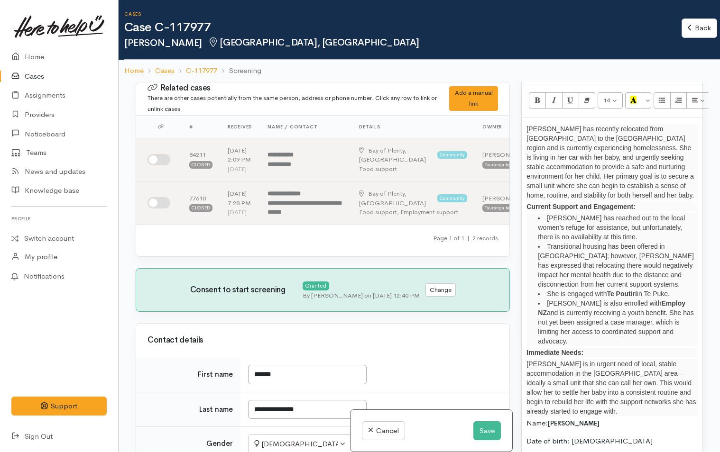
drag, startPoint x: 627, startPoint y: 313, endPoint x: 674, endPoint y: 325, distance: 48.4
click at [599, 281] on li "Paige is also enrolled with Employ NZ and is currently receiving a youth benefi…" at bounding box center [618, 322] width 160 height 47
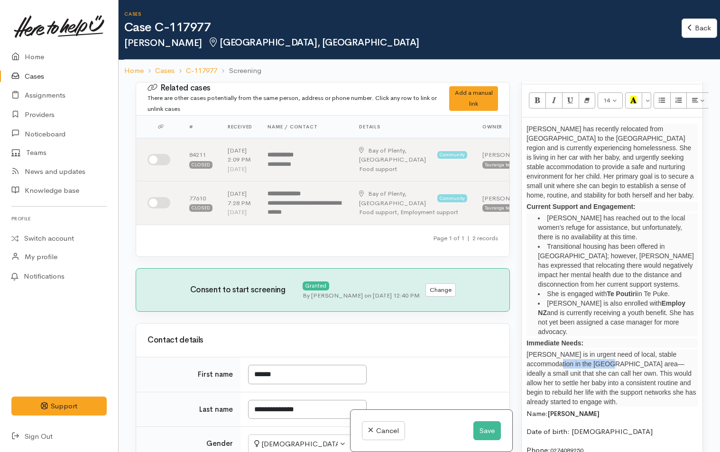
drag, startPoint x: 584, startPoint y: 345, endPoint x: 534, endPoint y: 346, distance: 49.3
click at [534, 281] on p "Paige is in urgent need of local, stable accommodation in the Bay of Plenty are…" at bounding box center [611, 378] width 171 height 57
drag, startPoint x: 576, startPoint y: 346, endPoint x: 562, endPoint y: 346, distance: 13.8
click at [562, 281] on p "Paige is in urgent need of local, stable accommodation in Tauranga area—ideally…" at bounding box center [611, 378] width 171 height 57
click at [569, 281] on p "Paige is in urgent need of local, stable accommodation in Tauranga —ideally a s…" at bounding box center [611, 378] width 171 height 57
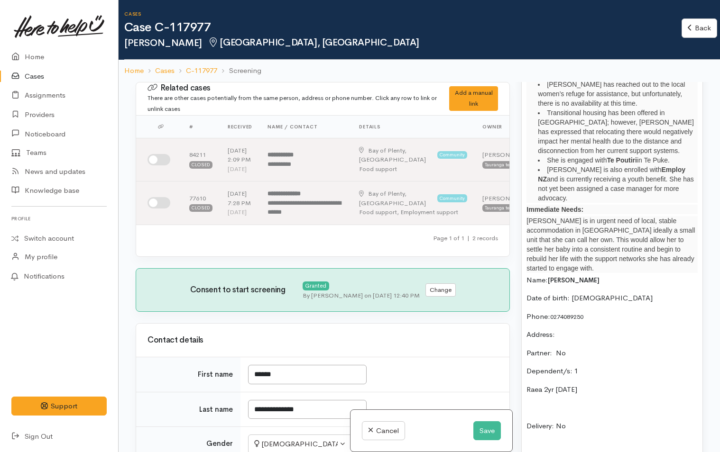
scroll to position [930, 0]
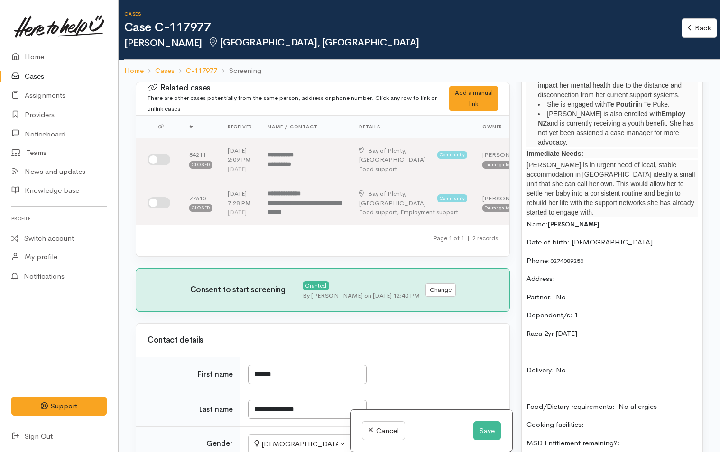
click at [564, 274] on p "Address:" at bounding box center [611, 279] width 171 height 11
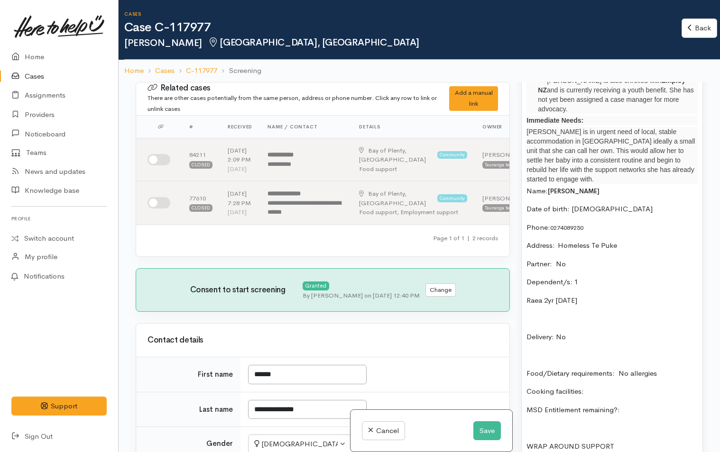
scroll to position [978, 0]
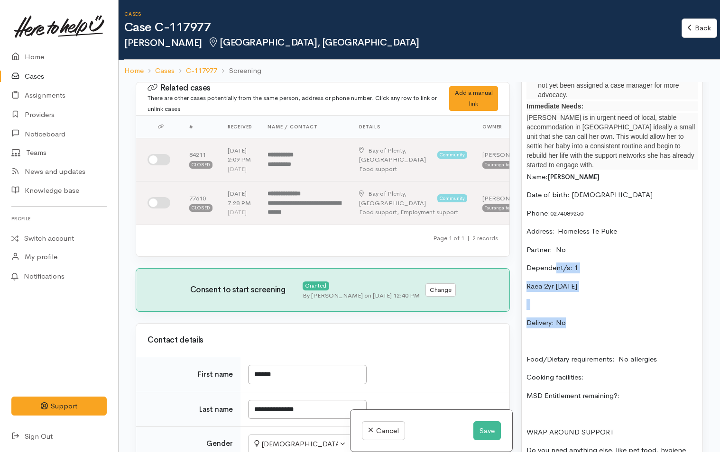
drag, startPoint x: 584, startPoint y: 298, endPoint x: 556, endPoint y: 245, distance: 60.0
click at [556, 245] on div "Paige has recently relocated from Rotorua to the Bay of Plenty region and is cu…" at bounding box center [612, 188] width 181 height 617
click at [599, 281] on p "Cooking facilities:" at bounding box center [611, 377] width 171 height 11
click at [599, 281] on p "MSD Entitlement remaining?:" at bounding box center [611, 396] width 171 height 11
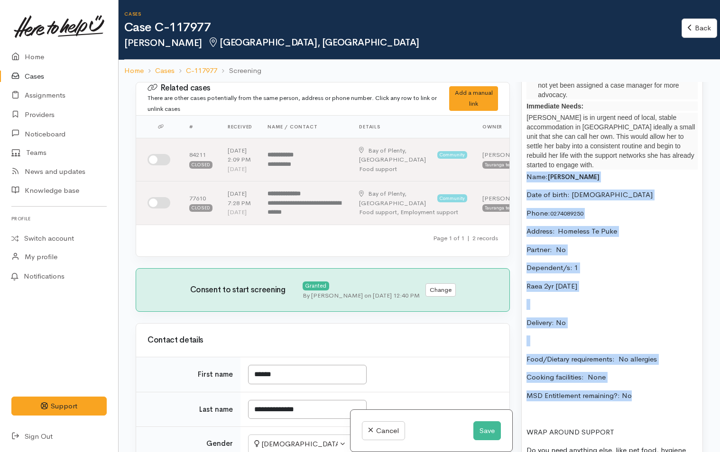
drag, startPoint x: 656, startPoint y: 369, endPoint x: 507, endPoint y: 149, distance: 265.8
click at [507, 149] on div "Related cases There are other cases potentially from the same person, address o…" at bounding box center [419, 308] width 579 height 452
copy div "Name: Paige- Manning-Morehu Date of birth: 24/3/2006 Phone:  0274089250 Address…"
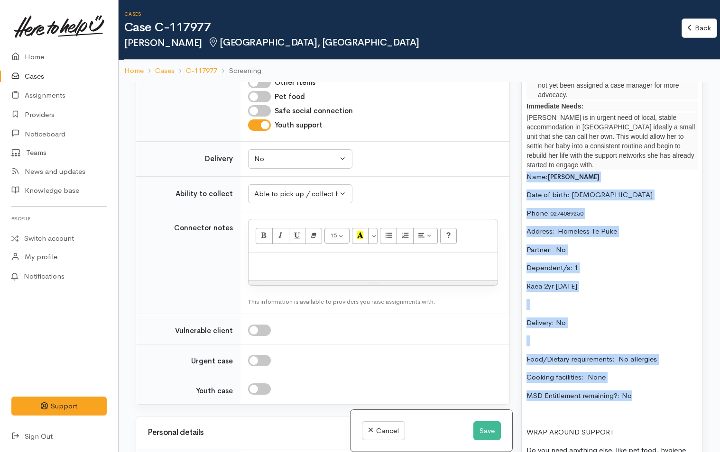
scroll to position [806, 0]
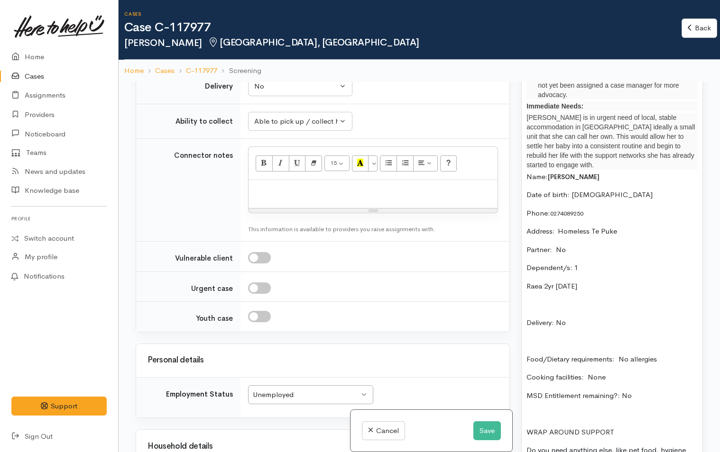
click at [308, 196] on p at bounding box center [372, 190] width 239 height 11
paste div
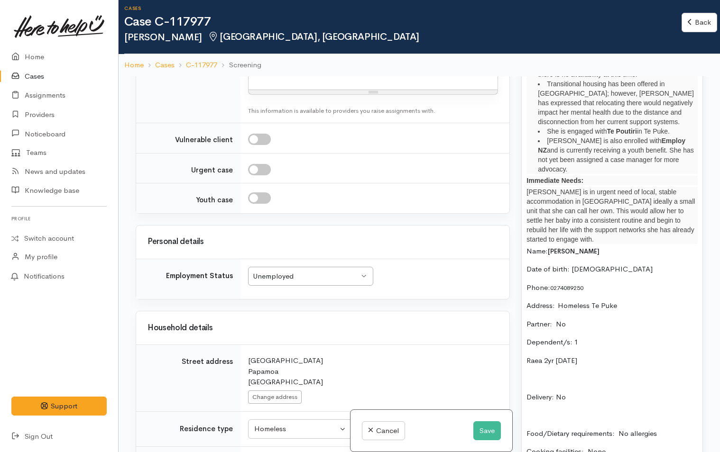
scroll to position [788, 0]
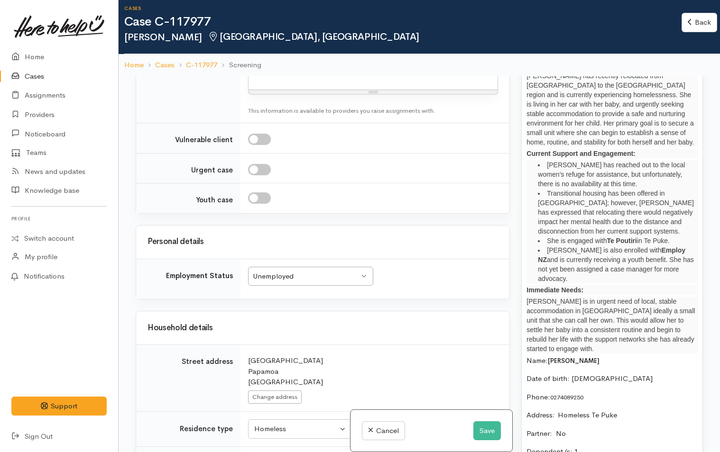
click at [547, 160] on li "Paige has reached out to the local women’s refuge for assistance, but unfortuna…" at bounding box center [618, 174] width 160 height 28
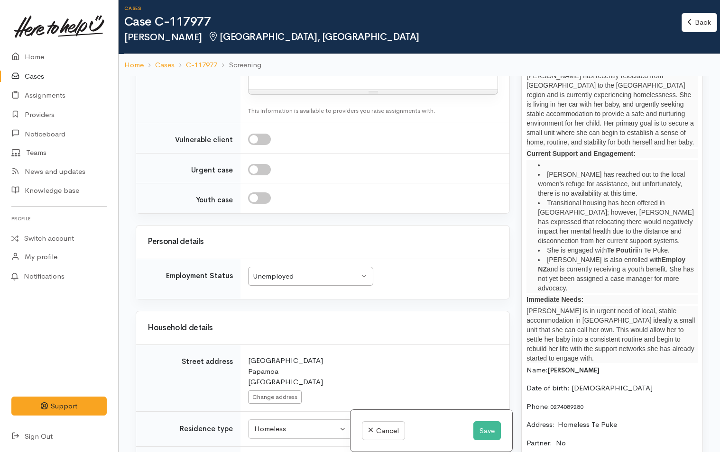
click at [553, 160] on li at bounding box center [618, 164] width 160 height 9
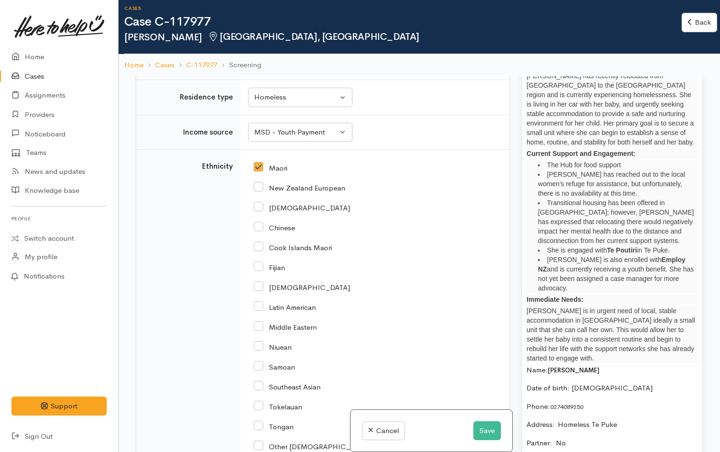
scroll to position [1375, 0]
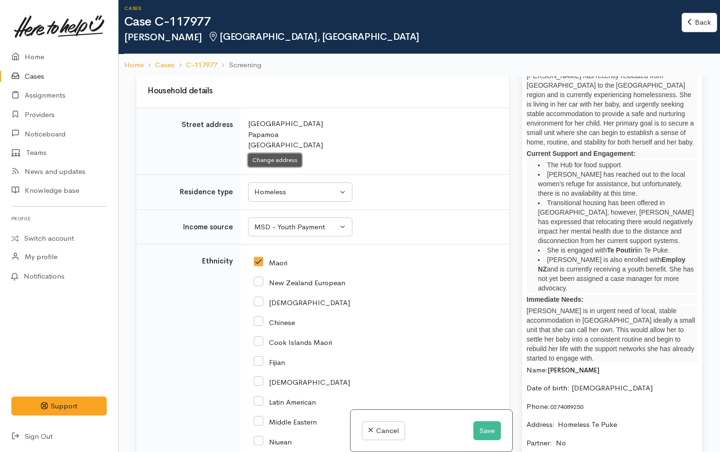
click at [273, 167] on button "Change address" at bounding box center [275, 161] width 54 height 14
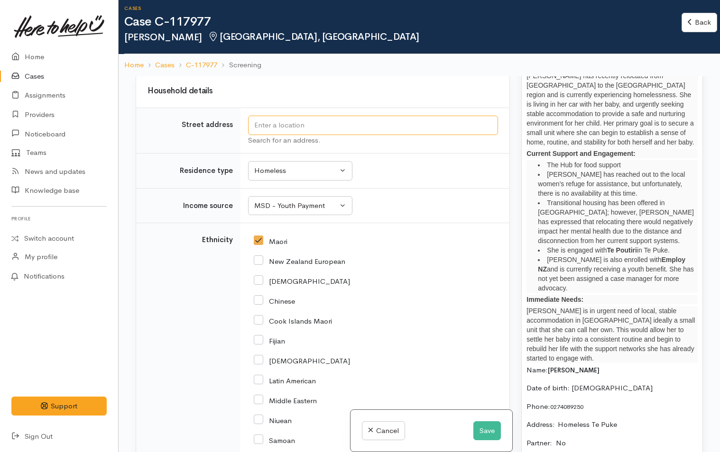
click at [327, 135] on input "text" at bounding box center [373, 125] width 250 height 19
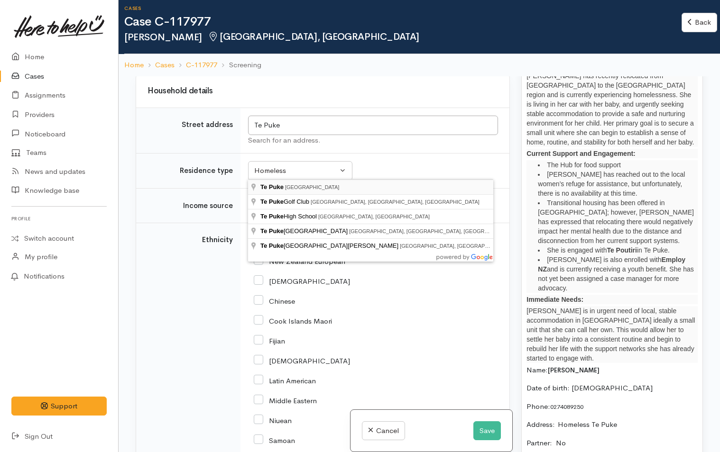
type input "Te Puke, New Zealand"
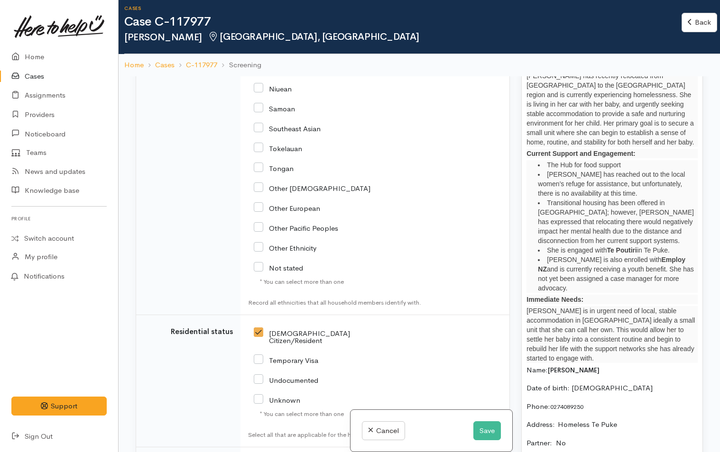
scroll to position [1879, 0]
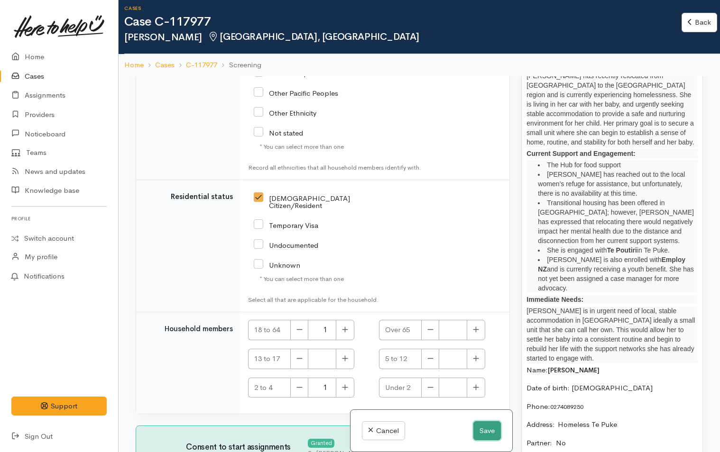
click at [485, 281] on button "Save" at bounding box center [487, 431] width 28 height 19
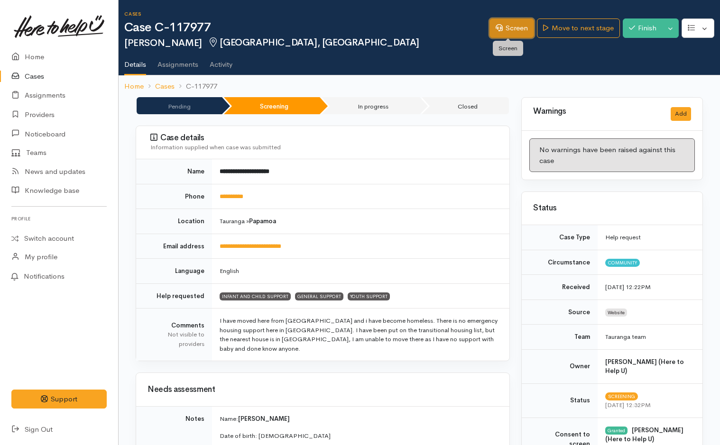
click at [509, 29] on link "Screen" at bounding box center [511, 27] width 45 height 19
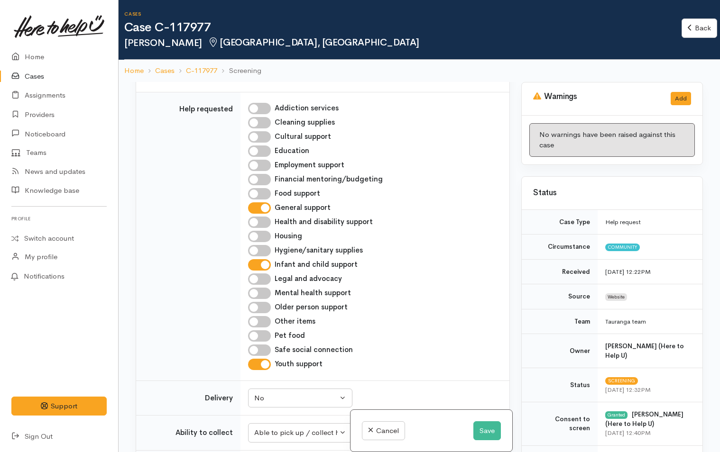
scroll to position [1043, 0]
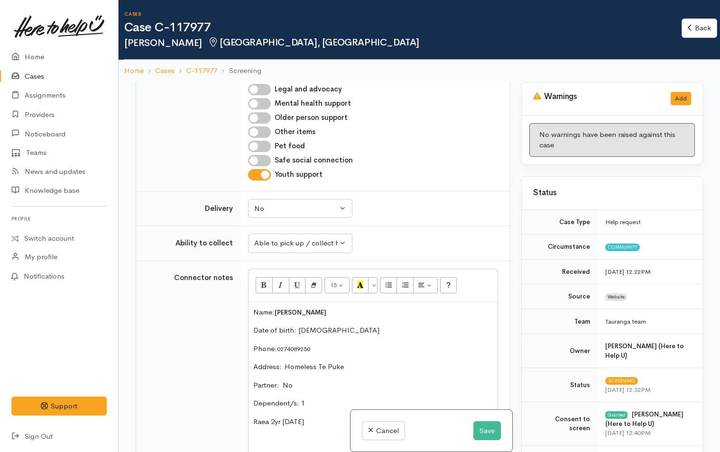
click at [265, 181] on input "Youth support" at bounding box center [259, 174] width 23 height 11
checkbox input "false"
click at [266, 53] on input "Housing" at bounding box center [259, 46] width 23 height 11
checkbox input "true"
click at [268, 24] on input "General support" at bounding box center [259, 18] width 23 height 11
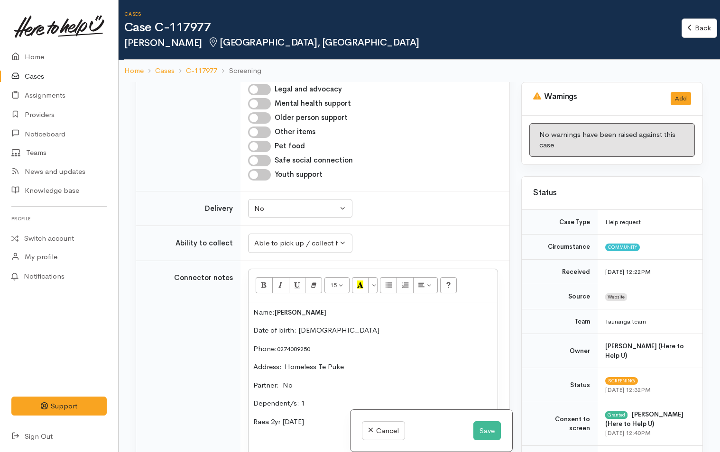
checkbox input "false"
click at [265, 10] on input "Food support" at bounding box center [259, 4] width 23 height 11
checkbox input "true"
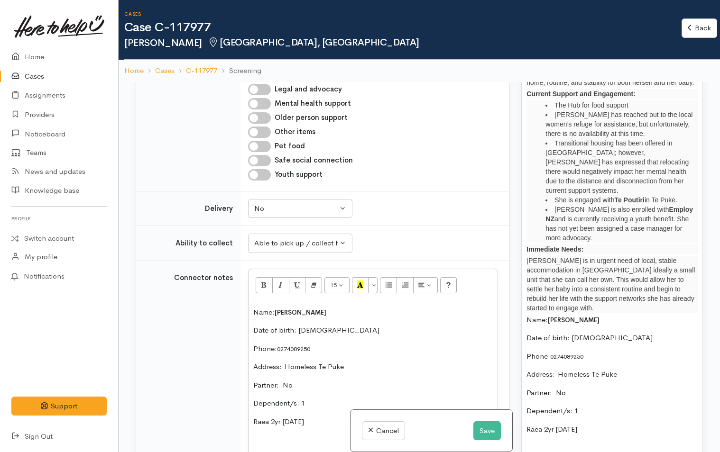
scroll to position [806, 0]
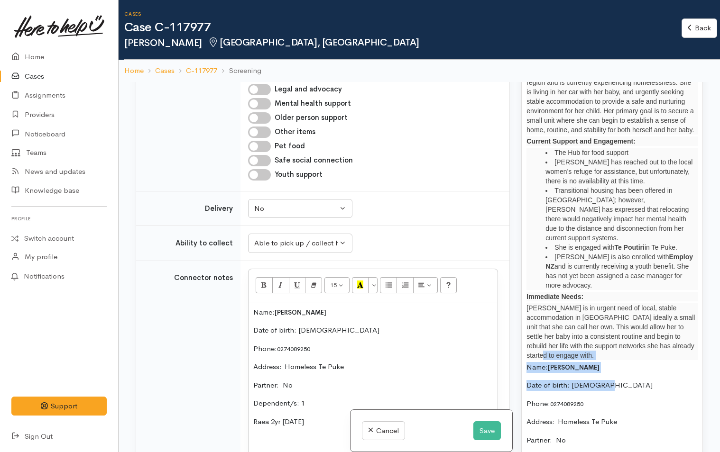
drag, startPoint x: 675, startPoint y: 326, endPoint x: 626, endPoint y: 349, distance: 54.5
click at [626, 349] on div "[PERSON_NAME] has recently relocated from [GEOGRAPHIC_DATA] to the [GEOGRAPHIC_…" at bounding box center [612, 370] width 181 height 636
click at [647, 399] on p "Phone:  [PHONE_NUMBER]" at bounding box center [611, 404] width 171 height 11
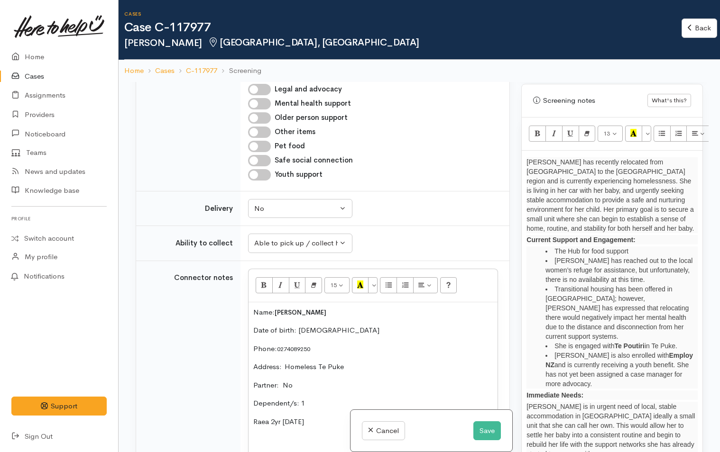
scroll to position [664, 0]
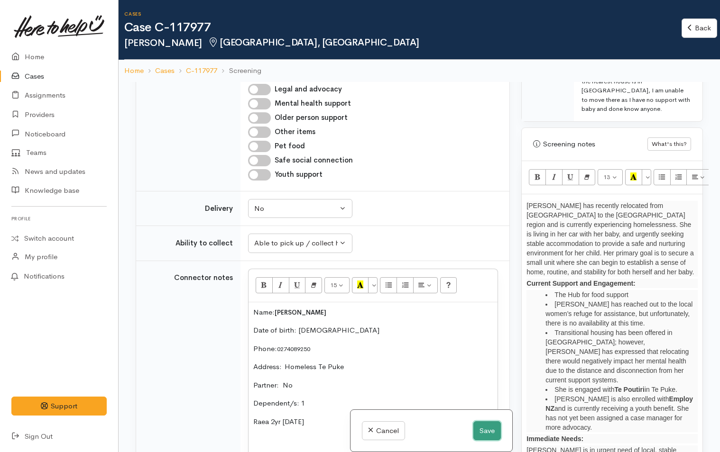
click at [483, 431] on button "Save" at bounding box center [487, 431] width 28 height 19
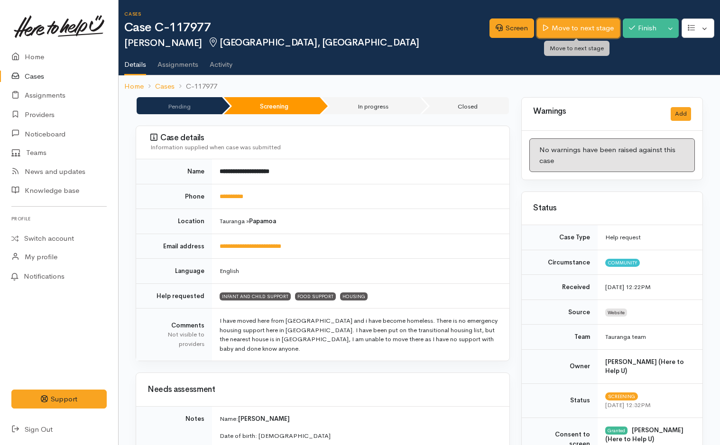
click at [585, 26] on link "Move to next stage" at bounding box center [578, 27] width 83 height 19
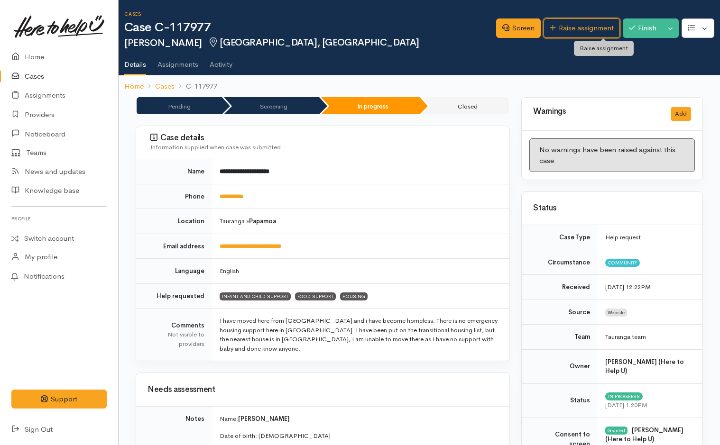
click at [585, 26] on link "Raise assignment" at bounding box center [581, 27] width 76 height 19
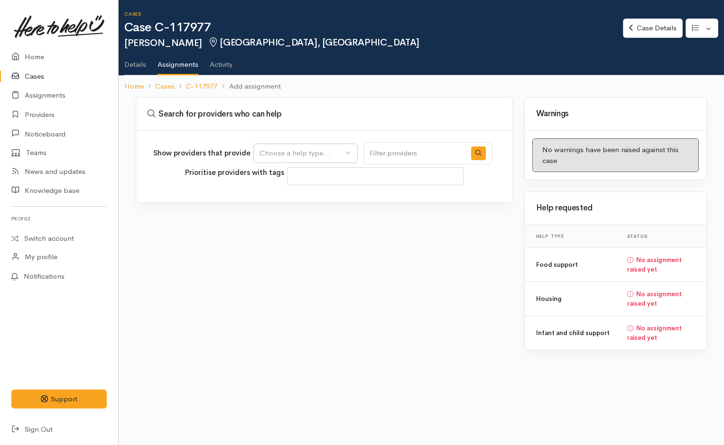
select select
click at [310, 153] on div "Choose a help type..." at bounding box center [300, 153] width 83 height 11
click at [302, 213] on span "Food support" at bounding box center [287, 213] width 44 height 11
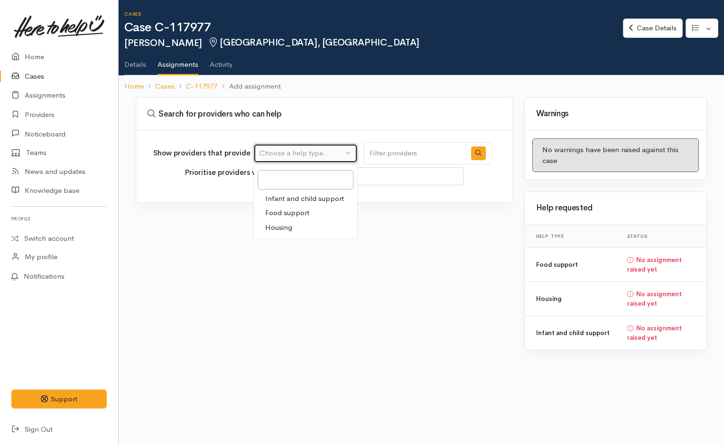
select select "3"
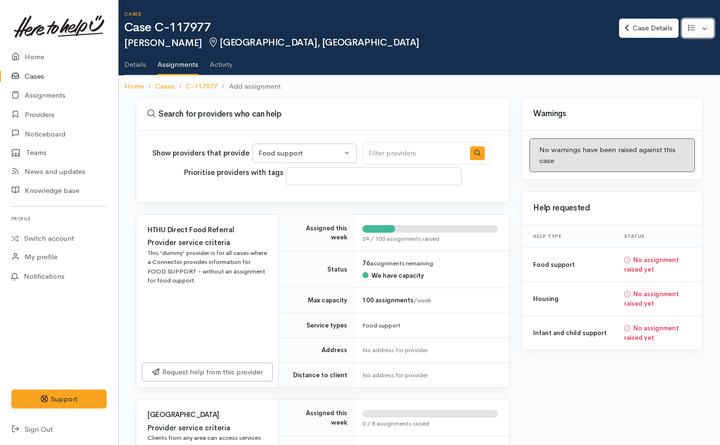
click at [705, 29] on button "button" at bounding box center [697, 27] width 33 height 19
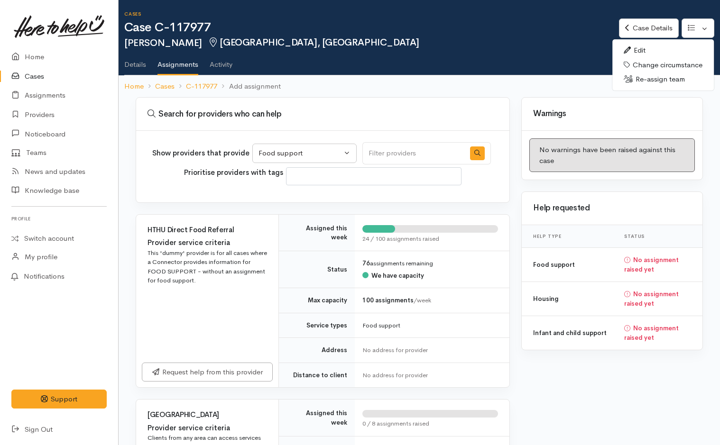
click at [643, 48] on link "Edit" at bounding box center [662, 50] width 101 height 15
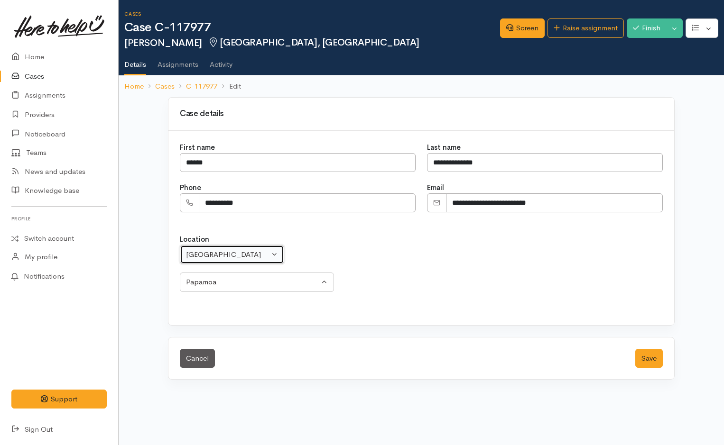
click at [251, 258] on div "[GEOGRAPHIC_DATA]" at bounding box center [227, 254] width 83 height 11
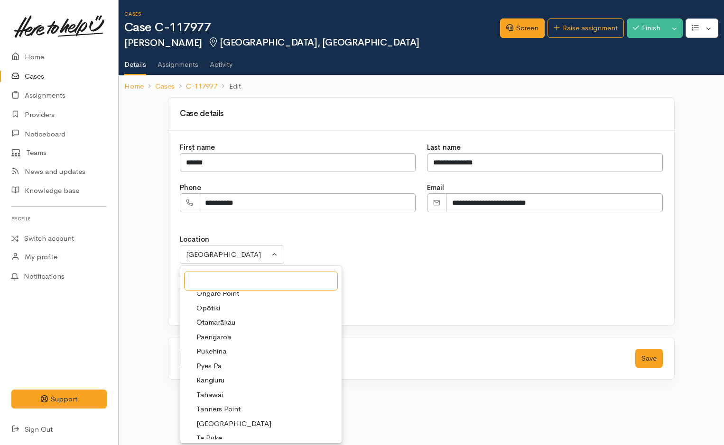
scroll to position [190, 0]
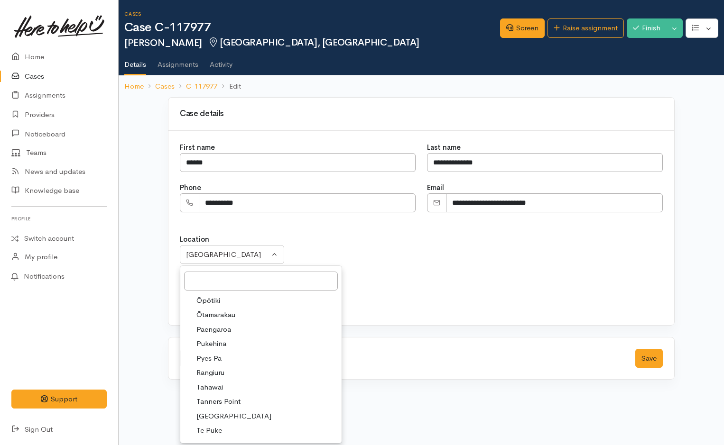
click at [218, 430] on span "Te Puke" at bounding box center [209, 430] width 26 height 11
select select "152"
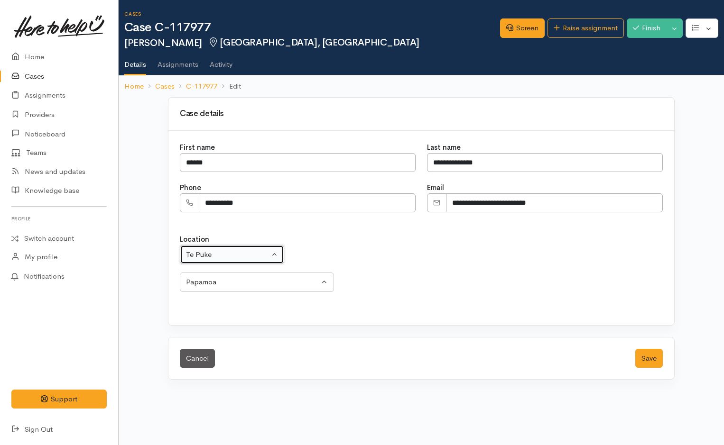
select select "280"
click at [651, 361] on button "Save" at bounding box center [649, 358] width 28 height 19
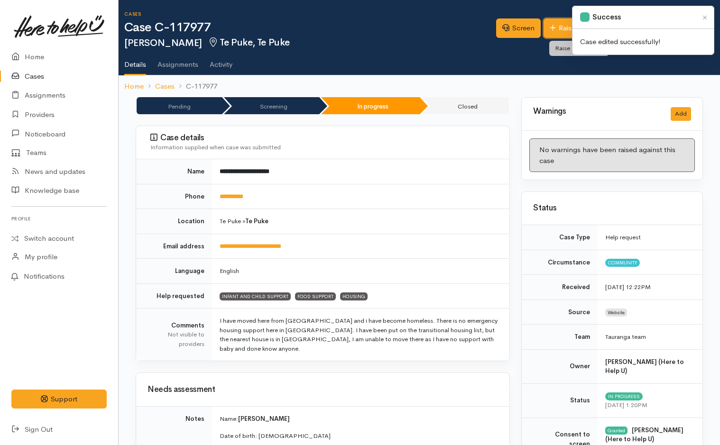
click at [554, 29] on link "Raise assignment" at bounding box center [581, 27] width 76 height 19
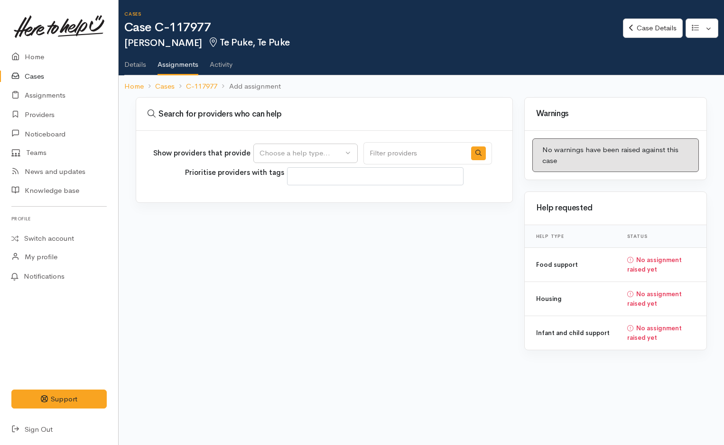
select select
click at [274, 154] on div "Choose a help type..." at bounding box center [300, 153] width 83 height 11
click at [289, 213] on span "Food support" at bounding box center [287, 213] width 44 height 11
select select "3"
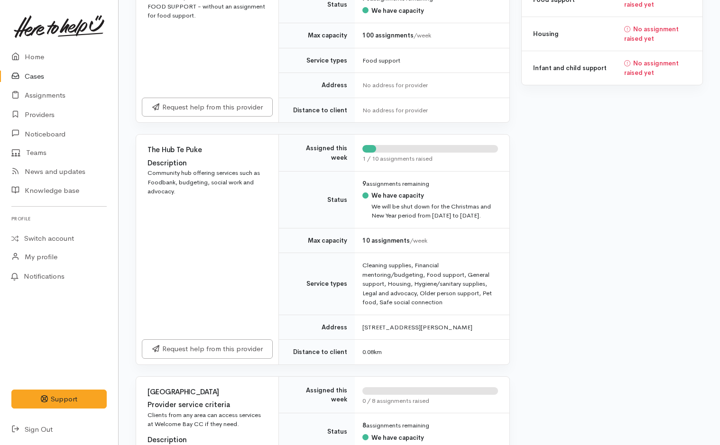
scroll to position [332, 0]
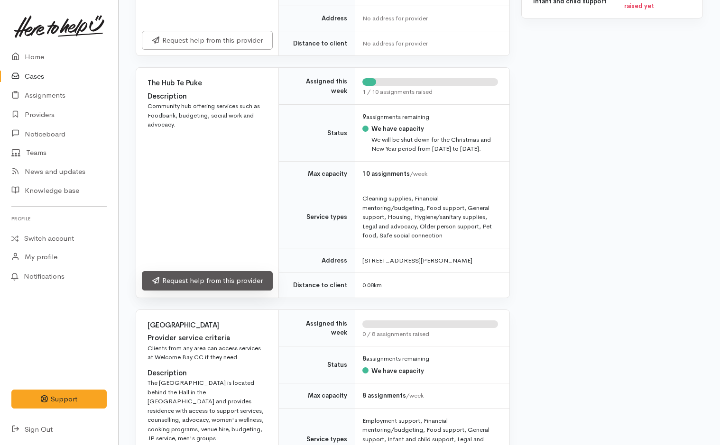
click at [251, 291] on link "Request help from this provider" at bounding box center [207, 280] width 131 height 19
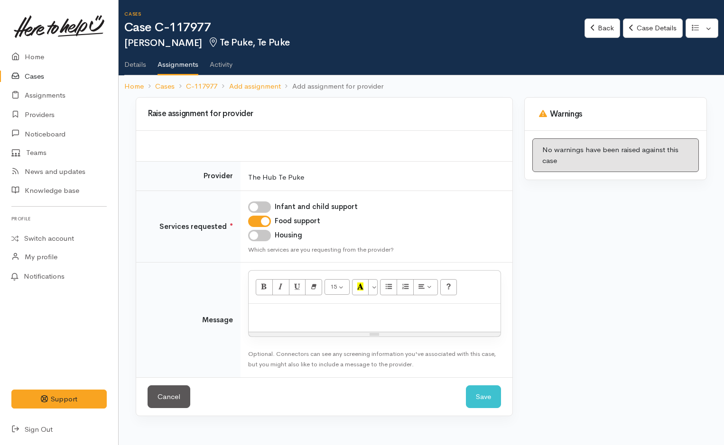
click at [307, 310] on p at bounding box center [374, 314] width 242 height 11
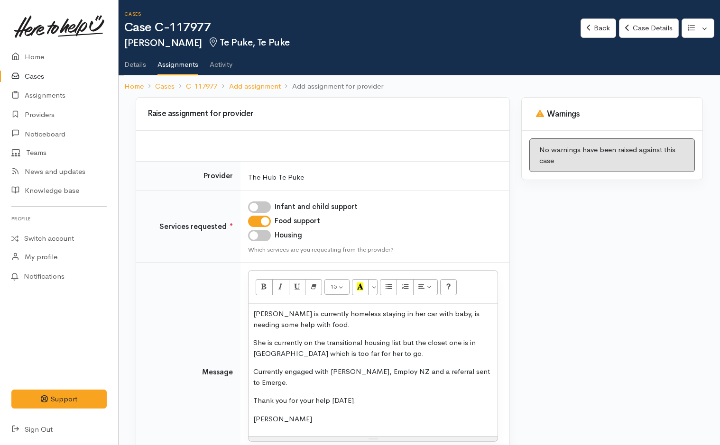
click at [267, 203] on input "Infant and child support" at bounding box center [259, 207] width 23 height 11
checkbox input "true"
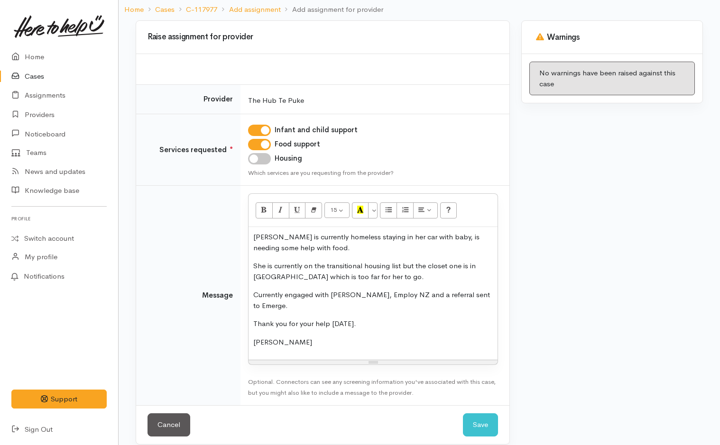
click at [300, 244] on p "[PERSON_NAME] is currently homeless staying in her car with baby, is needing so…" at bounding box center [372, 242] width 239 height 21
click at [389, 291] on p "Currently engaged with [PERSON_NAME], Employ NZ and a referral sent to Emerge." at bounding box center [372, 300] width 239 height 21
click at [484, 428] on button "Save" at bounding box center [480, 425] width 35 height 23
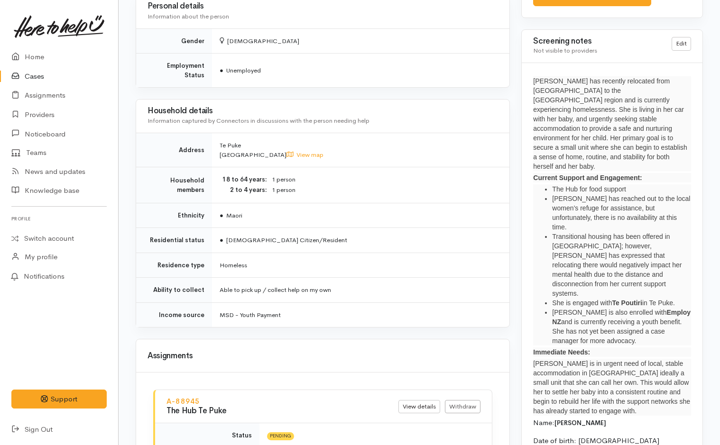
scroll to position [711, 0]
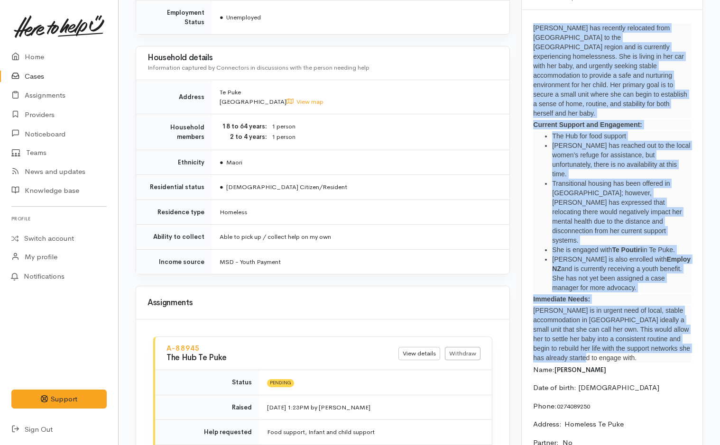
drag, startPoint x: 629, startPoint y: 322, endPoint x: 520, endPoint y: 28, distance: 314.5
click at [520, 28] on div "Warnings Add No warnings have been raised against this case Add Warning Title ●…" at bounding box center [611, 58] width 193 height 1345
copy div "Lorem ips dolorsit ametconse adip Elitsed do eiu Tem in Utlabo etdolo mag al en…"
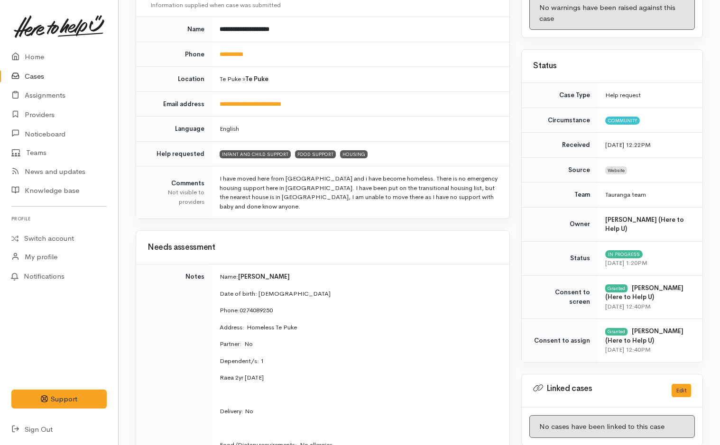
scroll to position [0, 0]
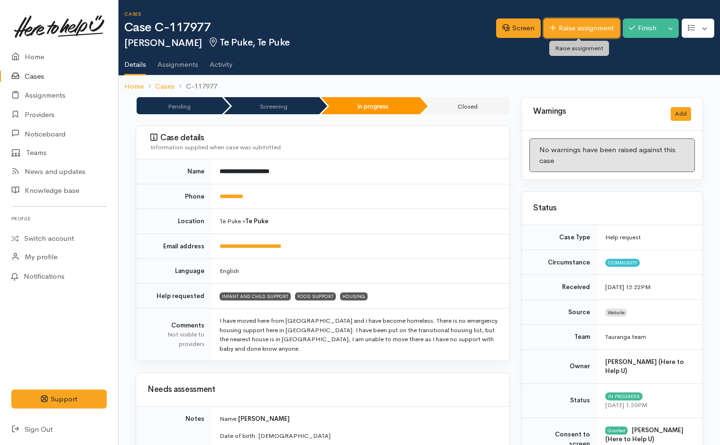
click at [583, 21] on link "Raise assignment" at bounding box center [581, 27] width 76 height 19
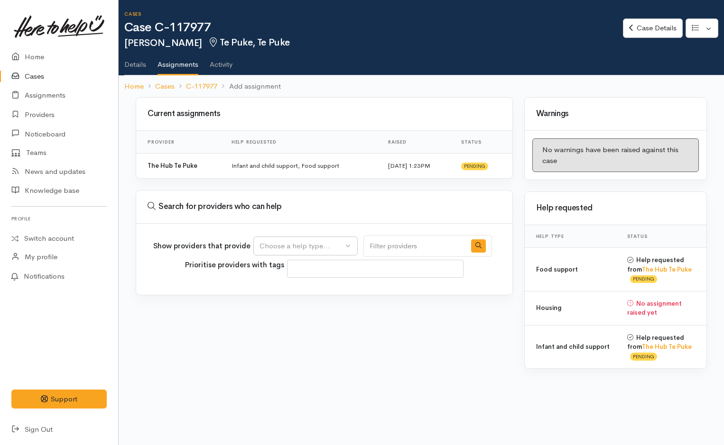
select select
click at [317, 247] on div "Choose a help type..." at bounding box center [300, 246] width 83 height 11
click at [284, 319] on span "Housing" at bounding box center [278, 320] width 27 height 11
select select "11"
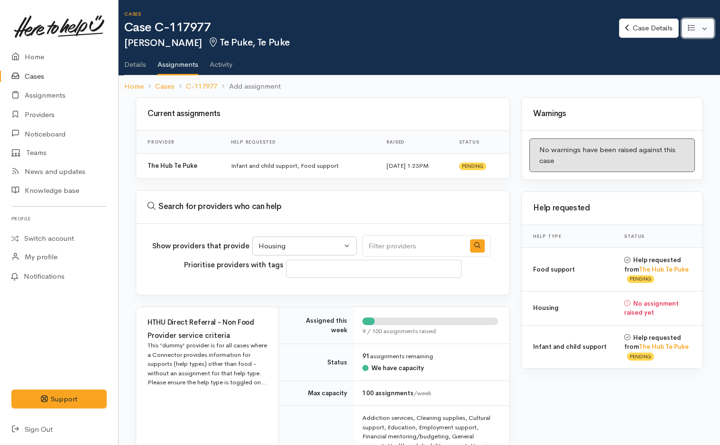
click at [705, 28] on button "button" at bounding box center [697, 27] width 33 height 19
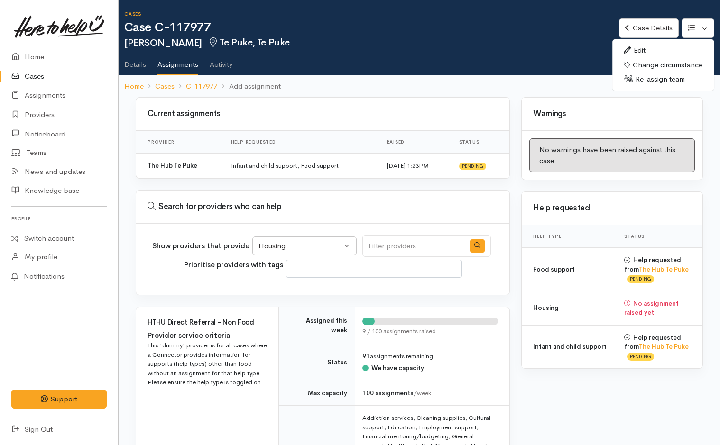
click at [646, 50] on link "Edit" at bounding box center [662, 50] width 101 height 15
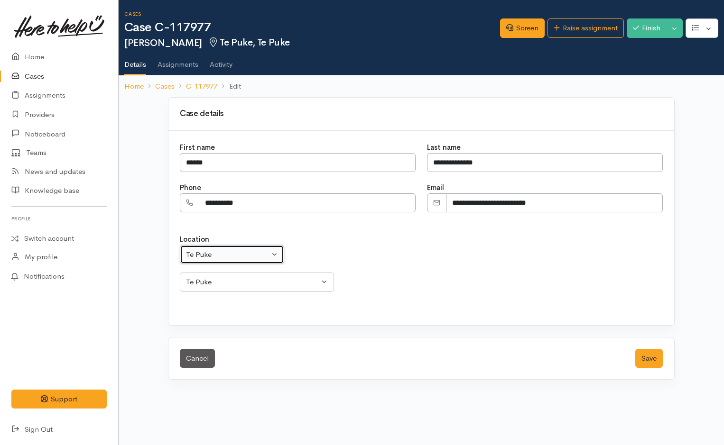
click at [239, 258] on div "Te Puke" at bounding box center [227, 254] width 83 height 11
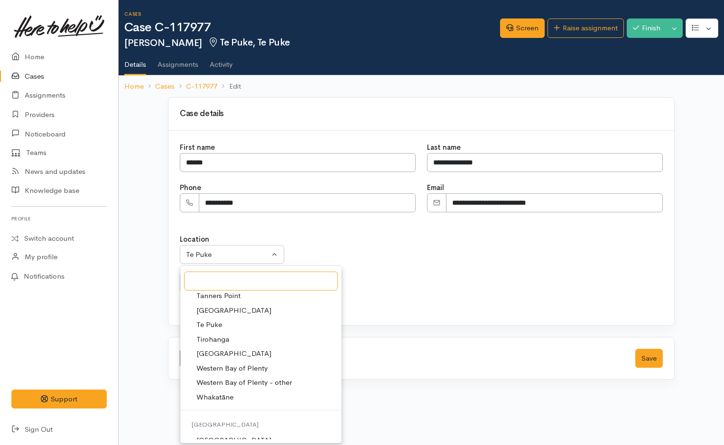
scroll to position [285, 0]
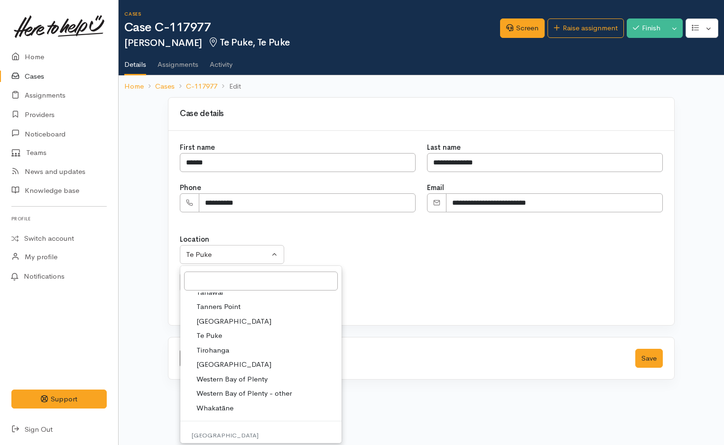
click at [218, 318] on span "[GEOGRAPHIC_DATA]" at bounding box center [233, 321] width 75 height 11
select select "4"
select select
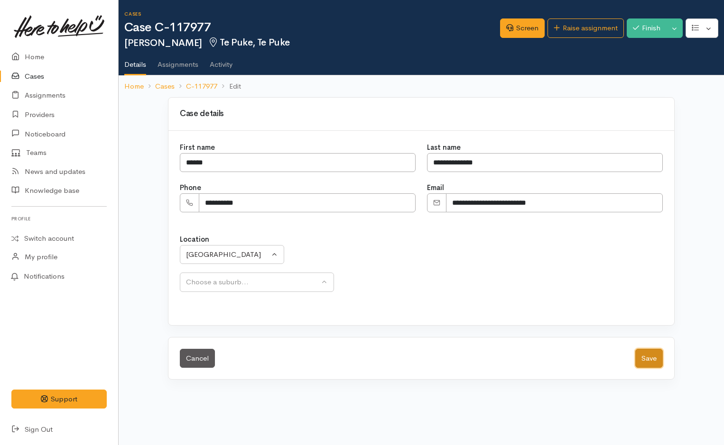
click at [656, 358] on button "Save" at bounding box center [649, 358] width 28 height 19
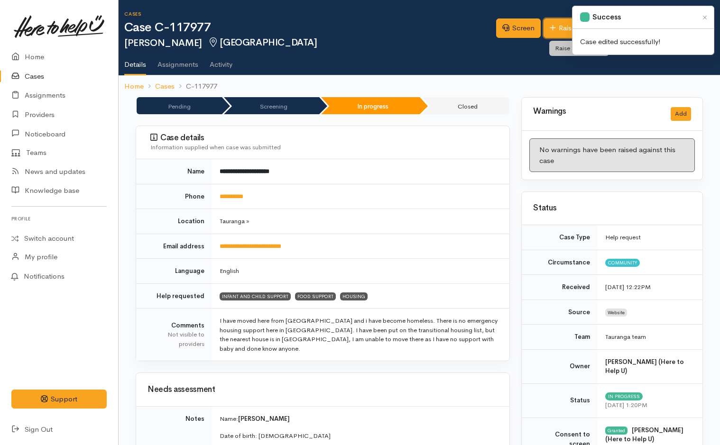
click at [557, 28] on link "Raise assignment" at bounding box center [581, 27] width 76 height 19
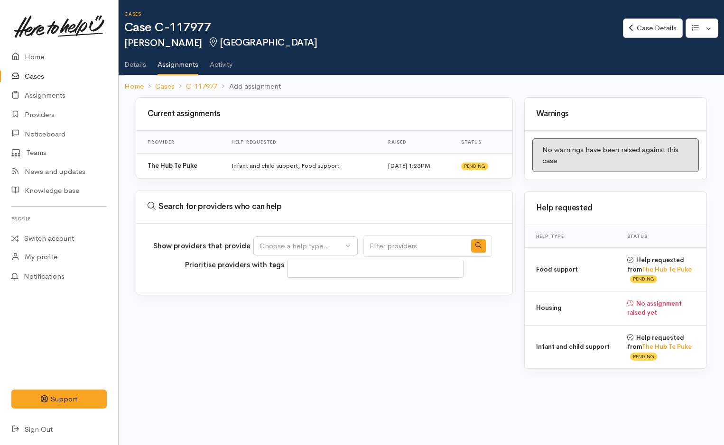
select select
click at [300, 244] on div "Choose a help type..." at bounding box center [300, 246] width 83 height 11
click at [287, 318] on span "Housing" at bounding box center [278, 320] width 27 height 11
select select "11"
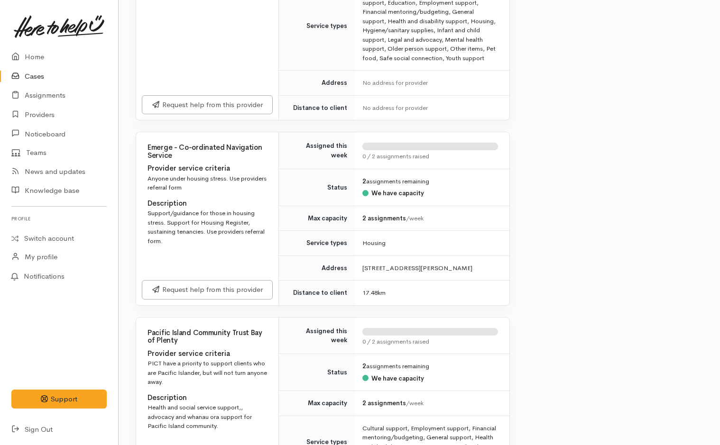
scroll to position [427, 0]
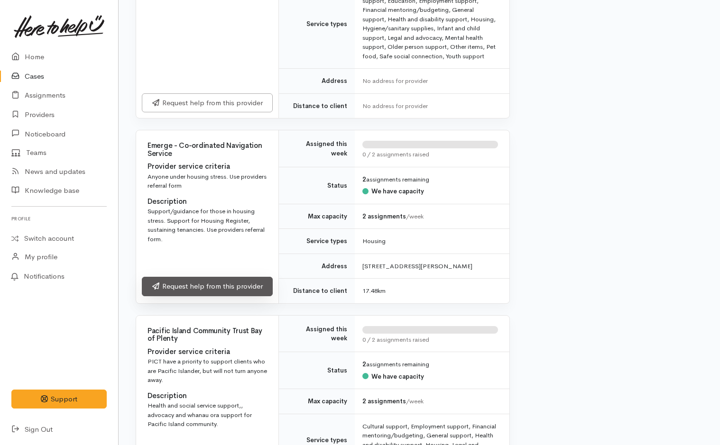
click at [248, 294] on link "Request help from this provider" at bounding box center [207, 286] width 131 height 19
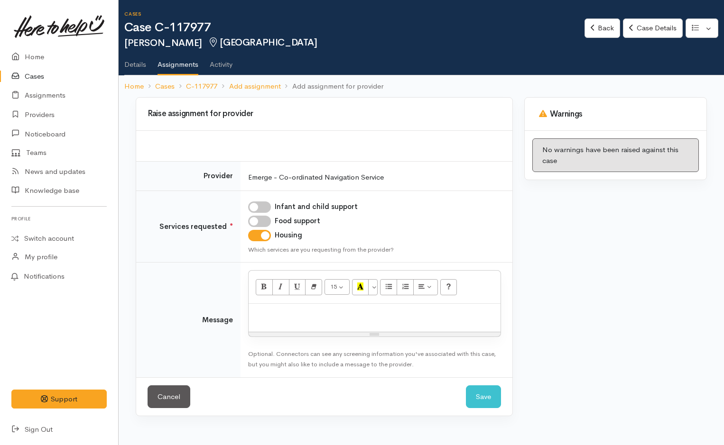
click at [283, 309] on p at bounding box center [374, 314] width 242 height 11
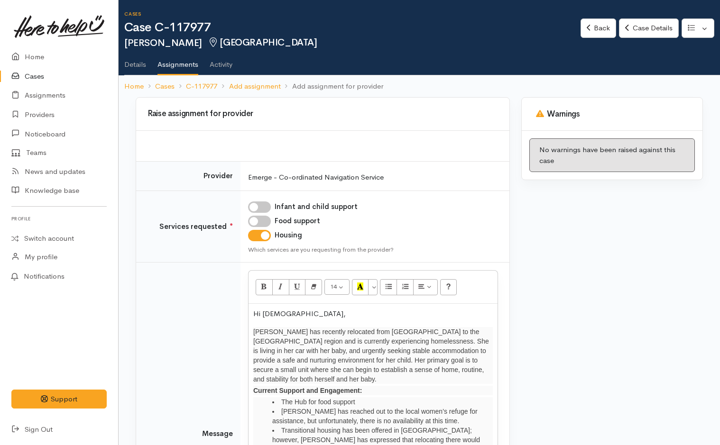
scroll to position [88, 0]
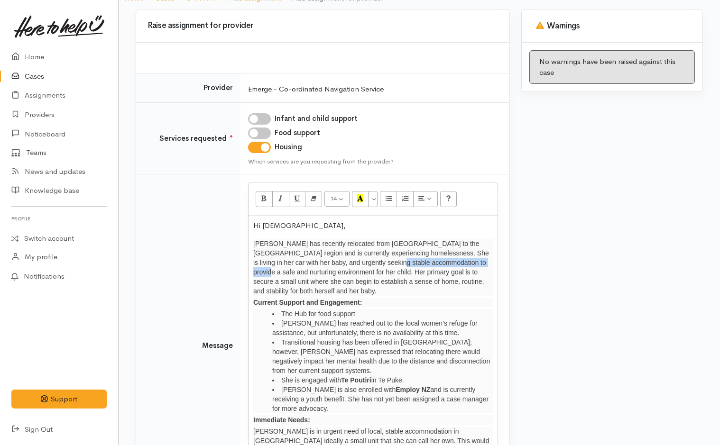
drag, startPoint x: 371, startPoint y: 263, endPoint x: 468, endPoint y: 266, distance: 96.8
click at [468, 266] on p "[PERSON_NAME] has recently relocated from [GEOGRAPHIC_DATA] to the [GEOGRAPHIC_…" at bounding box center [372, 267] width 239 height 57
drag, startPoint x: 446, startPoint y: 262, endPoint x: 371, endPoint y: 262, distance: 74.9
click at [371, 262] on p "[PERSON_NAME] has recently relocated from [GEOGRAPHIC_DATA] to the [GEOGRAPHIC_…" at bounding box center [372, 267] width 239 height 57
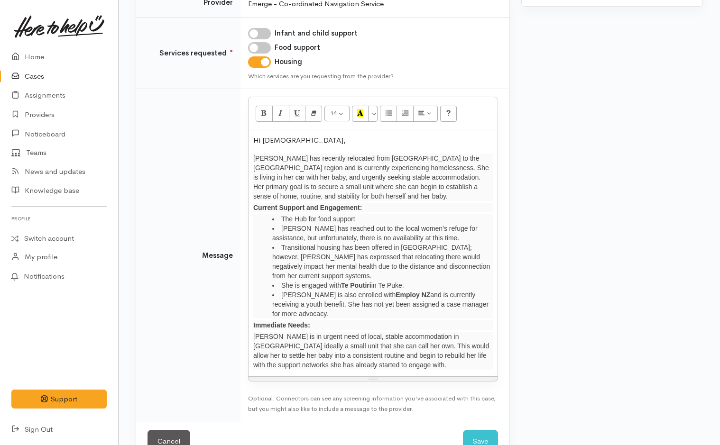
scroll to position [182, 0]
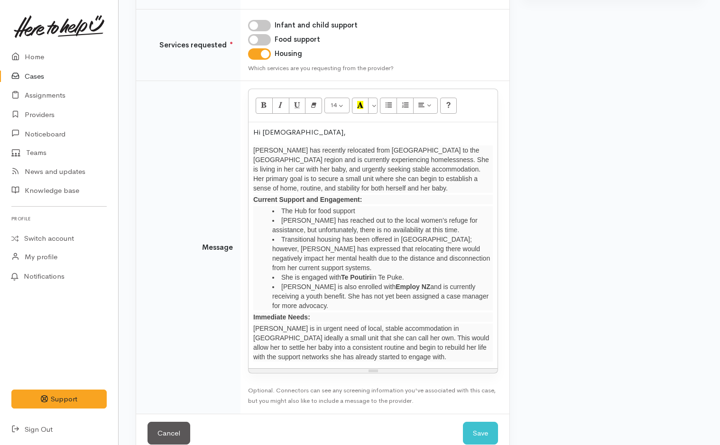
click at [373, 342] on p "[PERSON_NAME] is in urgent need of local, stable accommodation in [GEOGRAPHIC_D…" at bounding box center [372, 343] width 239 height 38
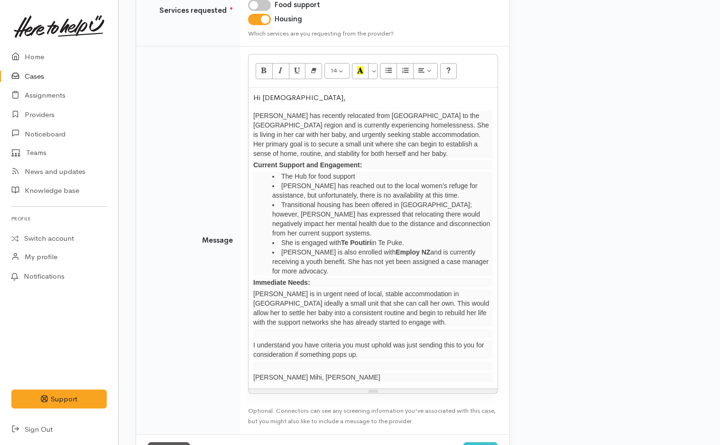
scroll to position [237, 0]
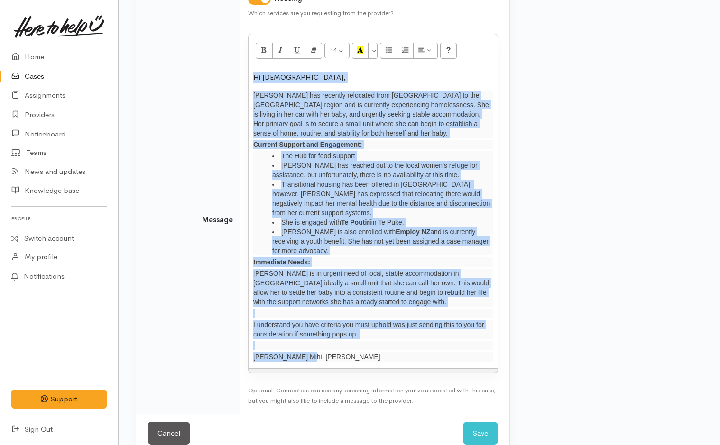
drag, startPoint x: 327, startPoint y: 339, endPoint x: 238, endPoint y: 82, distance: 272.1
click at [238, 82] on tr "Message 14 8 9 10 11 12 14 18 24 36 Background Color Transparent Select #ffff00…" at bounding box center [322, 220] width 373 height 388
copy div "Lo Ipsumd, Sitam con adipisci elitseddo eius Tempori ut lab Etd ma Aliqua enima…"
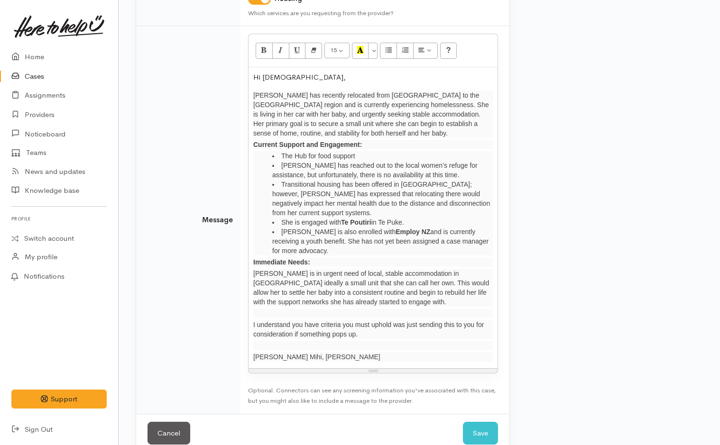
click at [631, 254] on div "Warnings No warnings have been raised against this case" at bounding box center [611, 163] width 193 height 604
click at [479, 422] on button "Save" at bounding box center [480, 433] width 35 height 23
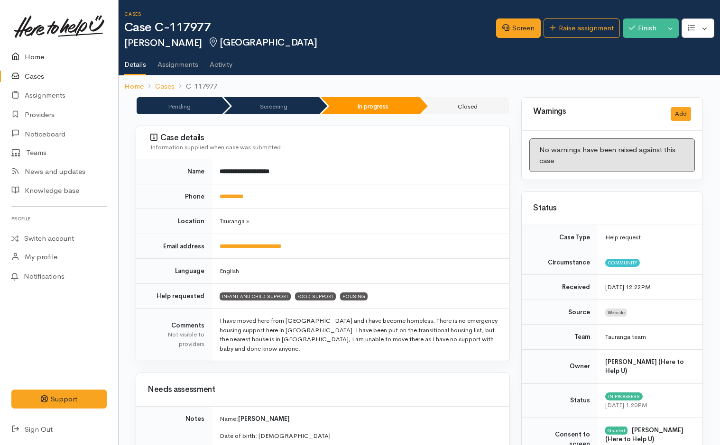
click at [31, 54] on link "Home" at bounding box center [59, 56] width 118 height 19
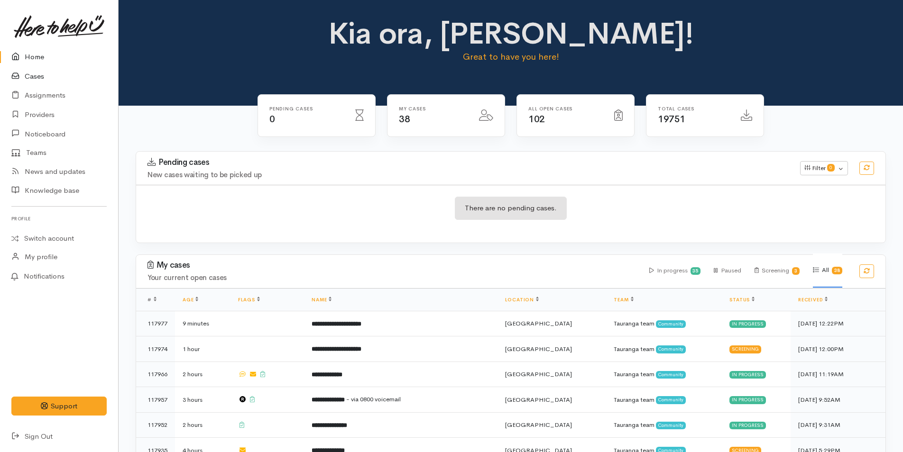
click at [32, 73] on link "Cases" at bounding box center [59, 76] width 118 height 19
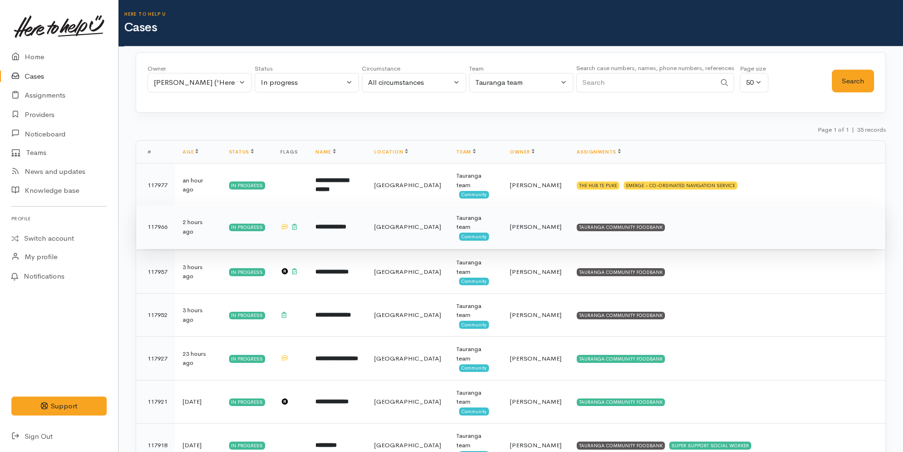
click at [609, 222] on td "TAURANGA COMMUNITY FOODBANK" at bounding box center [727, 227] width 316 height 44
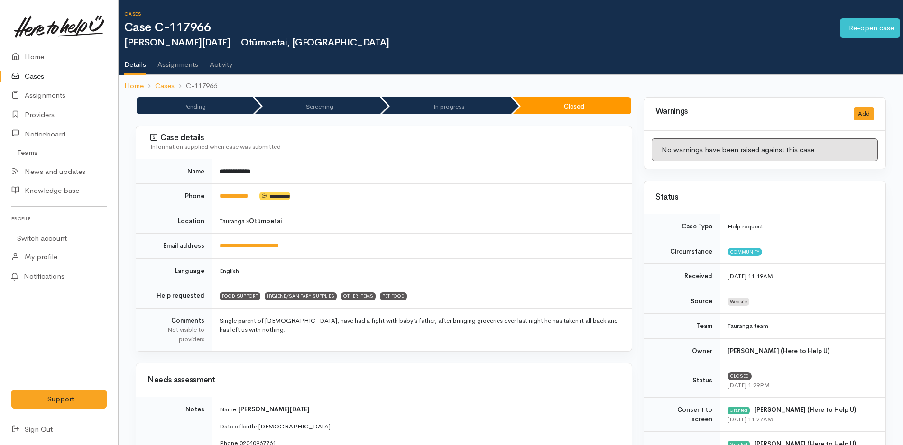
click at [38, 77] on link "Cases" at bounding box center [59, 76] width 118 height 19
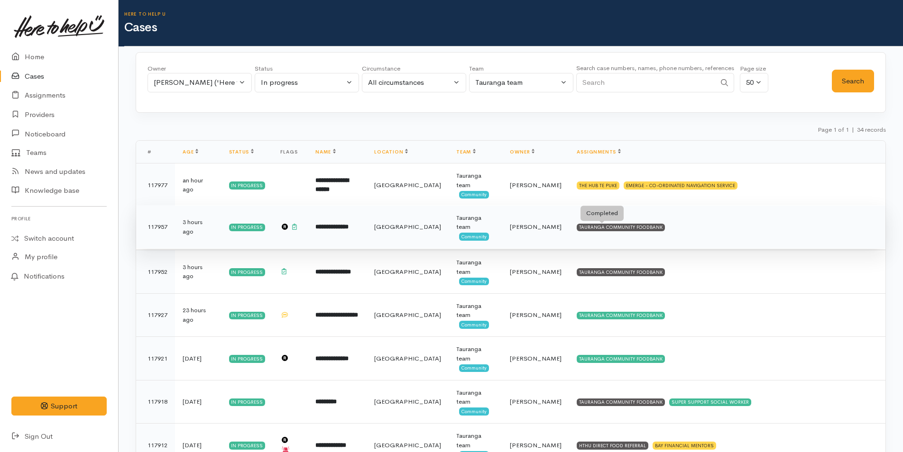
click at [626, 225] on div "TAURANGA COMMUNITY FOODBANK" at bounding box center [621, 228] width 88 height 8
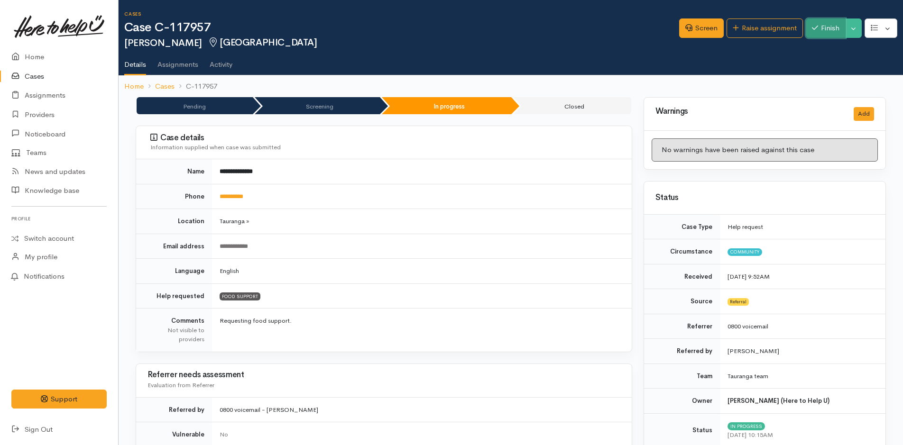
click at [834, 28] on button "Finish" at bounding box center [826, 27] width 40 height 19
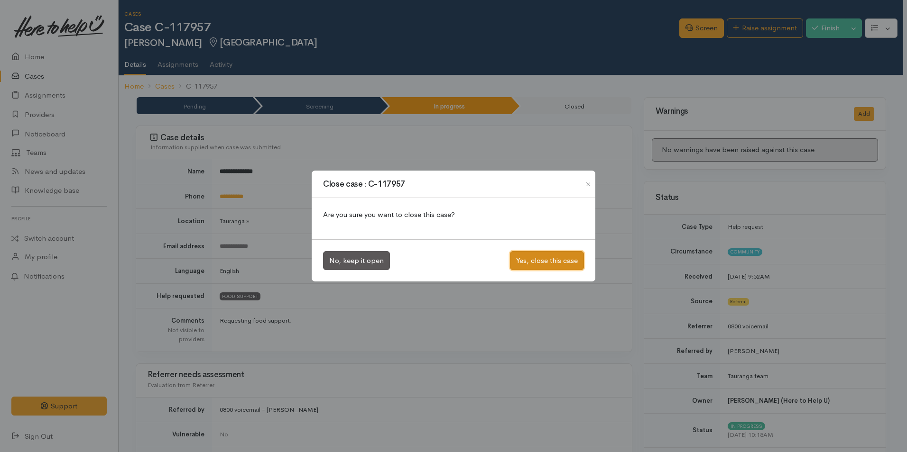
click at [540, 258] on button "Yes, close this case" at bounding box center [547, 260] width 74 height 19
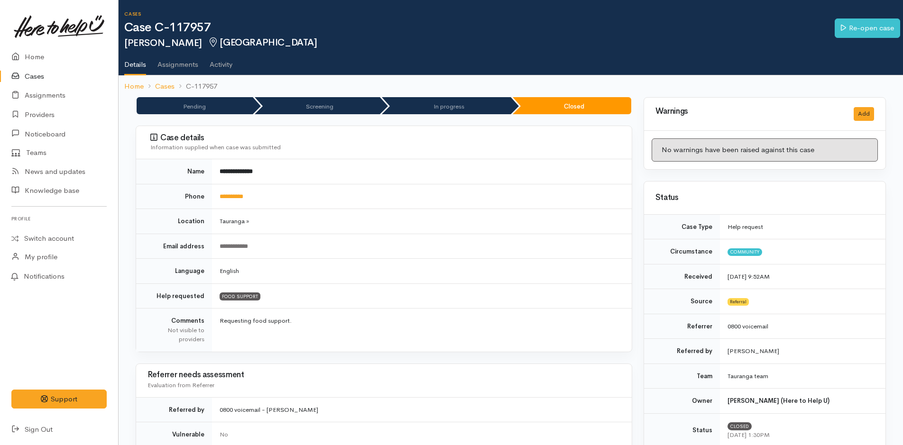
click at [25, 76] on link "Cases" at bounding box center [59, 76] width 118 height 19
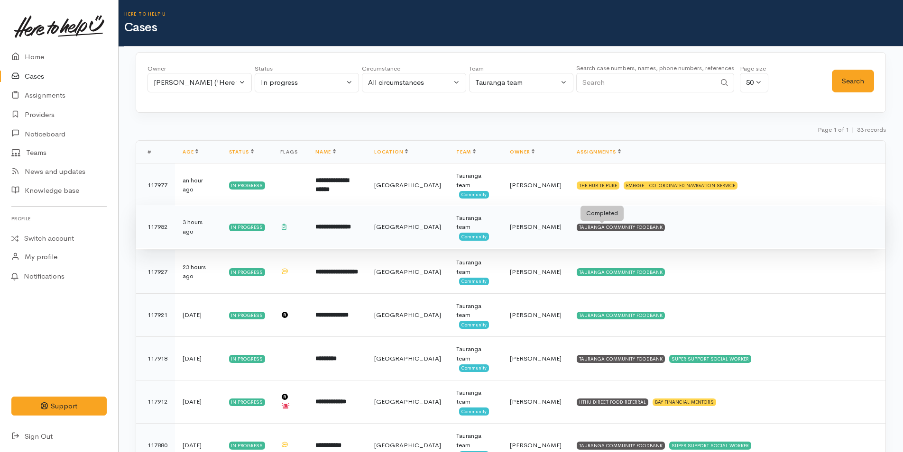
click at [590, 226] on div "TAURANGA COMMUNITY FOODBANK" at bounding box center [621, 228] width 88 height 8
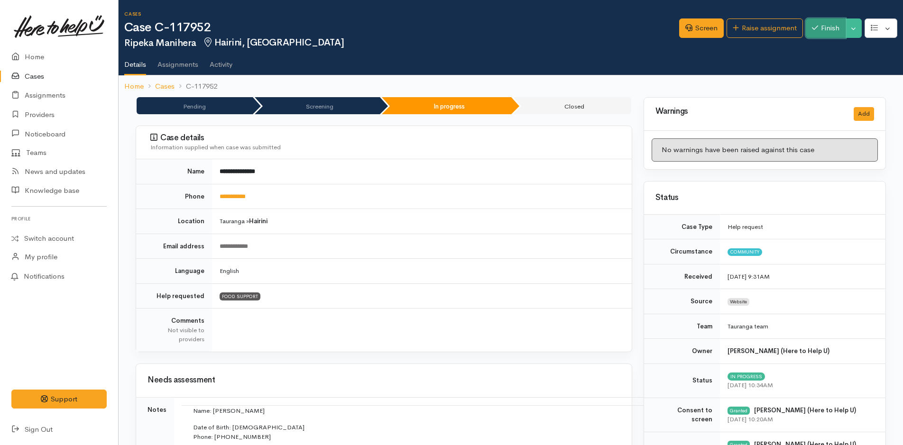
click at [827, 27] on button "Finish" at bounding box center [826, 27] width 40 height 19
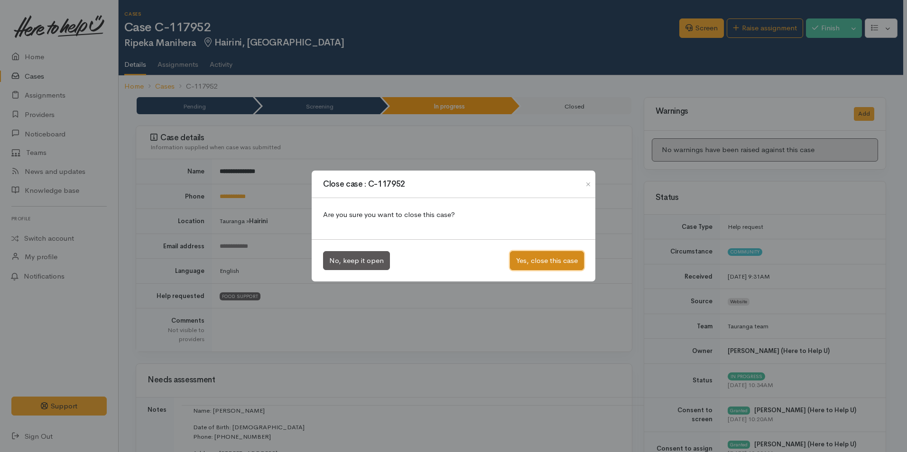
click at [536, 269] on button "Yes, close this case" at bounding box center [547, 260] width 74 height 19
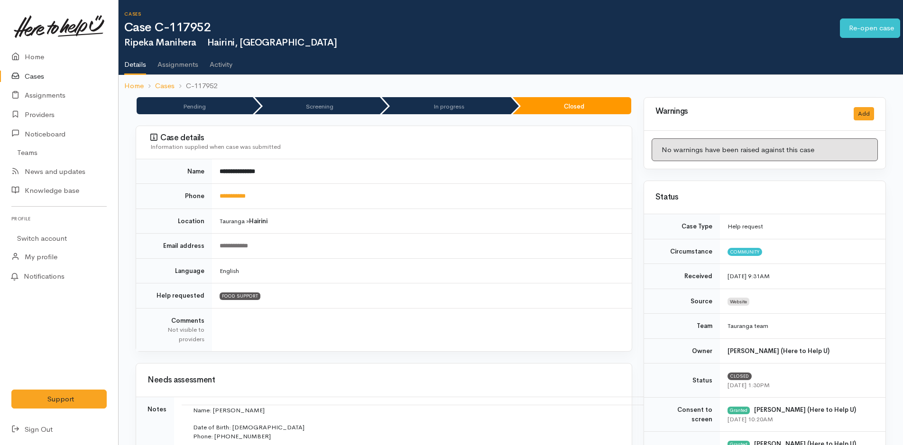
click at [38, 75] on link "Cases" at bounding box center [59, 76] width 118 height 19
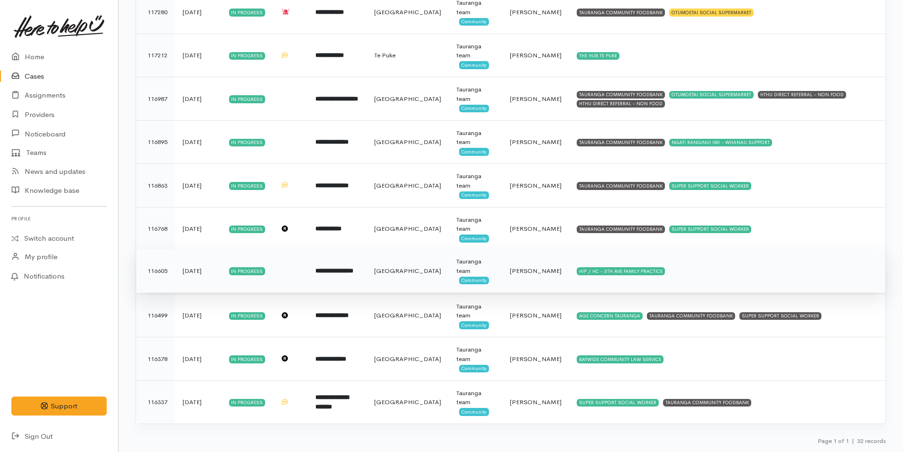
scroll to position [796, 0]
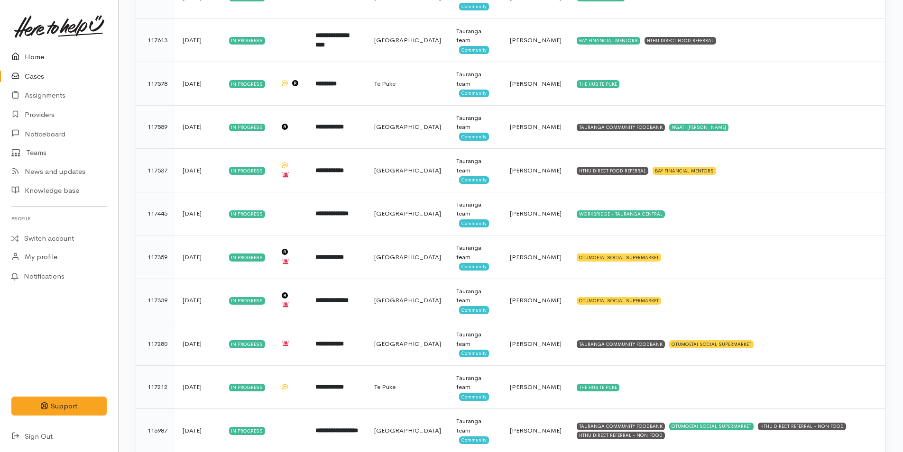
click at [35, 55] on link "Home" at bounding box center [59, 56] width 118 height 19
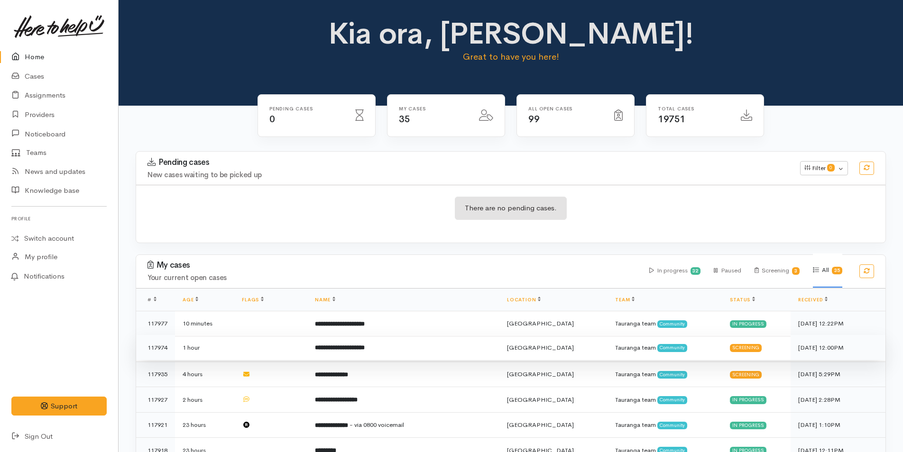
click at [399, 350] on td "**********" at bounding box center [403, 348] width 192 height 26
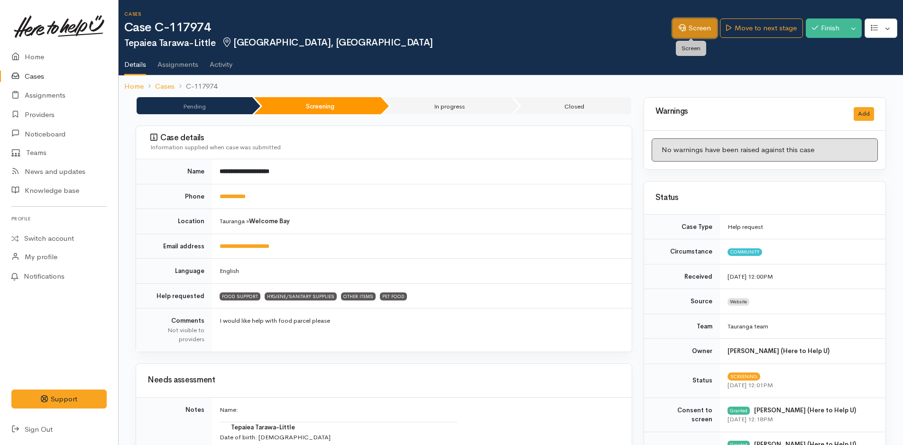
click at [679, 28] on icon at bounding box center [682, 27] width 7 height 7
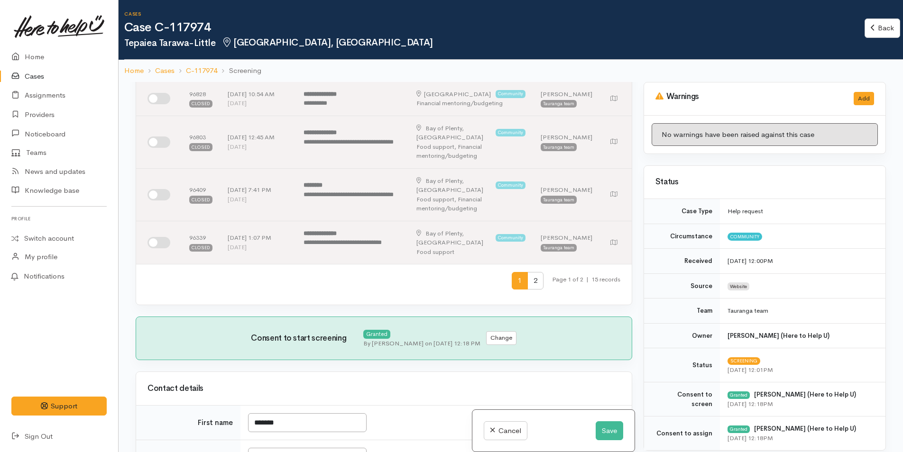
scroll to position [474, 0]
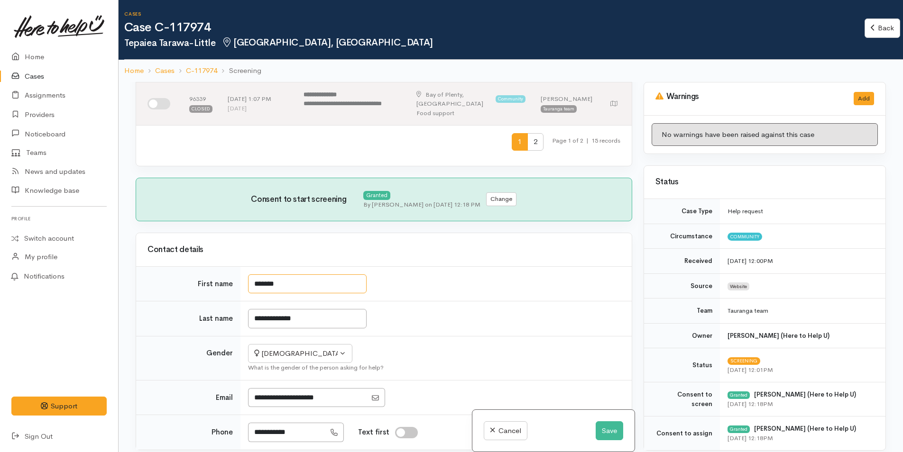
drag, startPoint x: 294, startPoint y: 258, endPoint x: 253, endPoint y: 256, distance: 40.9
click at [253, 275] on input "*******" at bounding box center [307, 284] width 119 height 19
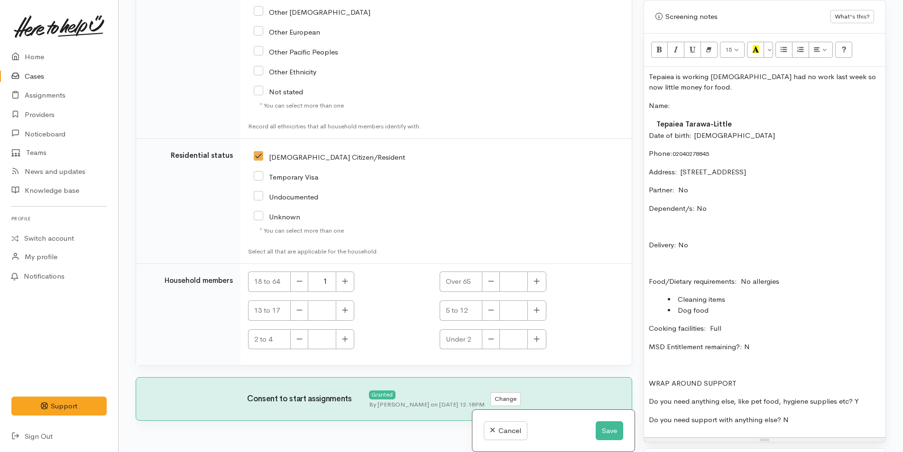
scroll to position [617, 0]
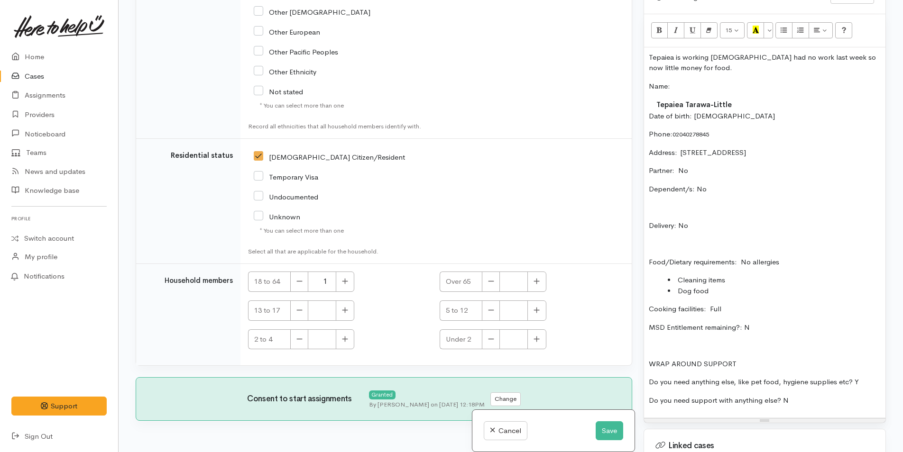
type input "********"
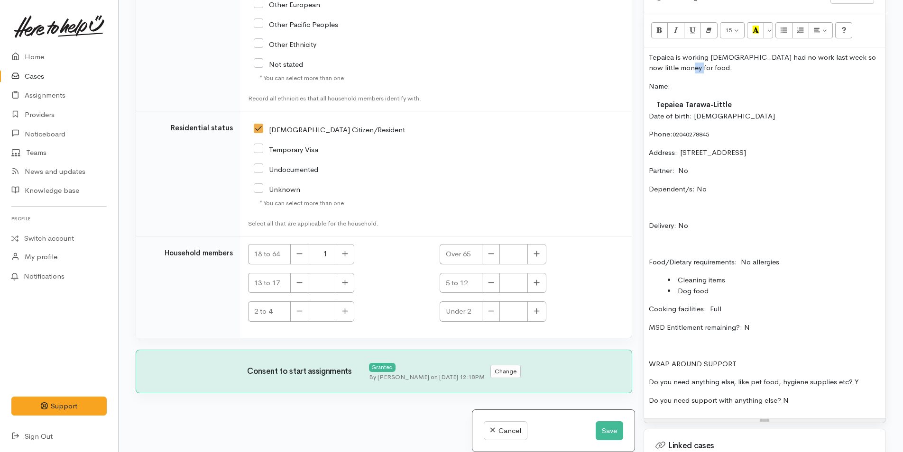
scroll to position [2256, 0]
drag, startPoint x: 688, startPoint y: 64, endPoint x: 651, endPoint y: 53, distance: 38.6
click at [651, 53] on p "Tepaiea is working [DEMOGRAPHIC_DATA] had no work last week so now little money…" at bounding box center [765, 62] width 232 height 21
click at [679, 66] on p "Tepaiea is working part time had no work last week so now little money for food." at bounding box center [765, 62] width 232 height 21
drag, startPoint x: 678, startPoint y: 72, endPoint x: 635, endPoint y: 56, distance: 46.5
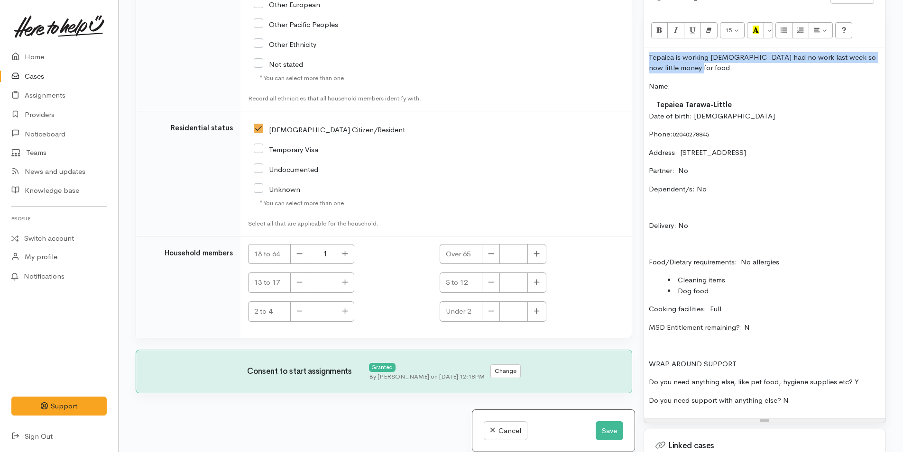
click at [635, 56] on div "Related cases There are other cases potentially from the same person, address o…" at bounding box center [511, 226] width 762 height 452
copy p "Tepaiea is working part time had no work last week so now little money for food."
click at [607, 426] on button "Save" at bounding box center [610, 431] width 28 height 19
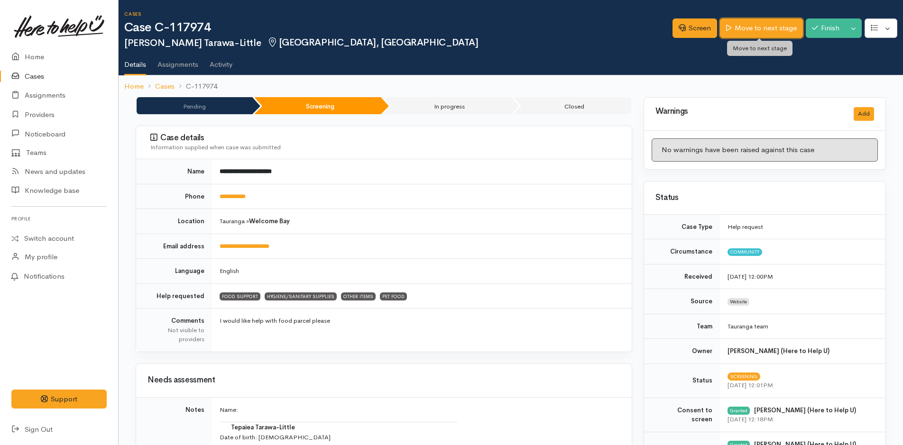
click at [754, 23] on link "Move to next stage" at bounding box center [761, 27] width 83 height 19
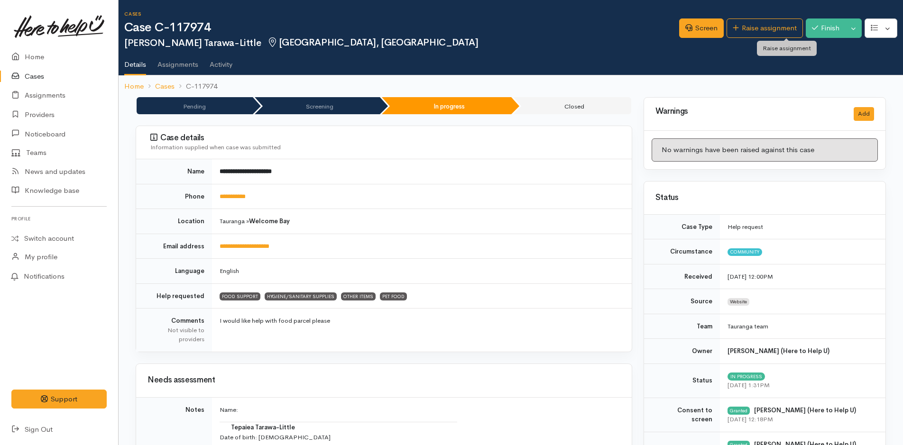
click at [754, 24] on link "Raise assignment" at bounding box center [765, 27] width 76 height 19
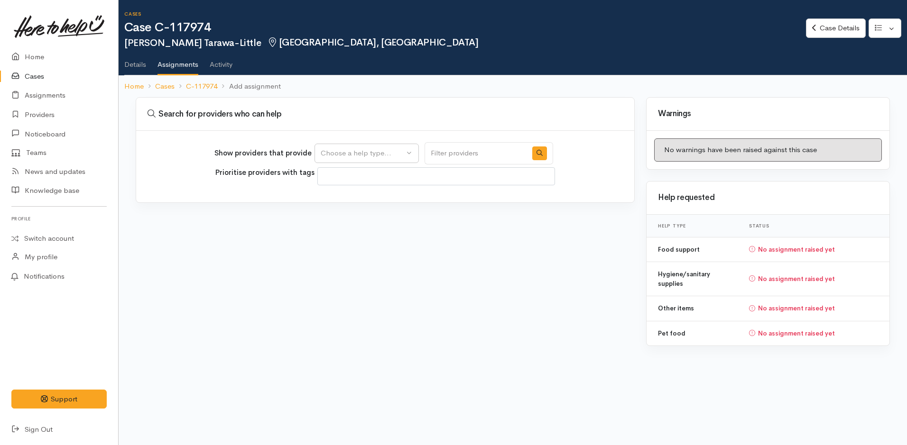
select select
click at [379, 156] on div "Choose a help type..." at bounding box center [362, 153] width 83 height 11
click at [368, 197] on span "Food support" at bounding box center [348, 198] width 44 height 11
select select "3"
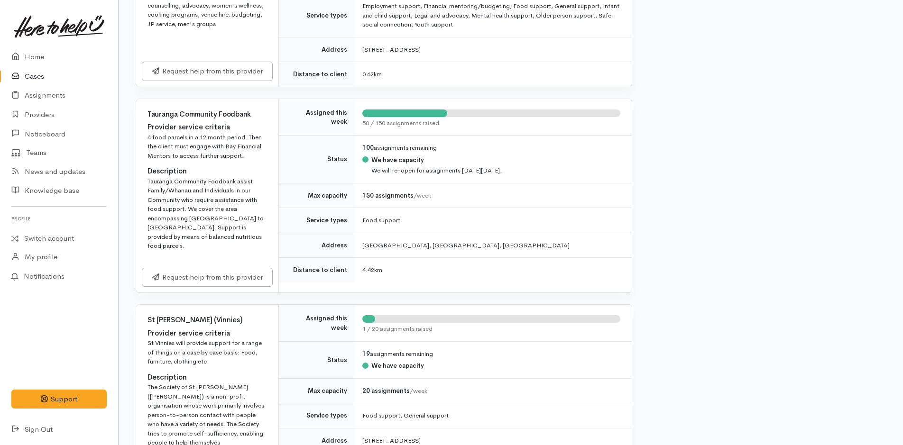
scroll to position [522, 0]
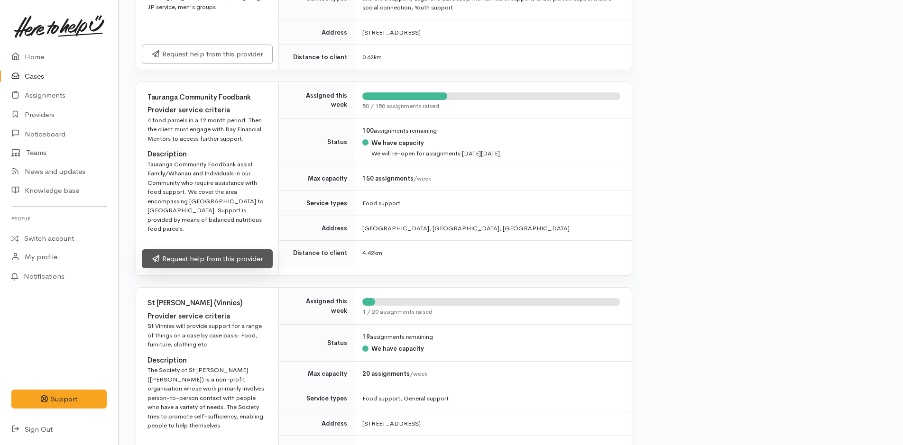
click at [228, 253] on link "Request help from this provider" at bounding box center [207, 258] width 131 height 19
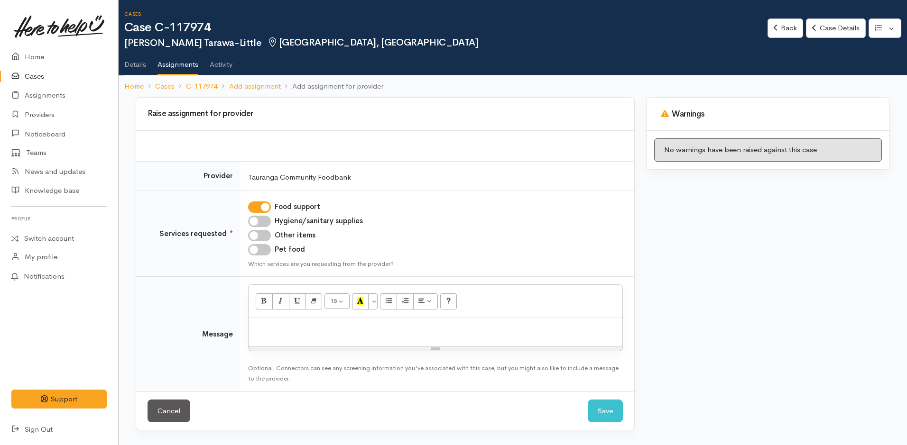
click at [265, 221] on input "Hygiene/sanitary supplies" at bounding box center [259, 221] width 23 height 11
checkbox input "true"
click at [263, 237] on input "Other items" at bounding box center [259, 235] width 23 height 11
checkbox input "true"
click at [265, 249] on input "Pet food" at bounding box center [259, 249] width 23 height 11
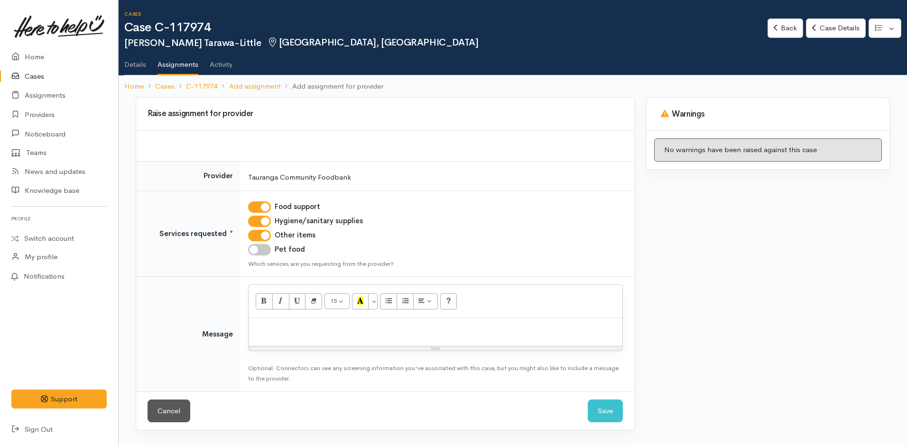
checkbox input "true"
click at [284, 337] on div at bounding box center [436, 332] width 374 height 28
paste div
click at [528, 327] on p "Tepaiea is working part time had no work last week so now little money for food." at bounding box center [435, 328] width 364 height 11
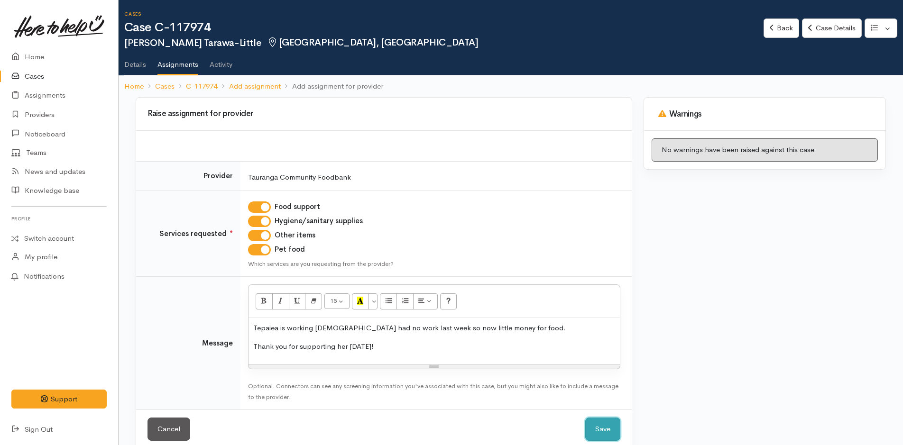
click at [604, 433] on button "Save" at bounding box center [602, 429] width 35 height 23
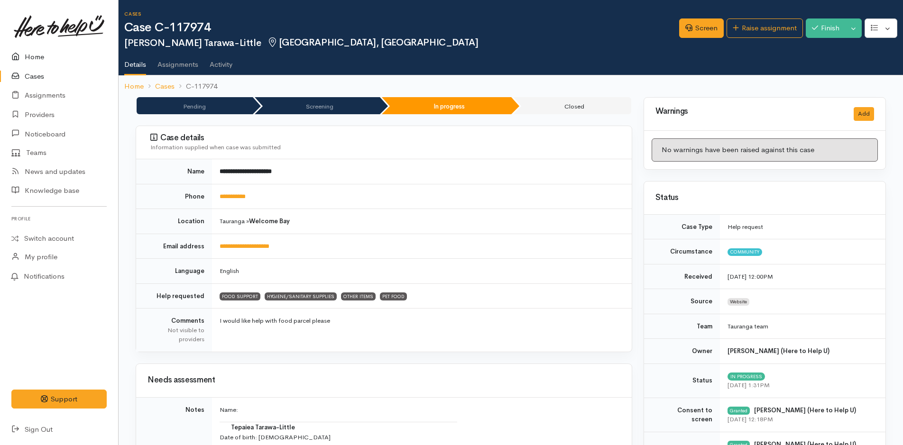
click at [38, 56] on link "Home" at bounding box center [59, 56] width 118 height 19
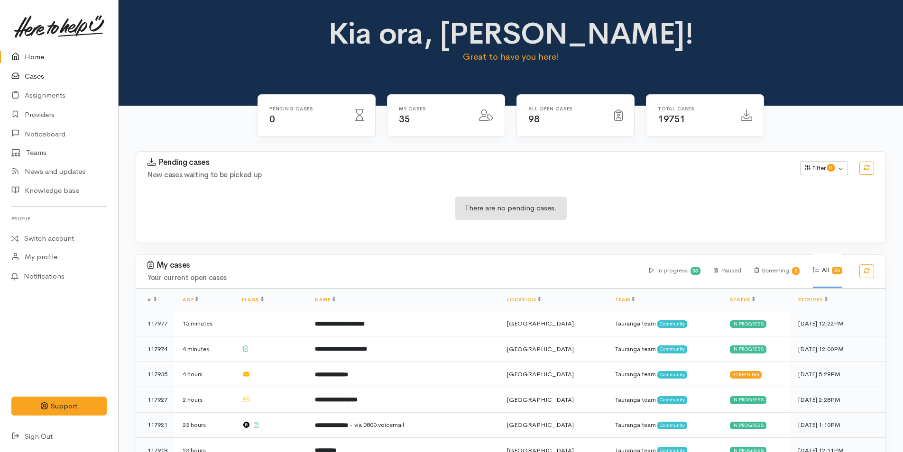
click at [33, 76] on link "Cases" at bounding box center [59, 76] width 118 height 19
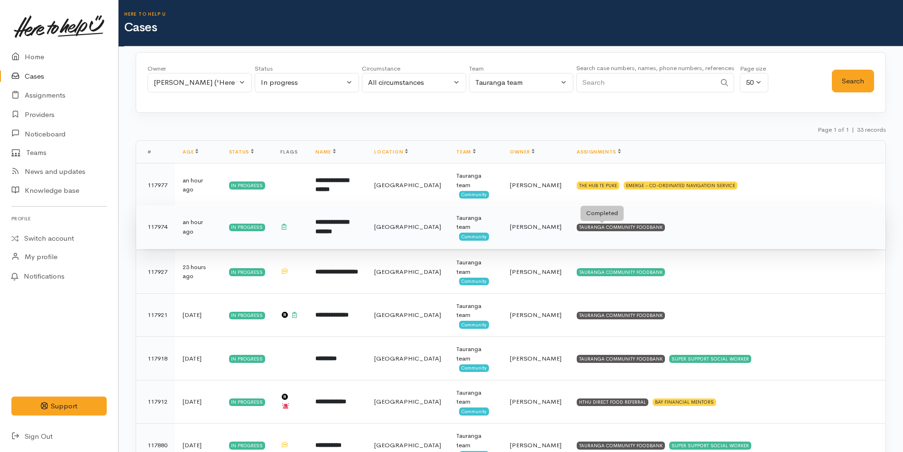
click at [628, 227] on div "TAURANGA COMMUNITY FOODBANK" at bounding box center [621, 228] width 88 height 8
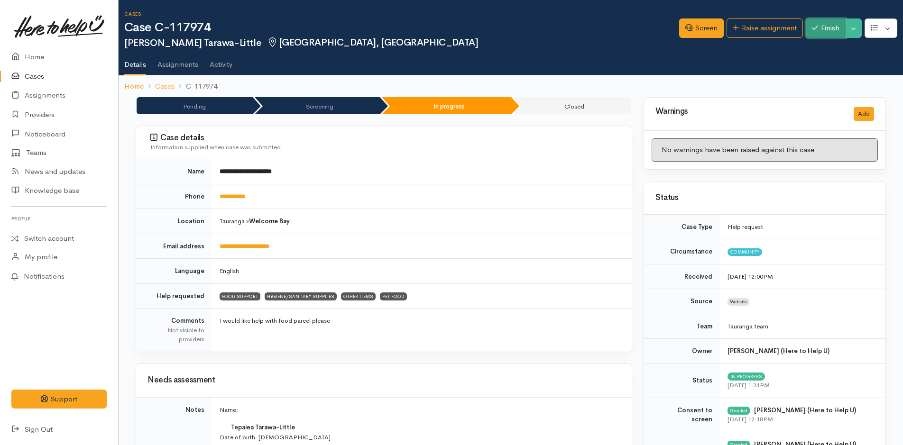
click at [825, 25] on button "Finish" at bounding box center [826, 27] width 40 height 19
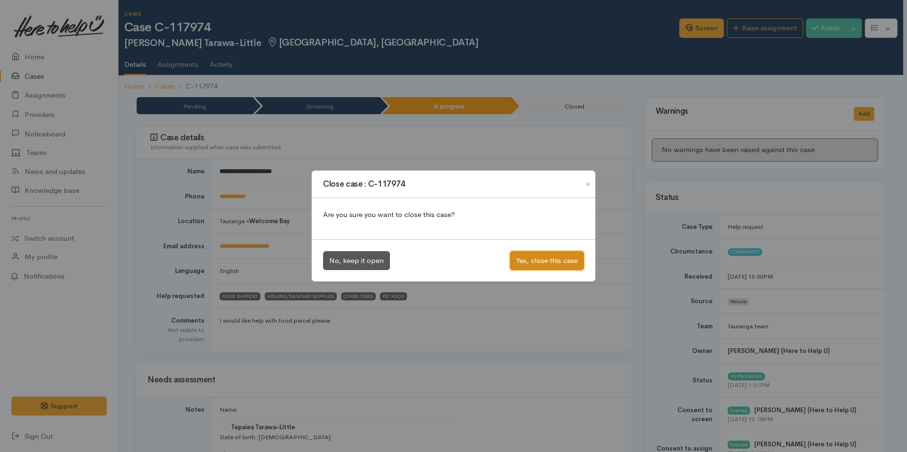
click at [538, 263] on button "Yes, close this case" at bounding box center [547, 260] width 74 height 19
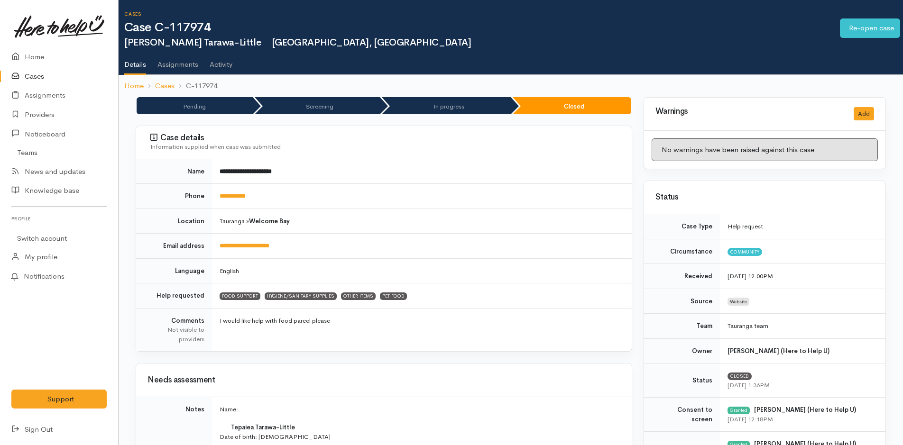
click at [37, 75] on link "Cases" at bounding box center [59, 76] width 118 height 19
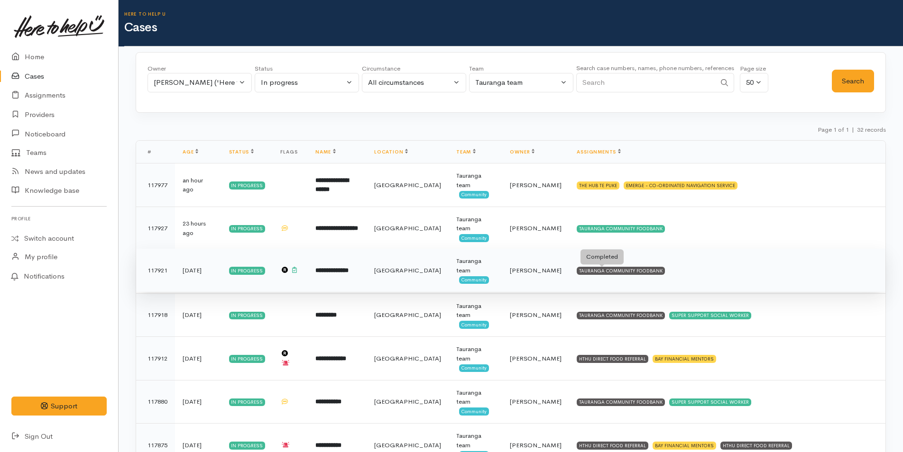
click at [584, 271] on div "TAURANGA COMMUNITY FOODBANK" at bounding box center [621, 271] width 88 height 8
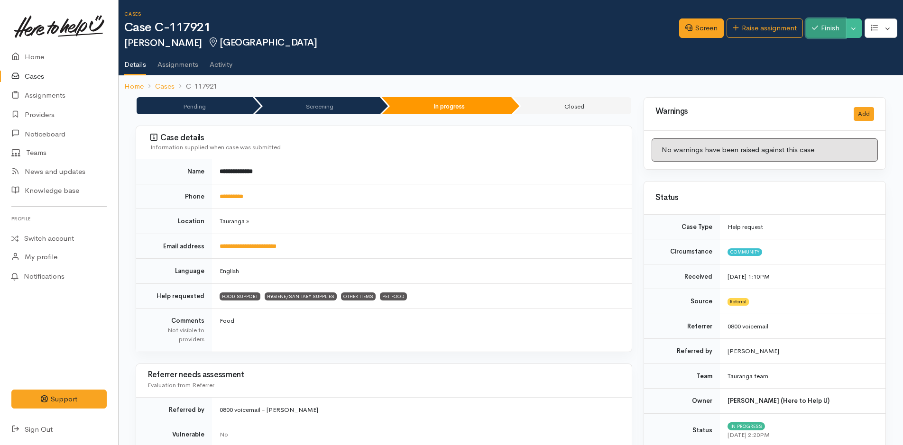
click at [820, 26] on button "Finish" at bounding box center [826, 27] width 40 height 19
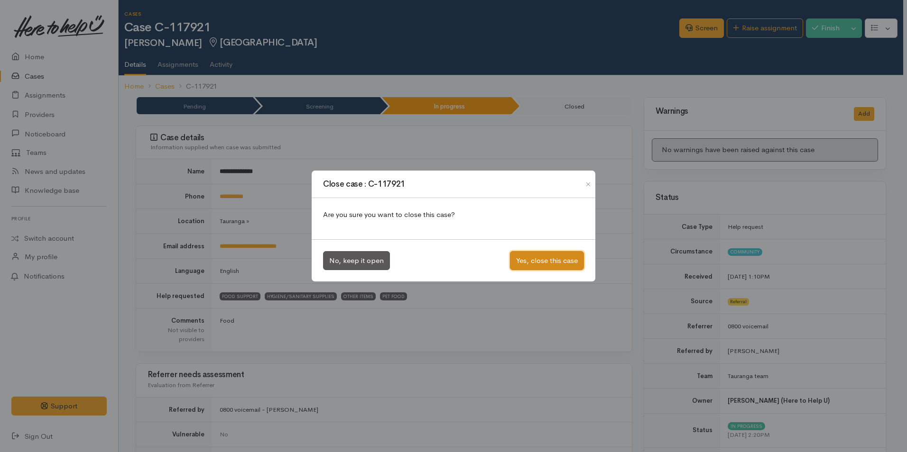
click at [537, 260] on button "Yes, close this case" at bounding box center [547, 260] width 74 height 19
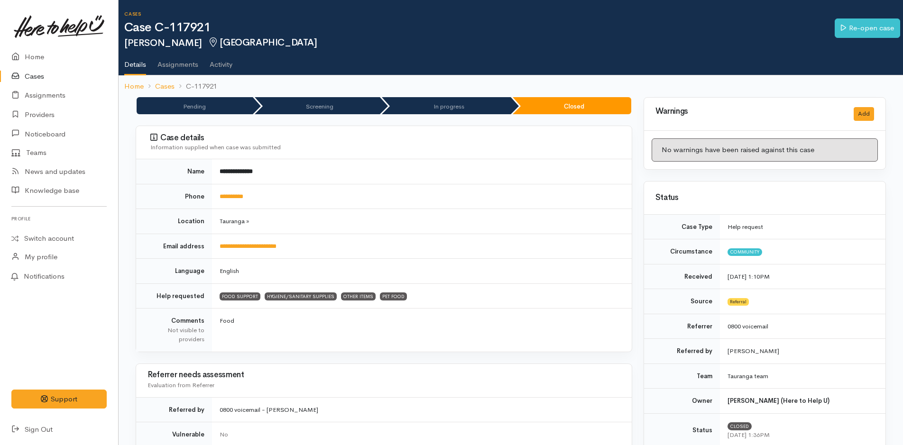
click at [38, 75] on link "Cases" at bounding box center [59, 76] width 118 height 19
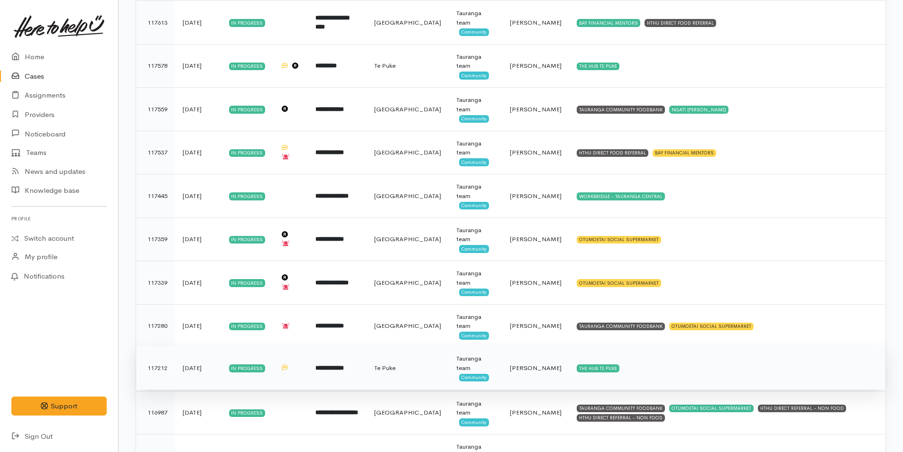
scroll to position [752, 0]
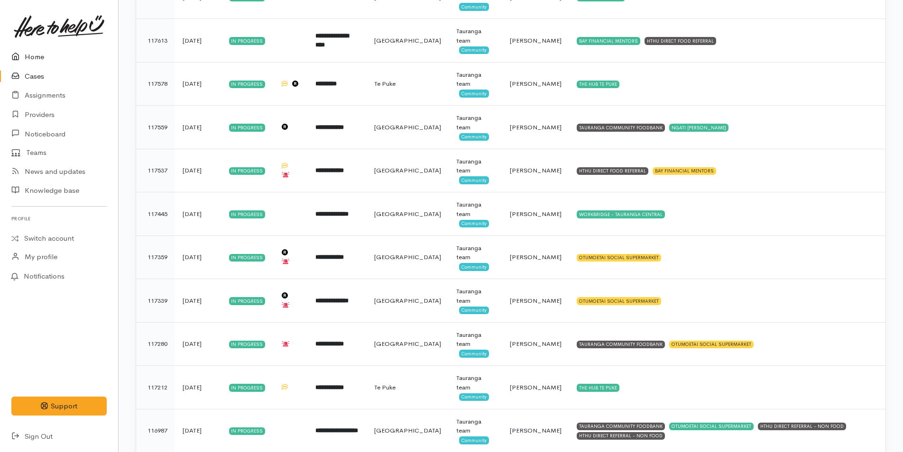
click at [41, 54] on link "Home" at bounding box center [59, 56] width 118 height 19
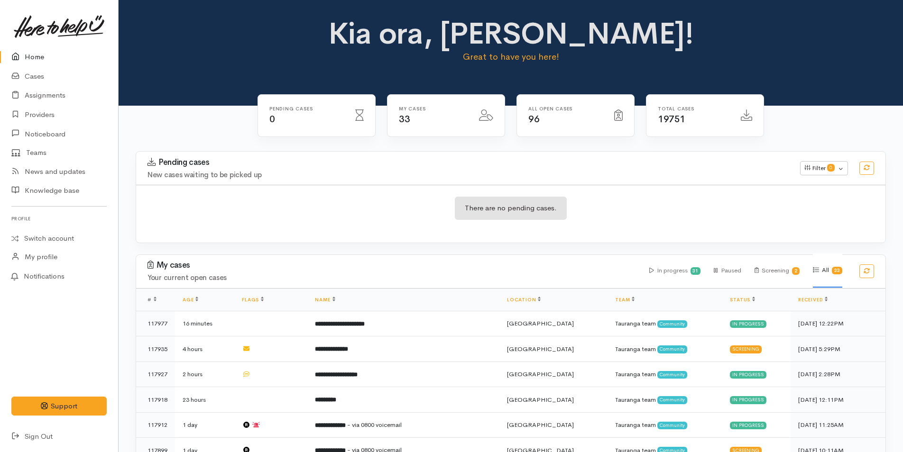
click at [45, 96] on link "Assignments" at bounding box center [59, 95] width 118 height 19
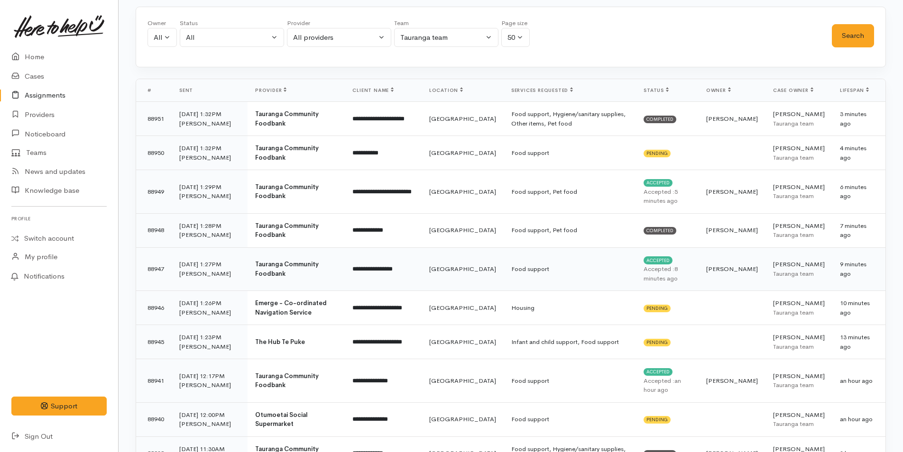
scroll to position [190, 0]
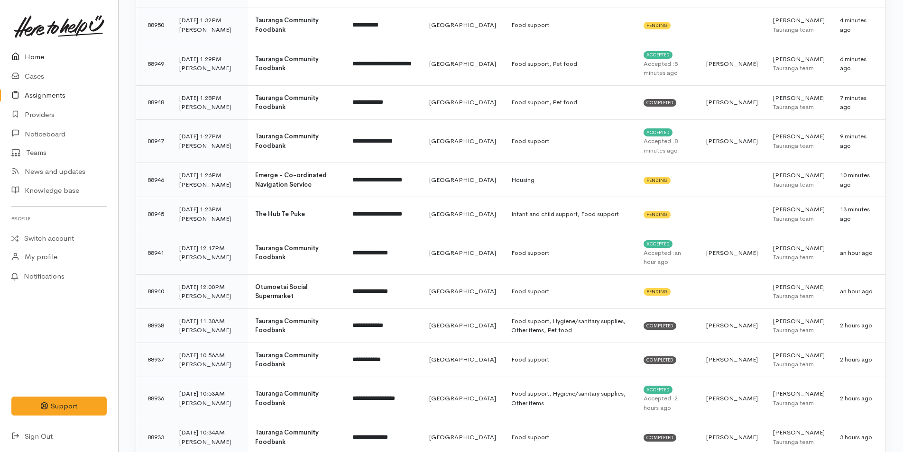
click at [33, 58] on link "Home" at bounding box center [59, 56] width 118 height 19
